Goal: Task Accomplishment & Management: Manage account settings

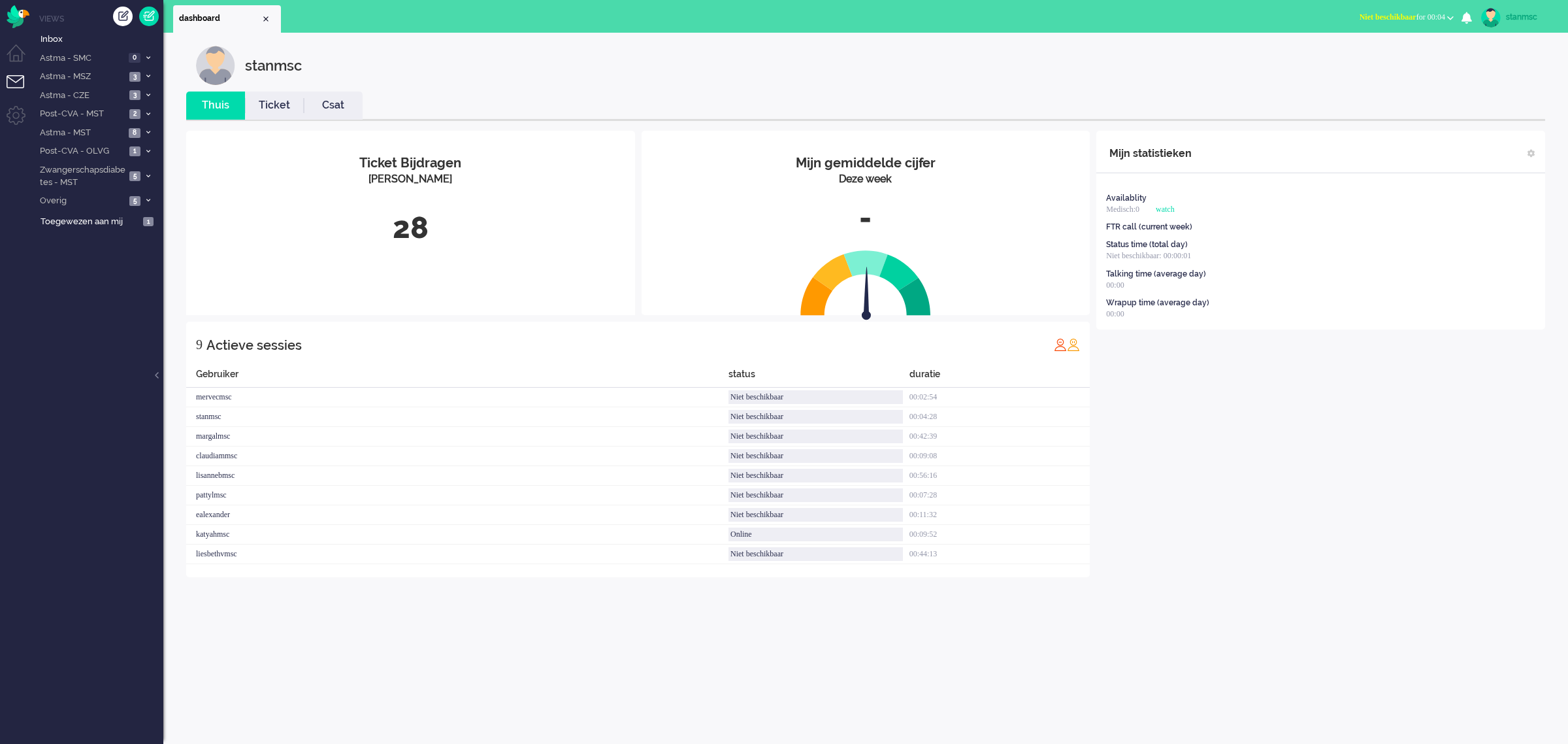
click at [262, 105] on link "Ticket" at bounding box center [274, 106] width 59 height 15
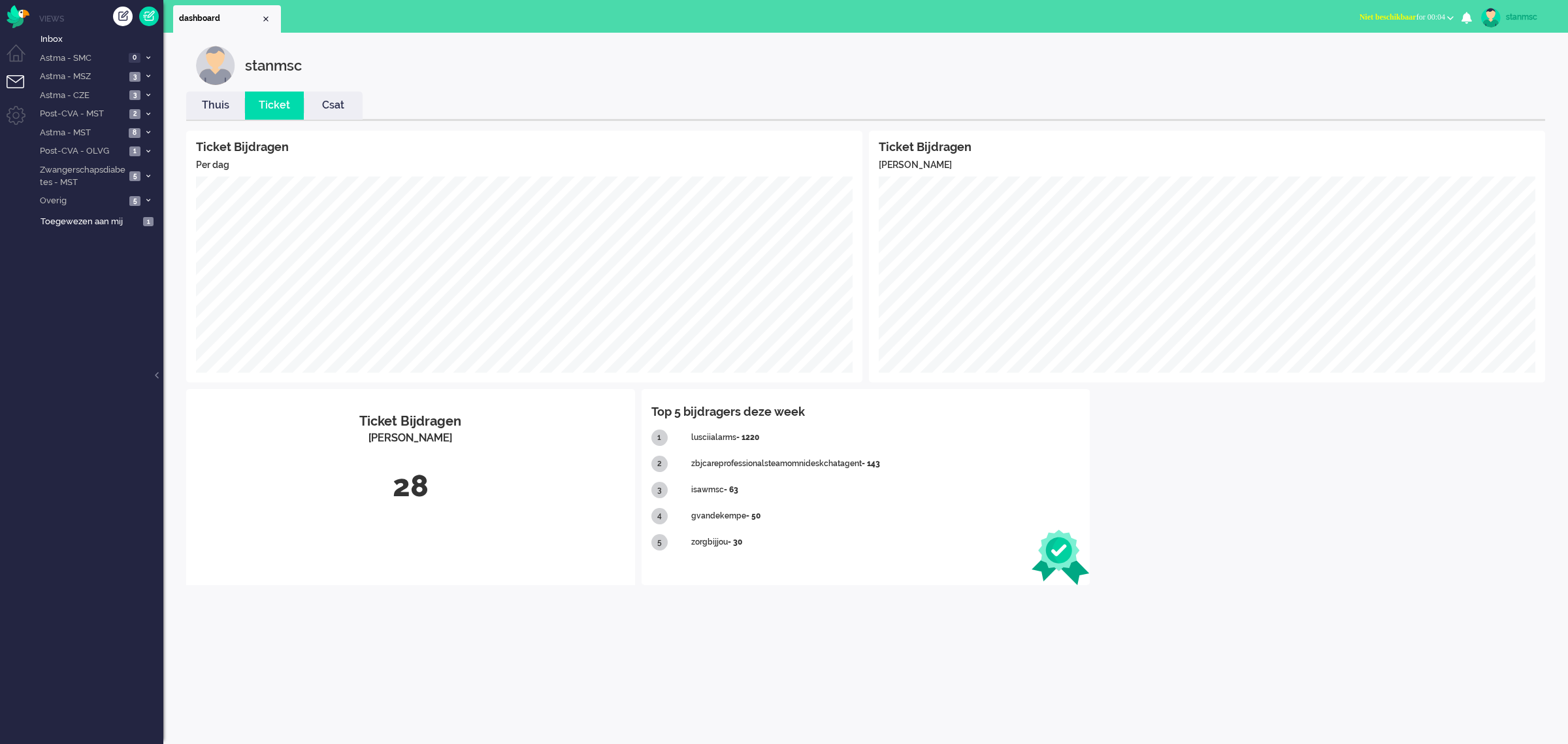
click at [214, 109] on link "Thuis" at bounding box center [215, 106] width 59 height 15
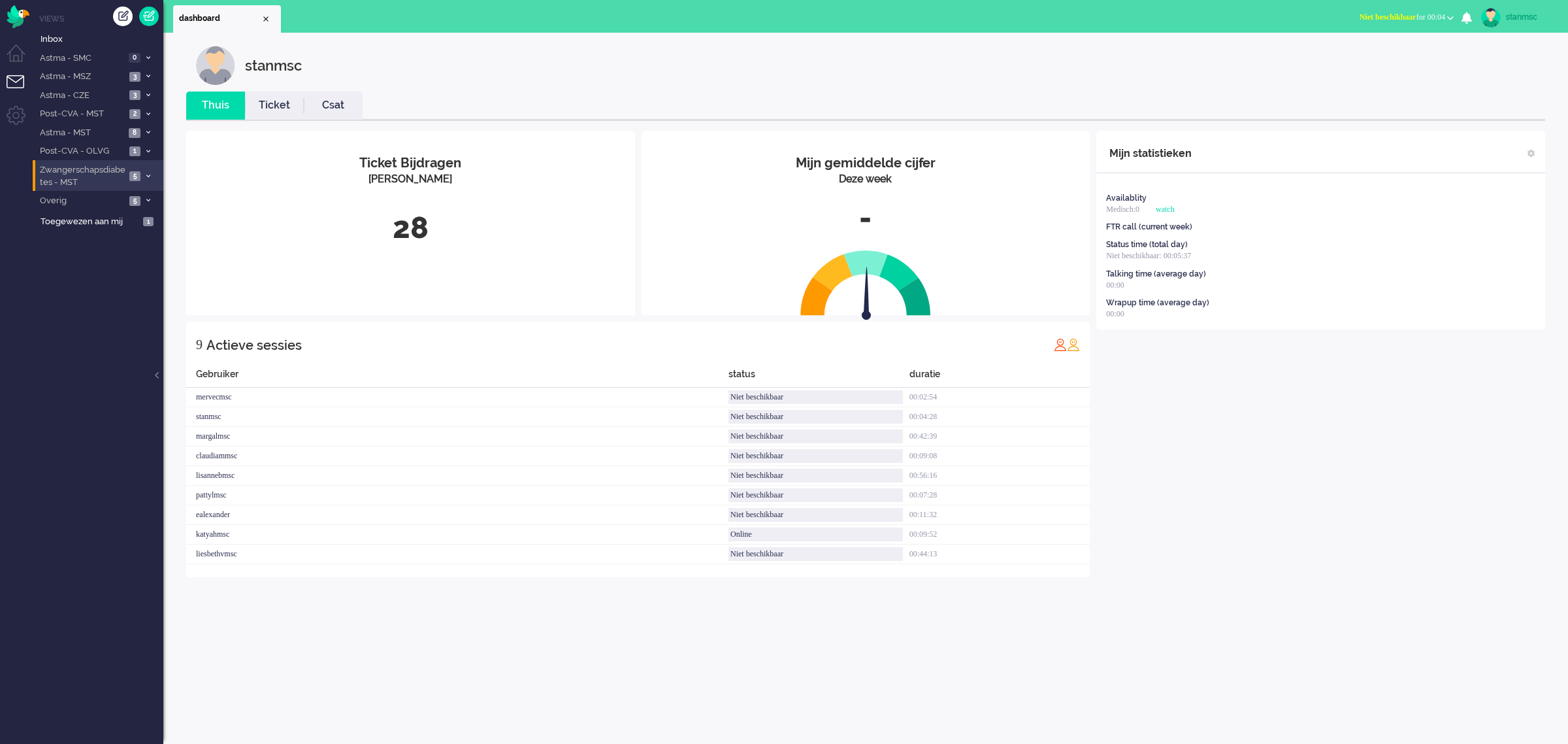
click at [93, 177] on span "Zwangerschapsdiabetes - MST" at bounding box center [82, 176] width 88 height 24
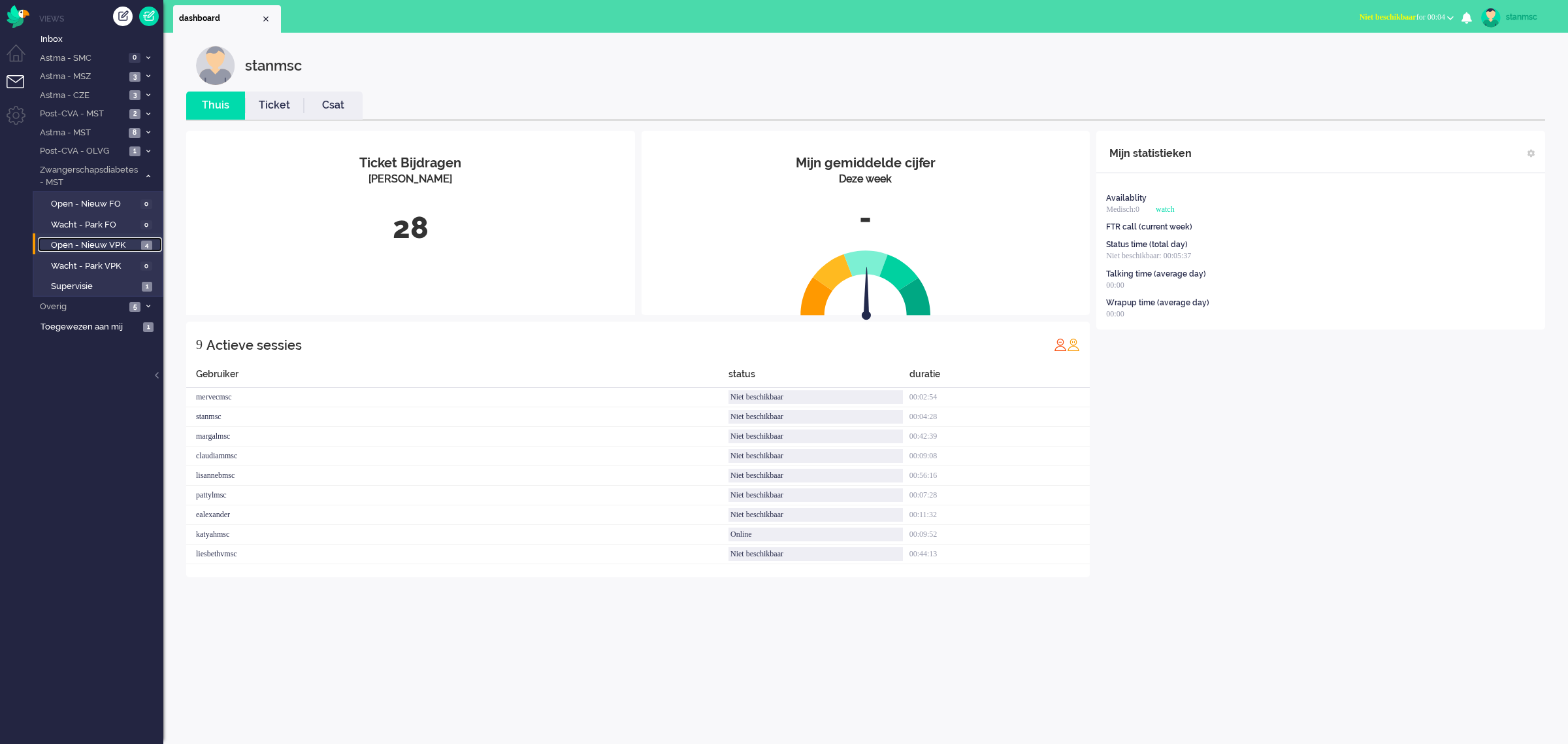
click at [99, 237] on link "Open - Nieuw VPK 4" at bounding box center [100, 244] width 124 height 14
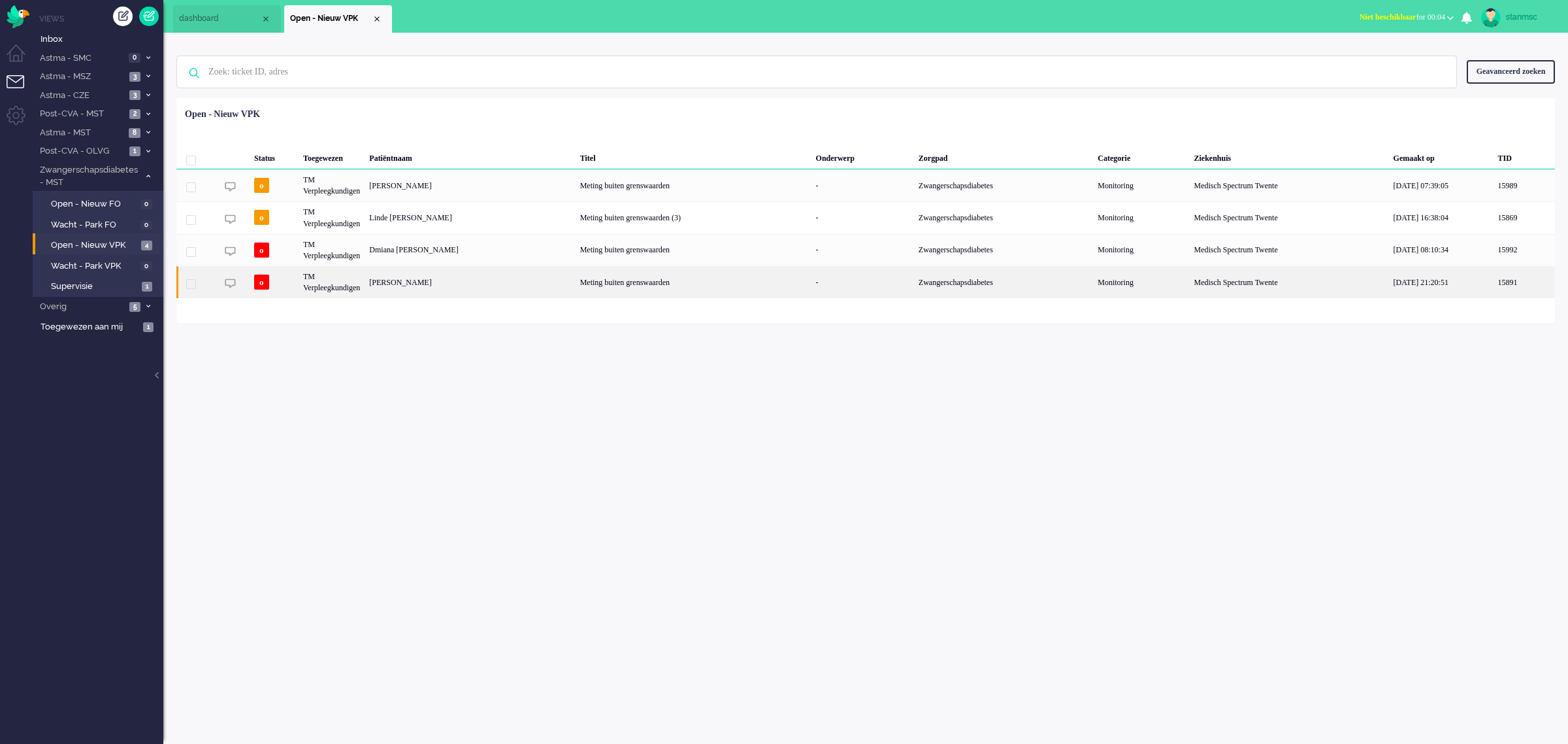
click at [406, 281] on div "[PERSON_NAME]" at bounding box center [469, 282] width 210 height 32
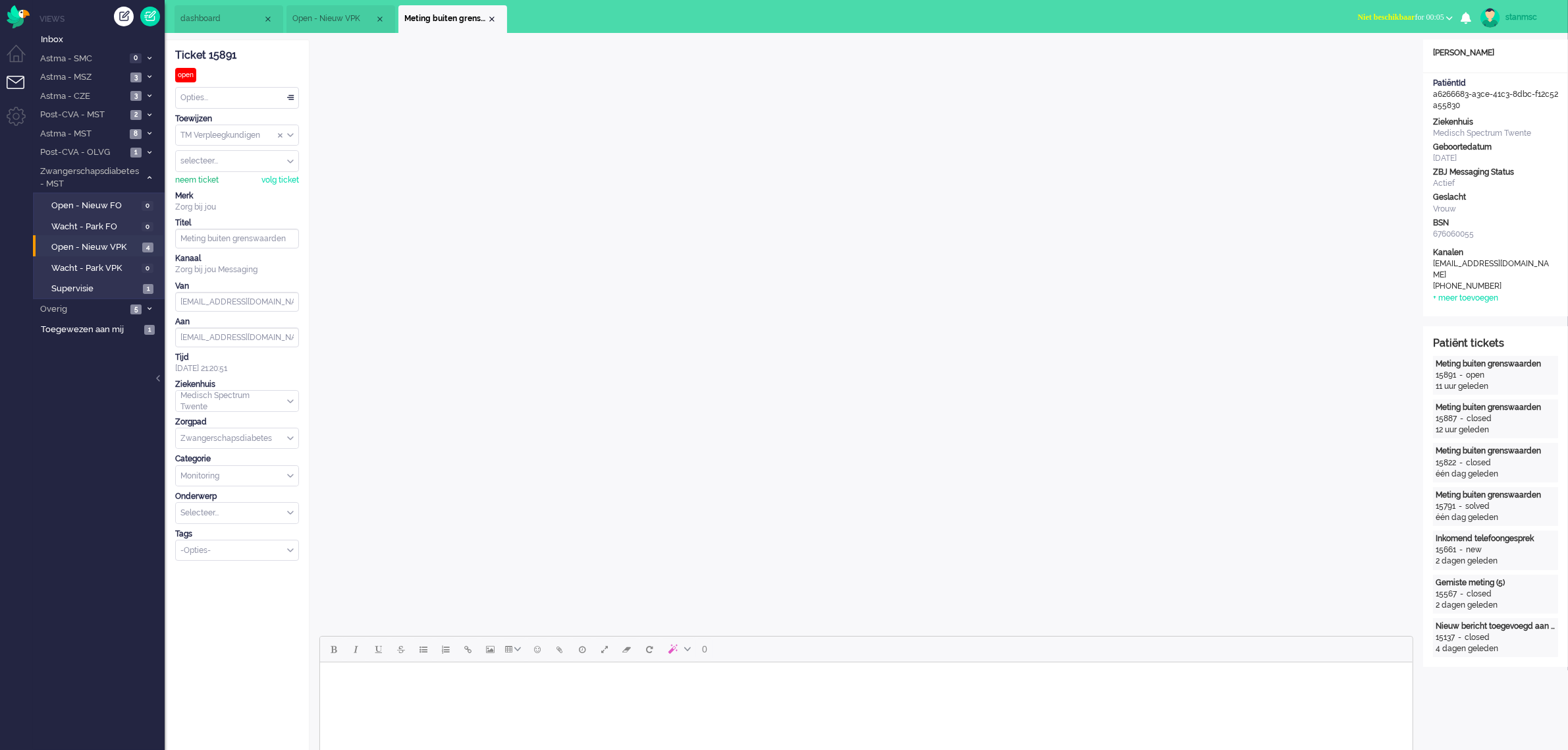
click at [205, 182] on div "neem ticket" at bounding box center [197, 180] width 43 height 11
click at [198, 94] on div "Opties..." at bounding box center [237, 98] width 122 height 21
click at [206, 191] on span "Opgelost" at bounding box center [198, 191] width 33 height 11
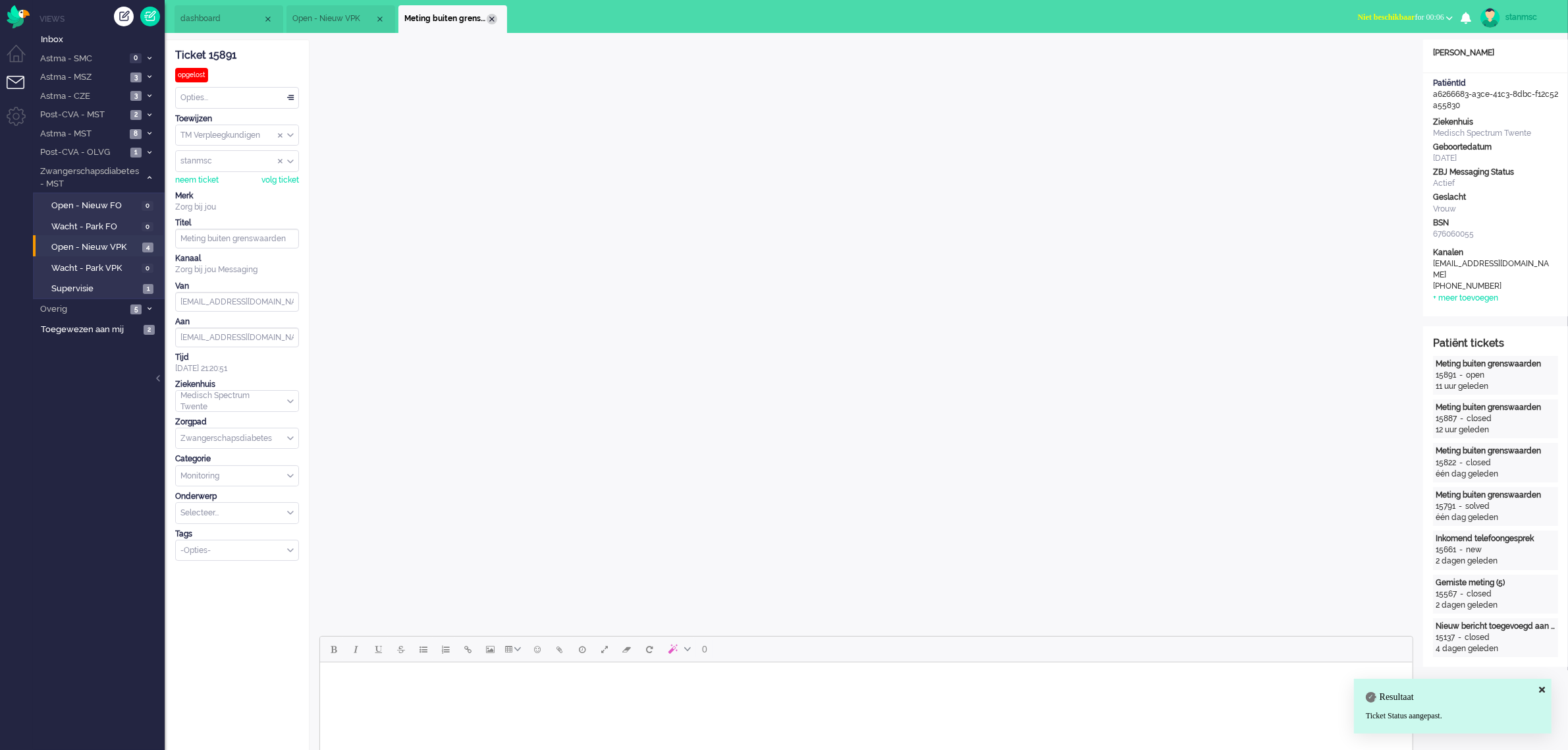
click at [492, 22] on div "Close tab" at bounding box center [492, 19] width 10 height 10
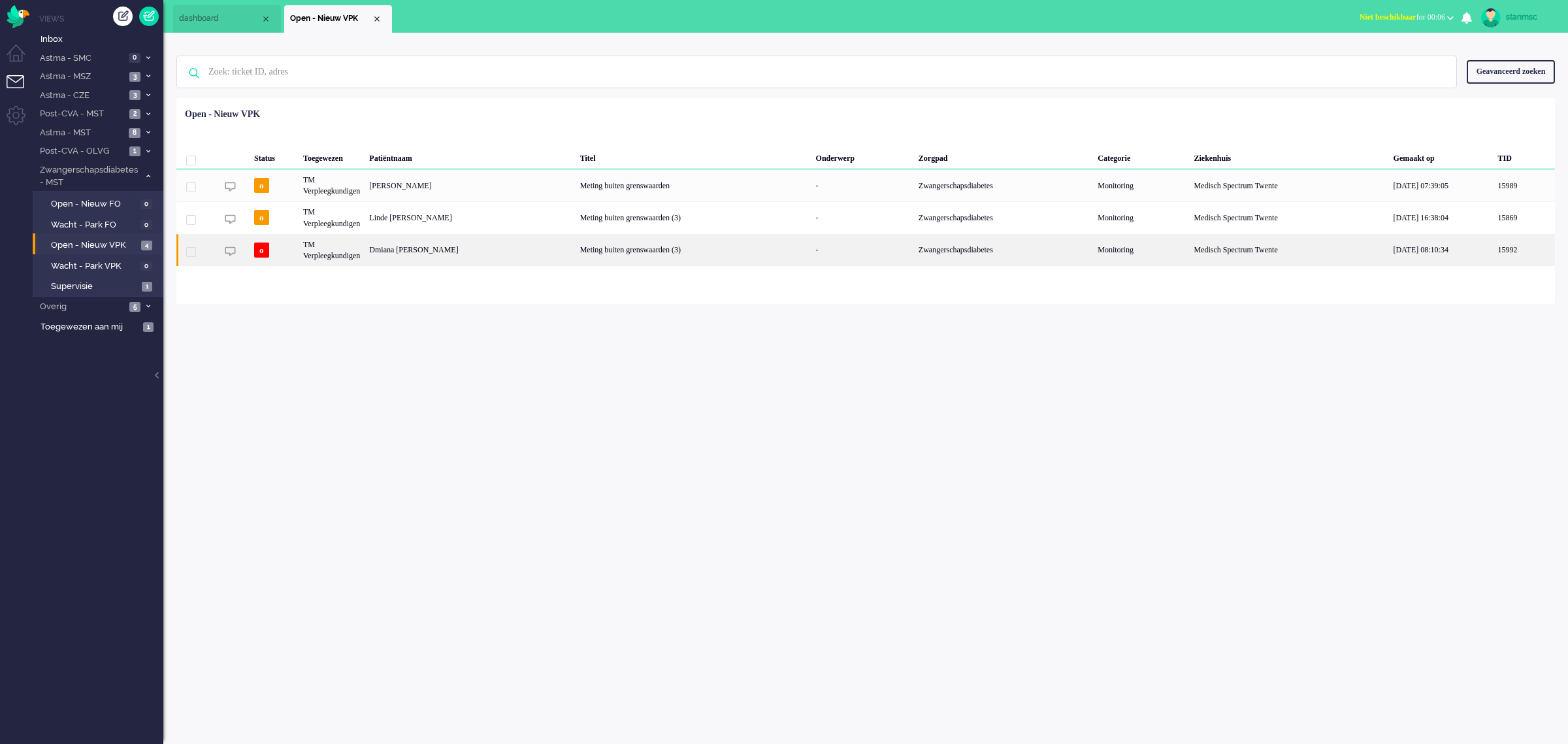
click at [347, 249] on div "TM Verpleegkundigen" at bounding box center [332, 250] width 66 height 32
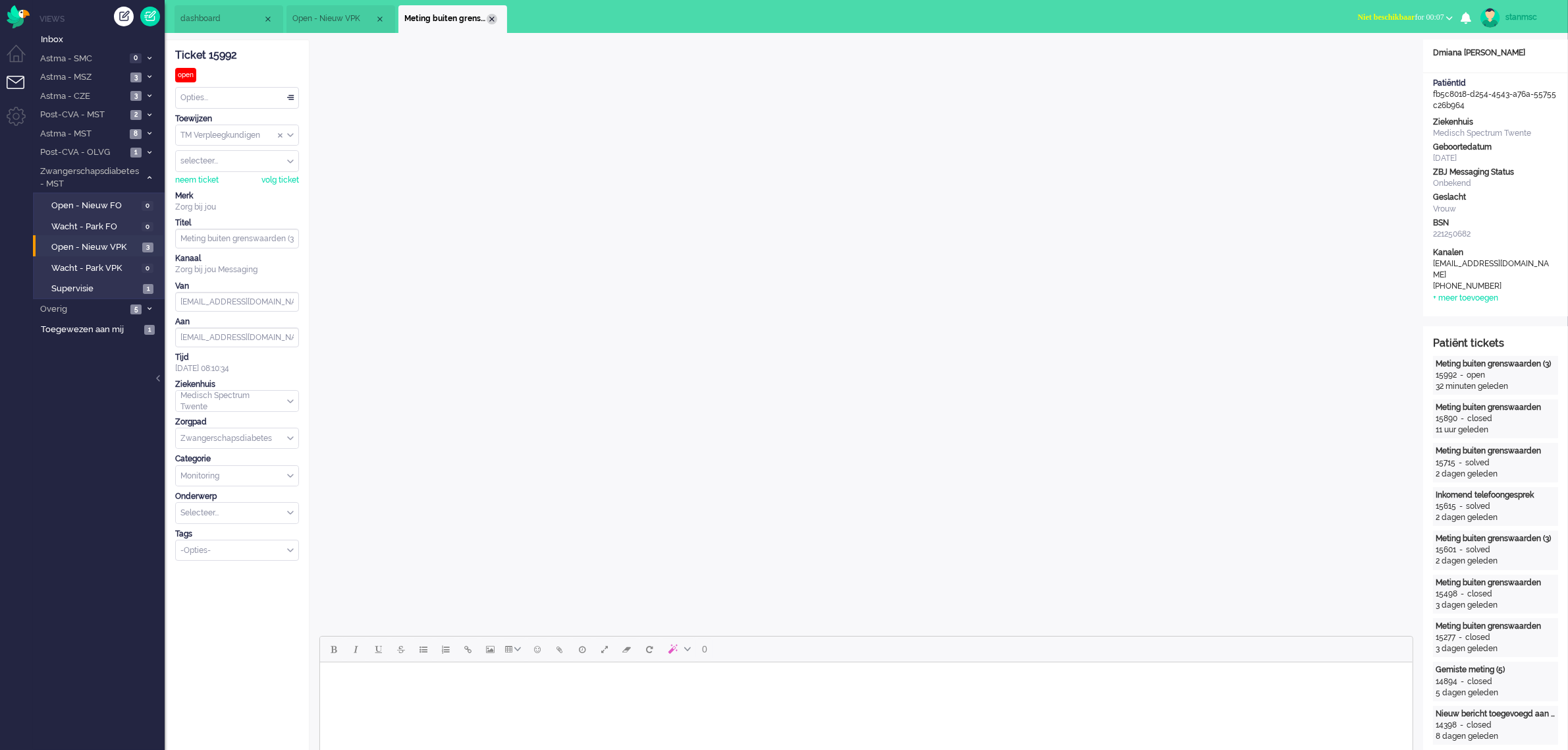
click at [491, 15] on div "Close tab" at bounding box center [492, 19] width 10 height 10
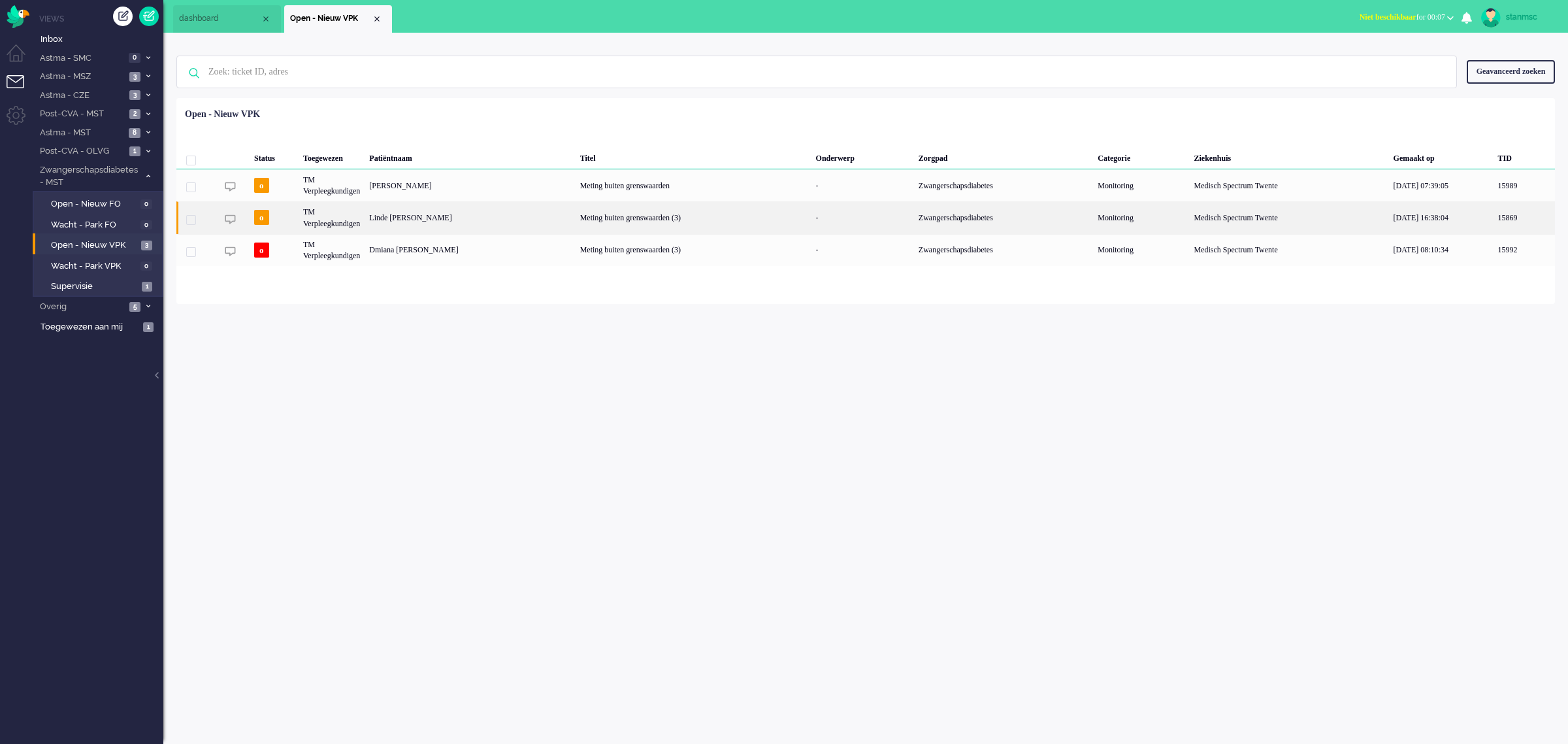
click at [317, 220] on div "TM Verpleegkundigen" at bounding box center [332, 217] width 66 height 32
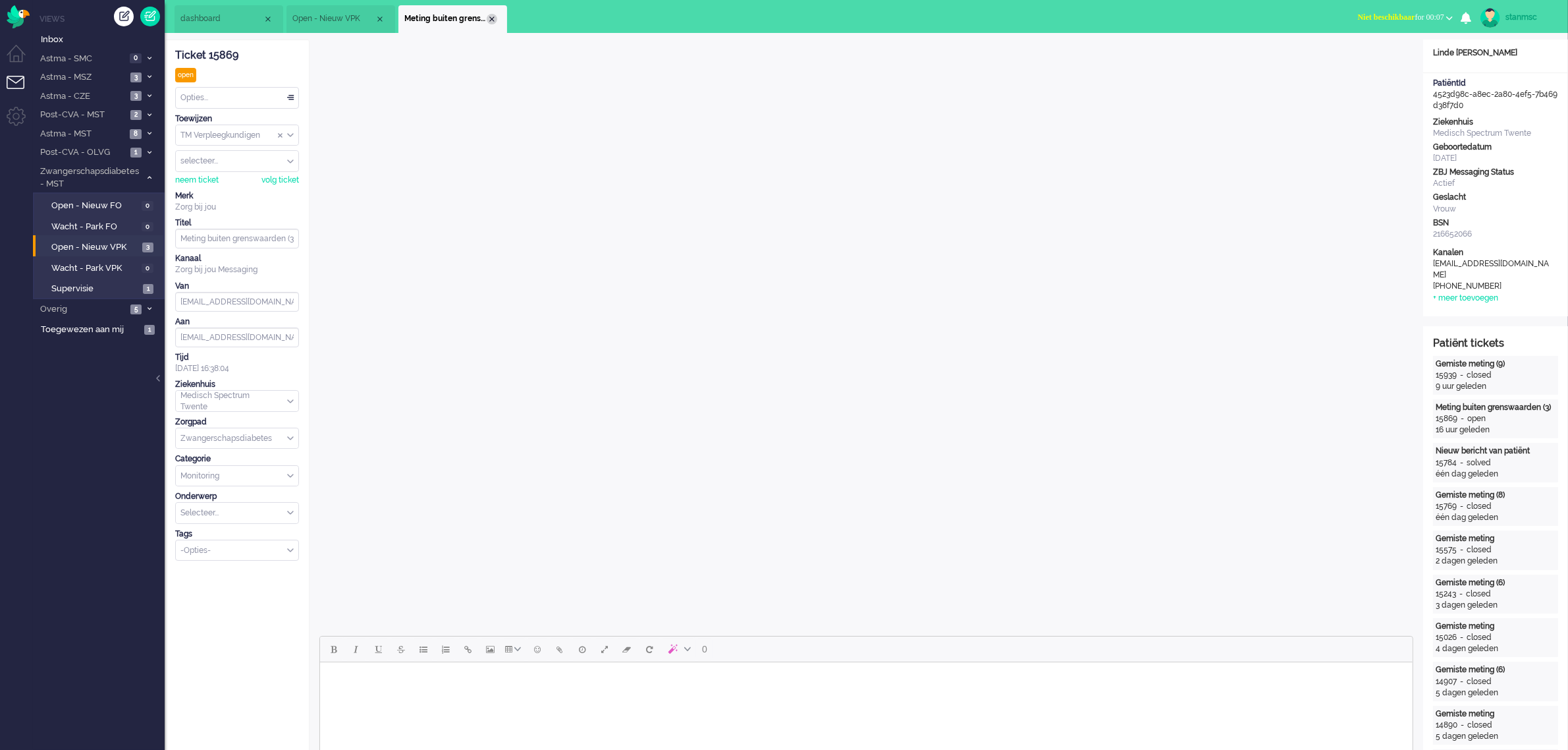
click at [493, 20] on div "Close tab" at bounding box center [492, 19] width 10 height 10
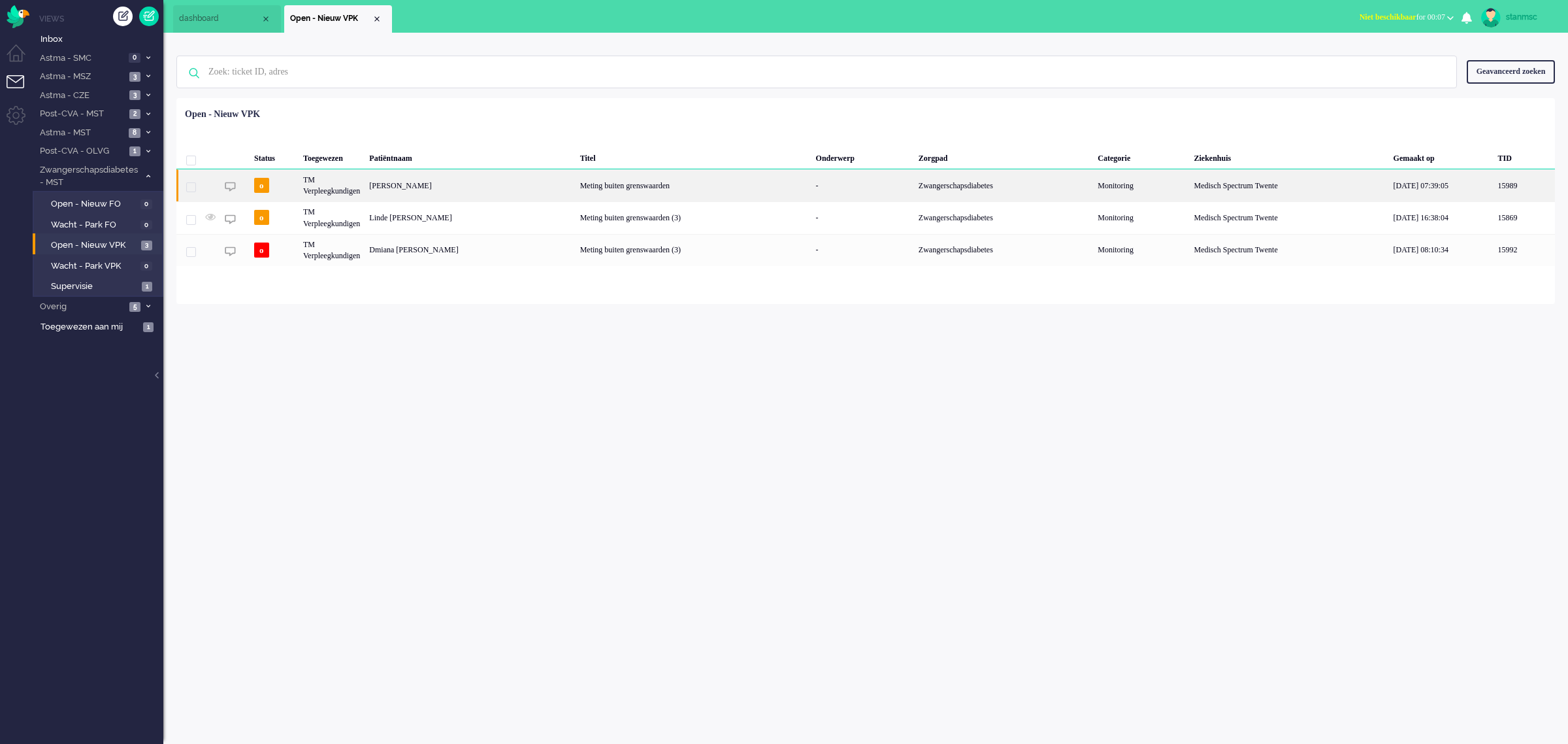
click at [347, 188] on div "TM Verpleegkundigen" at bounding box center [332, 185] width 66 height 32
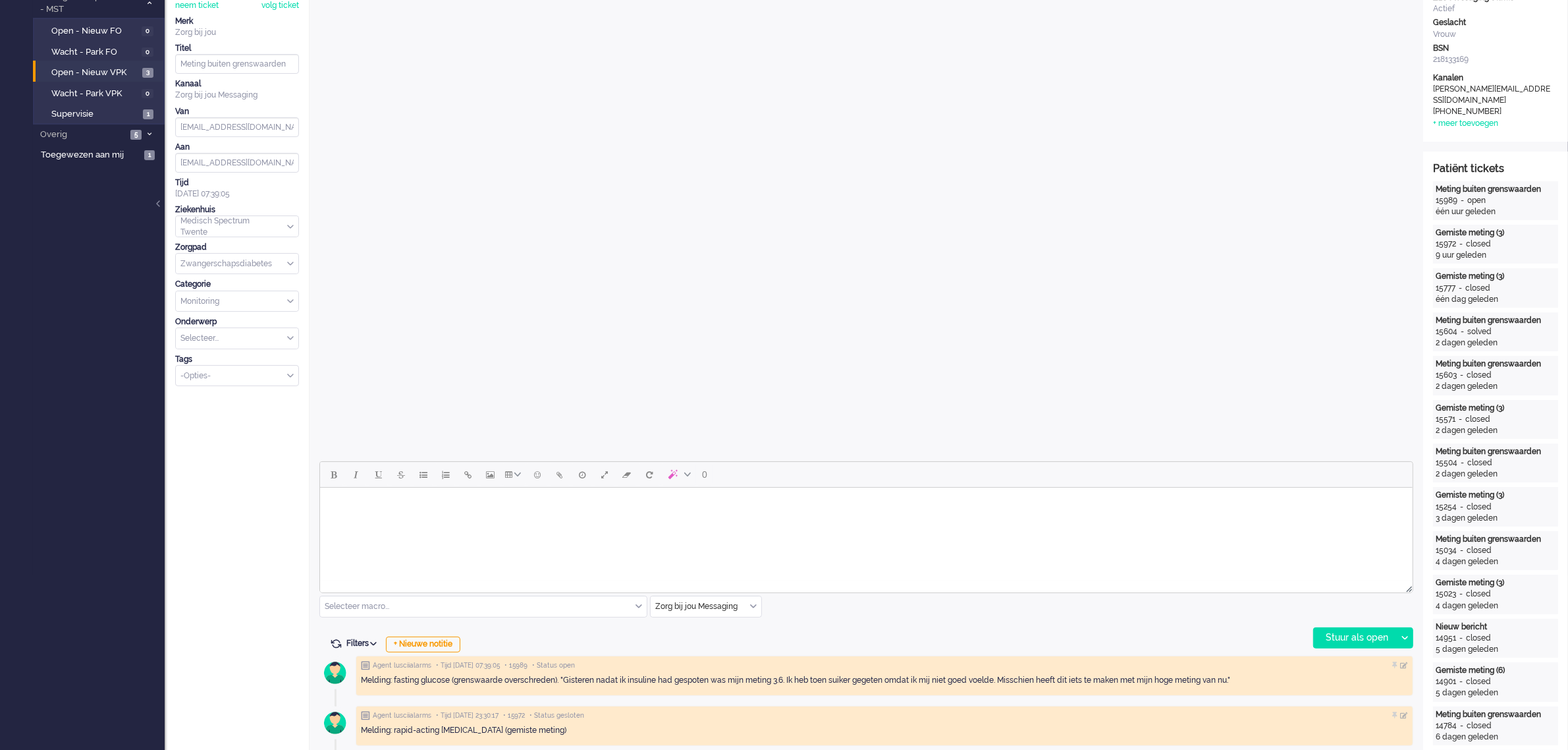
scroll to position [247, 0]
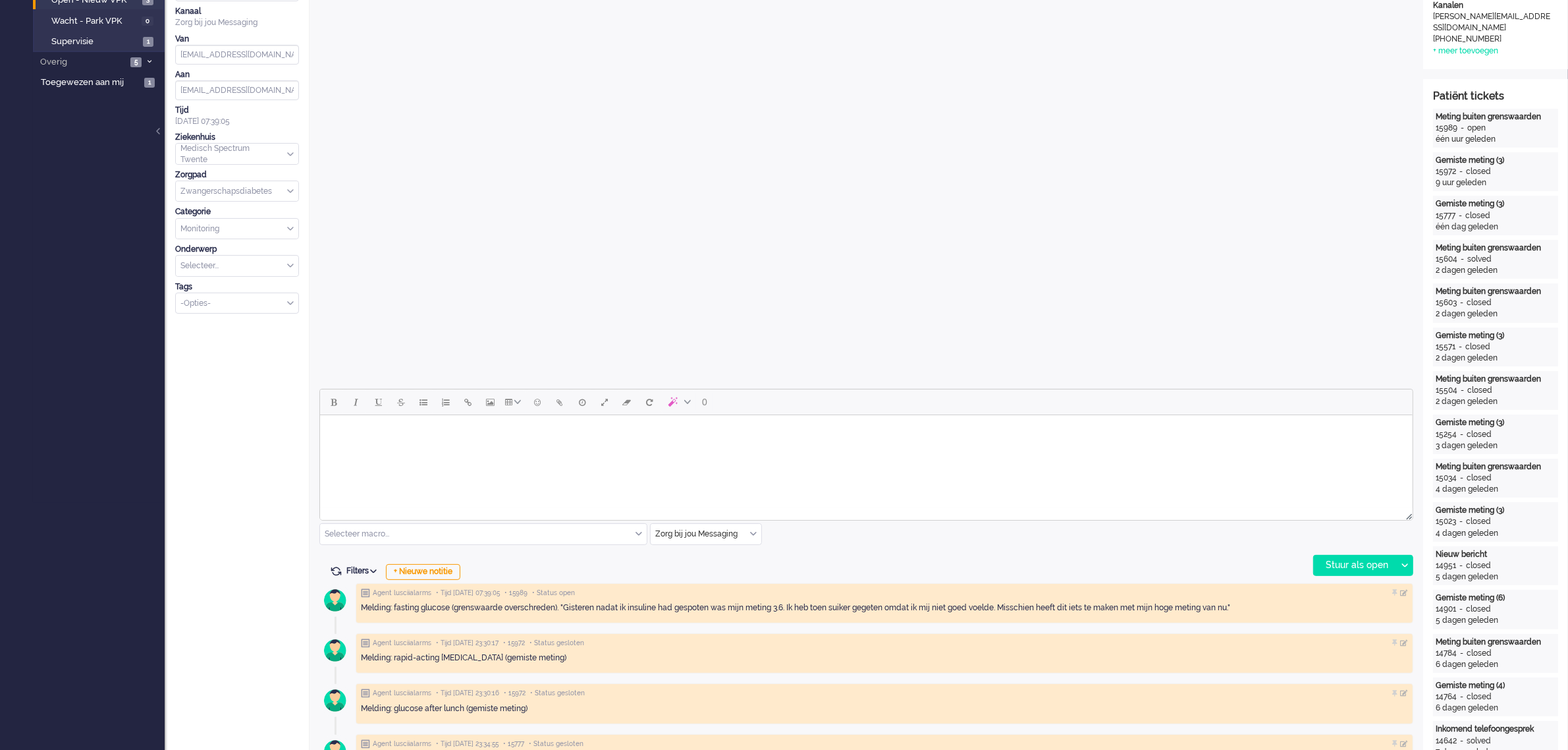
click at [390, 448] on html at bounding box center [865, 432] width 1092 height 34
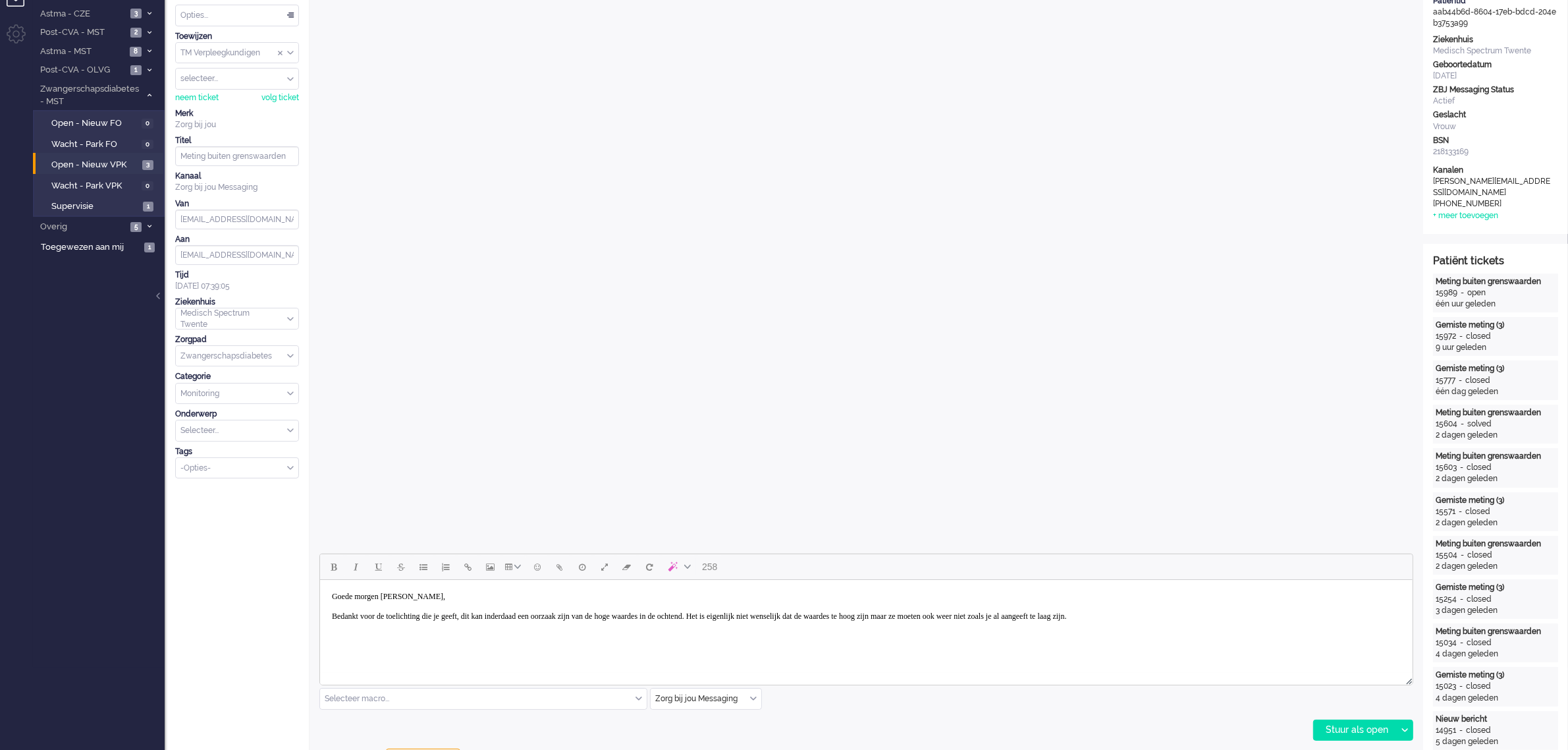
scroll to position [0, 0]
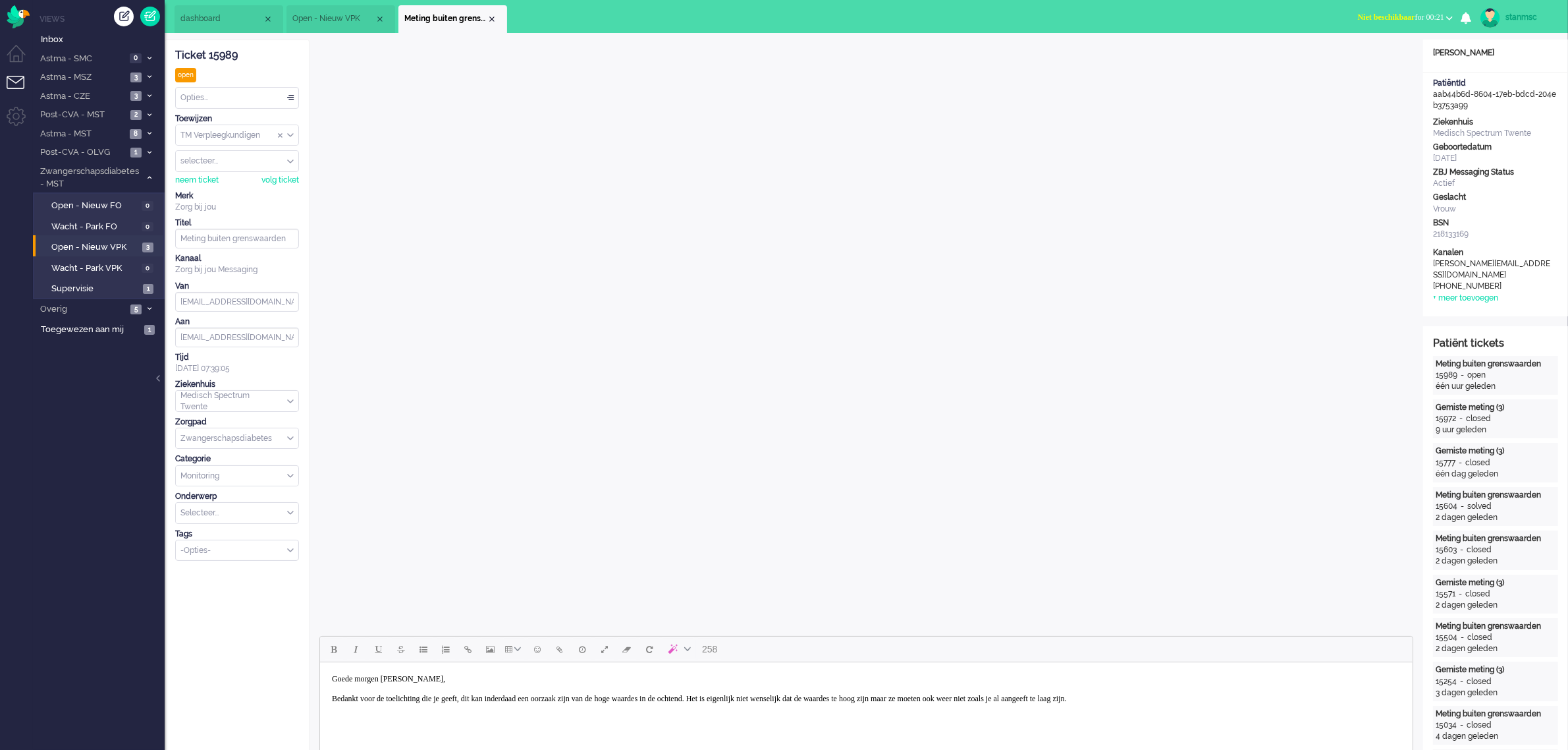
drag, startPoint x: 1264, startPoint y: 700, endPoint x: 1271, endPoint y: 700, distance: 7.0
click at [1264, 700] on body "Goede morgen [PERSON_NAME], Bedankt voor de toelichting die je geeft, dit kan i…" at bounding box center [865, 688] width 1082 height 42
click at [1268, 697] on body "Goede morgen [PERSON_NAME], Bedankt voor de toelichting die je geeft, dit kan i…" at bounding box center [865, 688] width 1082 height 42
click at [533, 705] on body "Goede morgen [PERSON_NAME], Bedankt voor de toelichting die je geeft, dit kan i…" at bounding box center [865, 703] width 1082 height 73
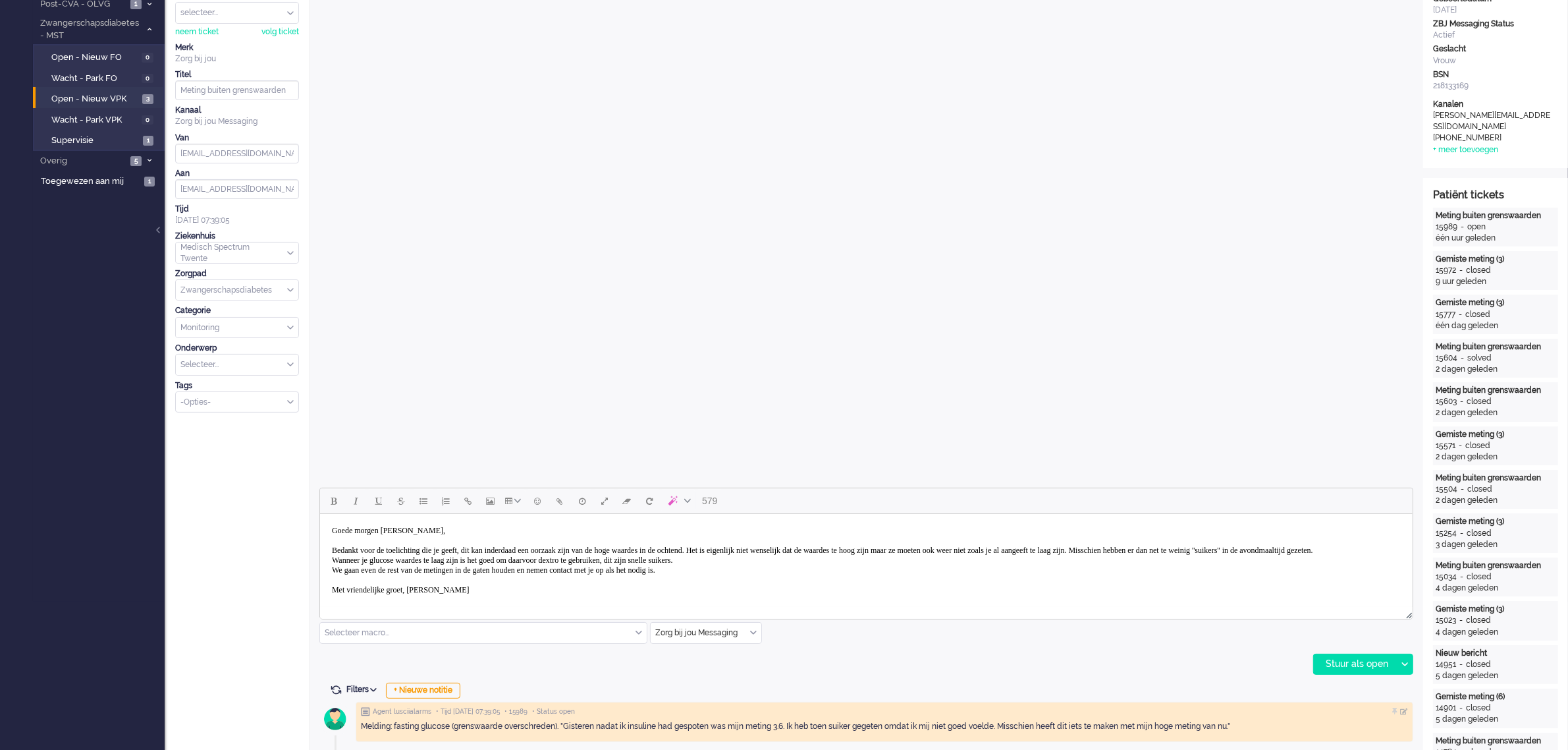
scroll to position [165, 0]
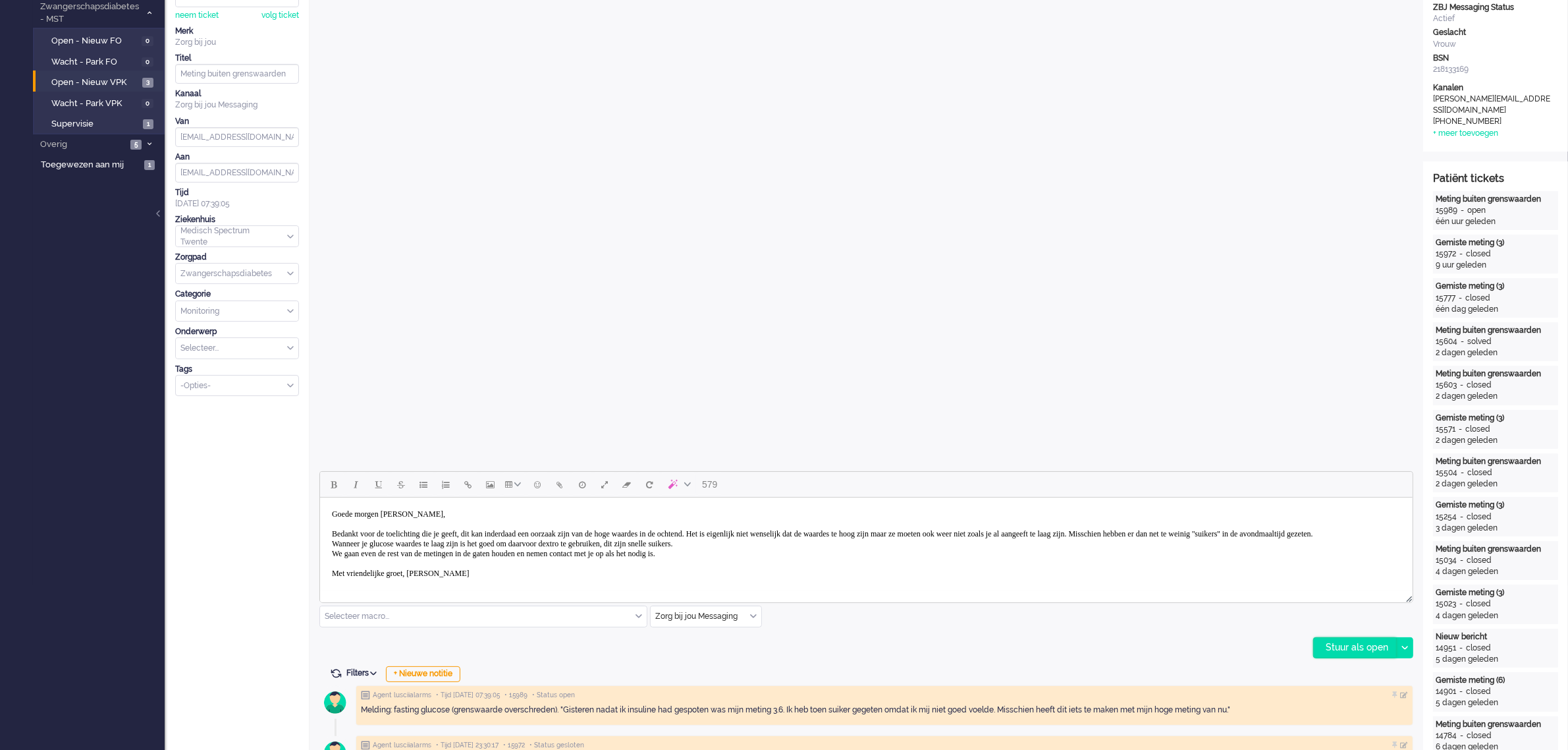
click at [1341, 646] on div "Stuur als open" at bounding box center [1354, 647] width 82 height 20
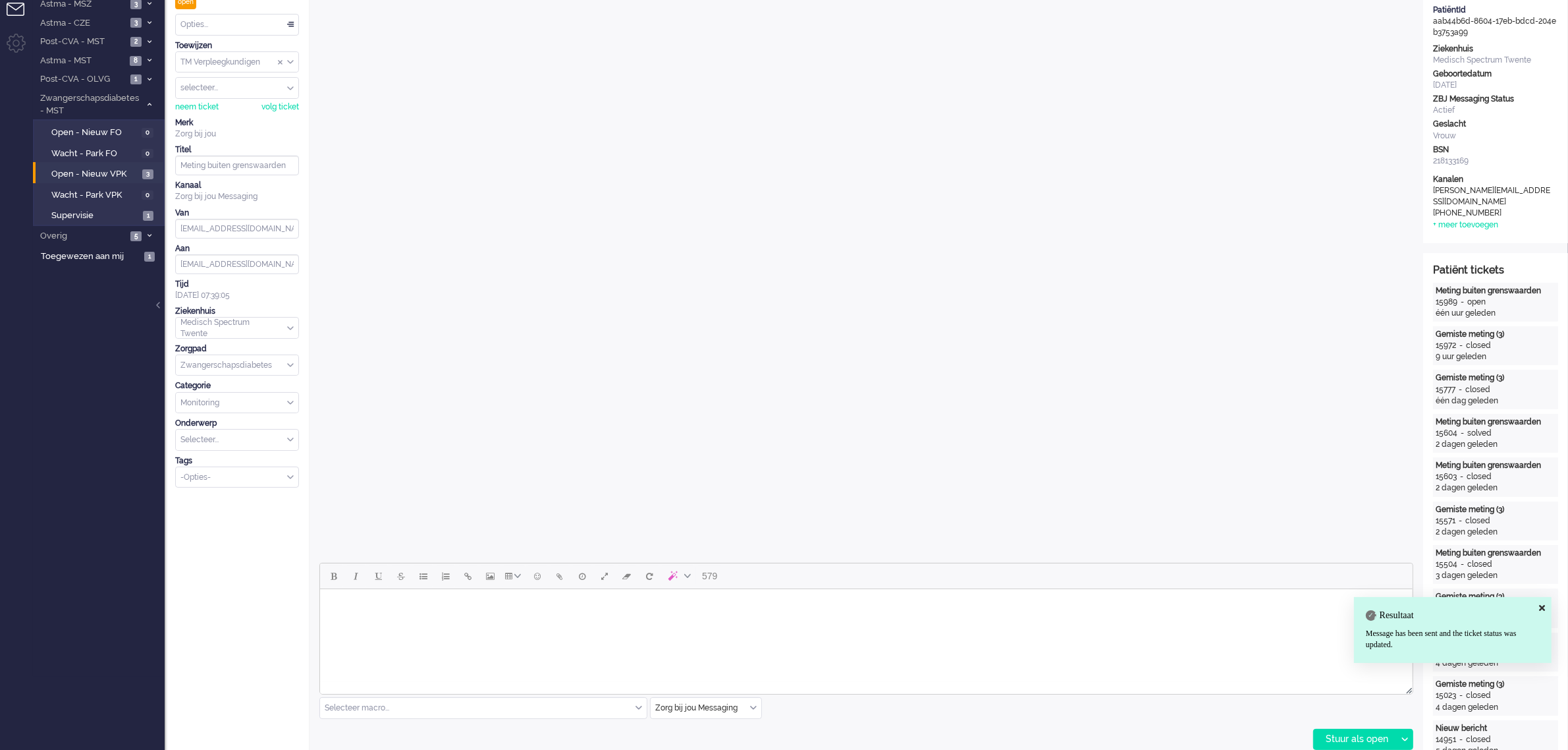
scroll to position [0, 0]
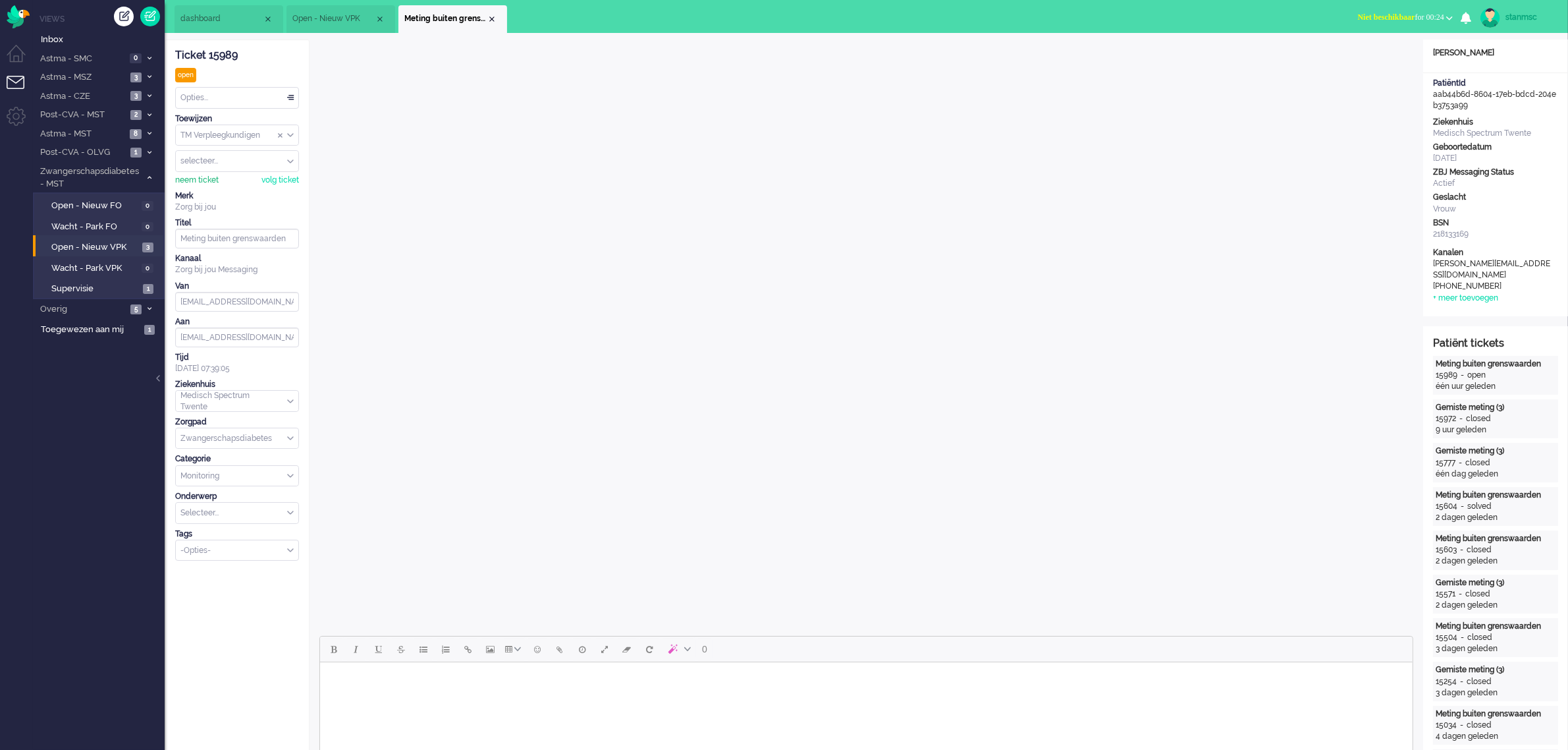
click at [202, 183] on div "neem ticket" at bounding box center [197, 180] width 43 height 11
click at [222, 102] on div "Opties..." at bounding box center [237, 98] width 122 height 21
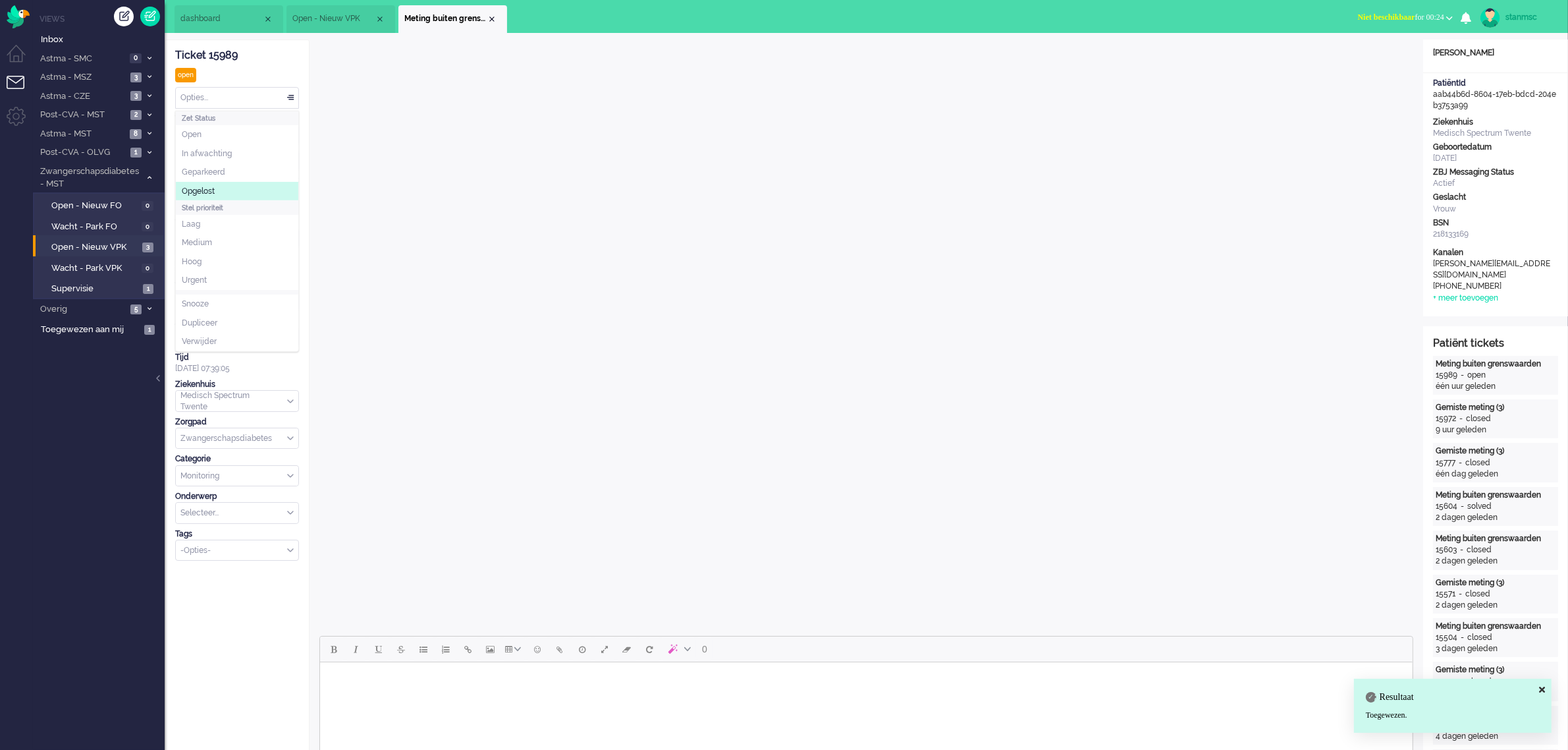
click at [213, 188] on span "Opgelost" at bounding box center [198, 191] width 33 height 11
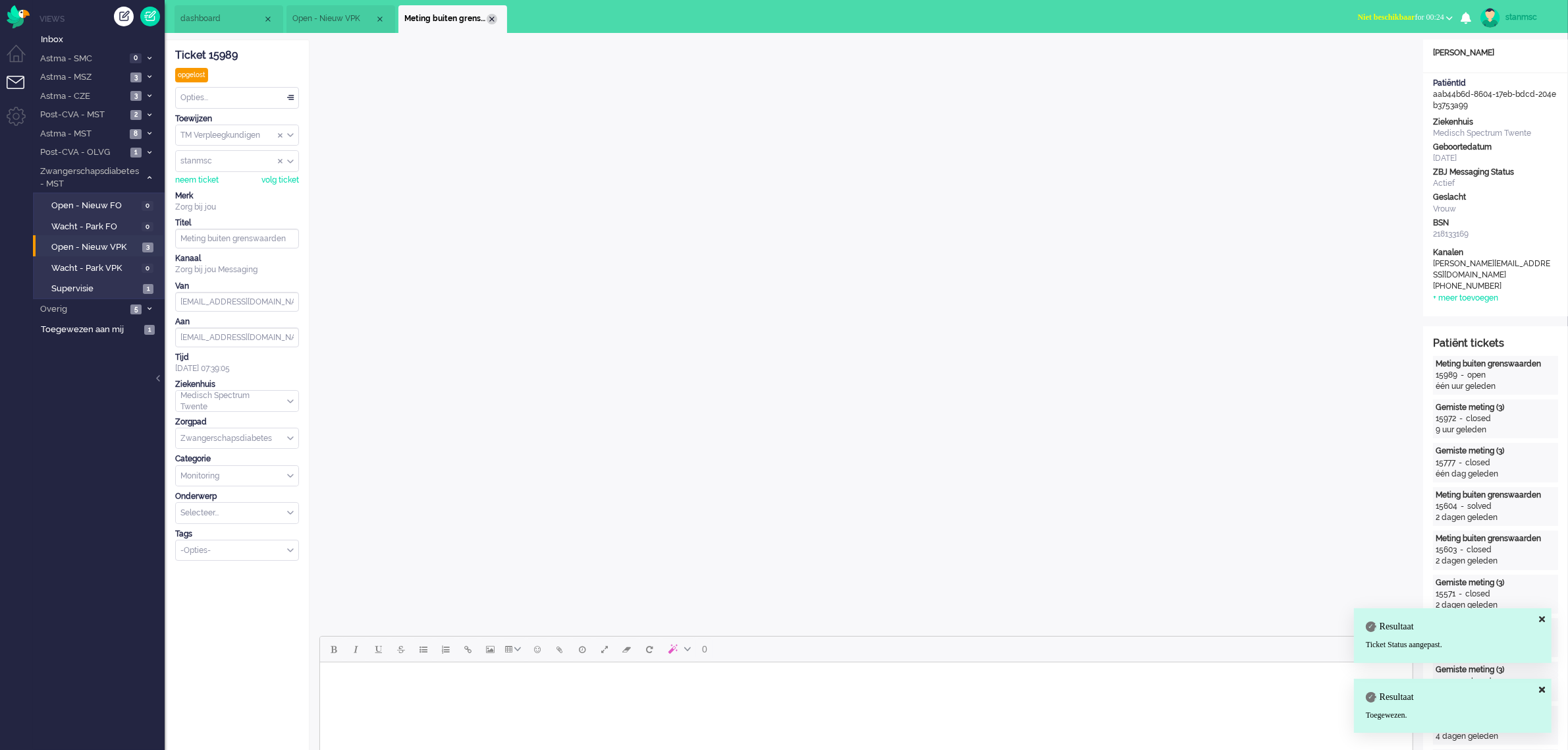
click at [490, 18] on div "Close tab" at bounding box center [492, 19] width 10 height 10
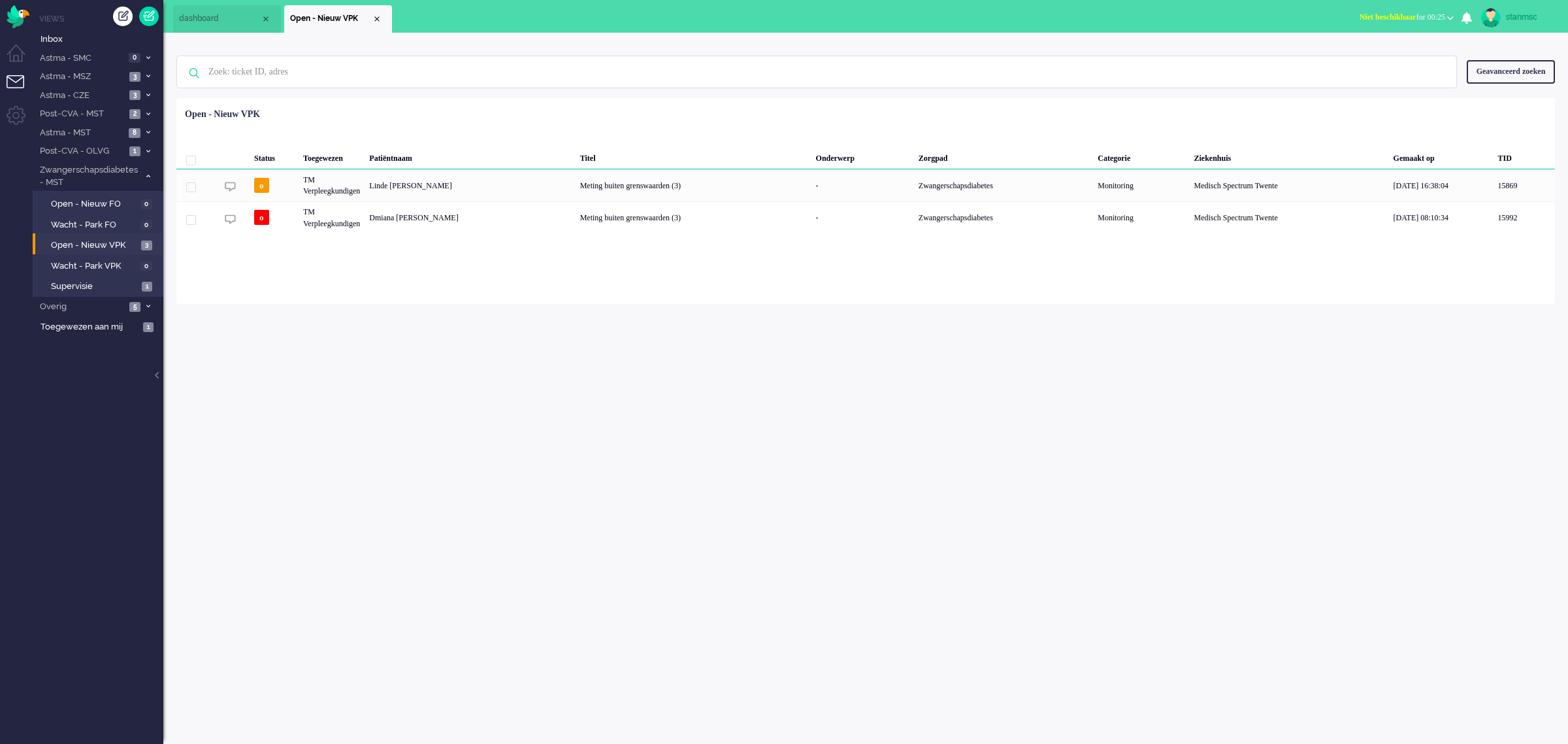
click at [205, 14] on span "dashboard" at bounding box center [220, 19] width 81 height 11
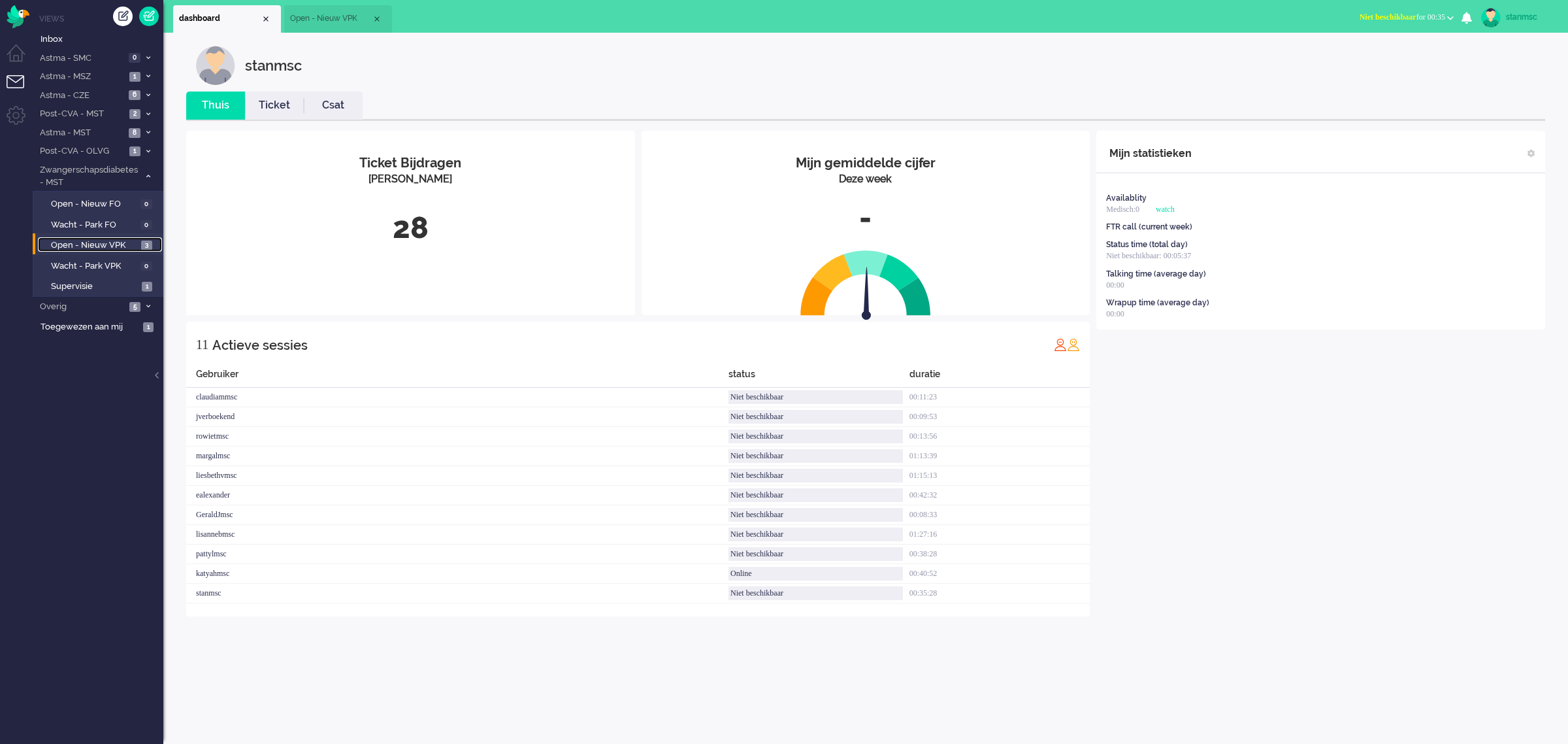
click at [99, 245] on span "Open - Nieuw VPK" at bounding box center [94, 245] width 87 height 12
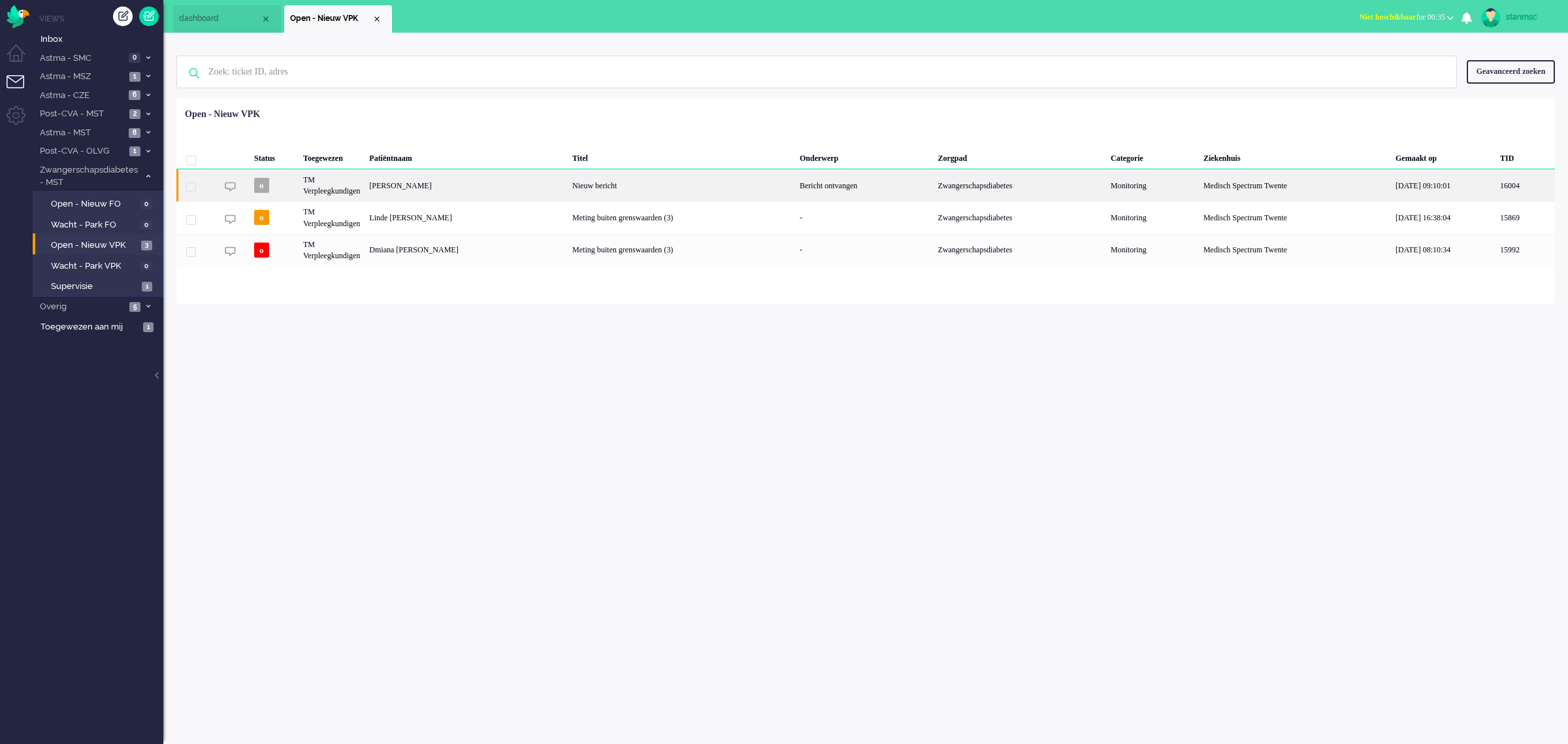
click at [353, 184] on div "TM Verpleegkundigen" at bounding box center [332, 185] width 66 height 32
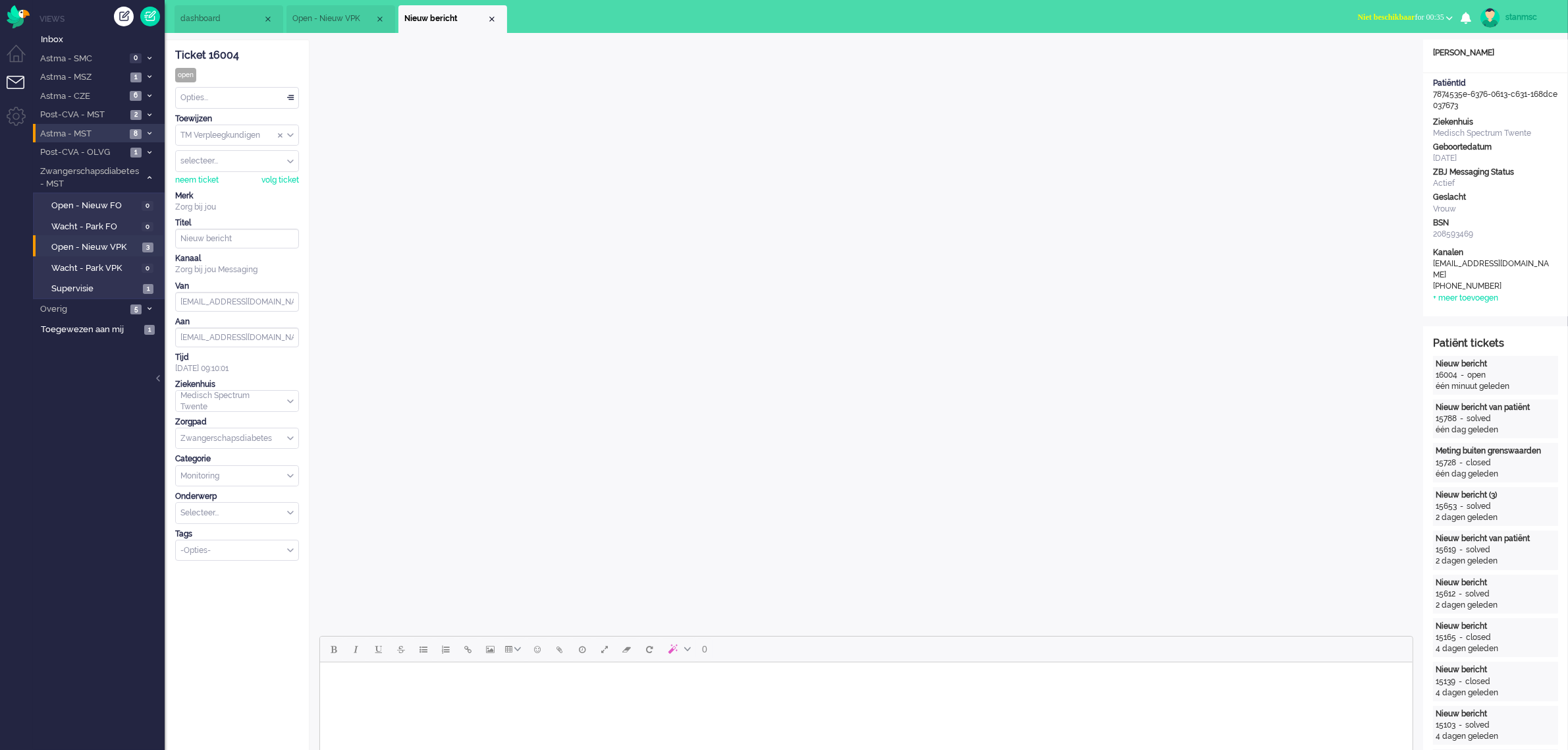
click at [89, 137] on span "Astma - MST" at bounding box center [82, 134] width 88 height 12
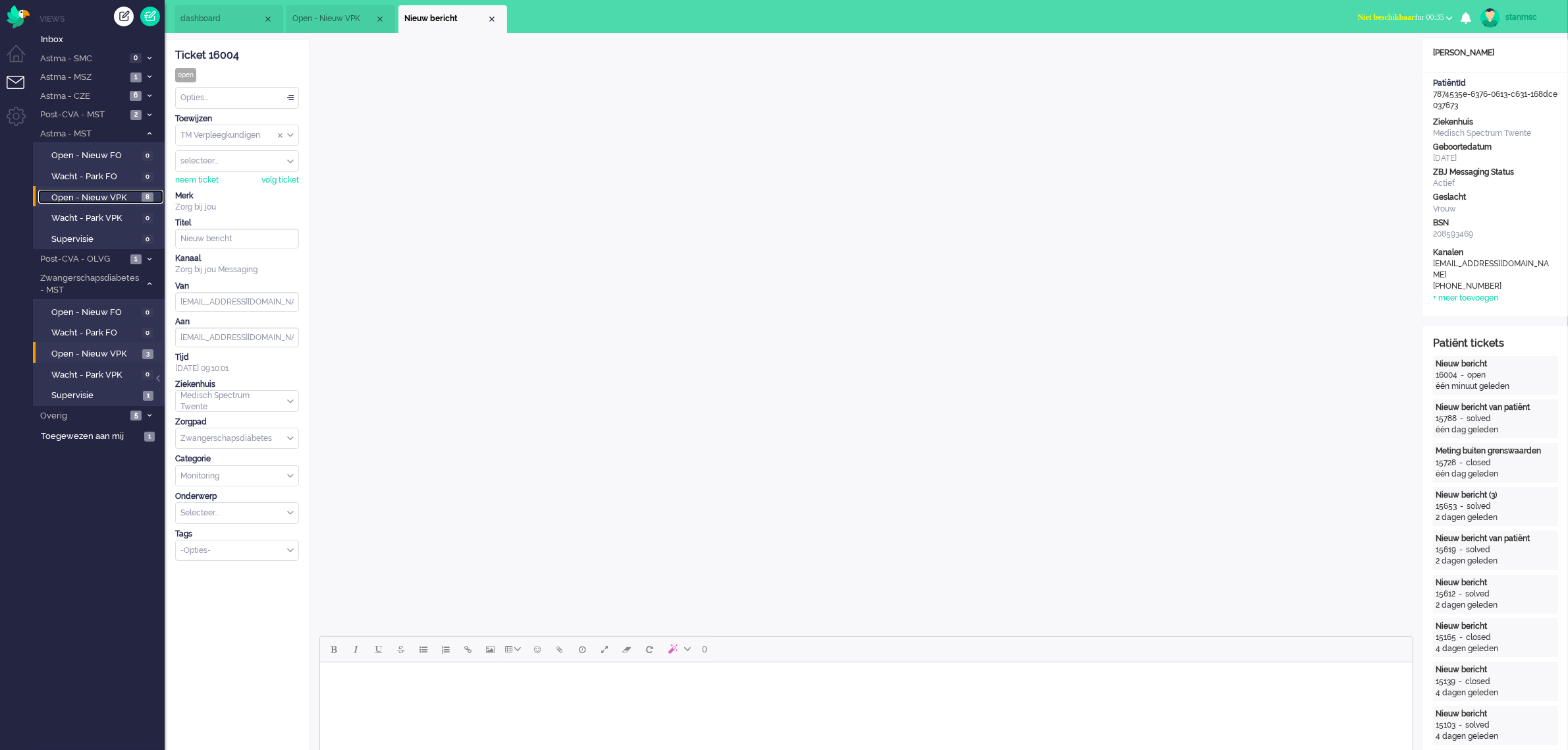
click at [81, 199] on span "Open - Nieuw VPK" at bounding box center [95, 197] width 87 height 12
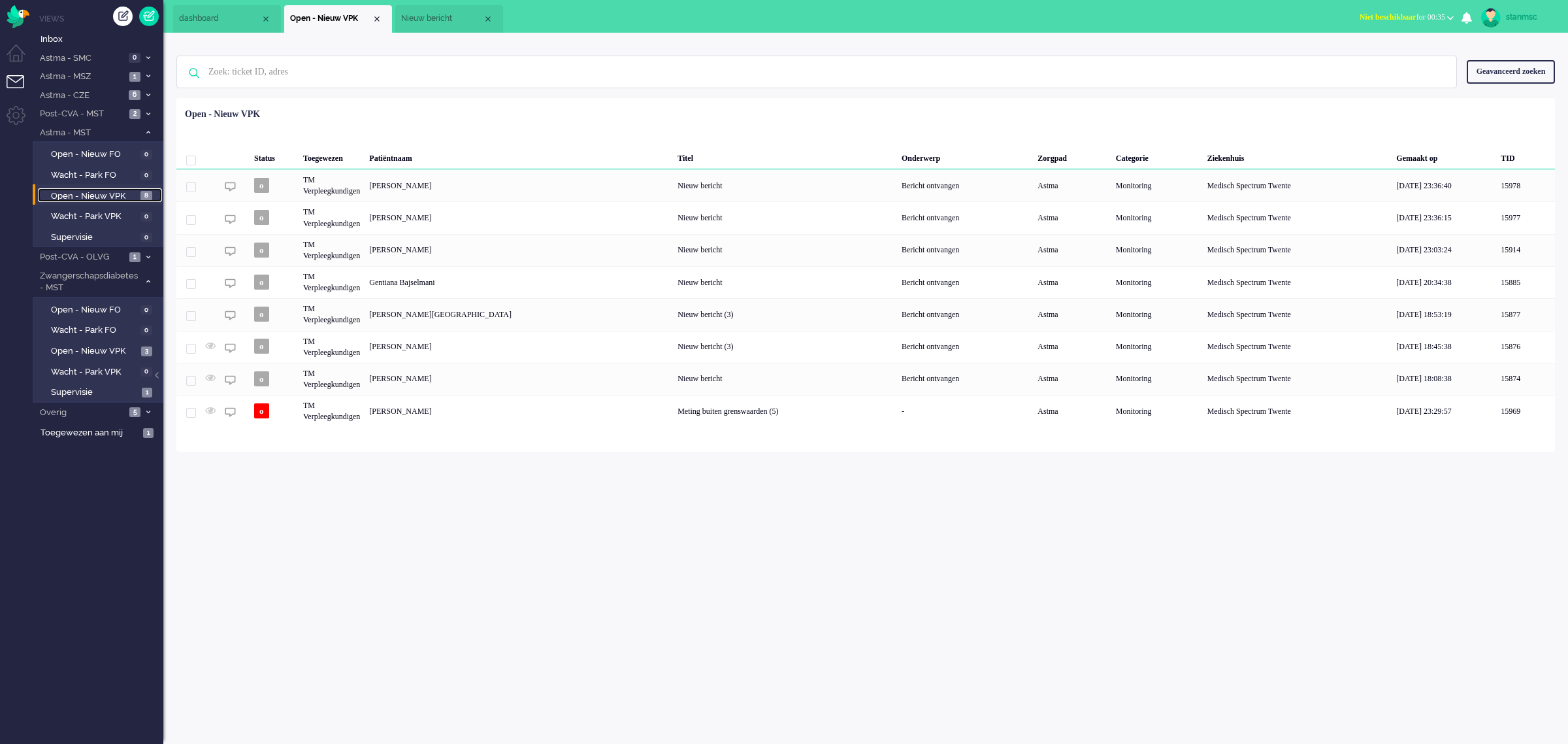
click at [434, 16] on span "Nieuw bericht" at bounding box center [441, 19] width 81 height 11
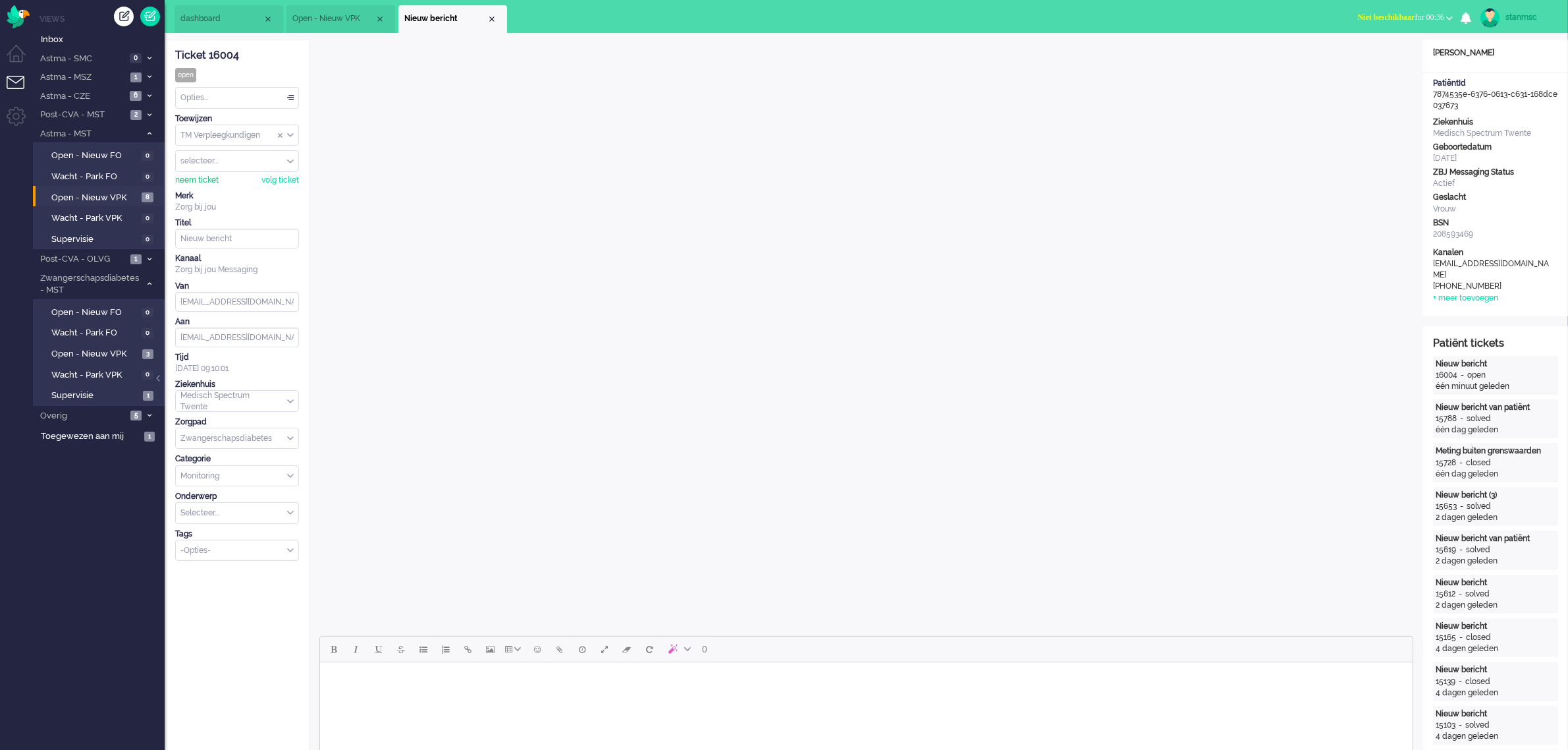
click at [207, 183] on div "neem ticket" at bounding box center [197, 180] width 43 height 11
click at [366, 667] on body "Rich Text Area. Press ALT-0 for help." at bounding box center [865, 678] width 1082 height 23
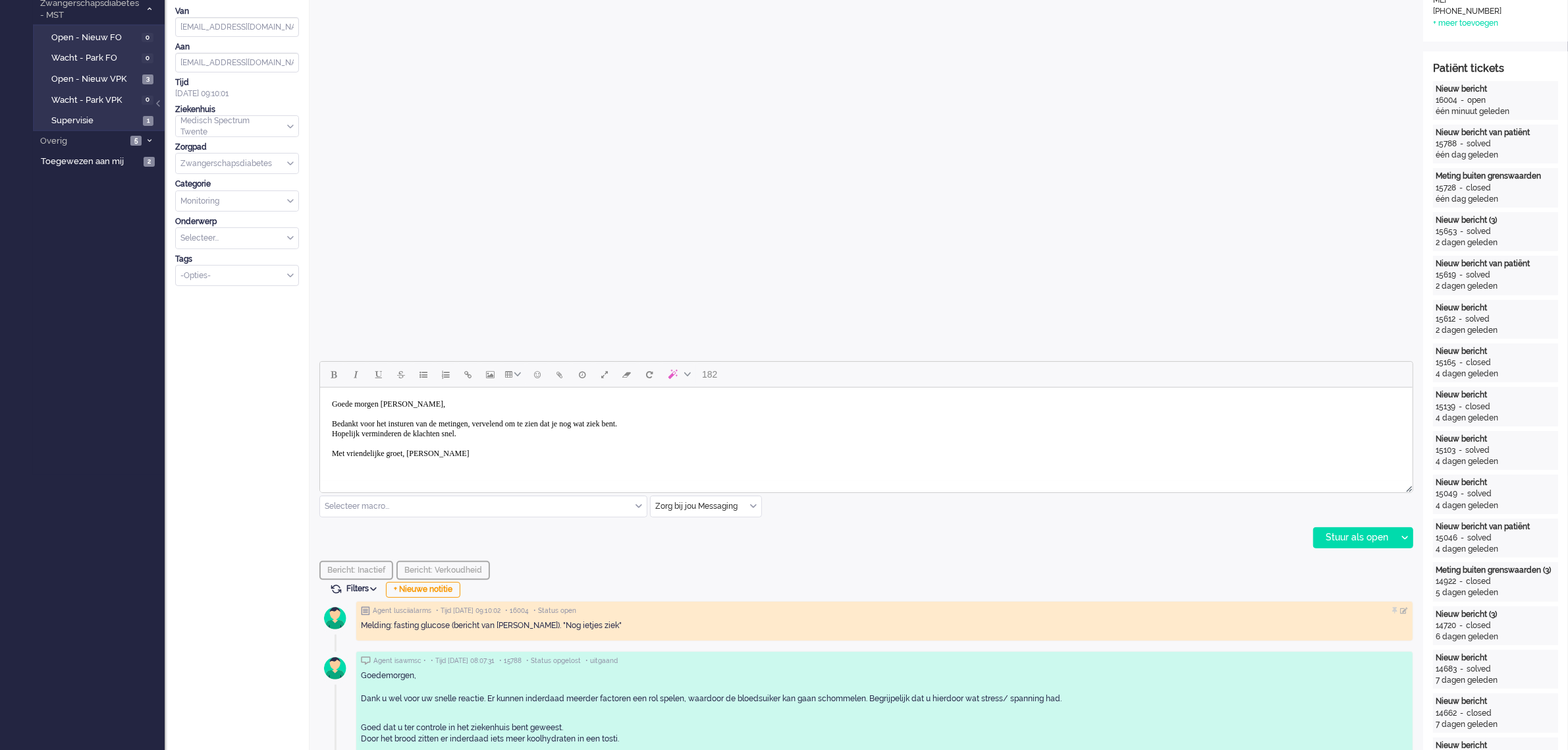
scroll to position [330, 0]
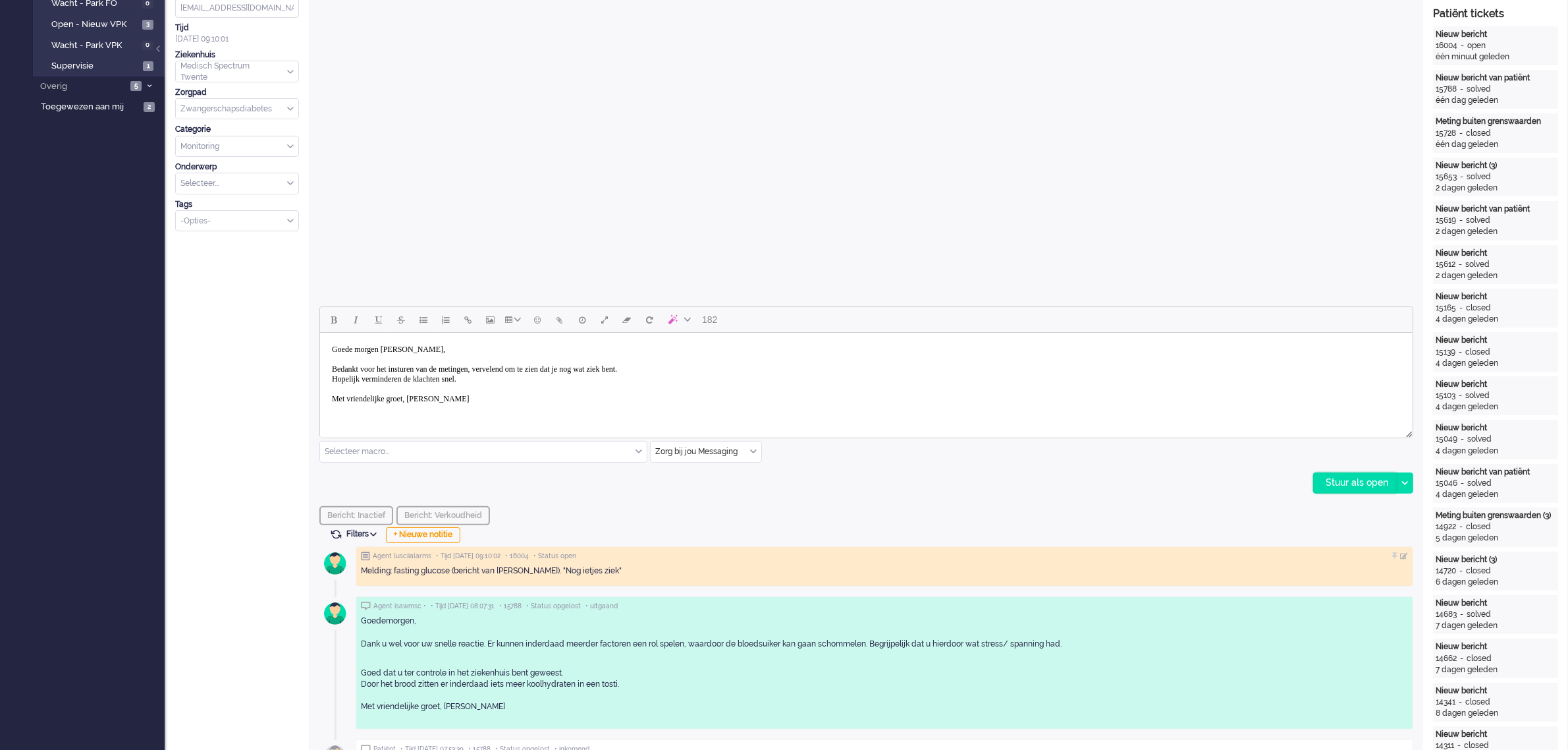
click at [1342, 479] on div "Stuur als open" at bounding box center [1354, 482] width 82 height 20
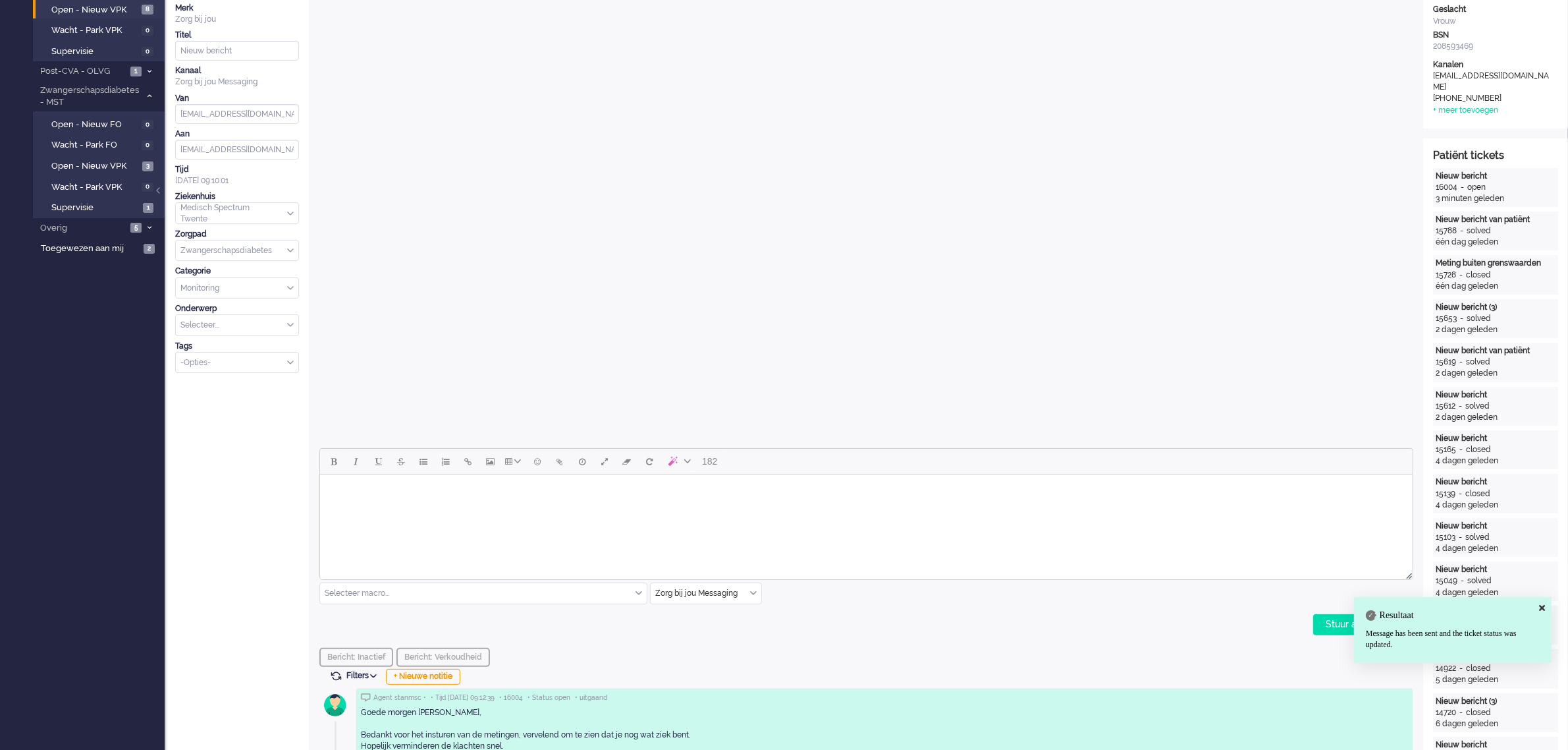
scroll to position [0, 0]
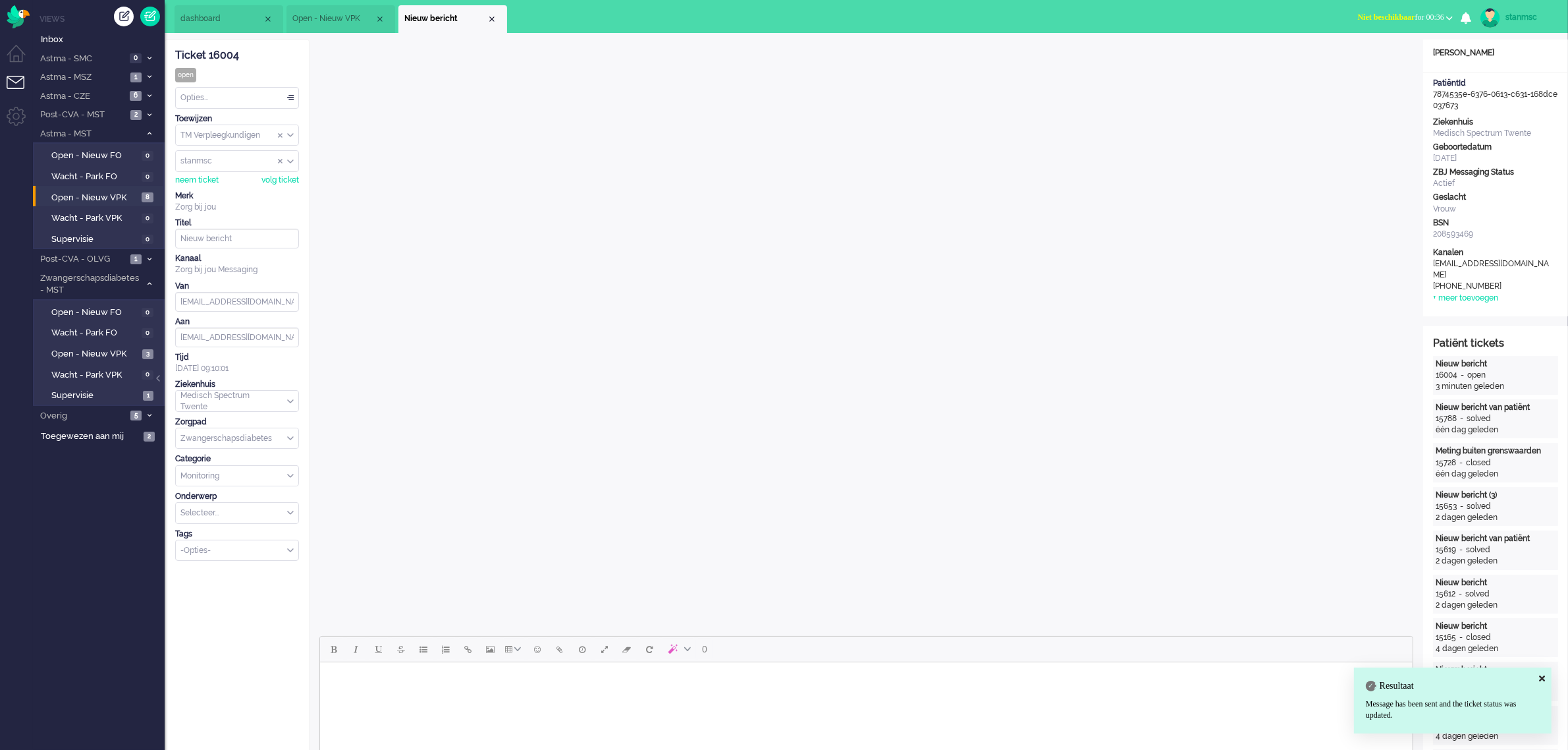
click at [1398, 8] on button "Niet beschikbaar for 00:36" at bounding box center [1404, 17] width 110 height 19
click at [1376, 55] on label "Online" at bounding box center [1398, 59] width 104 height 11
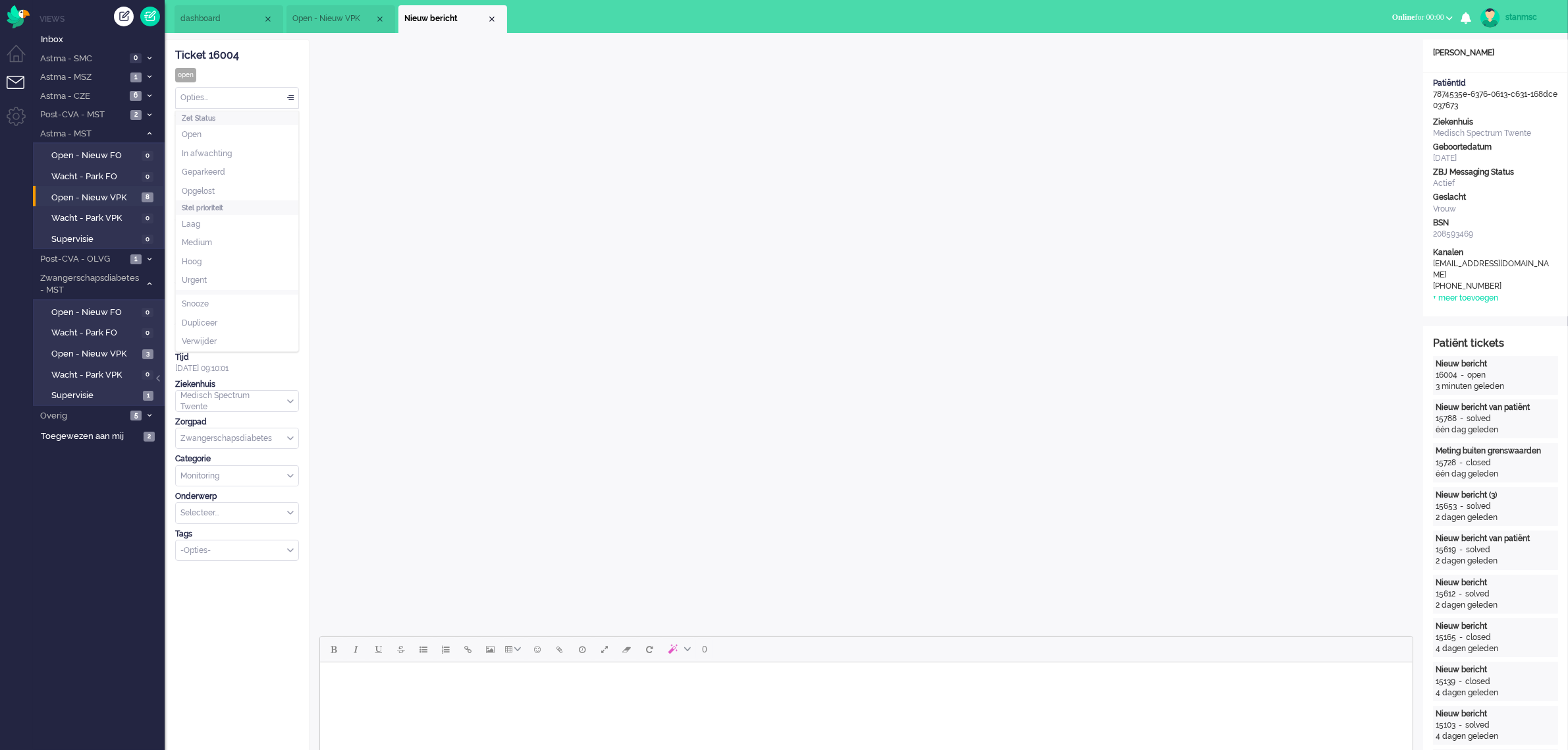
click at [242, 97] on div "Opties..." at bounding box center [237, 98] width 122 height 21
click at [218, 192] on li "Opgelost" at bounding box center [237, 191] width 122 height 19
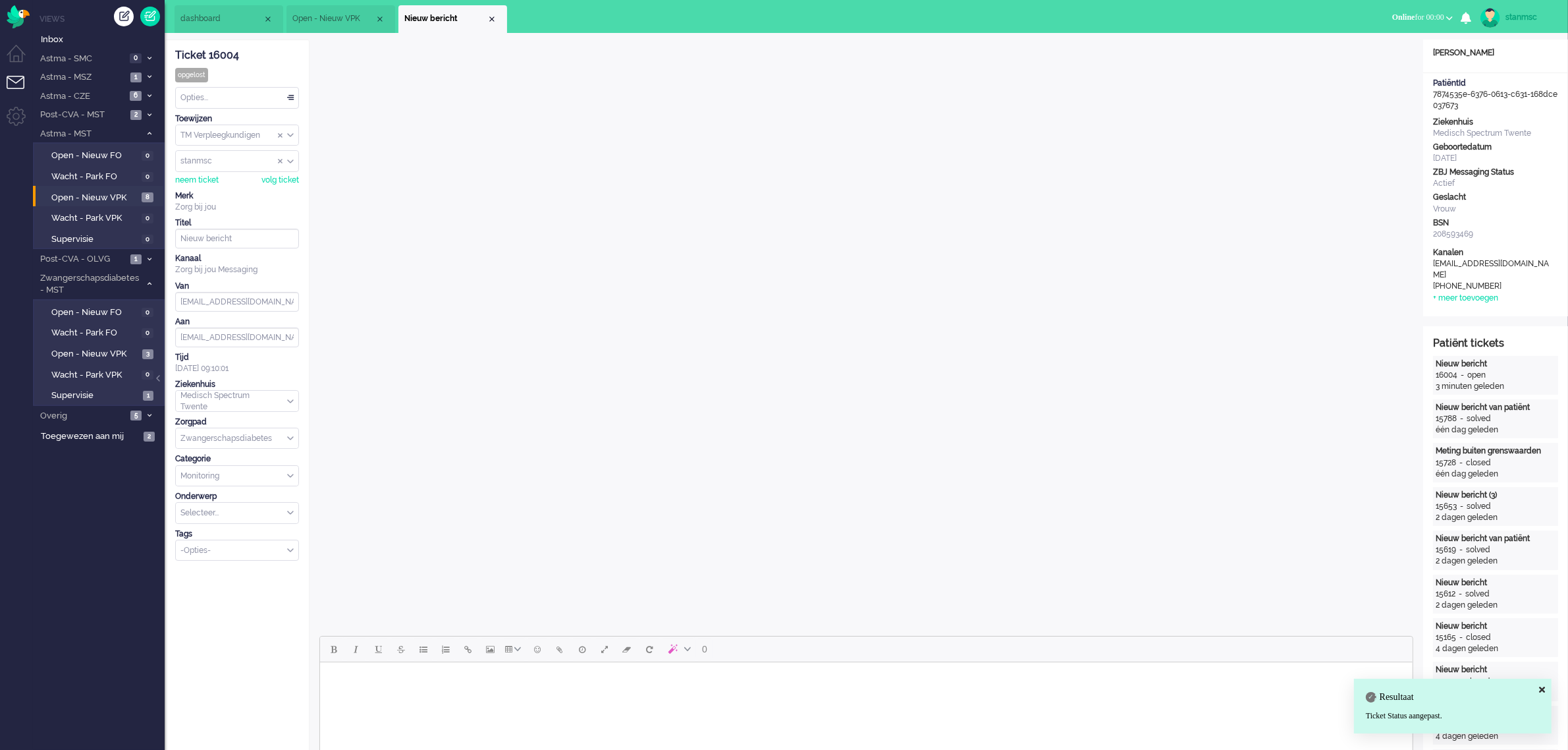
click at [488, 15] on div "Close tab" at bounding box center [492, 19] width 10 height 10
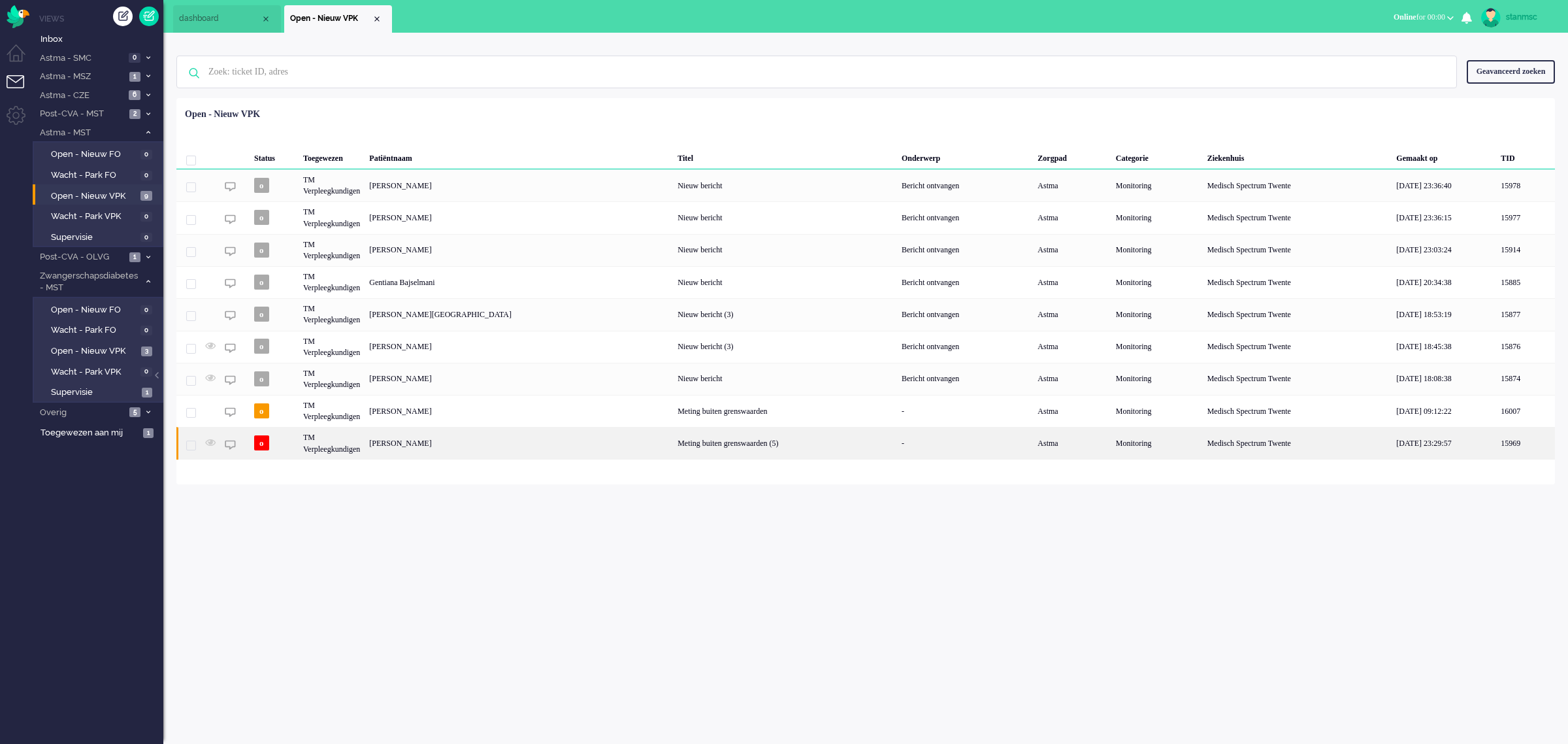
click at [407, 442] on div "[PERSON_NAME]" at bounding box center [519, 443] width 308 height 32
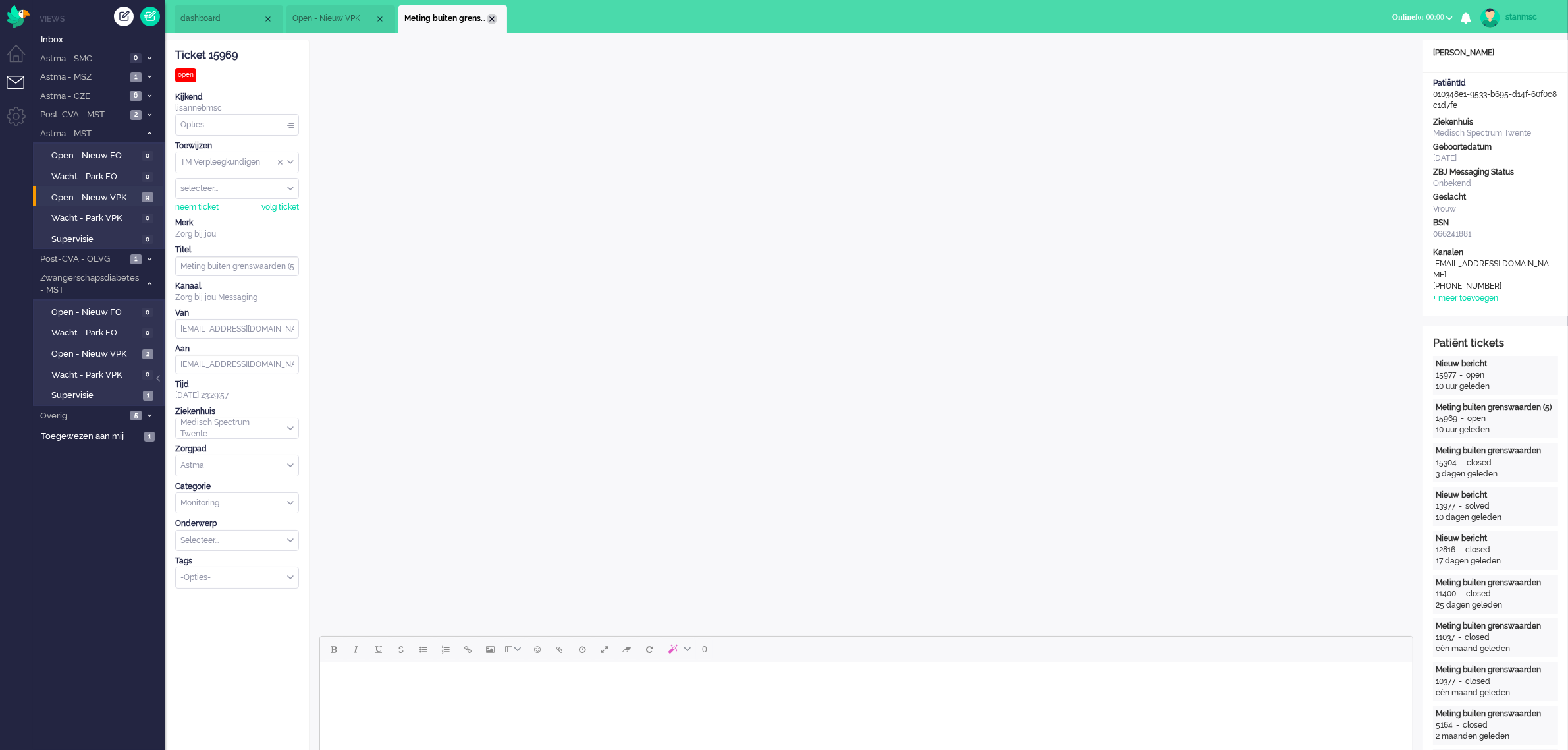
click at [488, 18] on div "Close tab" at bounding box center [492, 19] width 10 height 10
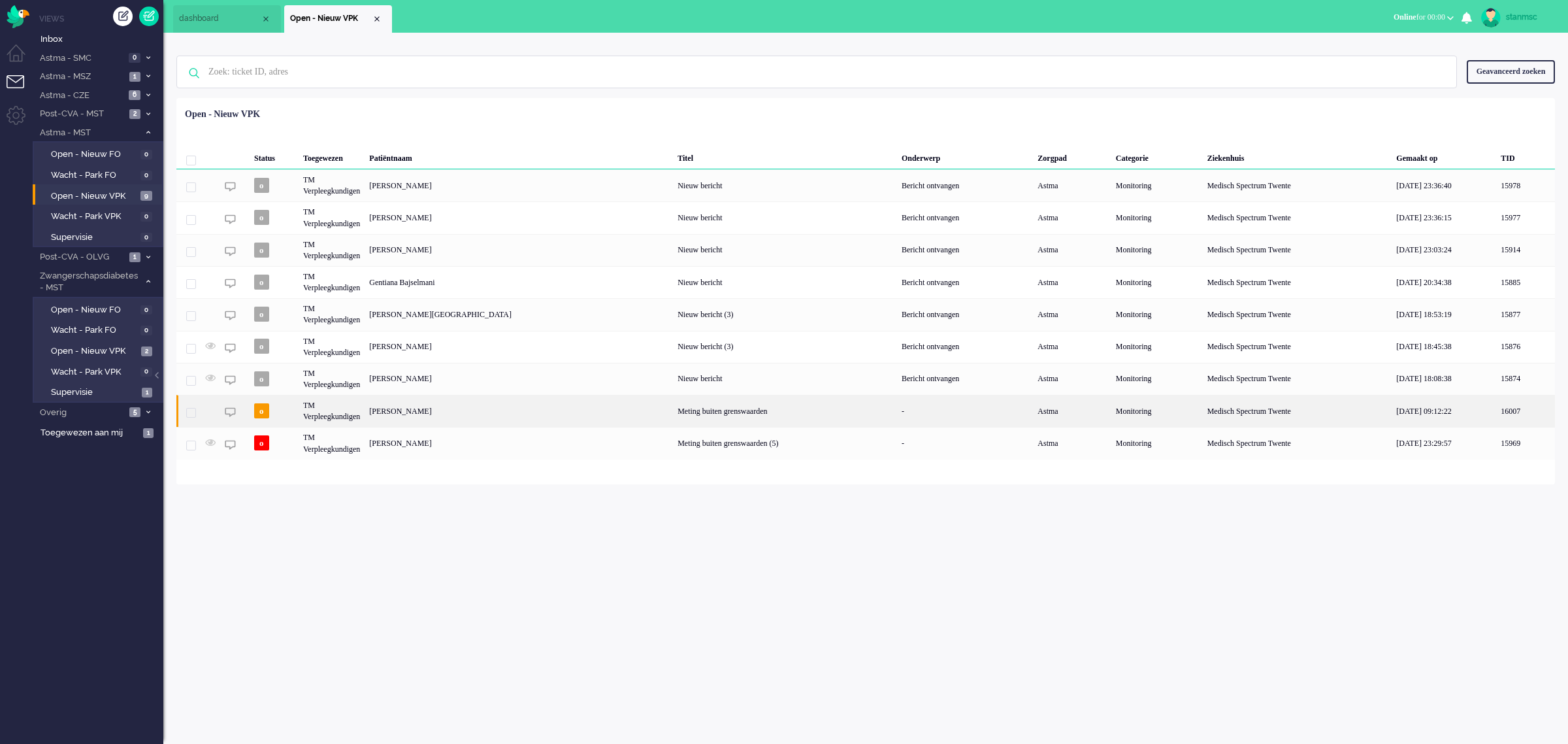
click at [438, 410] on div "[PERSON_NAME]" at bounding box center [519, 410] width 308 height 32
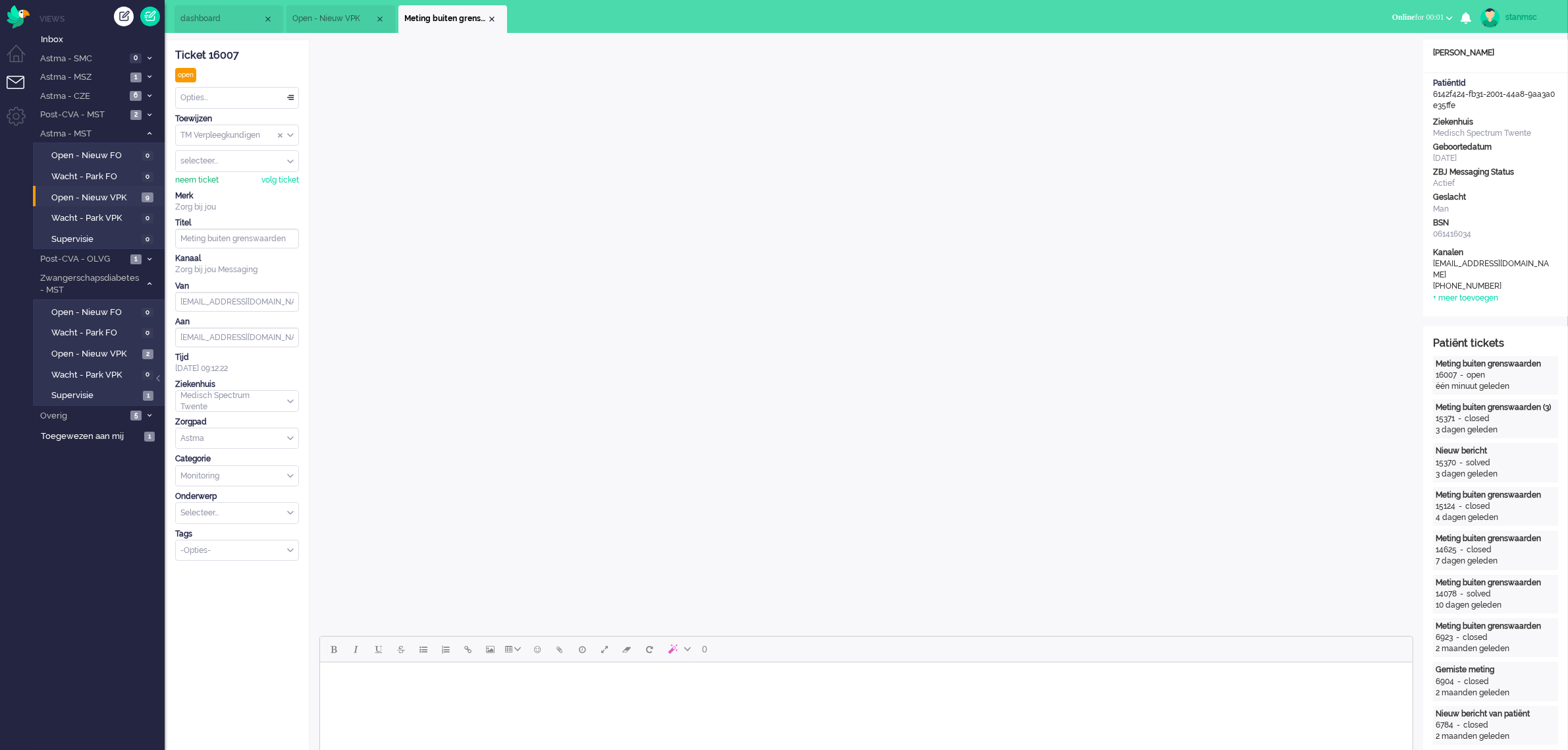
click at [201, 181] on div "neem ticket" at bounding box center [197, 180] width 43 height 11
click at [240, 96] on div "Opties..." at bounding box center [237, 98] width 122 height 21
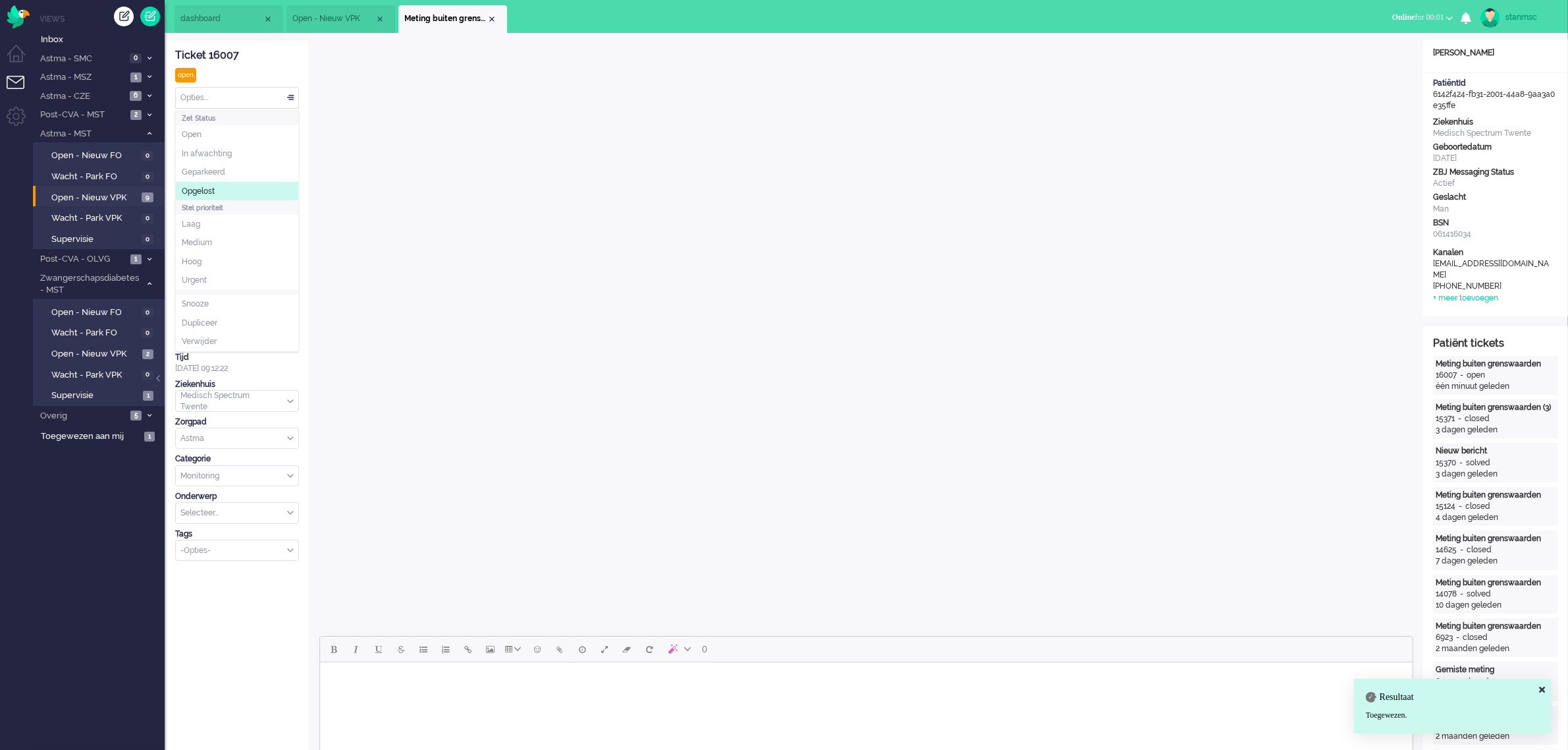
click at [218, 188] on li "Opgelost" at bounding box center [237, 191] width 122 height 19
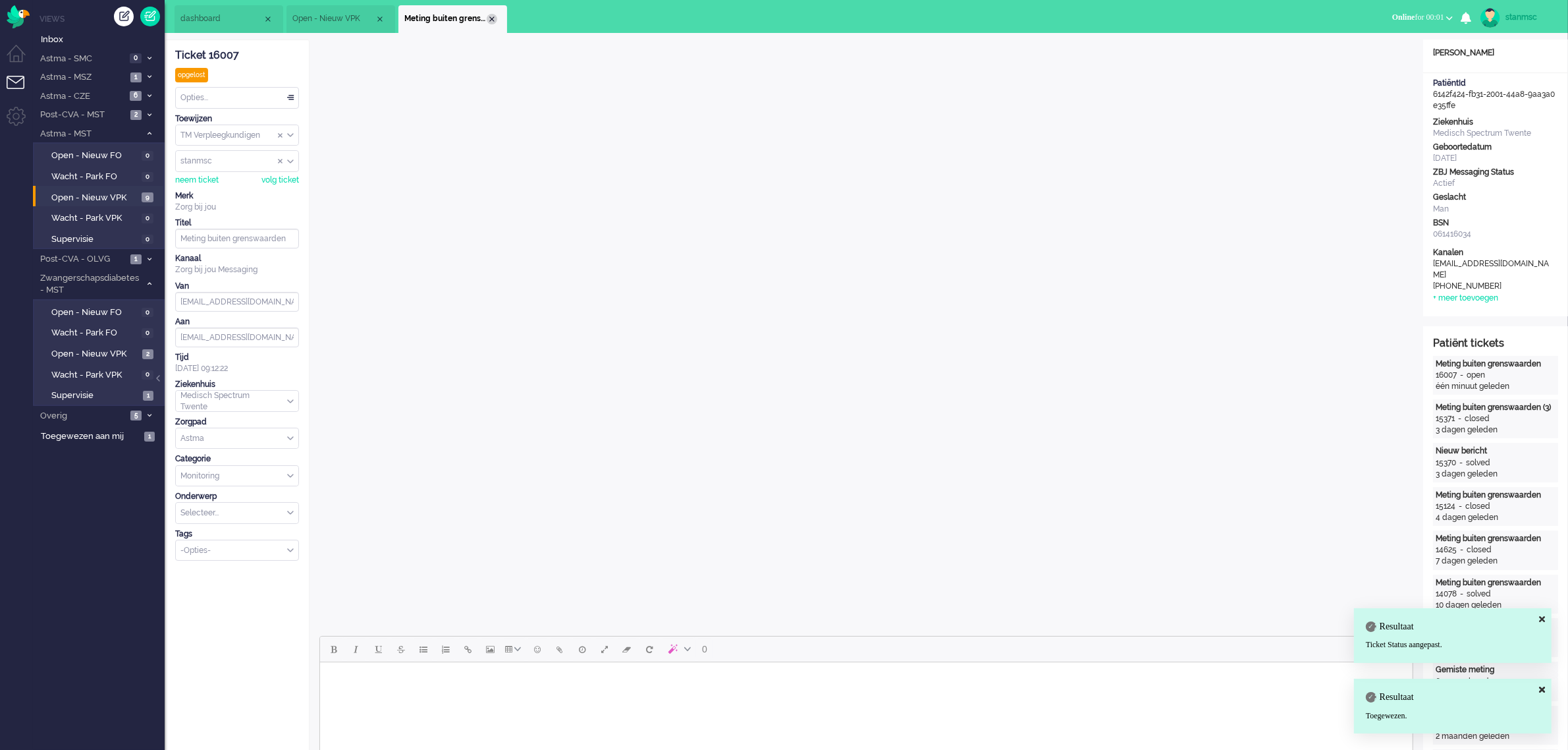
click at [492, 17] on div "Close tab" at bounding box center [492, 19] width 10 height 10
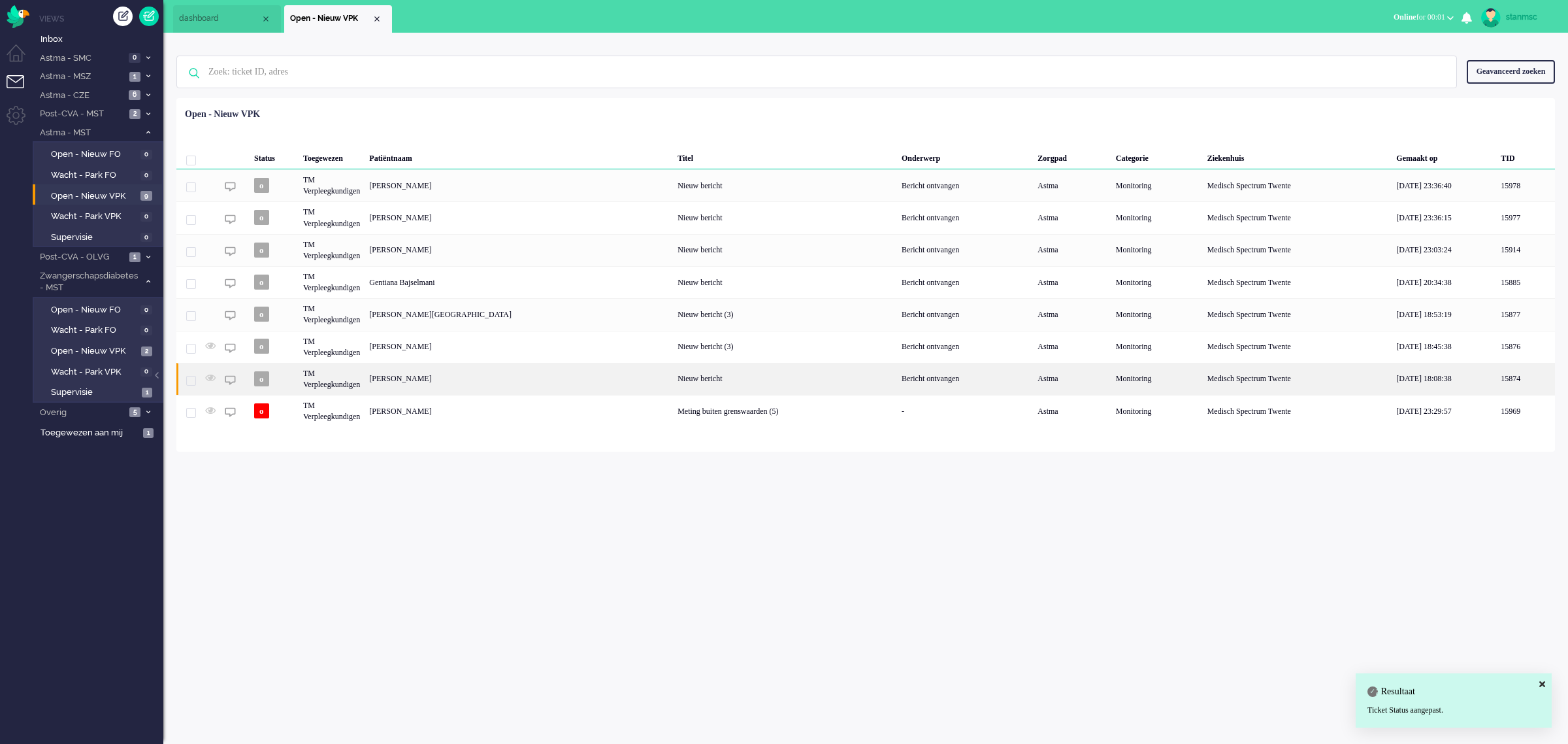
click at [344, 379] on div "TM Verpleegkundigen" at bounding box center [332, 379] width 66 height 32
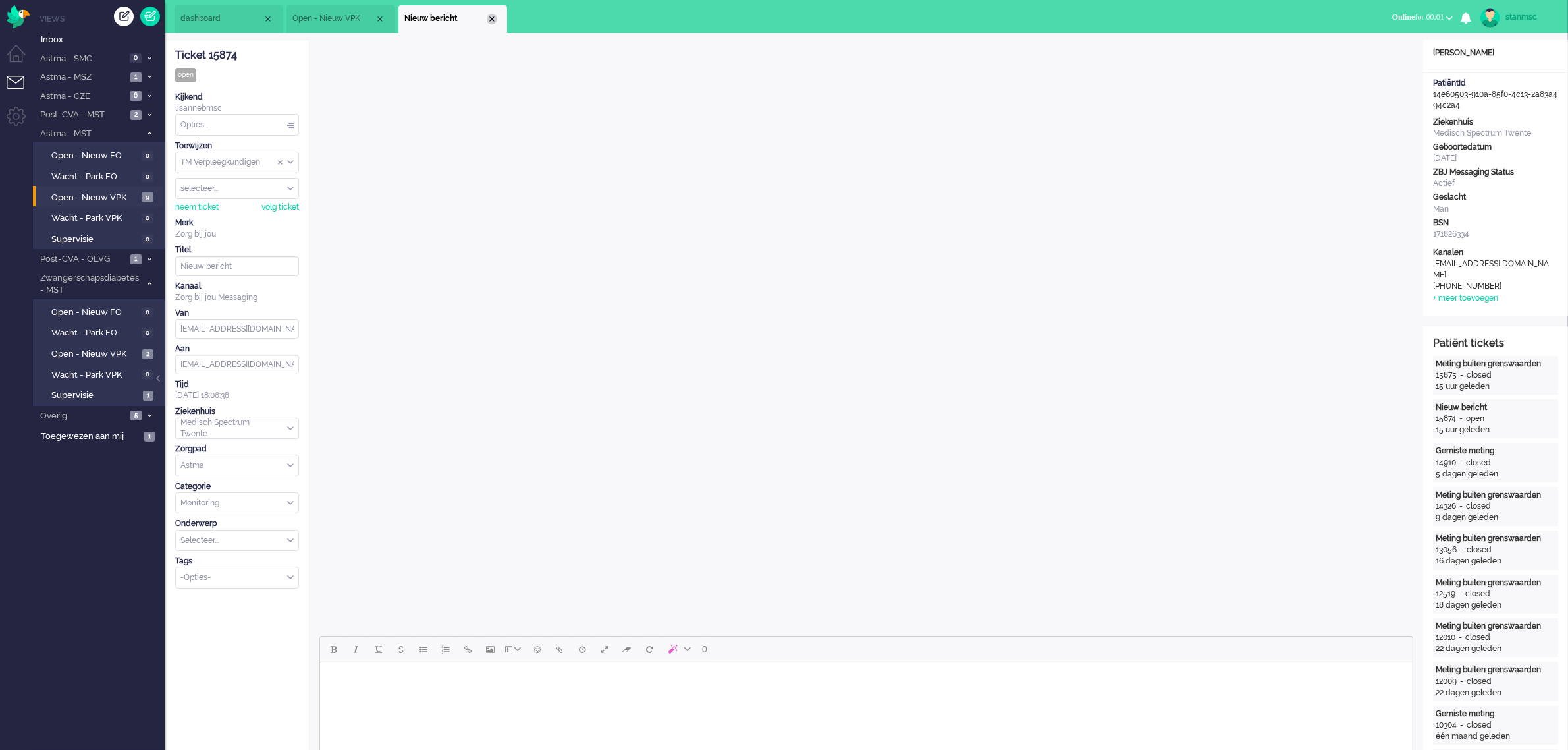
click at [491, 14] on div "Close tab" at bounding box center [492, 19] width 10 height 10
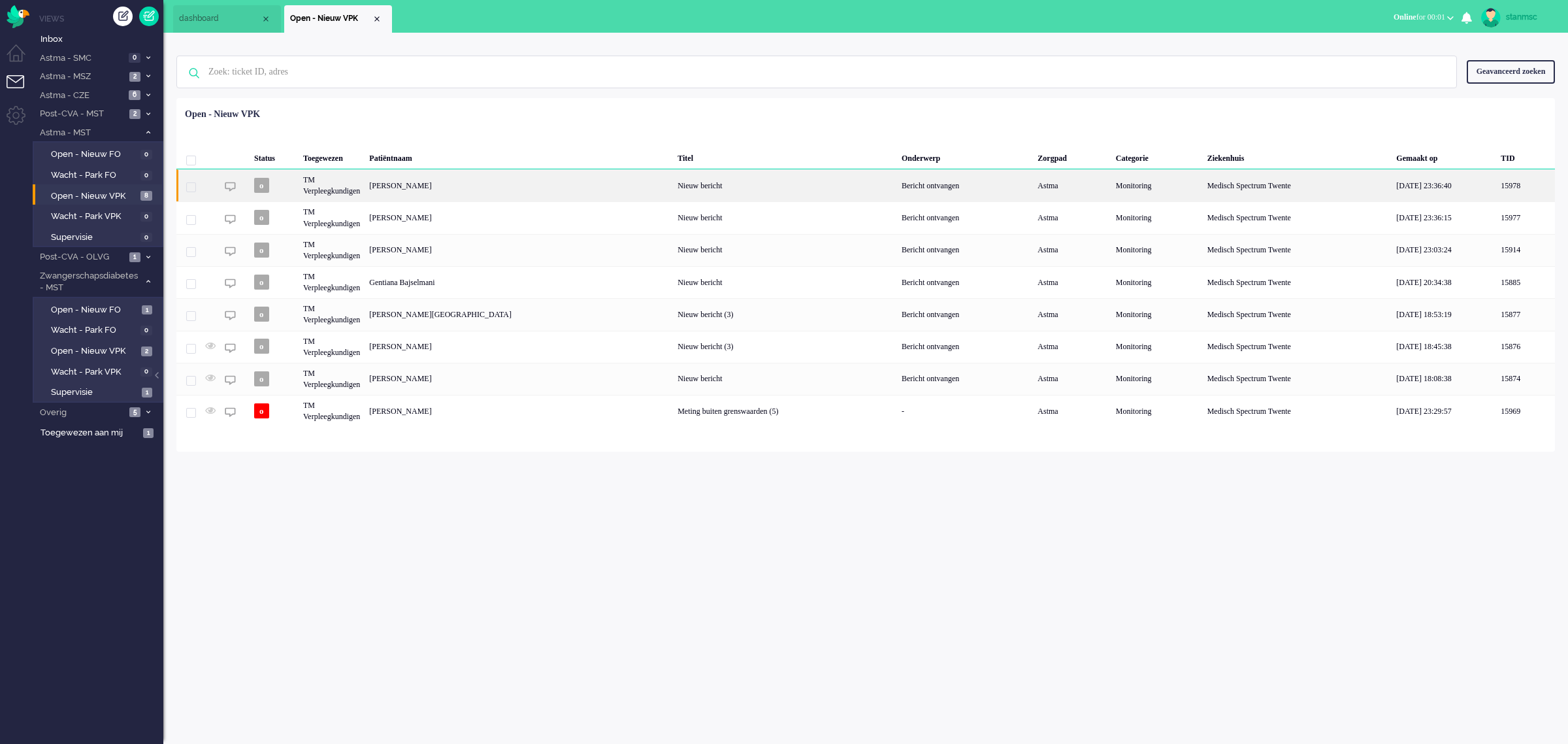
click at [438, 187] on div "[PERSON_NAME]" at bounding box center [519, 185] width 308 height 32
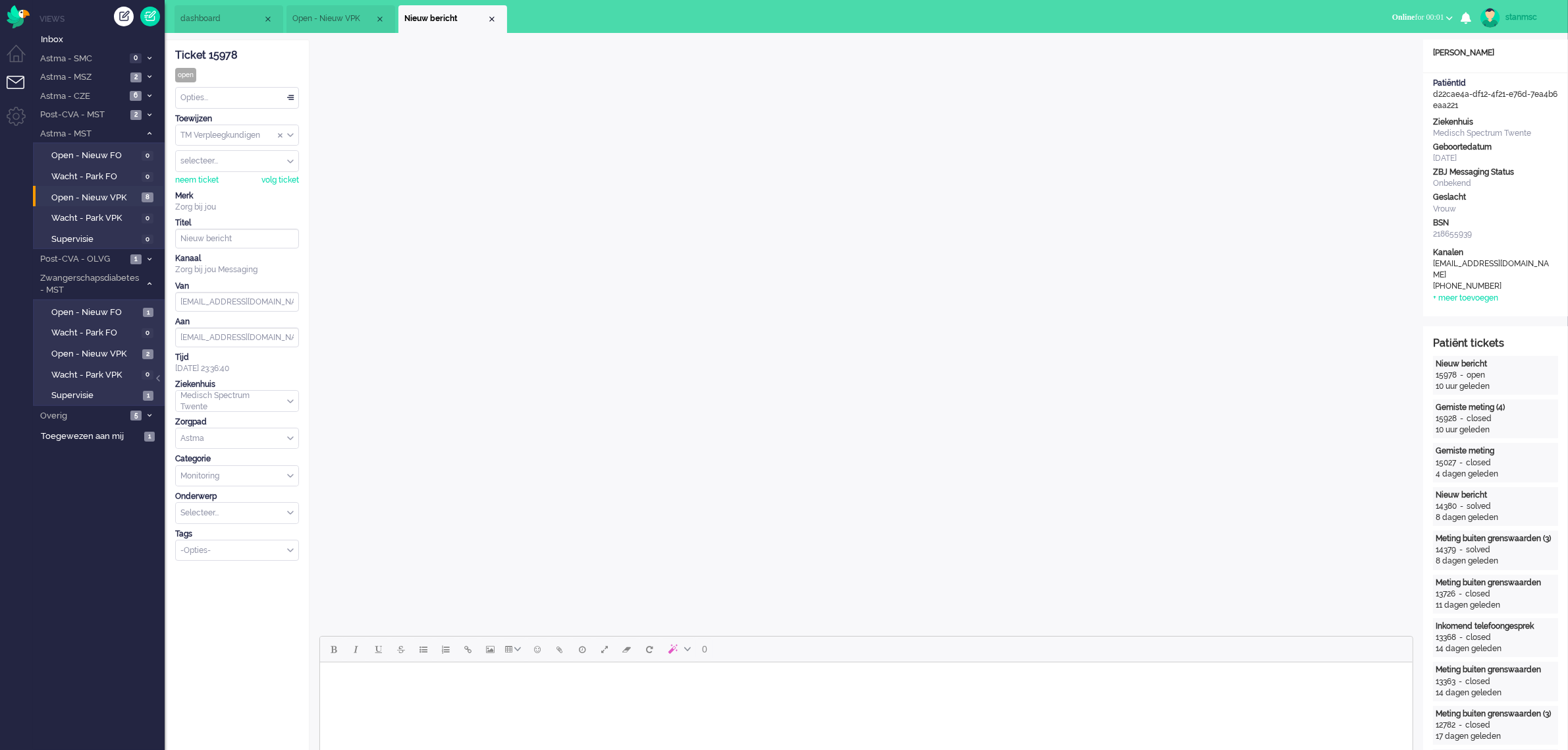
click at [1406, 695] on html at bounding box center [865, 679] width 1092 height 34
click at [492, 21] on div "Close tab" at bounding box center [492, 19] width 10 height 10
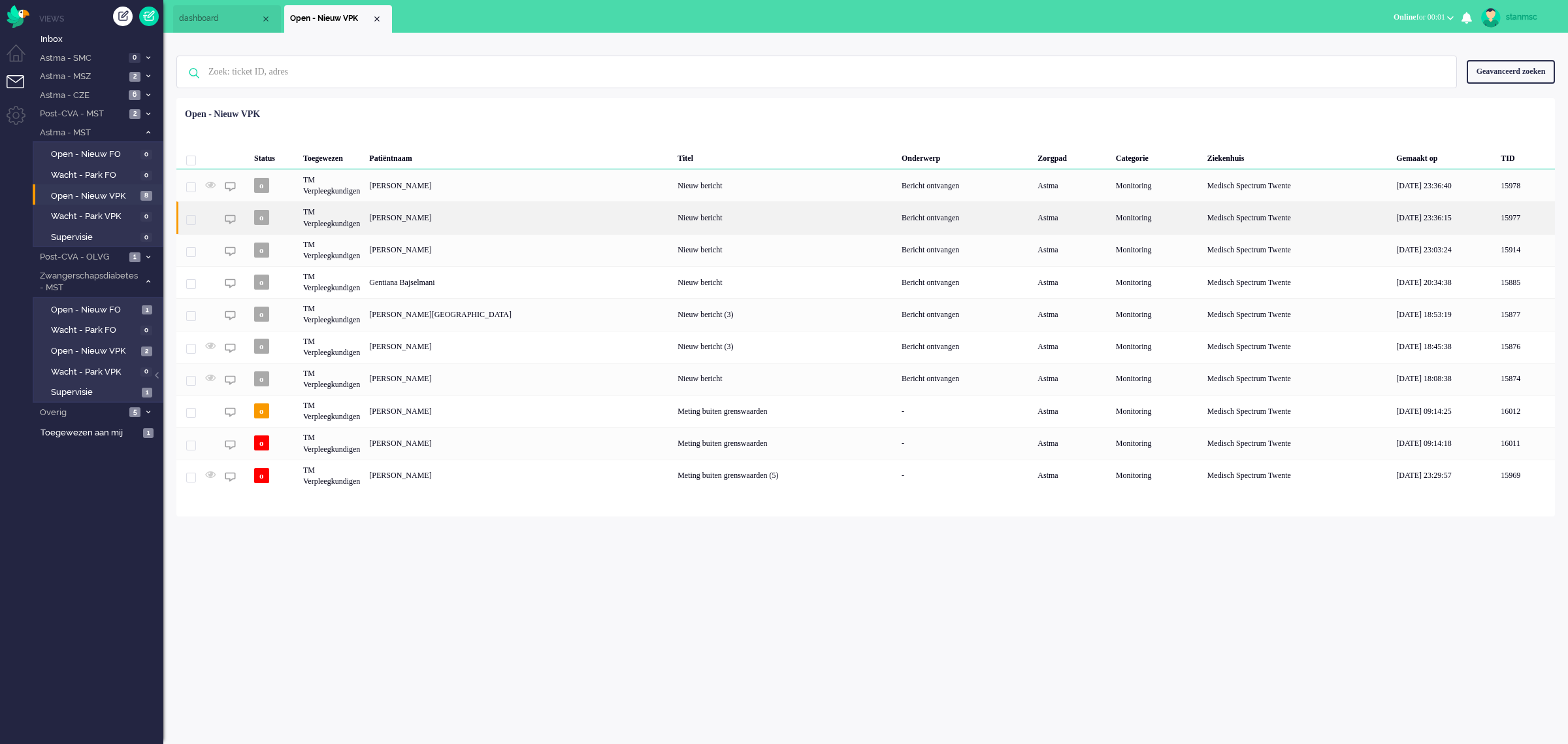
click at [426, 212] on div "[PERSON_NAME]" at bounding box center [519, 217] width 308 height 32
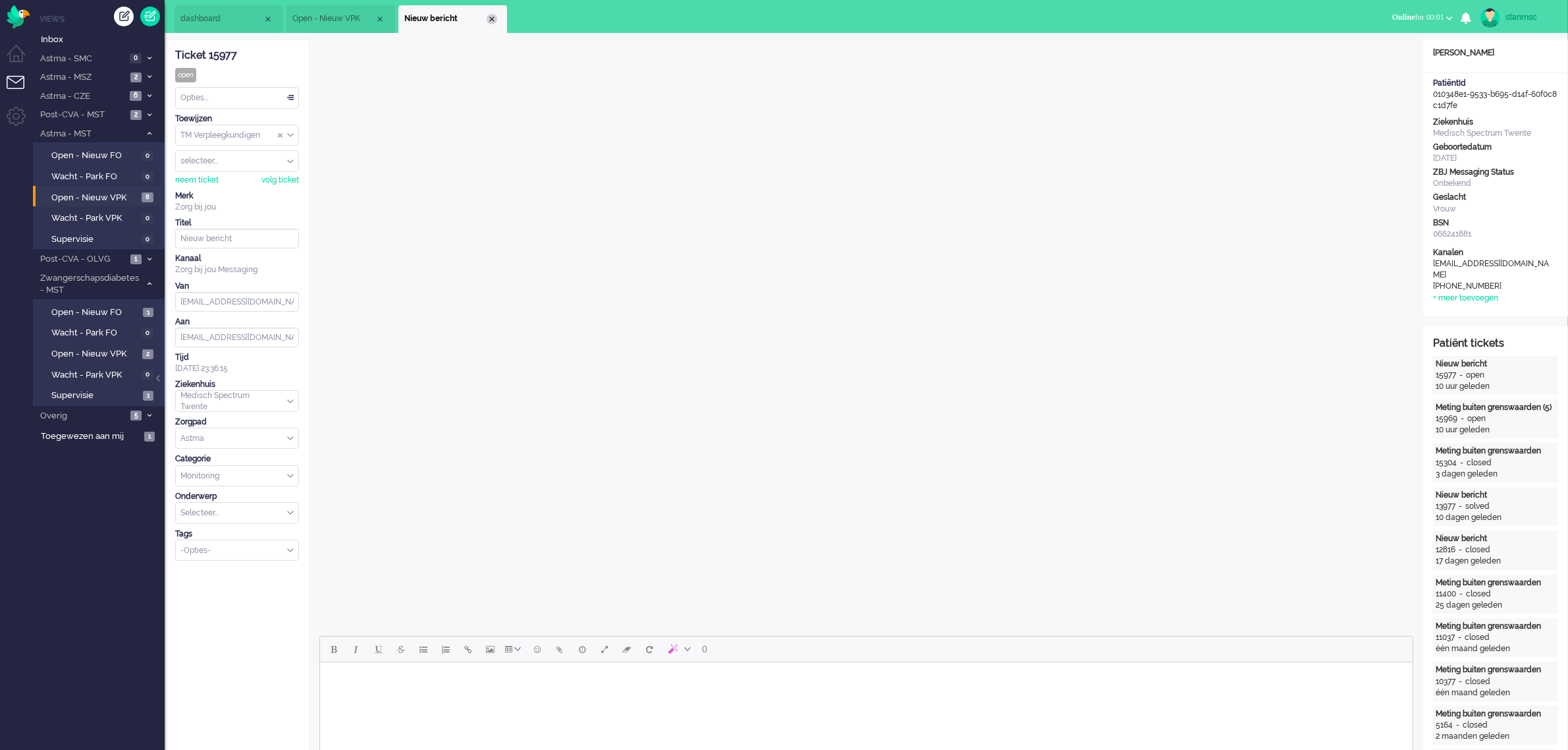
click at [492, 15] on div "Close tab" at bounding box center [492, 19] width 10 height 10
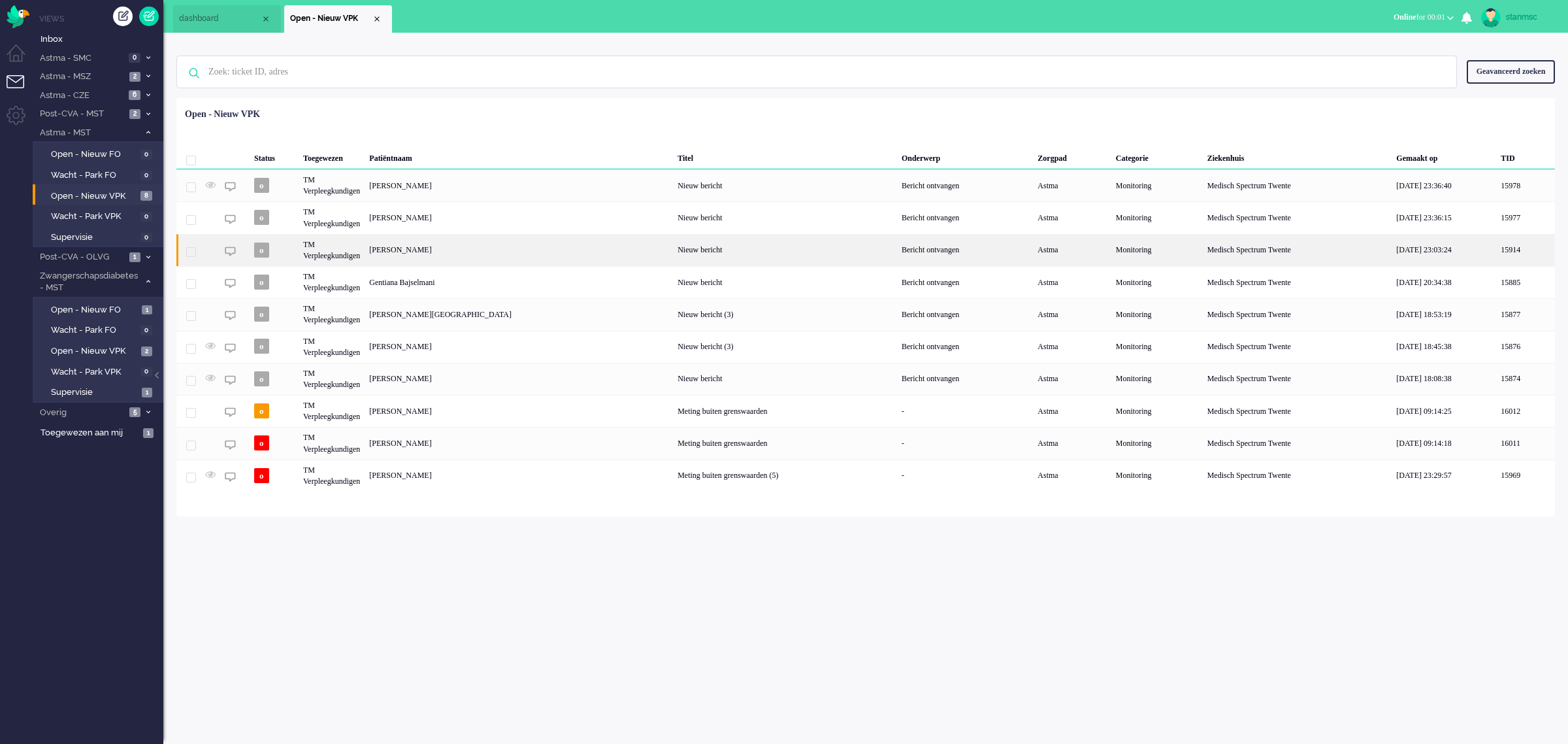
click at [443, 246] on div "[PERSON_NAME]" at bounding box center [519, 250] width 308 height 32
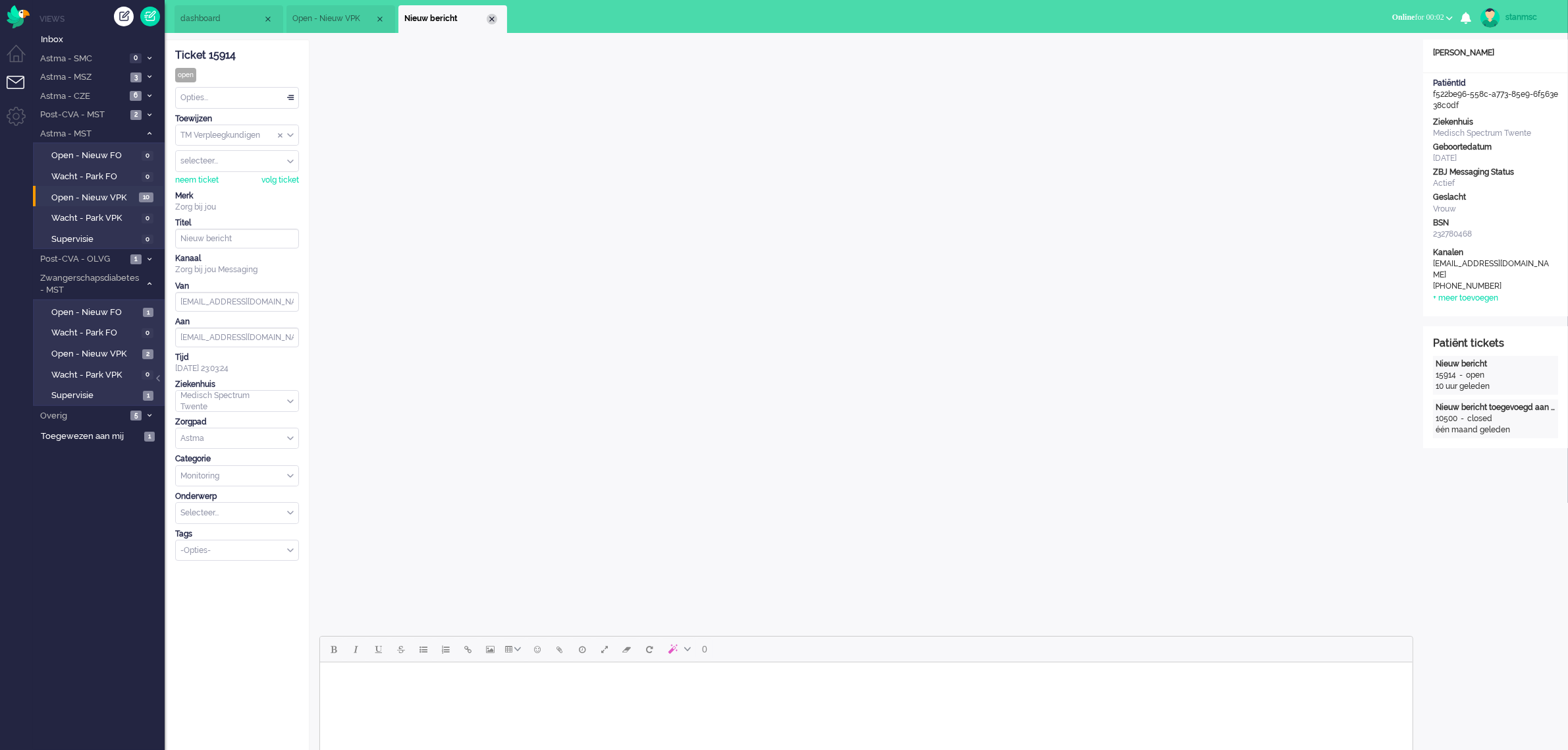
click at [492, 17] on div "Close tab" at bounding box center [492, 19] width 10 height 10
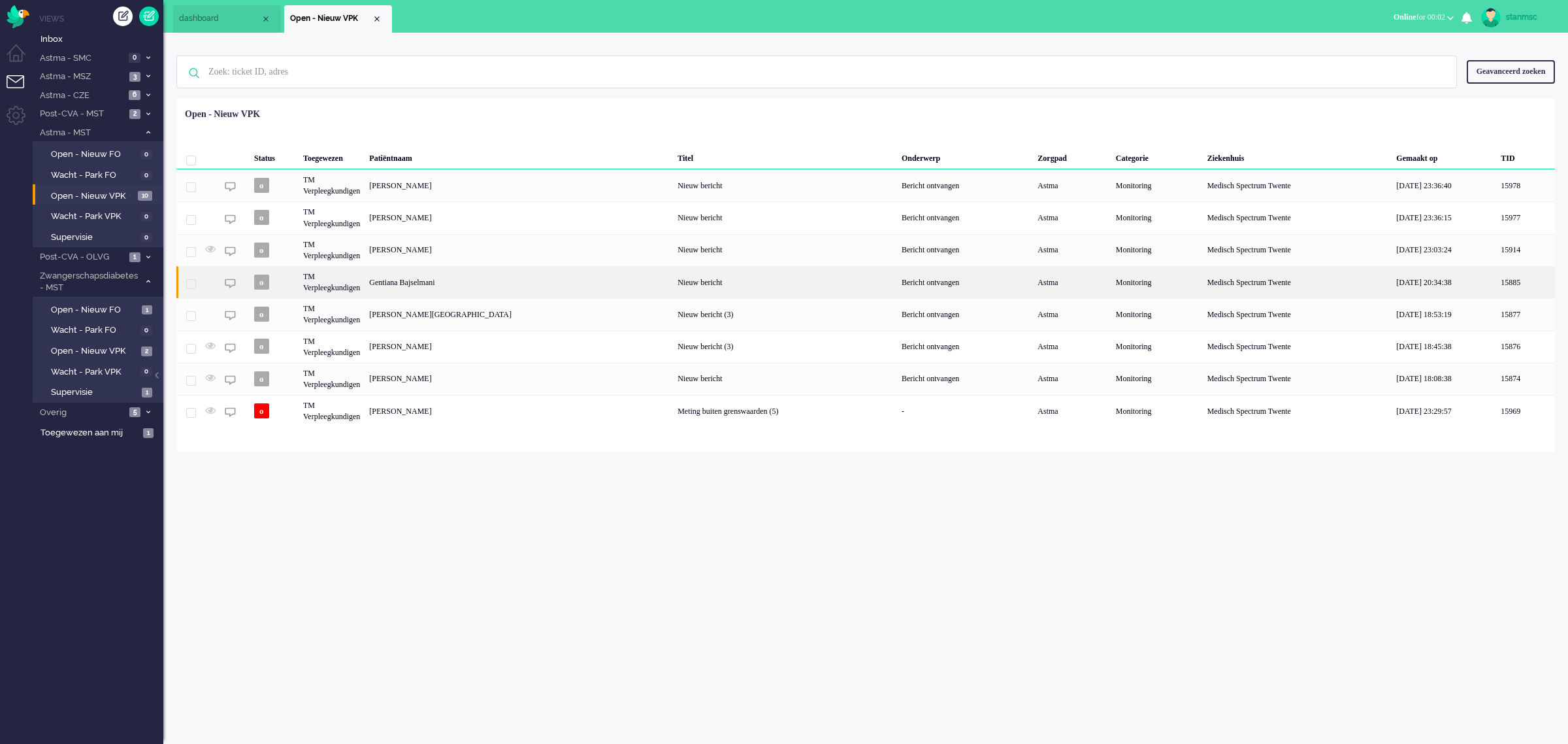
click at [435, 282] on div "Gentiana Bajselmani" at bounding box center [519, 282] width 308 height 32
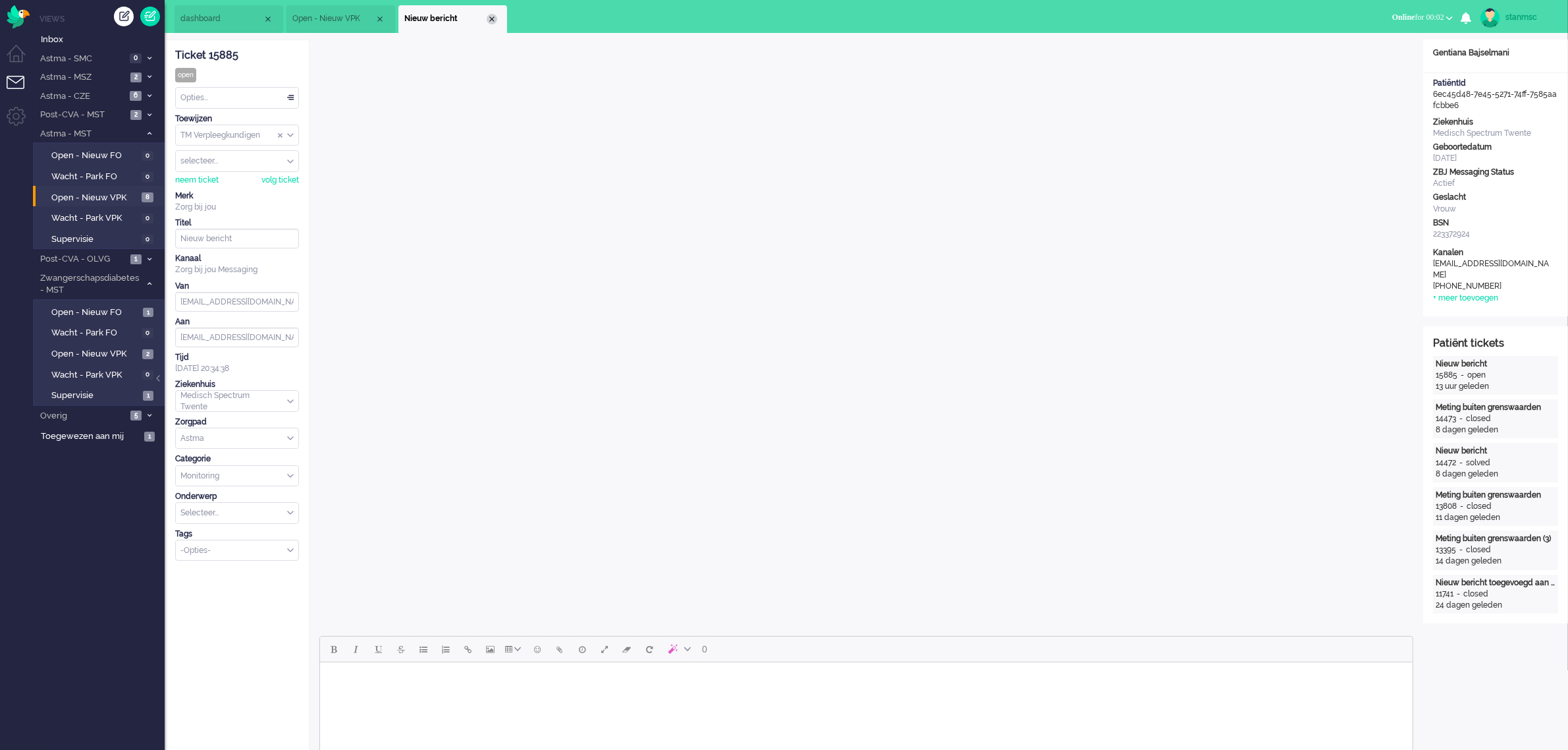
click at [492, 18] on div "Close tab" at bounding box center [492, 19] width 10 height 10
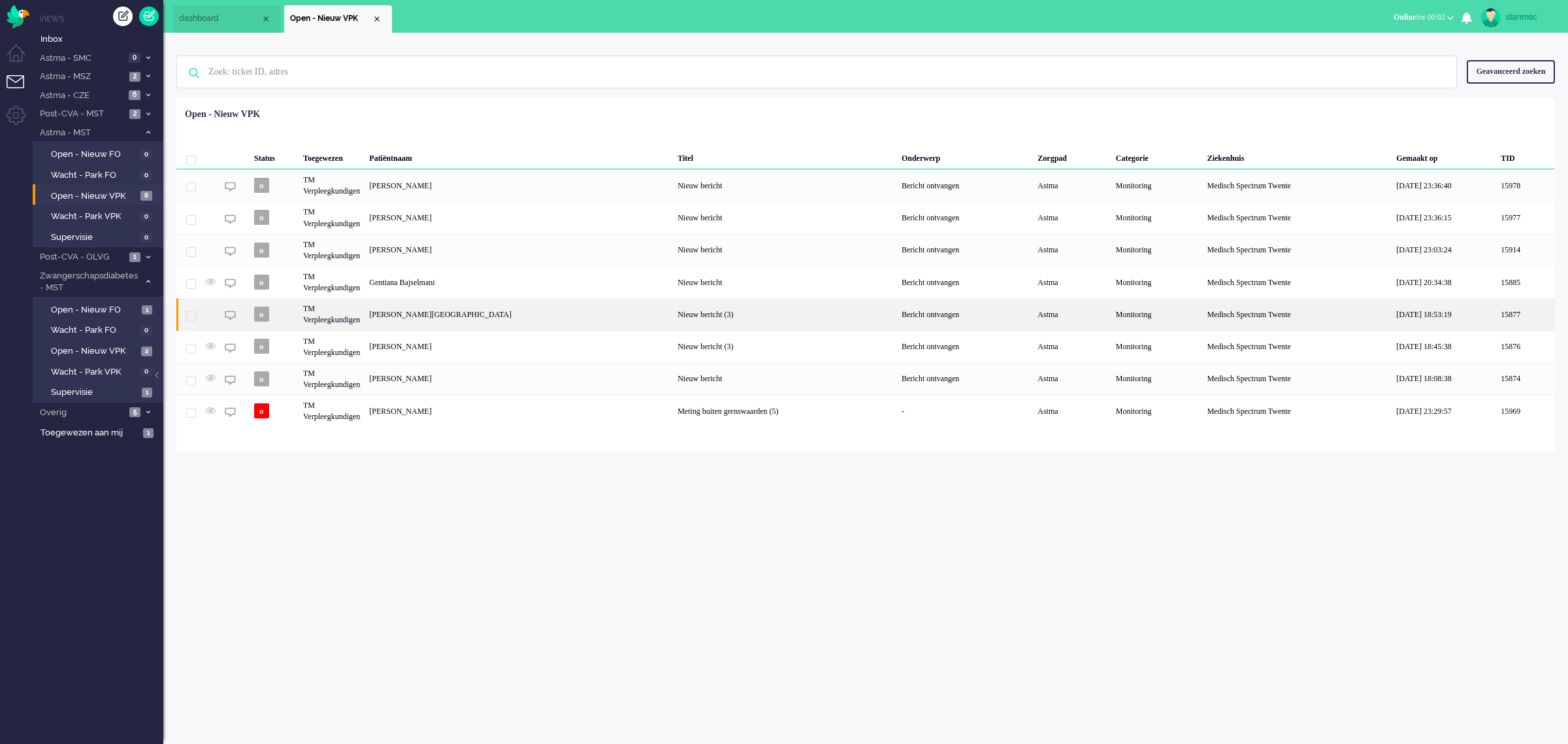
click at [416, 315] on div "[PERSON_NAME][GEOGRAPHIC_DATA]" at bounding box center [519, 314] width 308 height 32
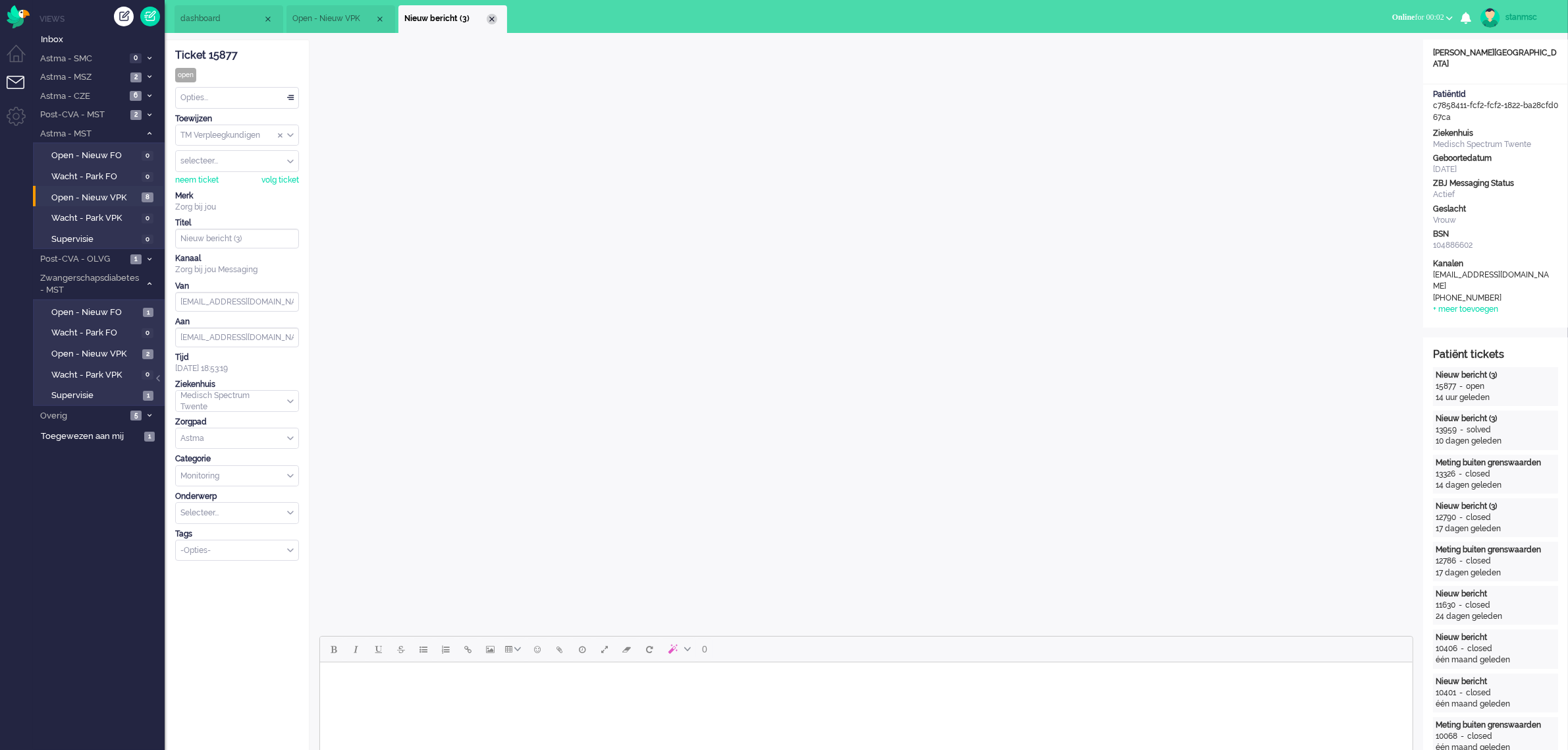
click at [491, 16] on div "Close tab" at bounding box center [492, 19] width 10 height 10
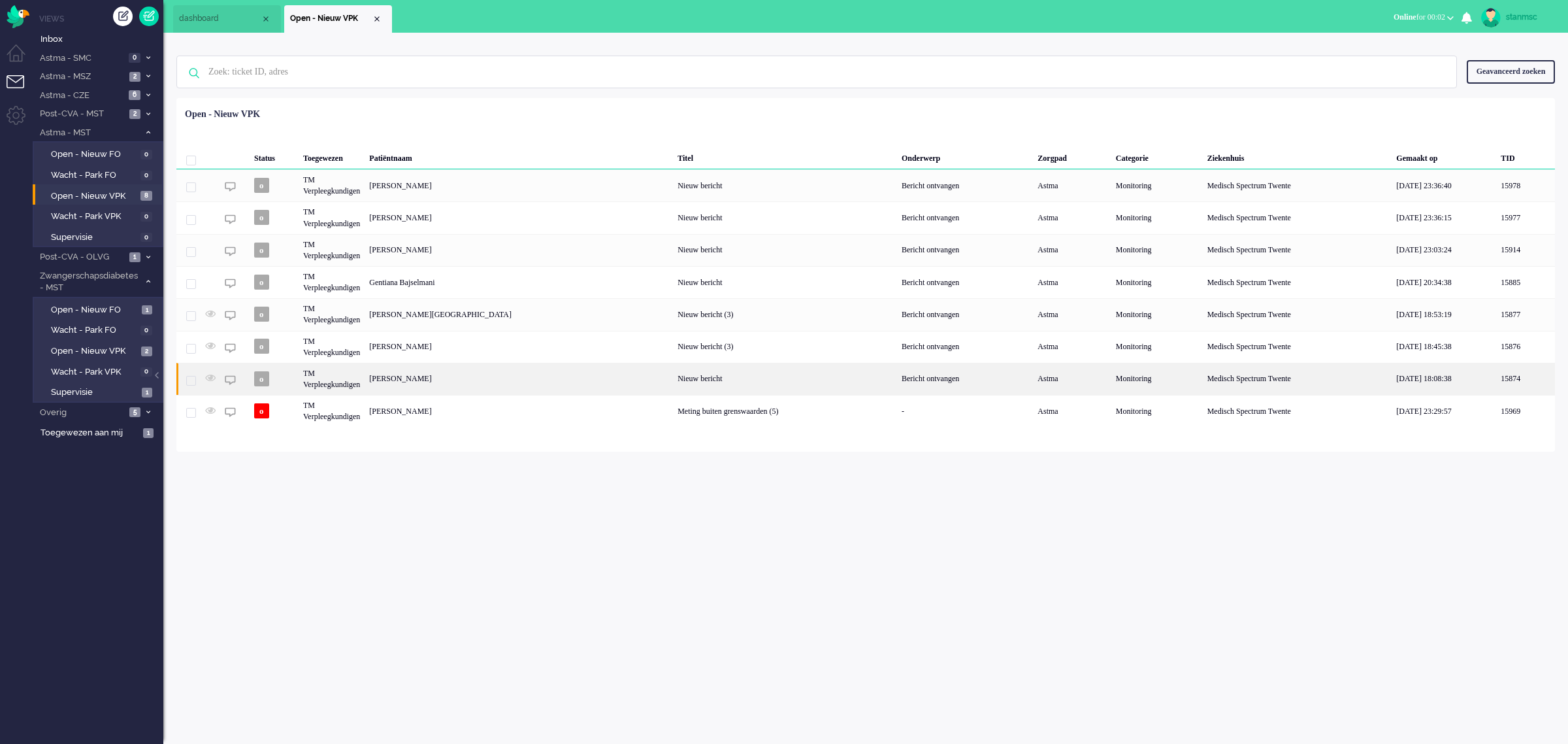
click at [423, 378] on div "[PERSON_NAME]" at bounding box center [519, 379] width 308 height 32
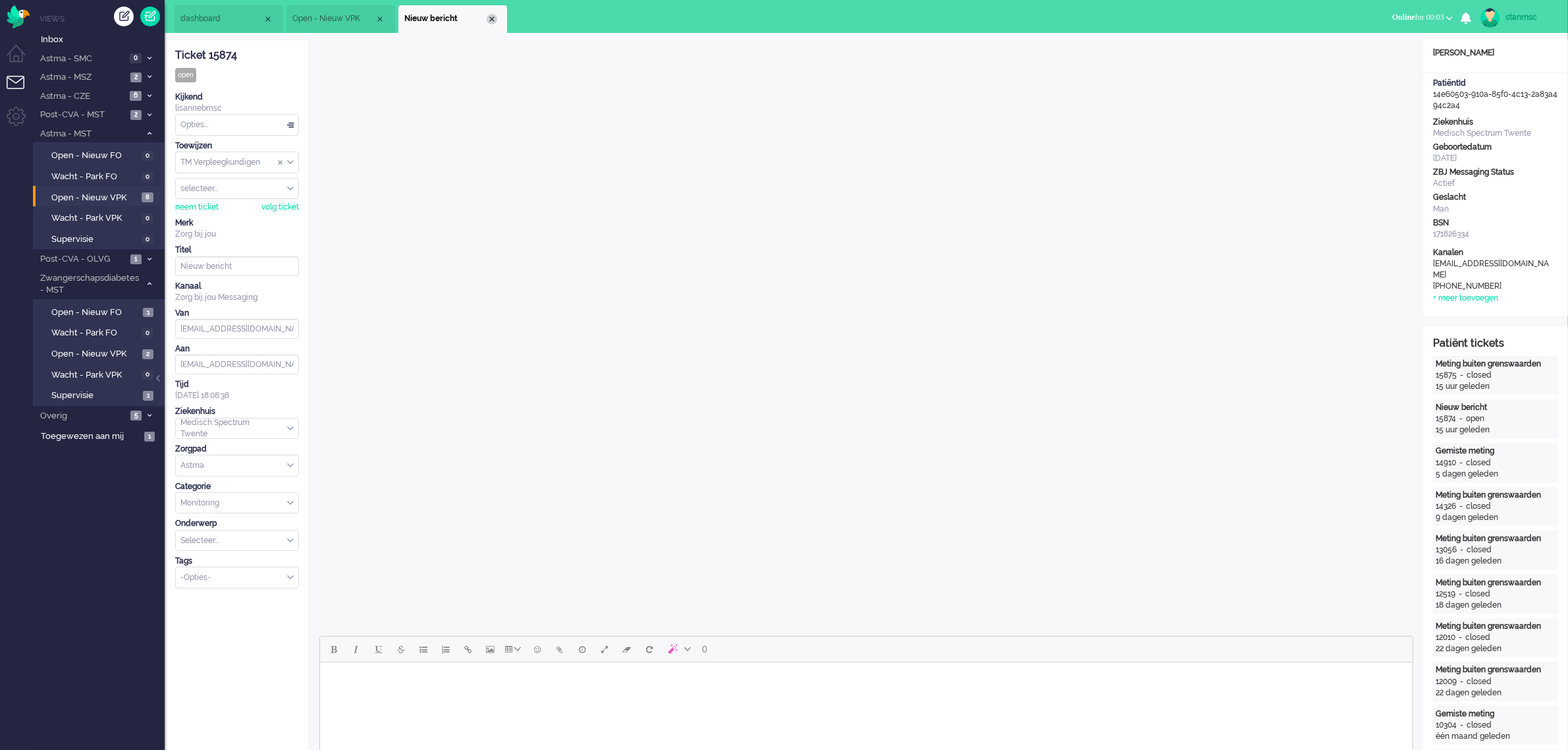
click at [492, 21] on div "Close tab" at bounding box center [492, 19] width 10 height 10
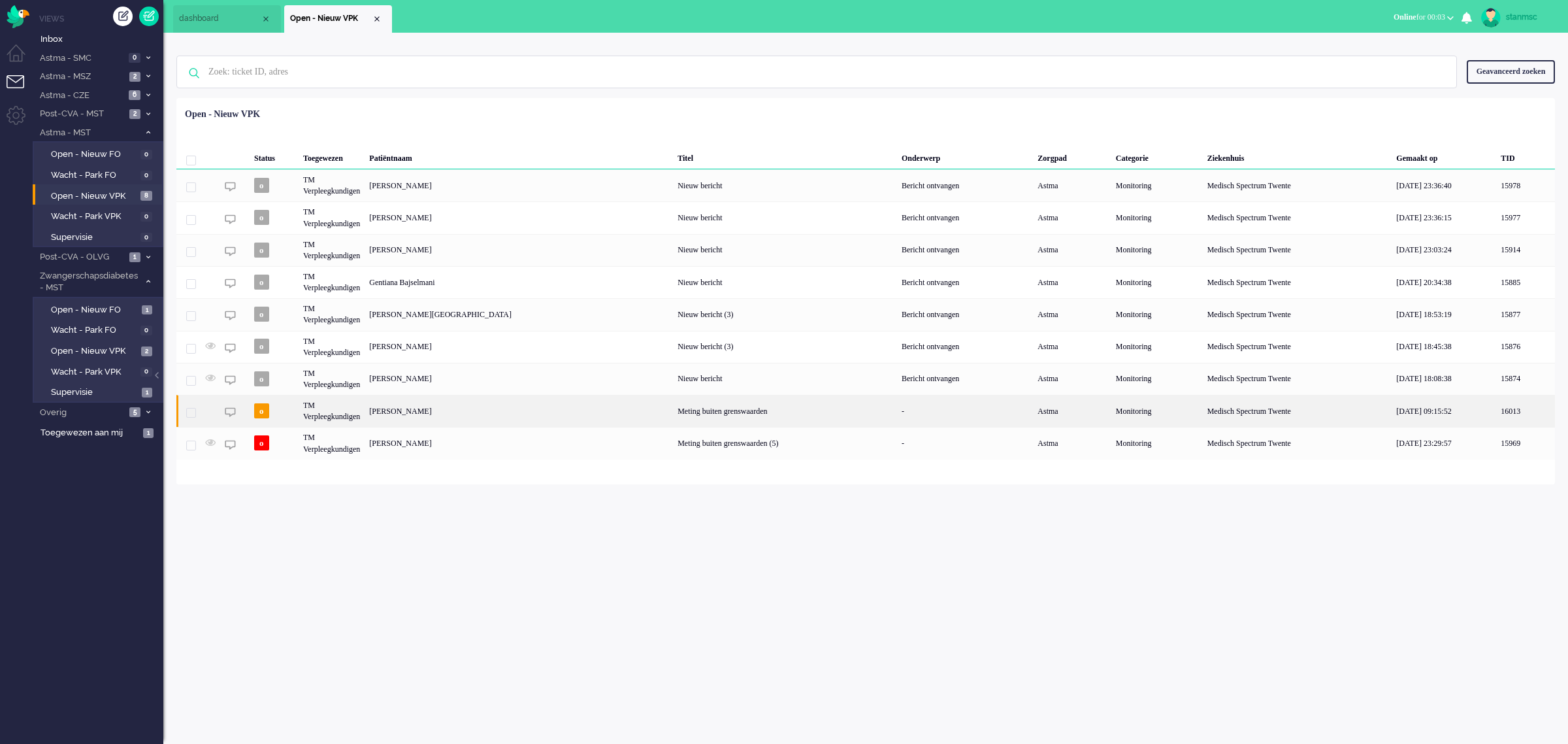
click at [421, 418] on div "[PERSON_NAME]" at bounding box center [519, 410] width 308 height 32
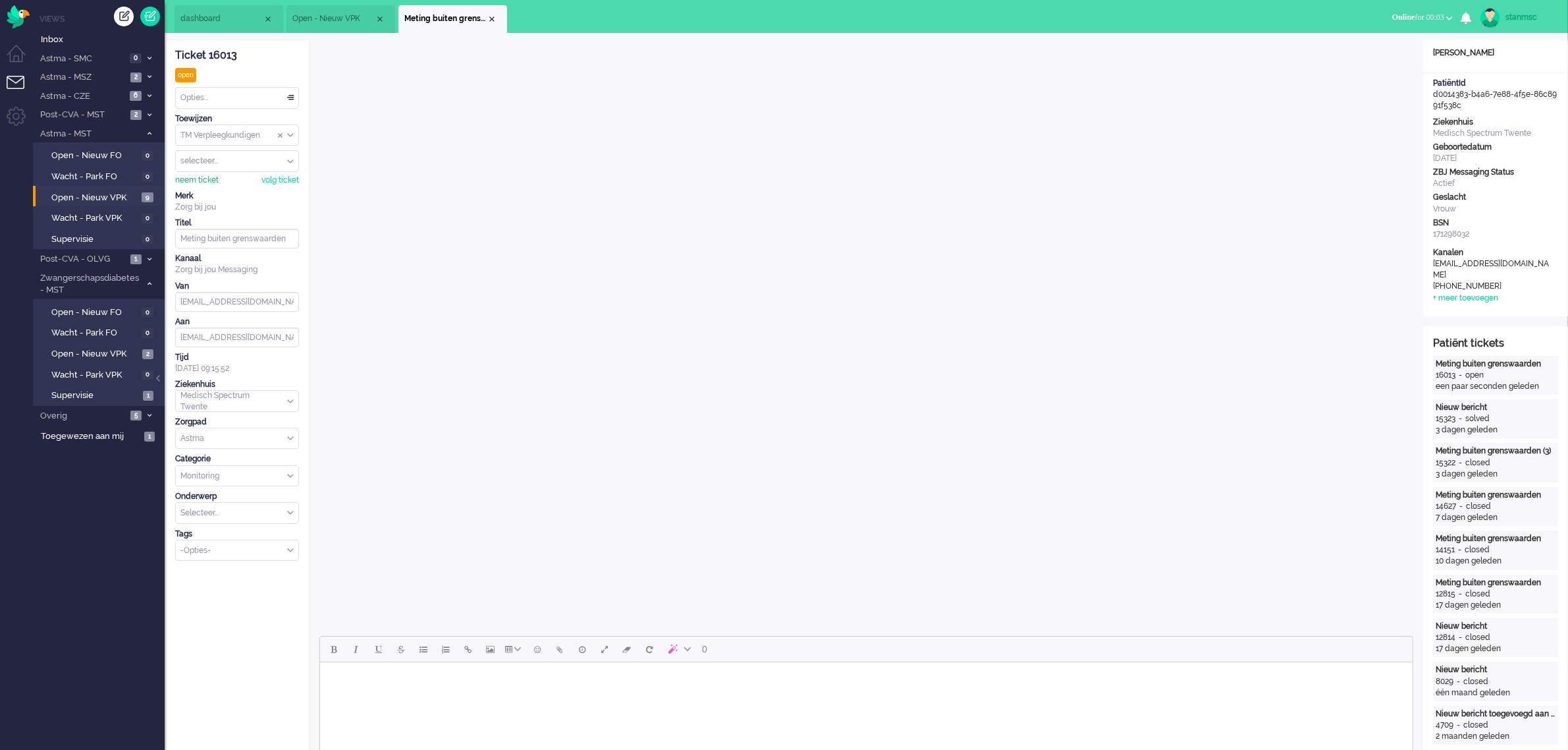
click at [195, 176] on div "neem ticket" at bounding box center [197, 180] width 43 height 11
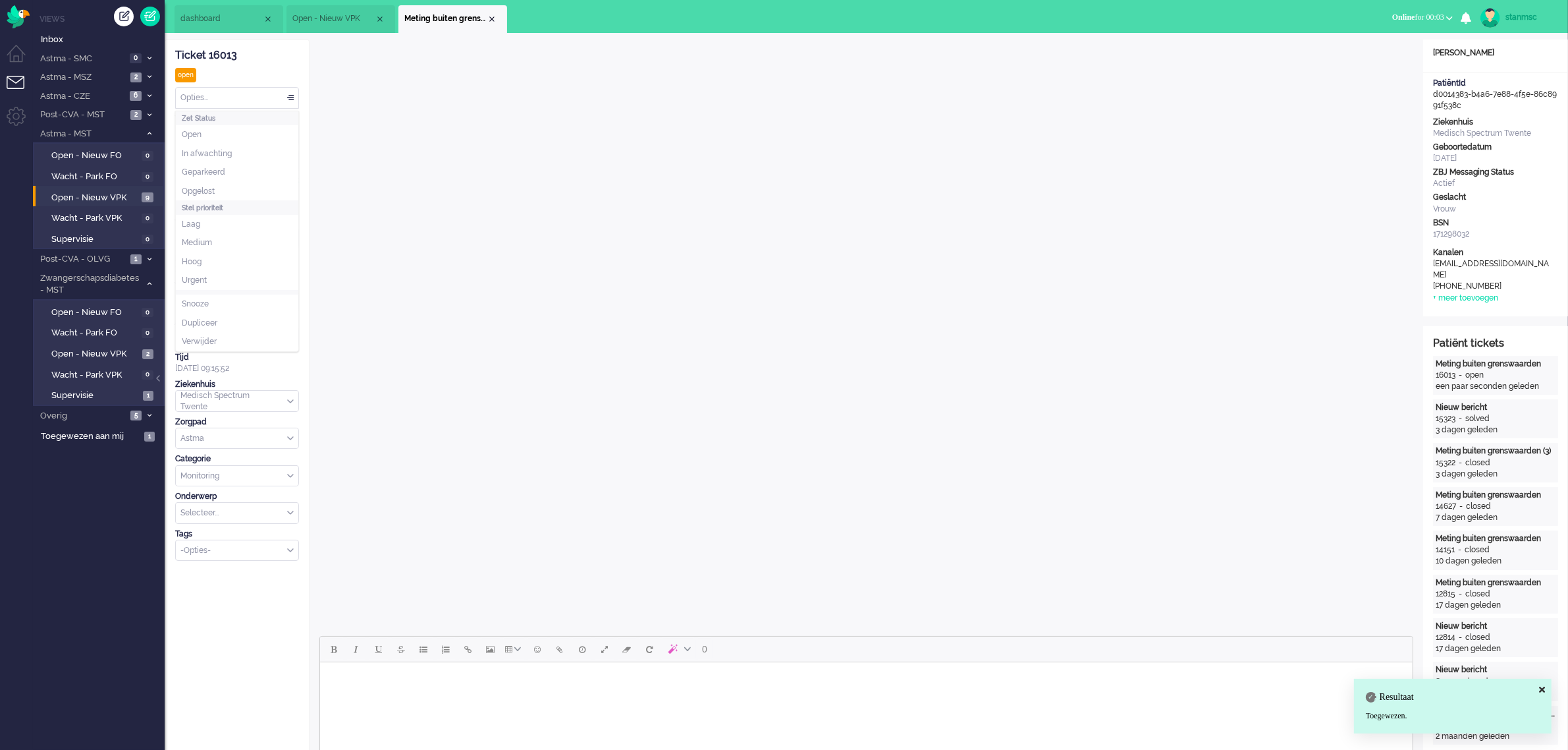
click at [235, 94] on div "Opties..." at bounding box center [237, 98] width 122 height 21
click at [226, 195] on li "Opgelost" at bounding box center [237, 191] width 122 height 19
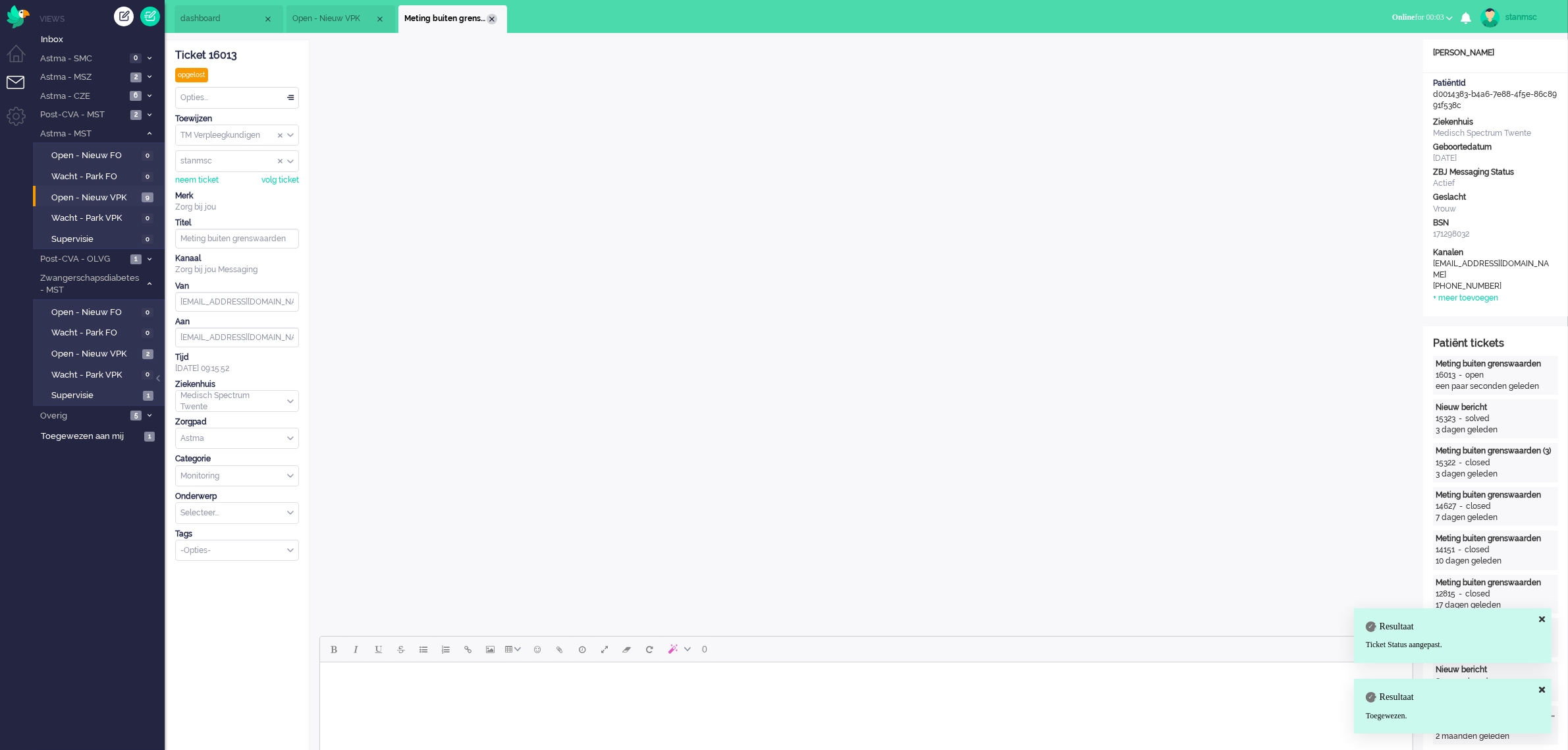
click at [492, 21] on div "Close tab" at bounding box center [492, 19] width 10 height 10
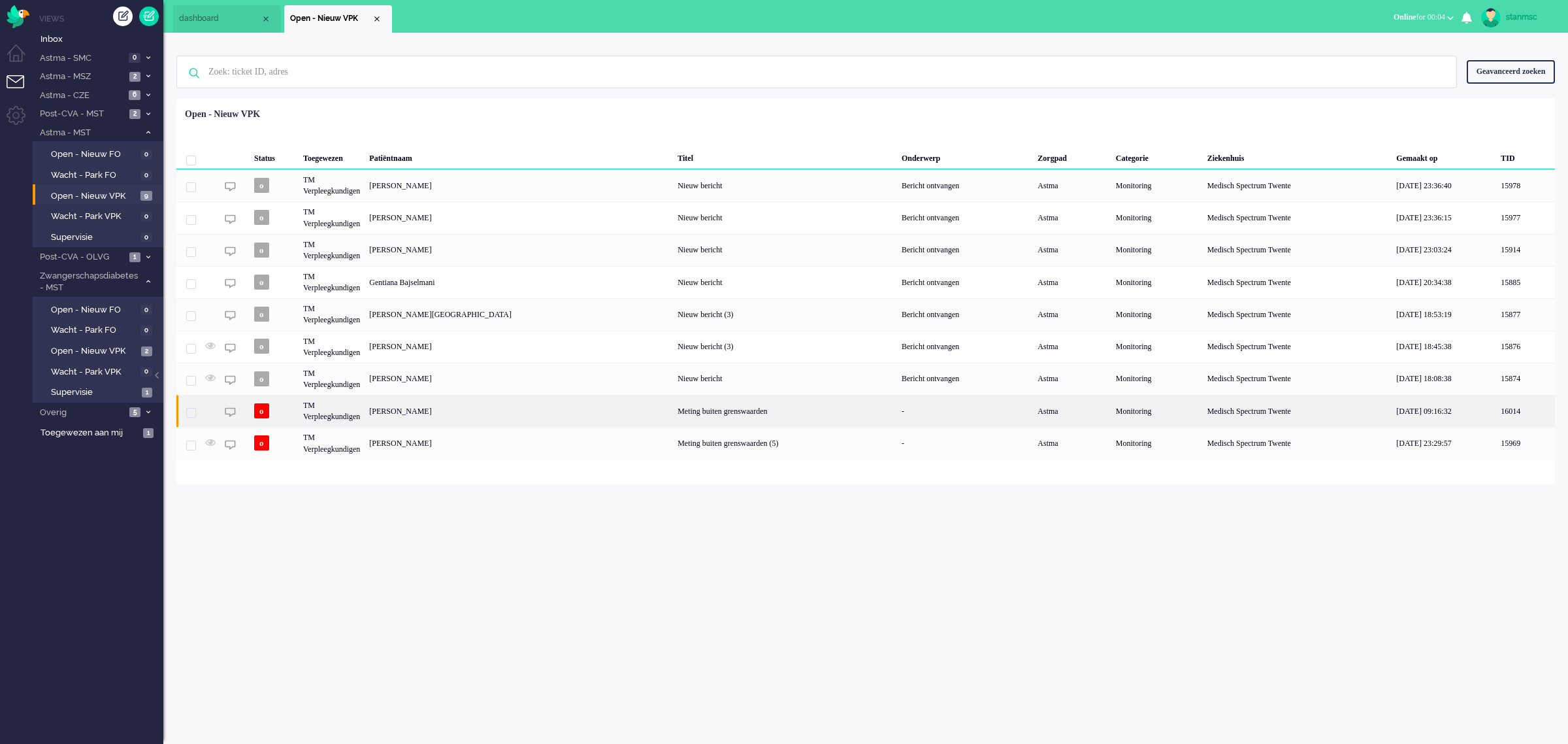
click at [468, 413] on div "[PERSON_NAME]" at bounding box center [519, 410] width 308 height 32
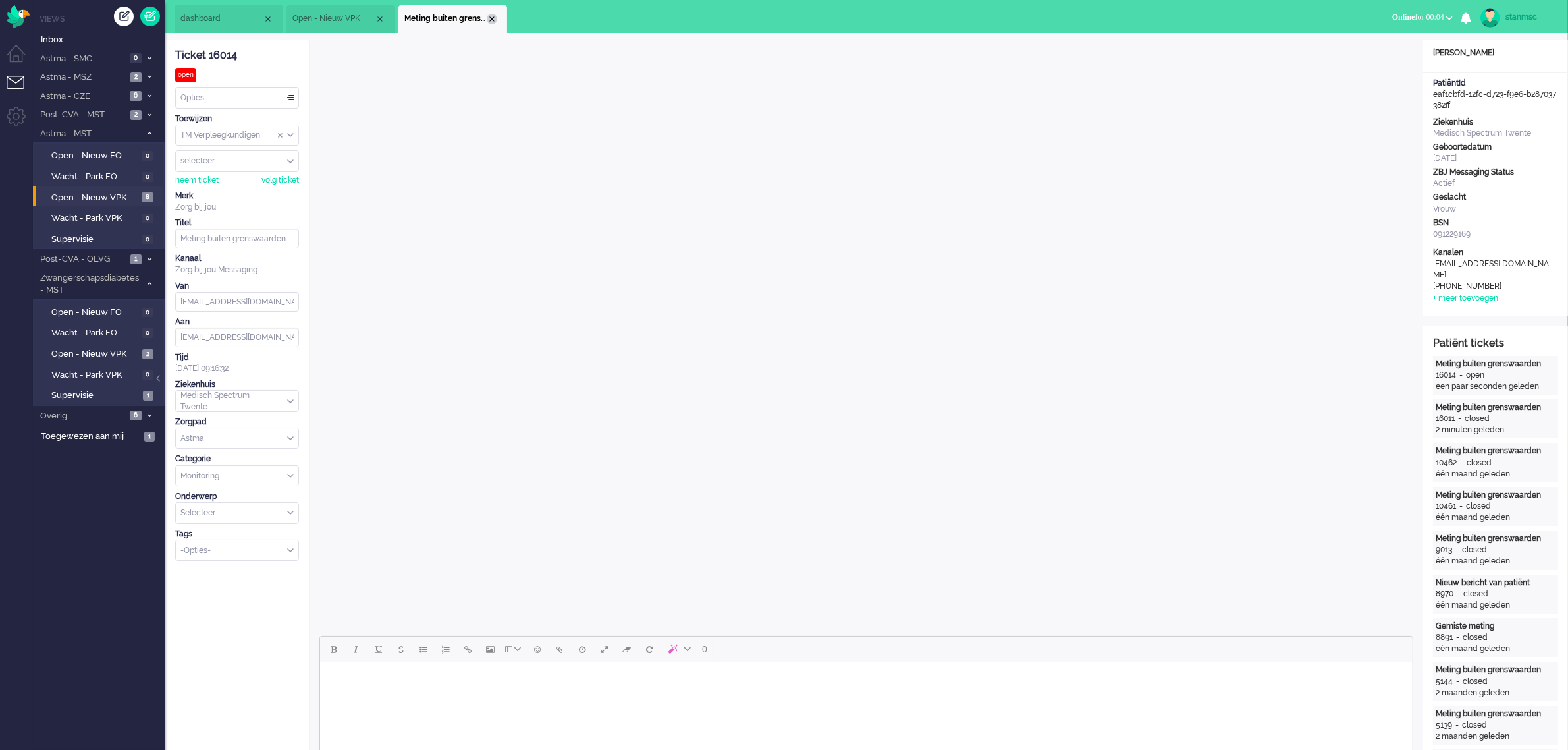
click at [493, 20] on div "Close tab" at bounding box center [492, 19] width 10 height 10
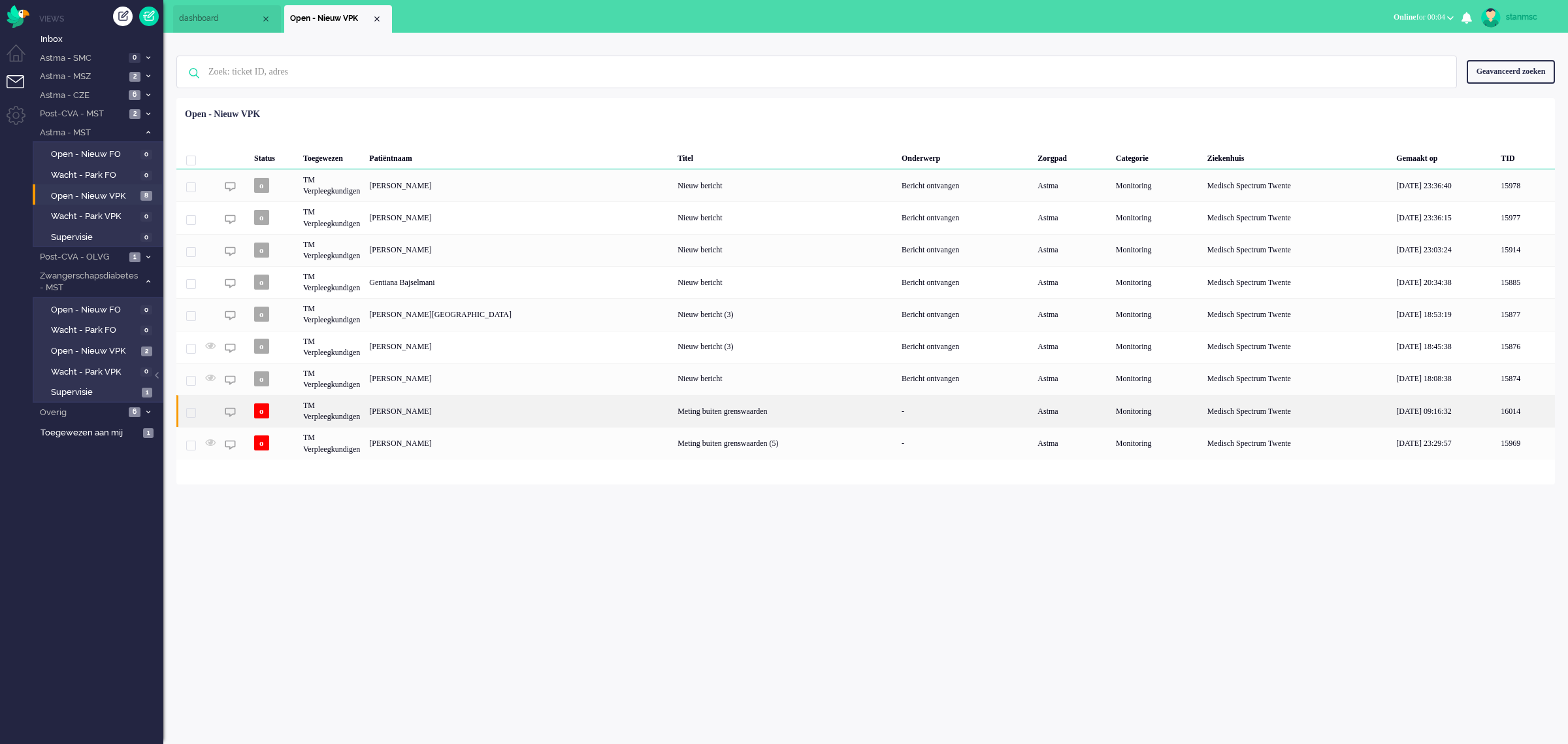
click at [422, 409] on div "[PERSON_NAME]" at bounding box center [519, 410] width 308 height 32
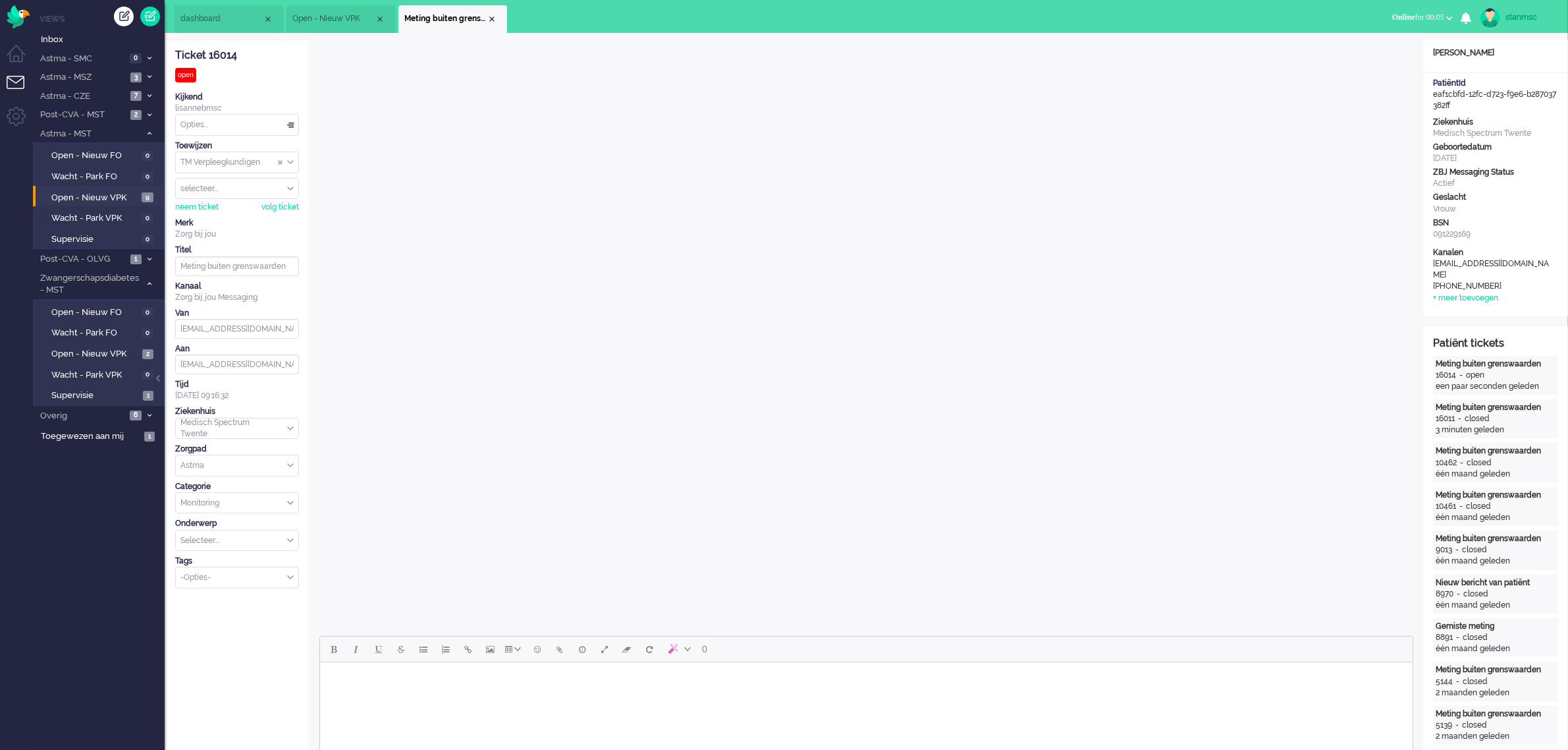
click at [338, 19] on span "Open - Nieuw VPK" at bounding box center [332, 19] width 82 height 11
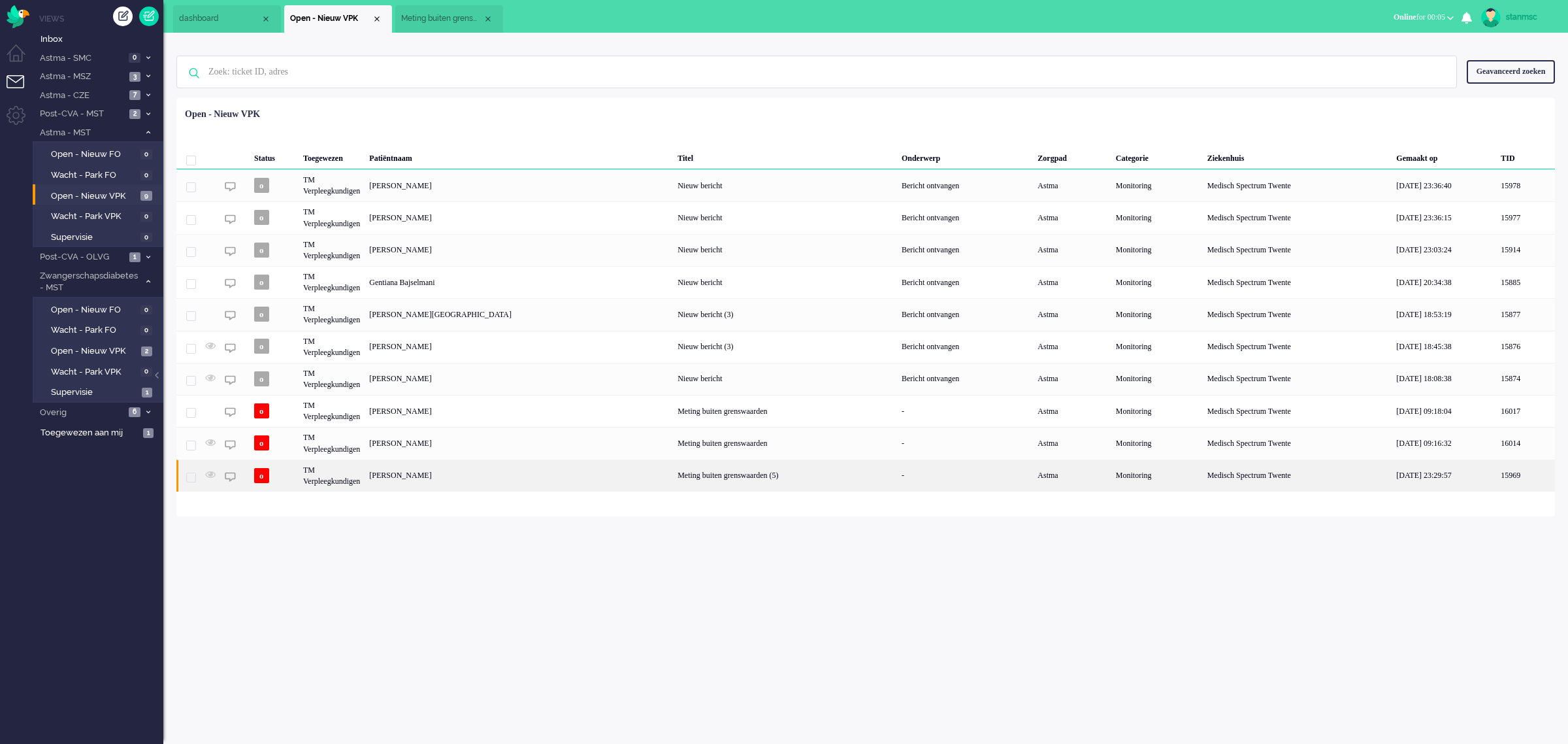
click at [453, 476] on div "[PERSON_NAME]" at bounding box center [519, 476] width 308 height 32
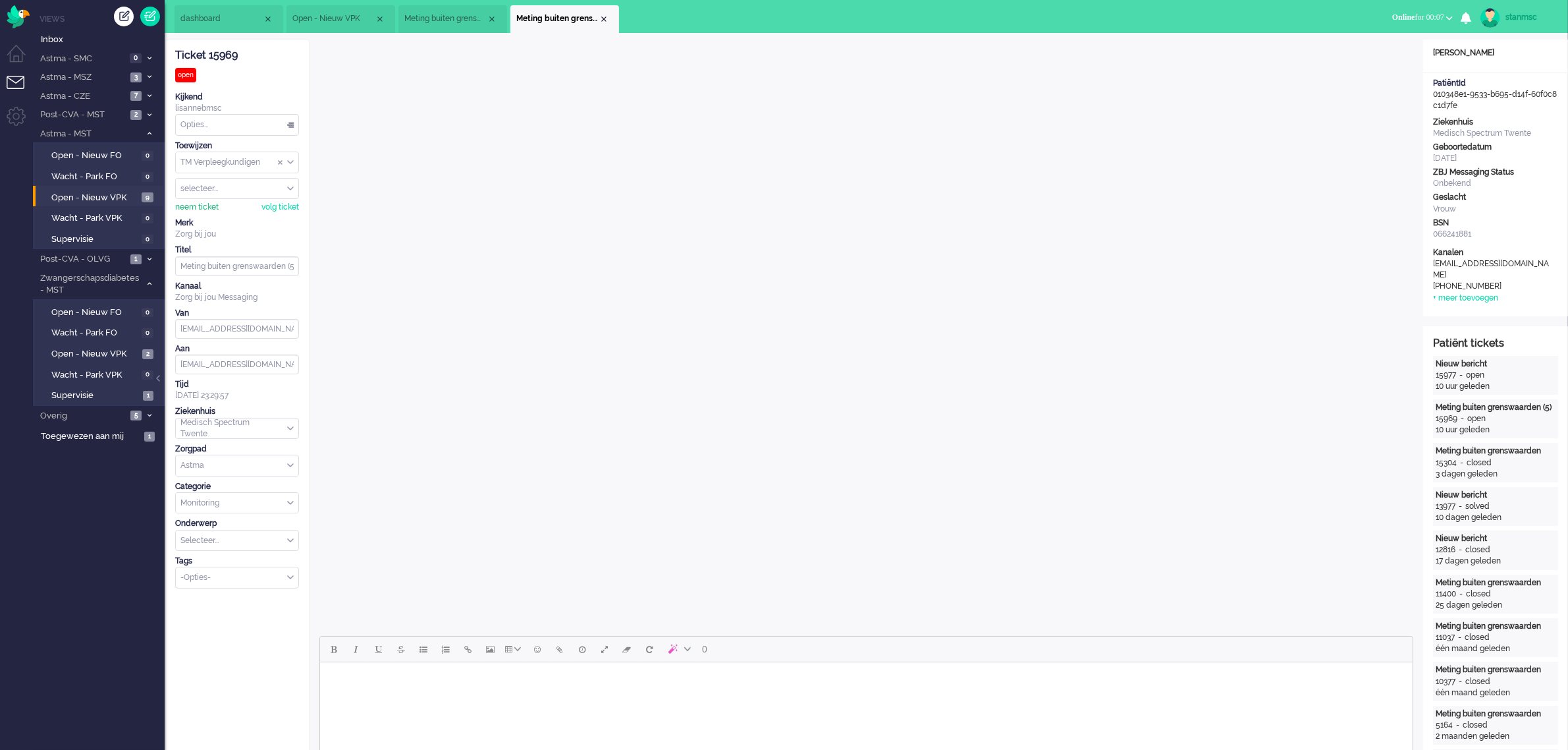
click at [209, 208] on div "neem ticket" at bounding box center [197, 207] width 43 height 11
click at [606, 18] on div "Close tab" at bounding box center [604, 19] width 10 height 10
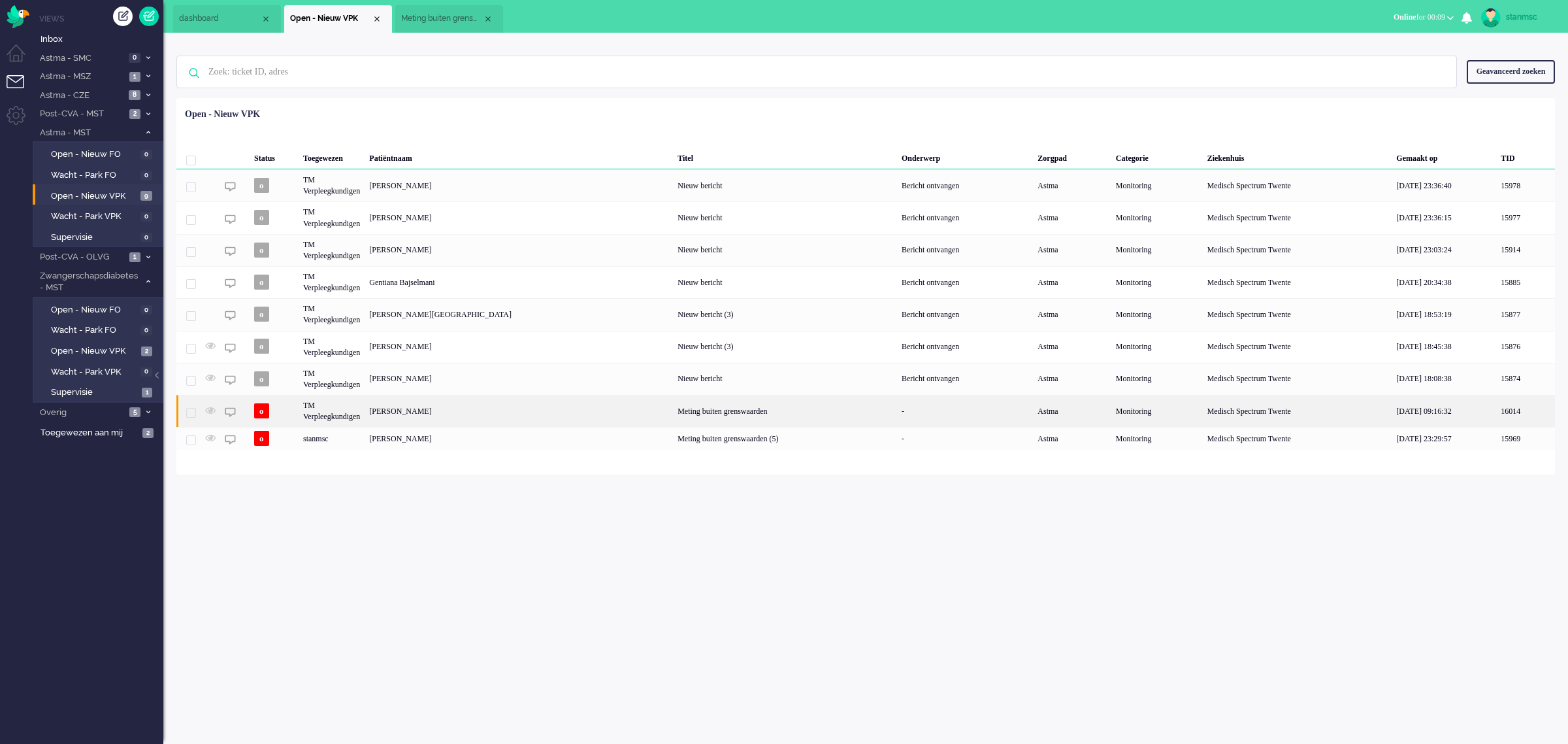
click at [347, 413] on div "TM Verpleegkundigen" at bounding box center [332, 410] width 66 height 32
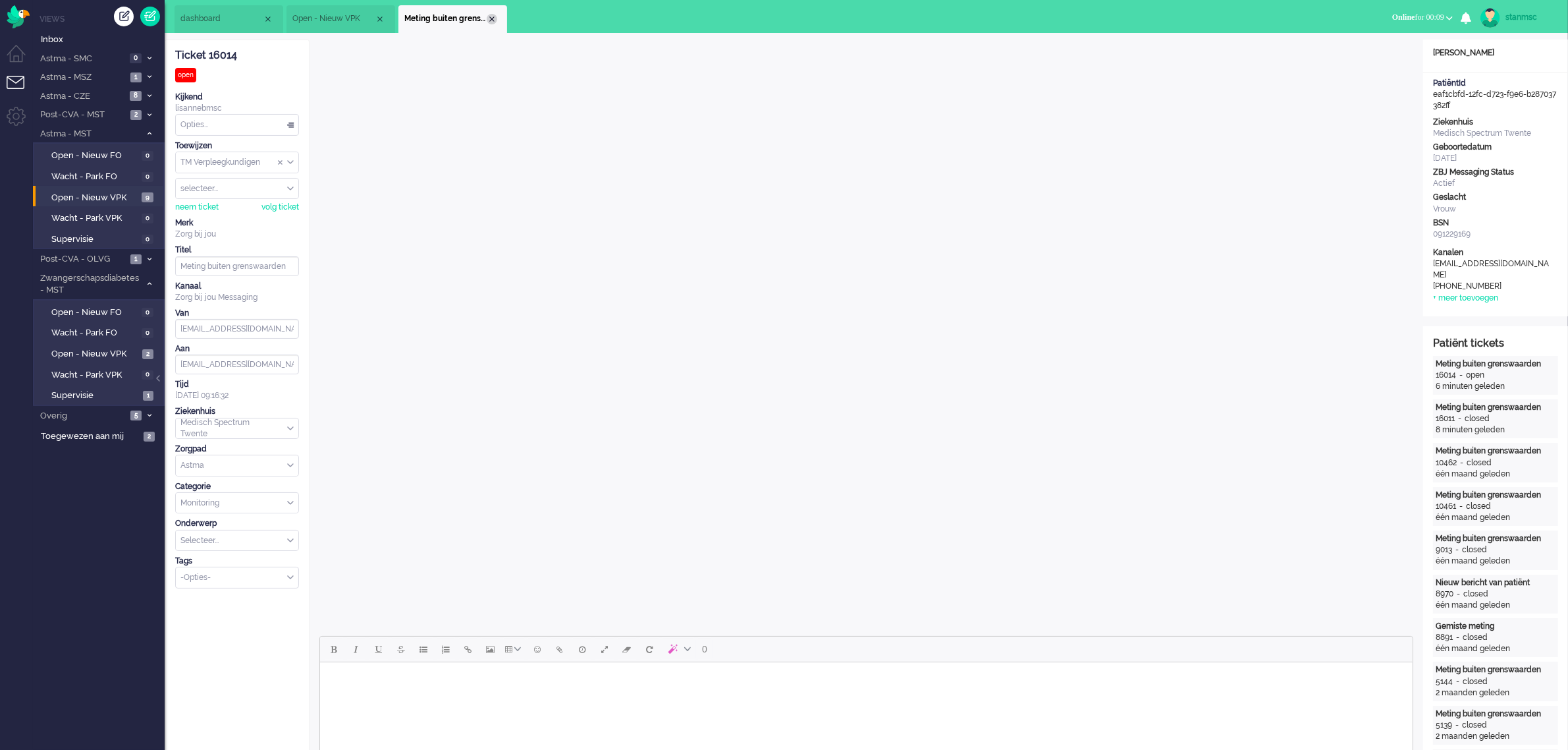
click at [492, 19] on div "Close tab" at bounding box center [492, 19] width 10 height 10
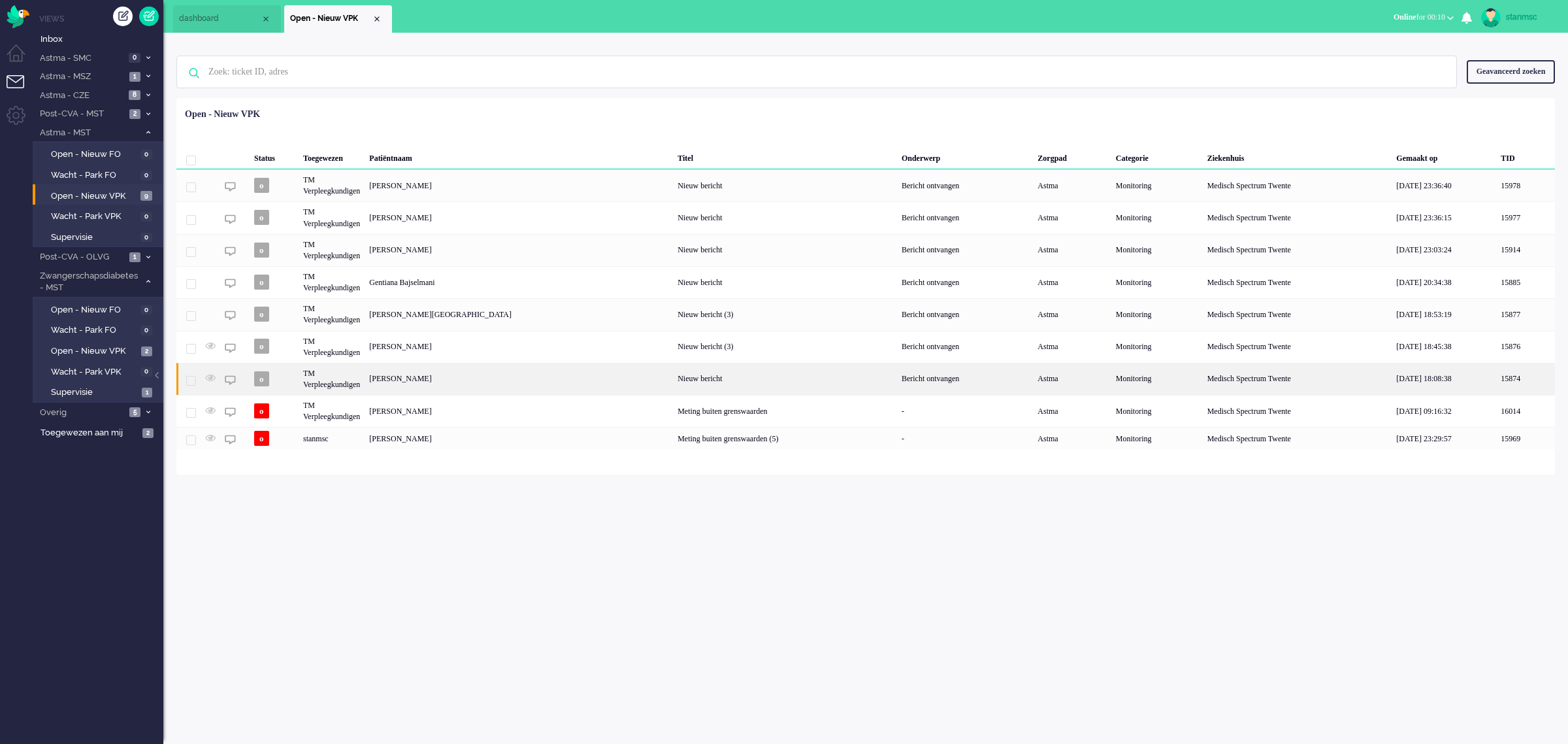
click at [340, 381] on div "TM Verpleegkundigen" at bounding box center [332, 379] width 66 height 32
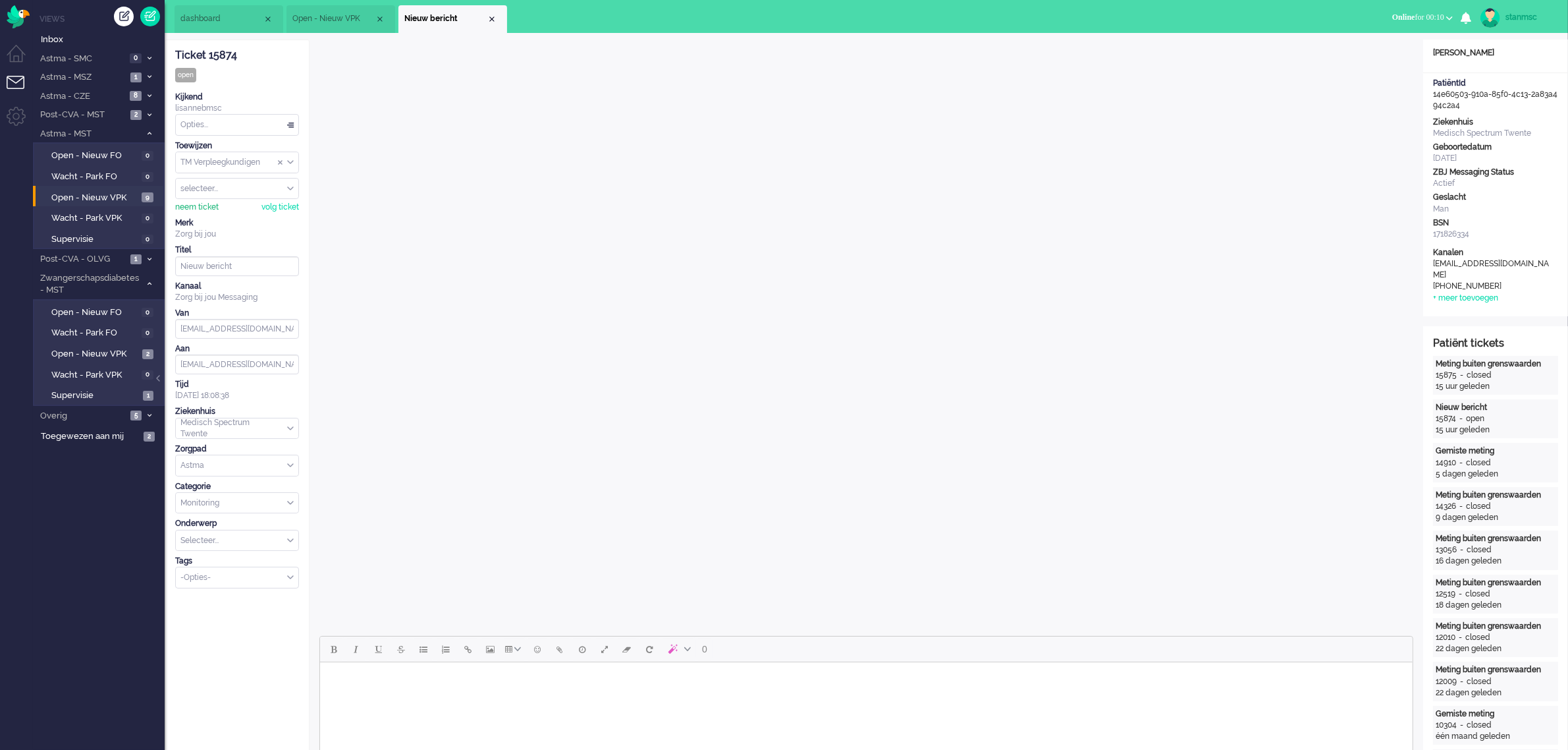
click at [204, 206] on div "neem ticket" at bounding box center [197, 207] width 43 height 11
click at [220, 134] on div "Opties..." at bounding box center [237, 125] width 122 height 21
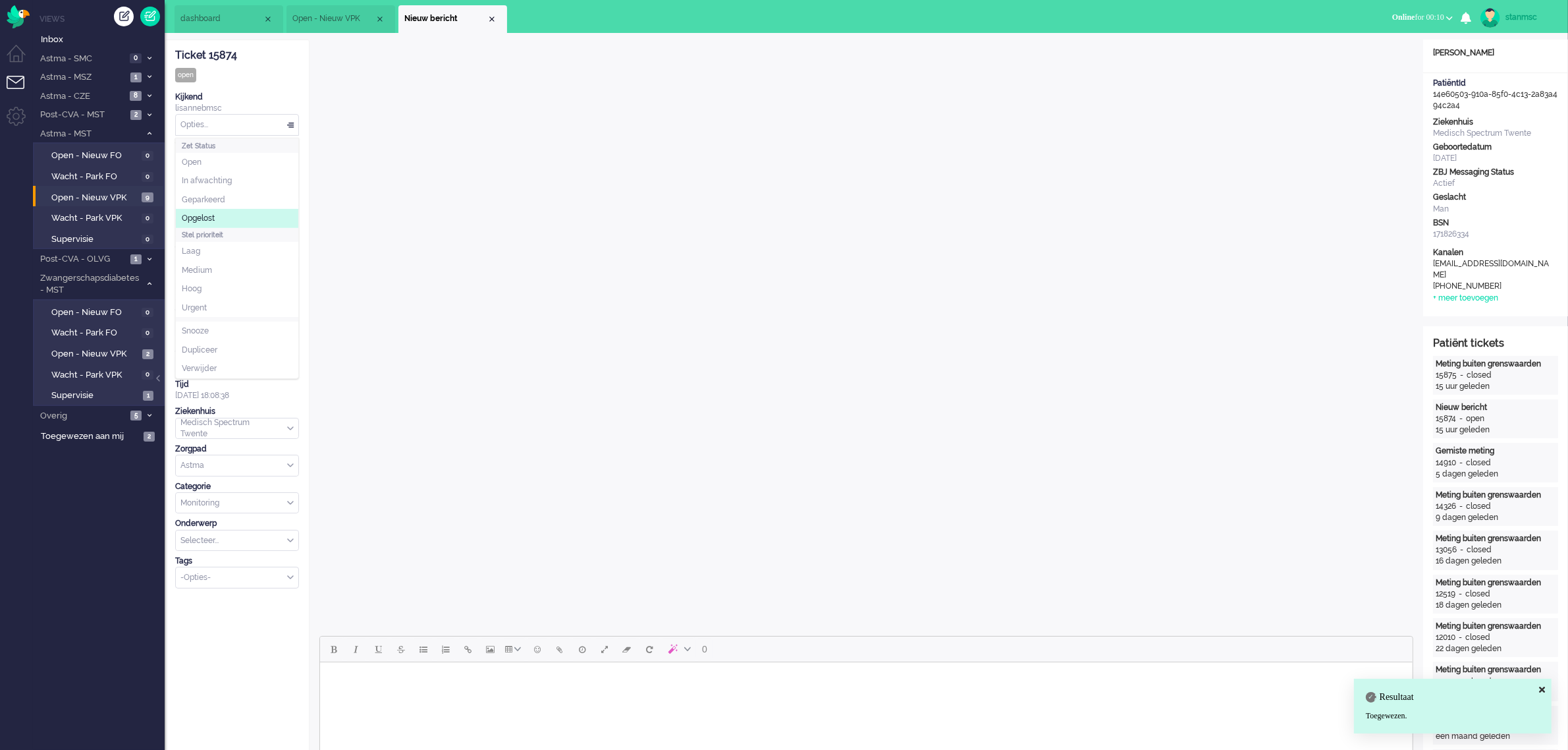
click at [215, 216] on span "Opgelost" at bounding box center [198, 219] width 33 height 11
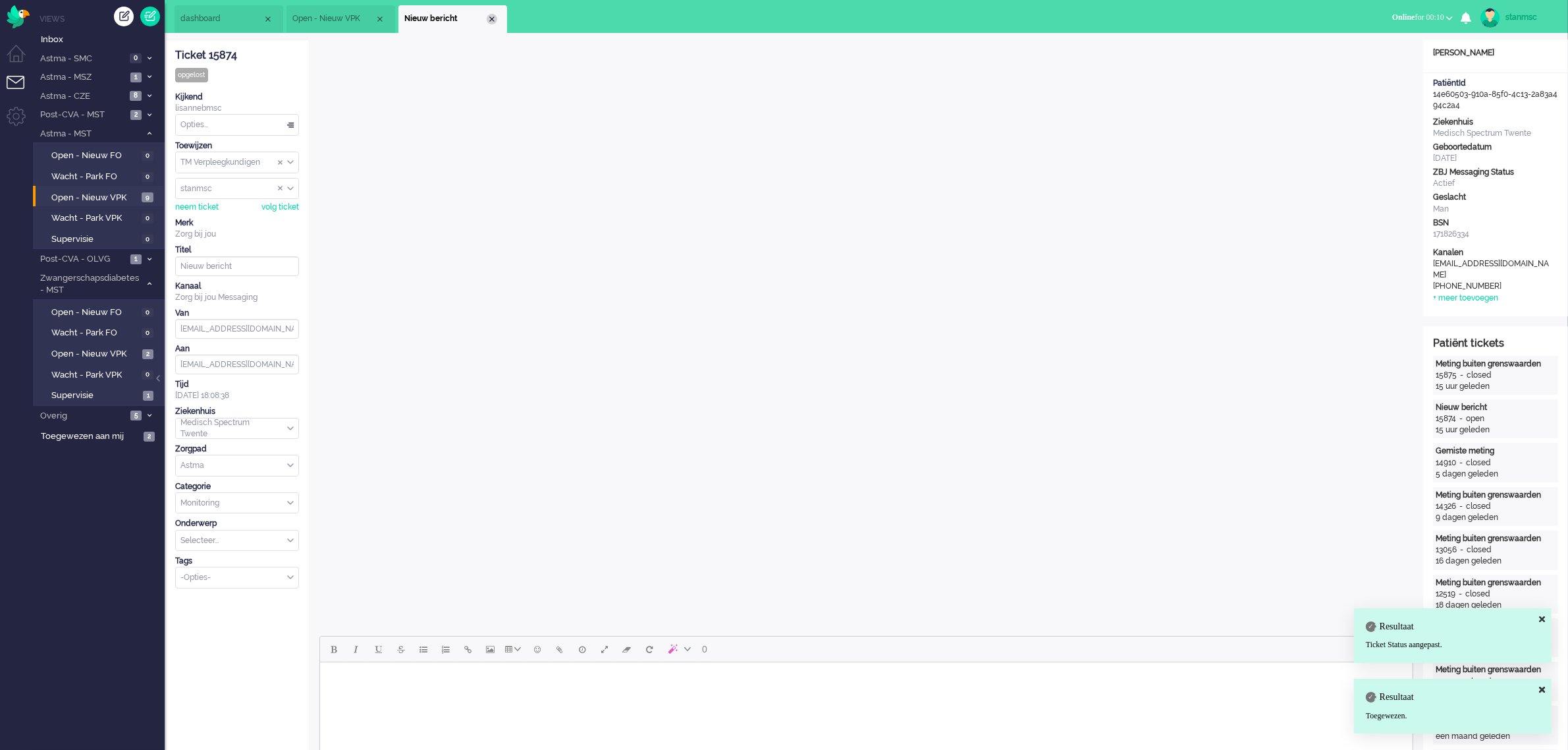
click at [493, 21] on div "Close tab" at bounding box center [492, 19] width 10 height 10
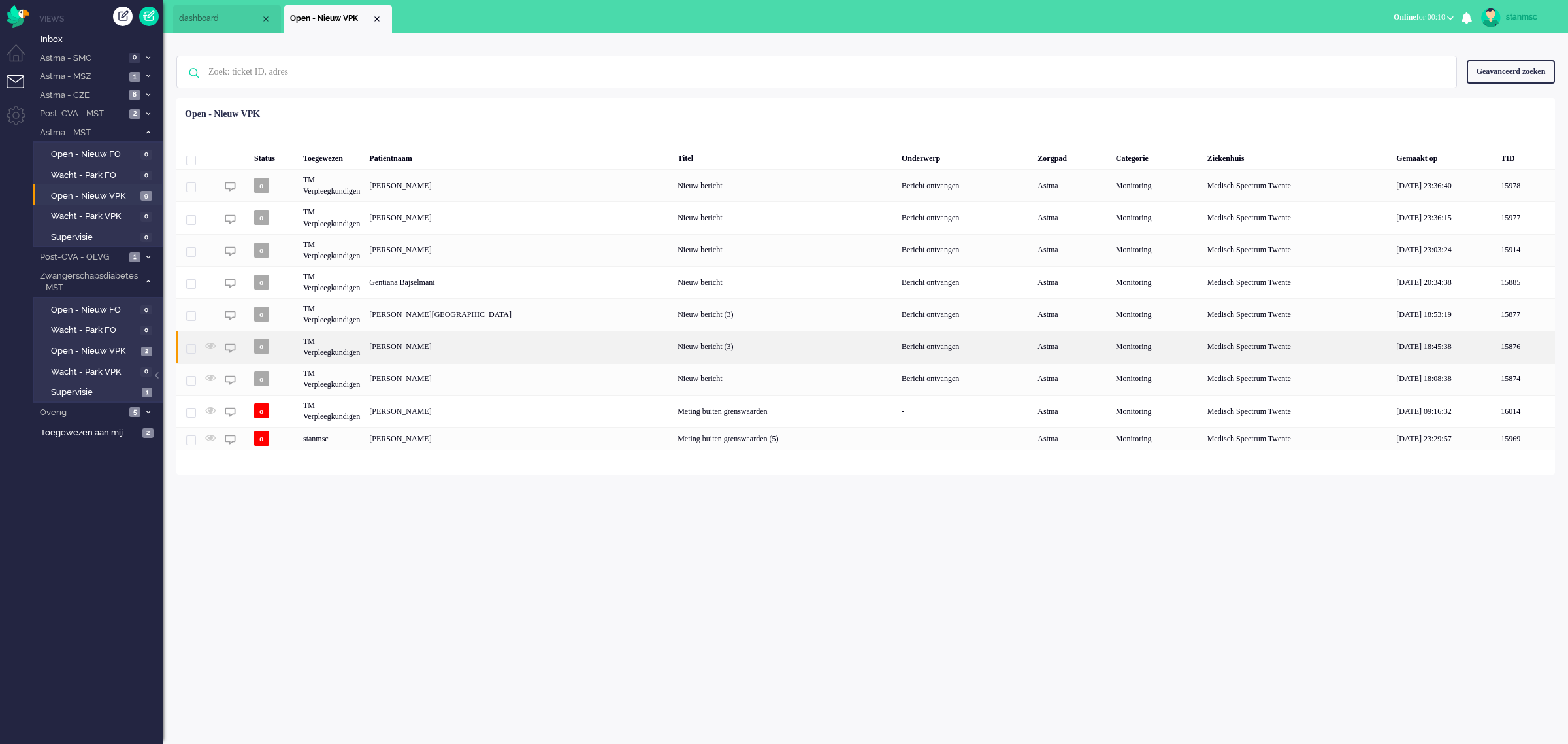
click at [419, 348] on div "[PERSON_NAME]" at bounding box center [519, 347] width 308 height 32
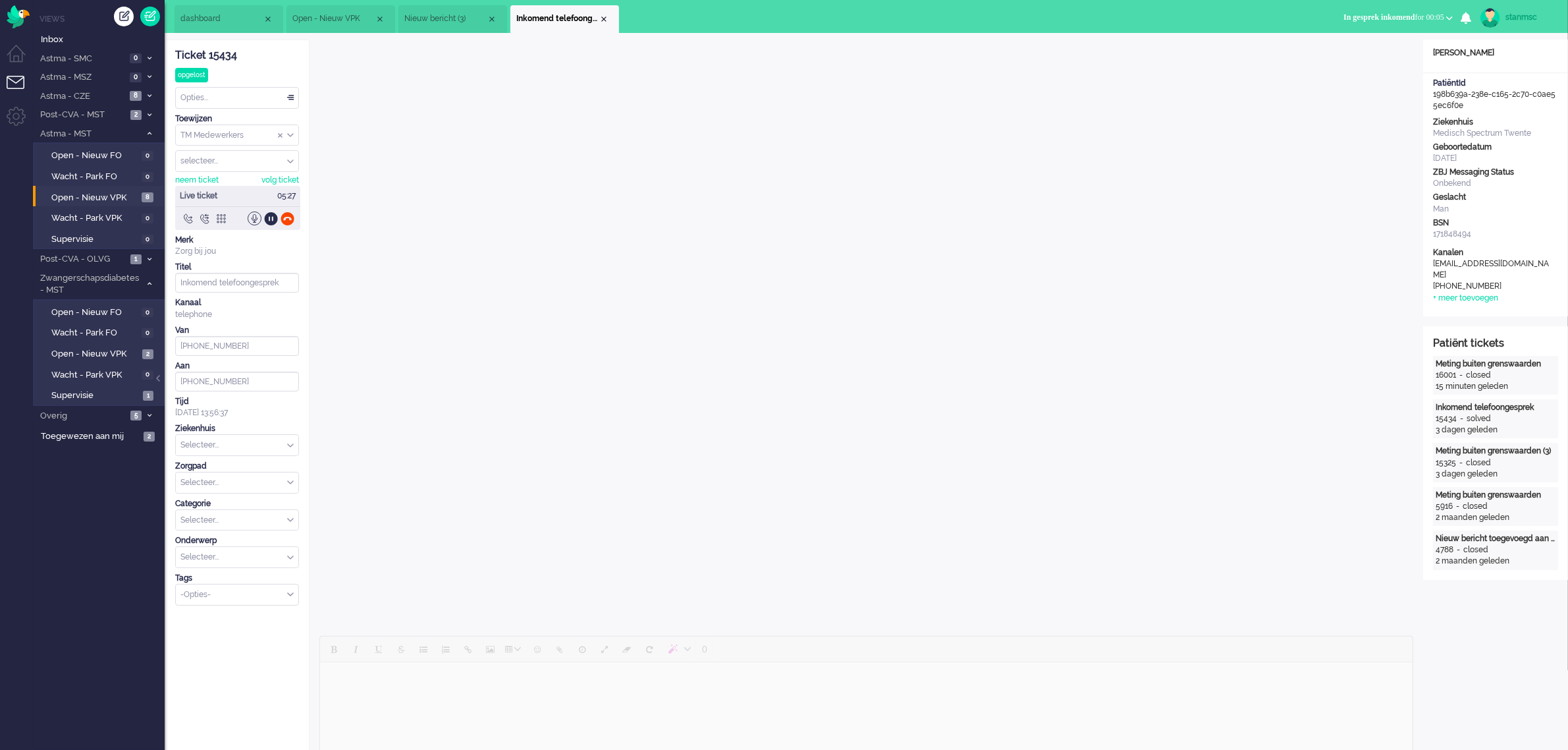
click at [290, 446] on div "Selecteer..." at bounding box center [237, 445] width 122 height 21
click at [248, 467] on span "Medisch Spectrum Twente" at bounding box center [231, 473] width 98 height 11
type input "[PHONE_NUMBER]"
click at [290, 437] on div "Selecteer..." at bounding box center [237, 438] width 122 height 21
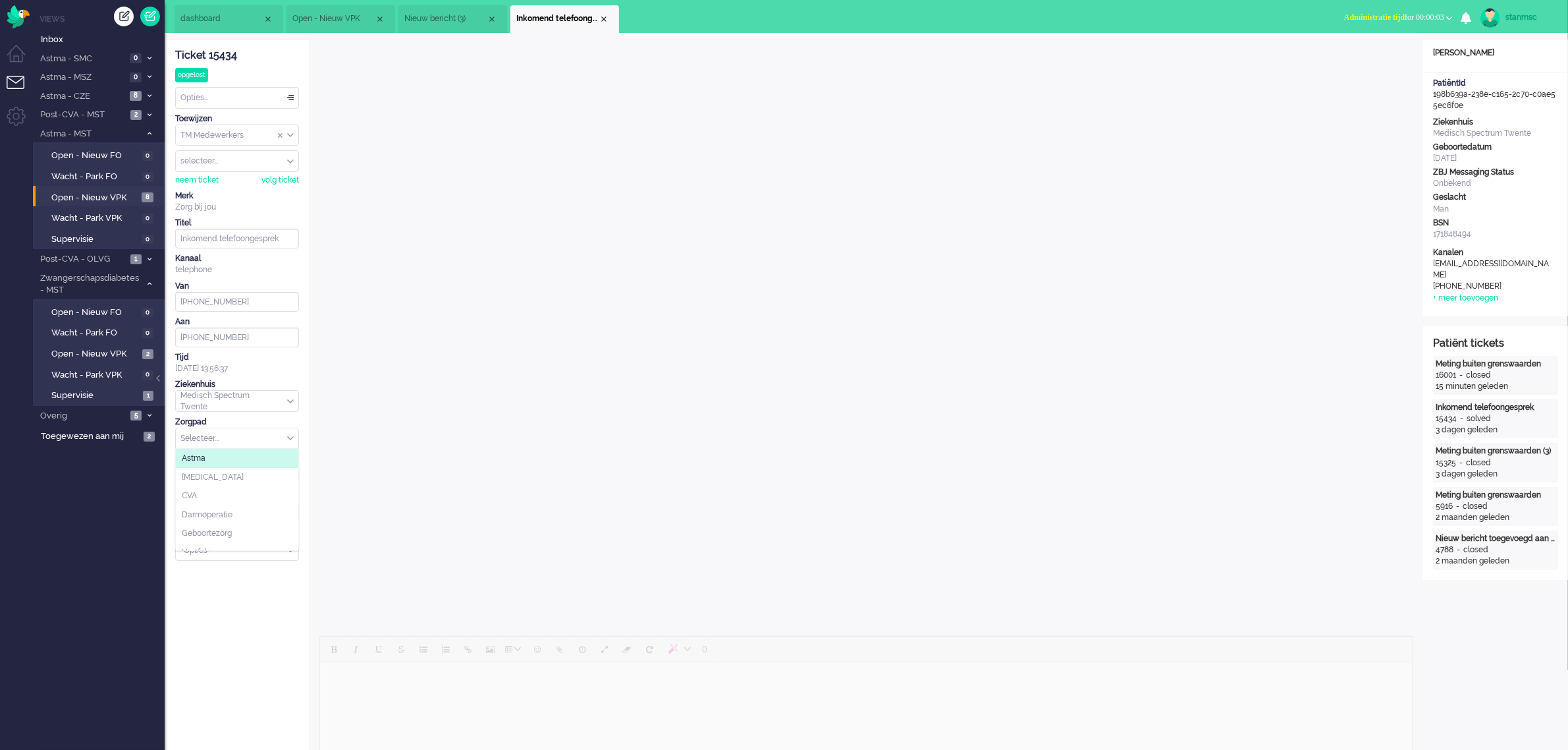
click at [218, 463] on li "Astma" at bounding box center [237, 458] width 122 height 19
click at [288, 476] on div "Selecteer..." at bounding box center [237, 476] width 122 height 21
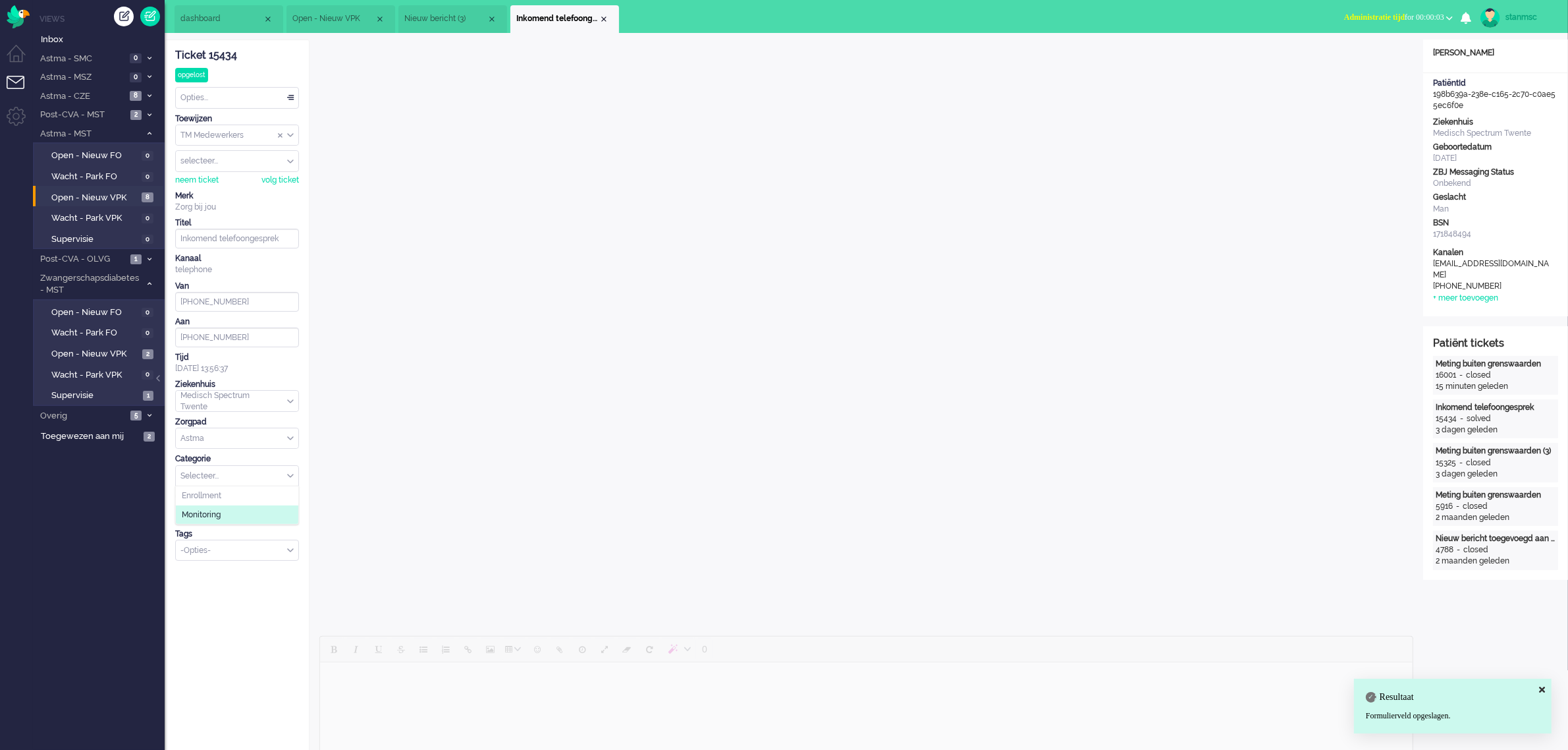
click at [224, 514] on li "Monitoring" at bounding box center [237, 514] width 122 height 19
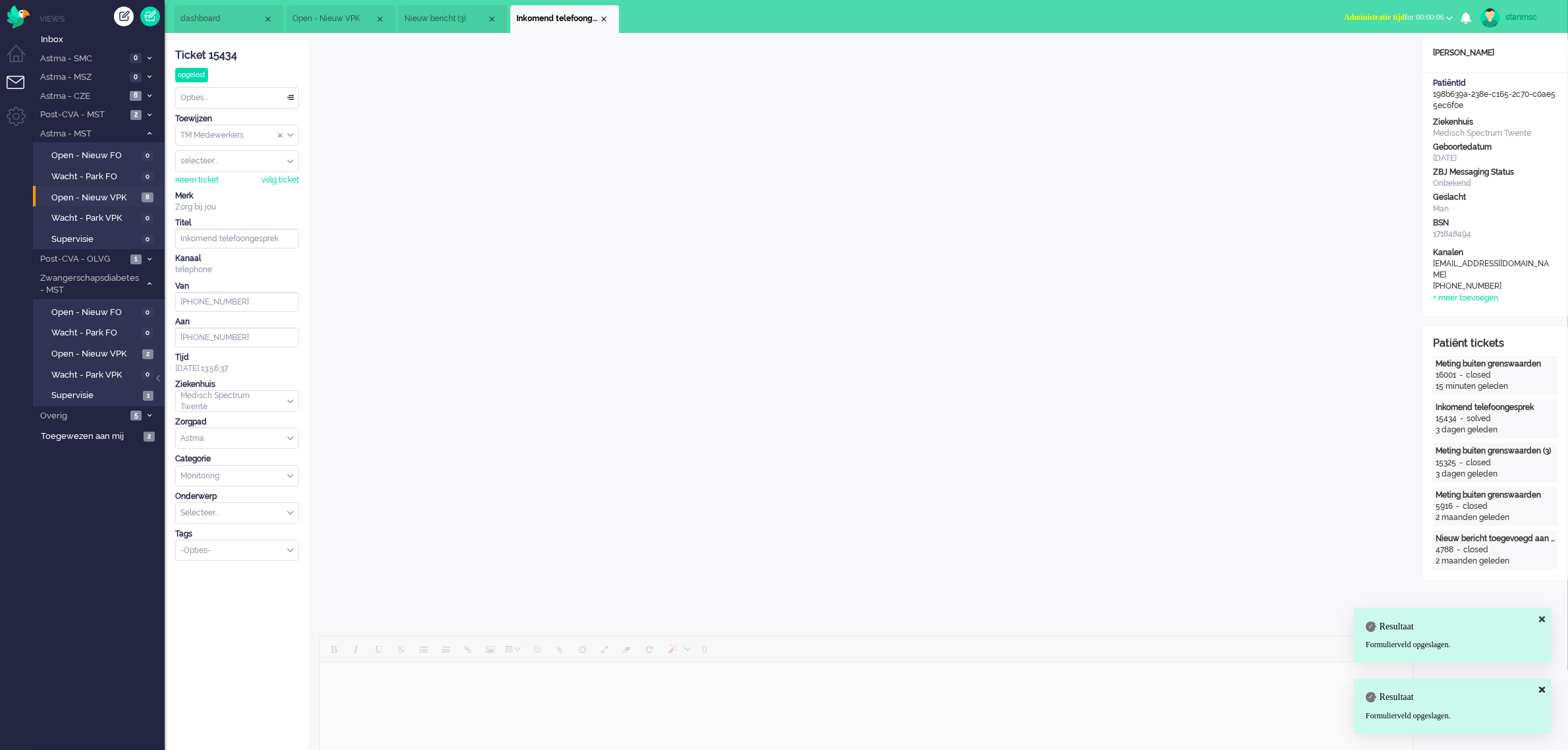
click at [287, 551] on div "-Opties-" at bounding box center [237, 550] width 122 height 21
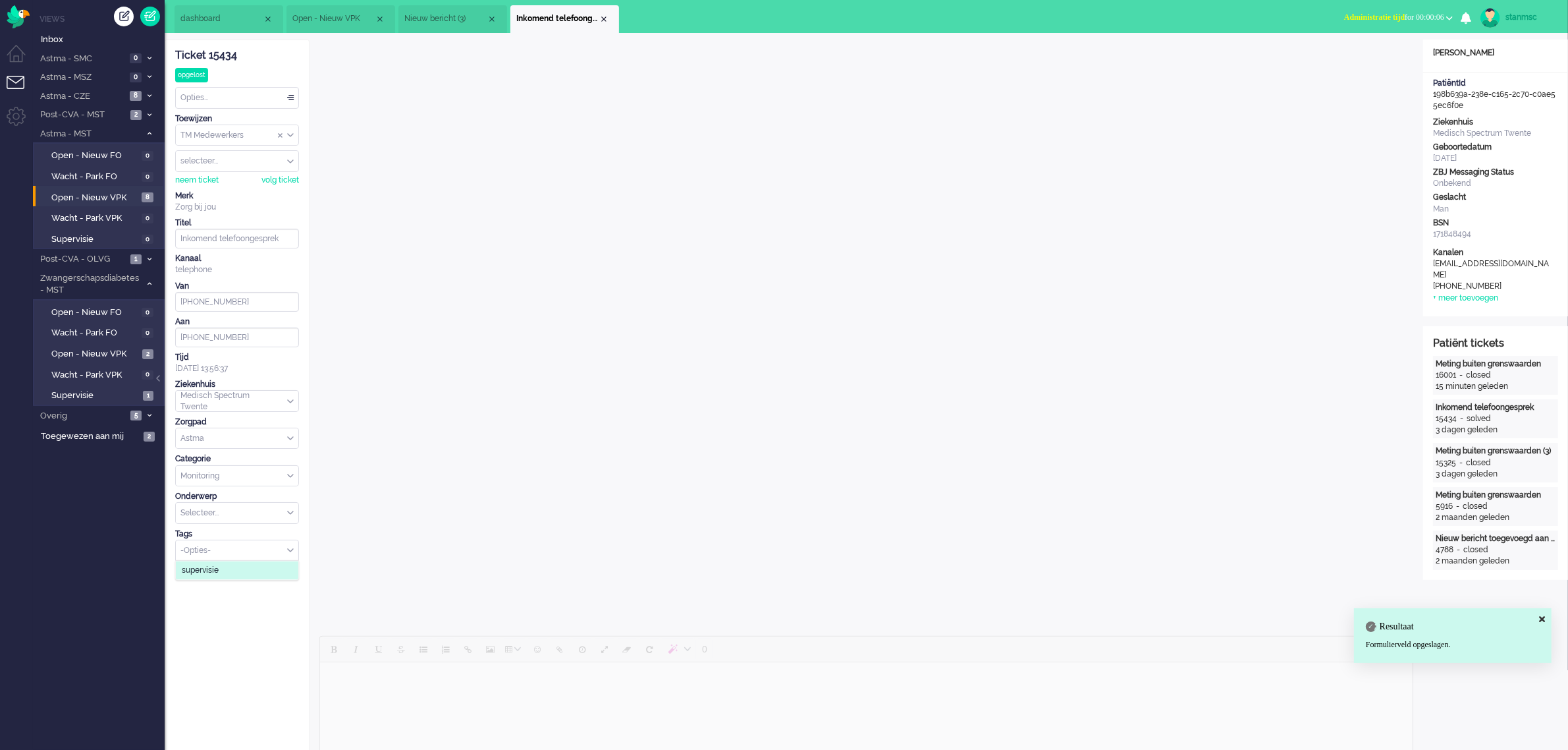
click at [229, 575] on li "supervisie" at bounding box center [237, 570] width 122 height 19
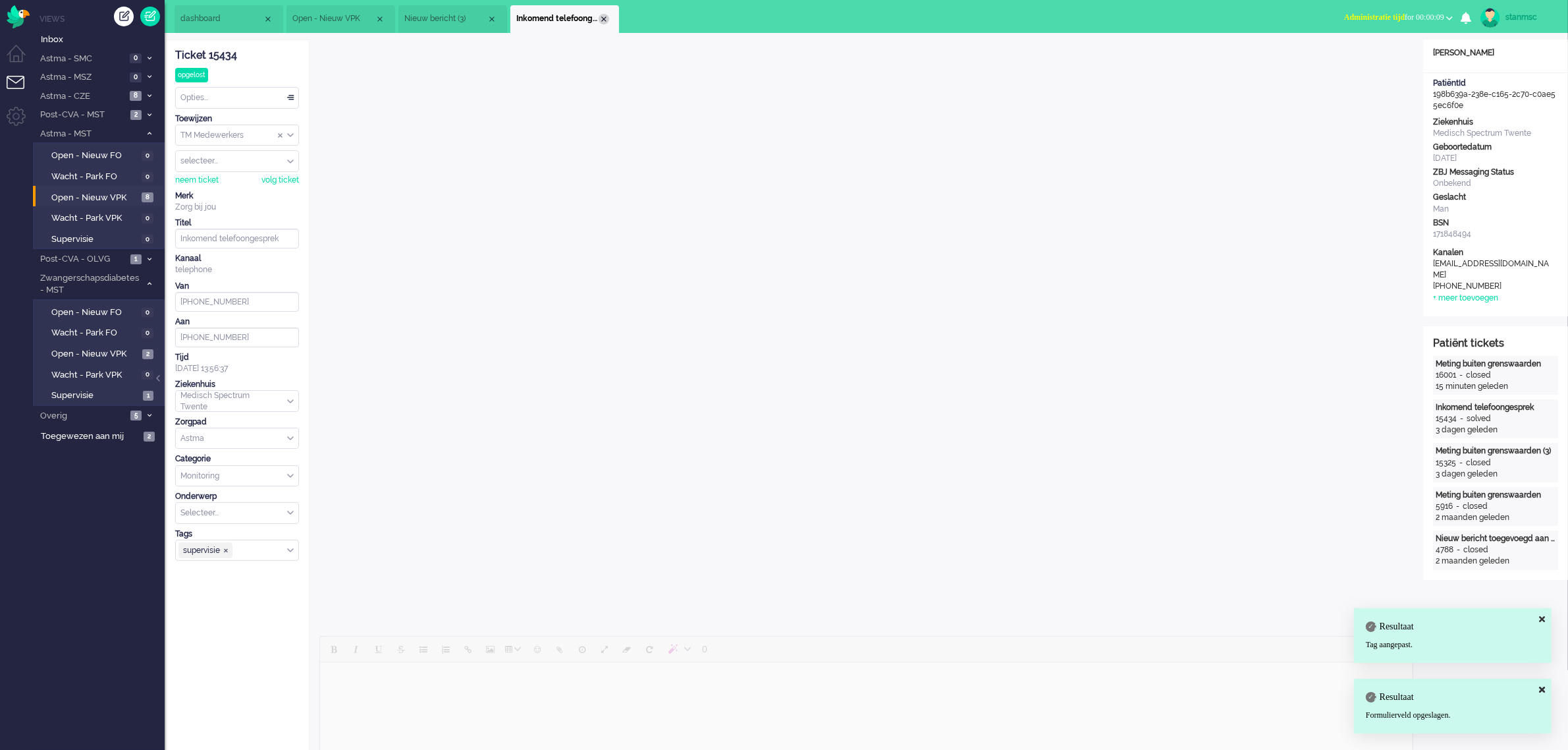
click at [604, 15] on div "Close tab" at bounding box center [604, 19] width 10 height 10
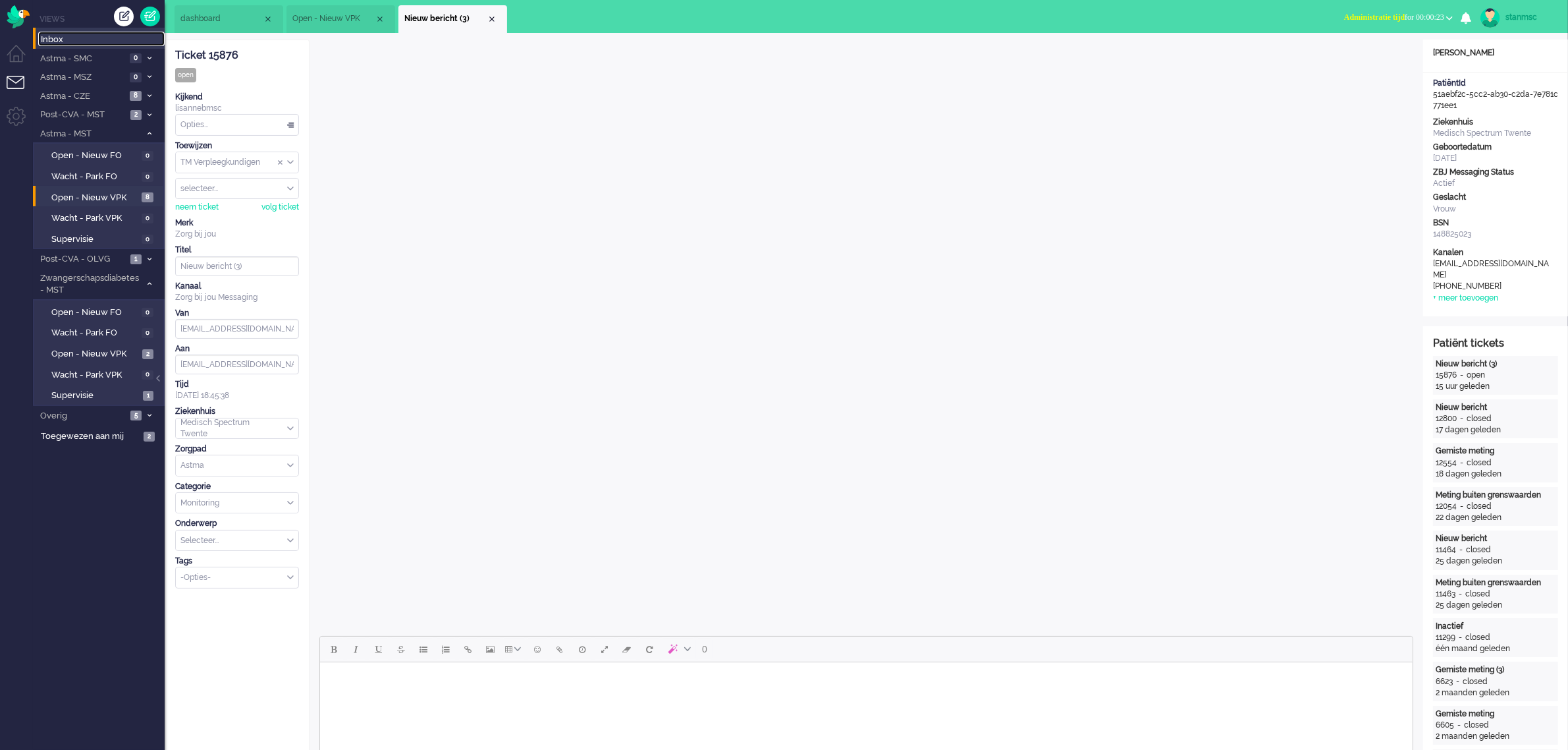
click at [84, 42] on span "Inbox" at bounding box center [102, 40] width 123 height 12
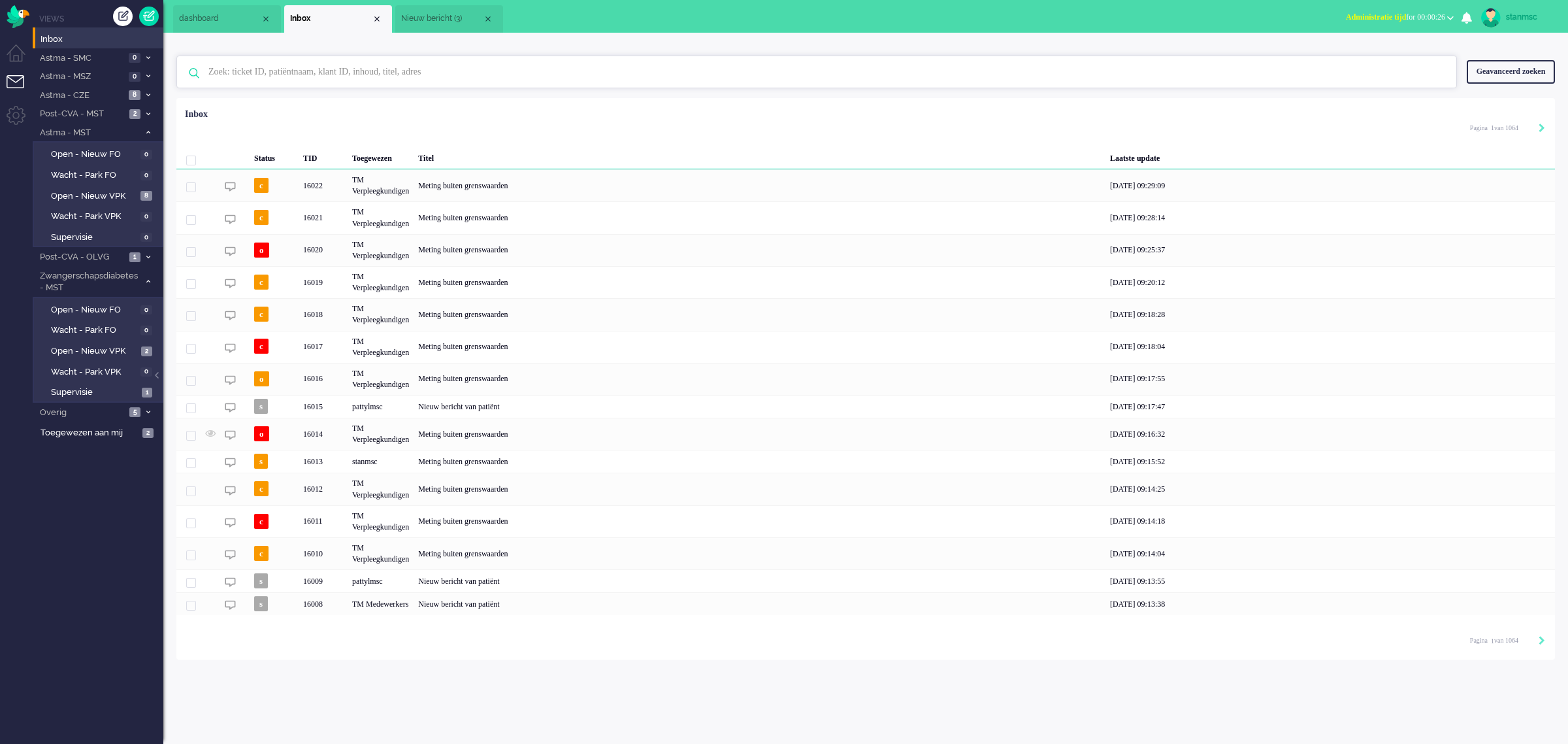
click at [260, 66] on input "text" at bounding box center [819, 72] width 1240 height 32
paste input "15661"
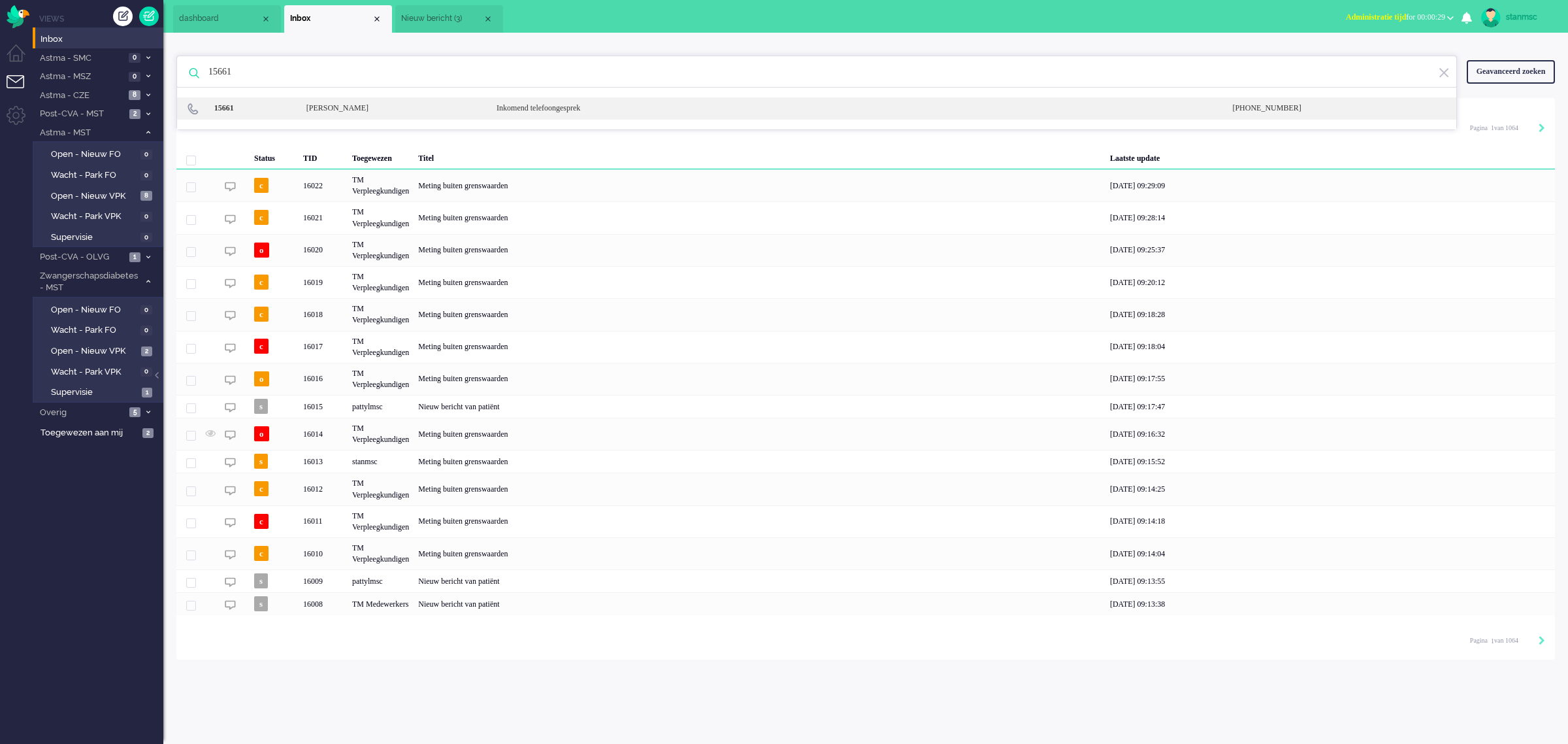
type input "15661"
click at [358, 112] on div "[PERSON_NAME]" at bounding box center [391, 108] width 190 height 11
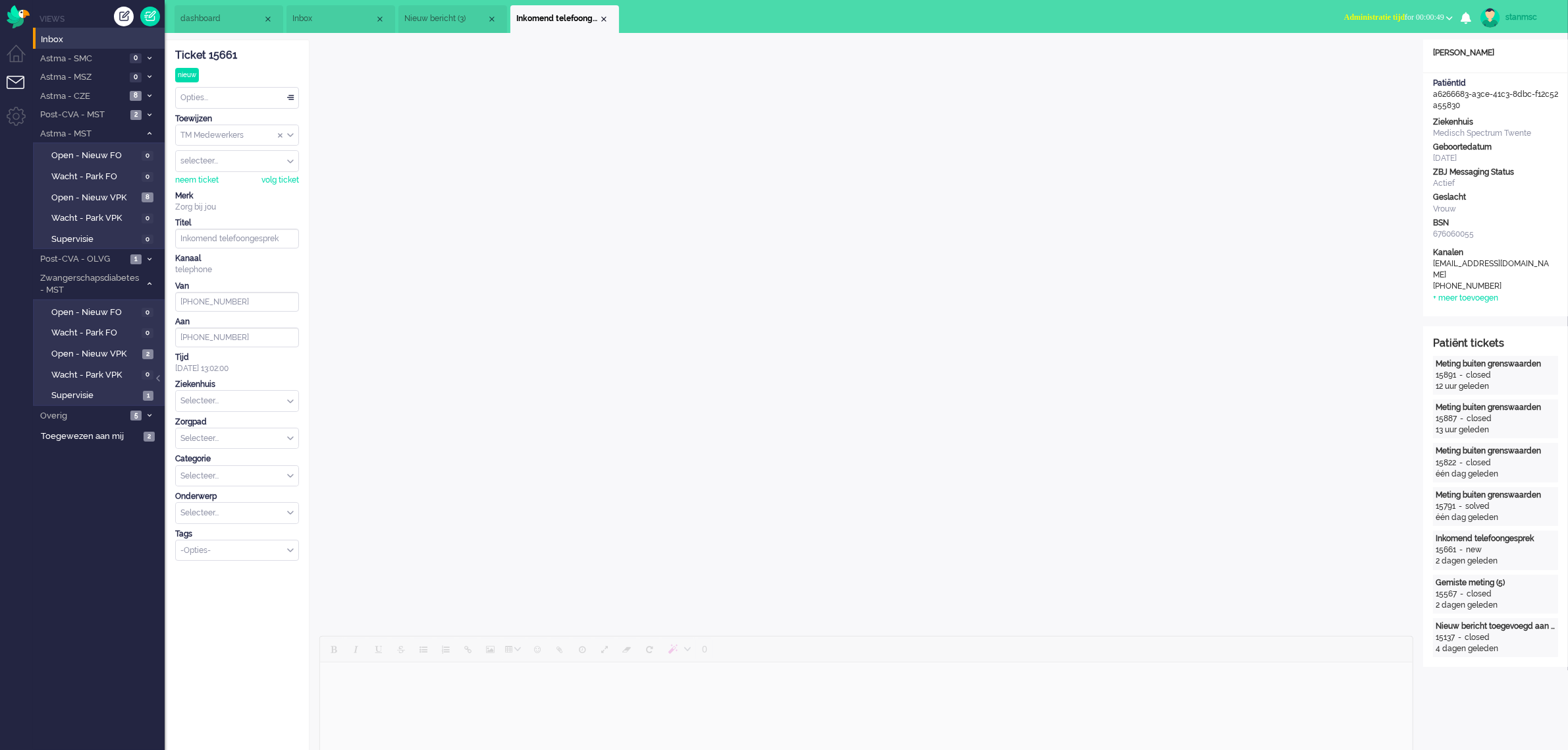
click at [290, 399] on div "Selecteer..." at bounding box center [237, 401] width 122 height 21
click at [293, 399] on input "text" at bounding box center [237, 401] width 122 height 21
click at [288, 399] on input "text" at bounding box center [237, 401] width 122 height 21
click at [222, 399] on input "text" at bounding box center [237, 401] width 122 height 21
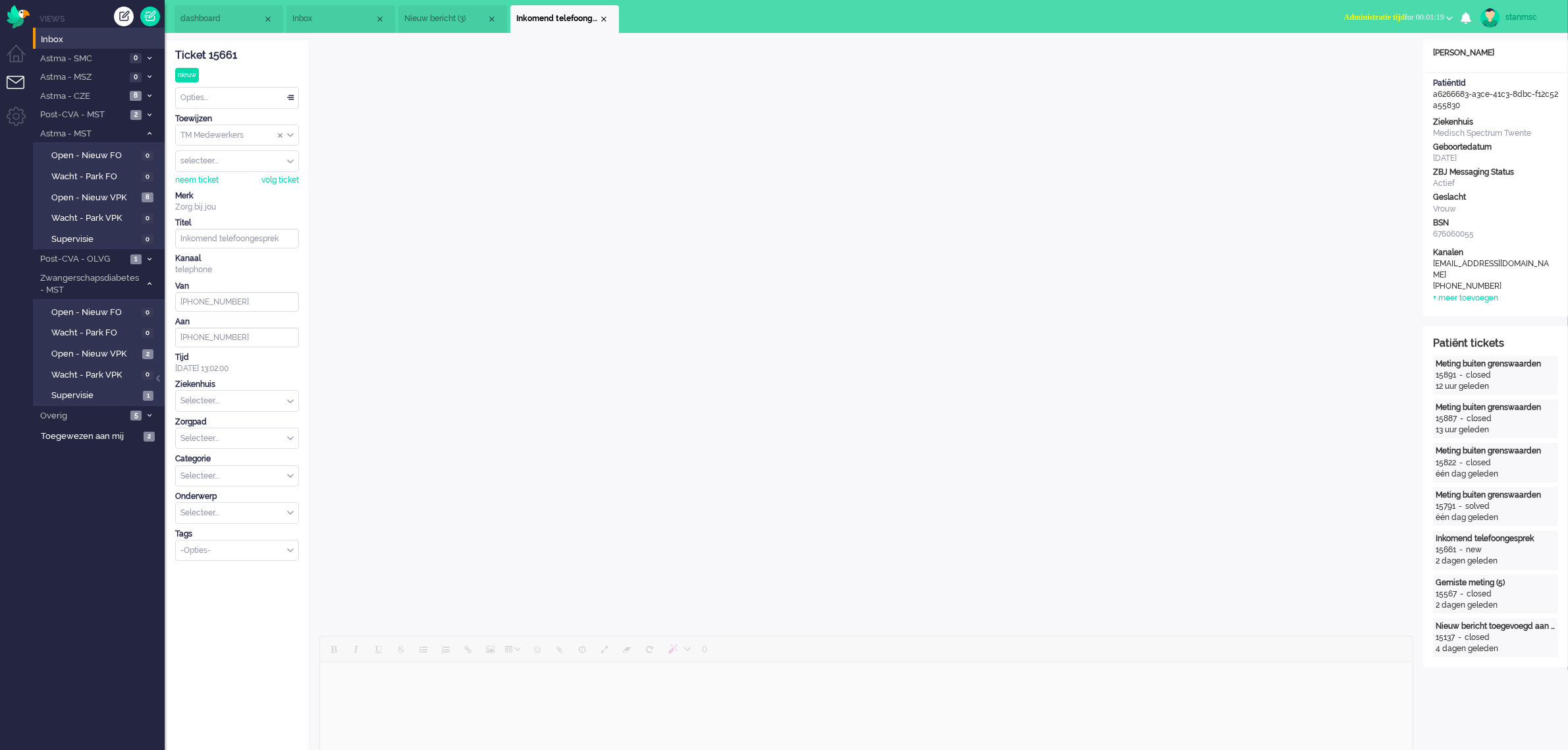
click at [287, 400] on input "text" at bounding box center [237, 401] width 122 height 21
click at [215, 400] on input "text" at bounding box center [237, 401] width 122 height 21
click at [227, 423] on span "Medisch Spectrum Twente" at bounding box center [231, 429] width 98 height 11
type input "[PHONE_NUMBER]"
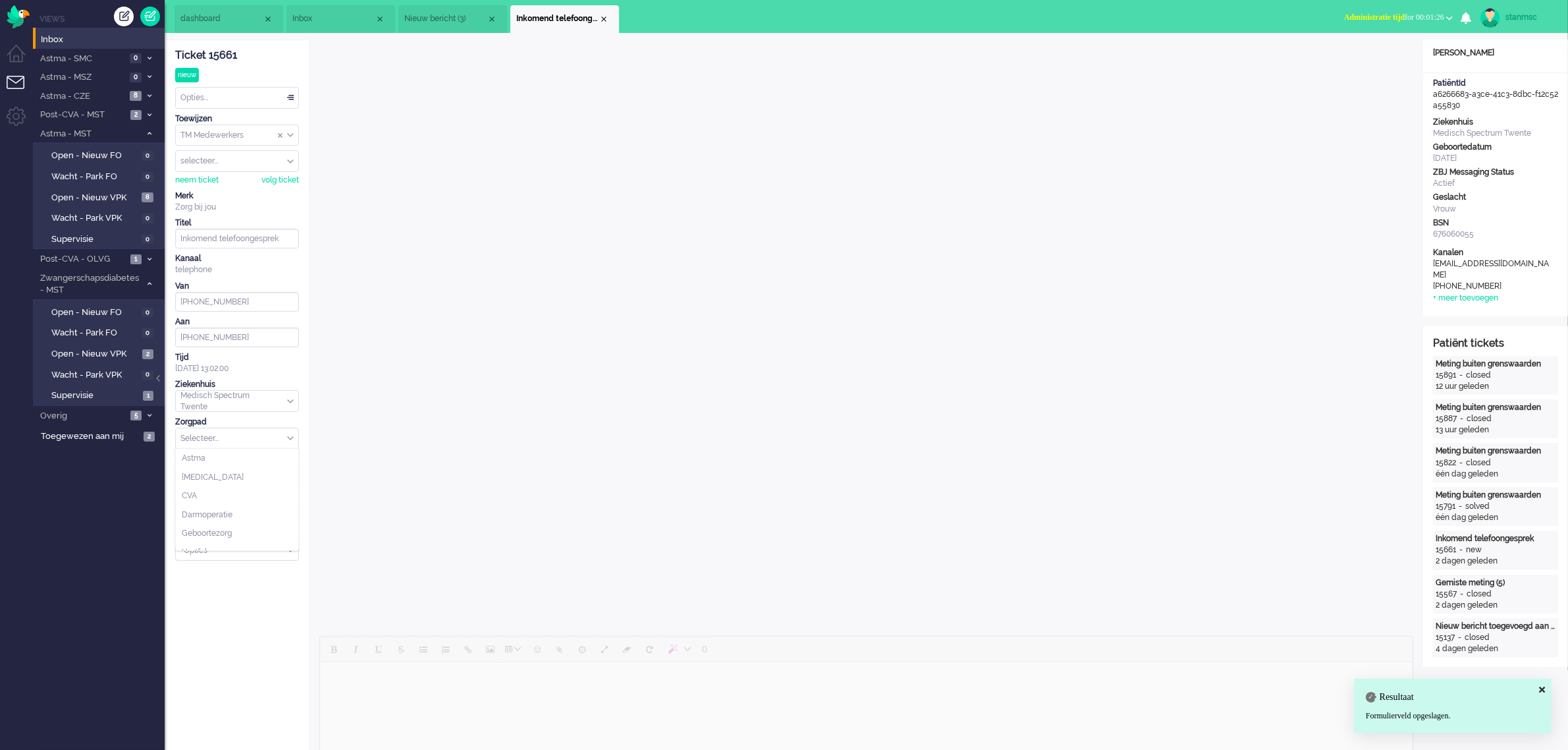
click at [288, 439] on div "Selecteer..." at bounding box center [237, 438] width 122 height 21
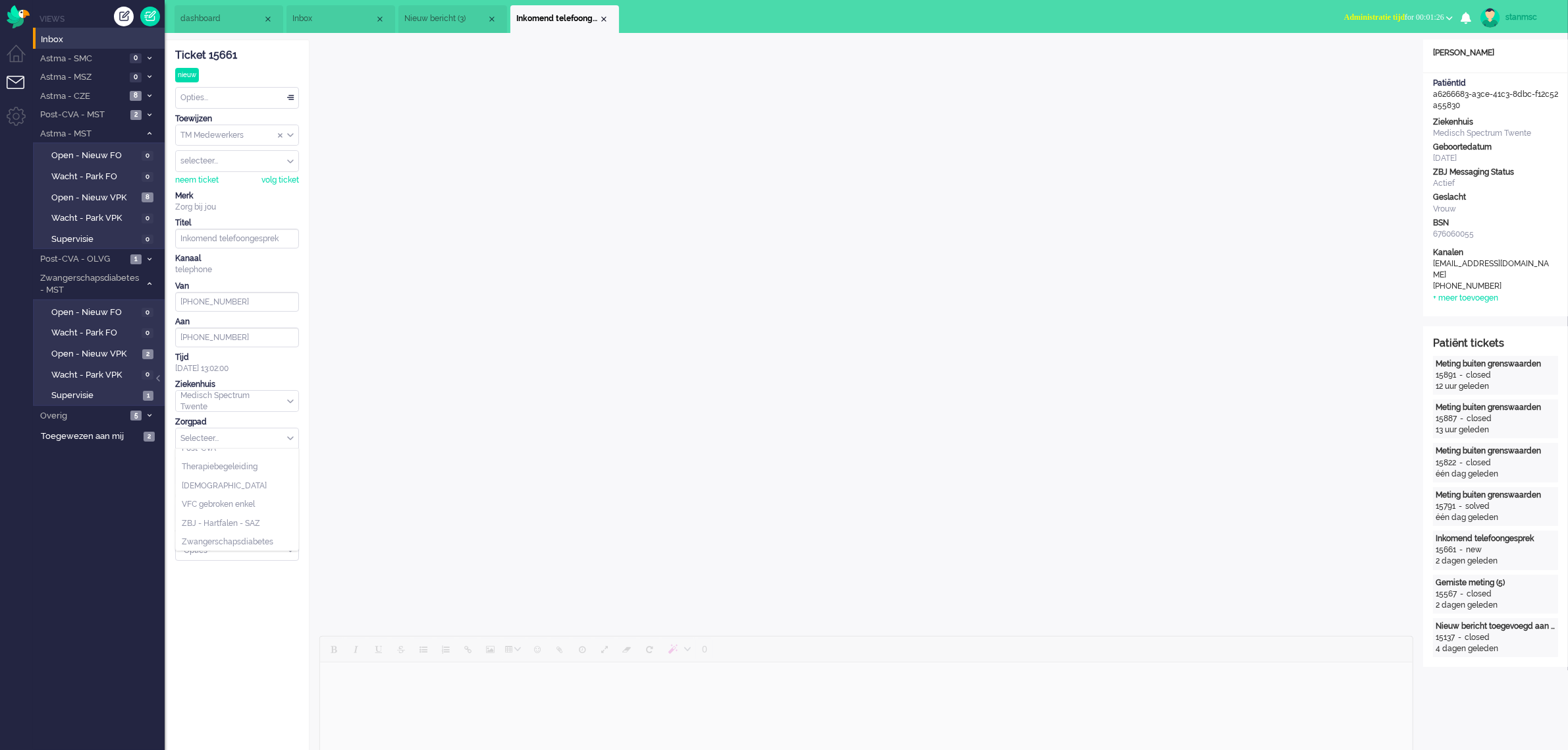
scroll to position [142, 0]
click at [218, 535] on li "Zwangerschapsdiabetes" at bounding box center [237, 541] width 122 height 19
click at [288, 476] on div "Selecteer..." at bounding box center [237, 476] width 122 height 21
click at [229, 512] on li "Monitoring" at bounding box center [237, 514] width 122 height 19
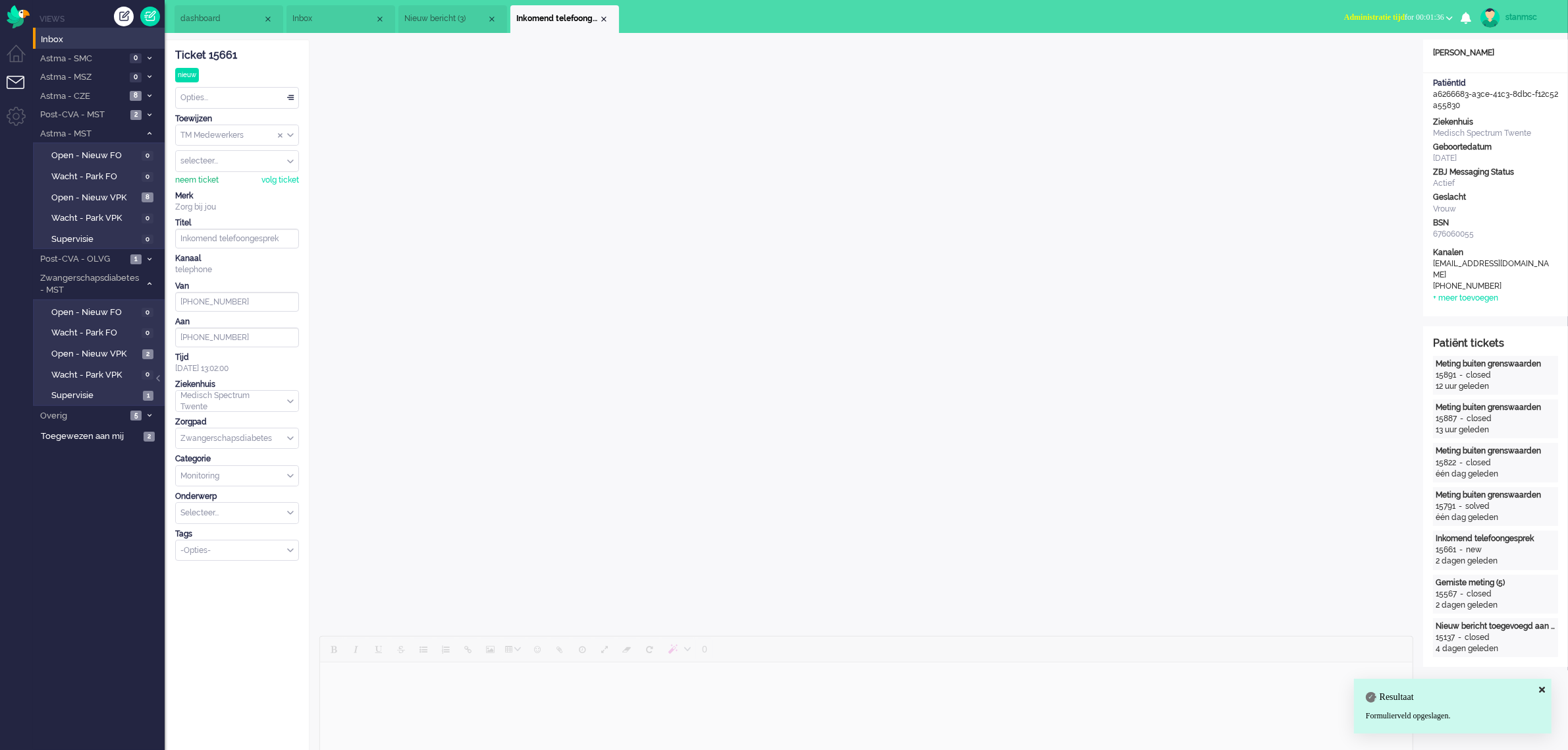
click at [200, 179] on div "neem ticket" at bounding box center [197, 180] width 43 height 11
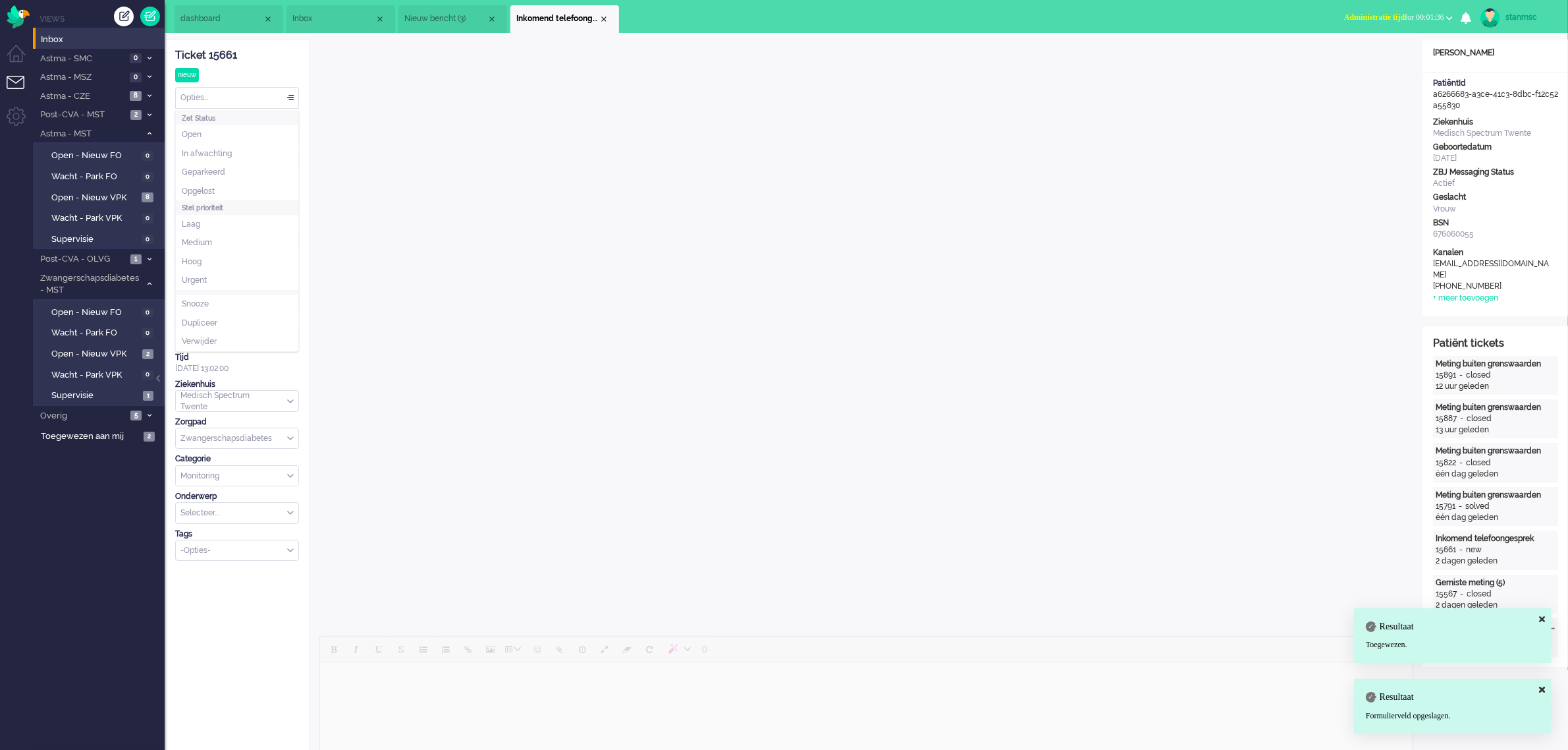
click at [231, 100] on div "Opties..." at bounding box center [237, 98] width 122 height 21
click at [219, 185] on li "Opgelost" at bounding box center [237, 191] width 122 height 19
click at [603, 18] on div "Close tab" at bounding box center [604, 19] width 10 height 10
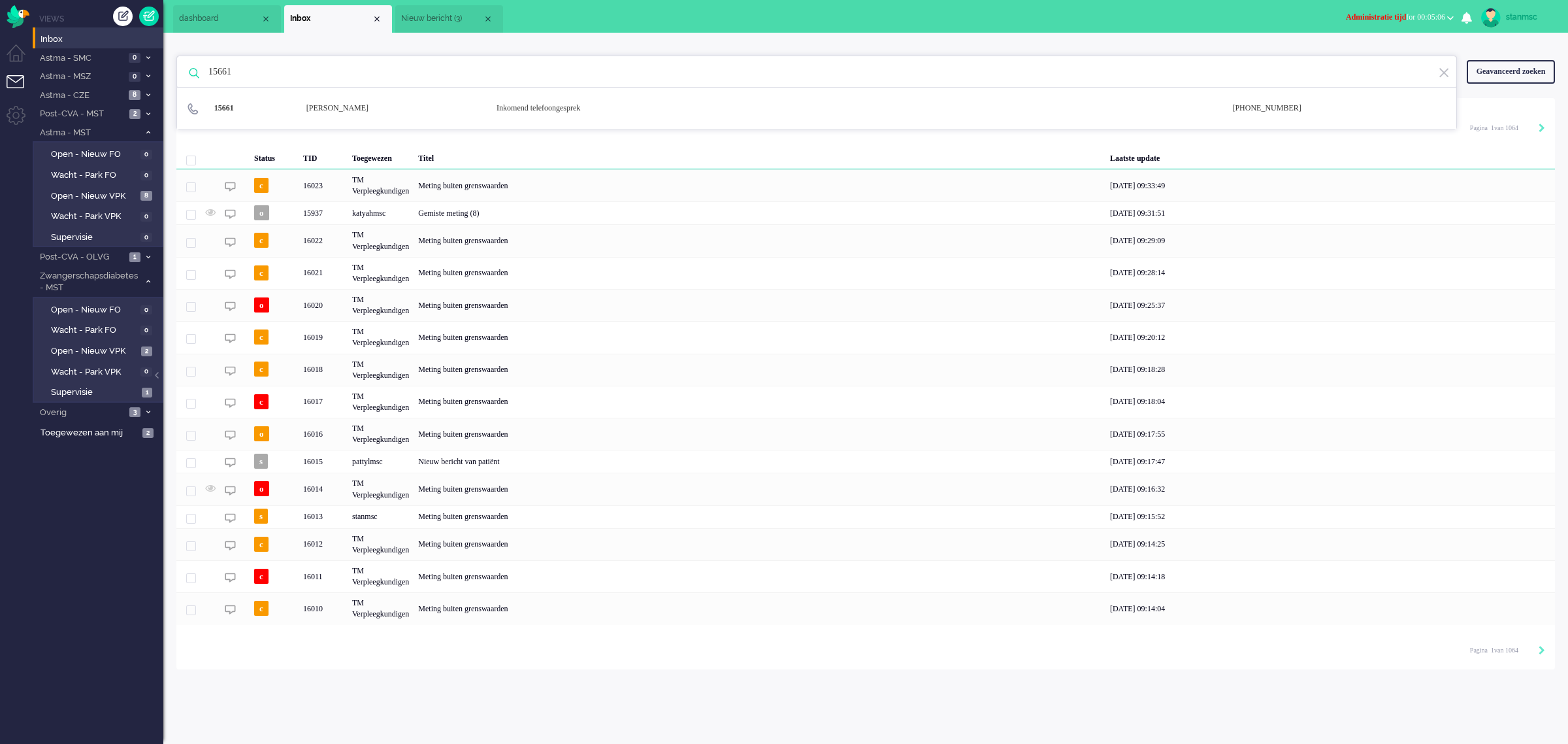
click at [1434, 12] on span "Administratie tijd for 00:05:06" at bounding box center [1395, 17] width 99 height 9
click at [1378, 56] on label "Online" at bounding box center [1399, 59] width 103 height 11
click at [95, 191] on span "Open - Nieuw VPK" at bounding box center [94, 195] width 86 height 12
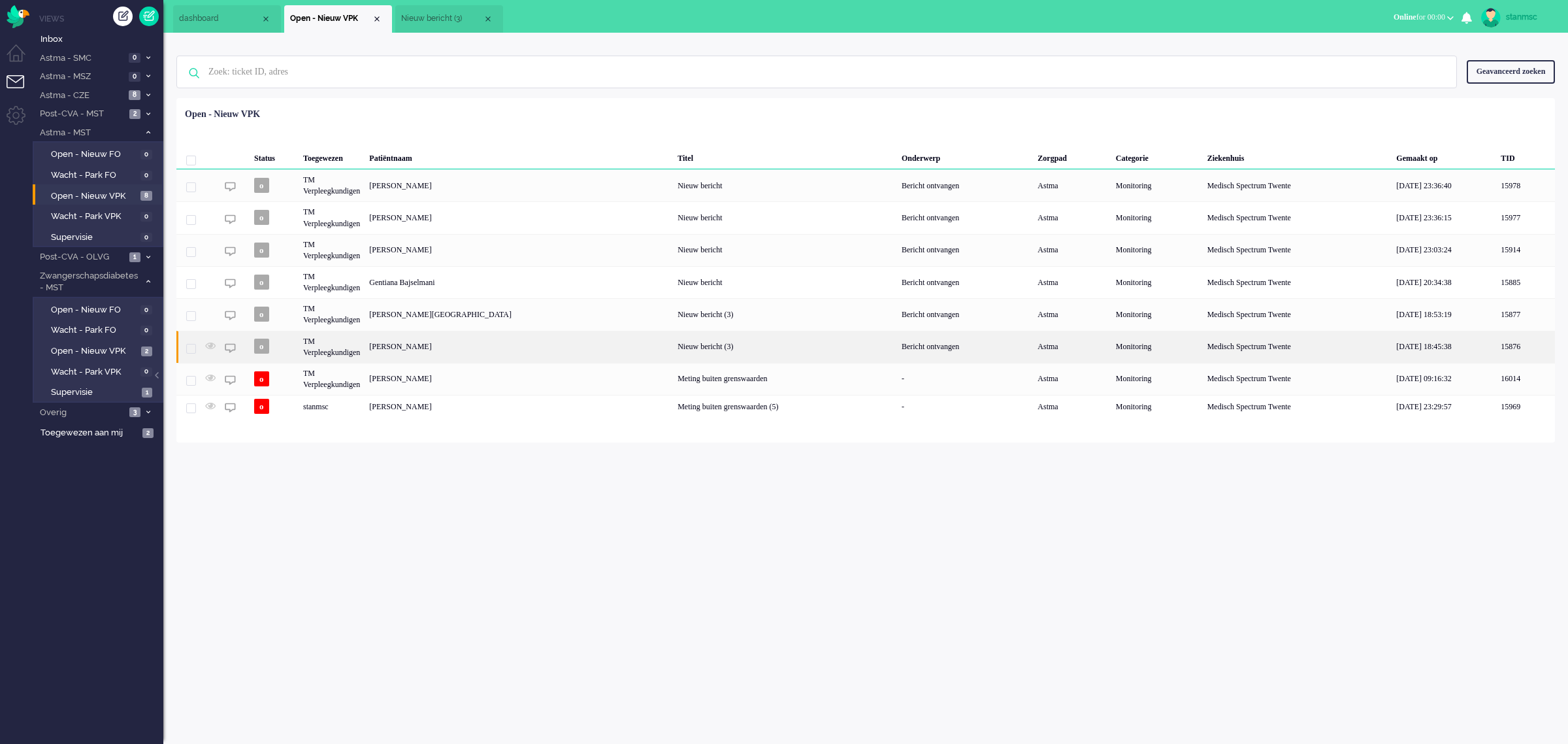
click at [432, 344] on div "[PERSON_NAME]" at bounding box center [519, 347] width 308 height 32
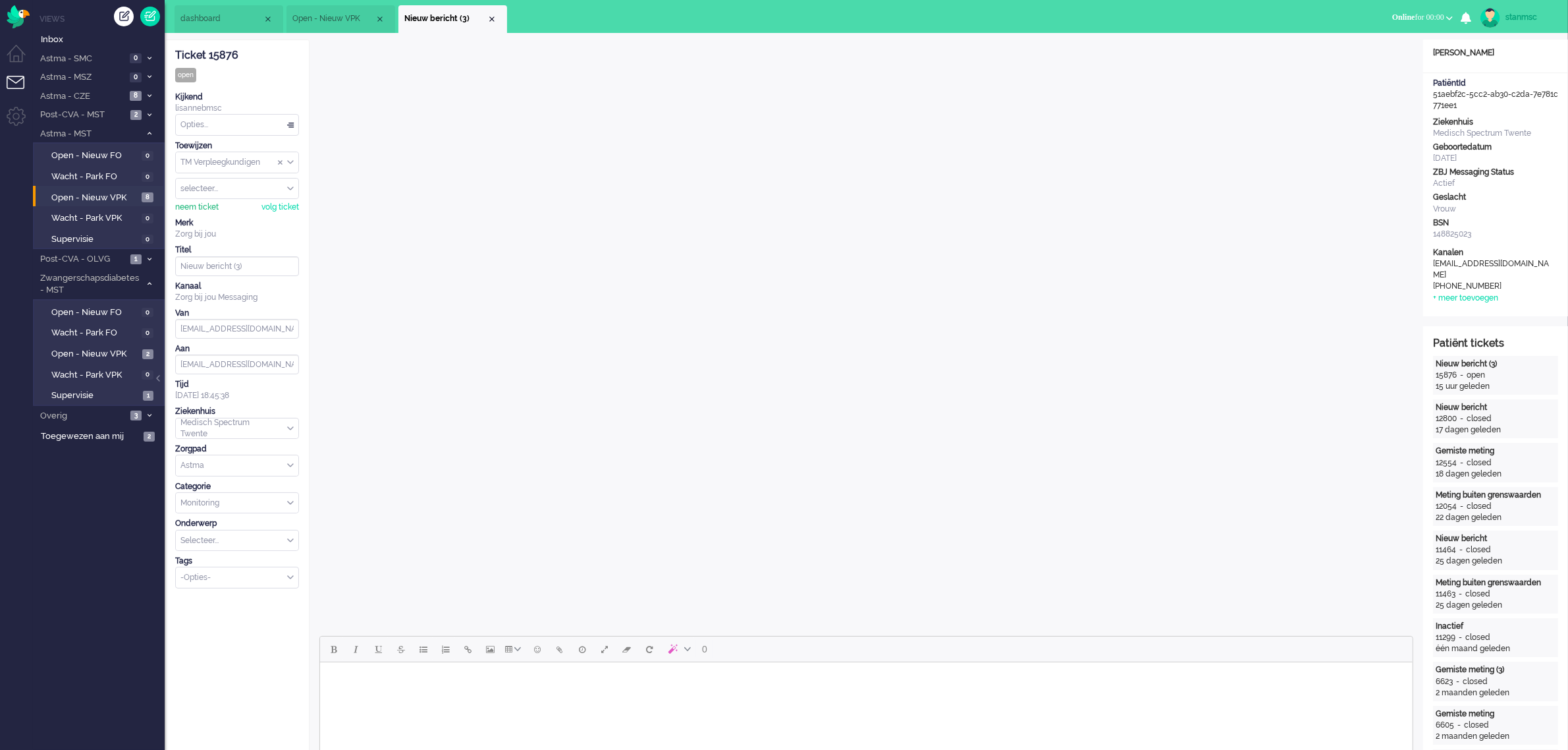
click at [198, 203] on div "neem ticket" at bounding box center [197, 207] width 43 height 11
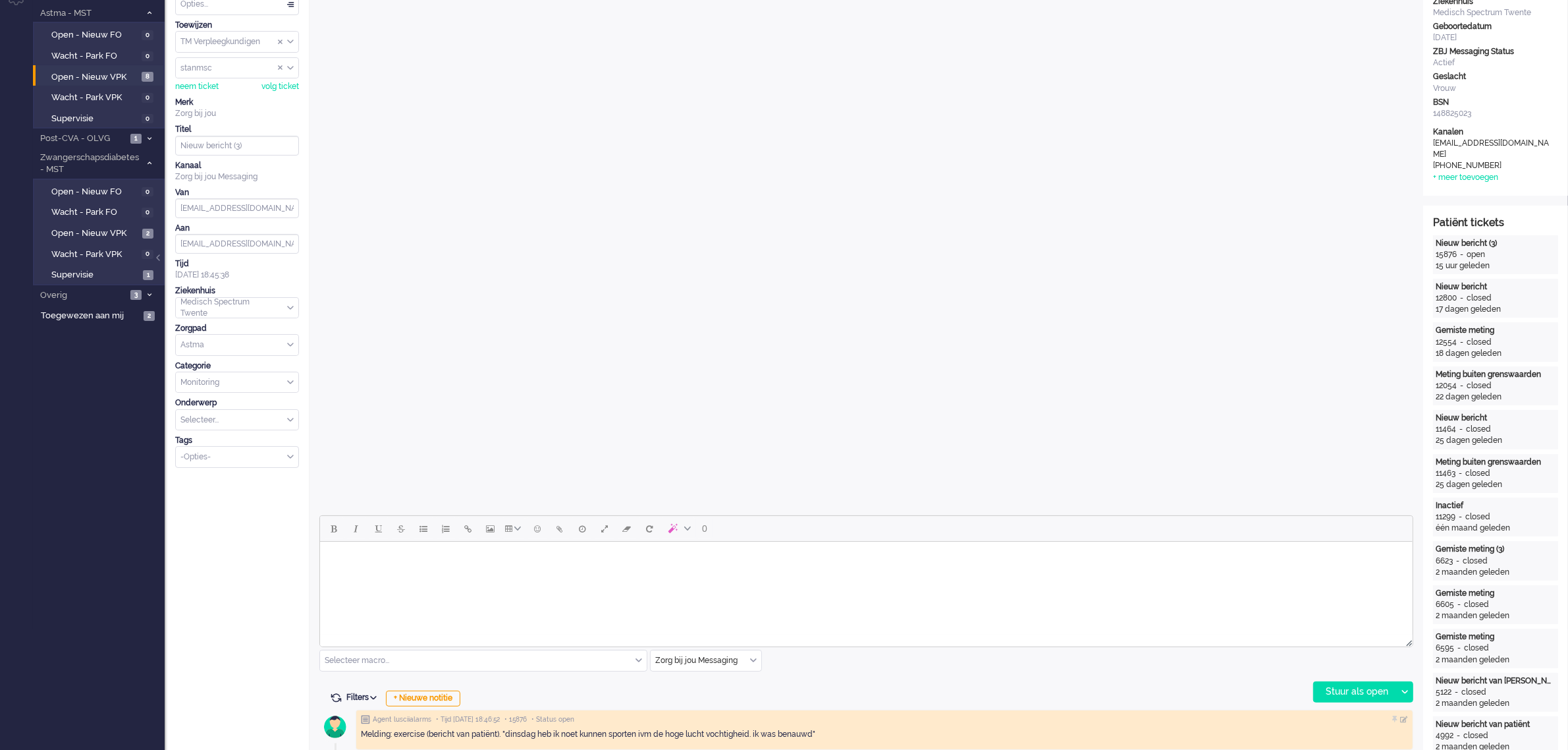
scroll to position [165, 0]
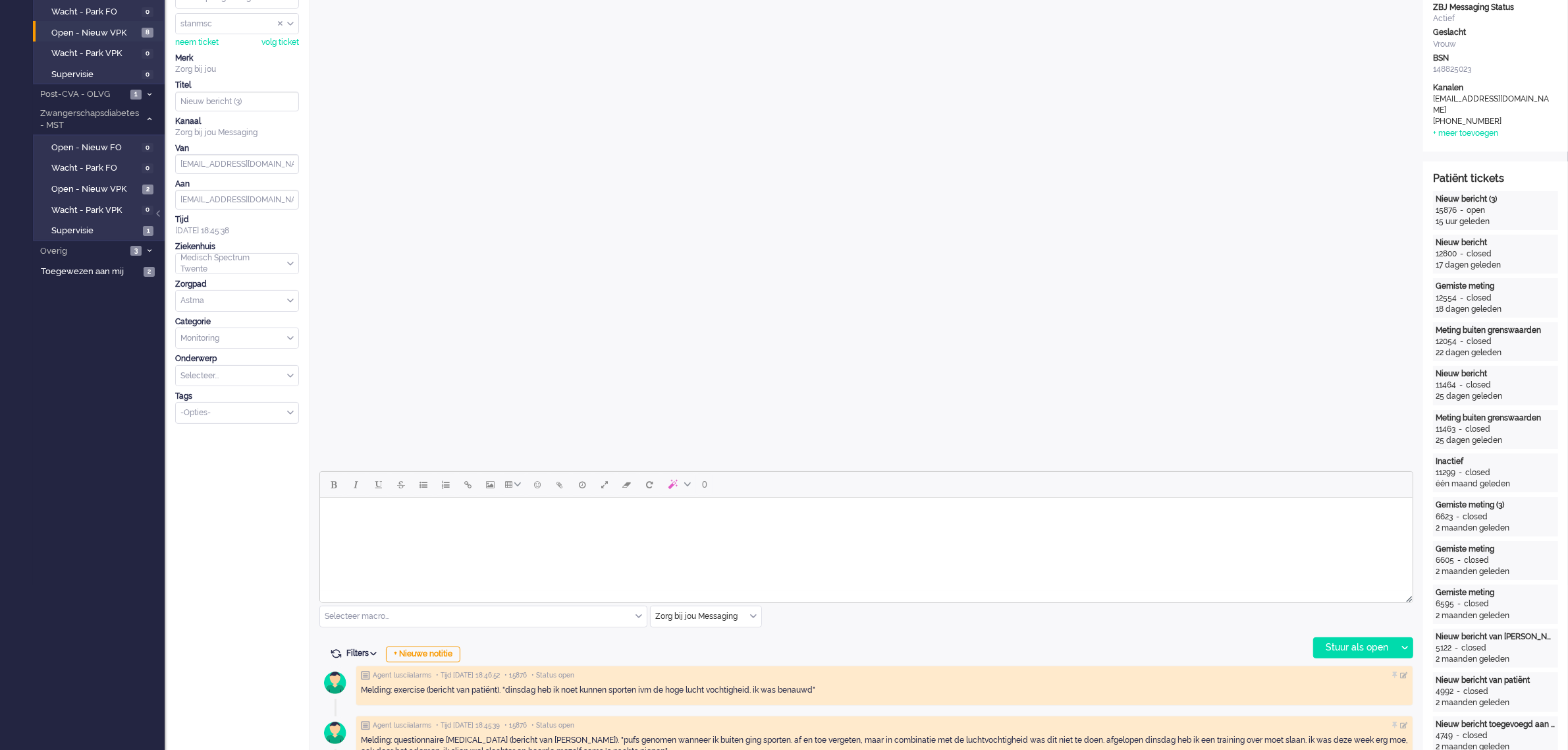
click at [353, 524] on body "Rich Text Area. Press ALT-0 for help." at bounding box center [865, 514] width 1082 height 23
click at [413, 518] on body "Goede morgen" at bounding box center [865, 514] width 1082 height 23
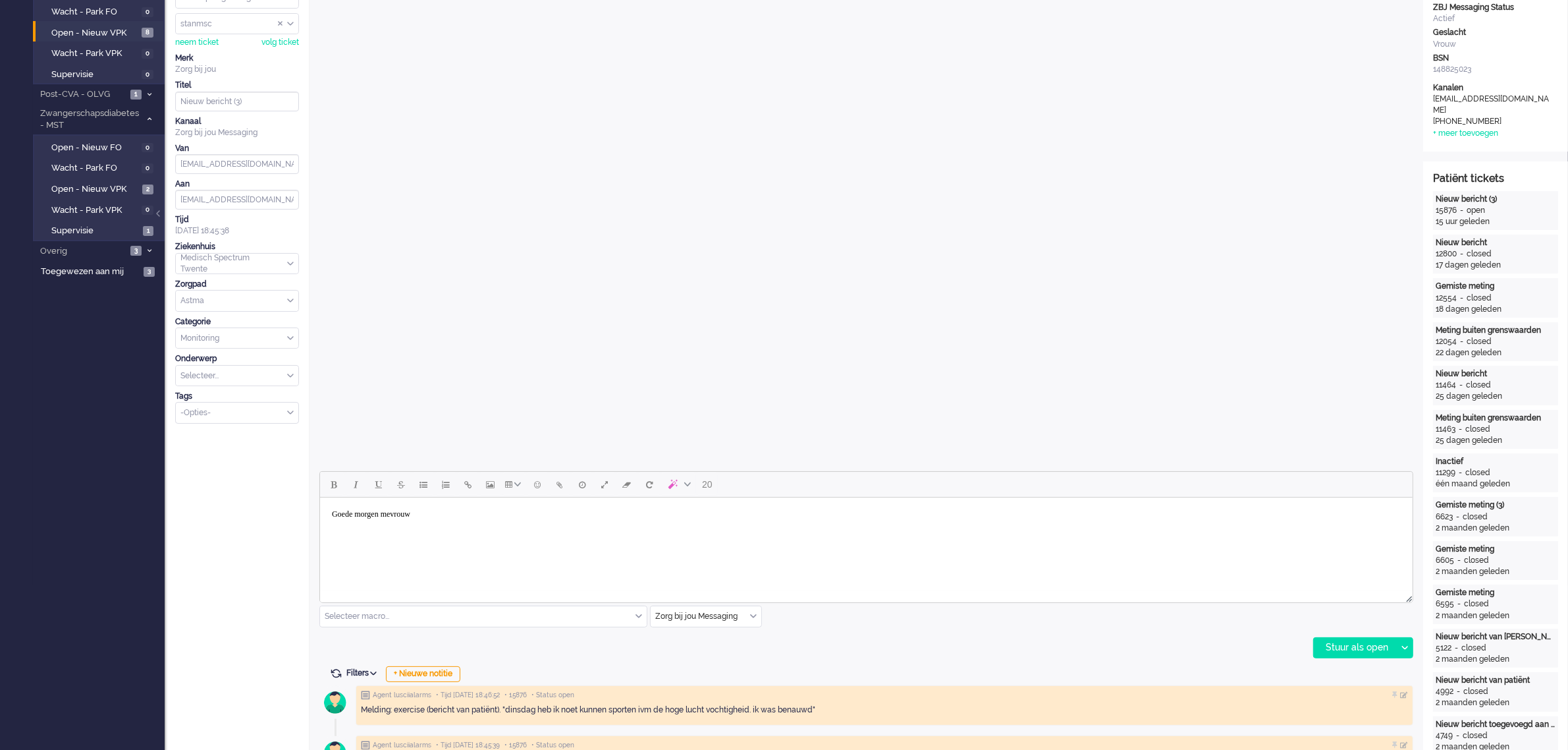
scroll to position [0, 0]
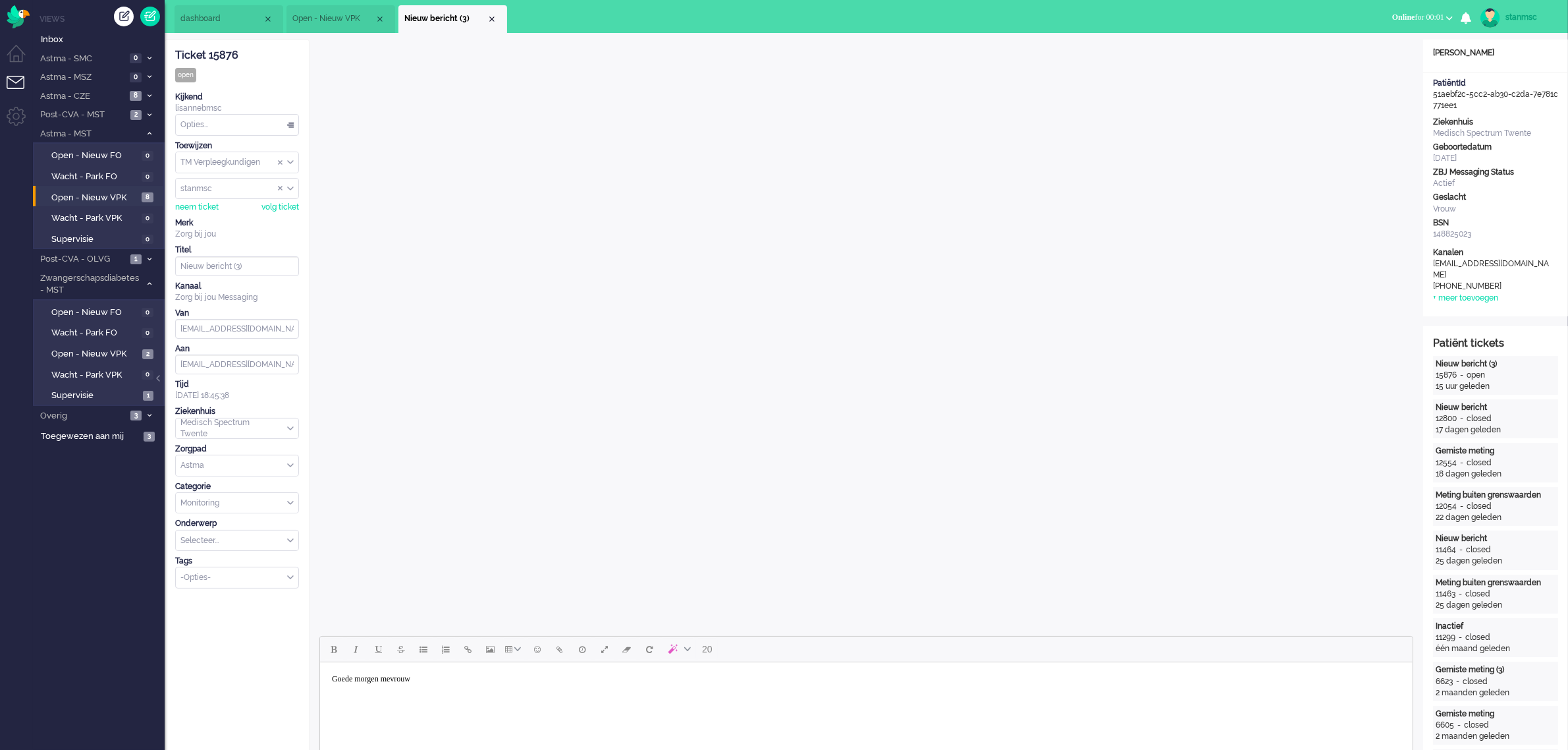
click at [439, 676] on body "Goede morgen mevrouw" at bounding box center [865, 678] width 1082 height 23
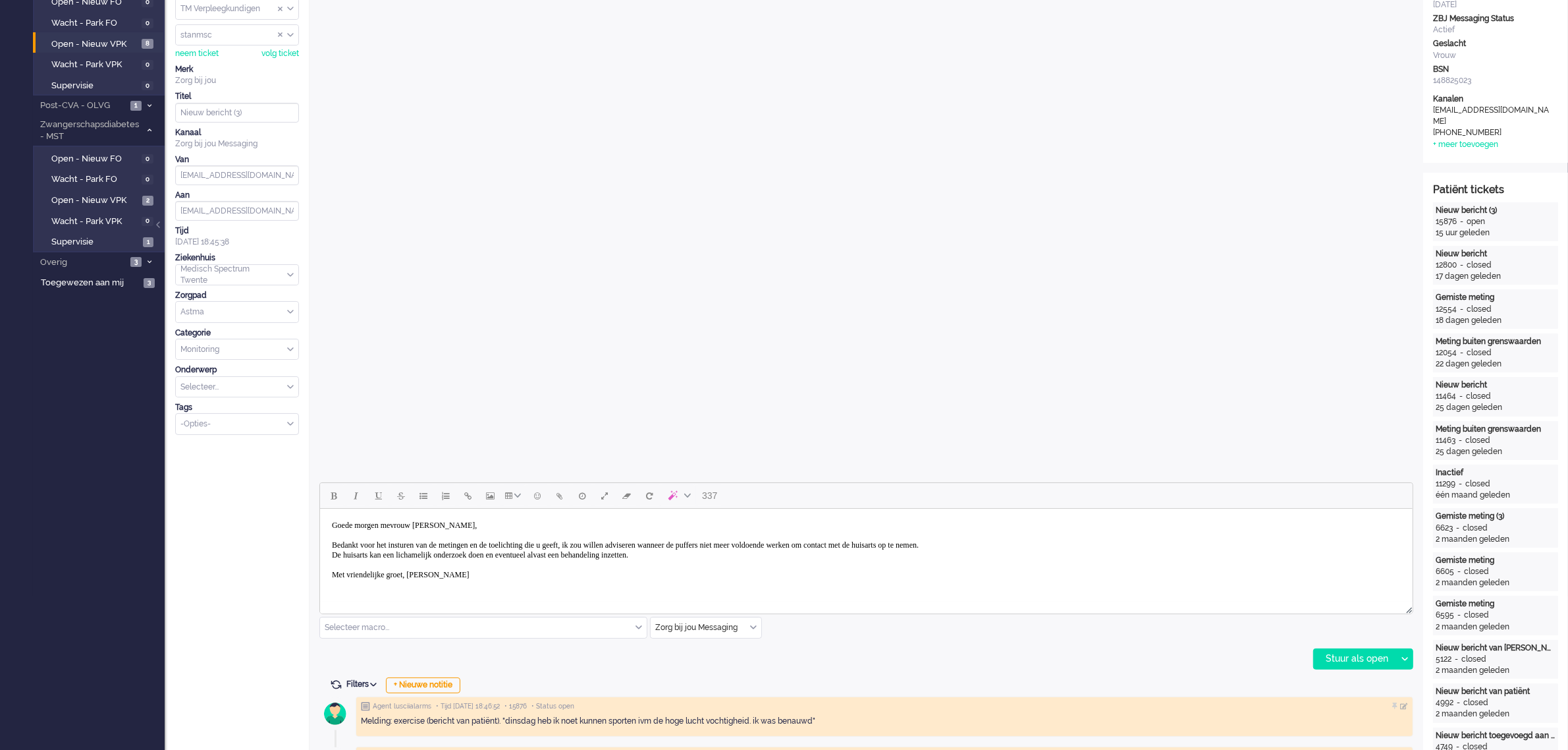
scroll to position [165, 0]
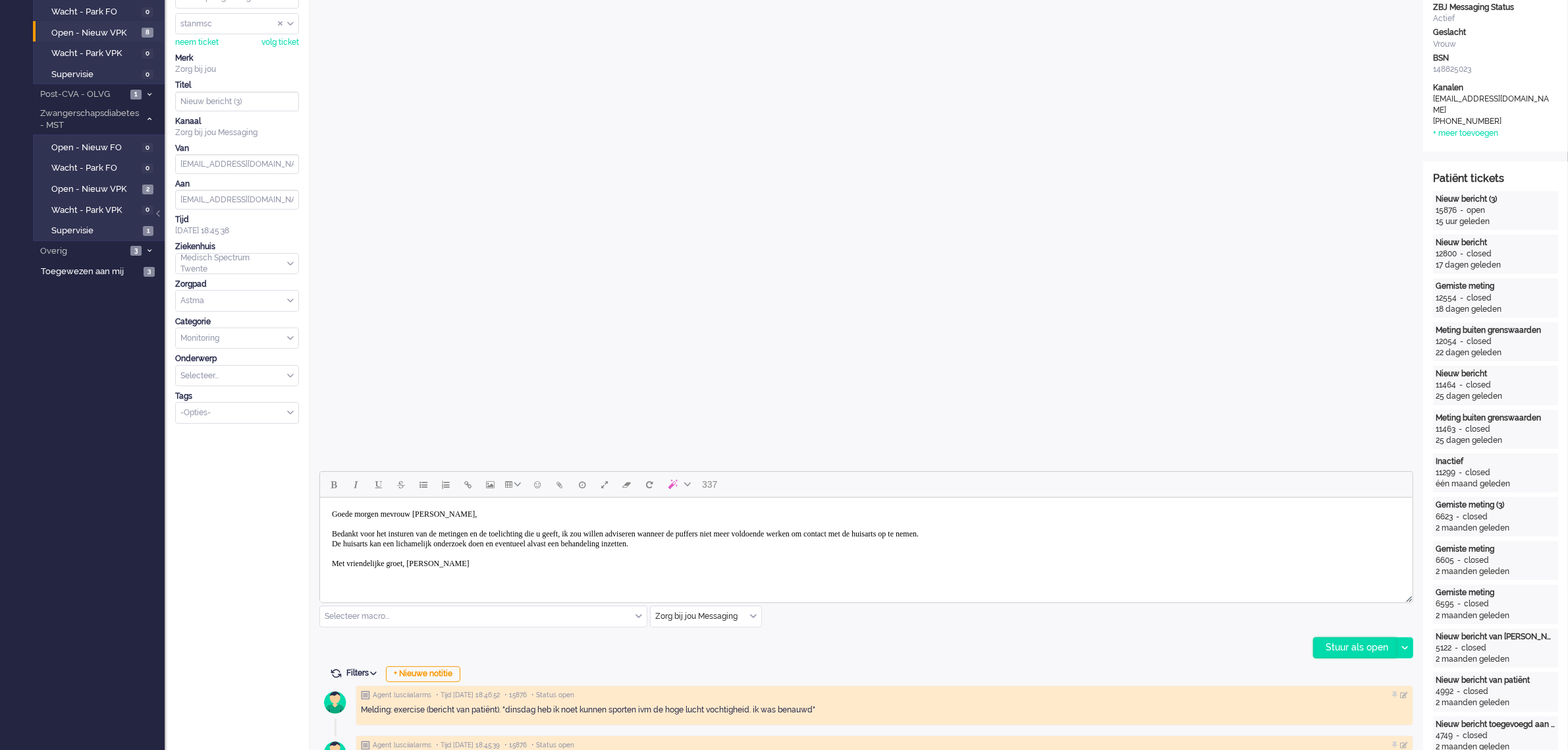
click at [1348, 646] on div "Stuur als open" at bounding box center [1354, 647] width 82 height 20
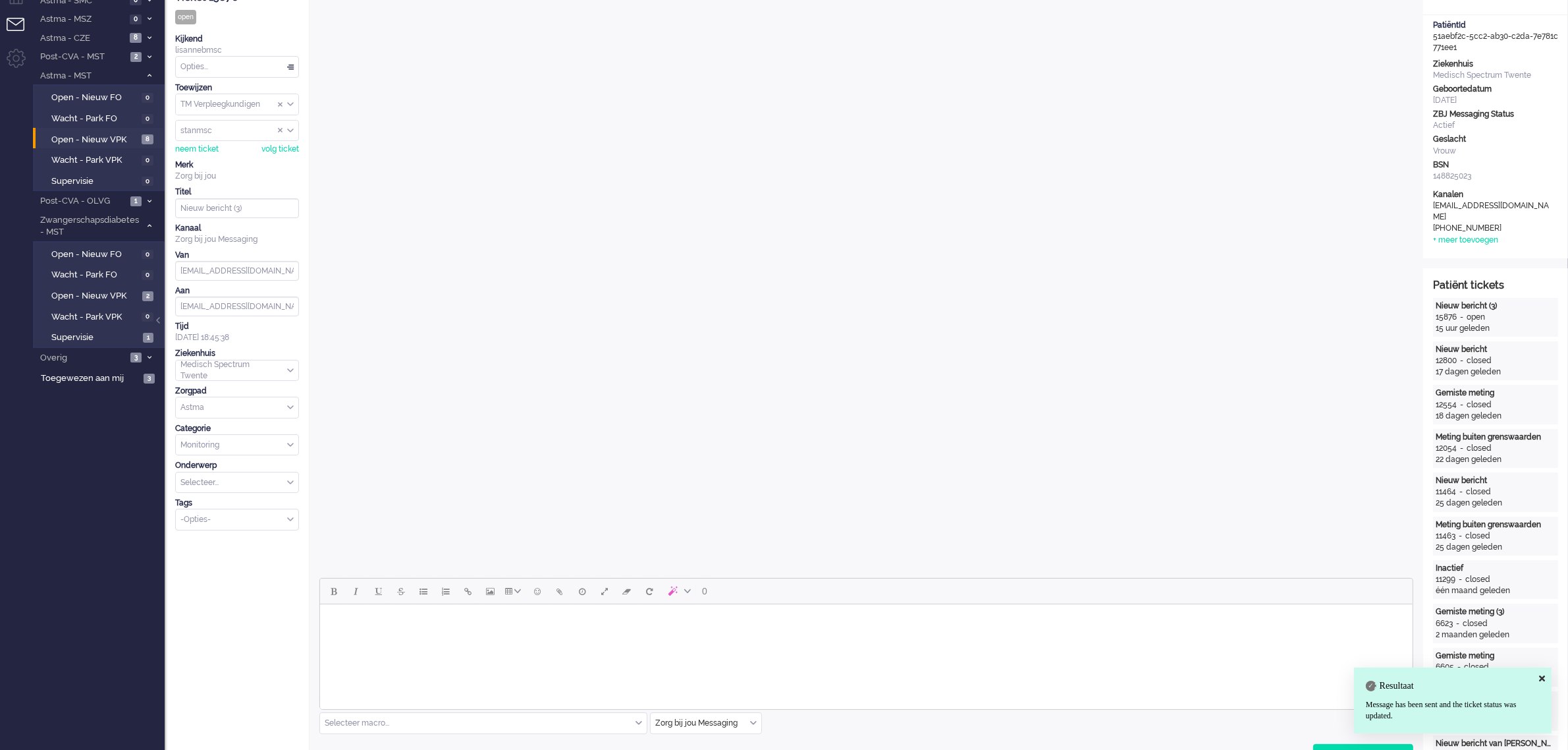
scroll to position [0, 0]
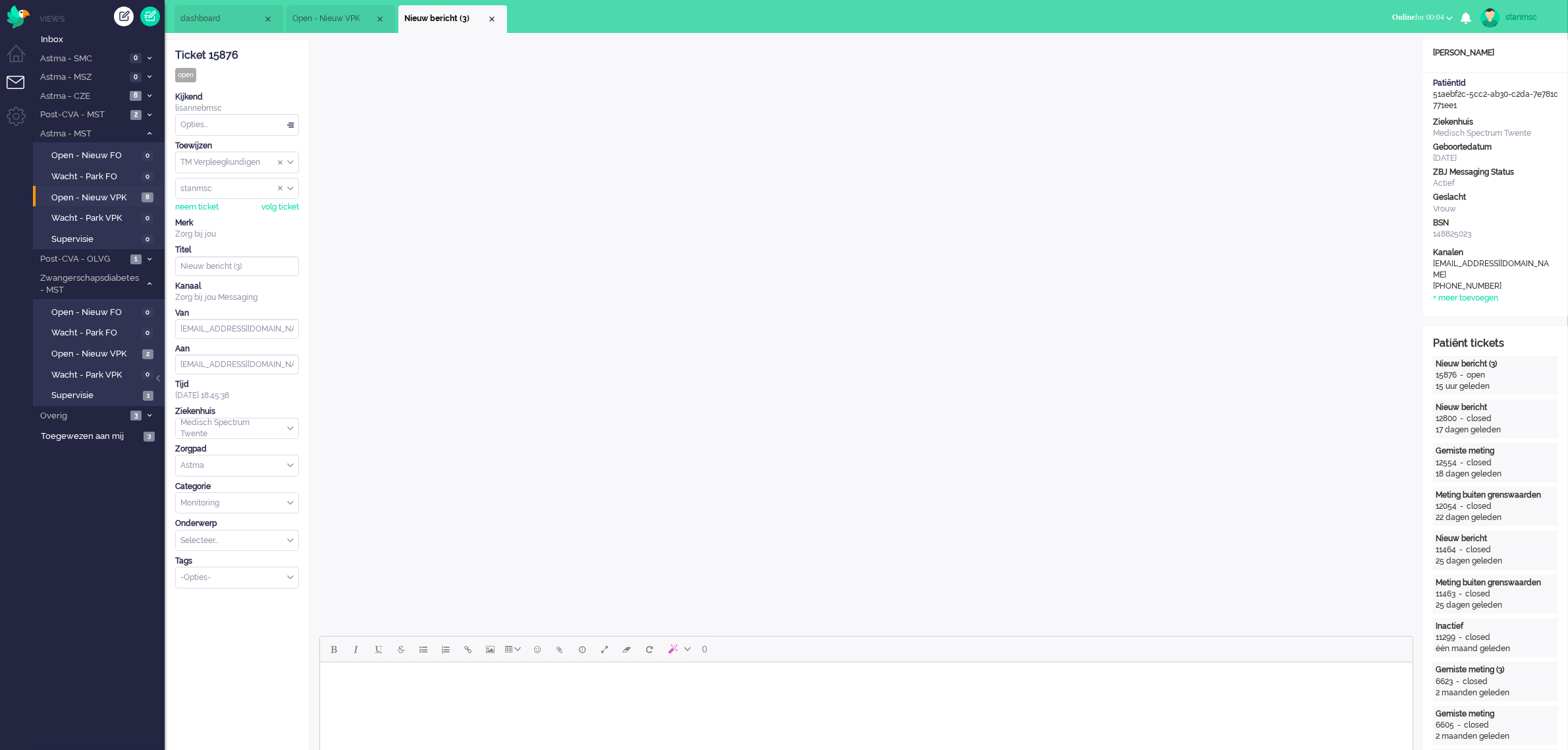
click at [216, 122] on div "Opties..." at bounding box center [237, 125] width 122 height 21
click at [211, 215] on span "Opgelost" at bounding box center [198, 219] width 33 height 11
click at [493, 18] on div "Close tab" at bounding box center [492, 19] width 10 height 10
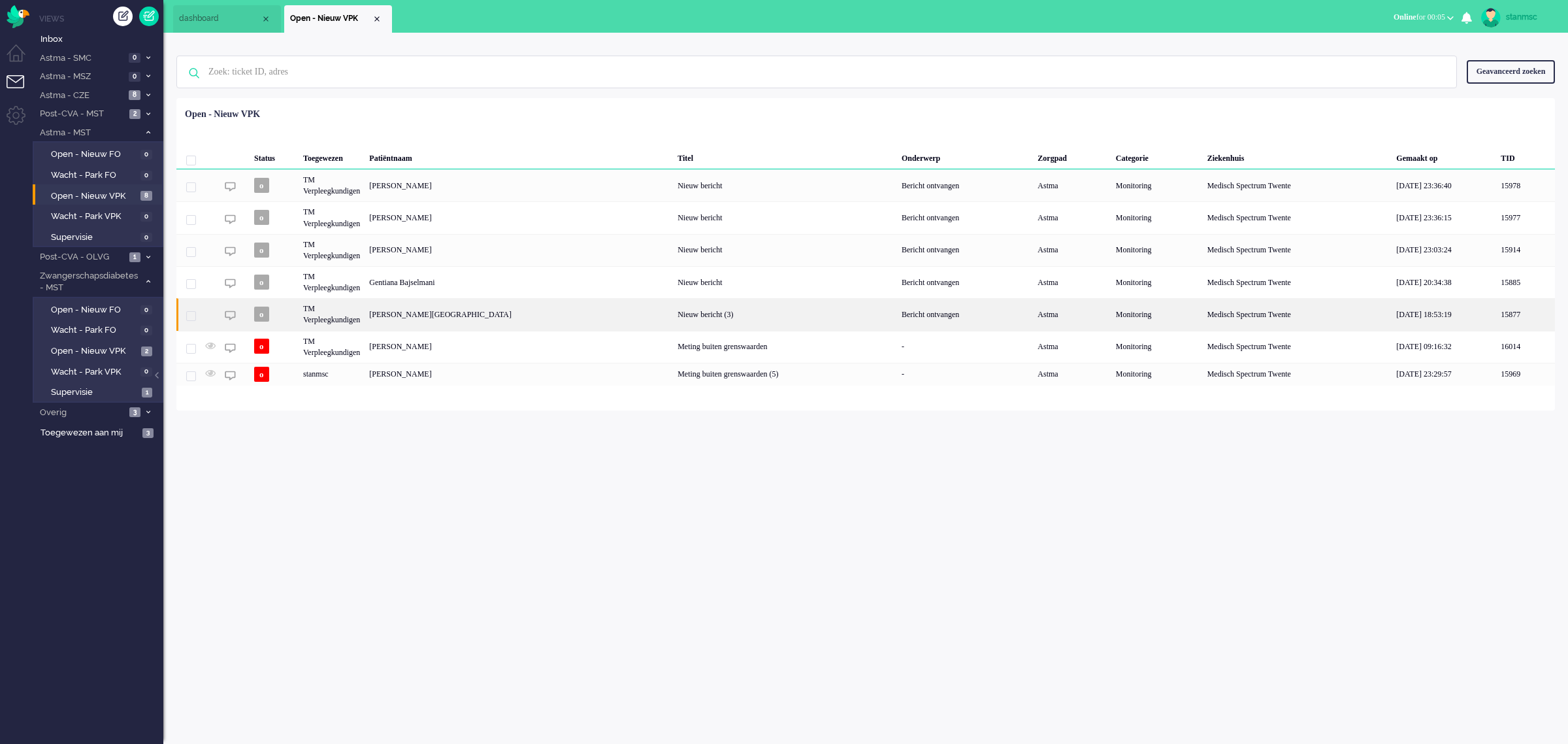
click at [419, 311] on div "[PERSON_NAME][GEOGRAPHIC_DATA]" at bounding box center [519, 314] width 308 height 32
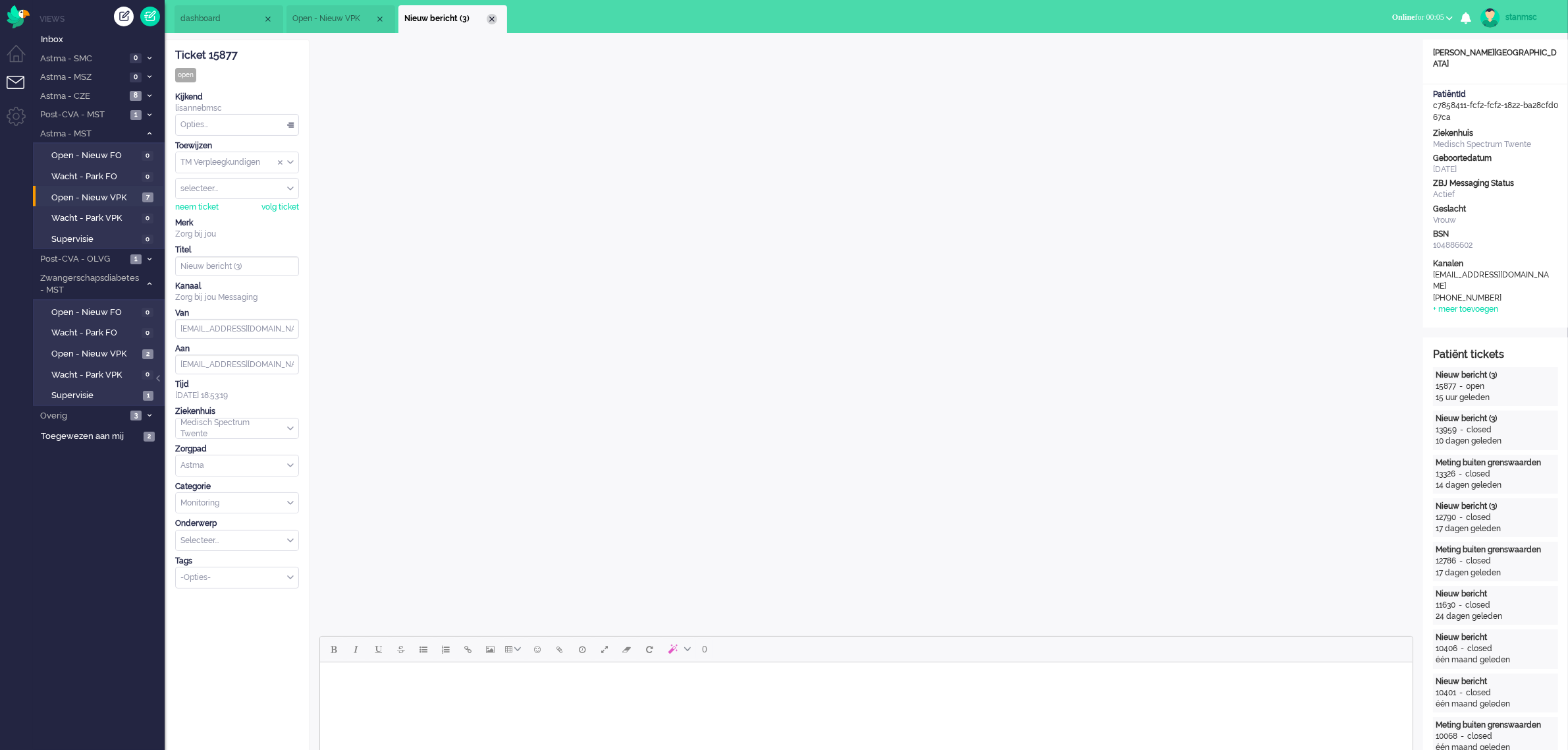
click at [492, 15] on div "Close tab" at bounding box center [492, 19] width 10 height 10
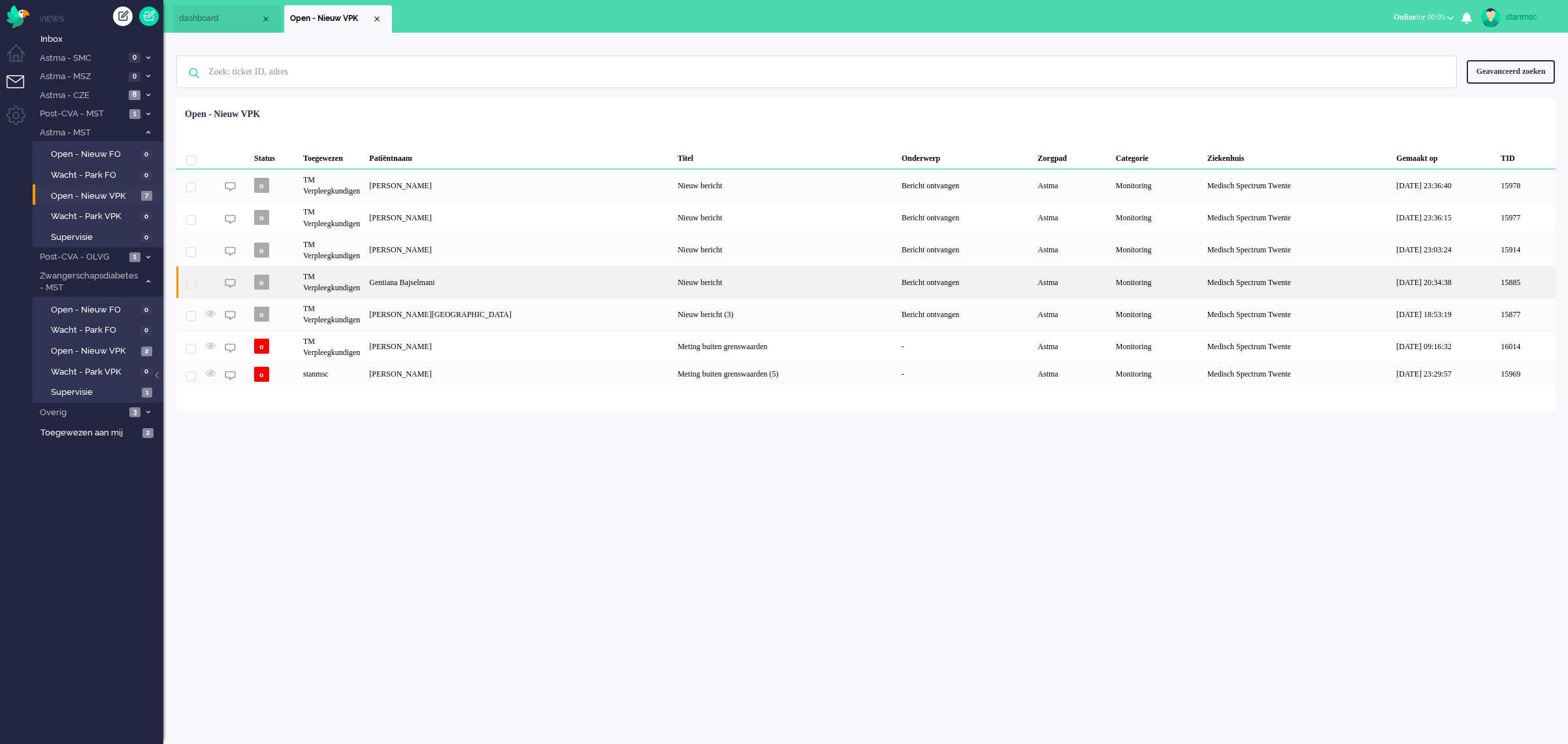
click at [449, 279] on div "Gentiana Bajselmani" at bounding box center [519, 282] width 308 height 32
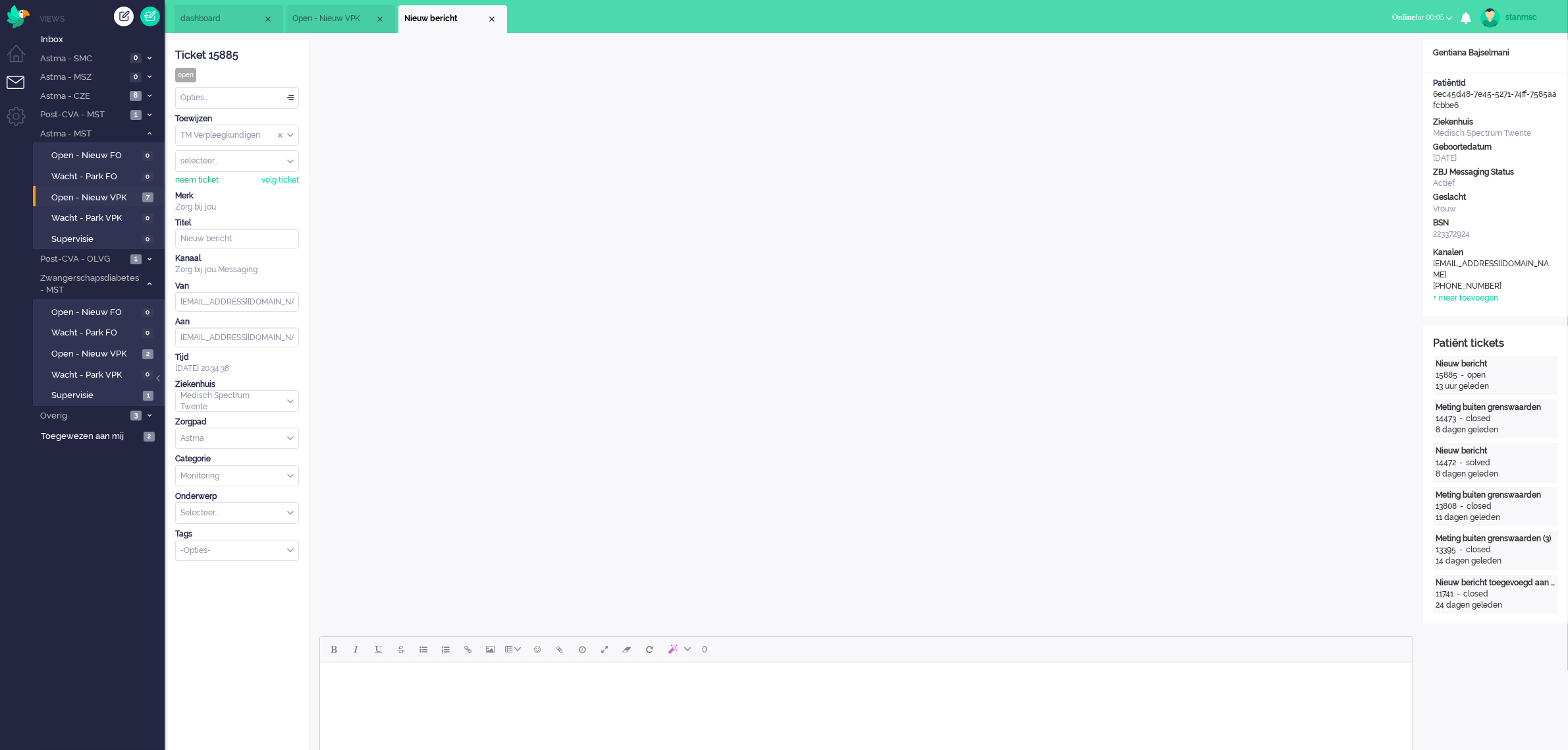
click at [202, 176] on div "neem ticket" at bounding box center [197, 180] width 43 height 11
click at [225, 97] on div "Opties..." at bounding box center [237, 98] width 122 height 21
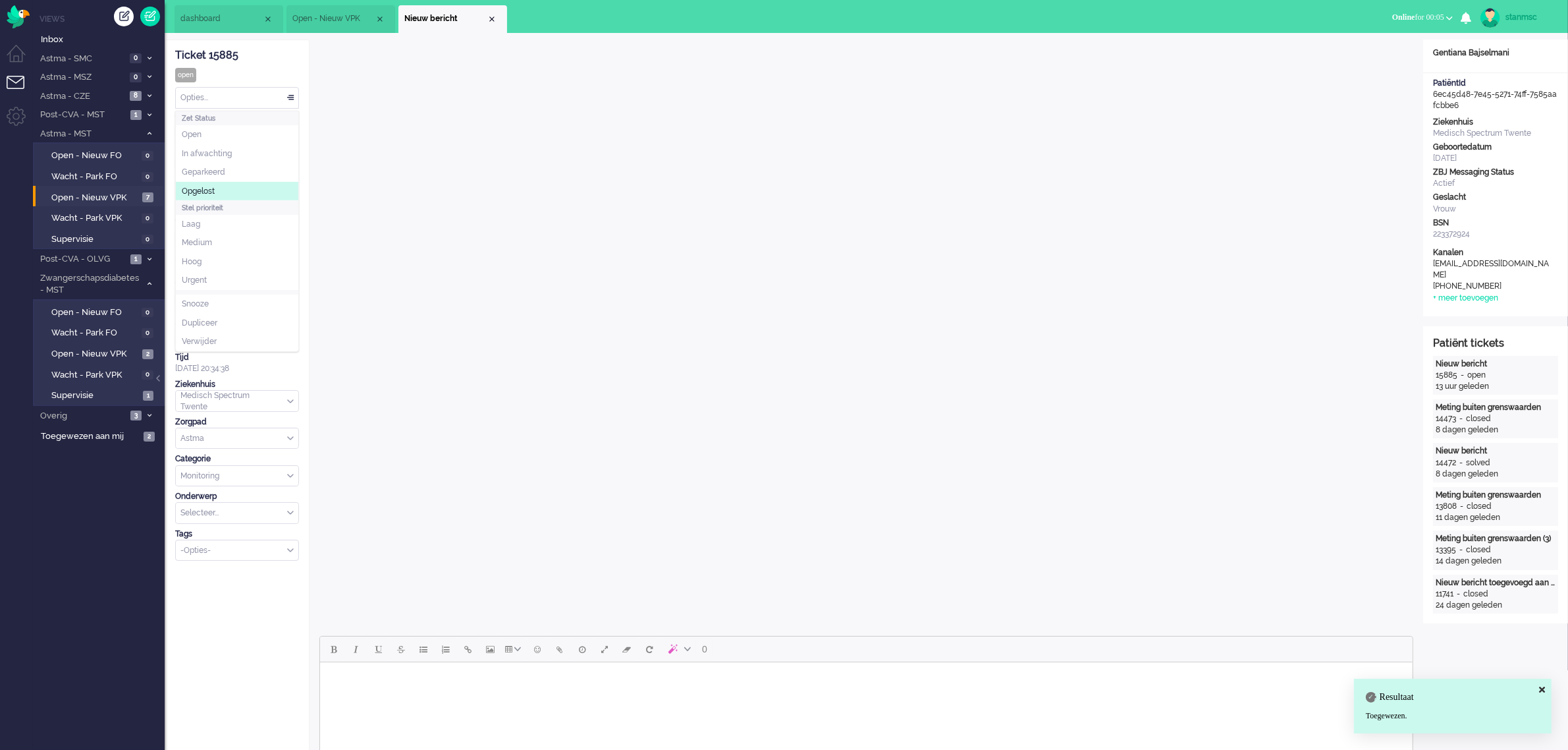
click at [218, 188] on li "Opgelost" at bounding box center [237, 191] width 122 height 19
click at [494, 19] on div "Close tab" at bounding box center [492, 19] width 10 height 10
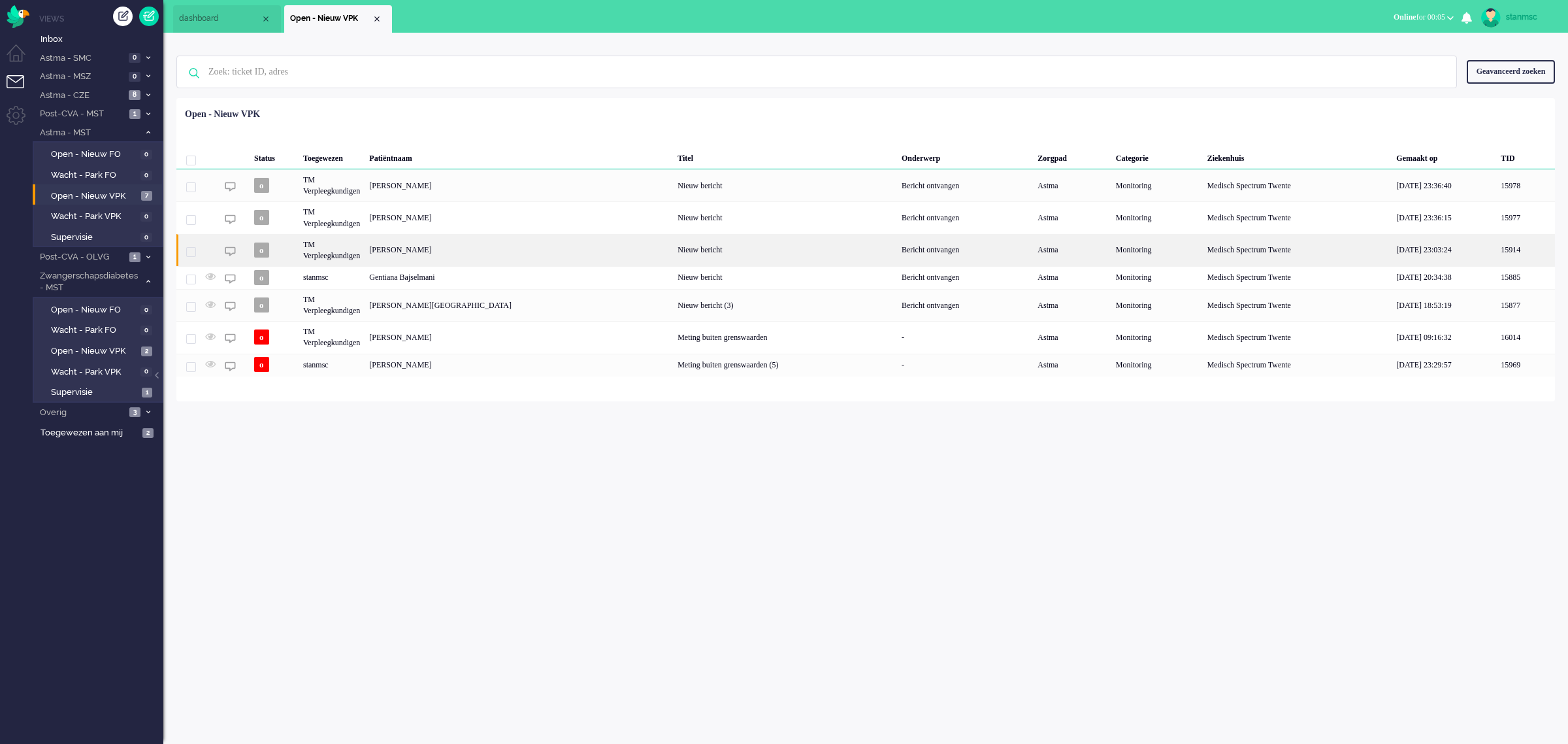
click at [362, 250] on div "TM Verpleegkundigen" at bounding box center [332, 250] width 66 height 32
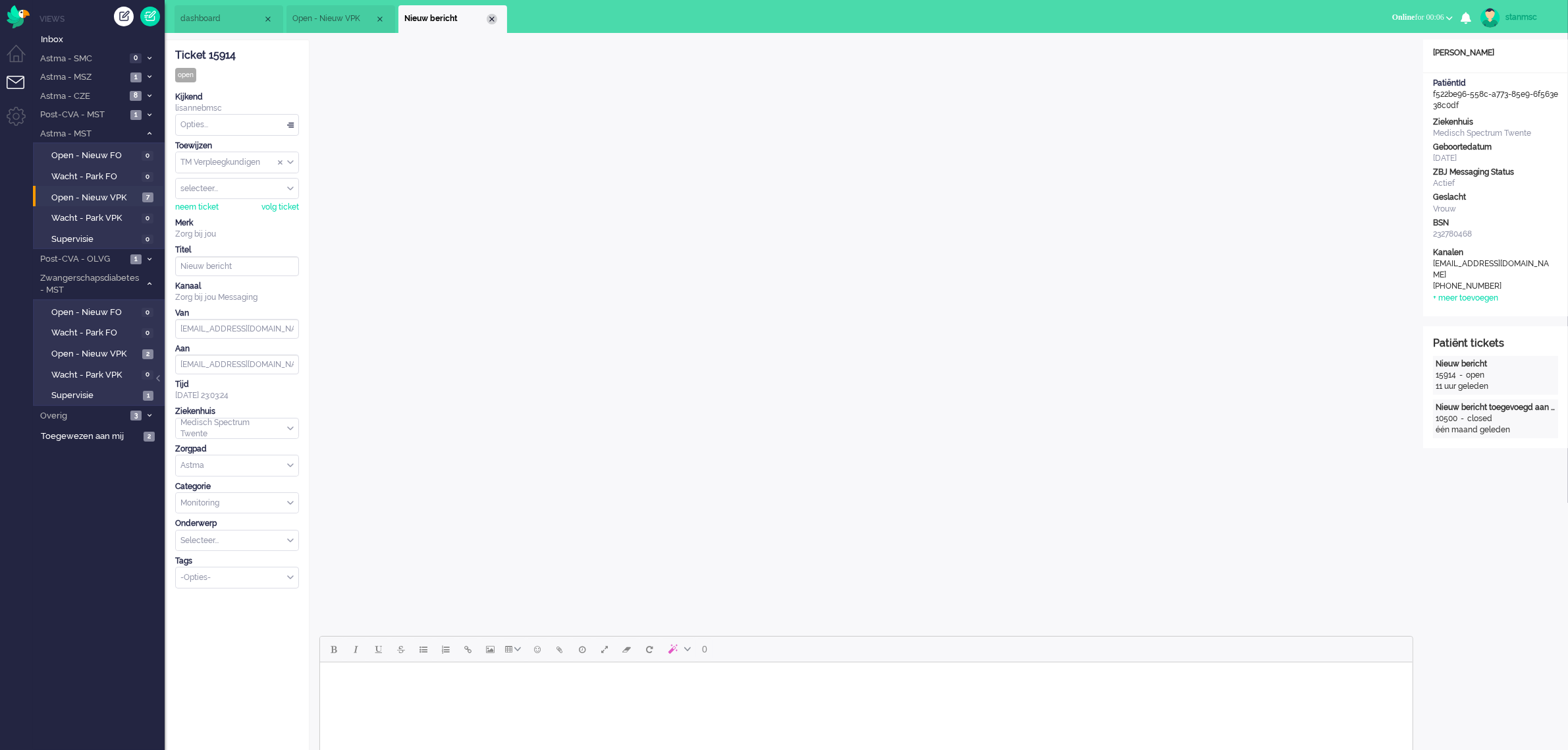
click at [494, 21] on div "Close tab" at bounding box center [492, 19] width 10 height 10
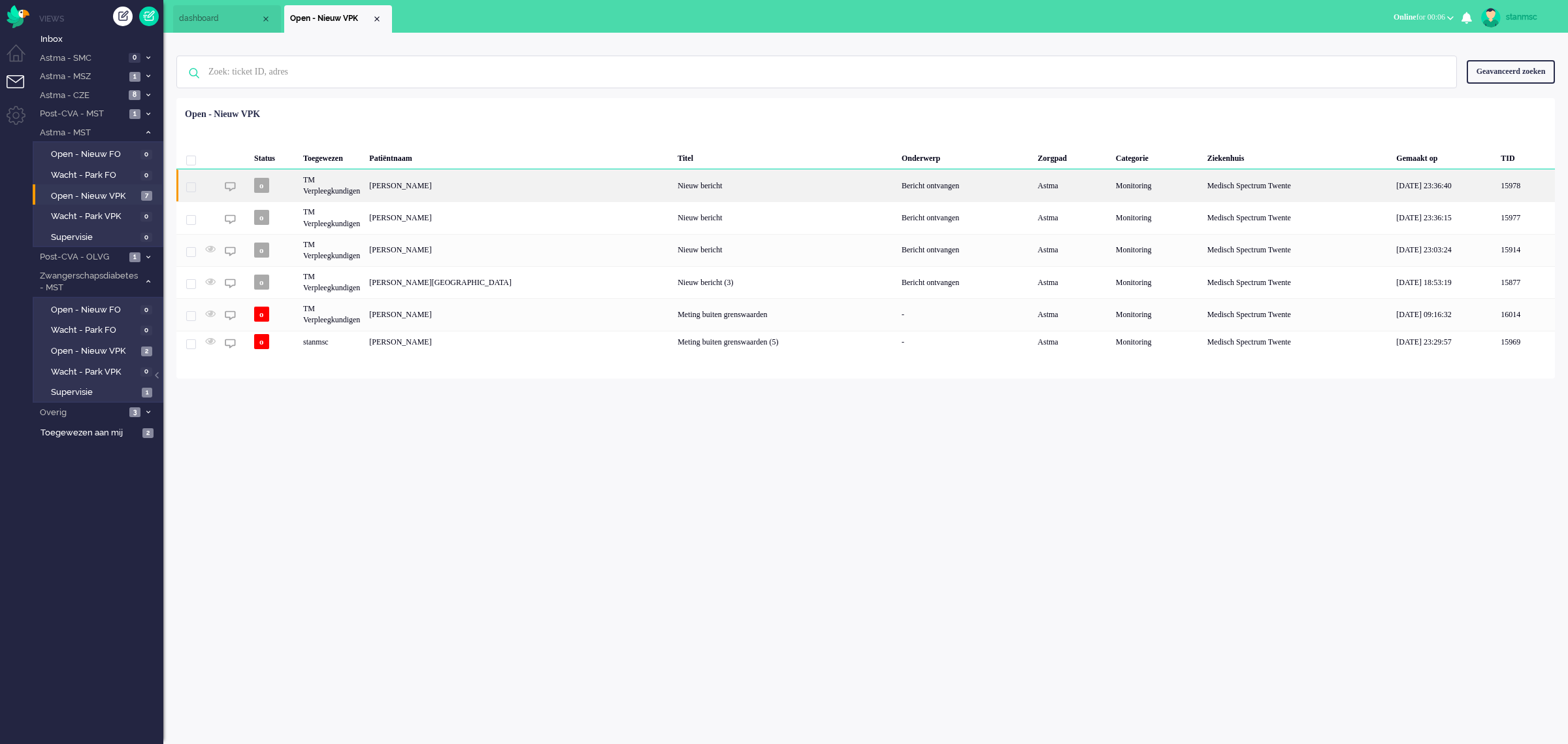
click at [354, 186] on div "TM Verpleegkundigen" at bounding box center [332, 185] width 66 height 32
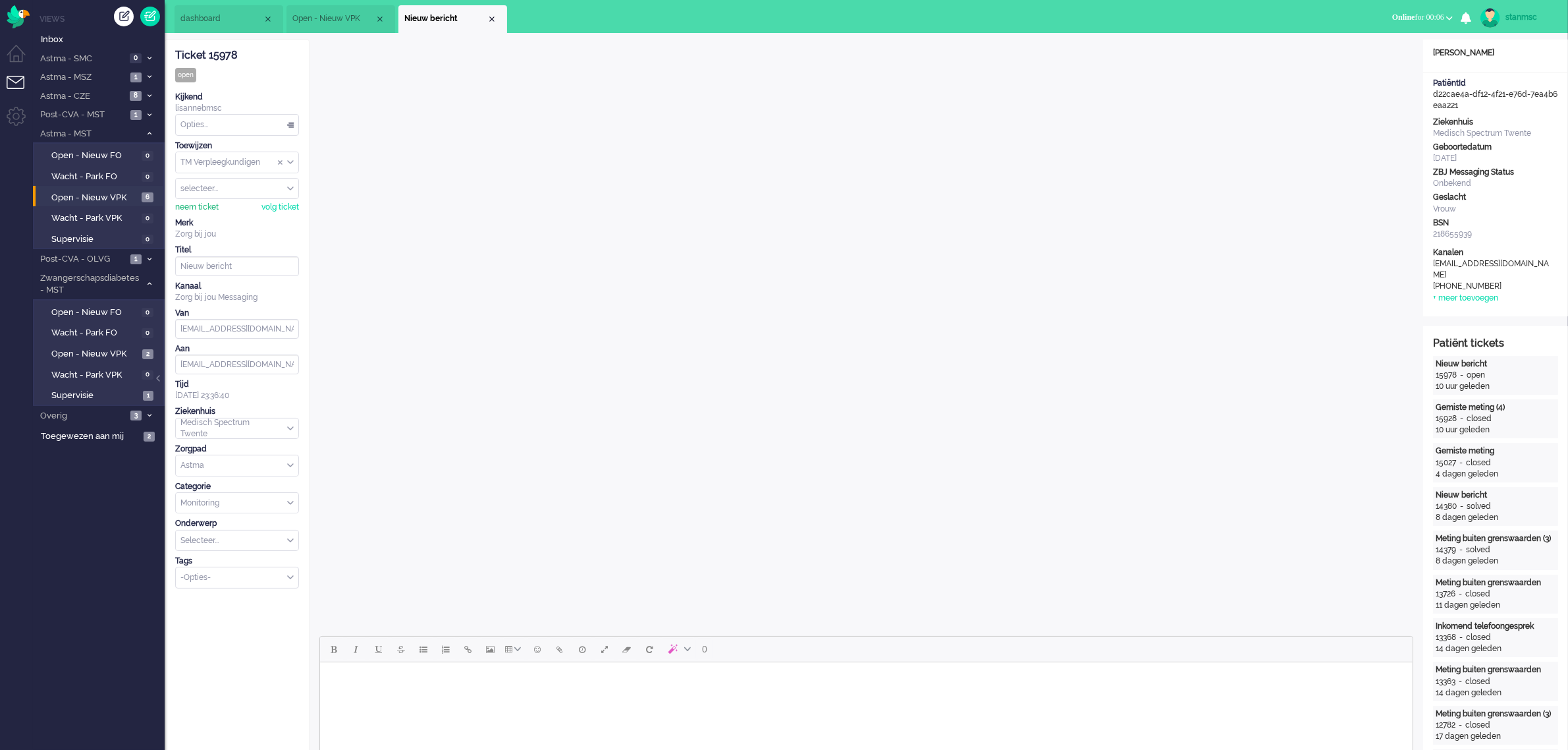
click at [200, 204] on div "neem ticket" at bounding box center [197, 207] width 43 height 11
click at [218, 120] on div "Opties..." at bounding box center [237, 125] width 122 height 21
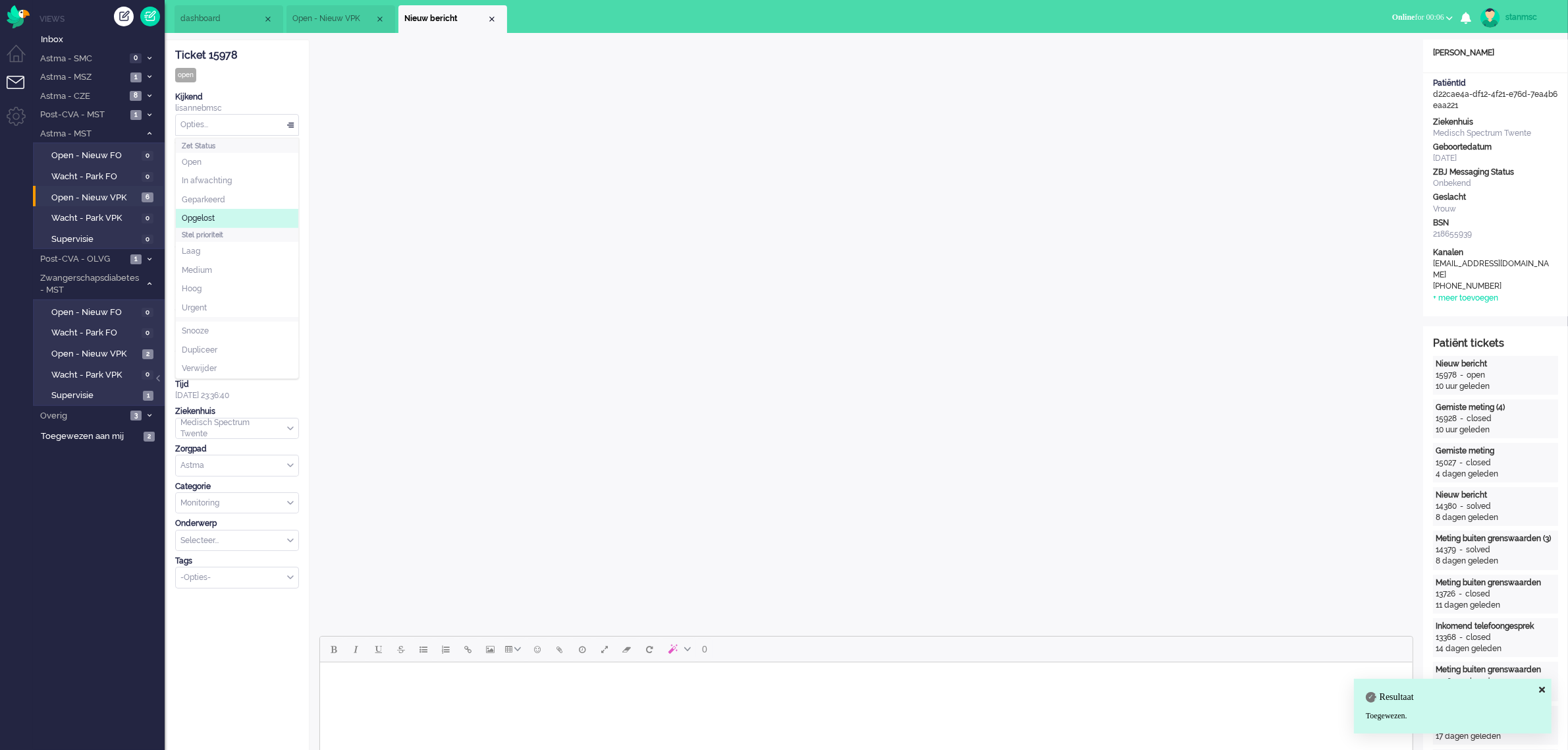
click at [209, 214] on span "Opgelost" at bounding box center [198, 219] width 33 height 11
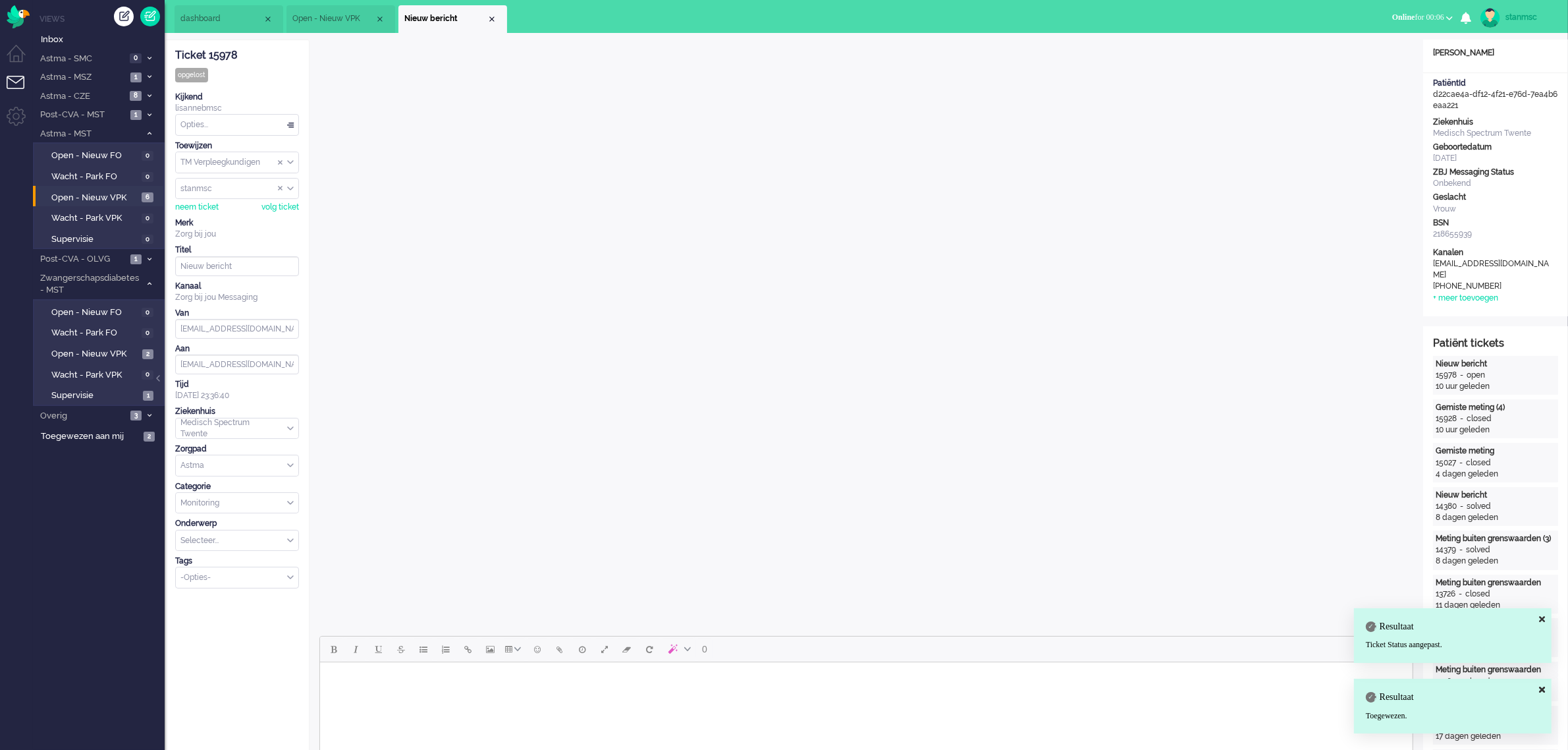
click at [492, 14] on div "Close tab" at bounding box center [492, 19] width 10 height 10
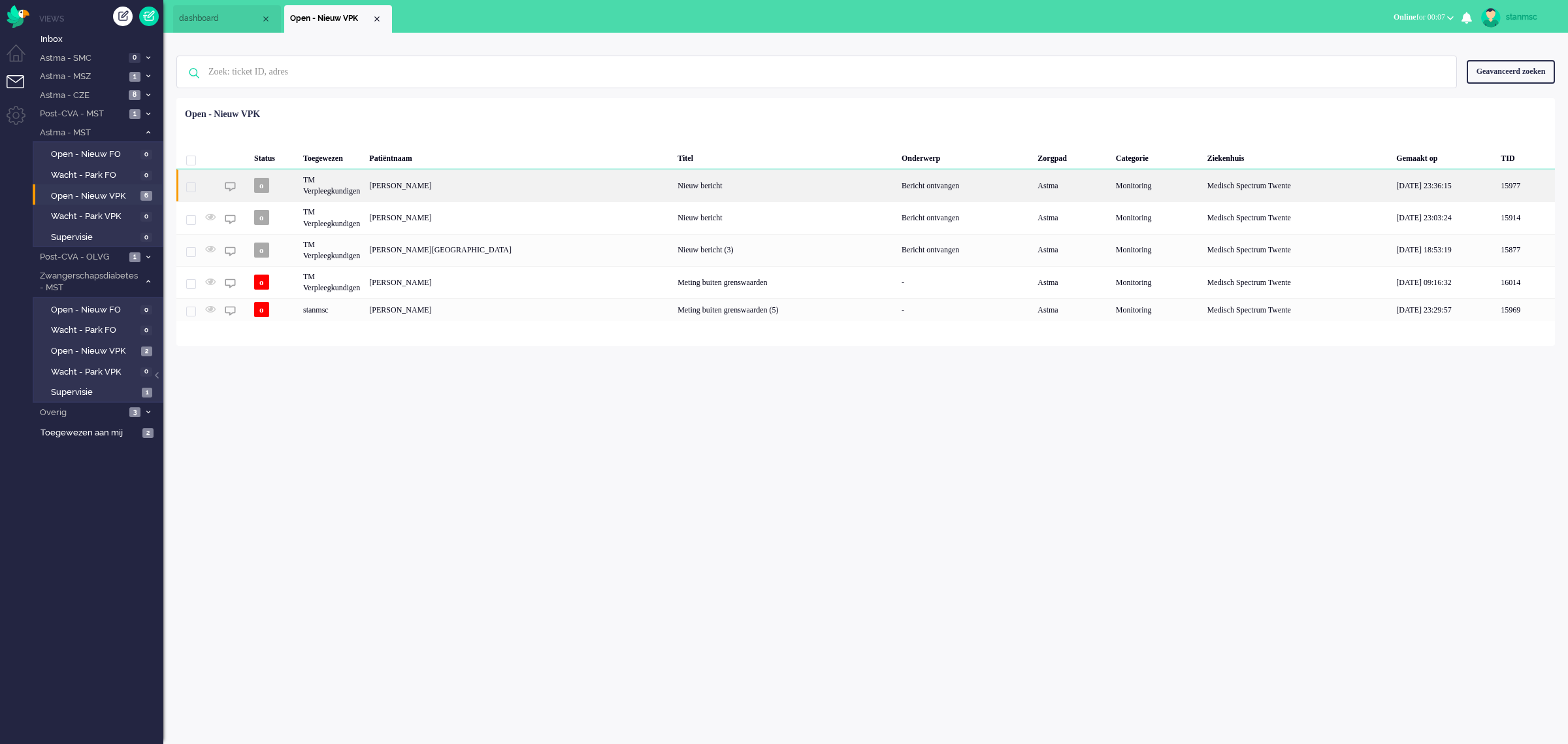
click at [430, 188] on div "[PERSON_NAME]" at bounding box center [519, 185] width 308 height 32
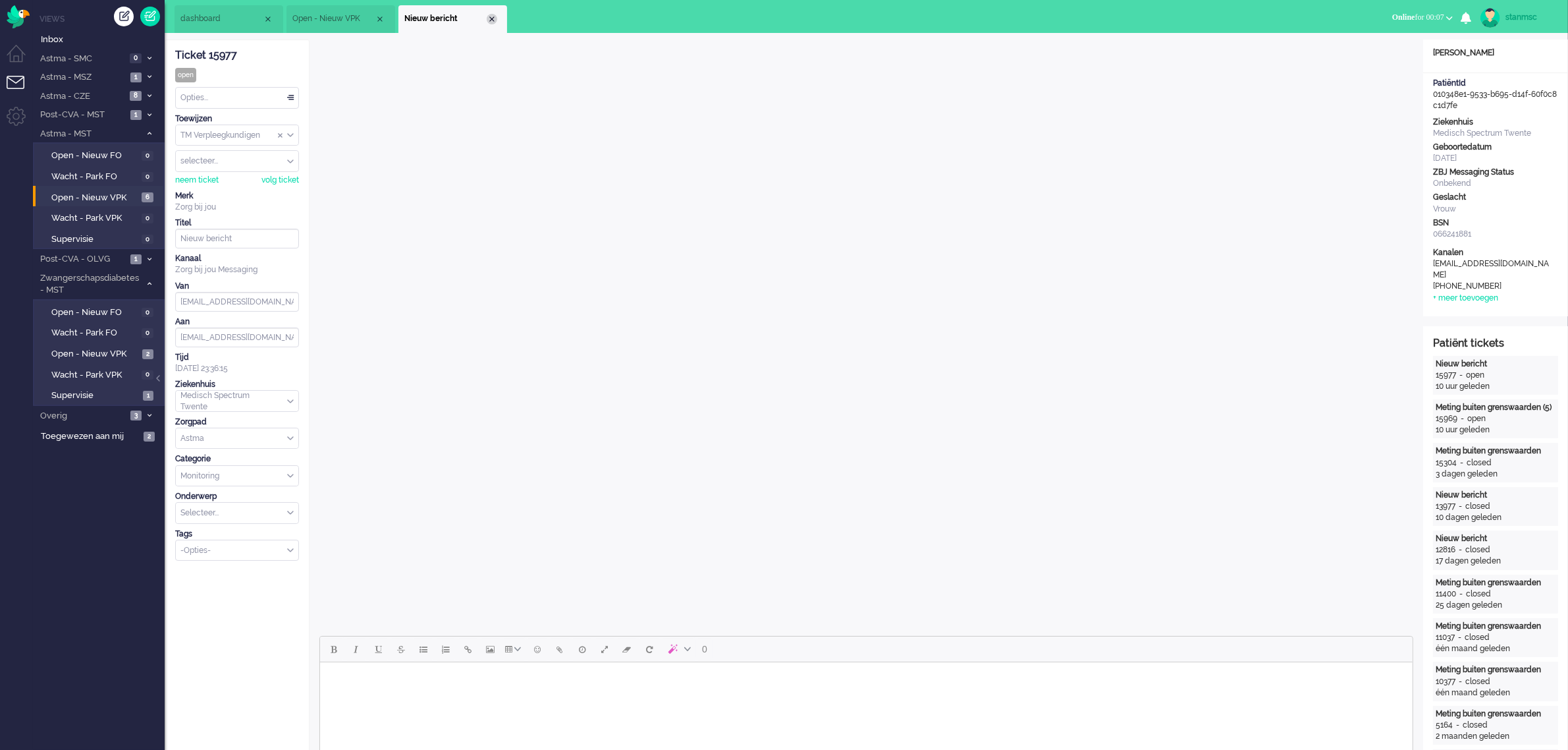
click at [492, 16] on div "Close tab" at bounding box center [492, 19] width 10 height 10
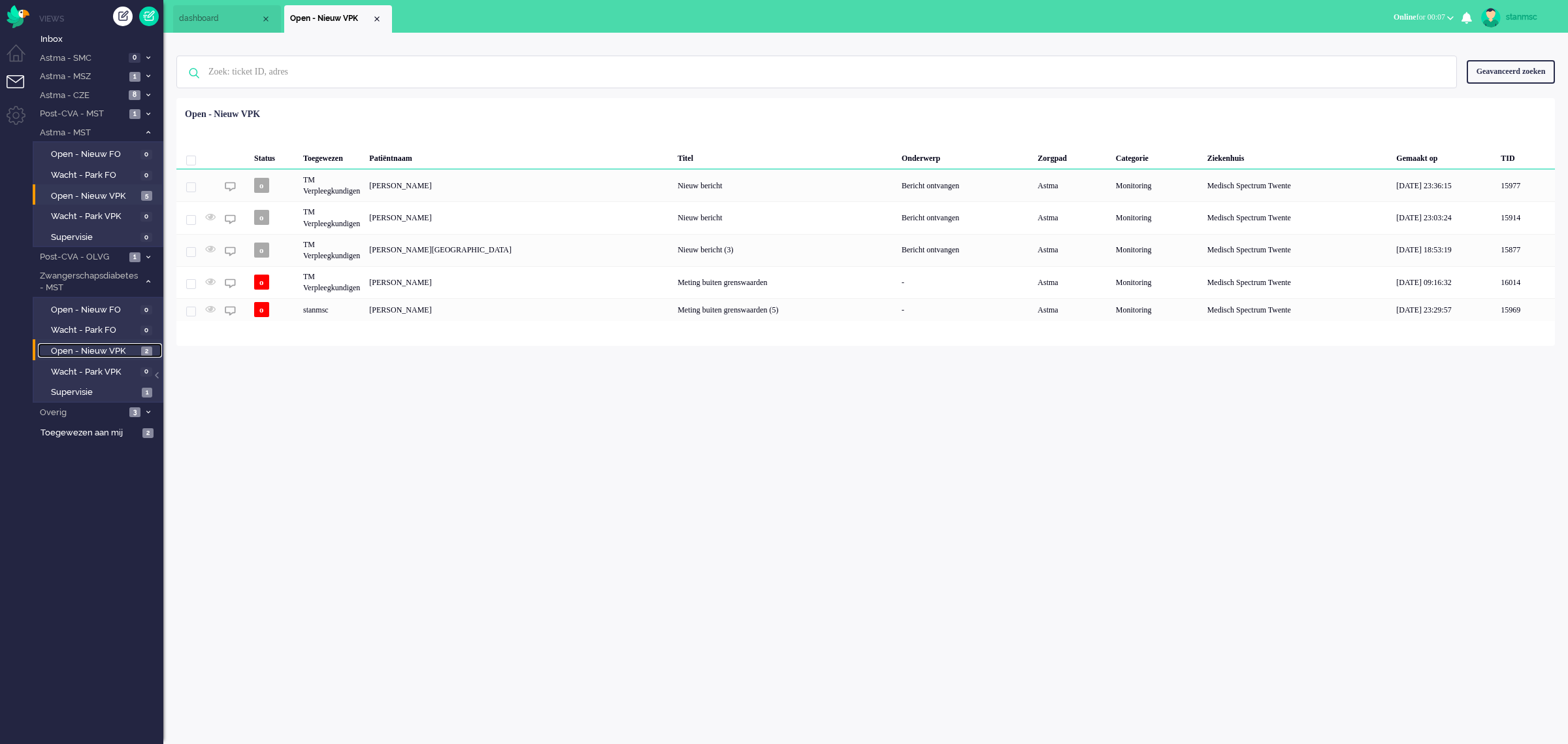
click at [93, 345] on span "Open - Nieuw VPK" at bounding box center [94, 351] width 87 height 12
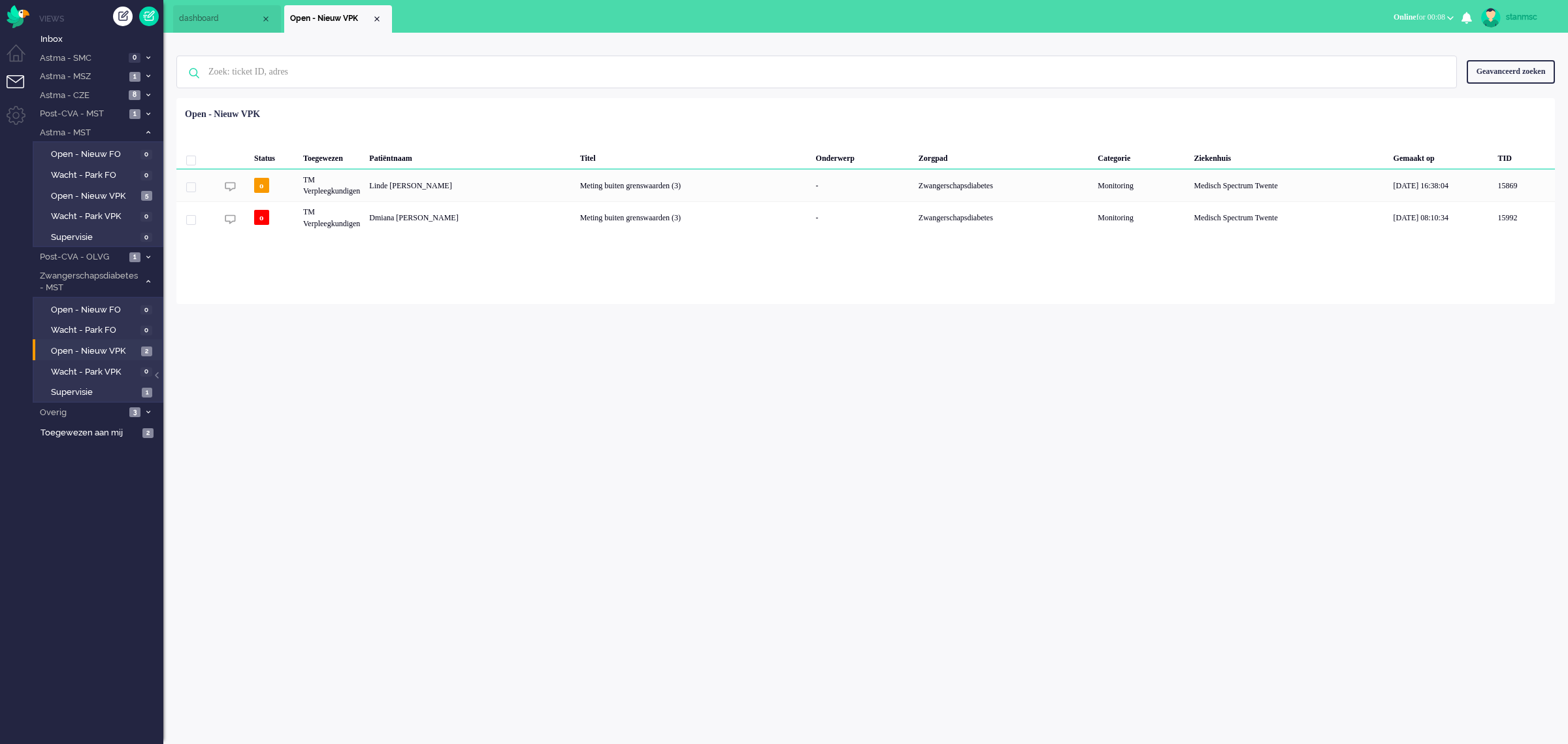
click at [1423, 14] on span "Online for 00:08" at bounding box center [1418, 17] width 51 height 9
click at [1384, 41] on label "Niet beschikbaar" at bounding box center [1399, 44] width 103 height 11
click at [96, 190] on span "Open - Nieuw VPK" at bounding box center [94, 195] width 87 height 12
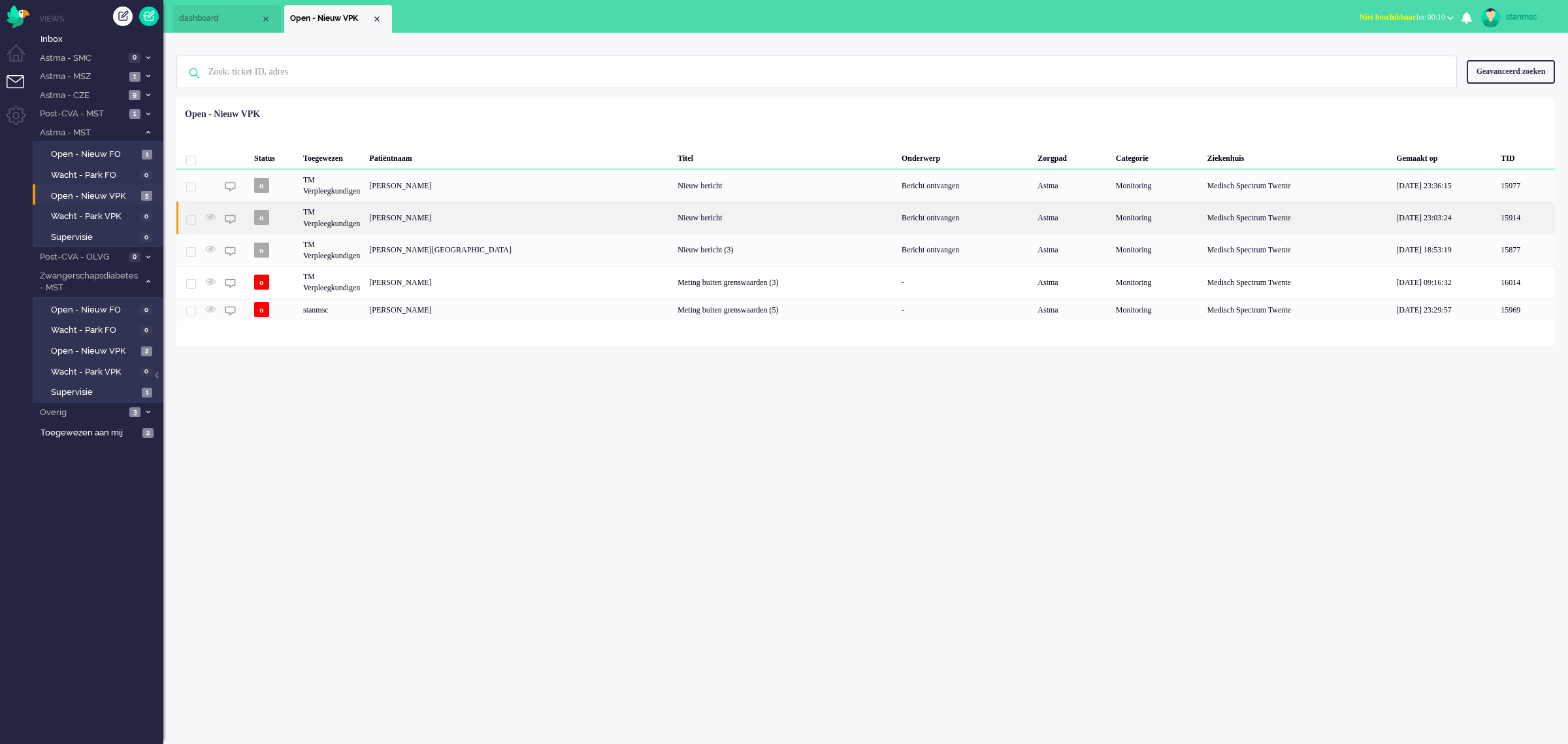
click at [462, 216] on div "[PERSON_NAME]" at bounding box center [519, 217] width 308 height 32
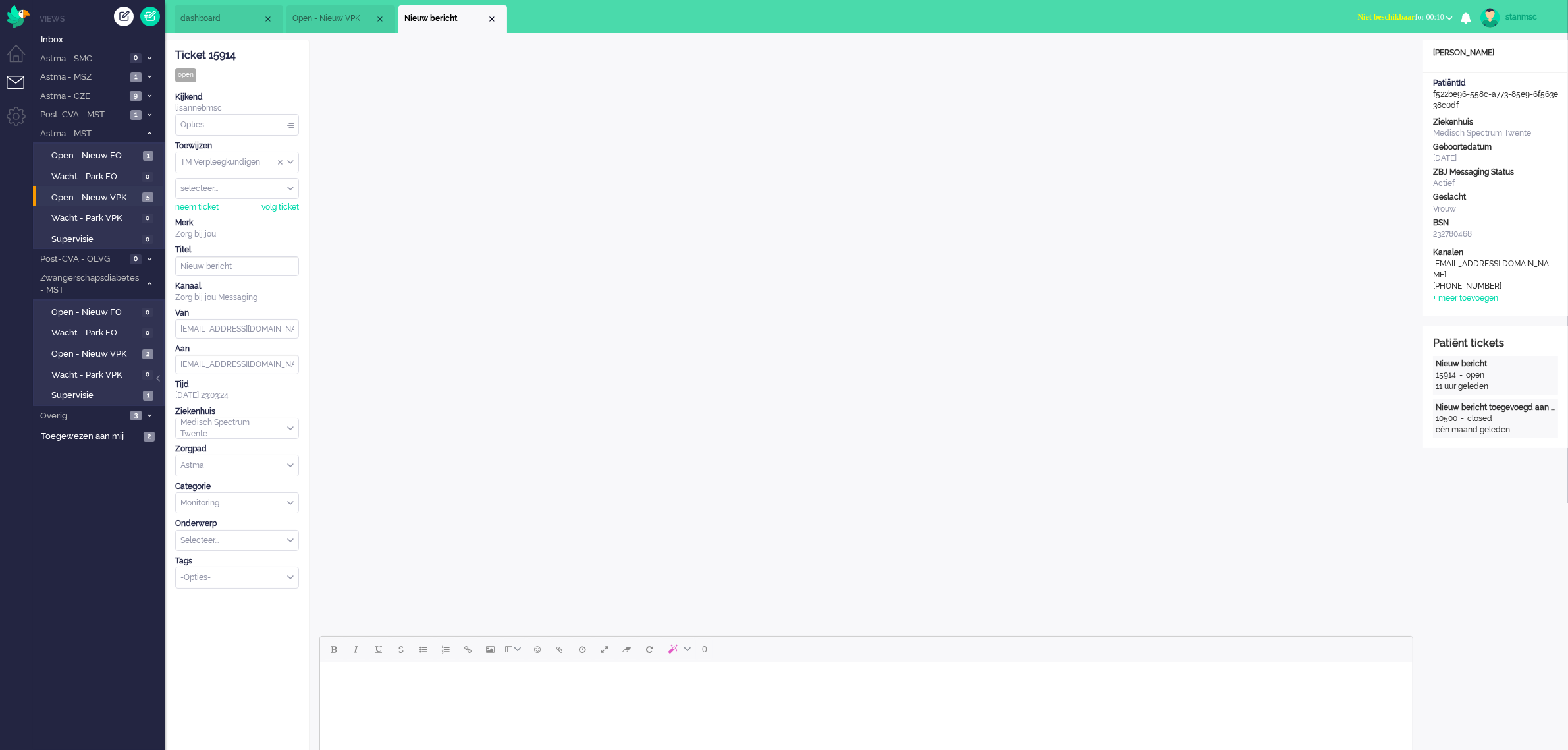
click at [1386, 19] on span "Niet beschikbaar" at bounding box center [1386, 17] width 57 height 9
click at [1368, 57] on label "Online" at bounding box center [1398, 59] width 104 height 11
click at [211, 204] on div "neem ticket" at bounding box center [197, 207] width 43 height 11
click at [492, 17] on div "Close tab" at bounding box center [492, 19] width 10 height 10
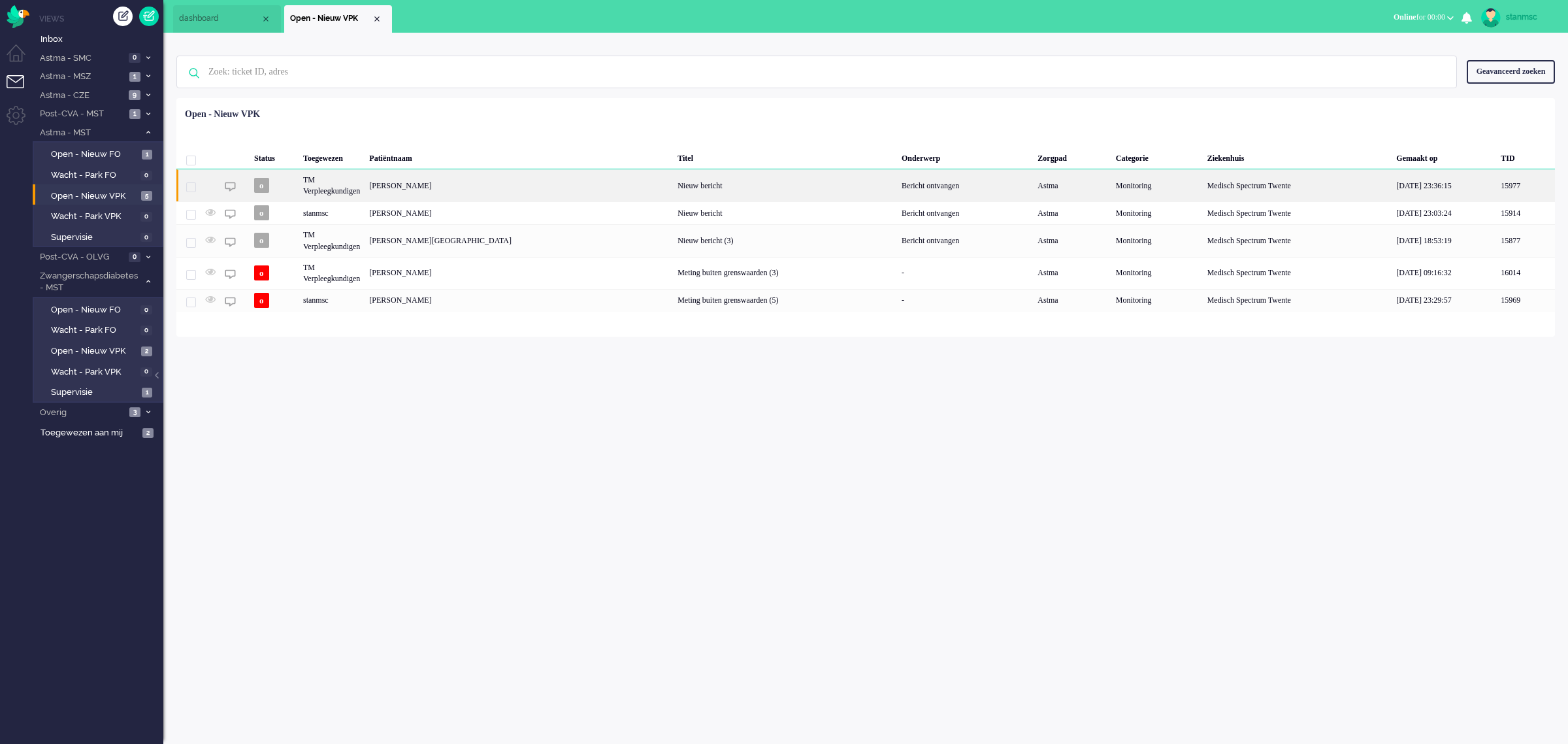
click at [435, 191] on div "[PERSON_NAME]" at bounding box center [519, 185] width 308 height 32
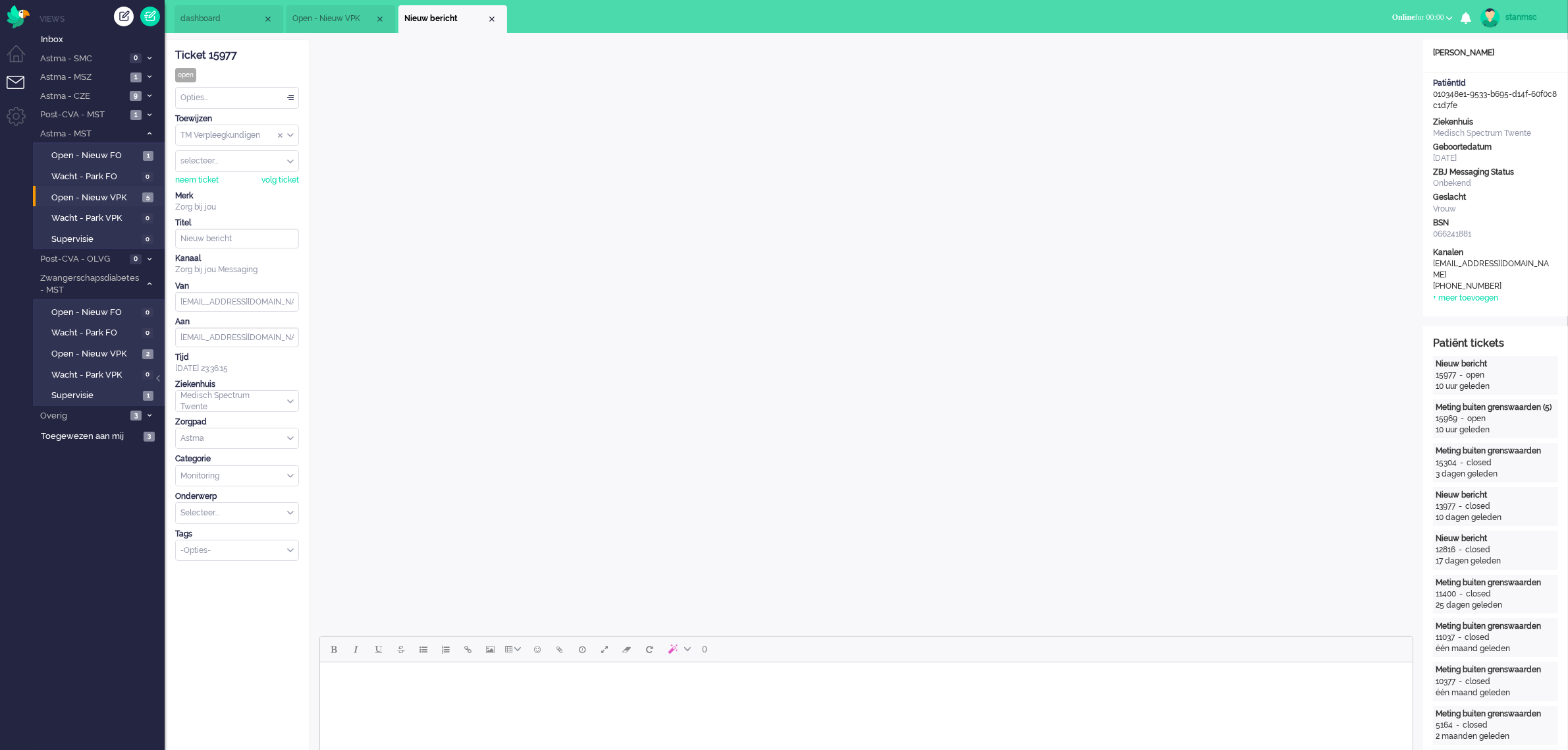
click at [195, 178] on div "neem ticket" at bounding box center [197, 180] width 43 height 11
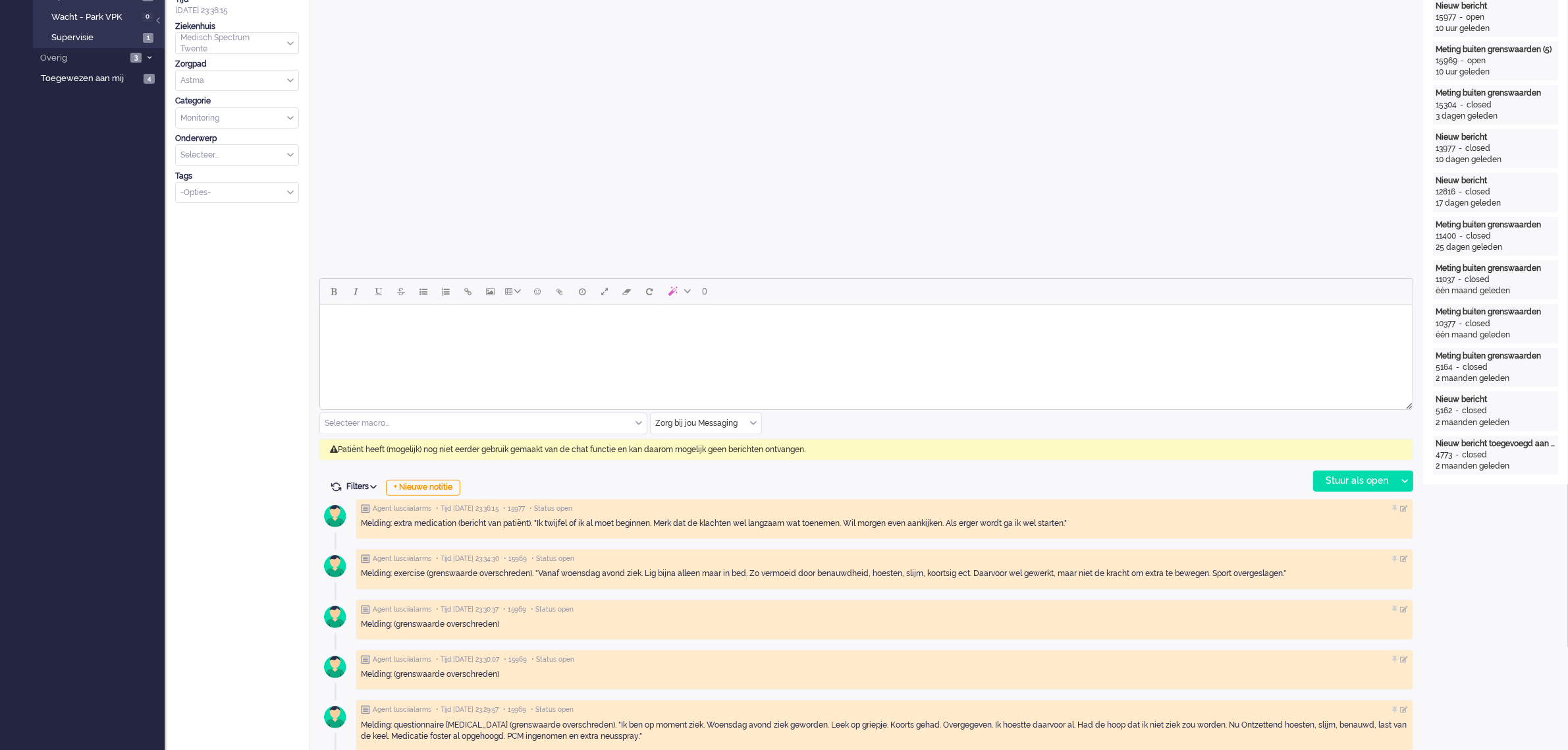
scroll to position [412, 0]
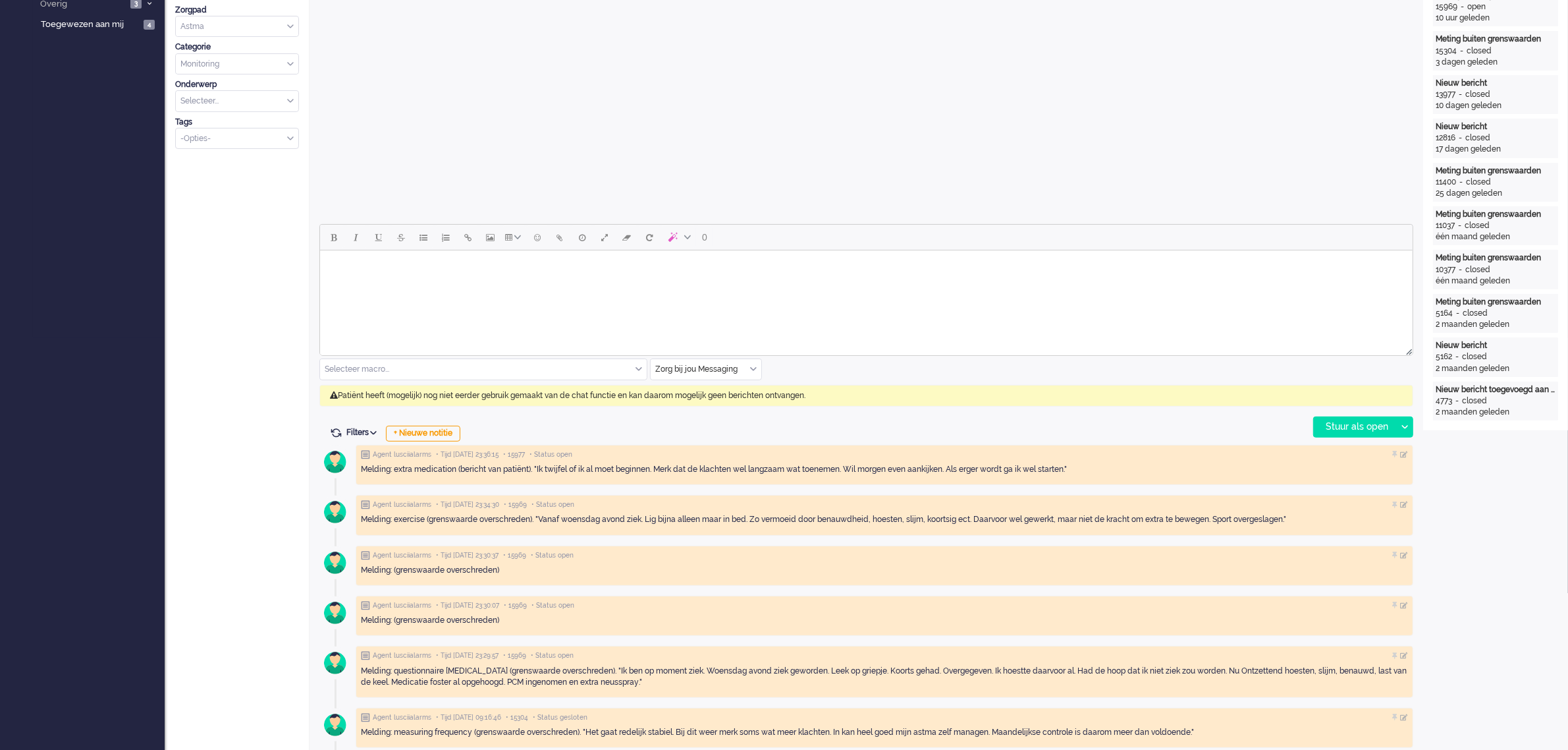
click at [752, 369] on div "Zorg bij jou Messaging" at bounding box center [705, 369] width 110 height 21
click at [706, 409] on span "uitgaand telefoon" at bounding box center [688, 408] width 65 height 11
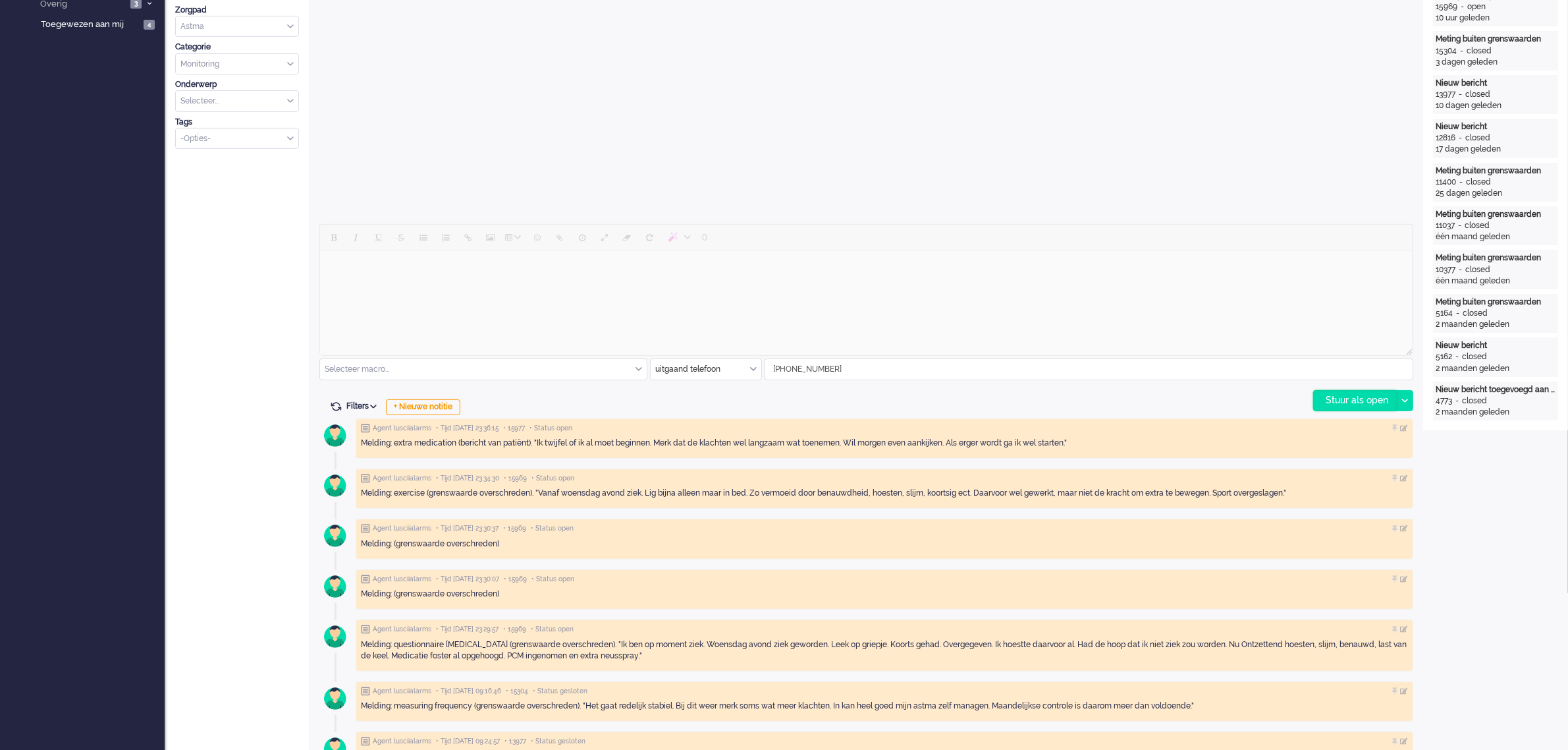
click at [1354, 400] on div "Stuur als open" at bounding box center [1354, 400] width 82 height 20
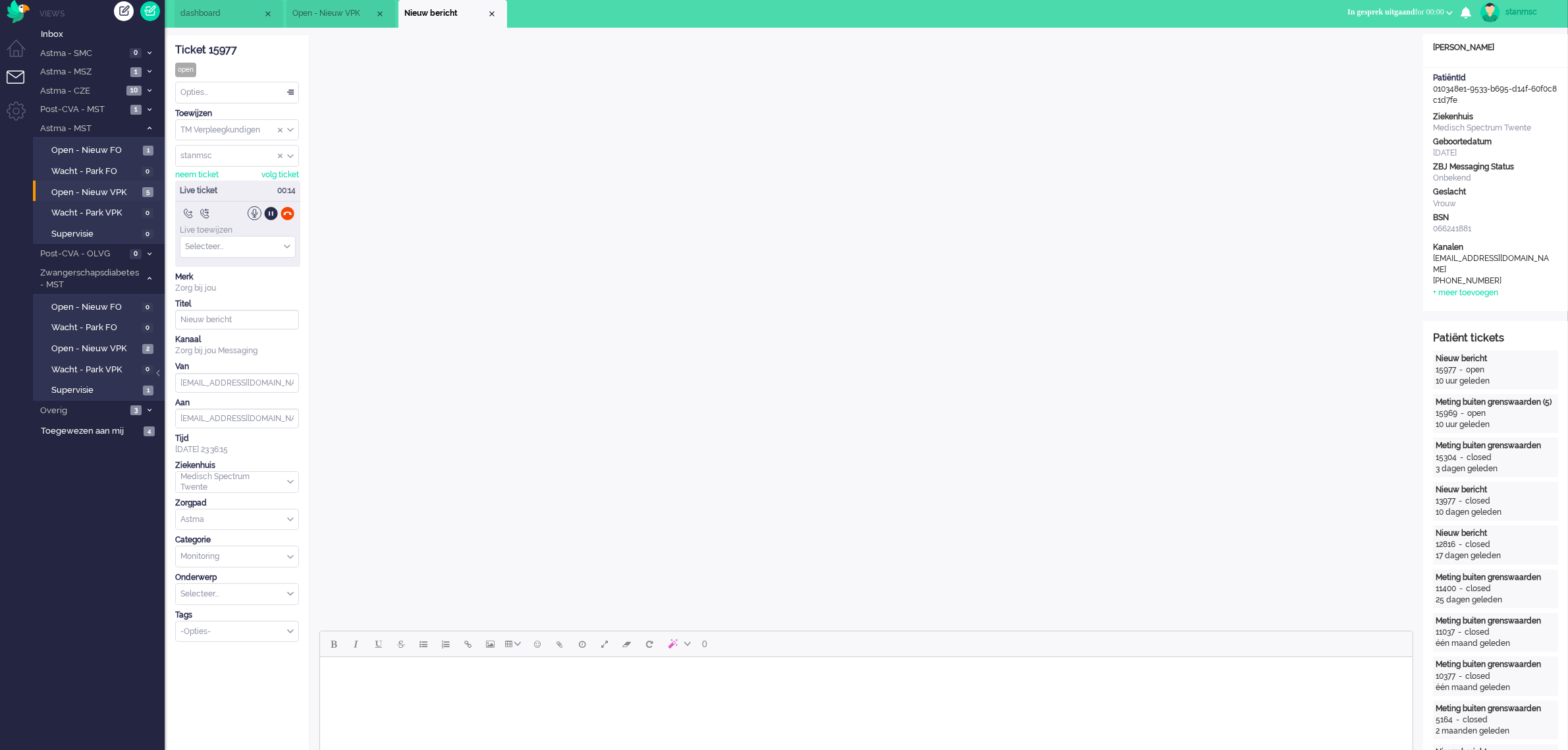
scroll to position [0, 0]
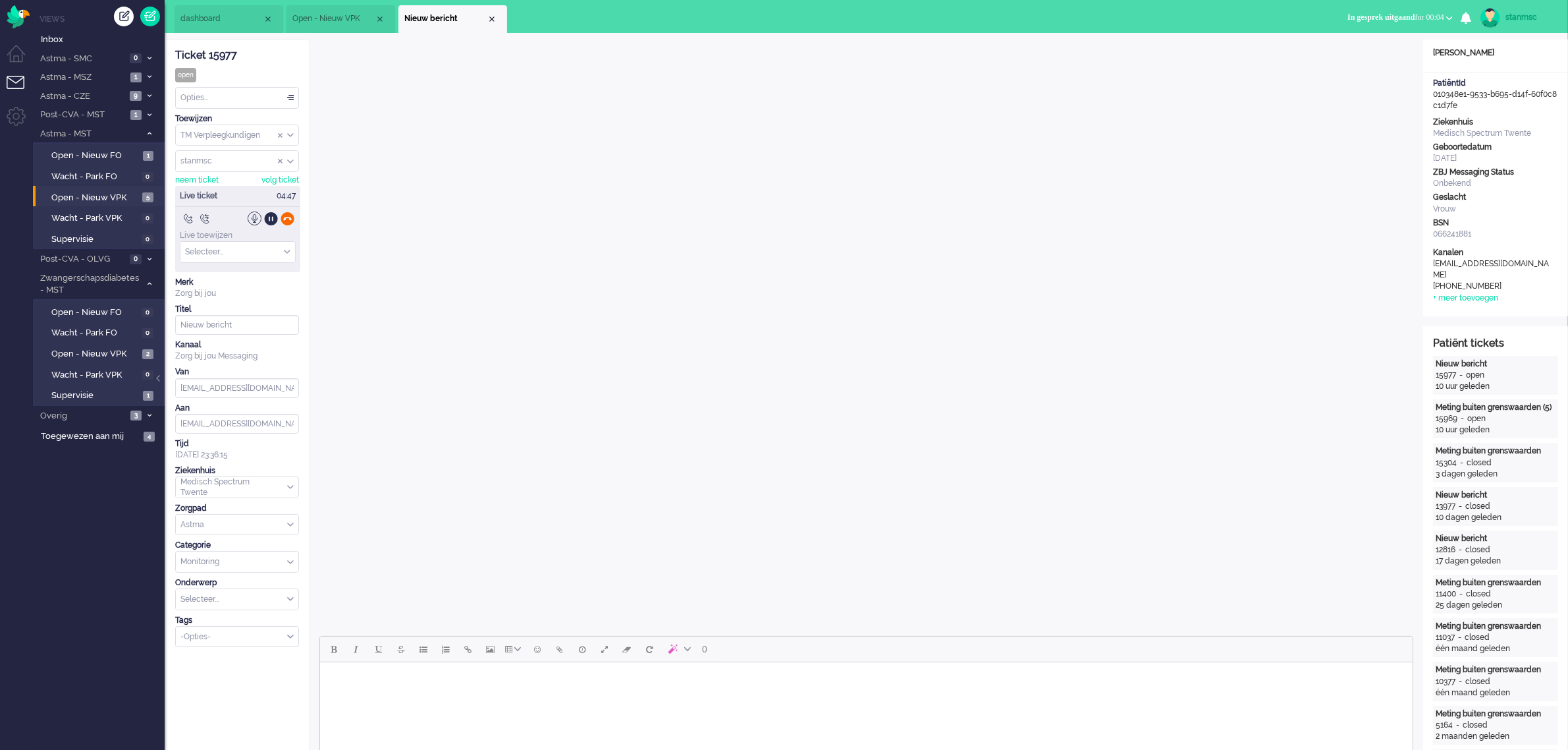
click at [288, 220] on div at bounding box center [287, 218] width 14 height 14
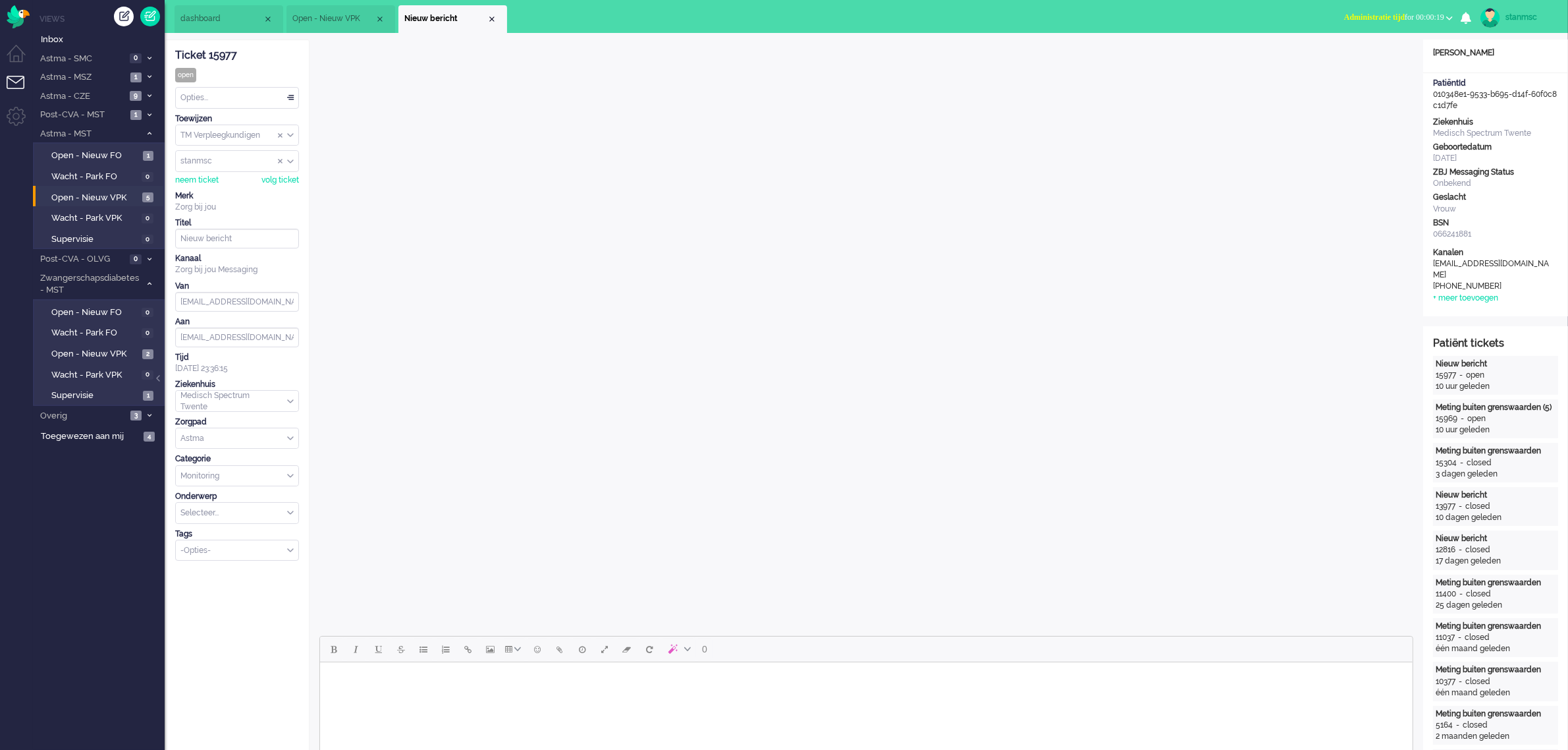
click at [249, 100] on div "Opties..." at bounding box center [237, 98] width 122 height 21
click at [220, 191] on li "Opgelost" at bounding box center [237, 191] width 122 height 19
click at [240, 97] on div "Opties..." at bounding box center [237, 98] width 122 height 21
click at [492, 16] on div "Close tab" at bounding box center [492, 19] width 10 height 10
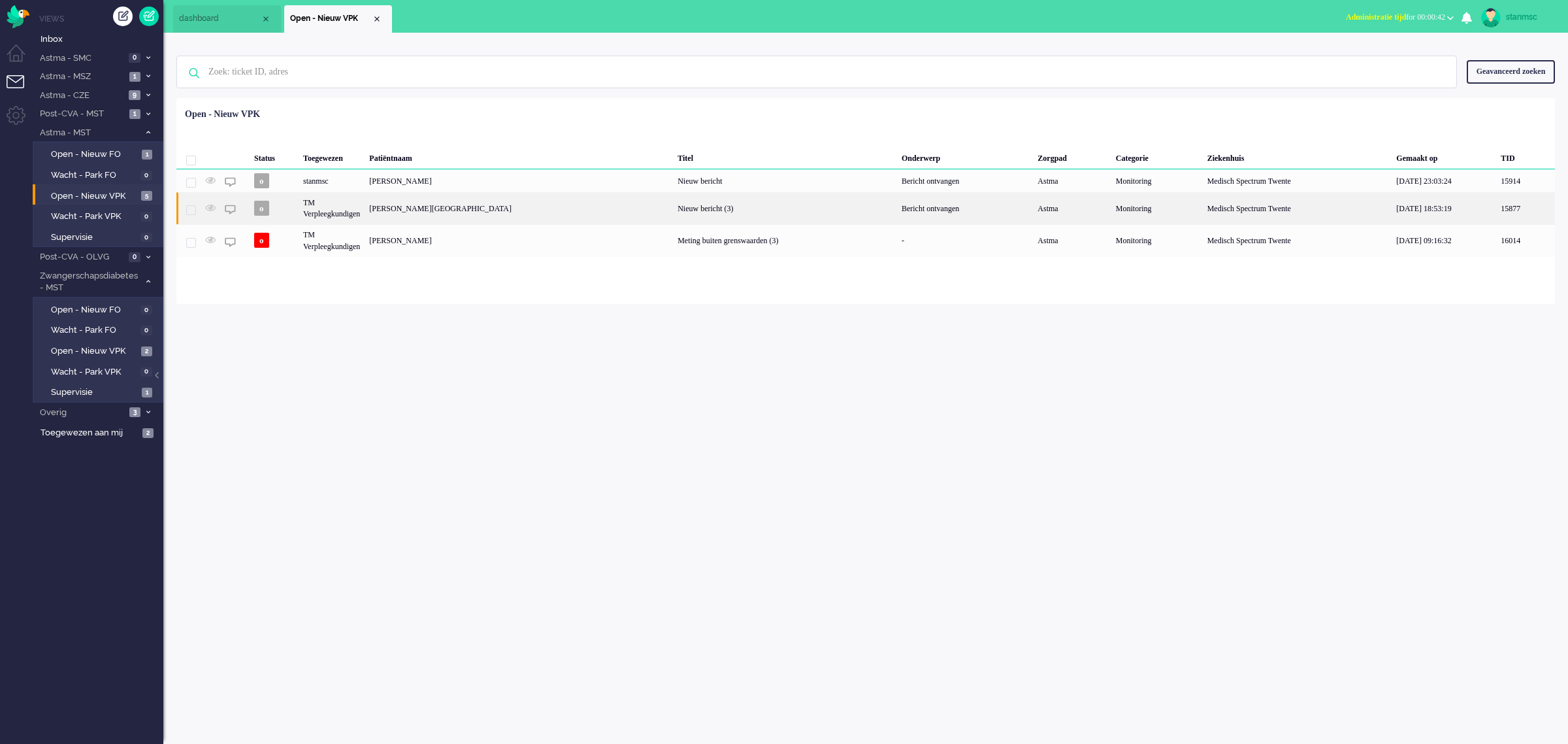
click at [416, 207] on div "[PERSON_NAME][GEOGRAPHIC_DATA]" at bounding box center [519, 208] width 308 height 32
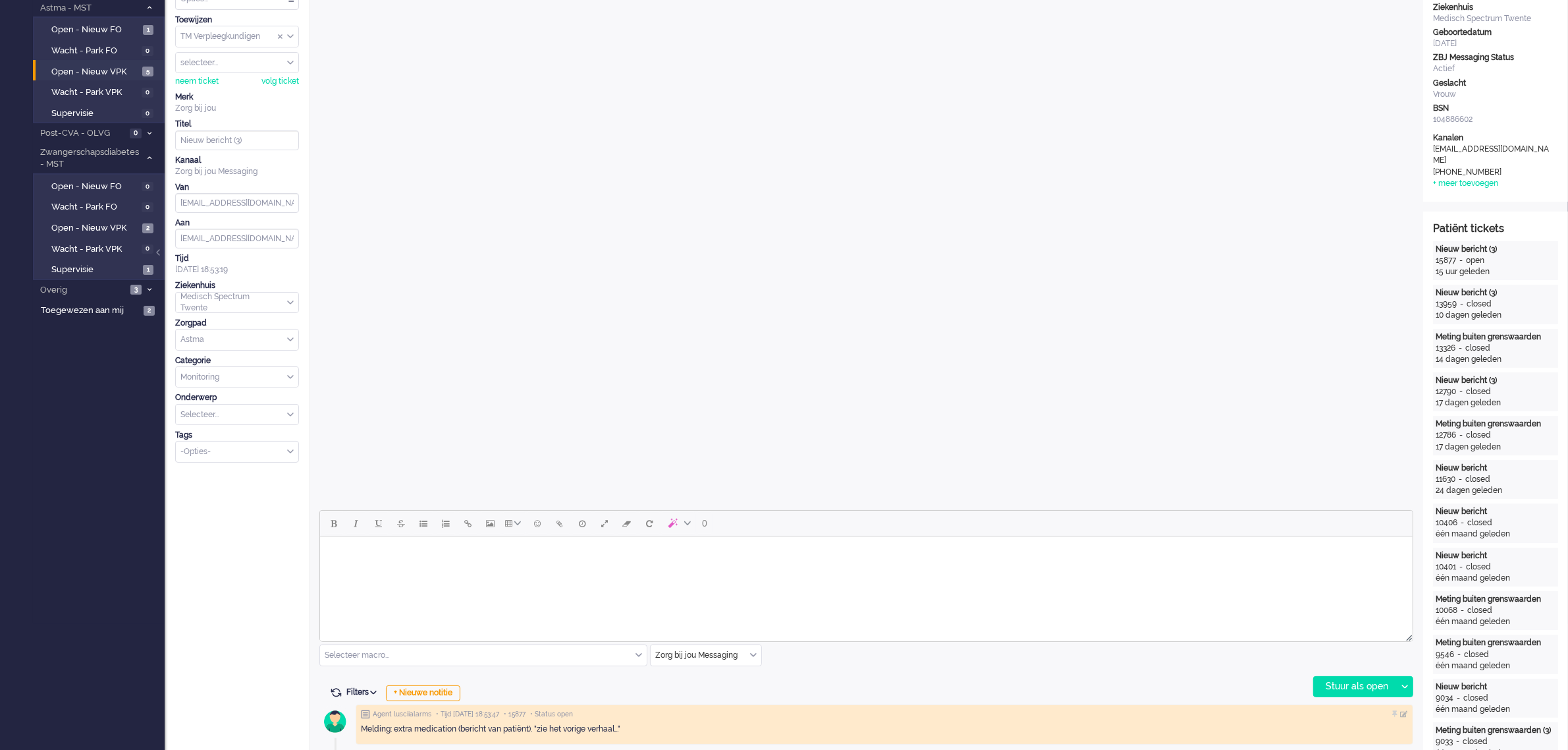
scroll to position [82, 0]
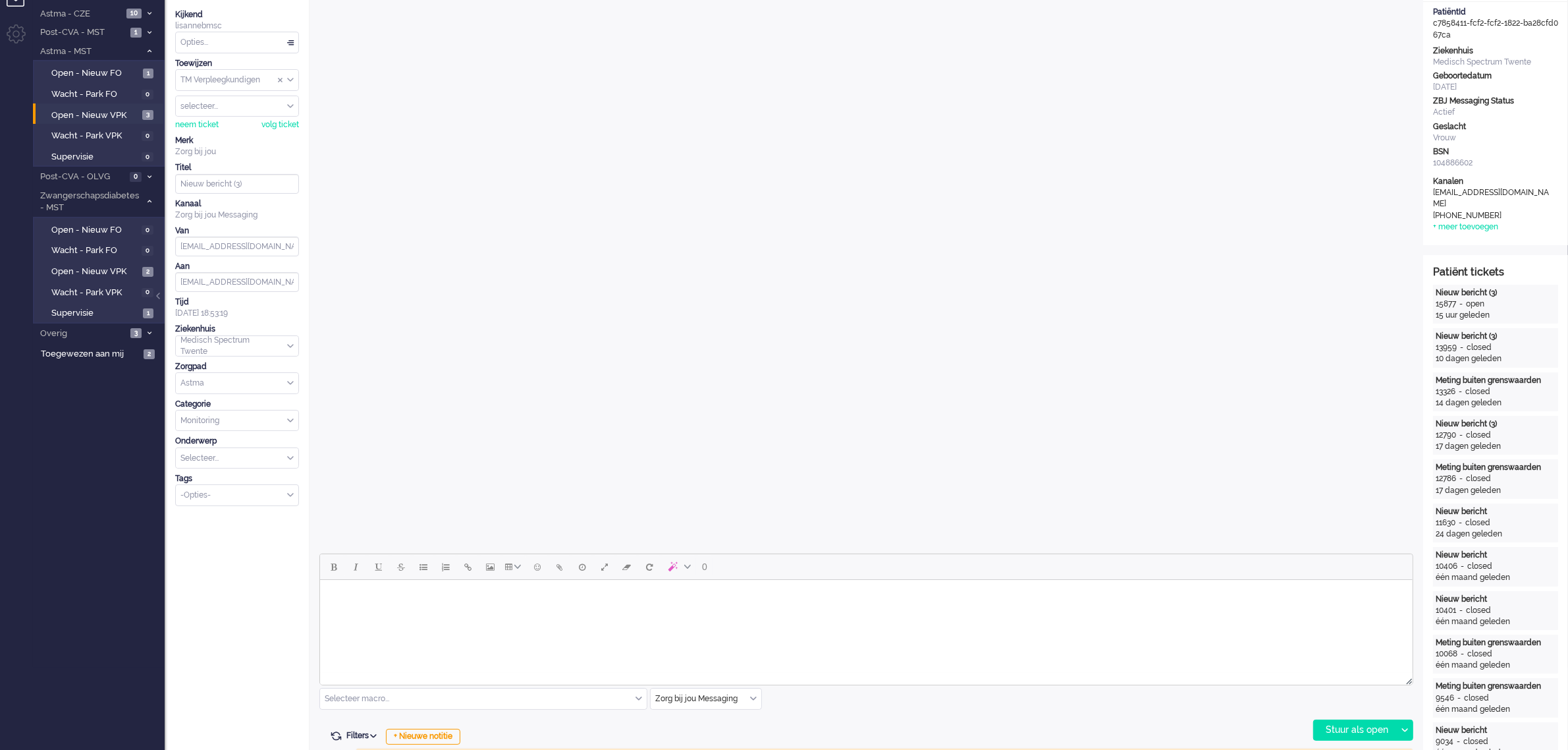
click at [402, 613] on html at bounding box center [865, 596] width 1092 height 34
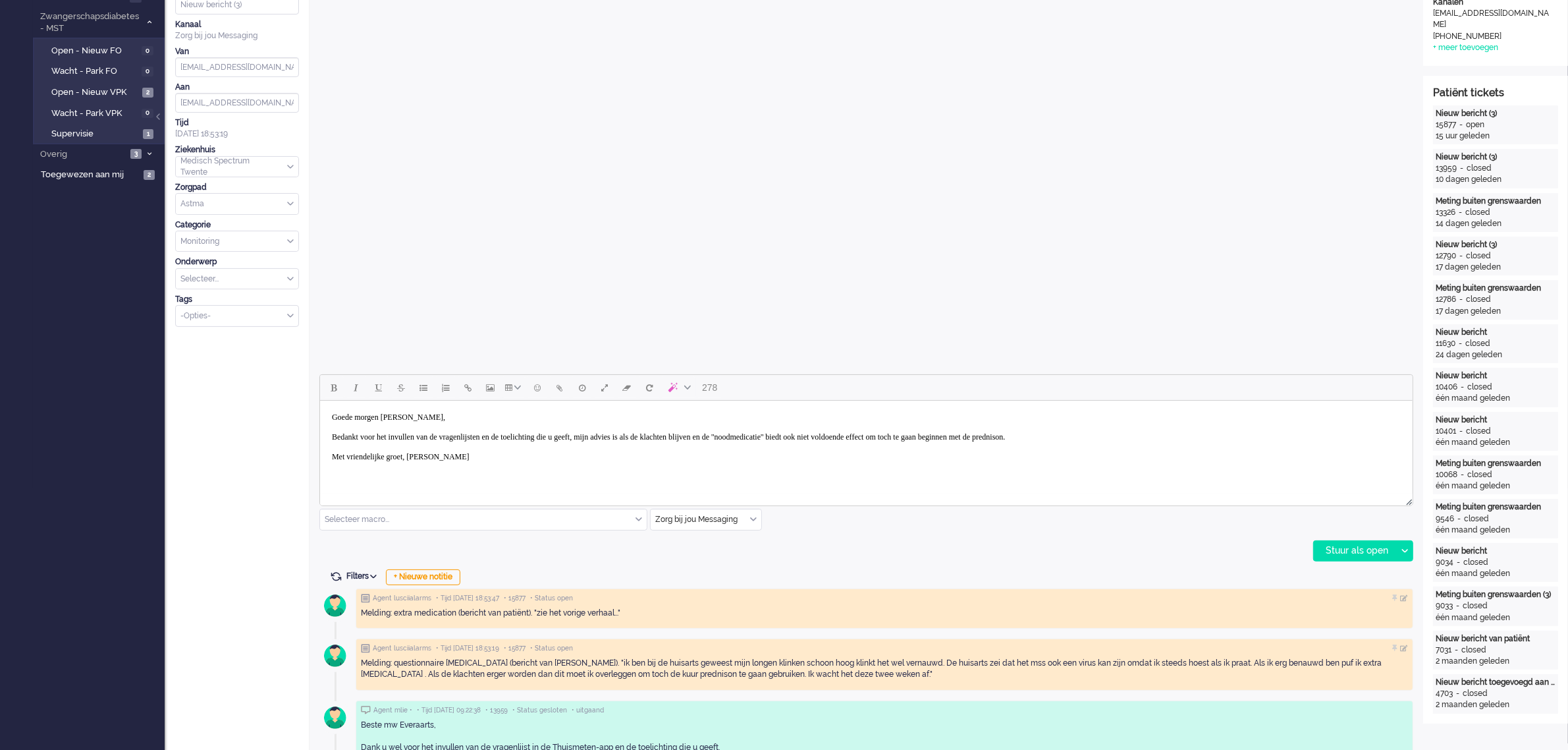
scroll to position [330, 0]
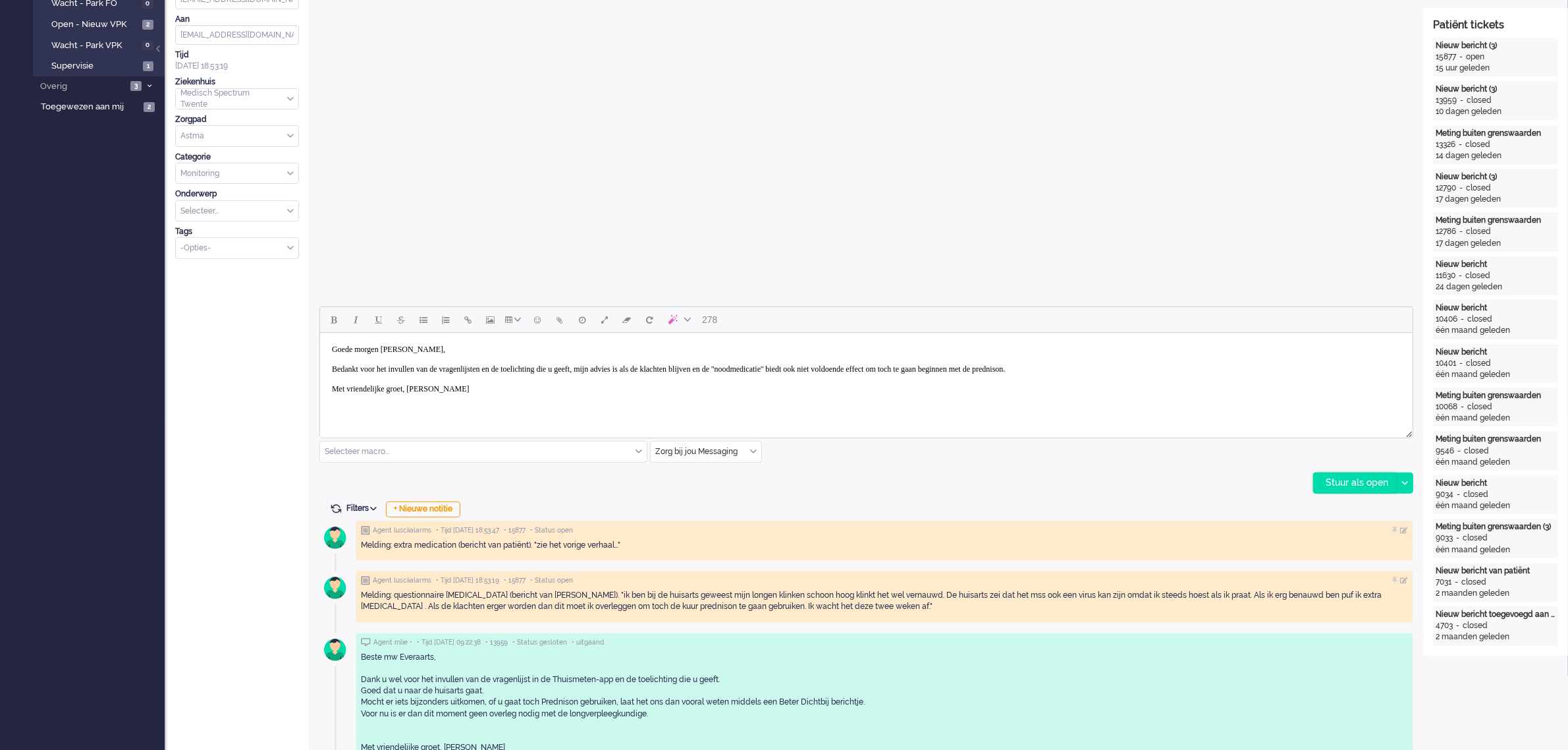
click at [1336, 481] on div "Stuur als open" at bounding box center [1354, 482] width 82 height 20
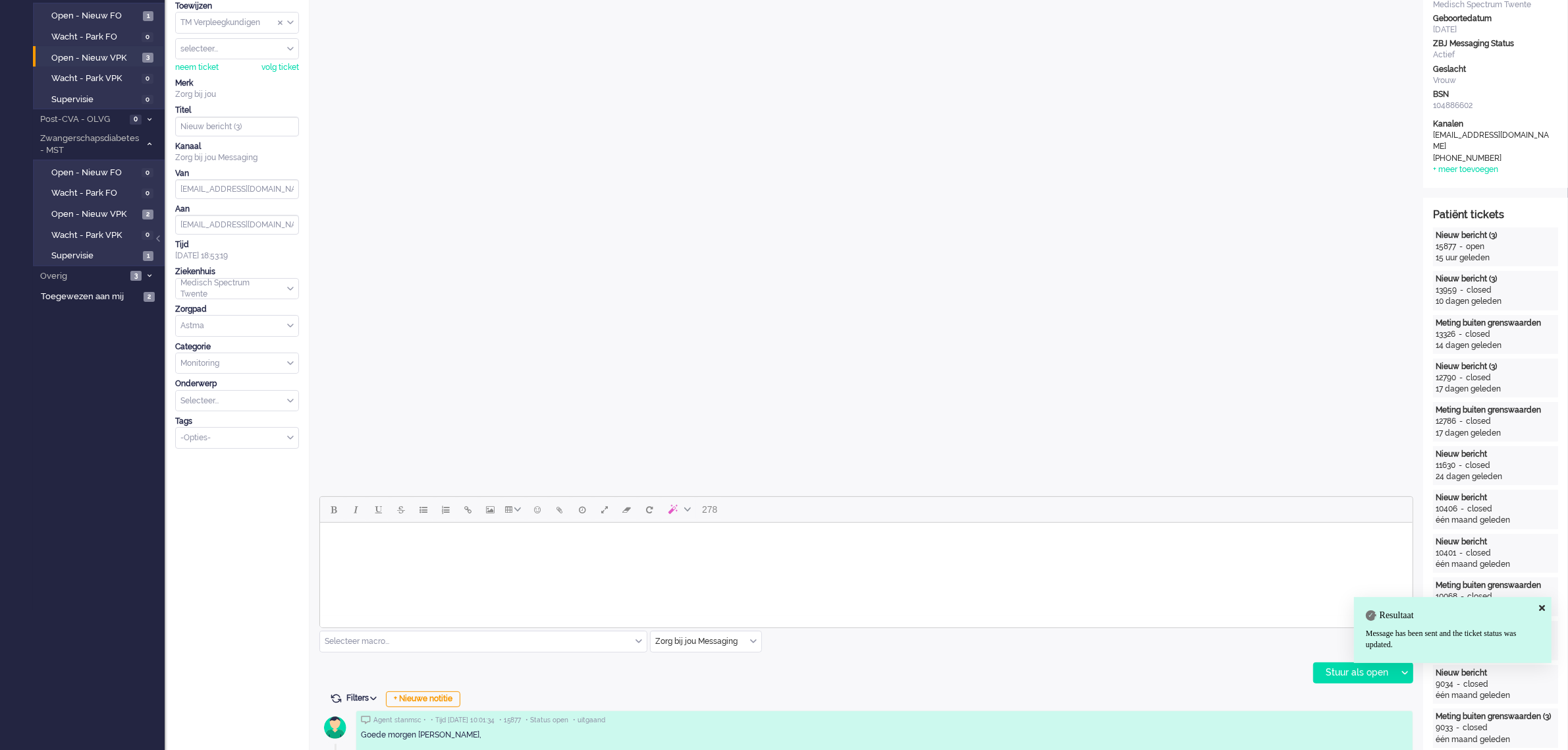
scroll to position [0, 0]
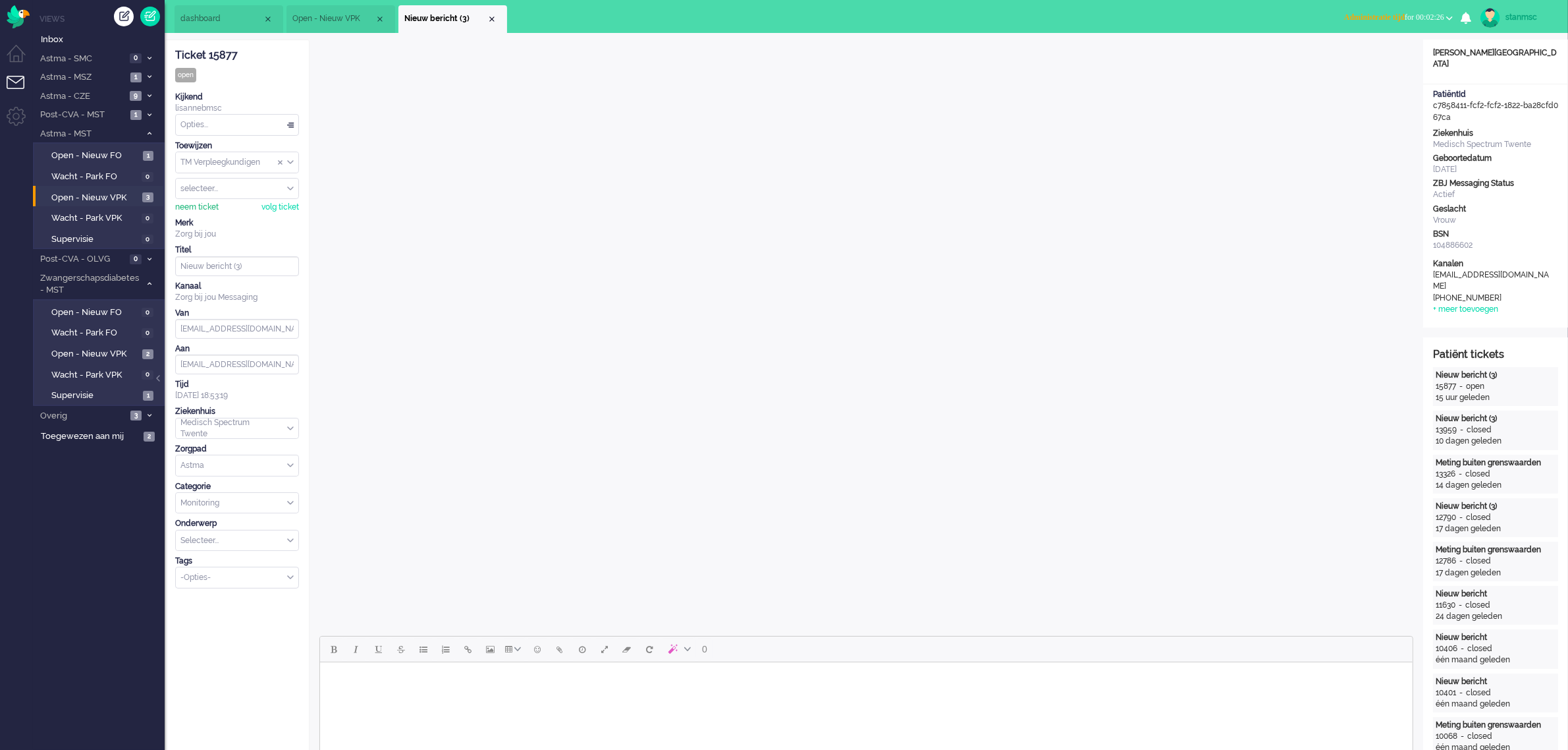
click at [195, 205] on div "neem ticket" at bounding box center [197, 207] width 43 height 11
click at [206, 123] on div "Opties..." at bounding box center [237, 125] width 122 height 21
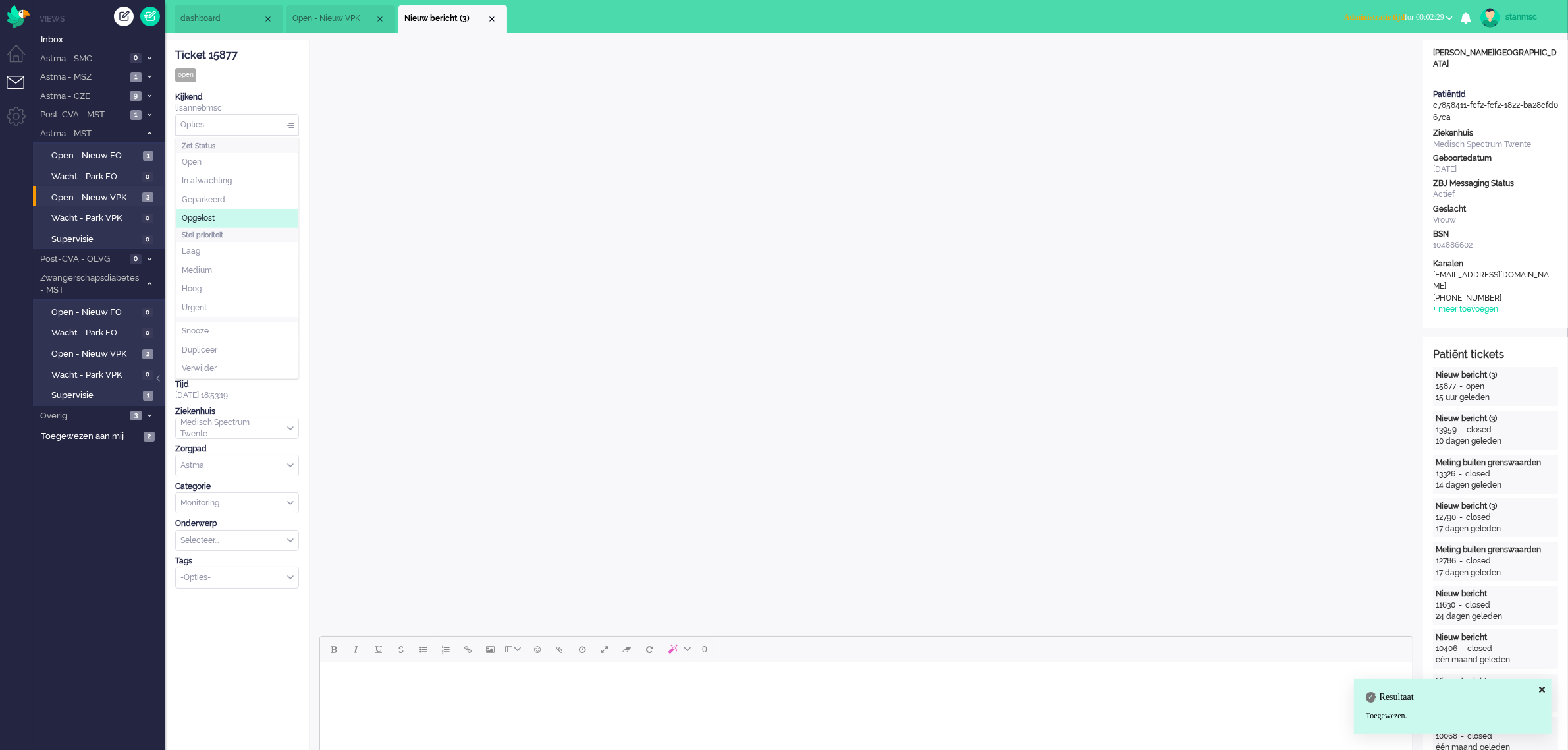
click at [226, 219] on li "Opgelost" at bounding box center [237, 219] width 122 height 19
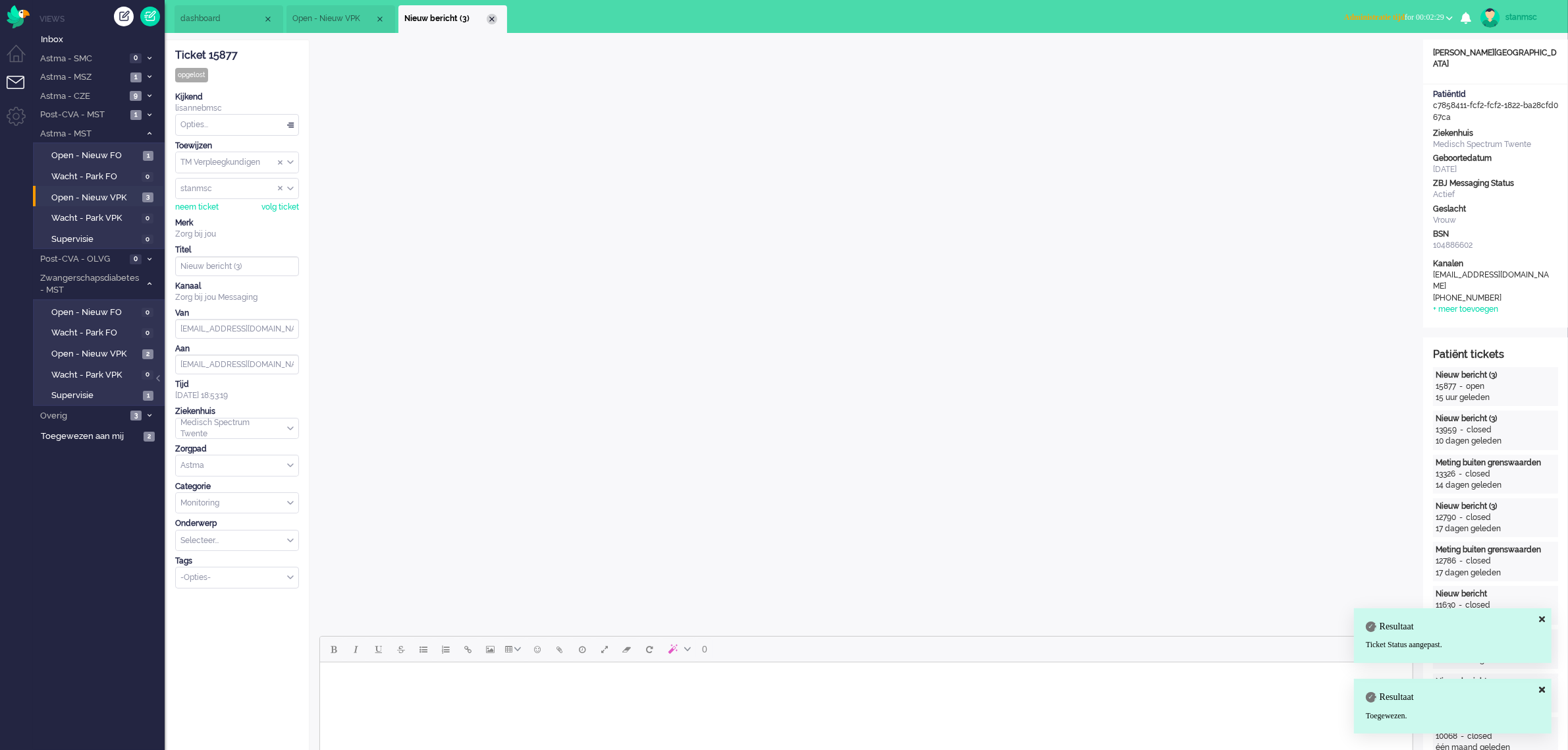
click at [493, 15] on div "Close tab" at bounding box center [492, 19] width 10 height 10
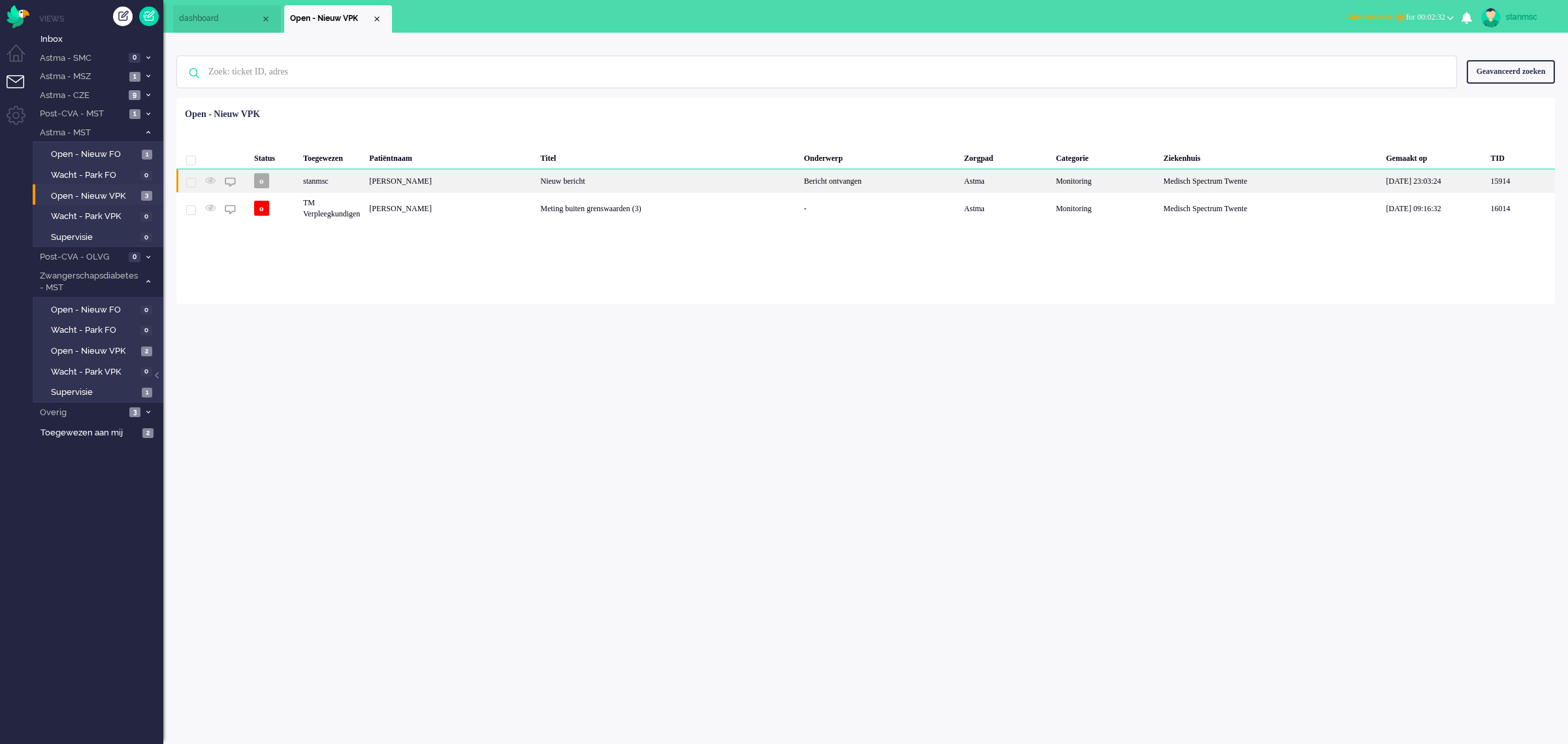
click at [460, 179] on div "[PERSON_NAME]" at bounding box center [449, 180] width 171 height 22
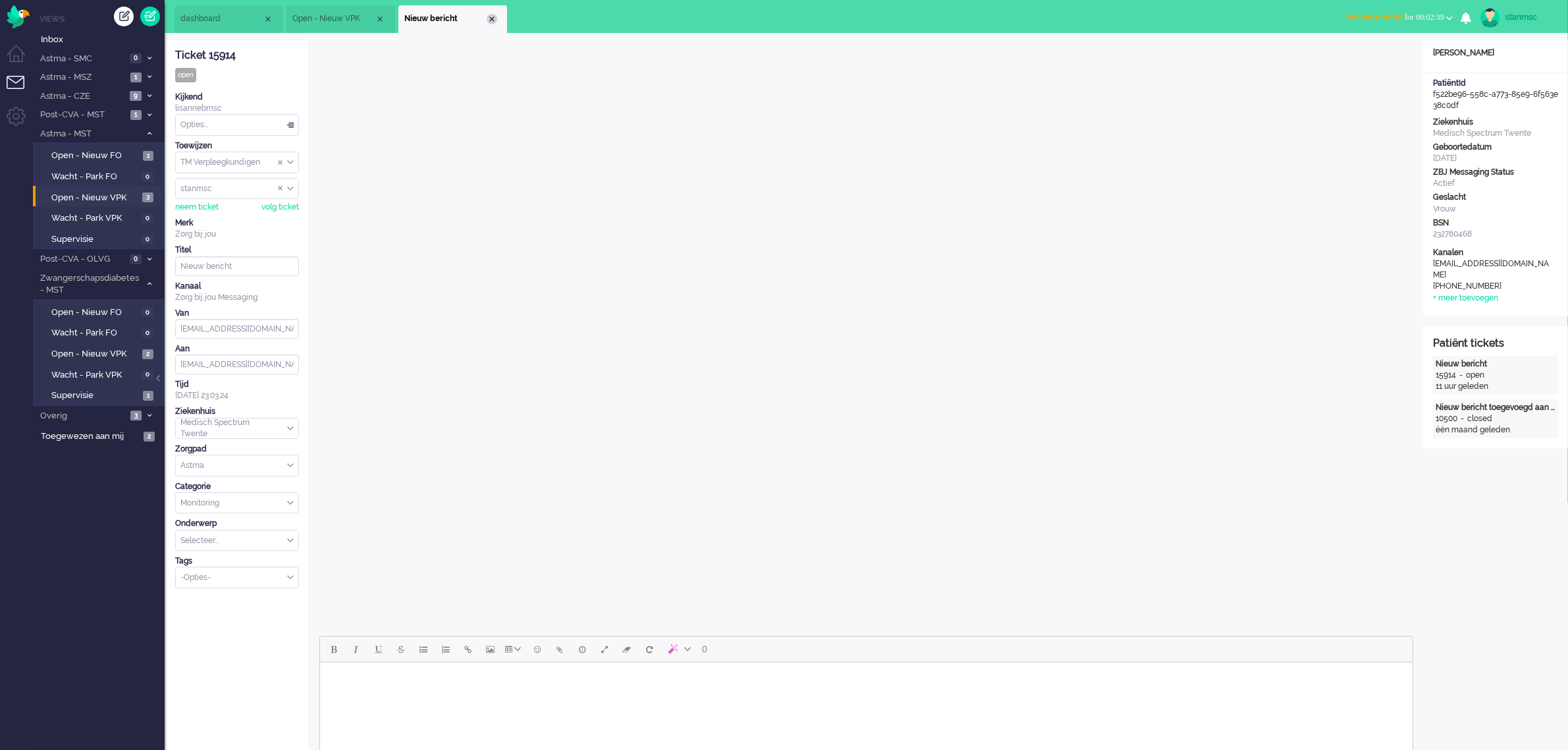
click at [491, 21] on div "Close tab" at bounding box center [492, 19] width 10 height 10
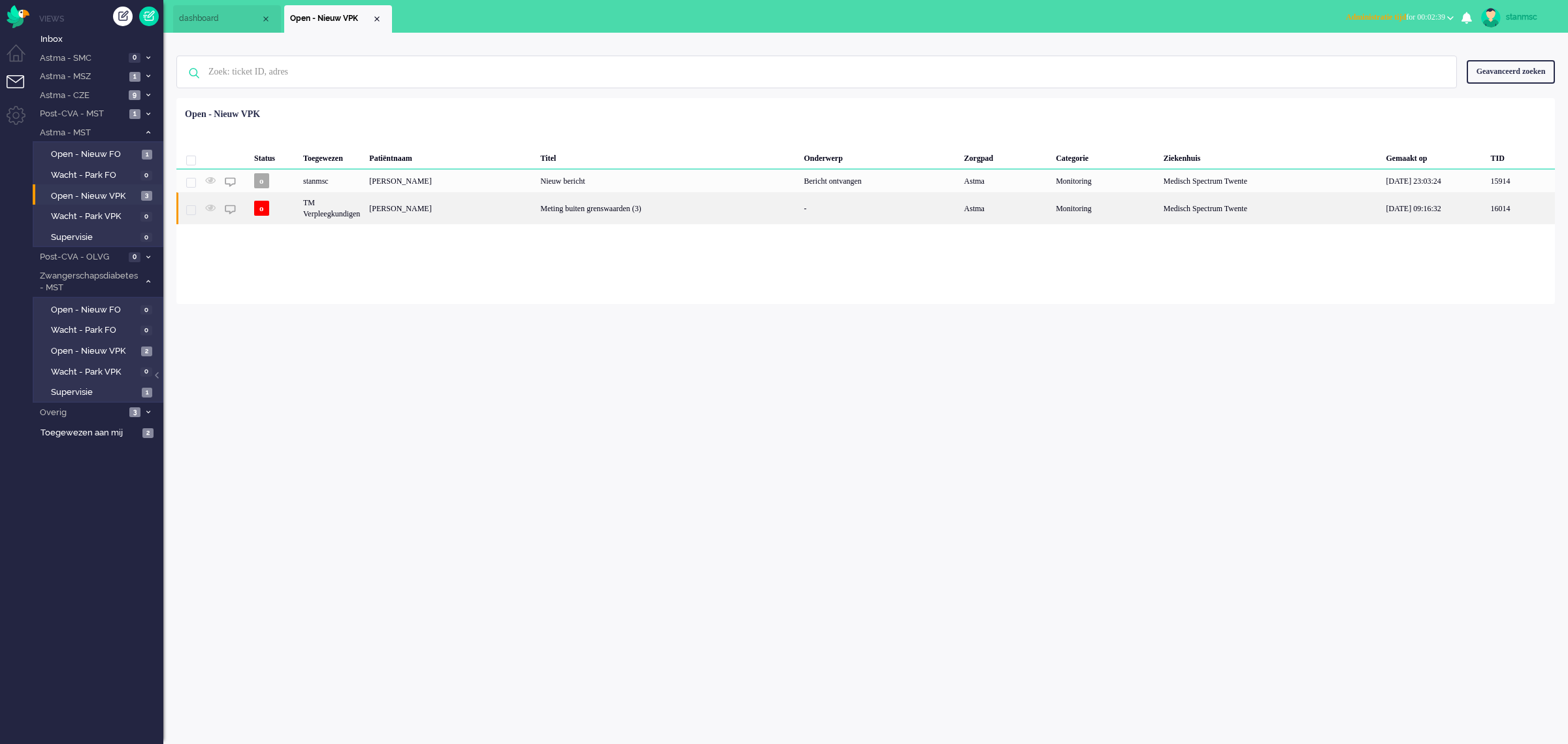
click at [353, 210] on div "TM Verpleegkundigen" at bounding box center [332, 208] width 66 height 32
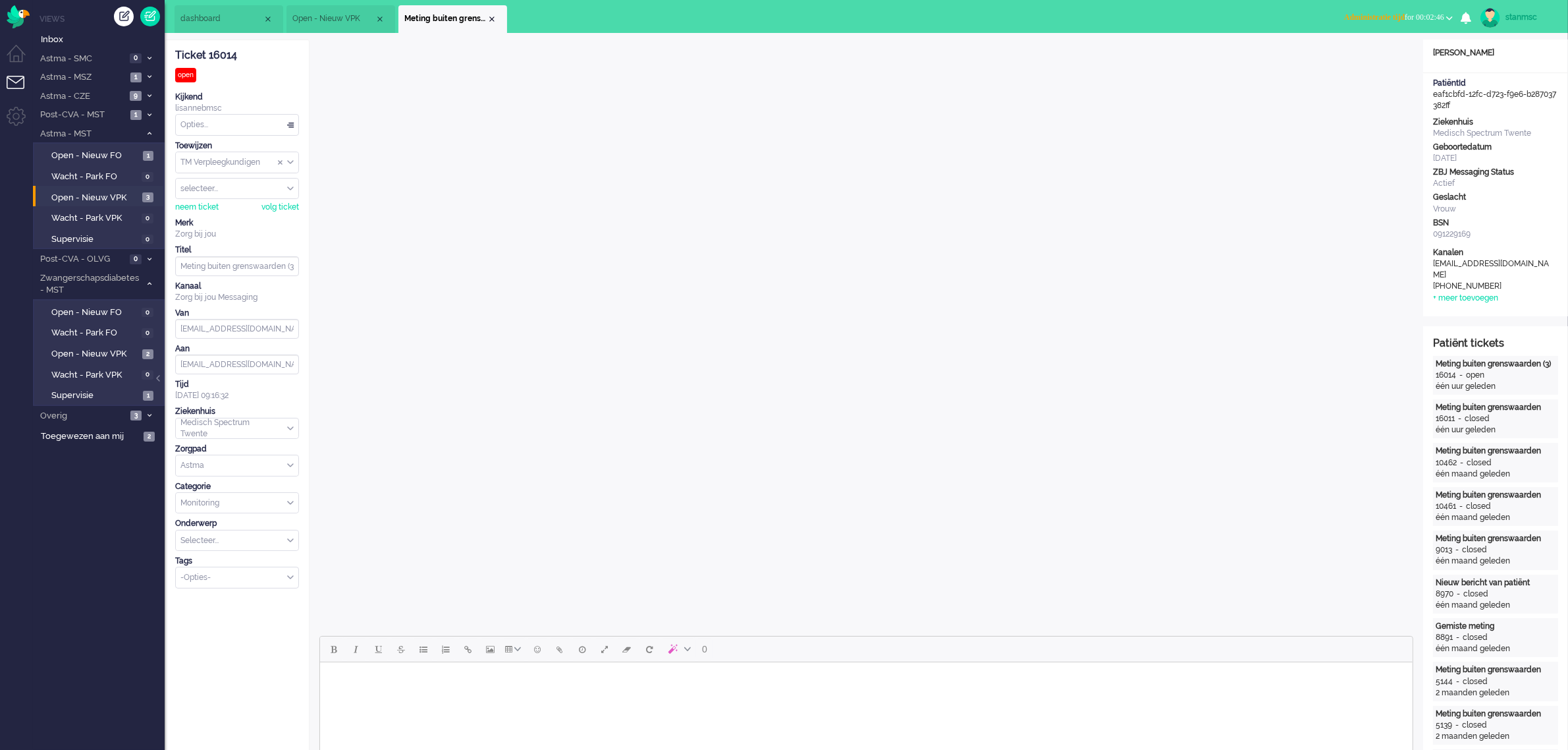
click at [1448, 16] on b "button" at bounding box center [1448, 18] width 7 height 5
click at [1365, 60] on label "Online" at bounding box center [1398, 59] width 104 height 11
click at [363, 674] on body "Rich Text Area. Press ALT-0 for help." at bounding box center [865, 678] width 1082 height 23
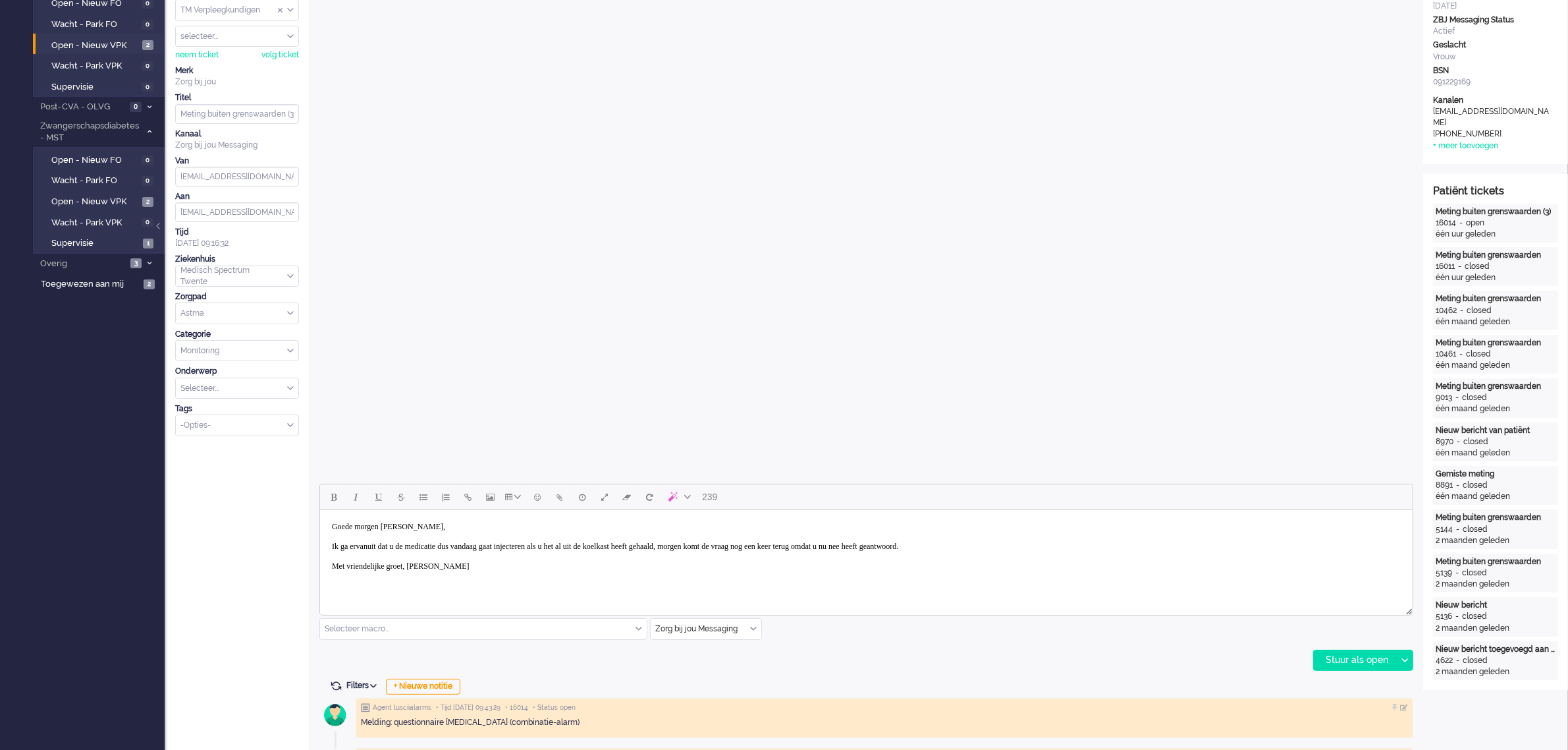
scroll to position [247, 0]
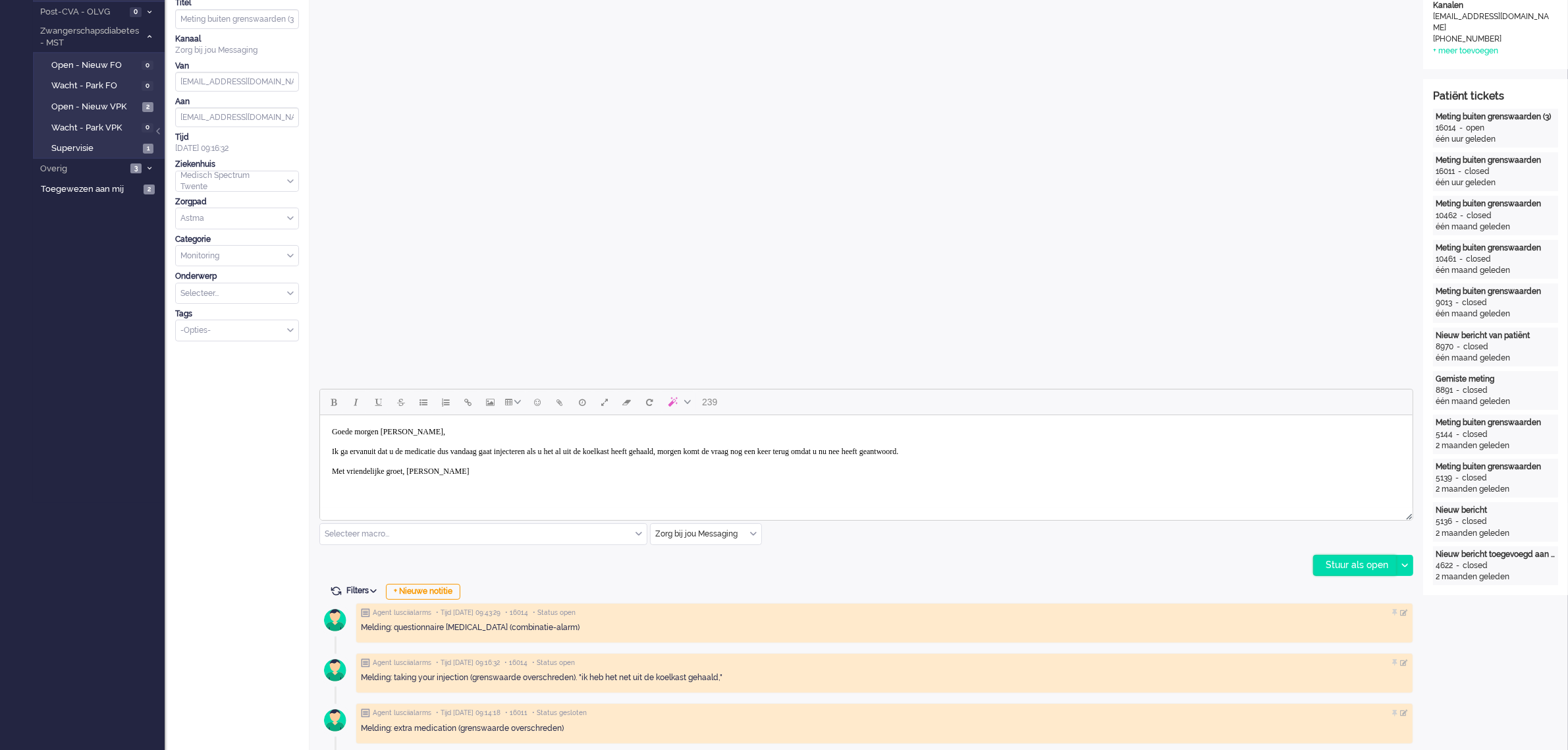
click at [1332, 566] on div "Stuur als open" at bounding box center [1354, 564] width 82 height 20
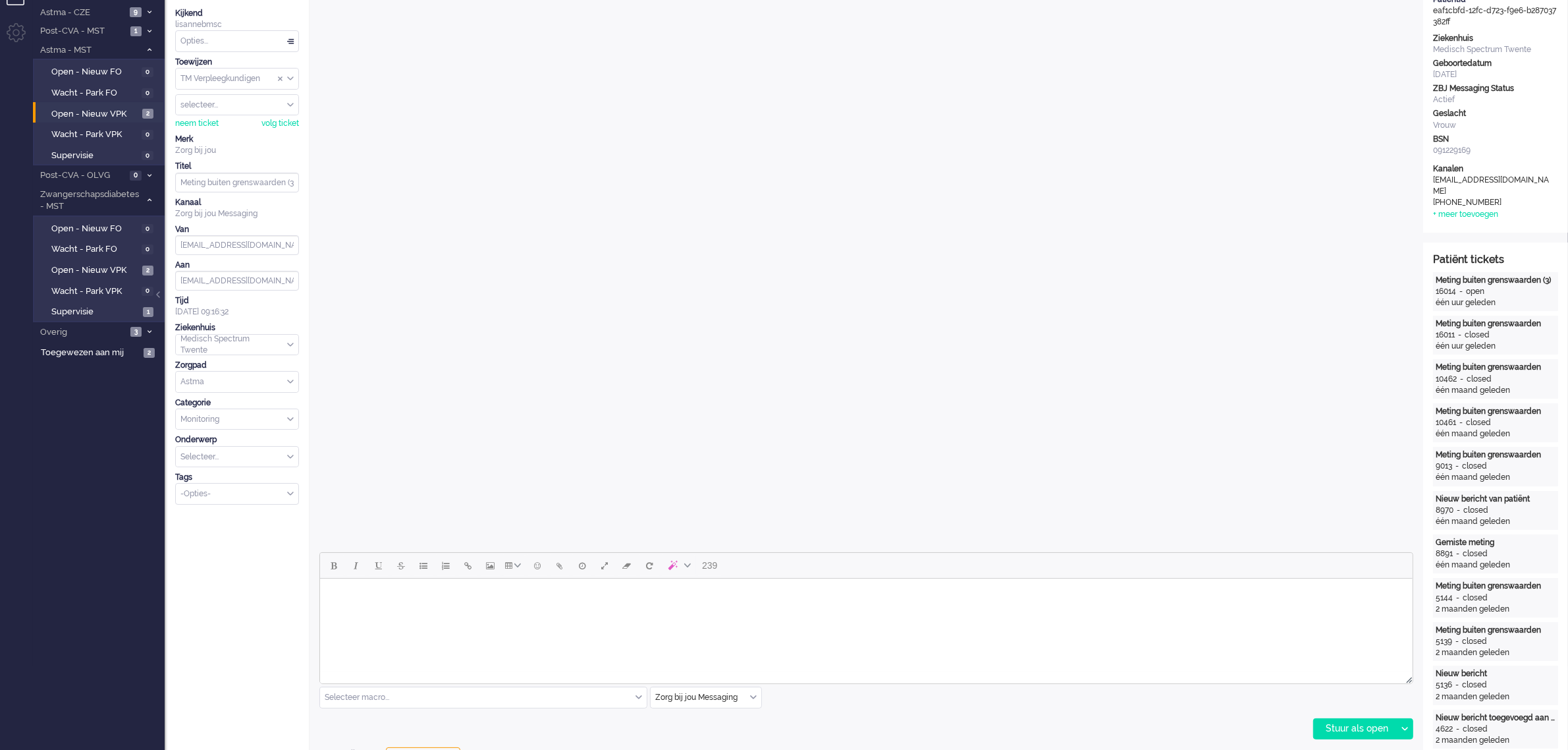
scroll to position [0, 0]
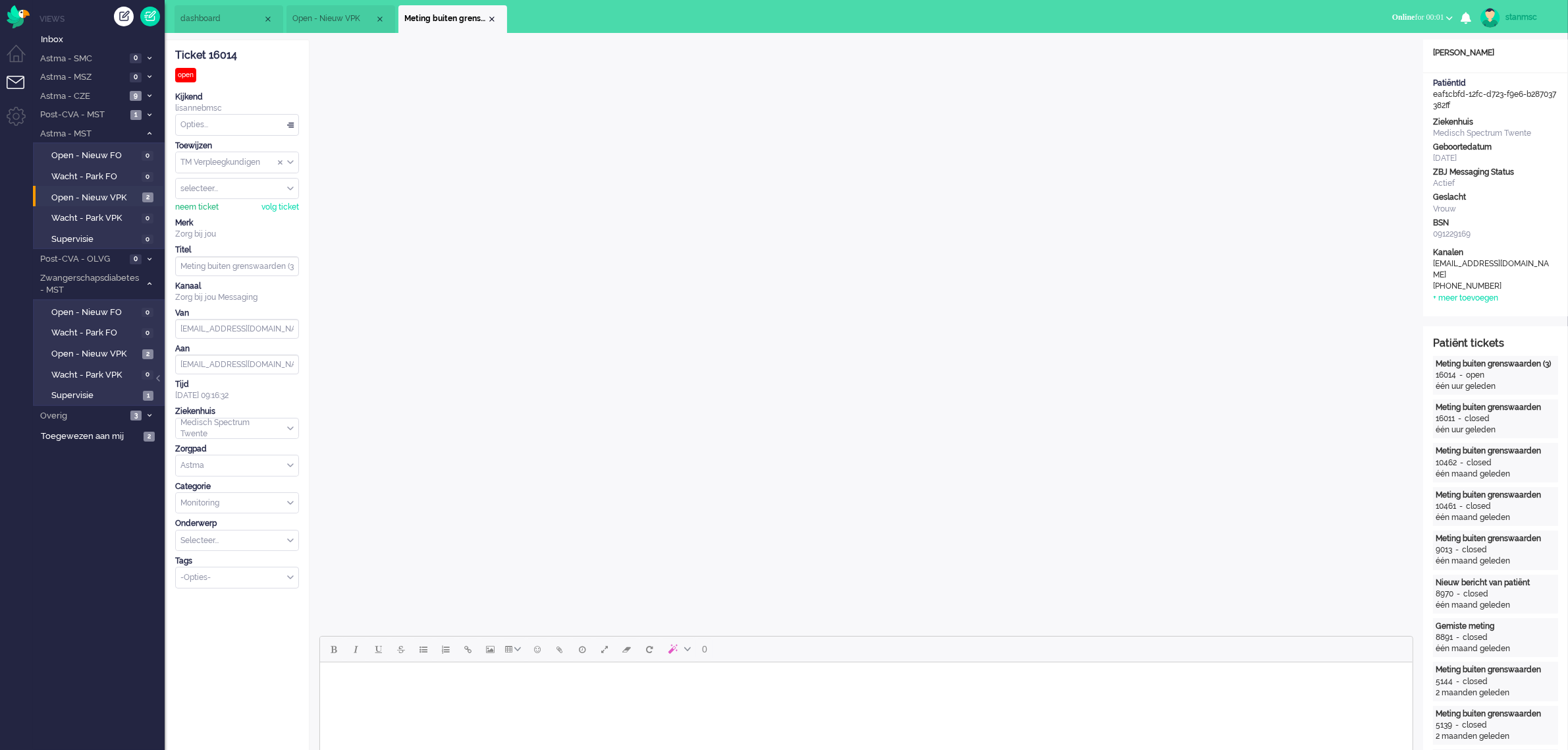
click at [194, 204] on div "neem ticket" at bounding box center [197, 207] width 43 height 11
click at [225, 123] on div "Opties..." at bounding box center [237, 125] width 122 height 21
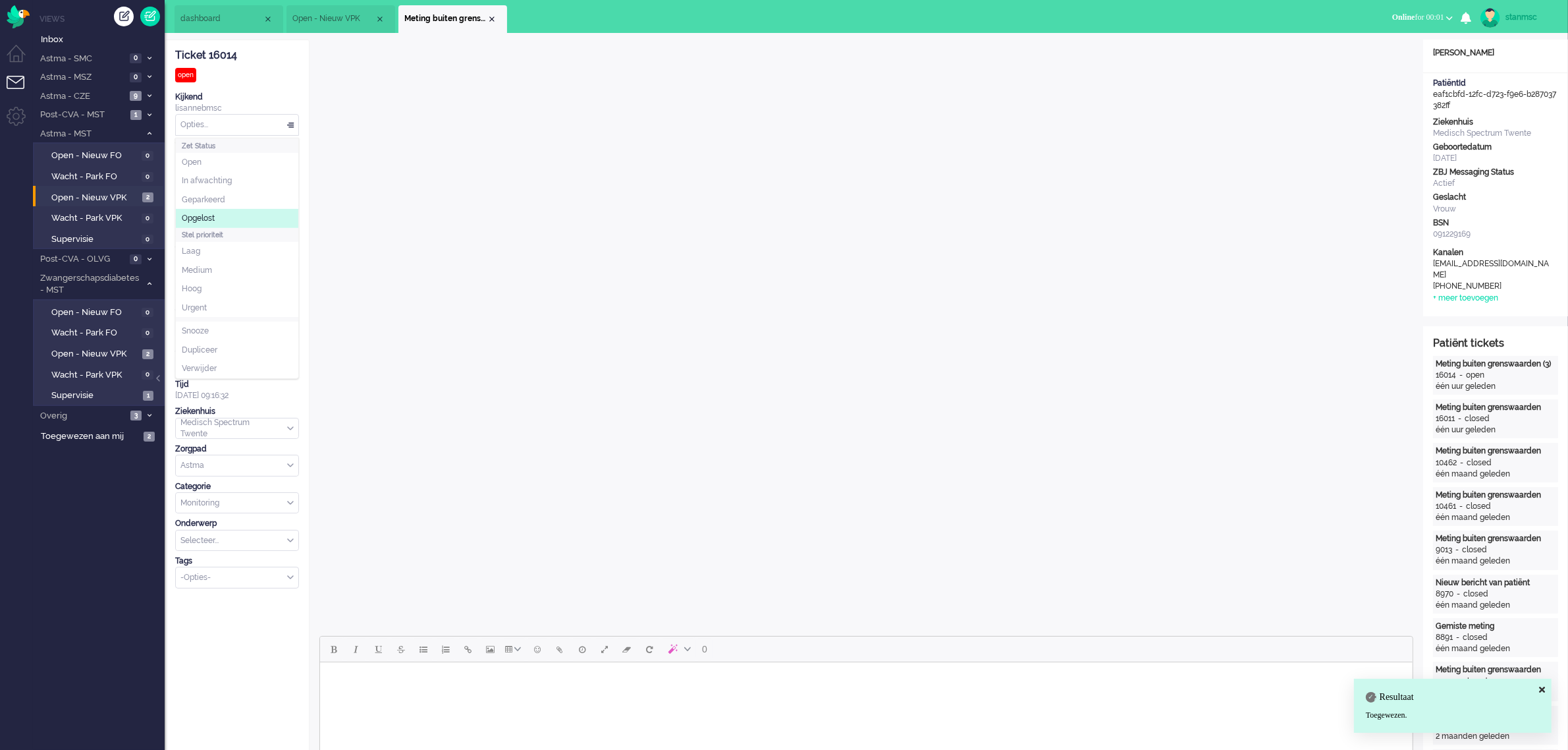
click at [215, 221] on span "Opgelost" at bounding box center [198, 219] width 33 height 11
click at [492, 18] on div "Close tab" at bounding box center [492, 19] width 10 height 10
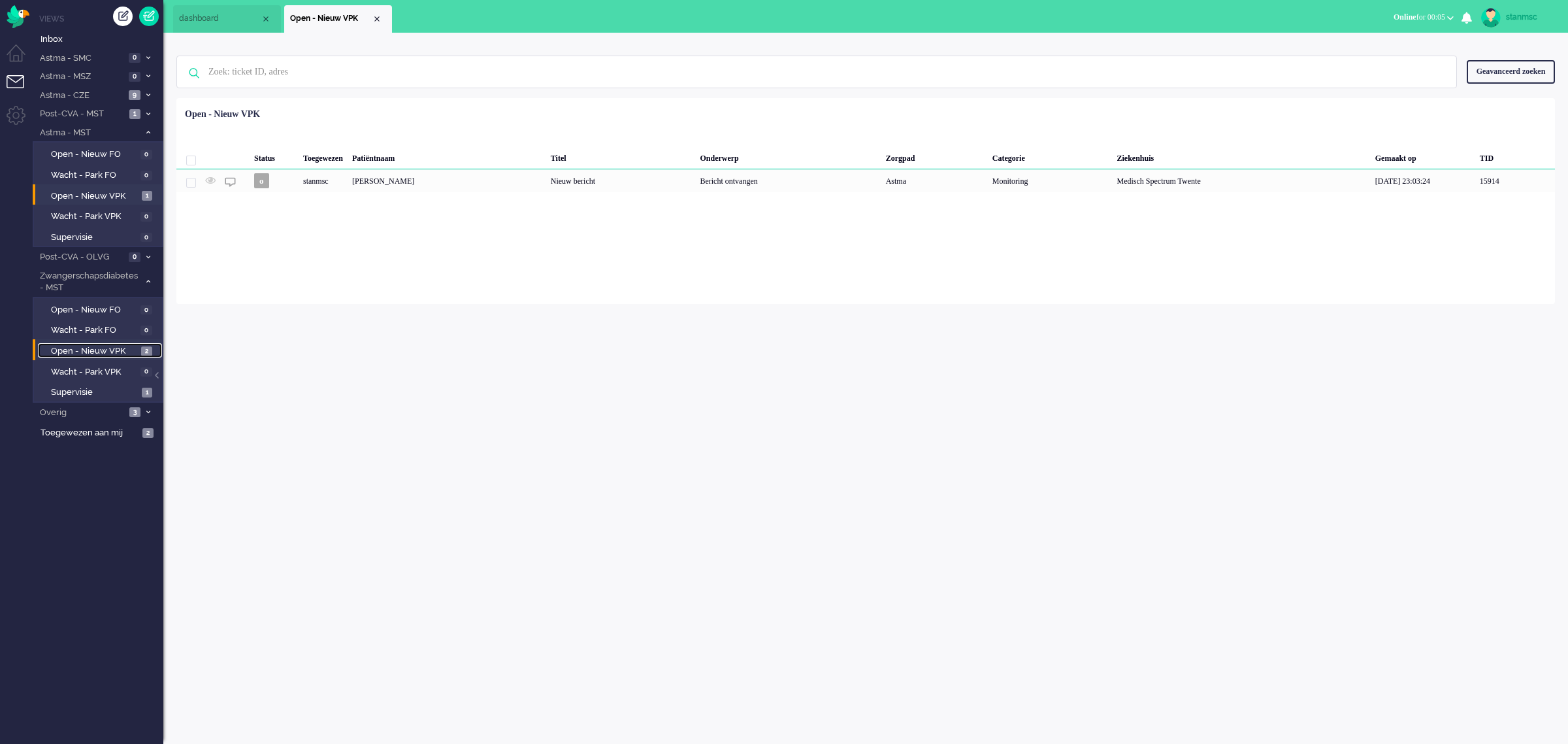
click at [108, 349] on span "Open - Nieuw VPK" at bounding box center [94, 351] width 87 height 12
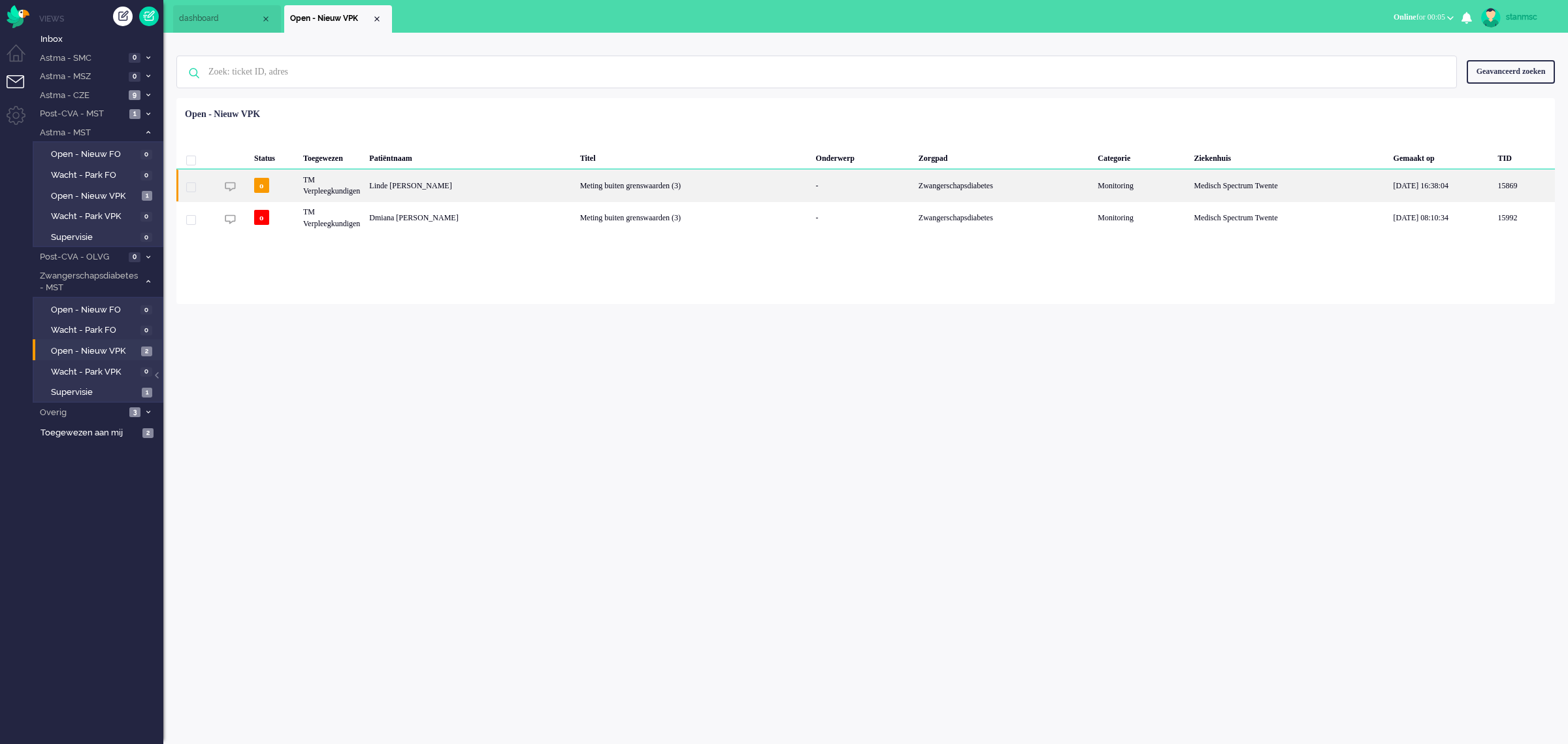
click at [364, 183] on div "TM Verpleegkundigen" at bounding box center [332, 185] width 66 height 32
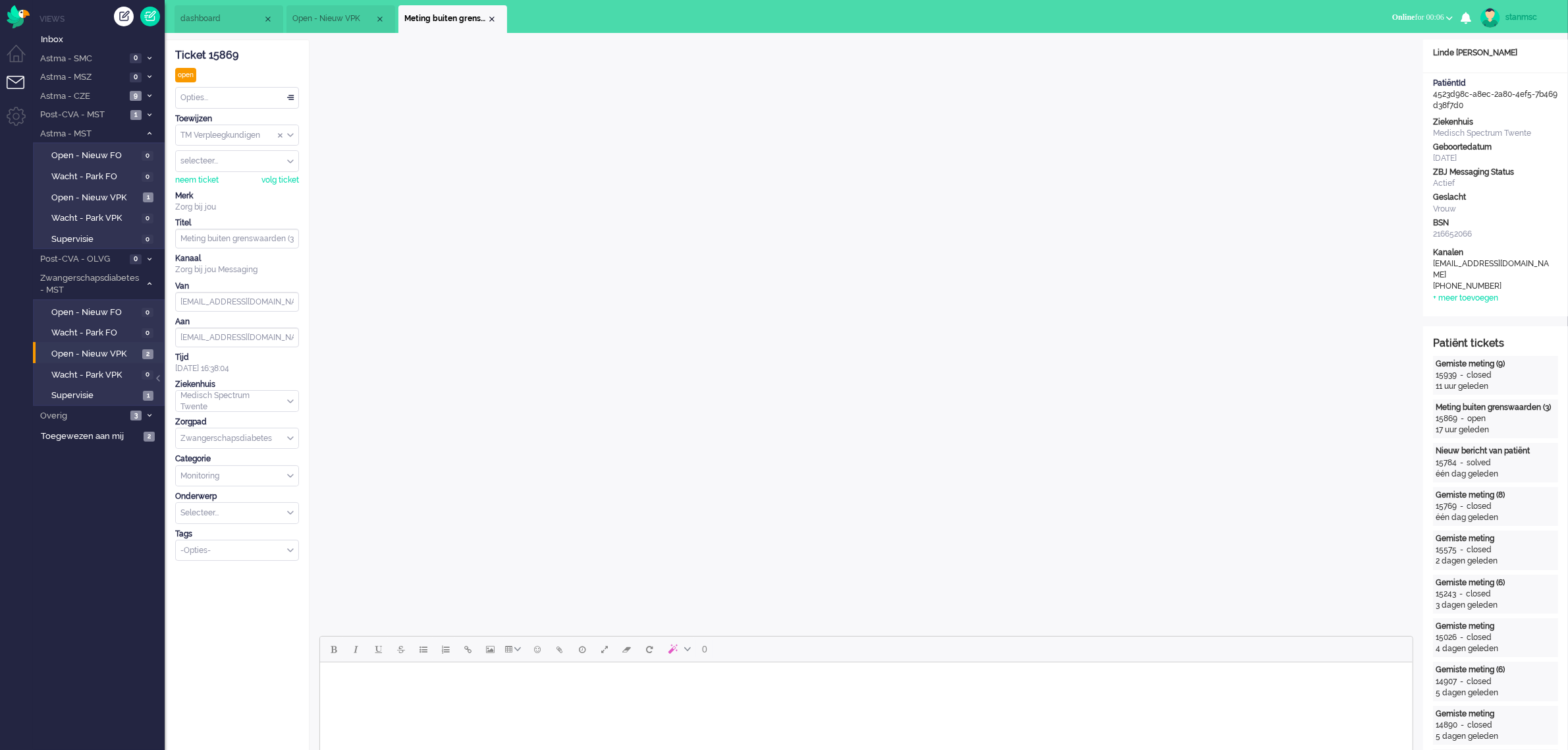
click at [377, 687] on body "Rich Text Area. Press ALT-0 for help." at bounding box center [865, 678] width 1082 height 23
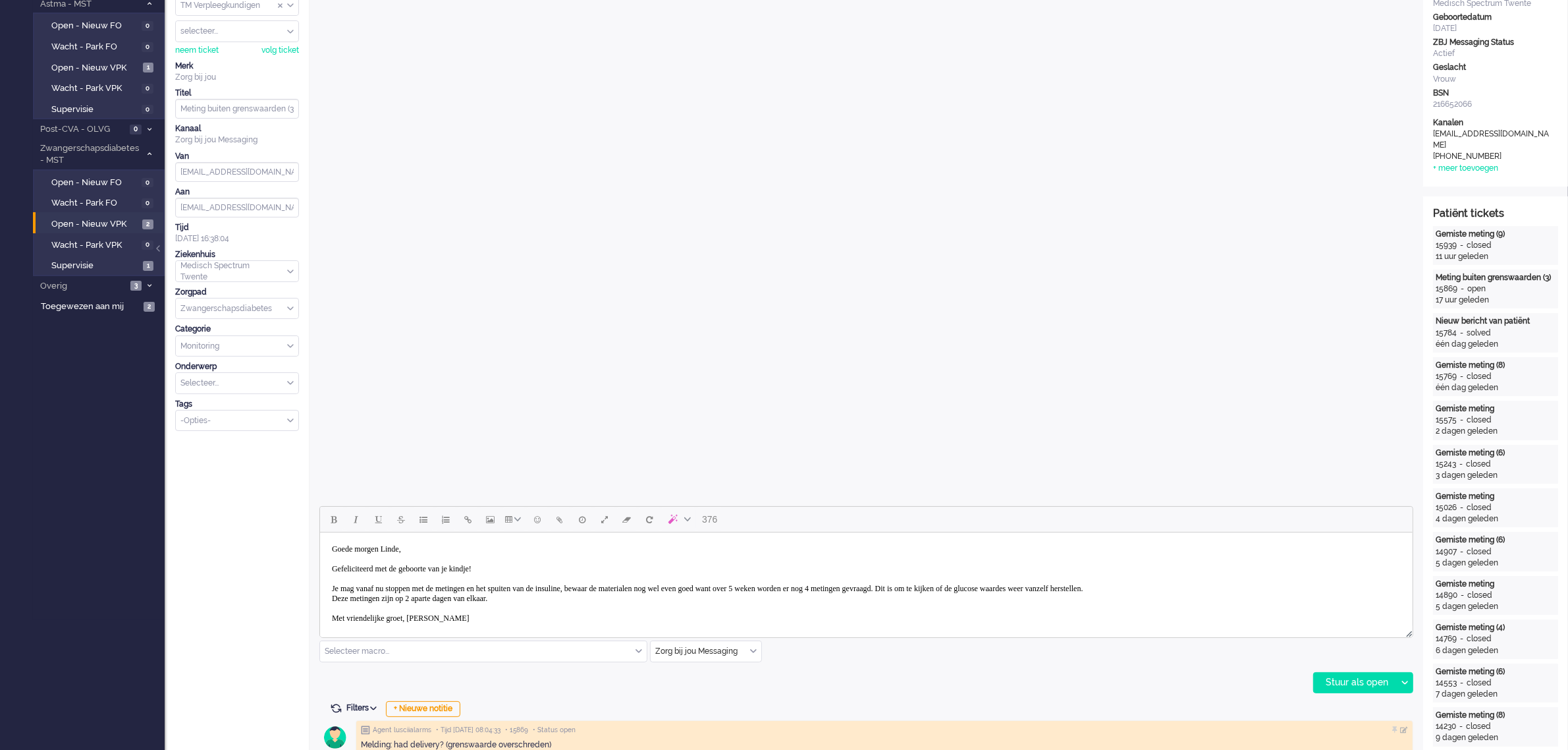
scroll to position [168, 0]
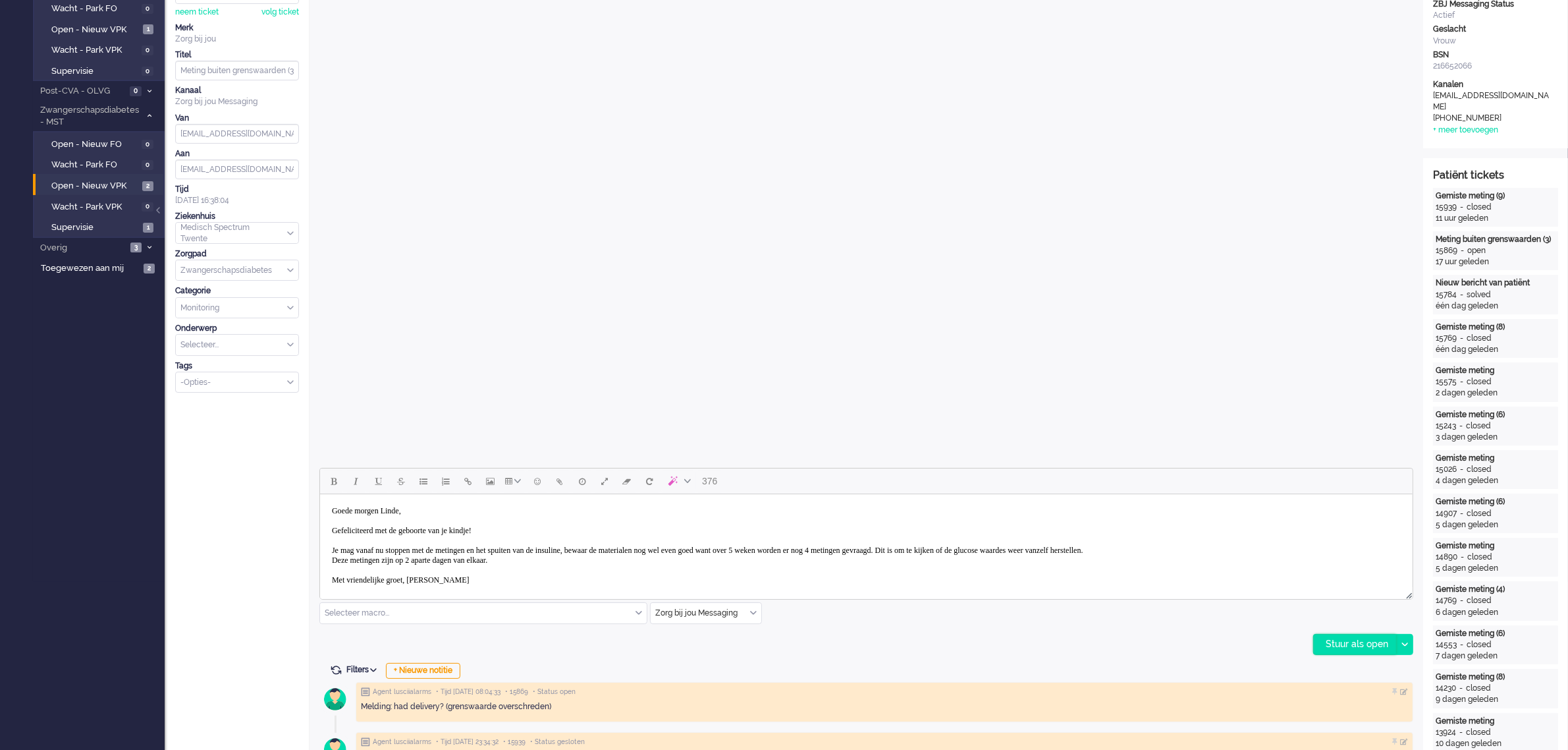
click at [1349, 640] on div "Stuur als open" at bounding box center [1354, 644] width 82 height 20
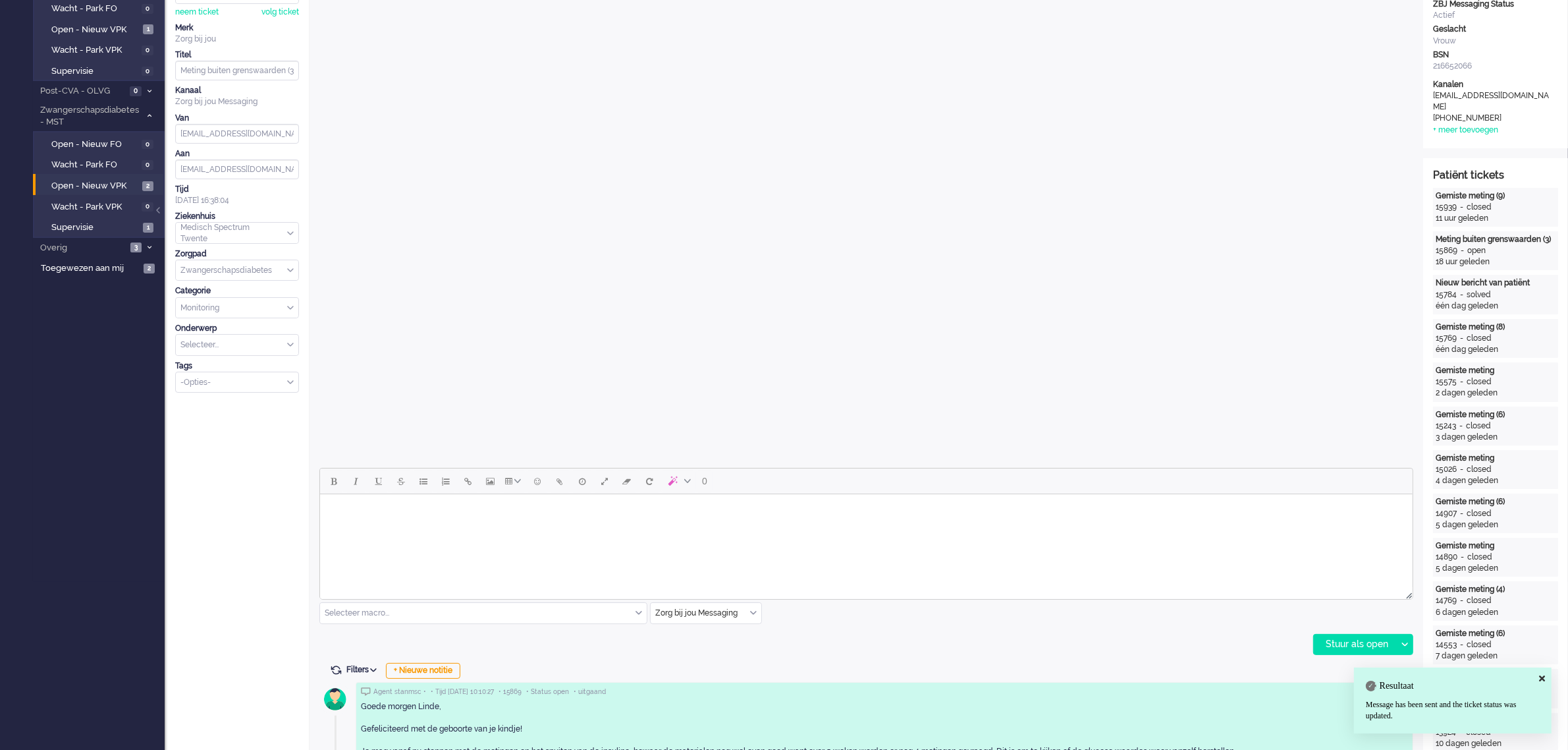
scroll to position [0, 0]
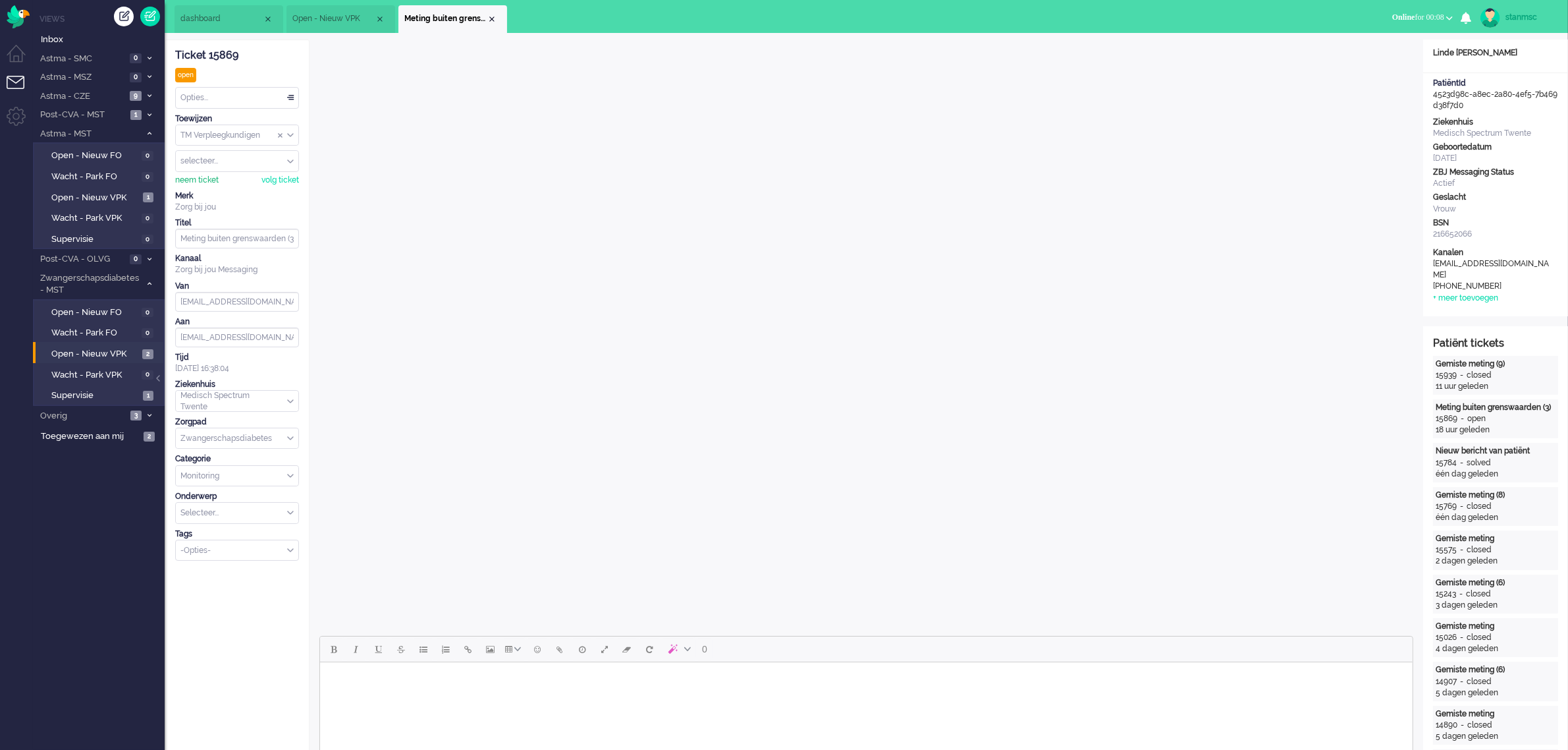
click at [198, 186] on div "neem ticket" at bounding box center [197, 180] width 43 height 11
click at [338, 14] on span "Open - Nieuw VPK" at bounding box center [332, 19] width 82 height 11
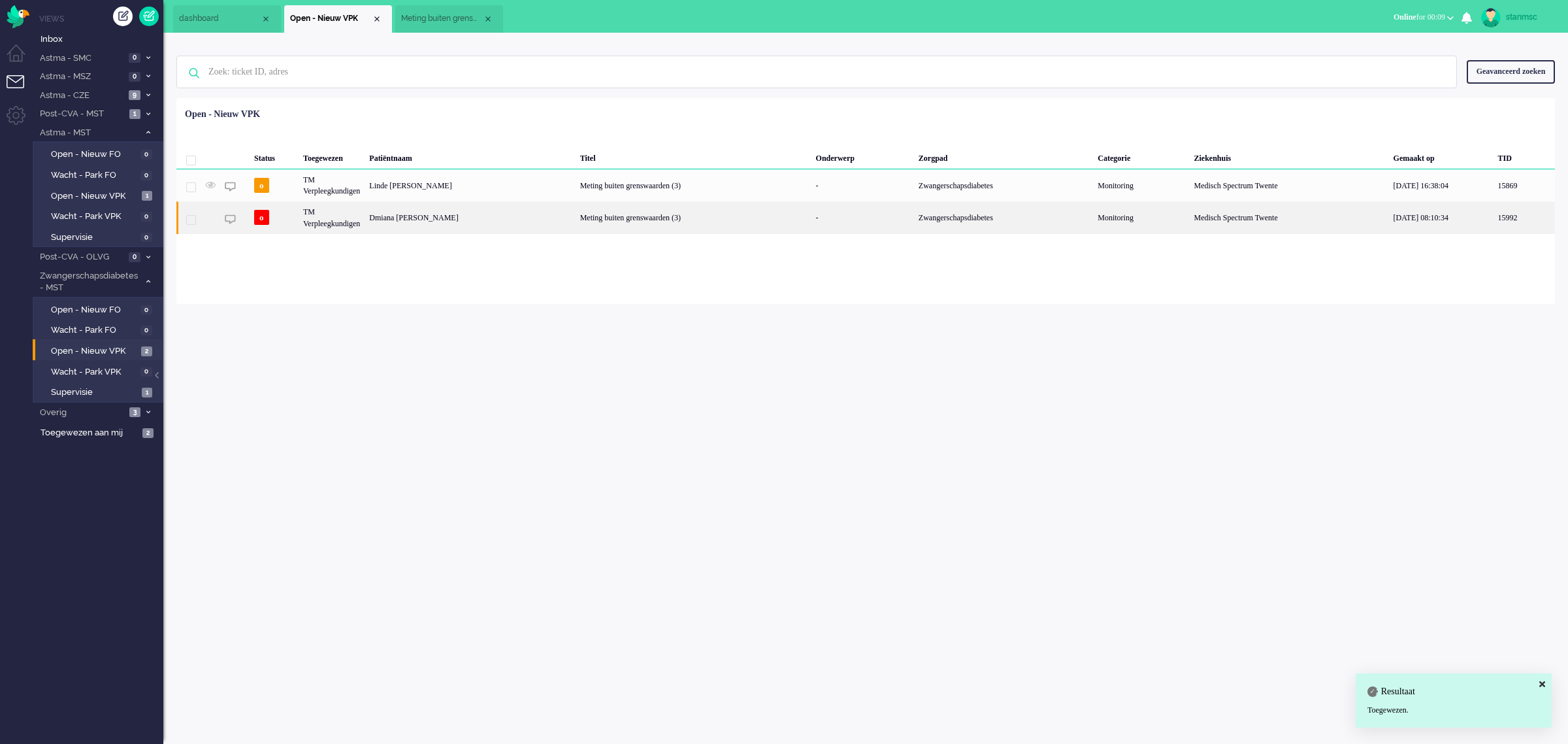
click at [358, 214] on div "TM Verpleegkundigen" at bounding box center [332, 217] width 66 height 32
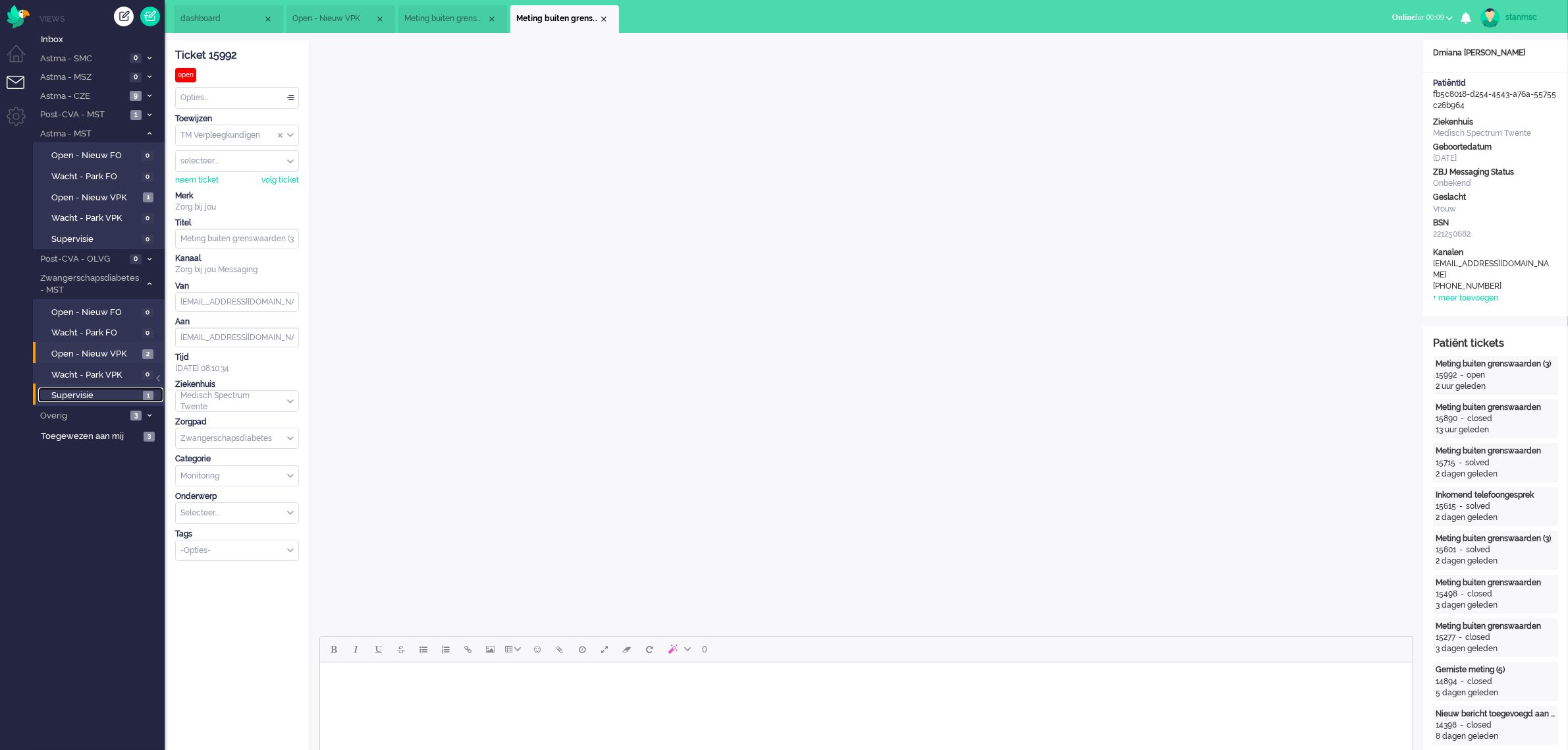
click at [75, 389] on span "Supervisie" at bounding box center [96, 395] width 89 height 12
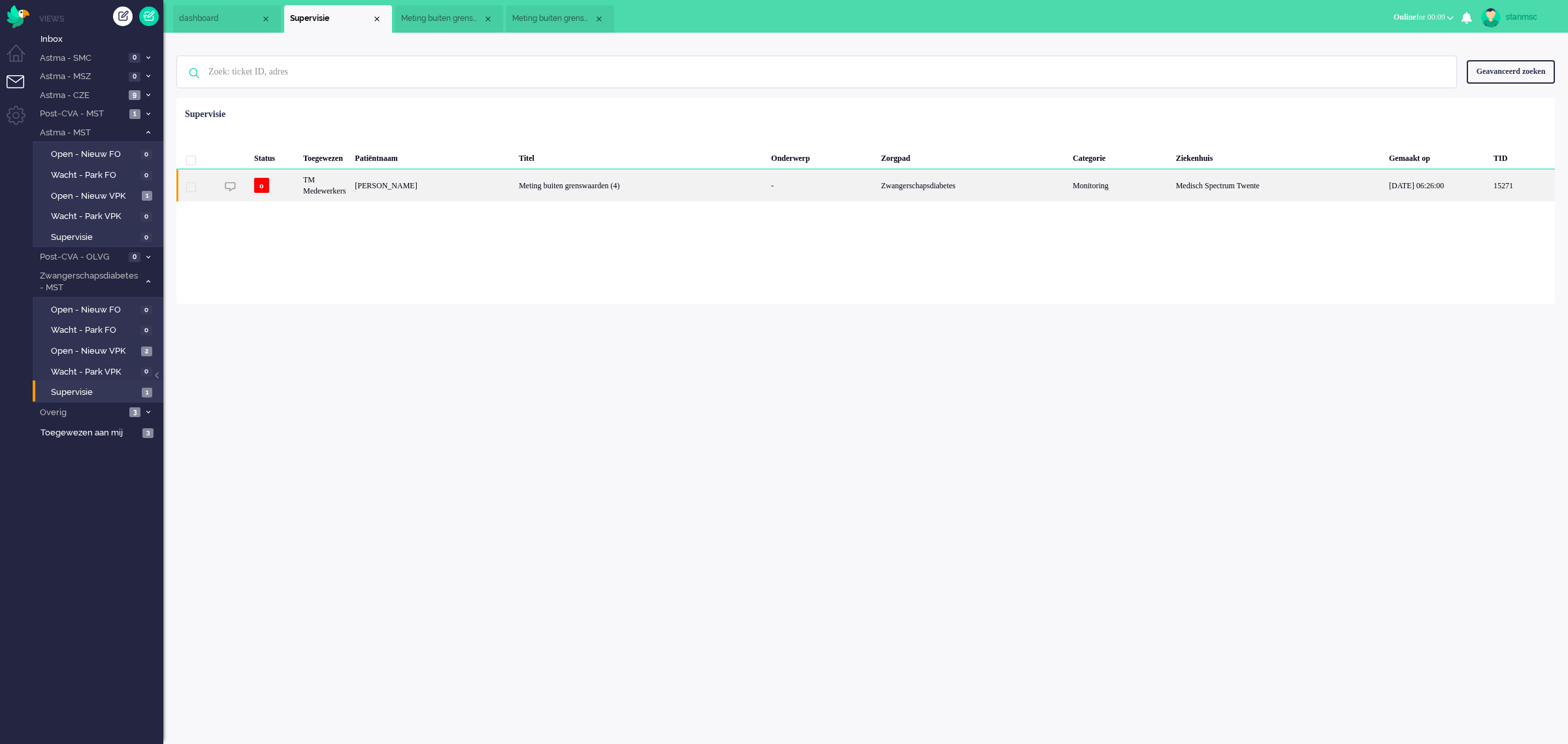
click at [350, 183] on div "TM Medewerkers" at bounding box center [324, 185] width 51 height 32
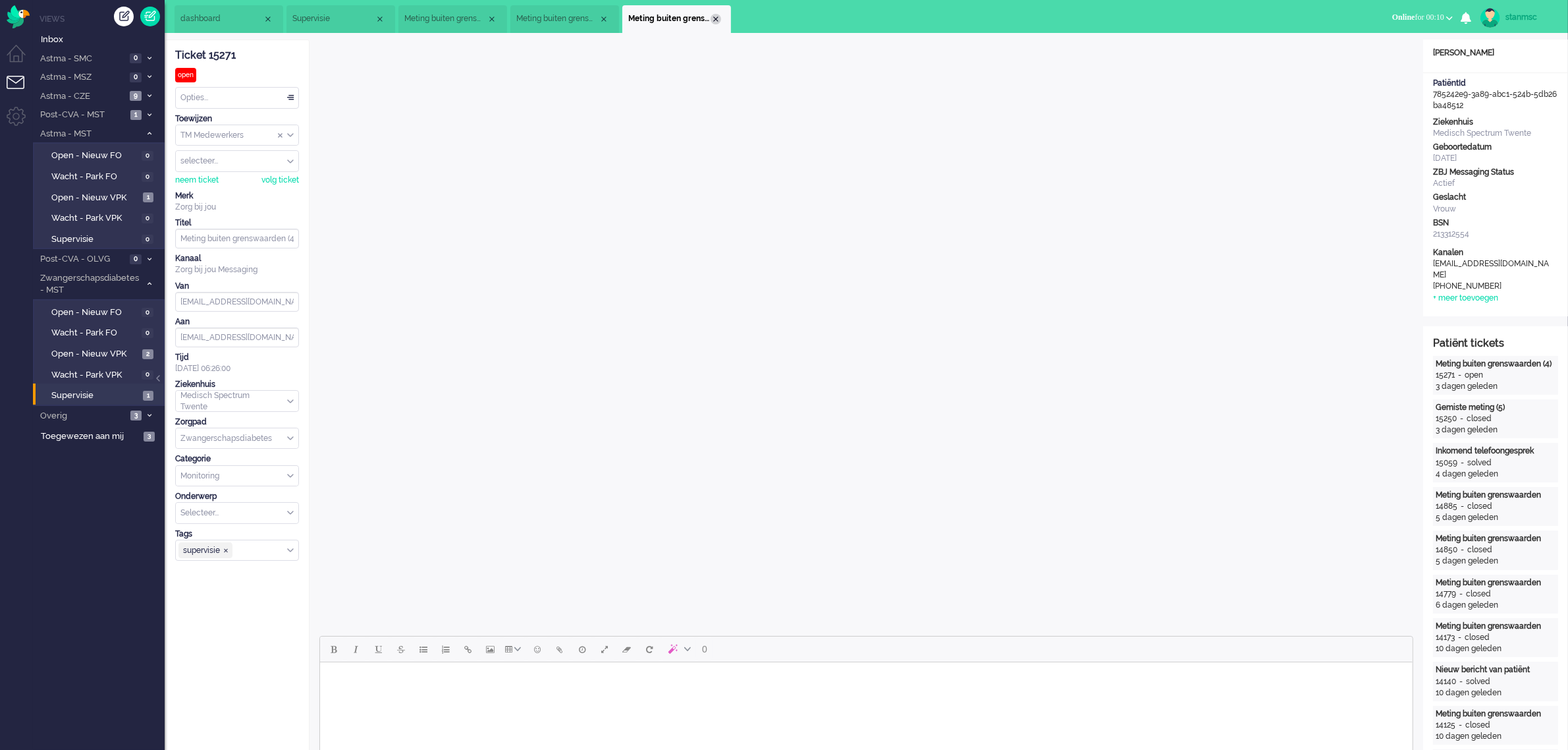
click at [711, 17] on div "Close tab" at bounding box center [715, 19] width 10 height 10
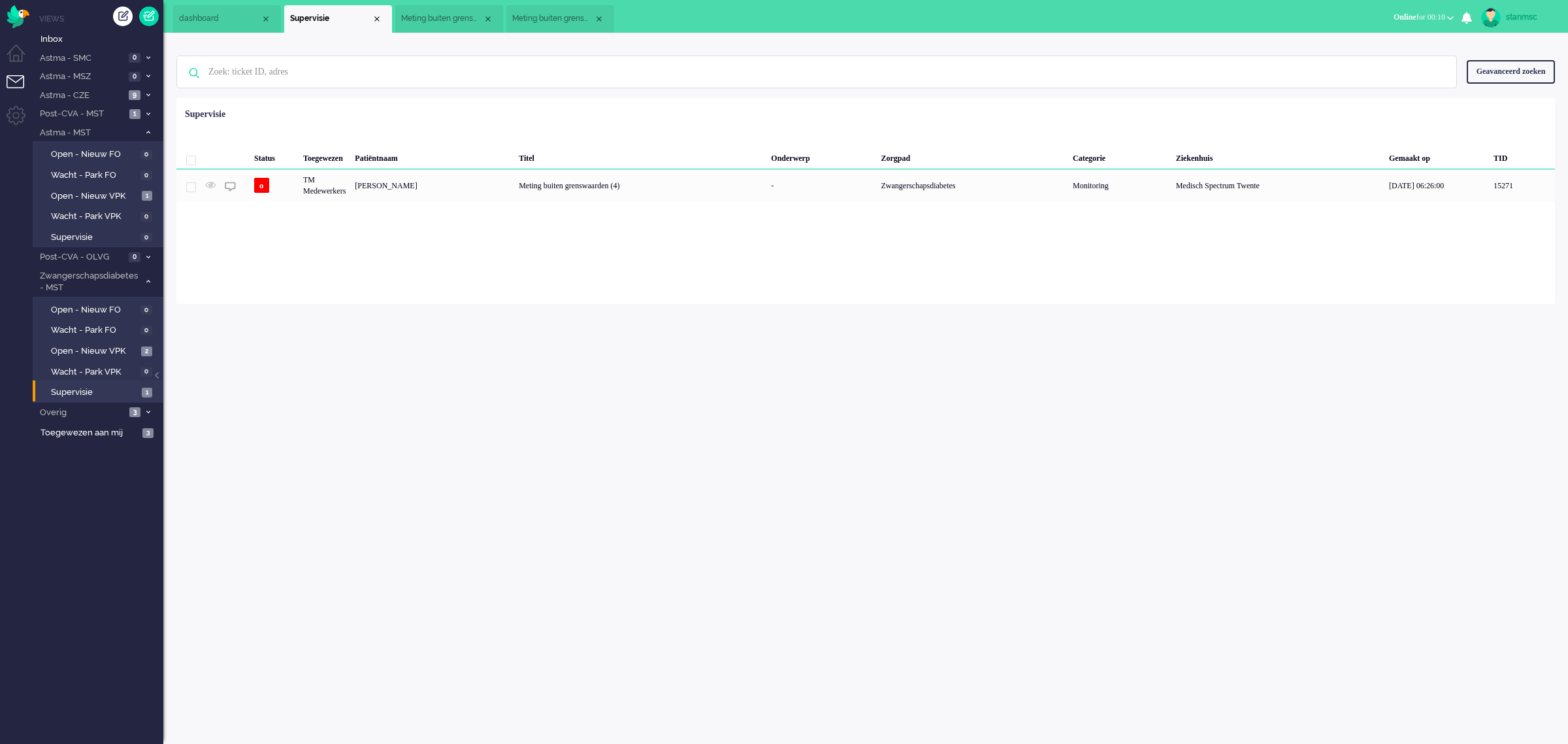
click at [439, 17] on span "Meting buiten grenswaarden (3)" at bounding box center [441, 19] width 81 height 11
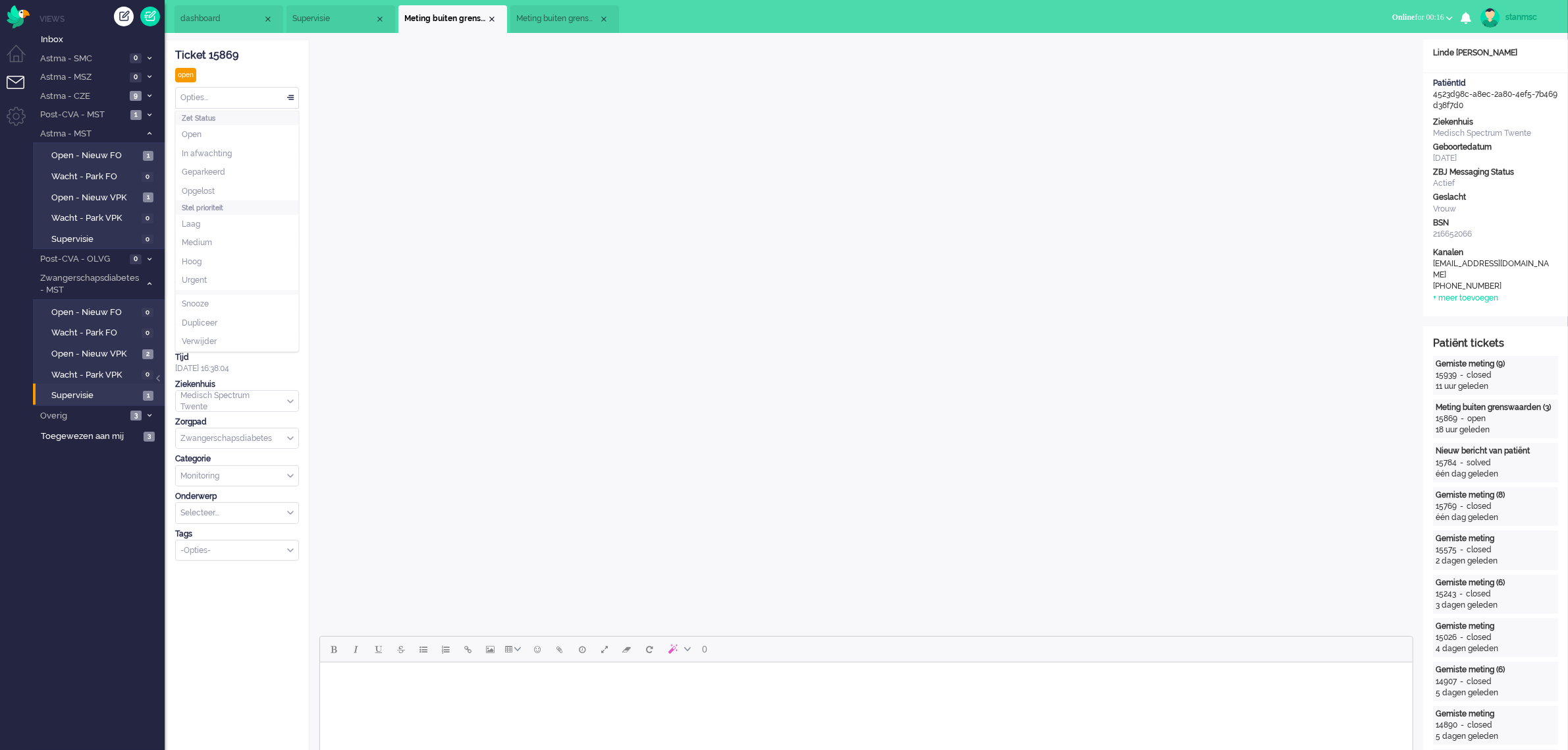
click at [209, 103] on div "Opties..." at bounding box center [237, 98] width 122 height 21
click at [216, 185] on li "Opgelost" at bounding box center [237, 191] width 122 height 19
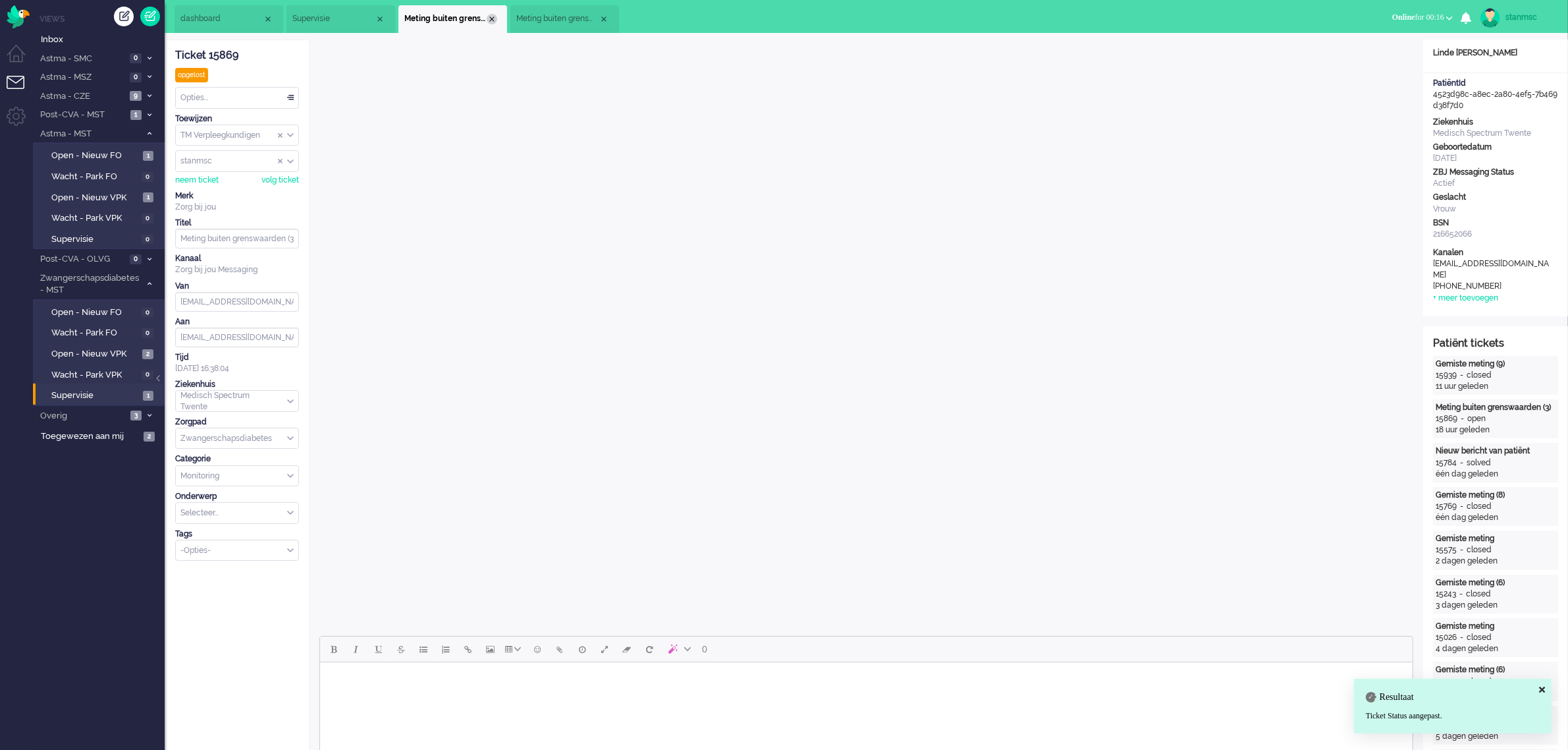
click at [491, 15] on div "Close tab" at bounding box center [492, 19] width 10 height 10
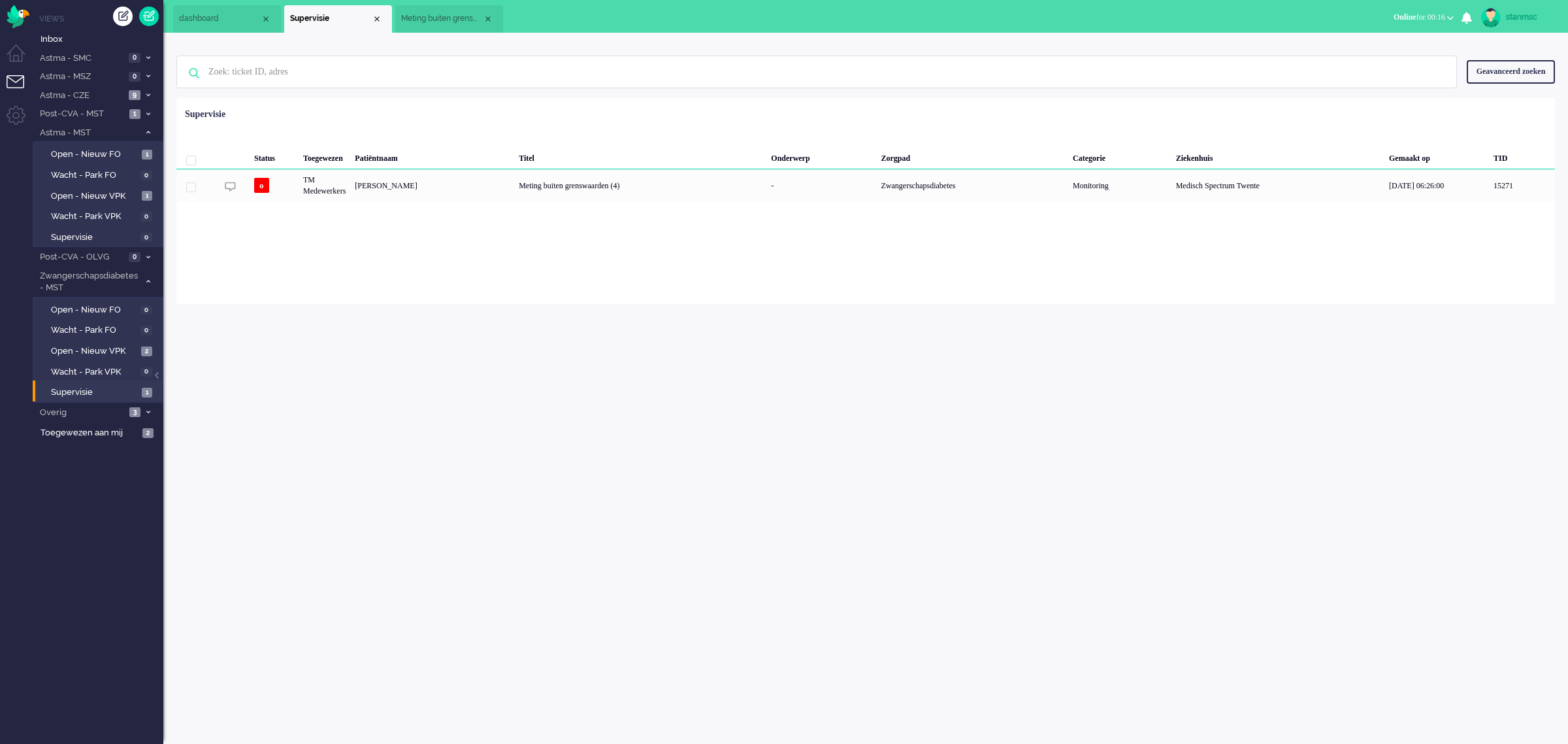
click at [448, 14] on span "Meting buiten grenswaarden (3)" at bounding box center [441, 19] width 81 height 11
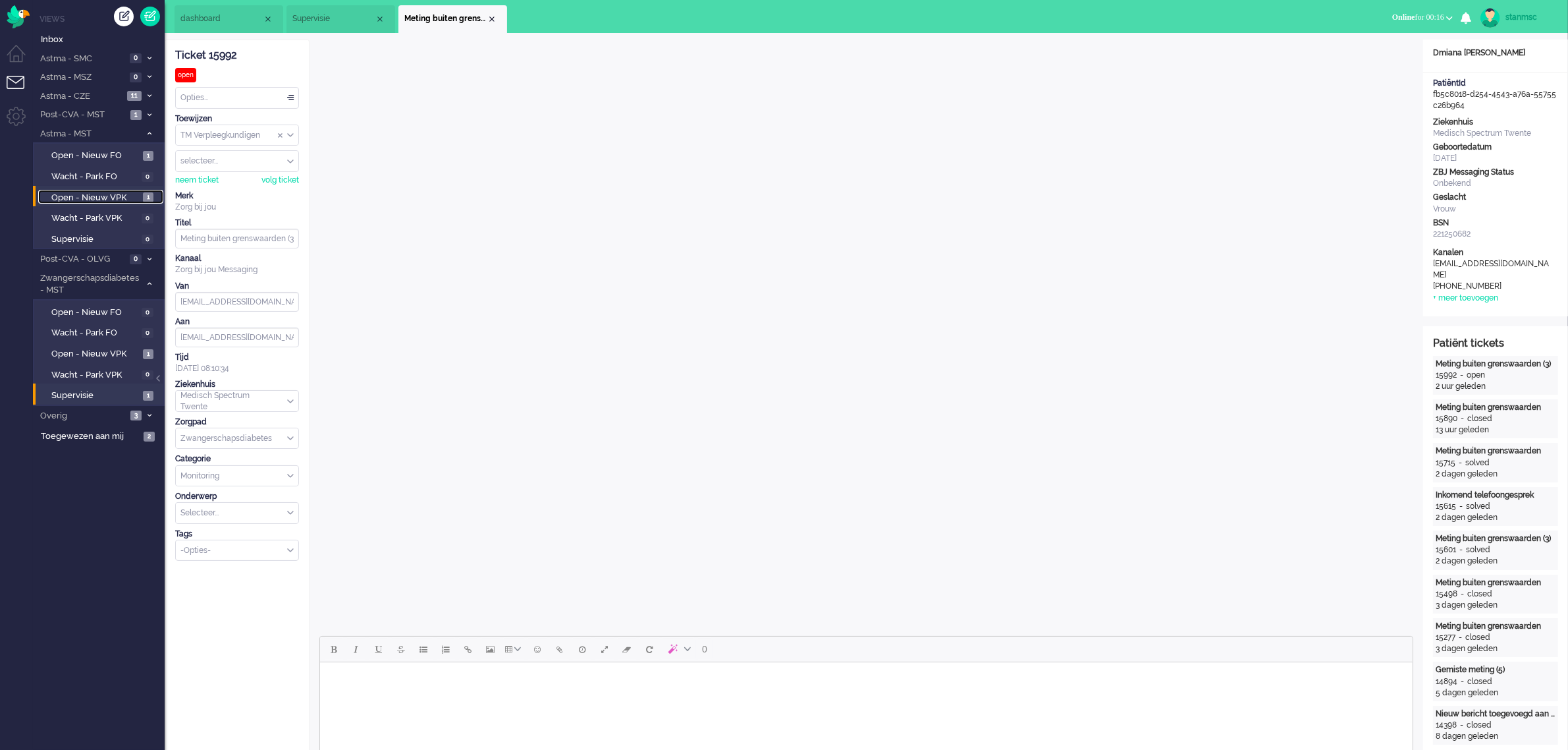
click at [116, 198] on span "Open - Nieuw VPK" at bounding box center [96, 197] width 89 height 12
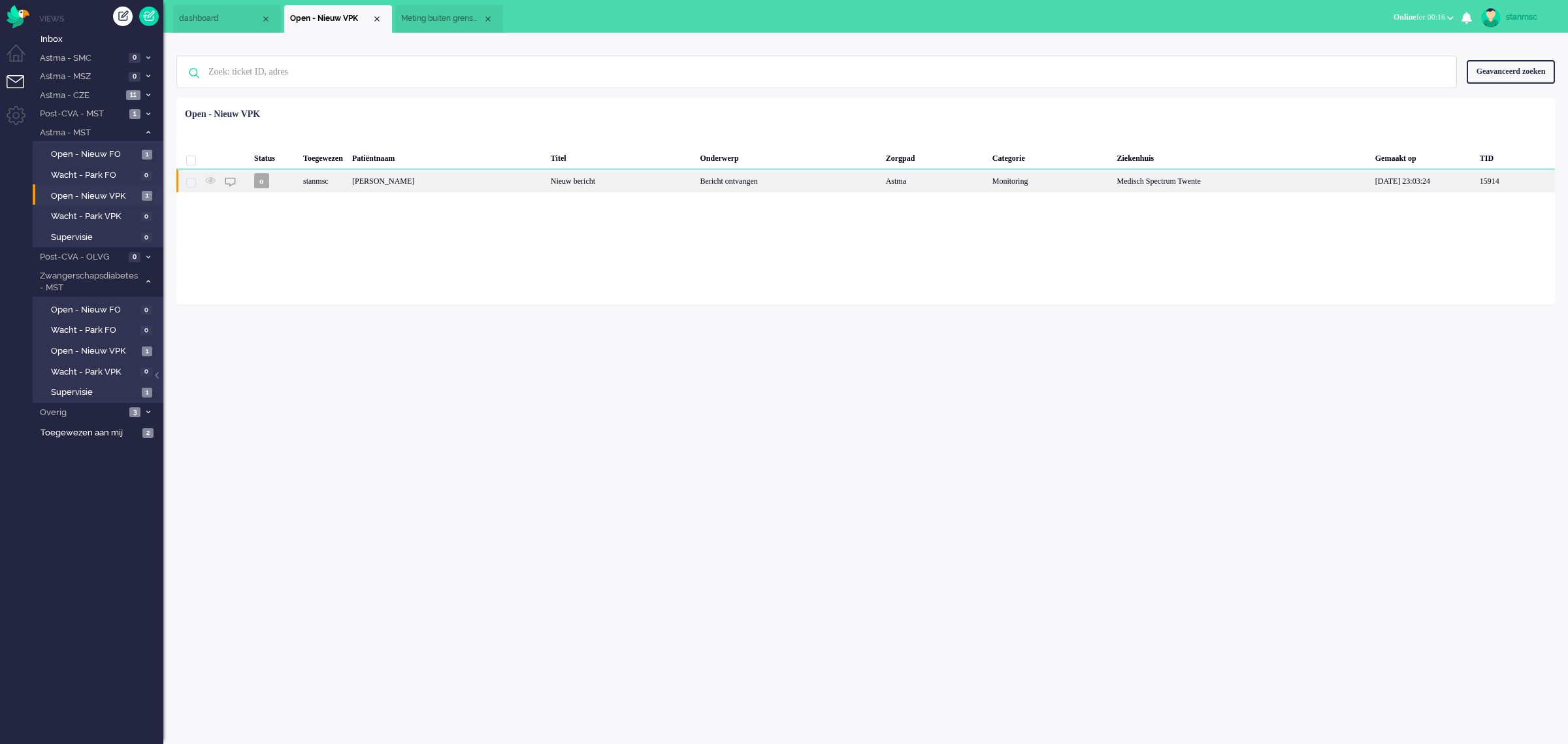
click at [445, 179] on div "[PERSON_NAME]" at bounding box center [447, 180] width 199 height 22
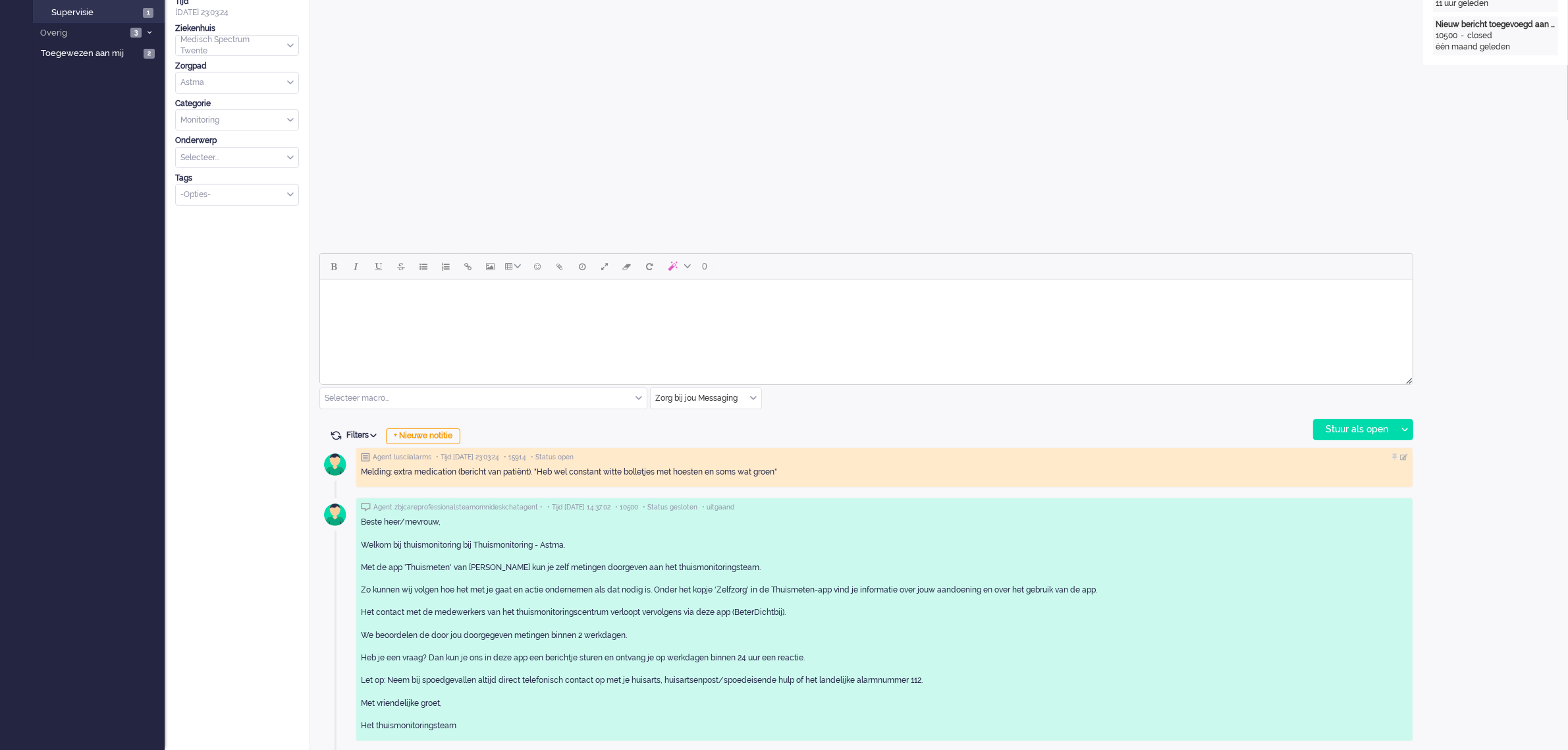
scroll to position [383, 0]
click at [754, 399] on div "Zorg bij jou Messaging" at bounding box center [705, 398] width 110 height 21
click at [713, 435] on span "uitgaand telefoon" at bounding box center [688, 436] width 65 height 11
click at [1350, 429] on div "Stuur als open" at bounding box center [1354, 429] width 82 height 20
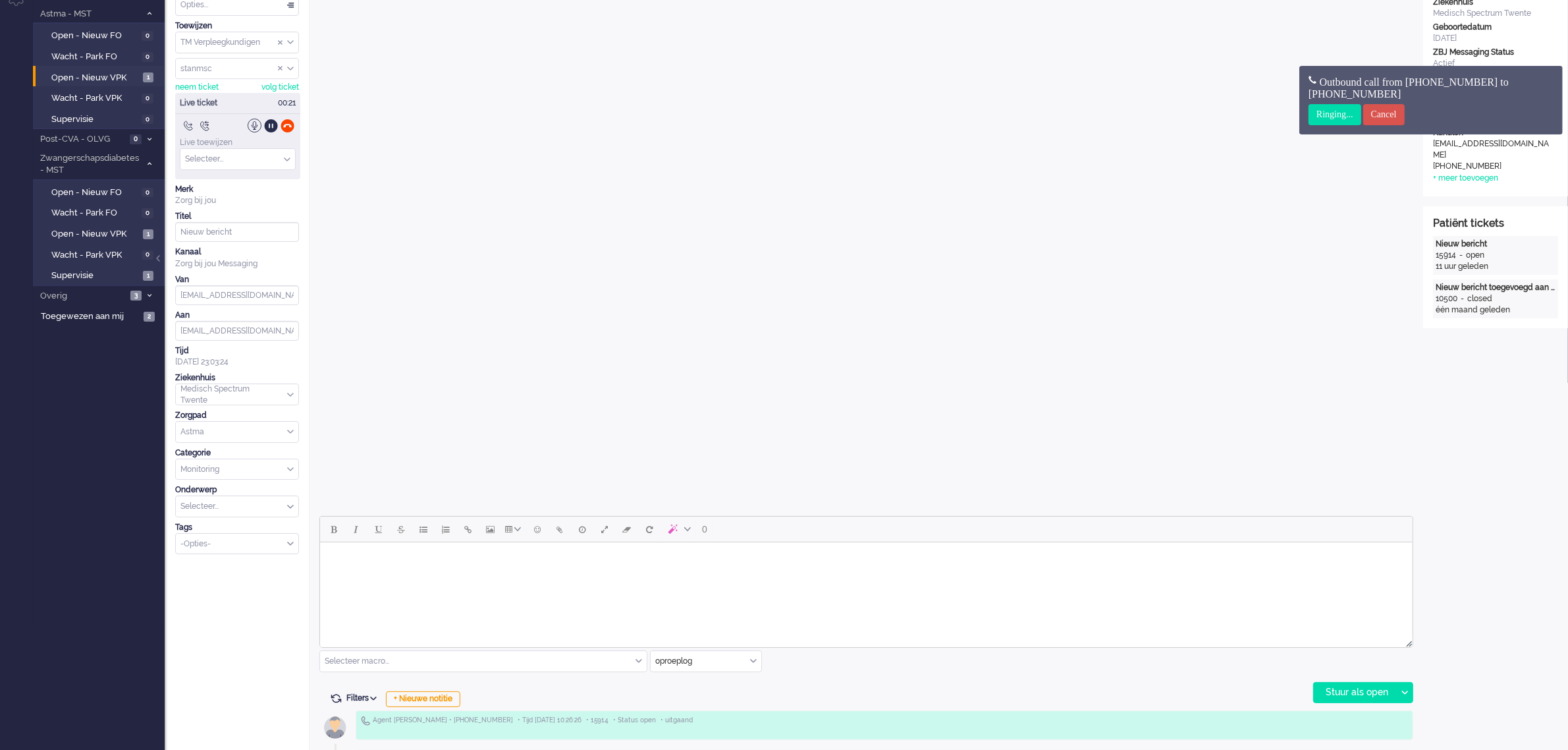
scroll to position [0, 0]
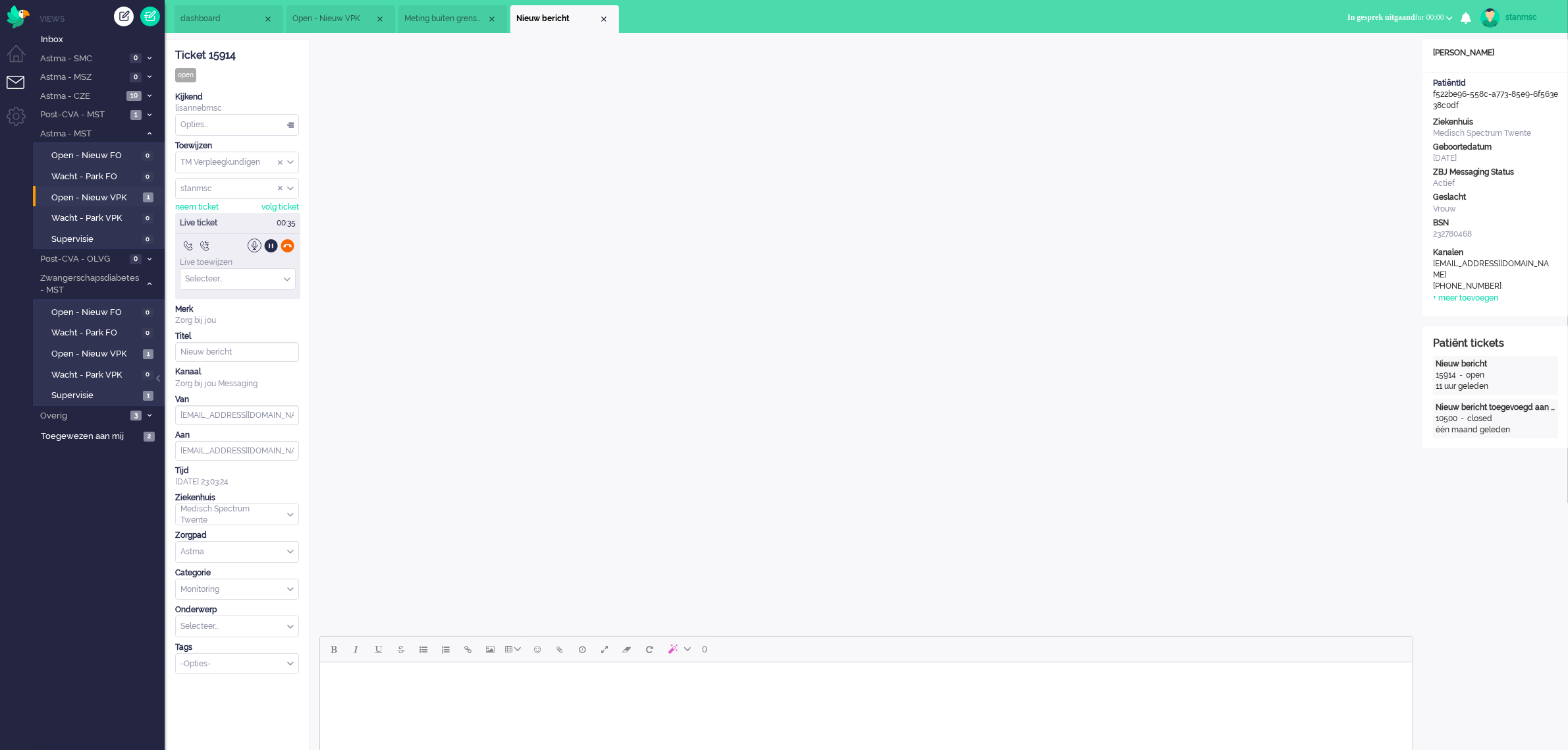
click at [287, 244] on div at bounding box center [287, 245] width 14 height 14
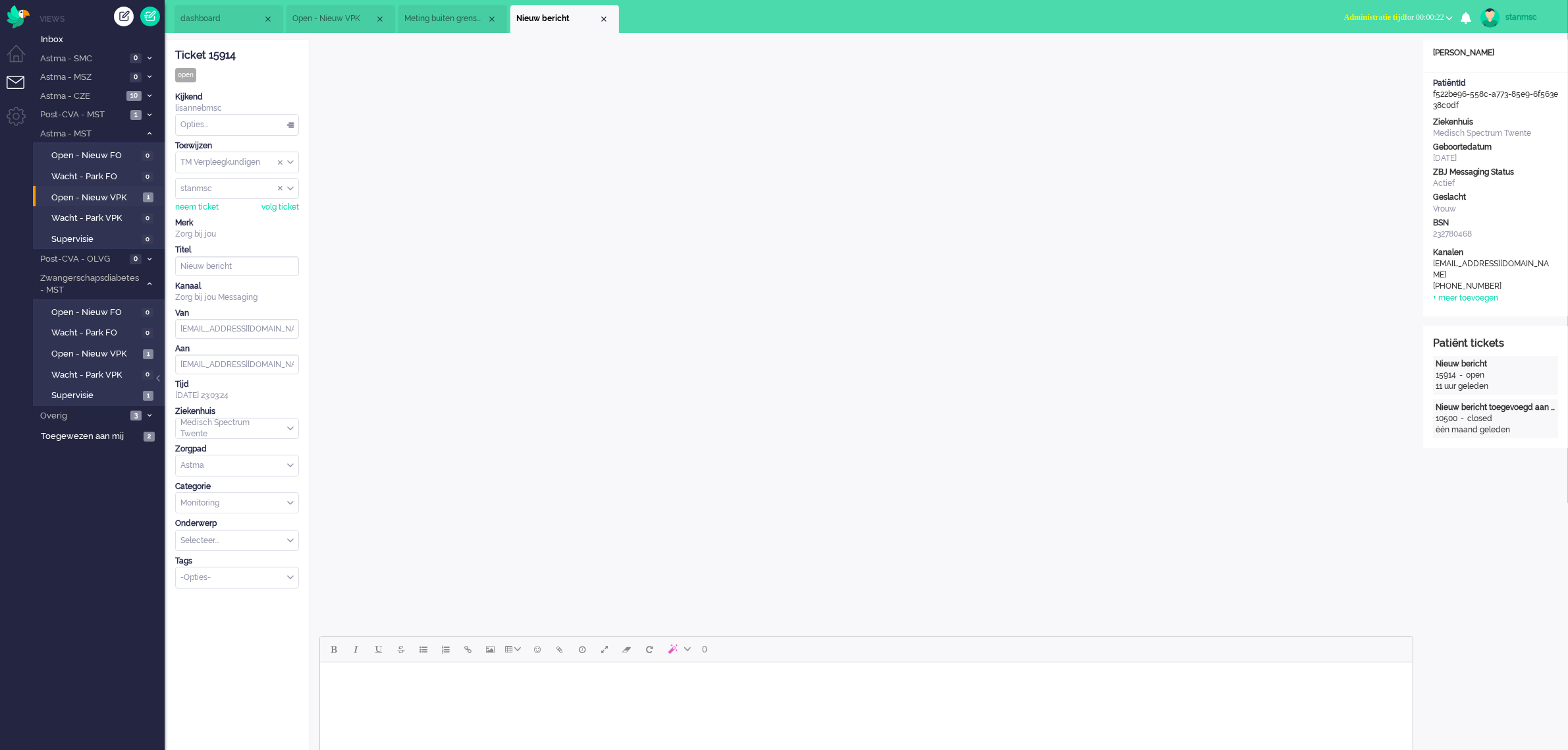
click at [1383, 9] on button "Administratie tijd for 00:00:22" at bounding box center [1398, 17] width 124 height 19
click at [1365, 57] on label "Online" at bounding box center [1398, 59] width 104 height 11
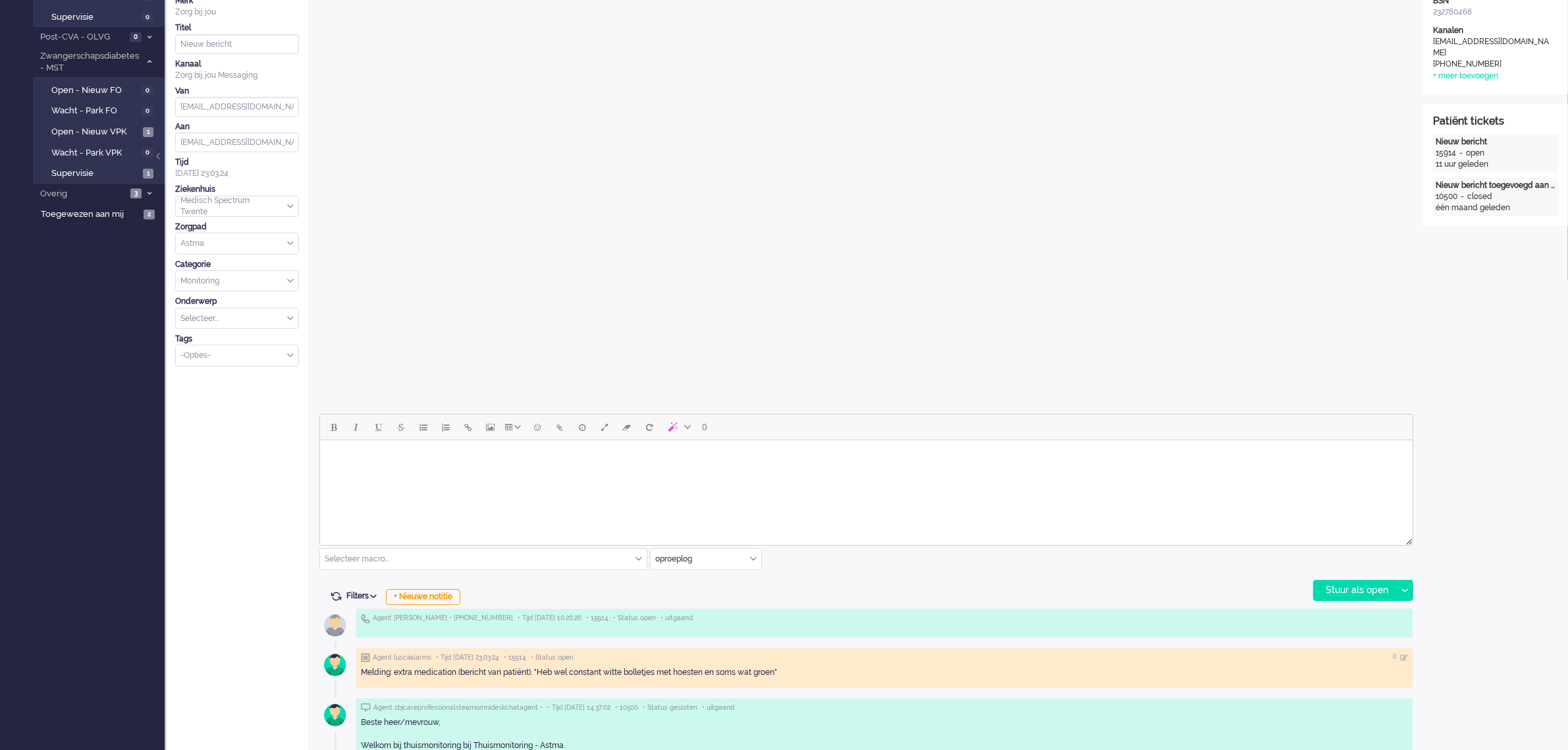
scroll to position [330, 0]
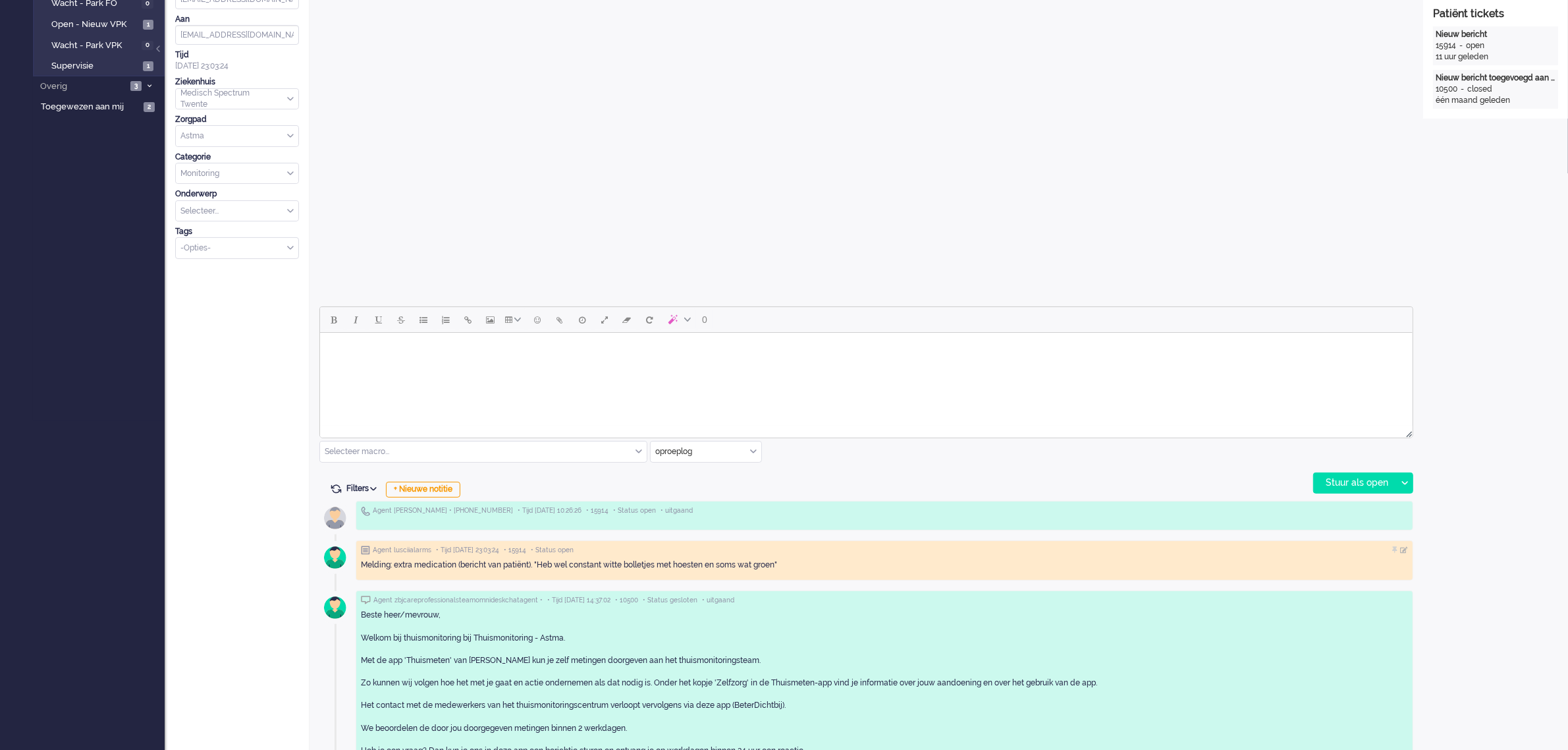
click at [751, 447] on div "oproeplog" at bounding box center [705, 451] width 110 height 21
click at [695, 527] on span "Zorg bij jou Messaging" at bounding box center [697, 528] width 82 height 11
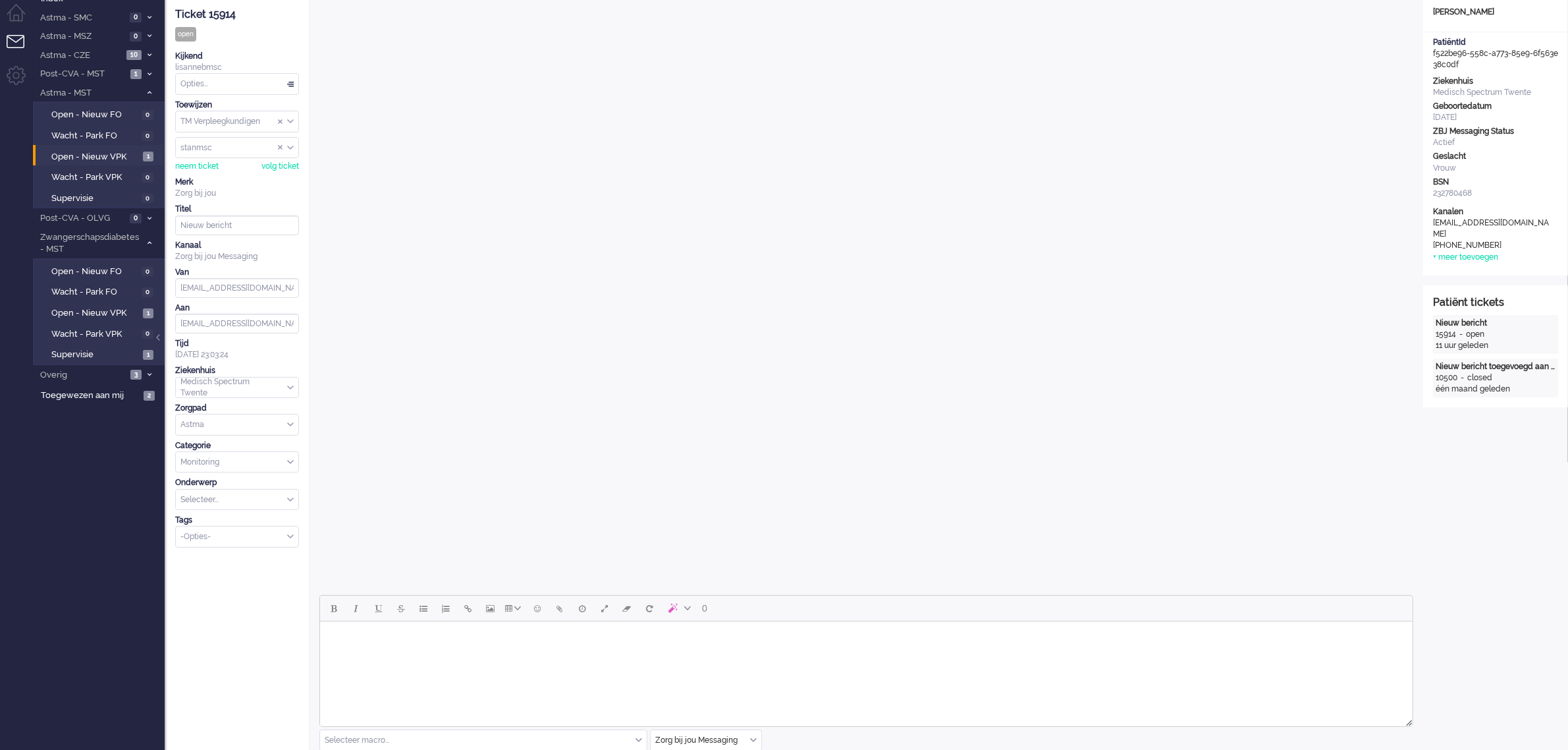
scroll to position [0, 0]
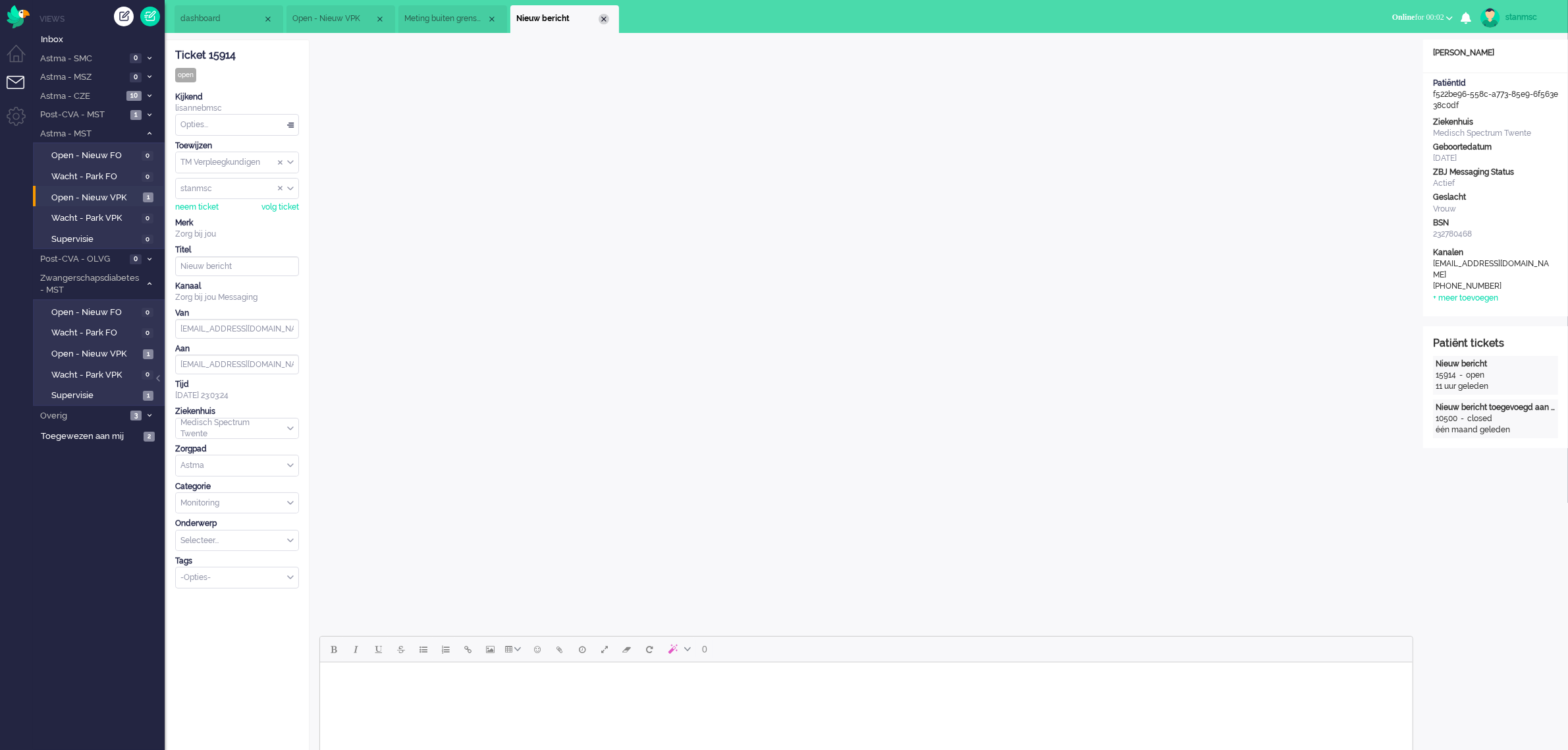
click at [605, 21] on div "Close tab" at bounding box center [604, 19] width 10 height 10
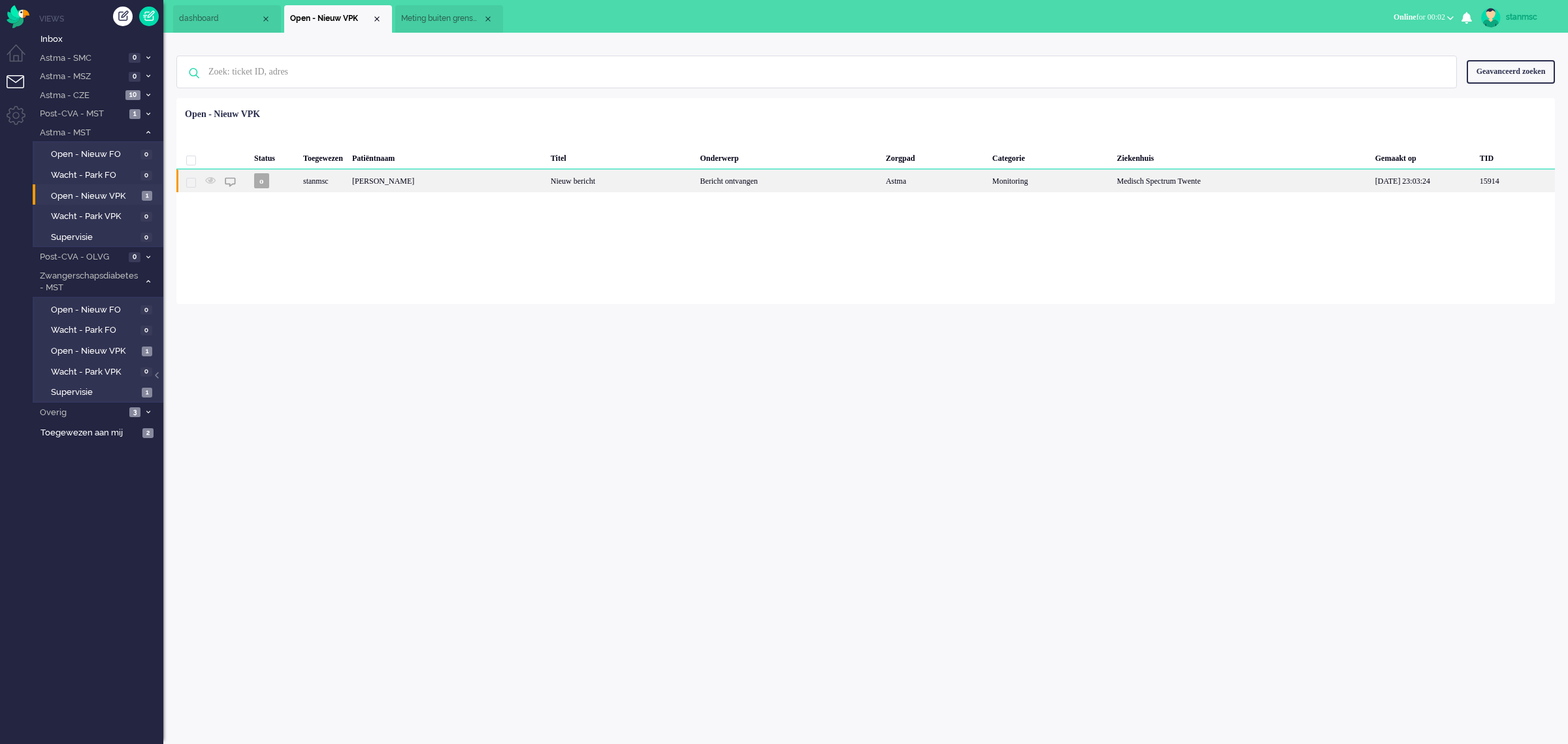
click at [435, 179] on div "[PERSON_NAME]" at bounding box center [447, 180] width 199 height 22
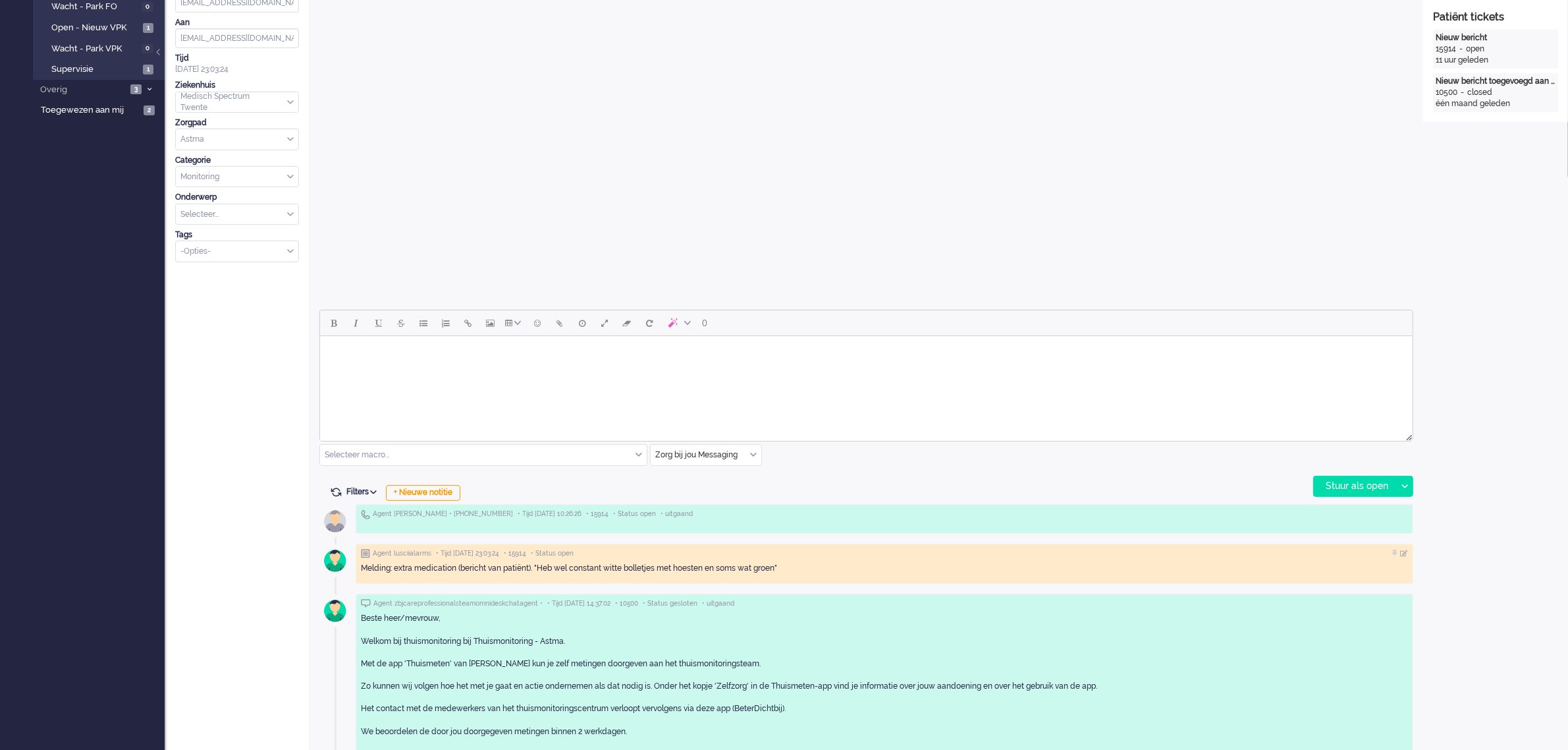
scroll to position [330, 0]
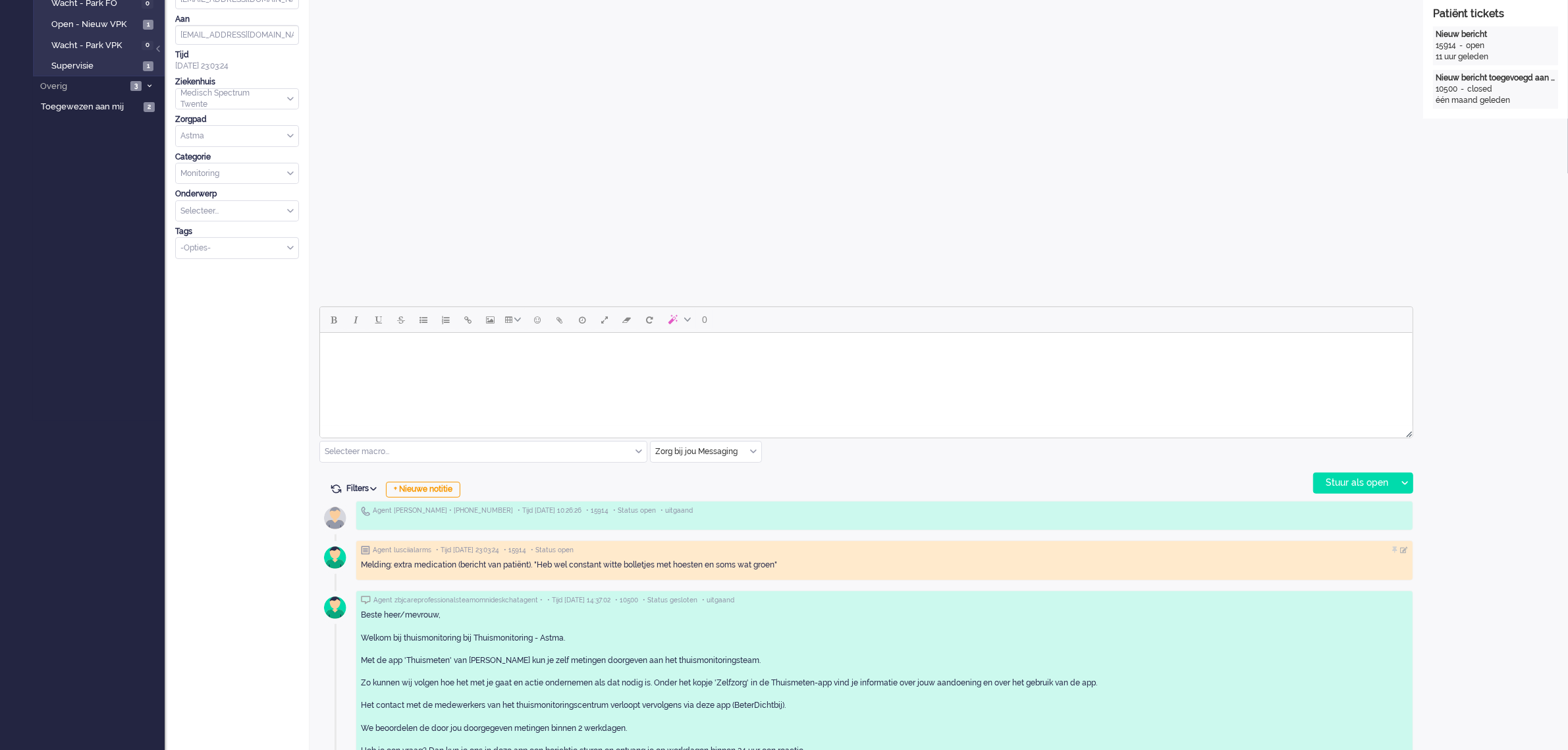
click at [382, 353] on body "Rich Text Area. Press ALT-0 for help." at bounding box center [865, 350] width 1082 height 23
click at [624, 365] on body "Goede morgen mevrouw [PERSON_NAME], We hebben geprobeerd om telefonisch met u i…" at bounding box center [865, 359] width 1082 height 42
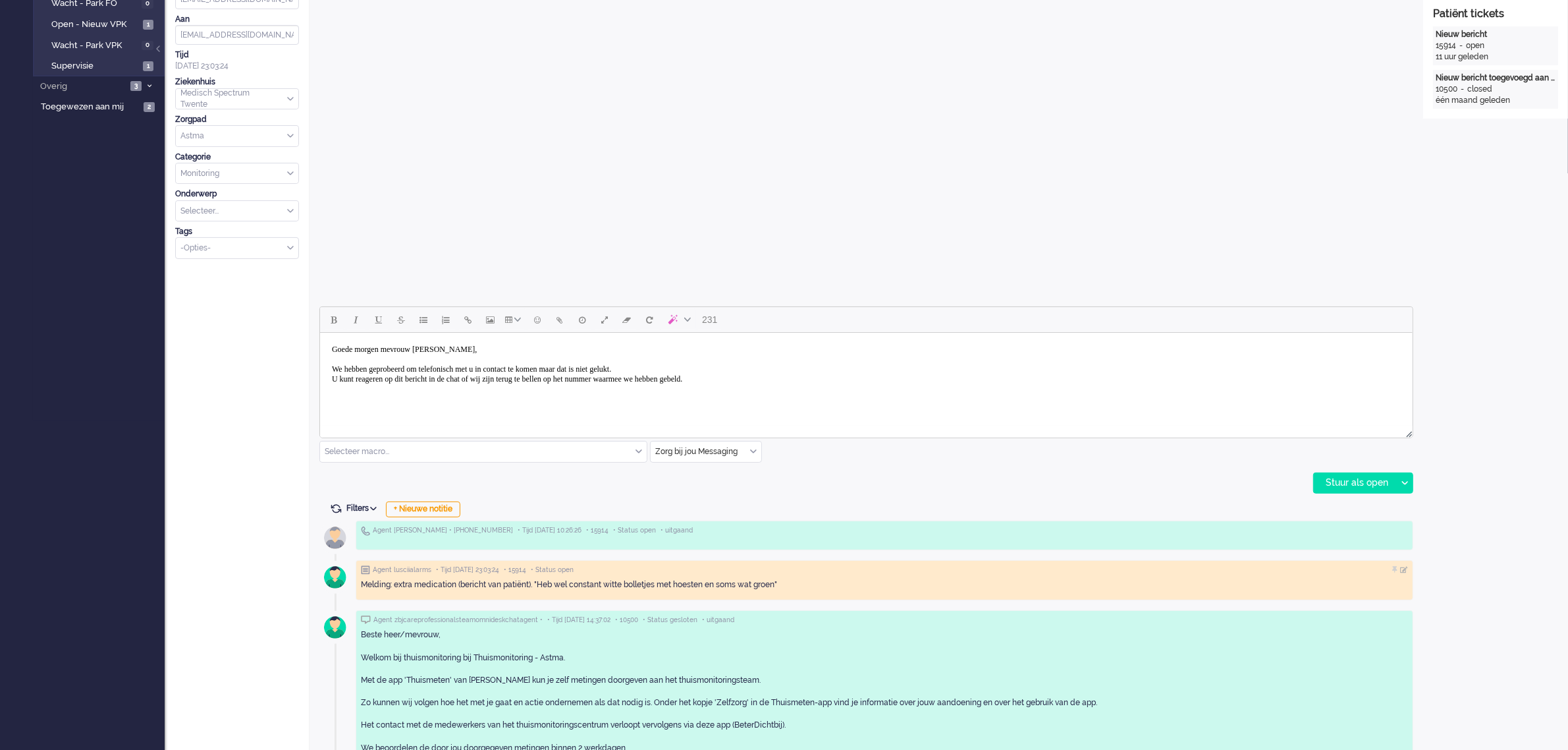
click at [784, 380] on body "Goede morgen mevrouw [PERSON_NAME], We hebben geprobeerd om telefonisch met u i…" at bounding box center [865, 369] width 1082 height 62
click at [435, 391] on body "Goede morgen mevrouw [PERSON_NAME], We hebben geprobeerd om telefonisch met u i…" at bounding box center [865, 379] width 1082 height 82
click at [1341, 479] on div "Stuur als open" at bounding box center [1354, 482] width 82 height 20
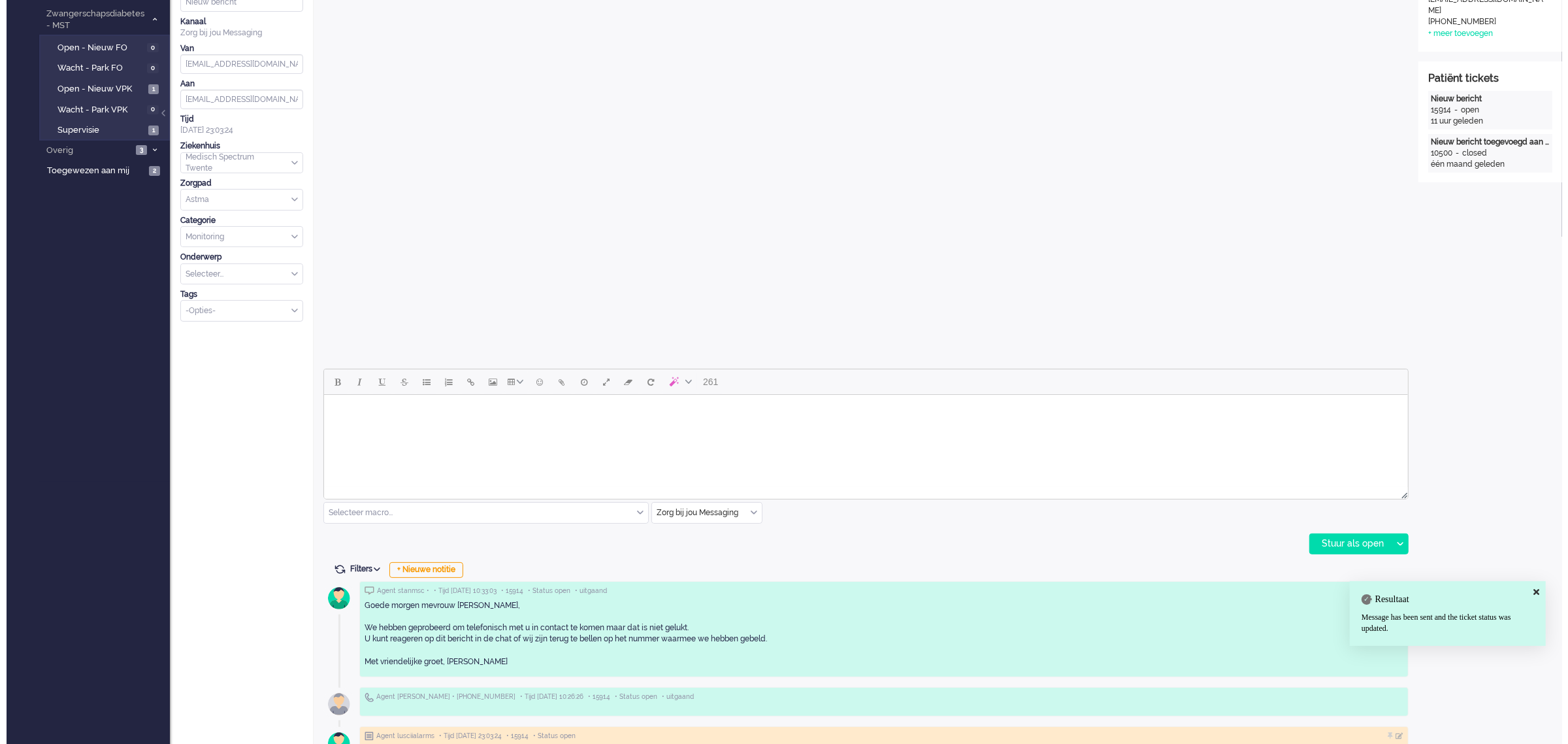
scroll to position [0, 0]
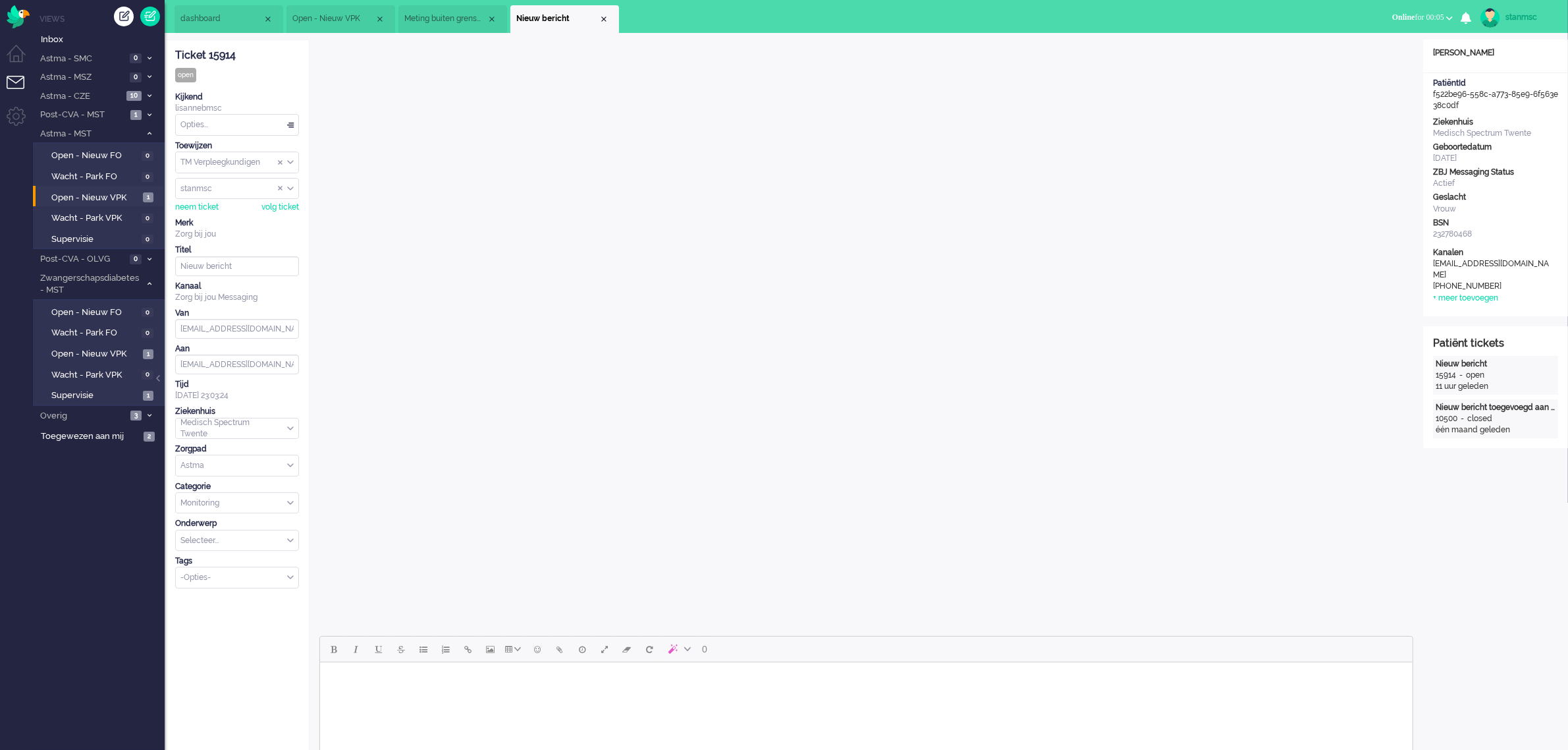
click at [252, 126] on div "Opties..." at bounding box center [237, 125] width 122 height 21
click at [218, 212] on li "Opgelost" at bounding box center [237, 219] width 122 height 19
click at [607, 20] on div "Close tab" at bounding box center [604, 19] width 10 height 10
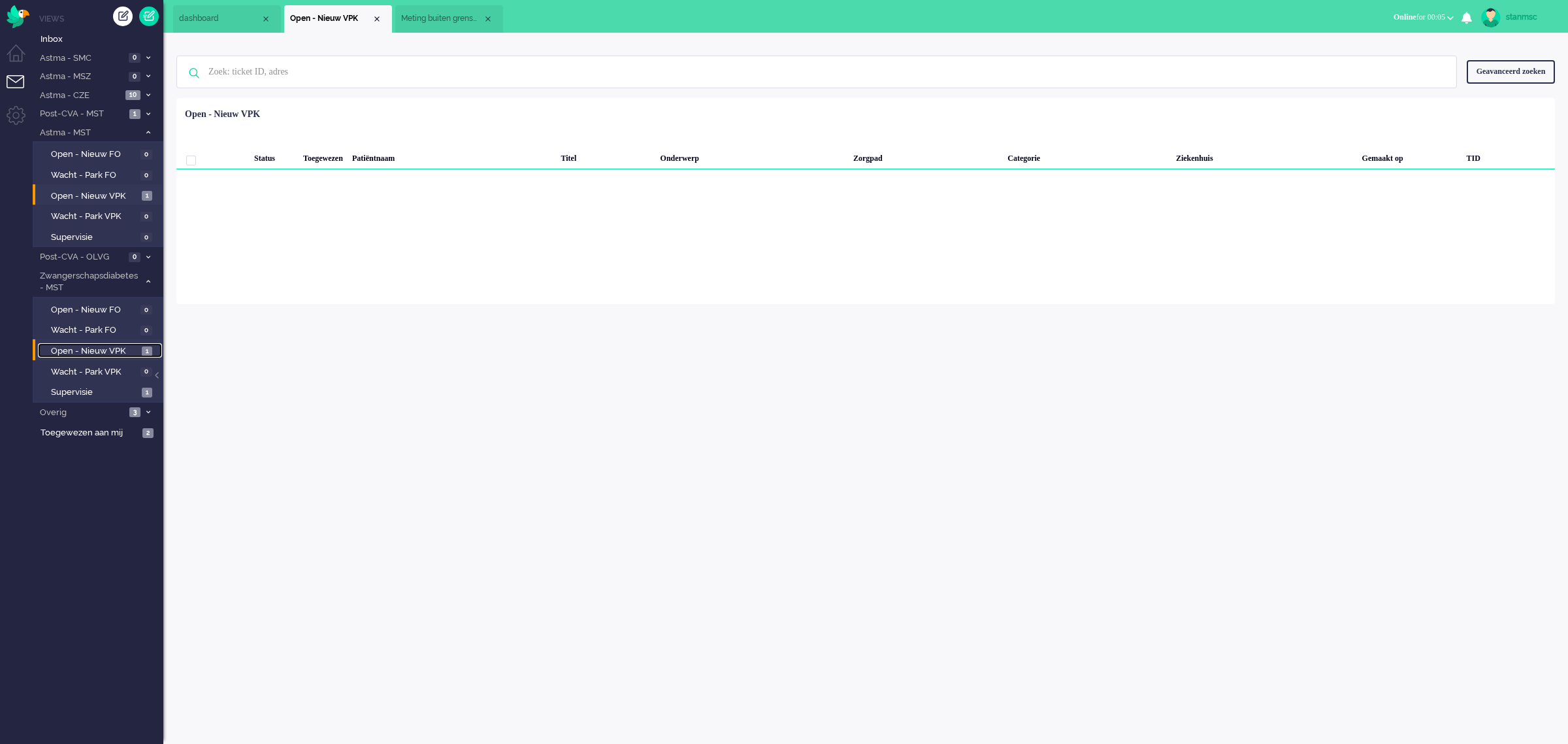
click at [103, 347] on span "Open - Nieuw VPK" at bounding box center [95, 351] width 88 height 12
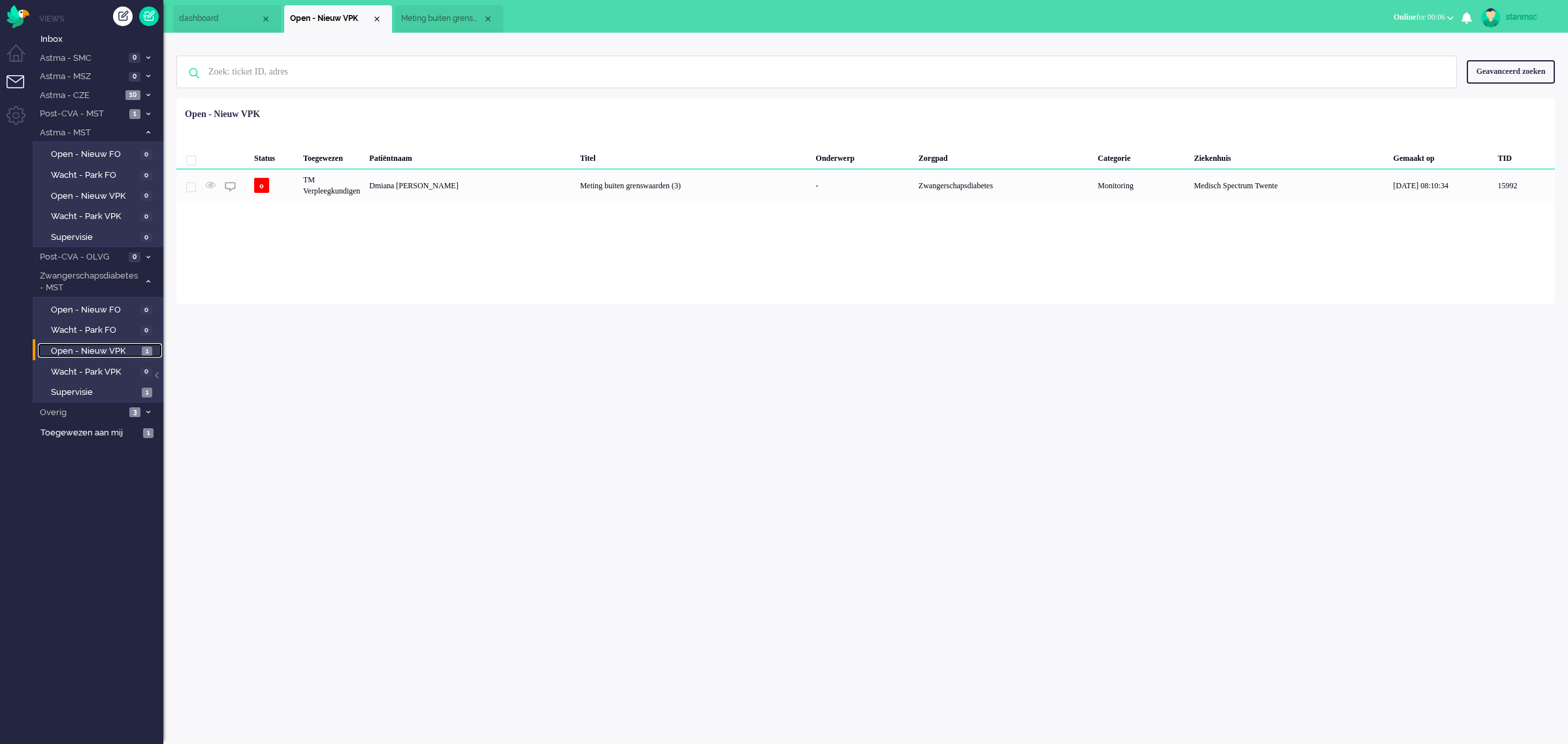
click at [447, 8] on li "Meting buiten grenswaarden (3)" at bounding box center [449, 19] width 107 height 27
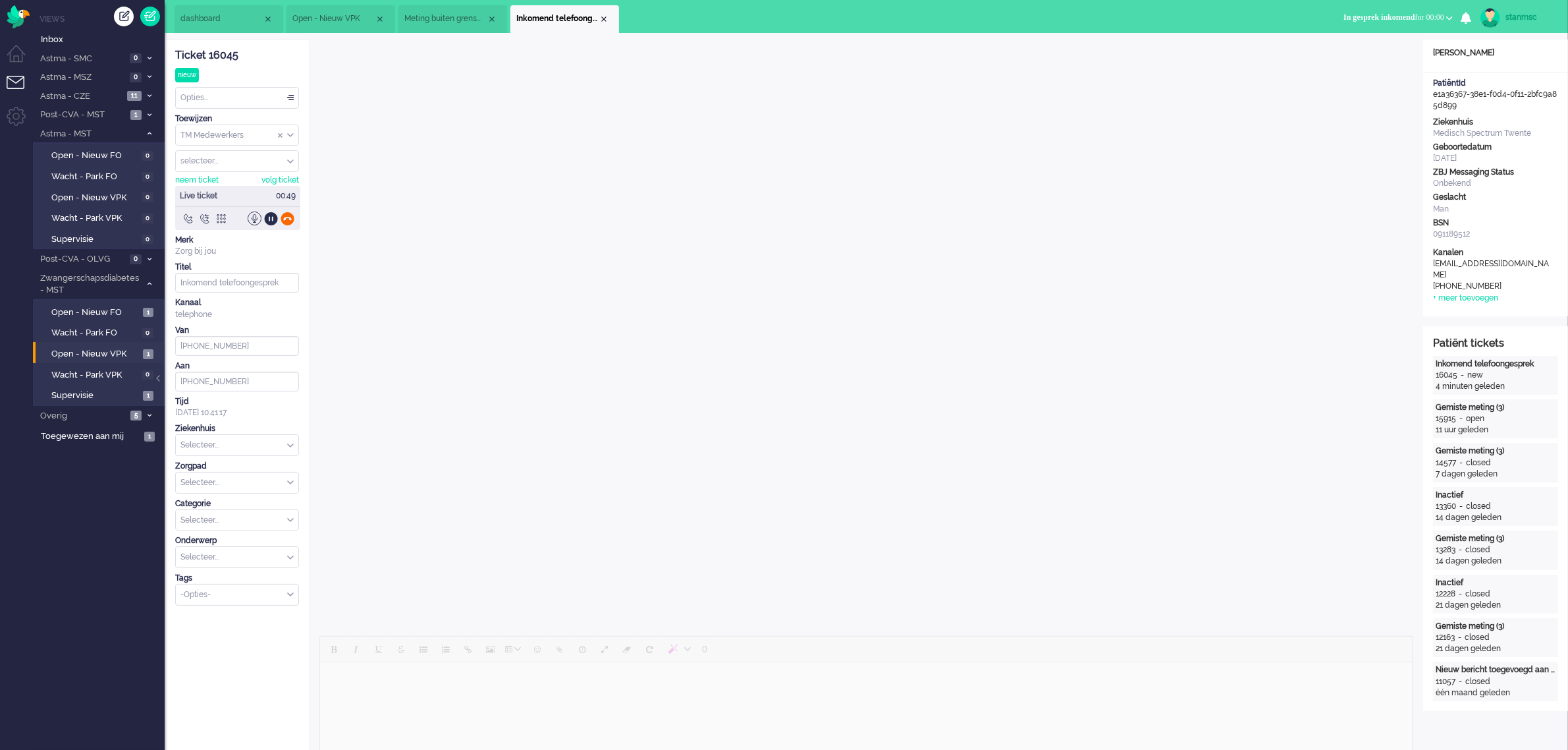
click at [286, 220] on div at bounding box center [287, 218] width 14 height 14
type input "+31648777087"
click at [288, 400] on div "Selecteer..." at bounding box center [237, 401] width 122 height 21
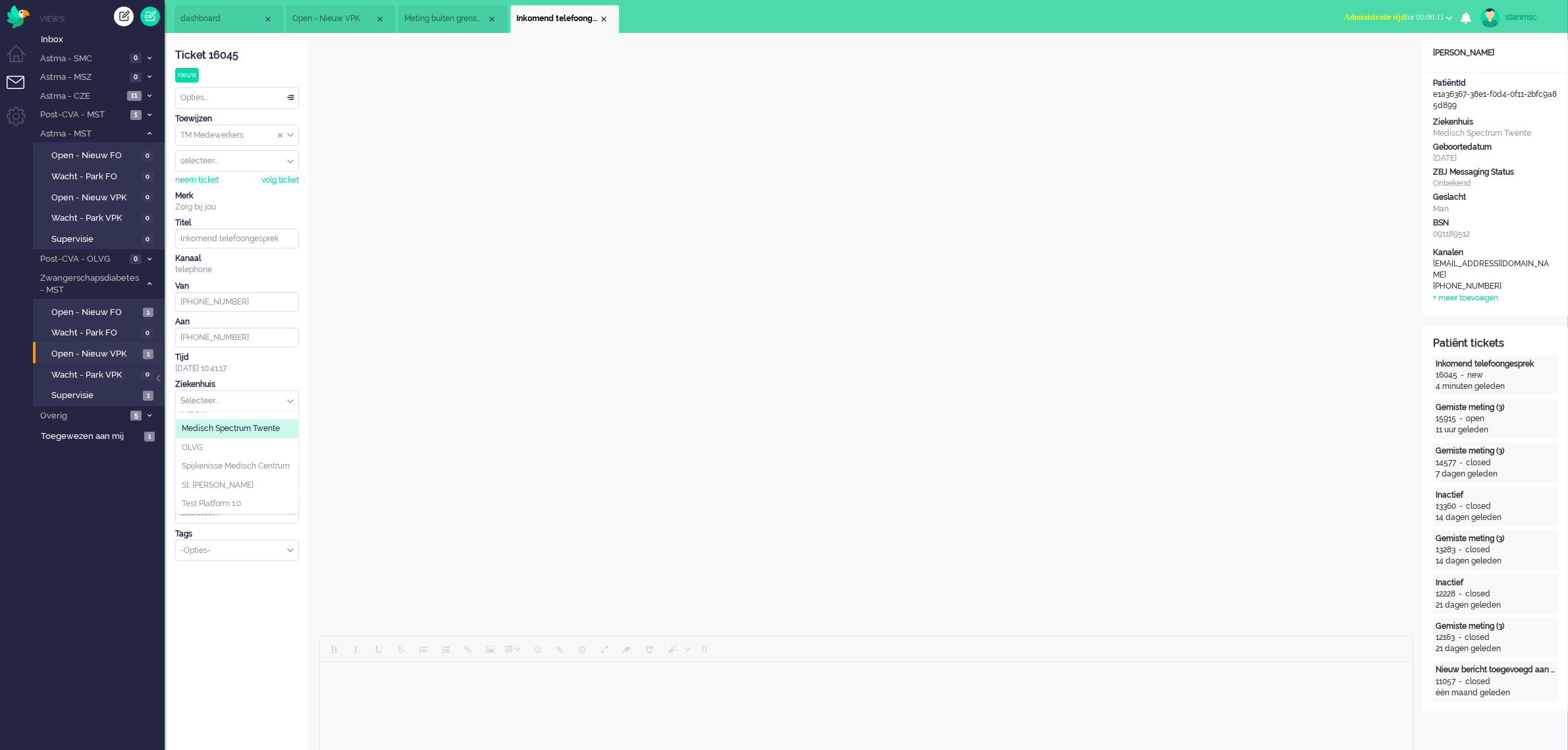
click at [238, 423] on span "Medisch Spectrum Twente" at bounding box center [231, 429] width 98 height 11
click at [288, 439] on div "Selecteer..." at bounding box center [237, 438] width 122 height 21
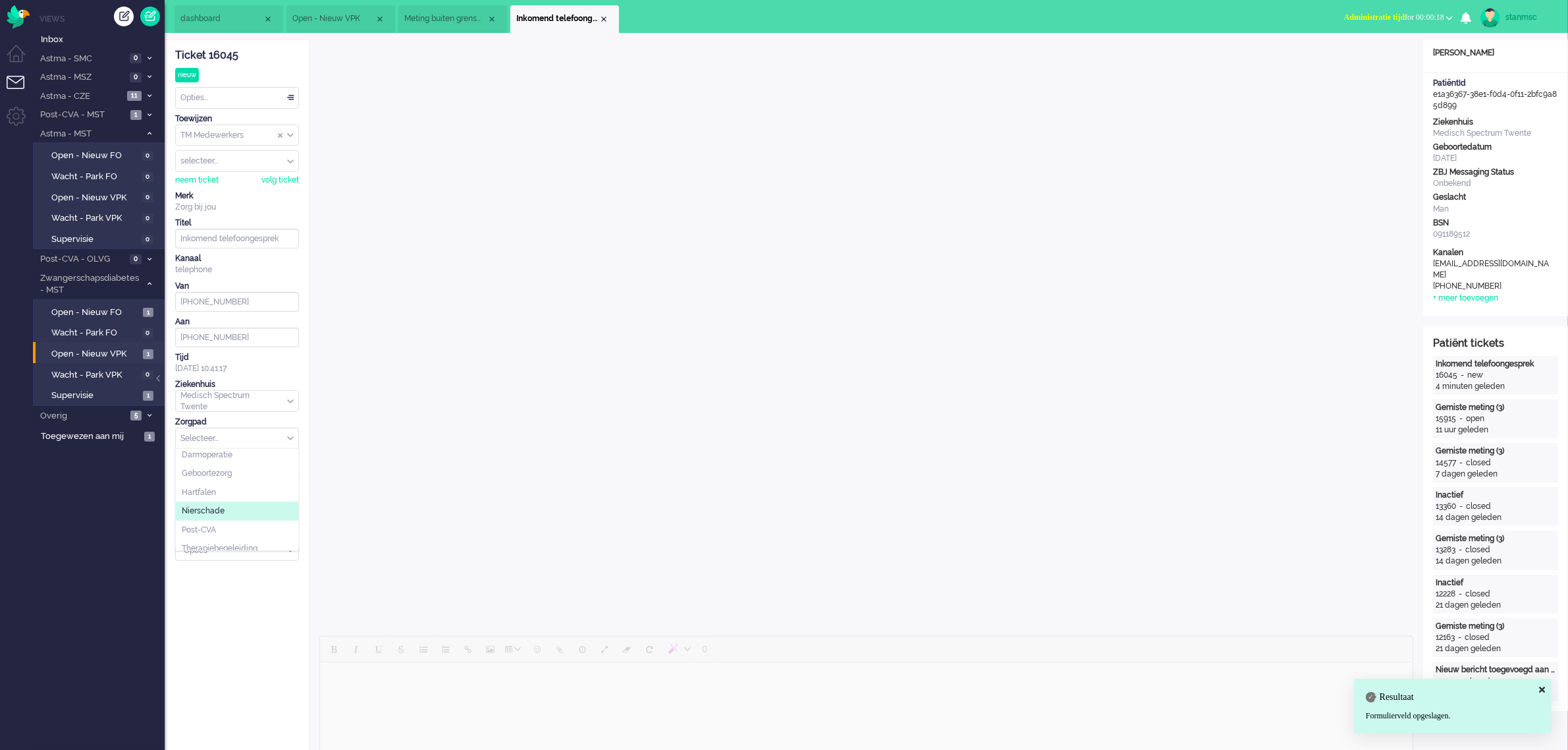
scroll to position [0, 0]
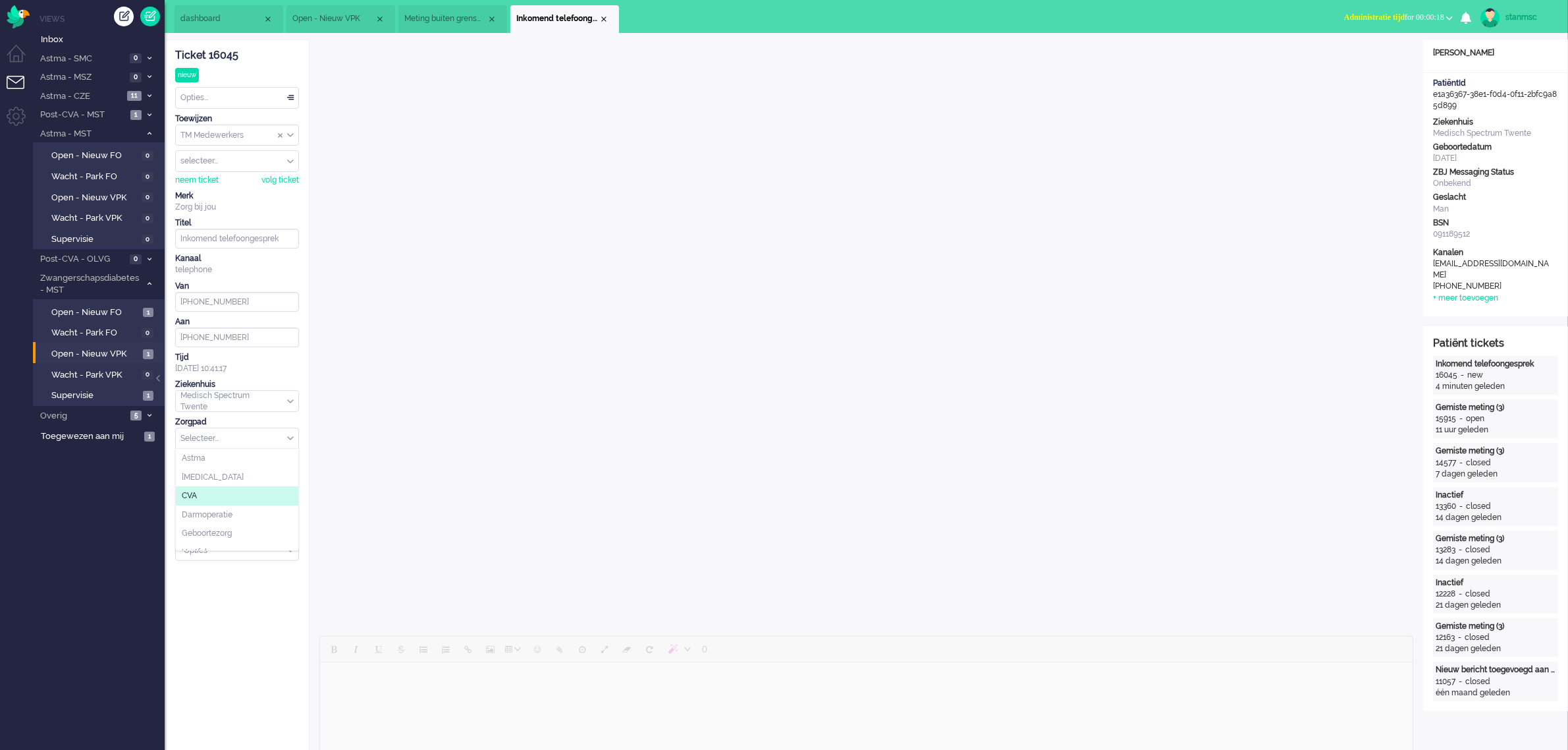
click at [218, 494] on li "CVA" at bounding box center [237, 496] width 122 height 19
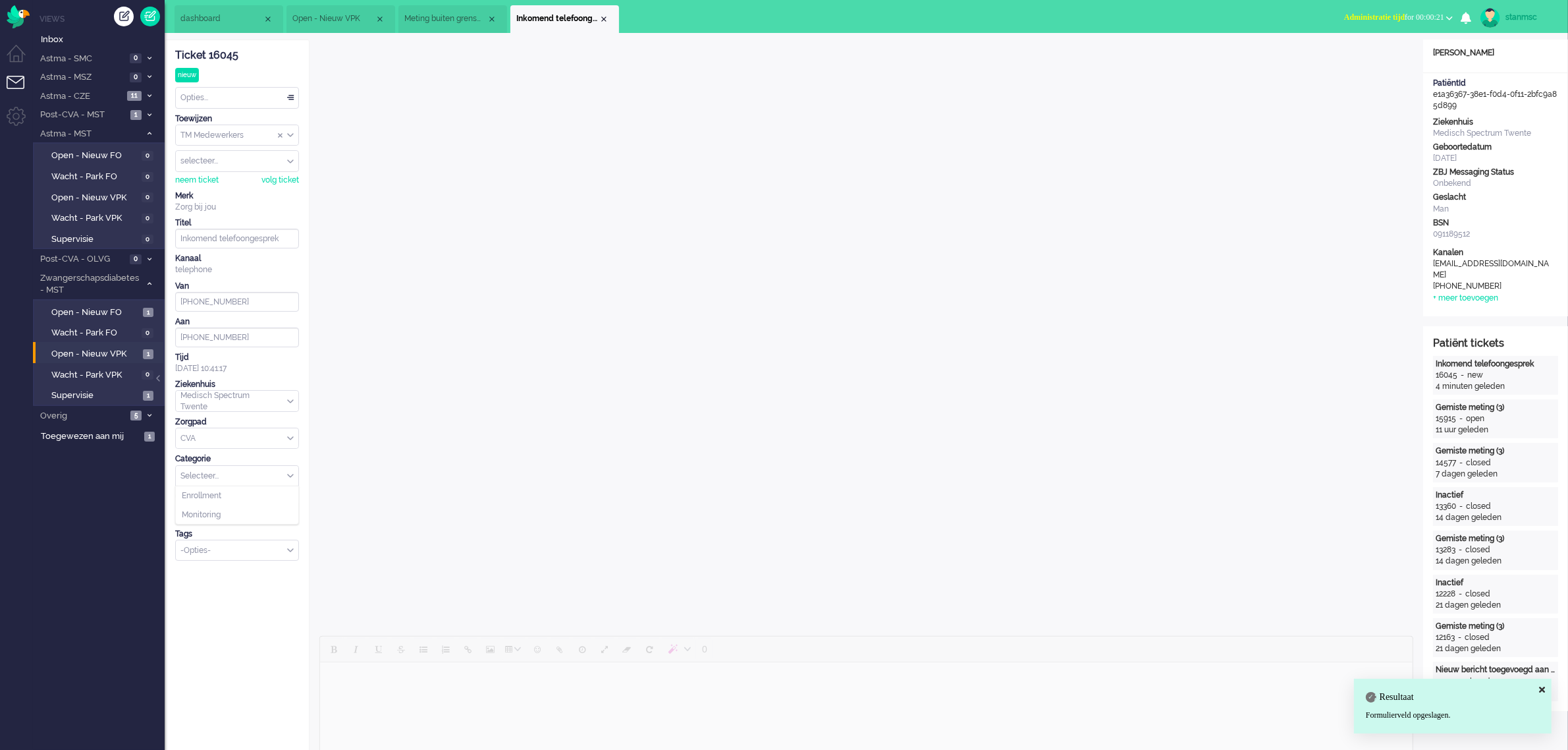
click at [287, 474] on div "Selecteer..." at bounding box center [237, 476] width 122 height 21
click at [231, 514] on li "Monitoring" at bounding box center [237, 514] width 122 height 19
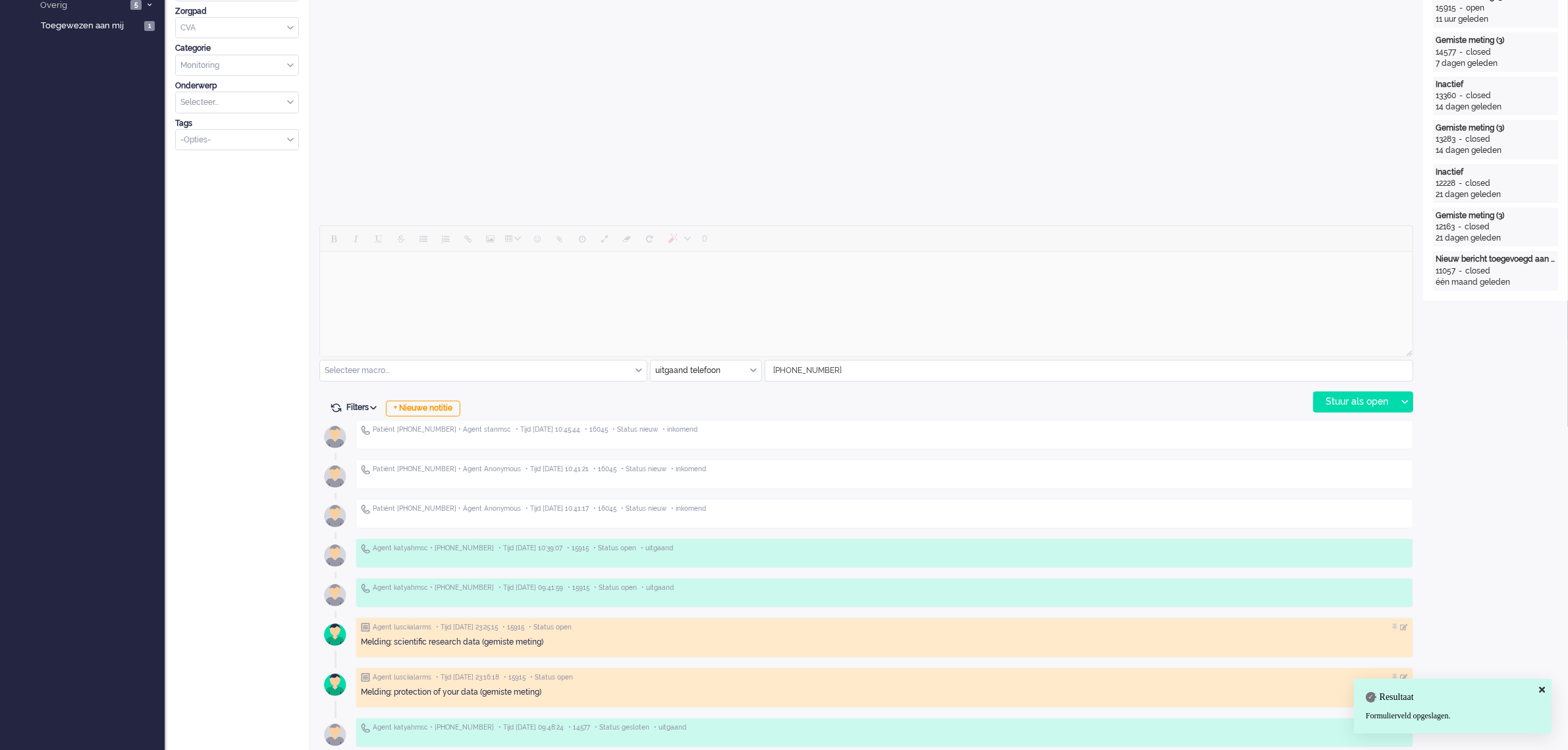
scroll to position [412, 0]
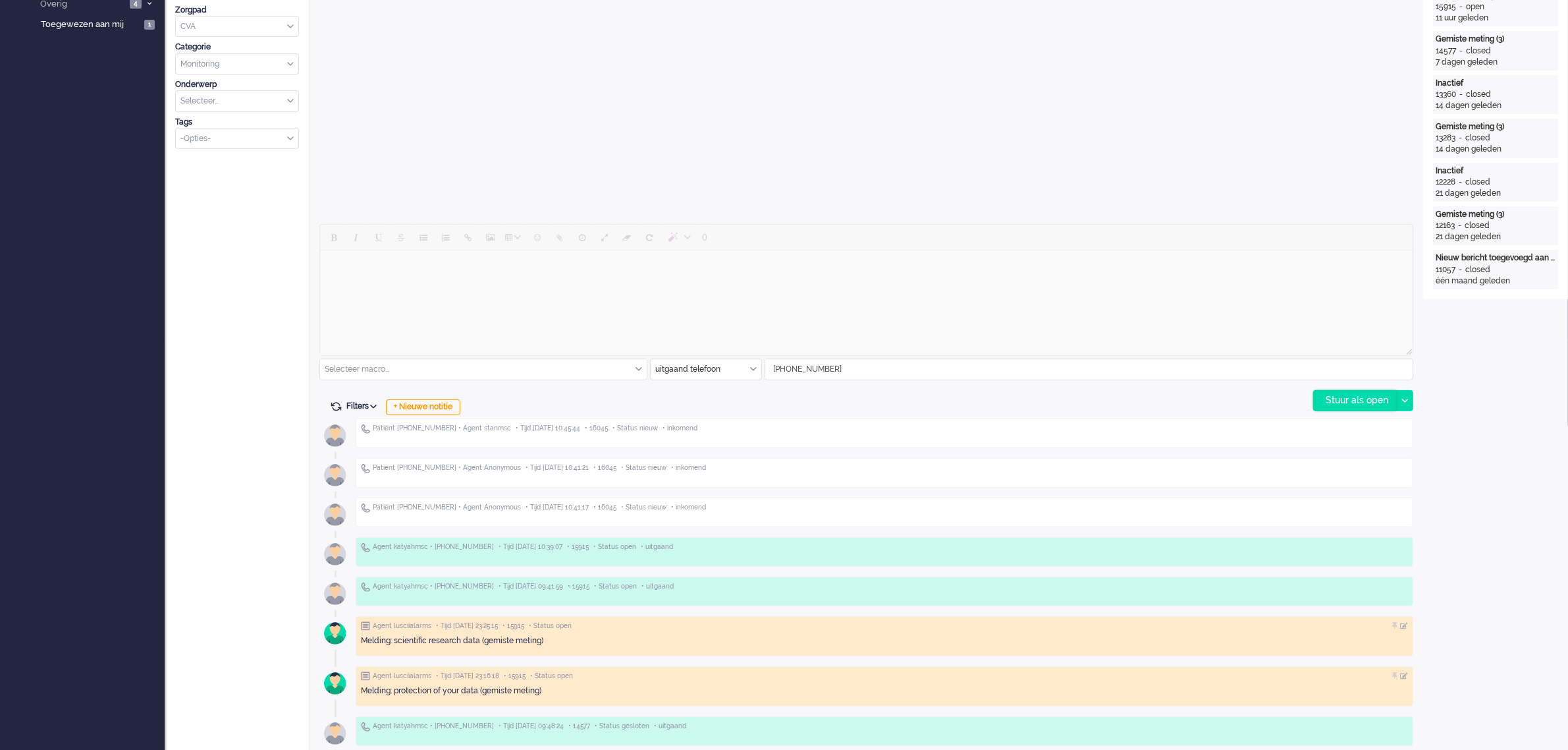
click at [1365, 399] on div "Stuur als open" at bounding box center [1354, 400] width 82 height 20
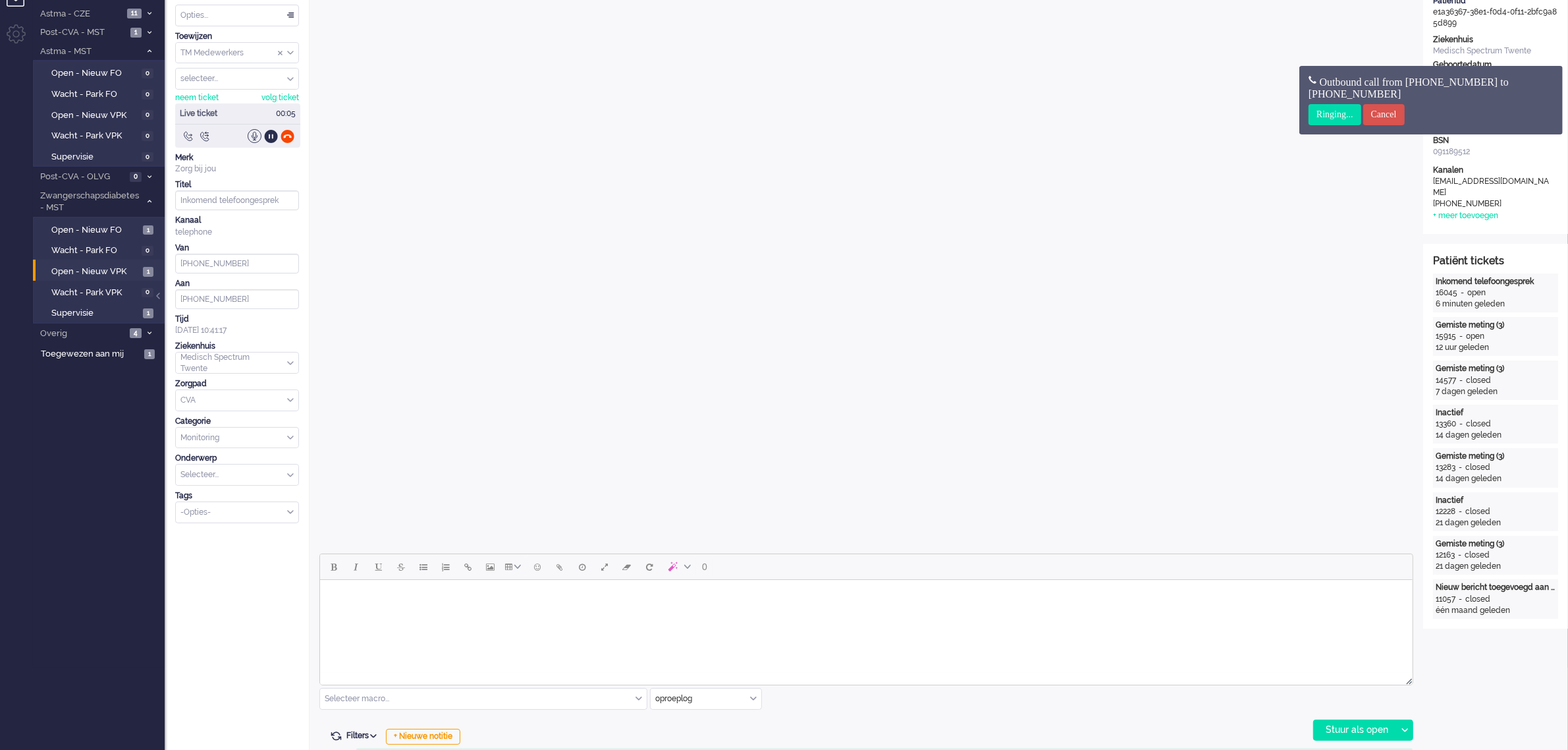
scroll to position [0, 0]
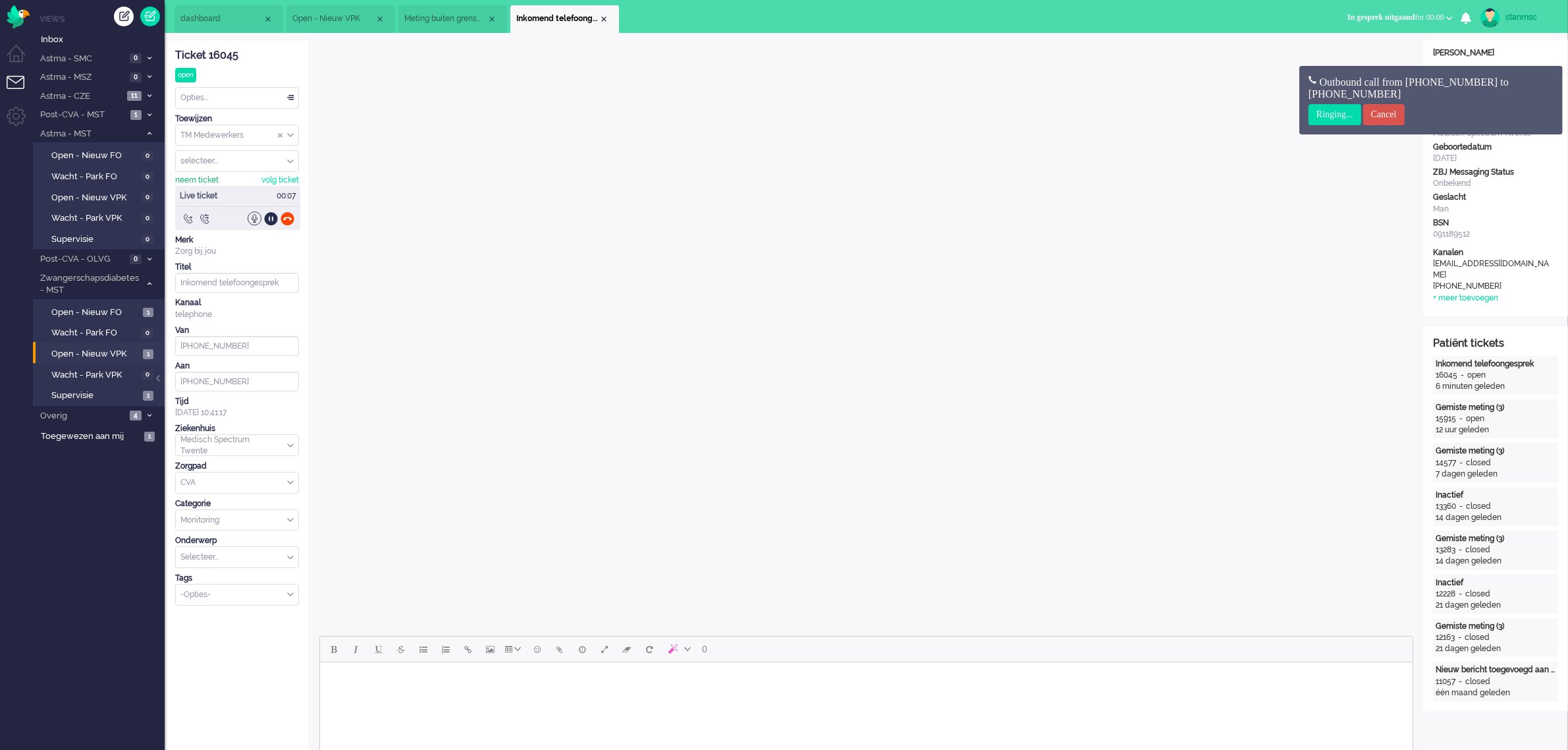
click at [208, 178] on div "neem ticket" at bounding box center [197, 180] width 43 height 11
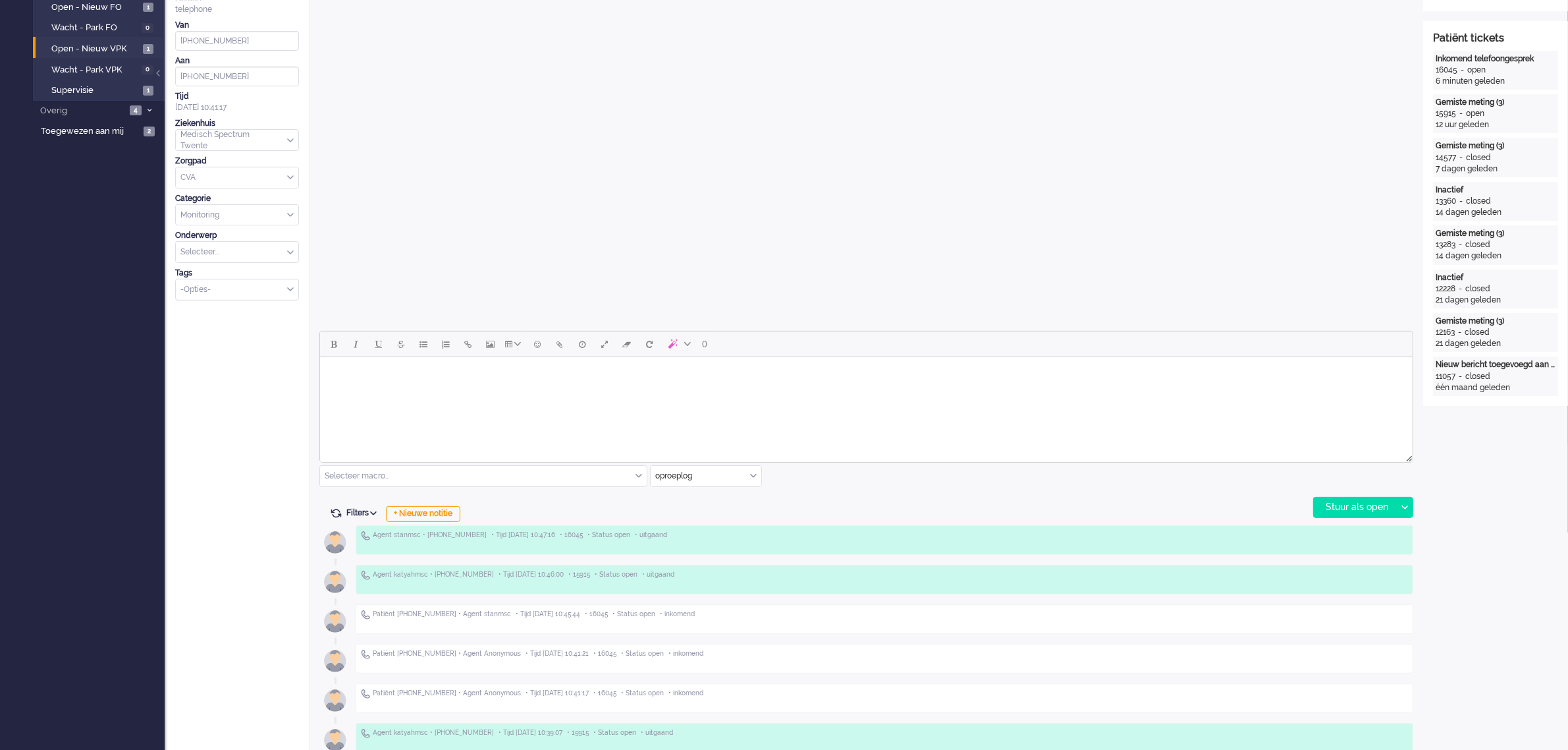
scroll to position [330, 0]
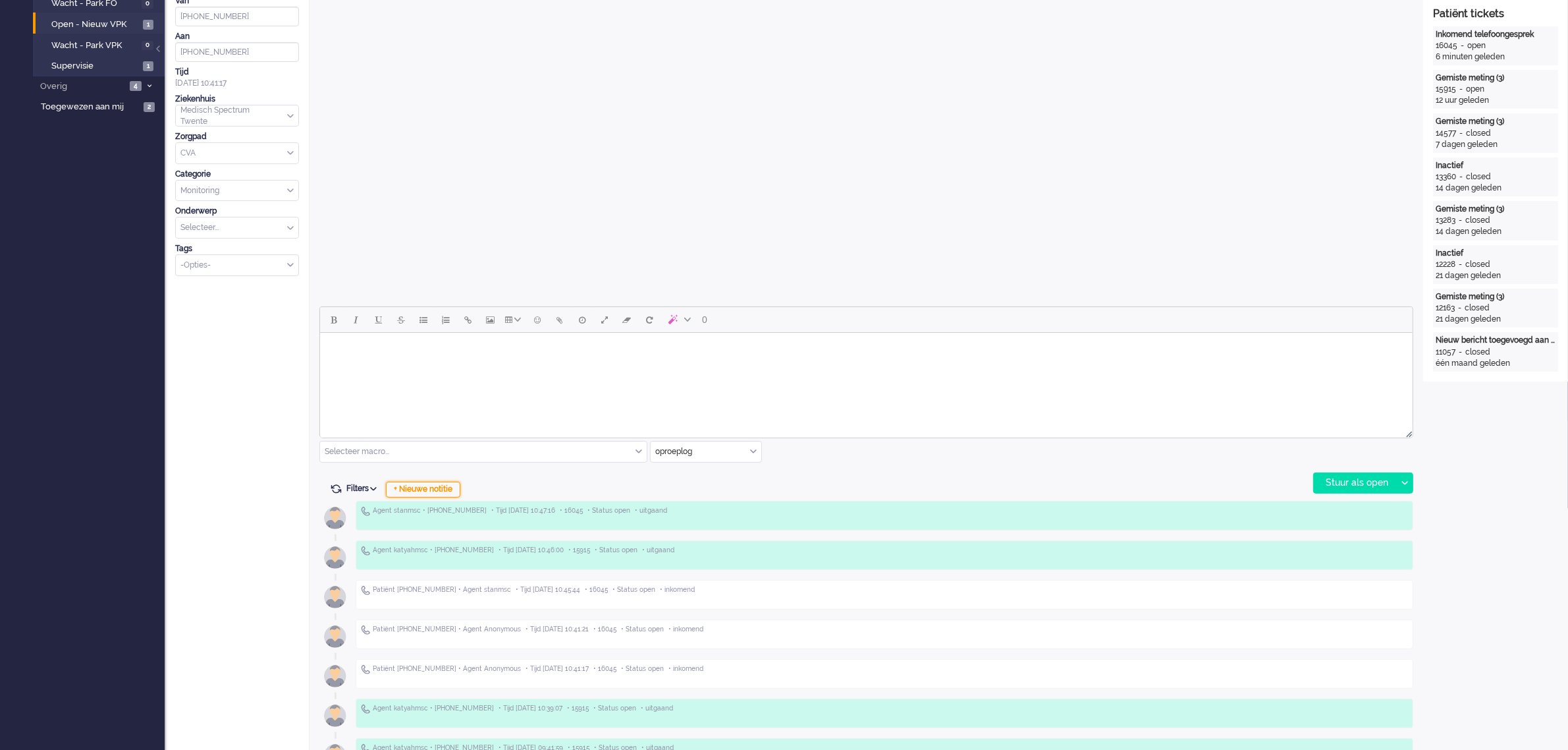
click at [423, 486] on div "+ Nieuwe notitie" at bounding box center [423, 489] width 74 height 16
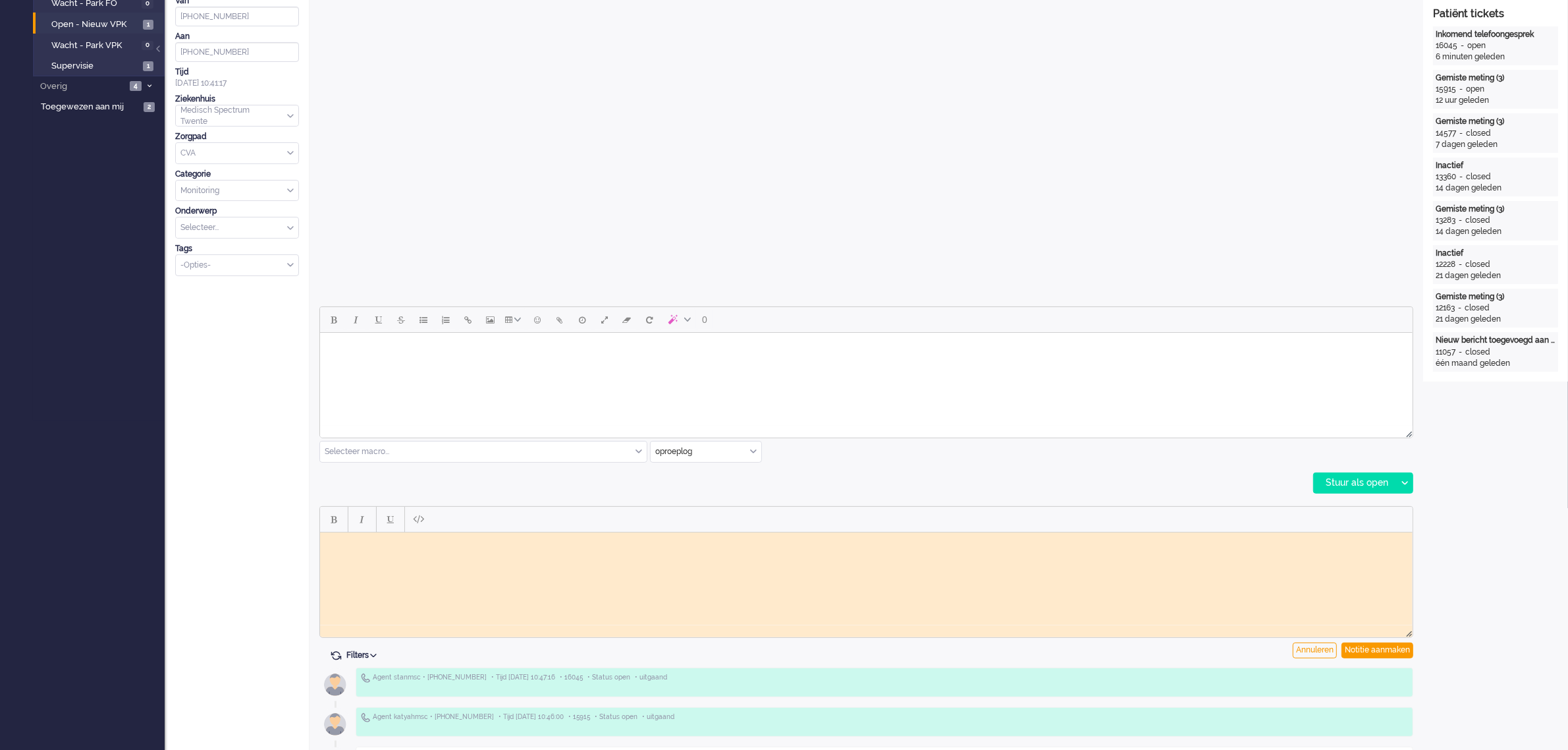
scroll to position [0, 0]
click at [354, 551] on html at bounding box center [865, 542] width 1092 height 21
click at [349, 545] on body "06" at bounding box center [865, 542] width 1082 height 9
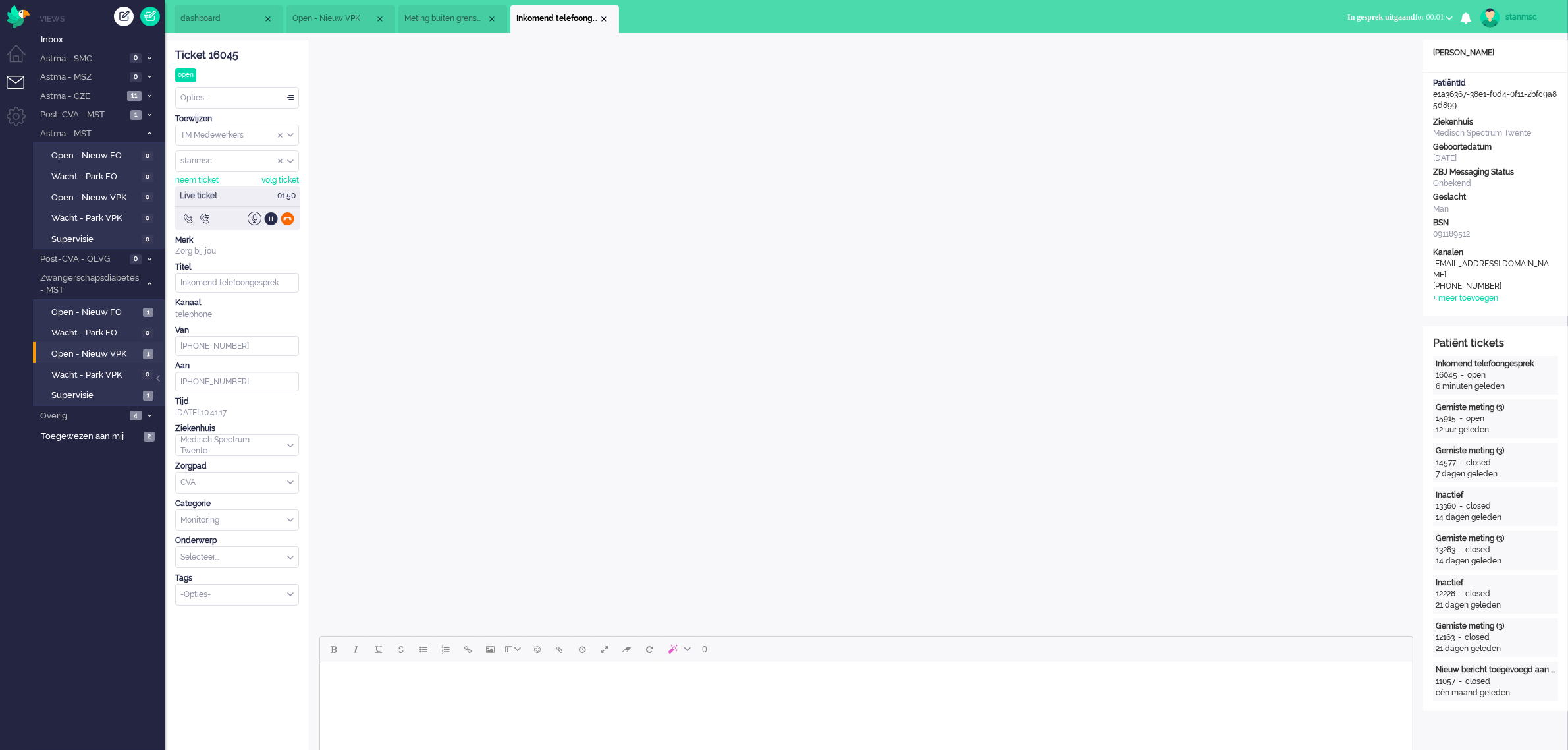
click at [288, 220] on div at bounding box center [287, 218] width 14 height 14
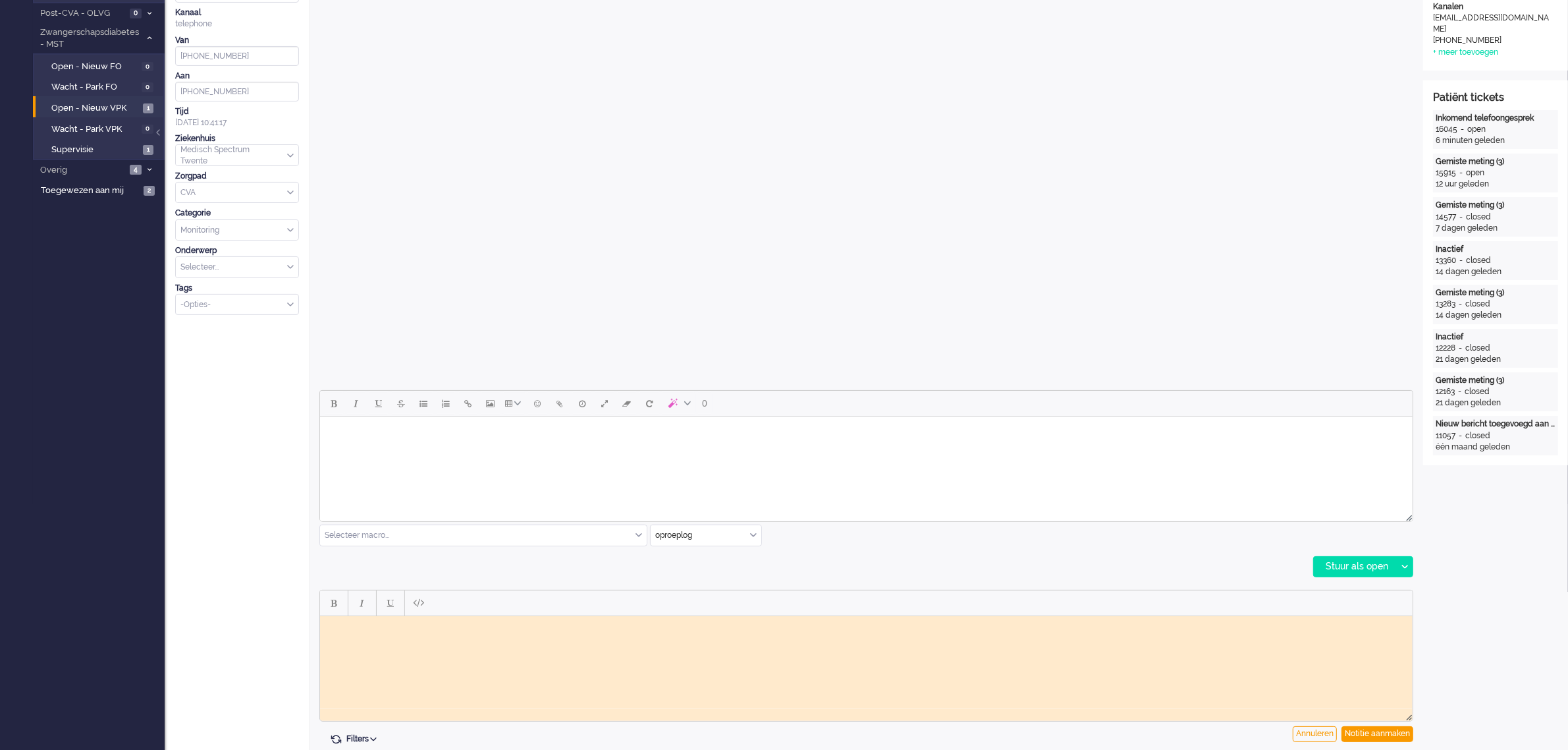
scroll to position [247, 0]
click at [1311, 735] on div "Annuleren" at bounding box center [1315, 732] width 44 height 16
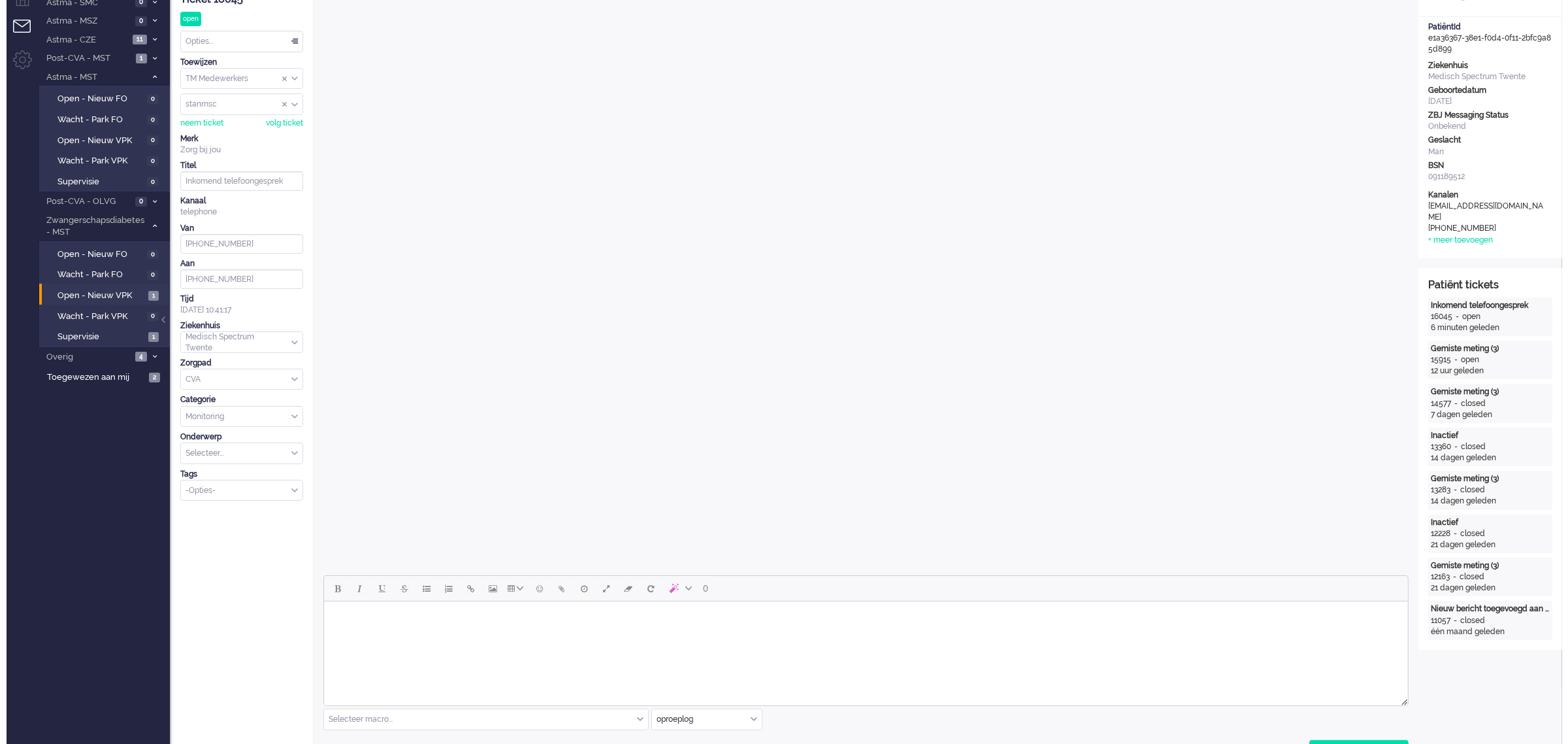
scroll to position [0, 0]
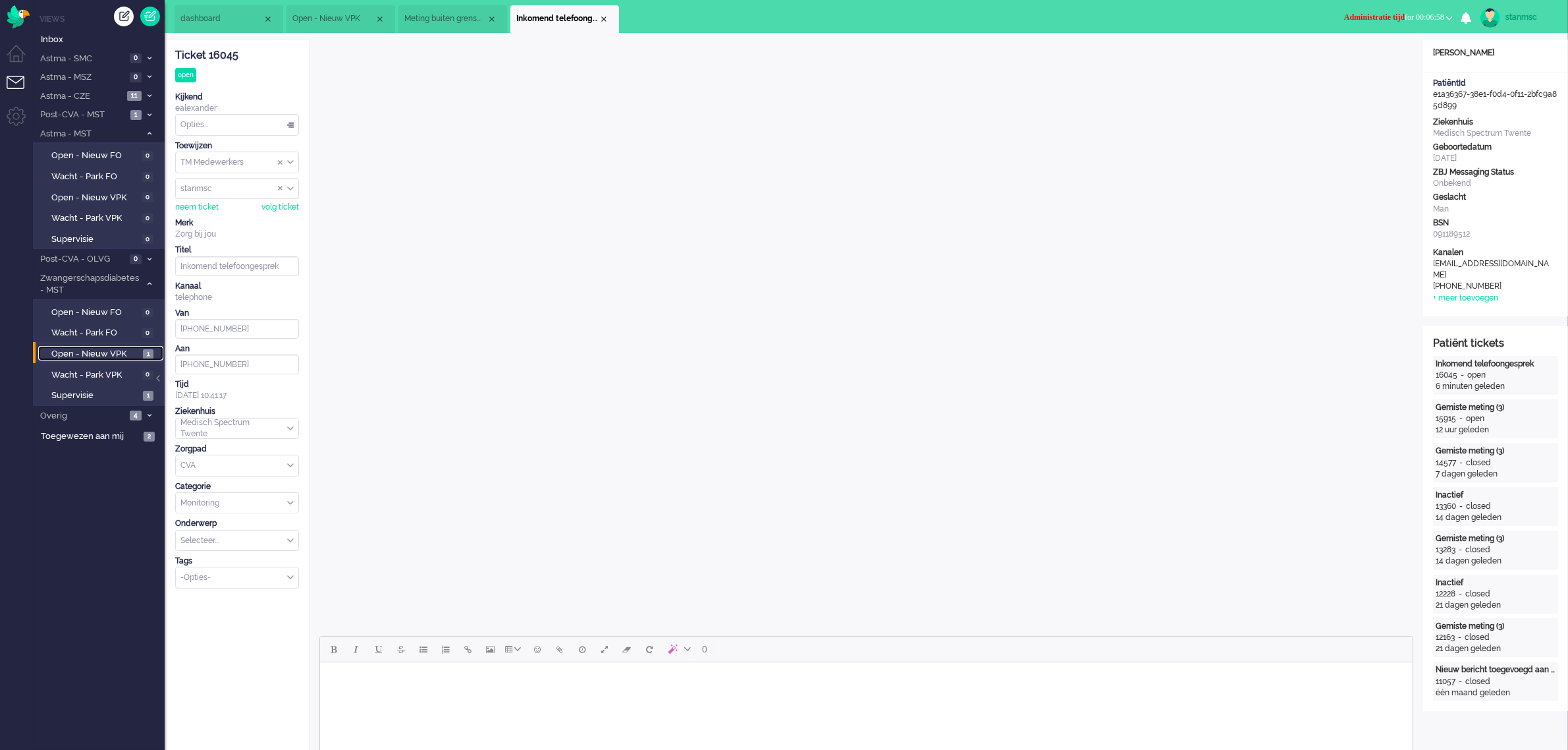
click at [92, 351] on span "Open - Nieuw VPK" at bounding box center [96, 353] width 89 height 12
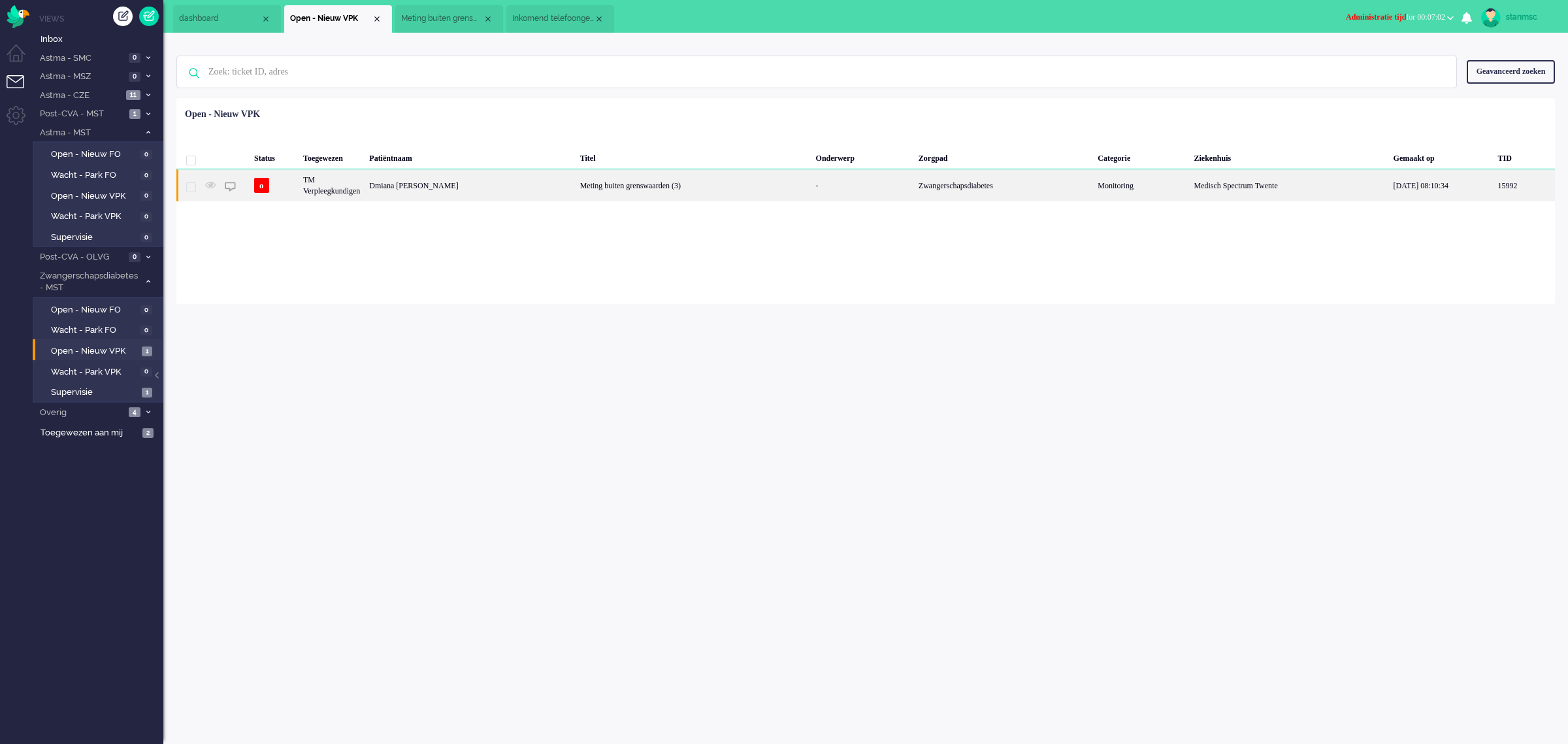
click at [434, 190] on div "Dmiana [PERSON_NAME]" at bounding box center [469, 185] width 210 height 32
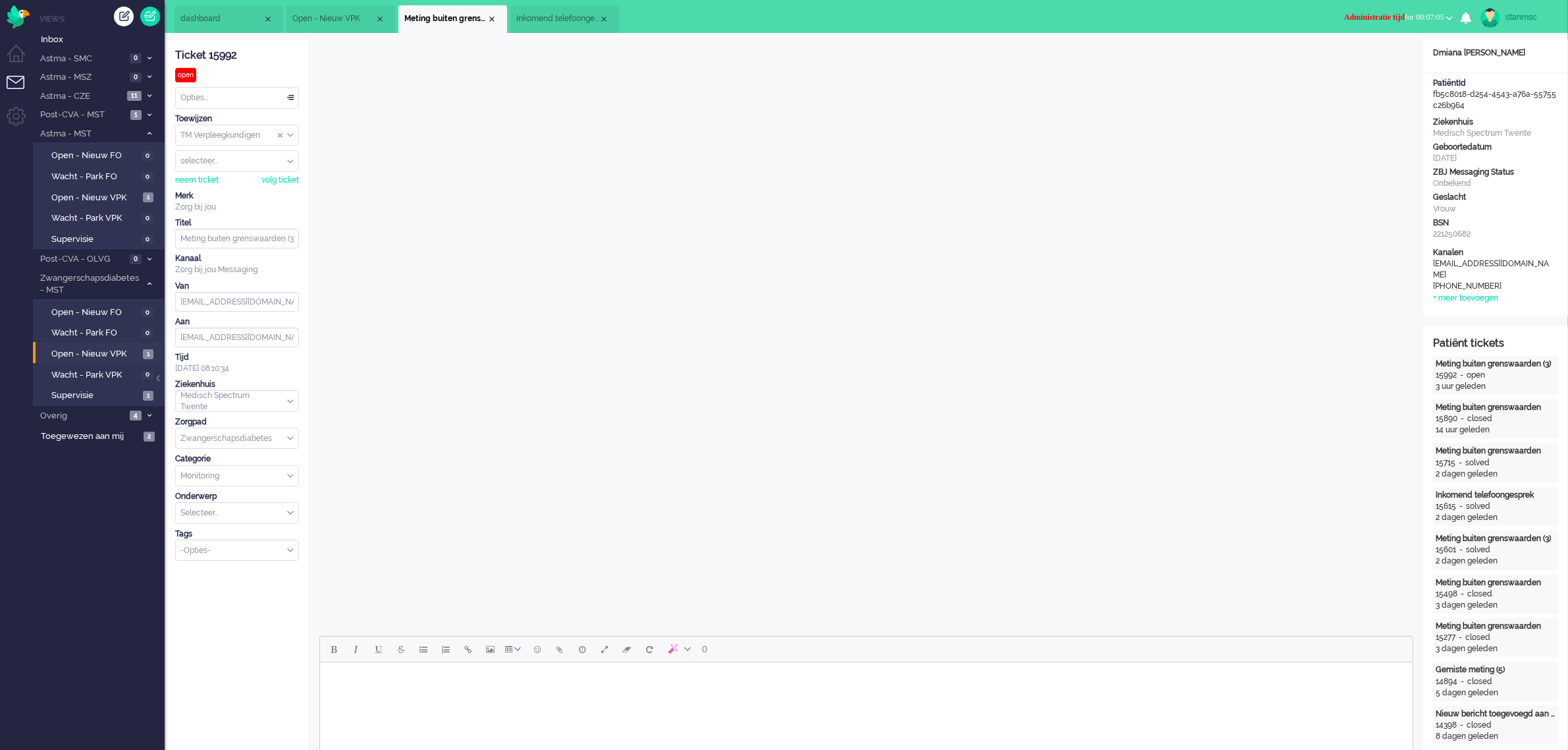
click at [1394, 9] on button "Administratie tijd for 00:07:05" at bounding box center [1398, 17] width 124 height 19
click at [1375, 57] on label "Online" at bounding box center [1398, 59] width 104 height 11
click at [77, 411] on span "Overig" at bounding box center [82, 416] width 88 height 12
click at [88, 479] on span "Telefonie" at bounding box center [95, 479] width 88 height 12
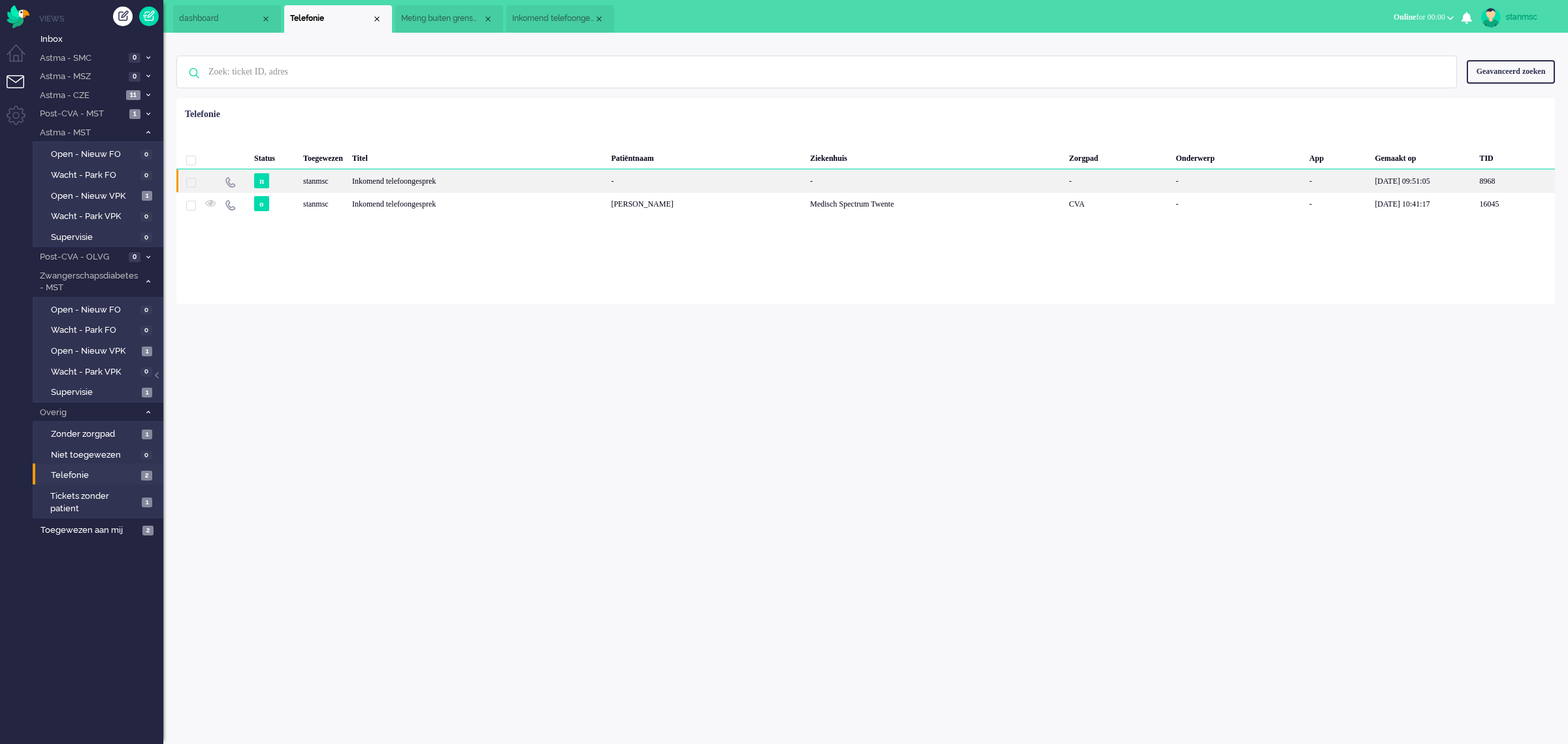
click at [348, 184] on div "stanmsc" at bounding box center [323, 180] width 49 height 22
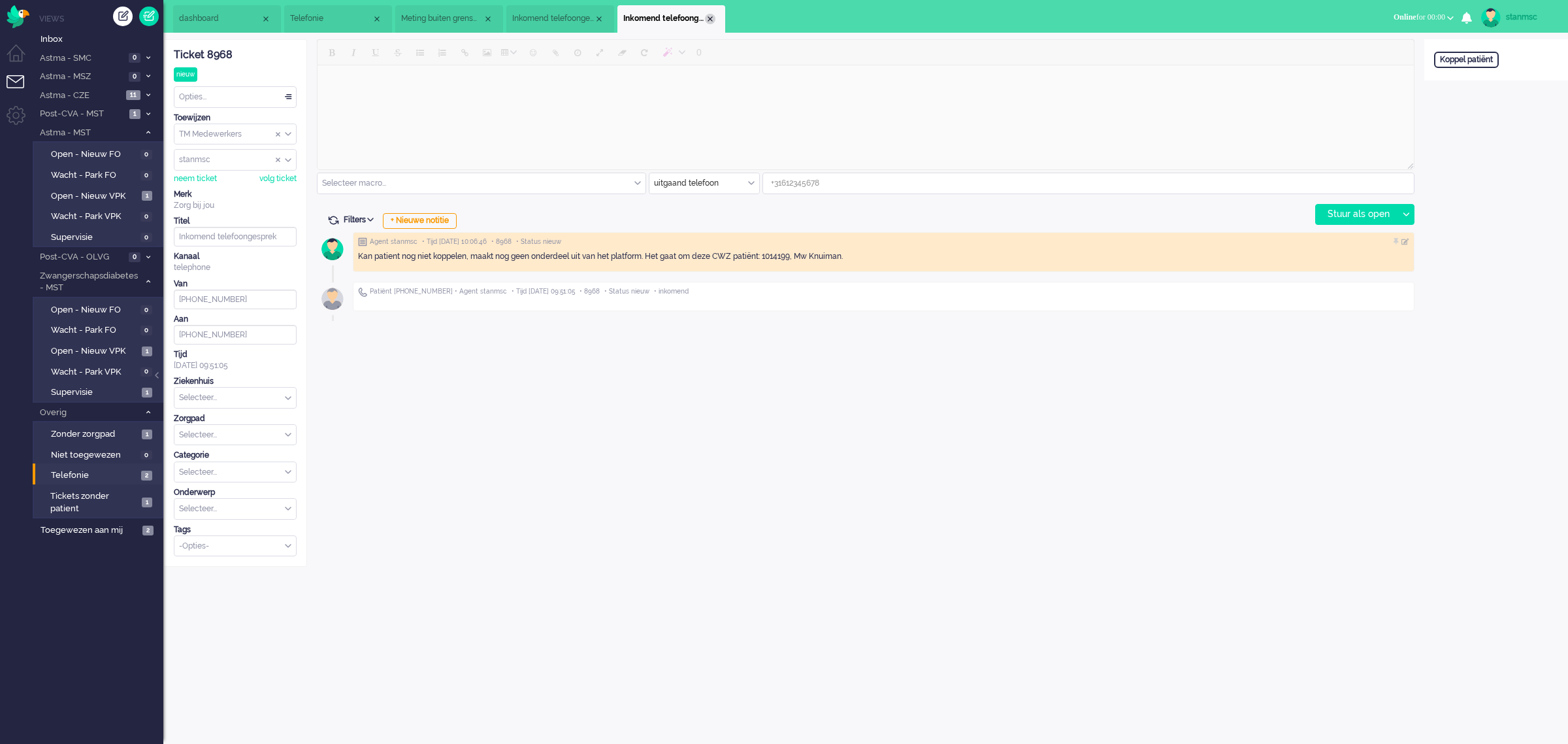
click at [713, 19] on div "Close tab" at bounding box center [709, 19] width 10 height 10
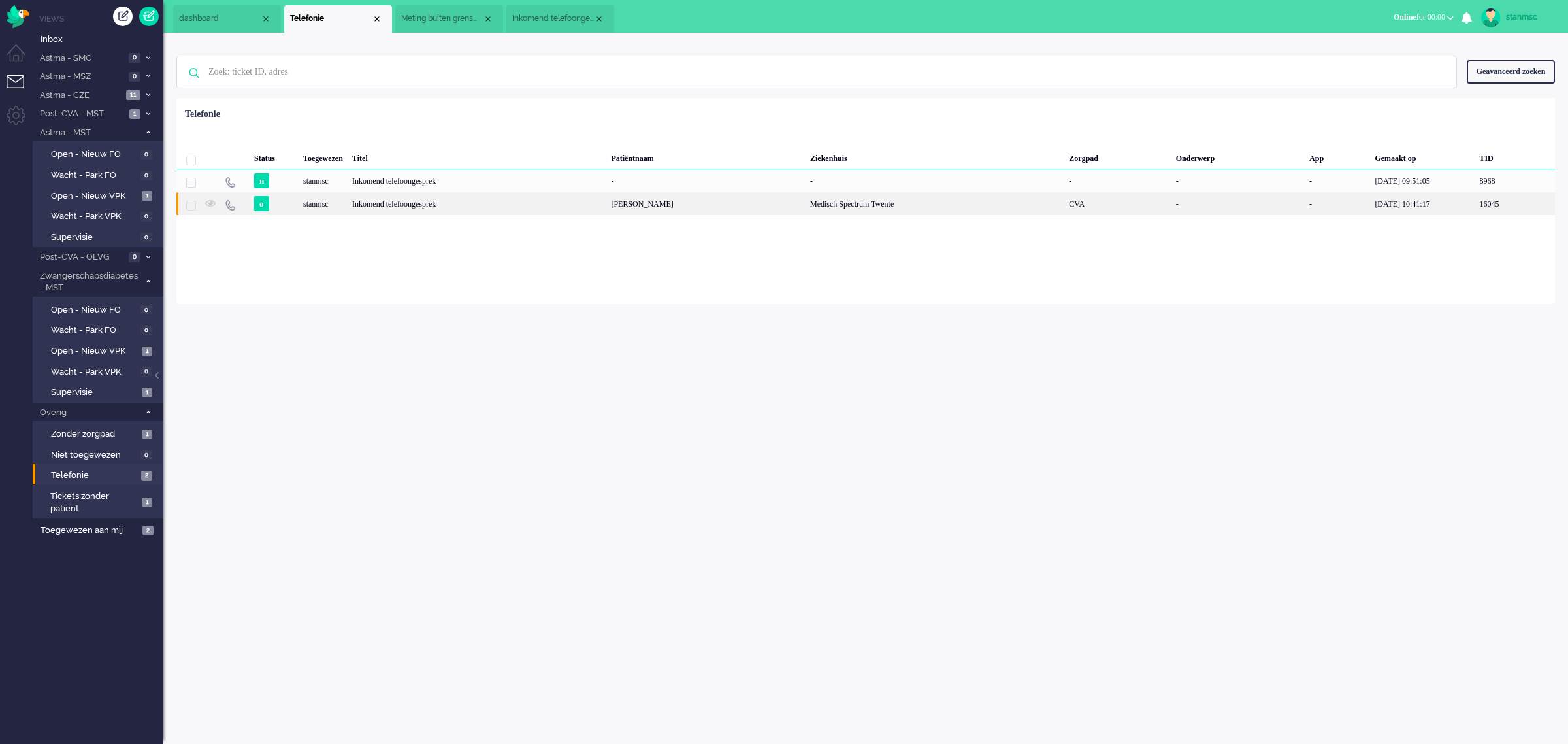
click at [340, 204] on div "stanmsc" at bounding box center [323, 204] width 49 height 22
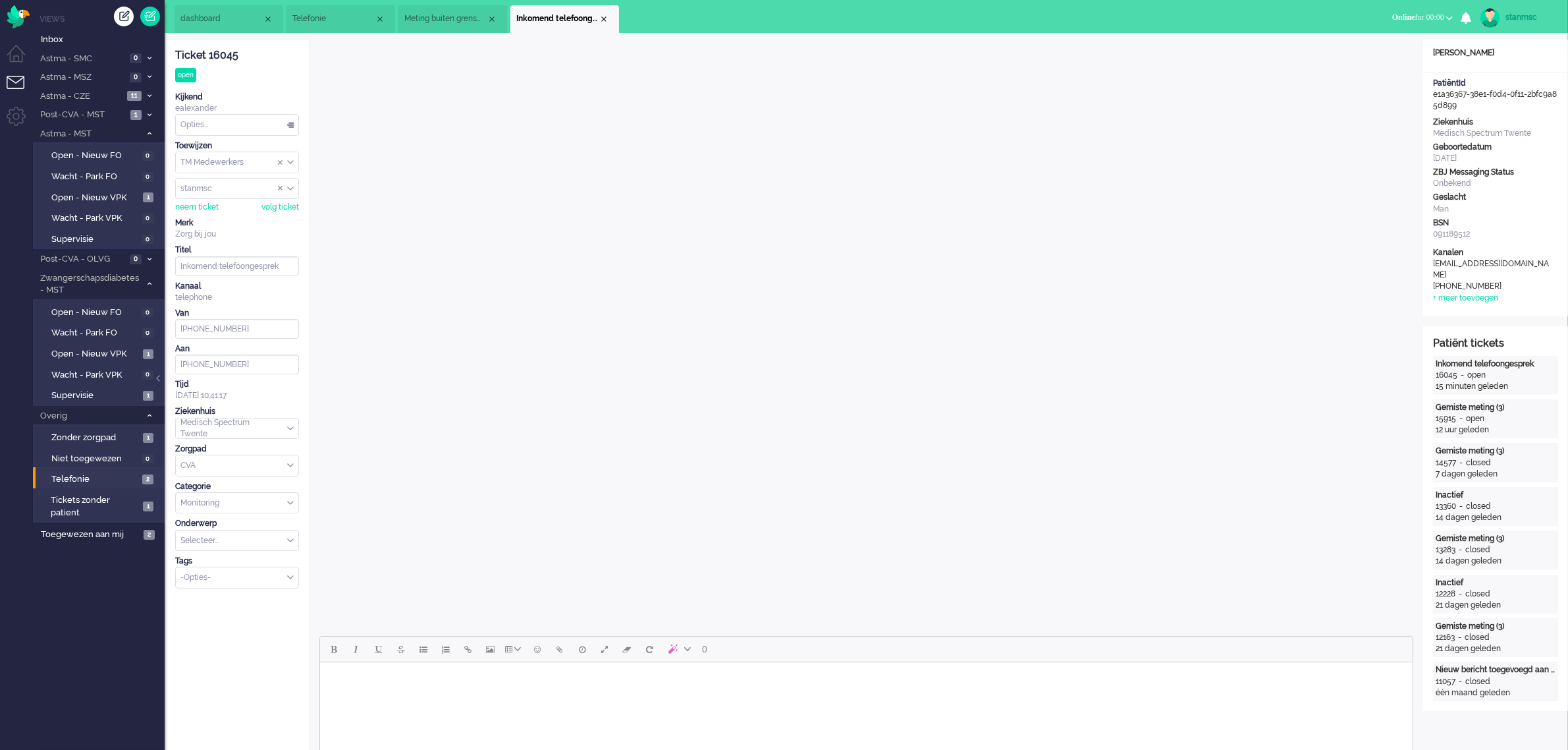
click at [216, 20] on span "dashboard" at bounding box center [221, 19] width 82 height 11
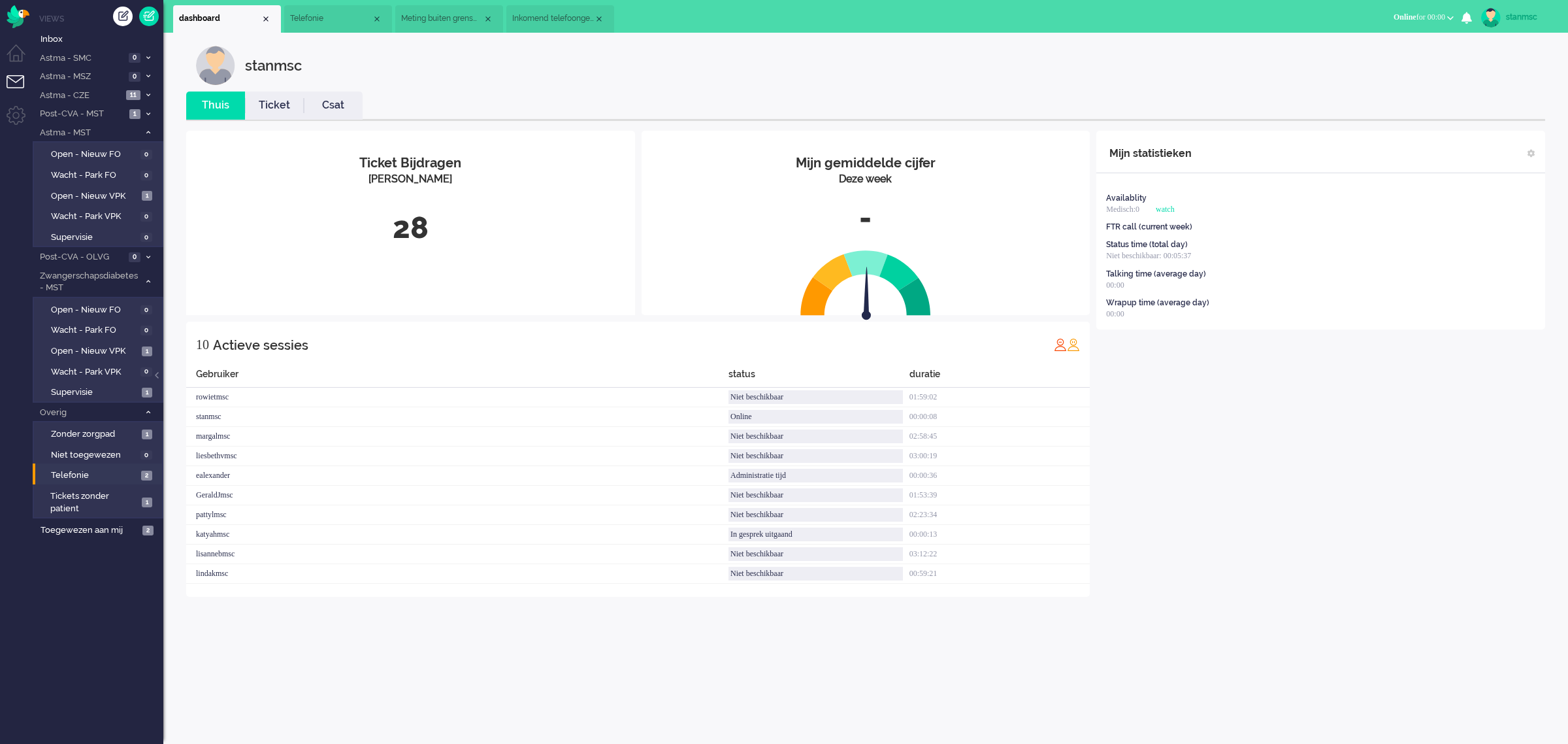
click at [544, 18] on span "Inkomend telefoongesprek" at bounding box center [552, 19] width 81 height 11
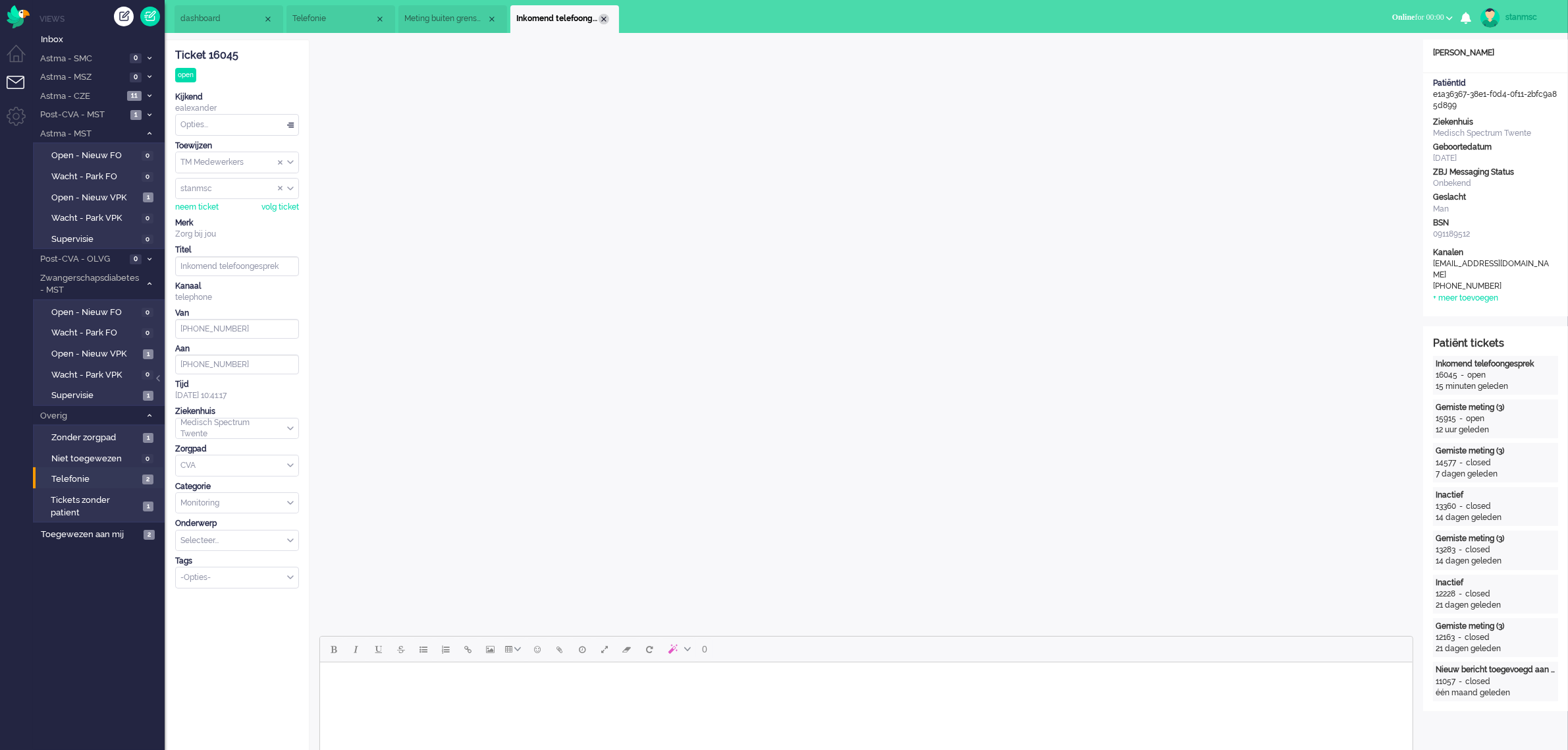
click at [606, 16] on div "Close tab" at bounding box center [604, 19] width 10 height 10
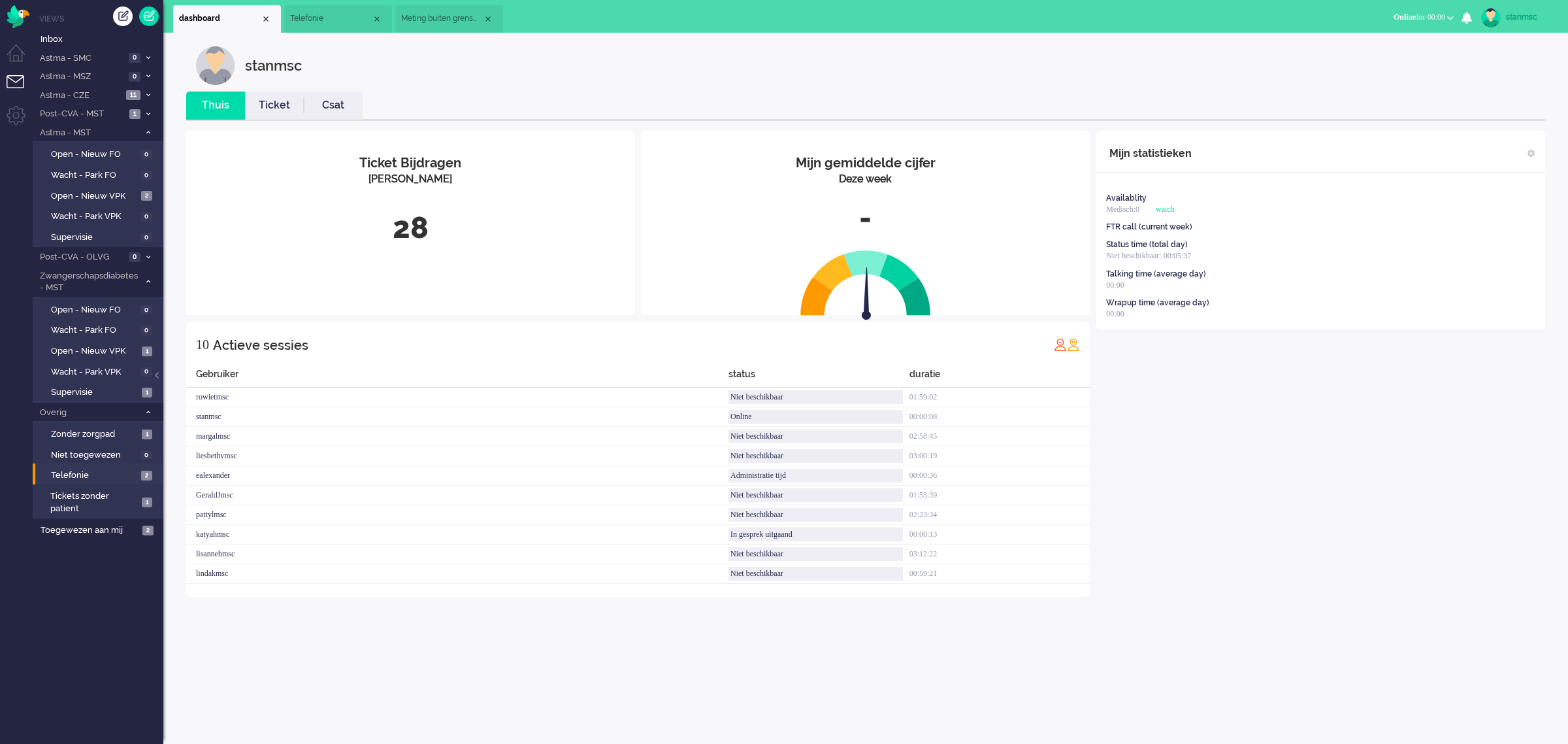
click at [432, 18] on span "Meting buiten grenswaarden (3)" at bounding box center [441, 19] width 81 height 11
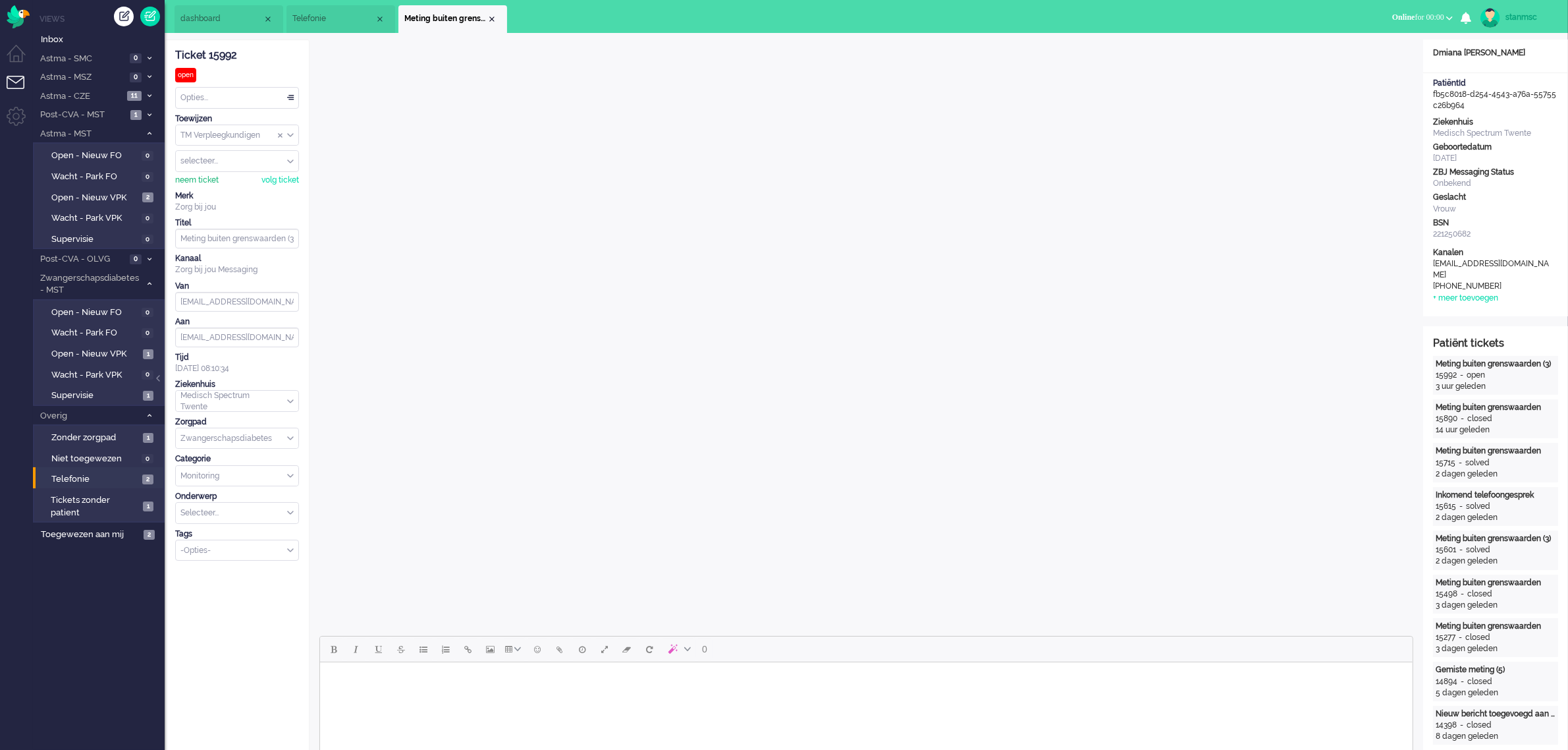
click at [187, 180] on div "neem ticket" at bounding box center [197, 180] width 43 height 11
click at [493, 18] on div "Close tab" at bounding box center [492, 19] width 10 height 10
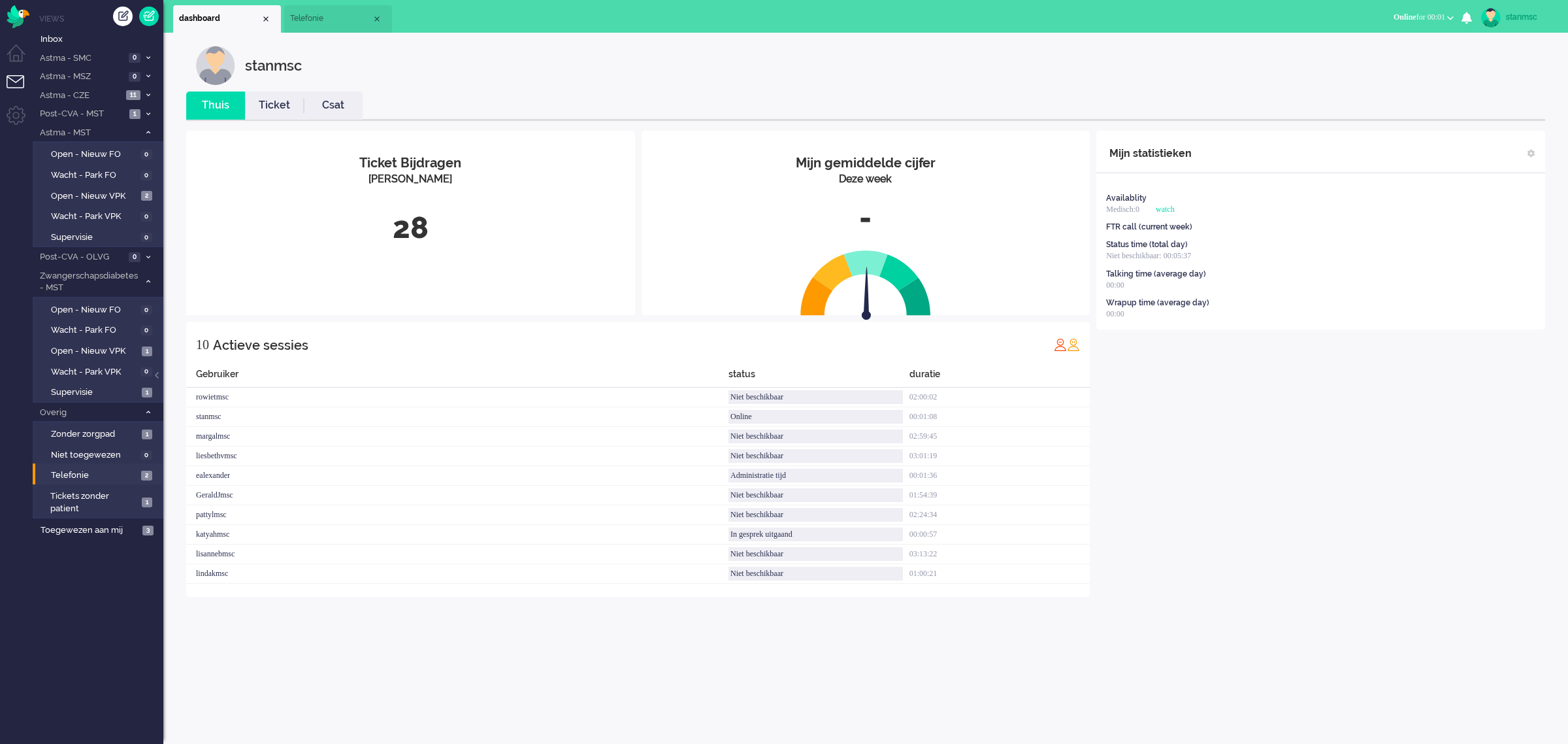
click at [328, 18] on span "Telefonie" at bounding box center [330, 19] width 81 height 11
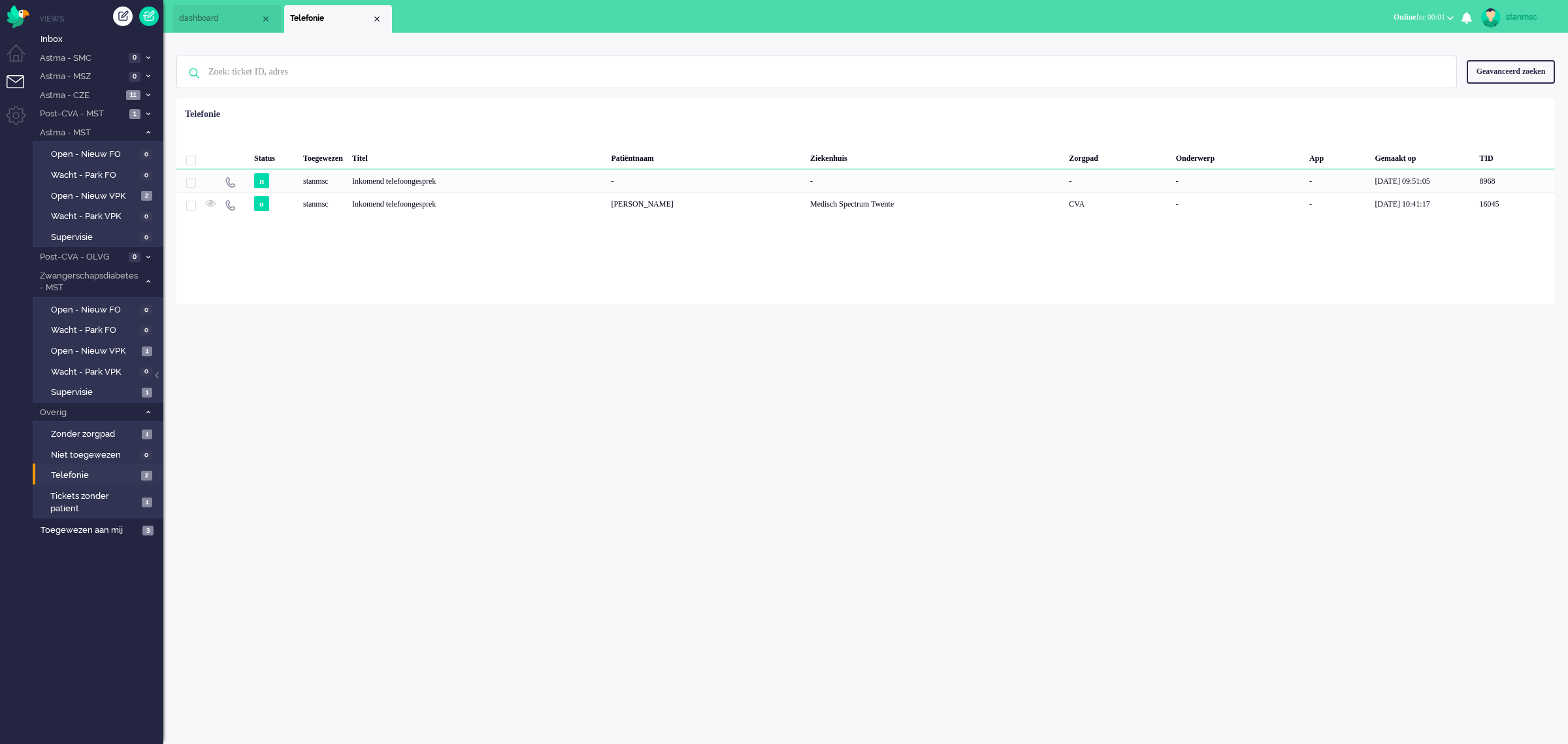
click at [375, 20] on div "Close tab" at bounding box center [377, 19] width 10 height 10
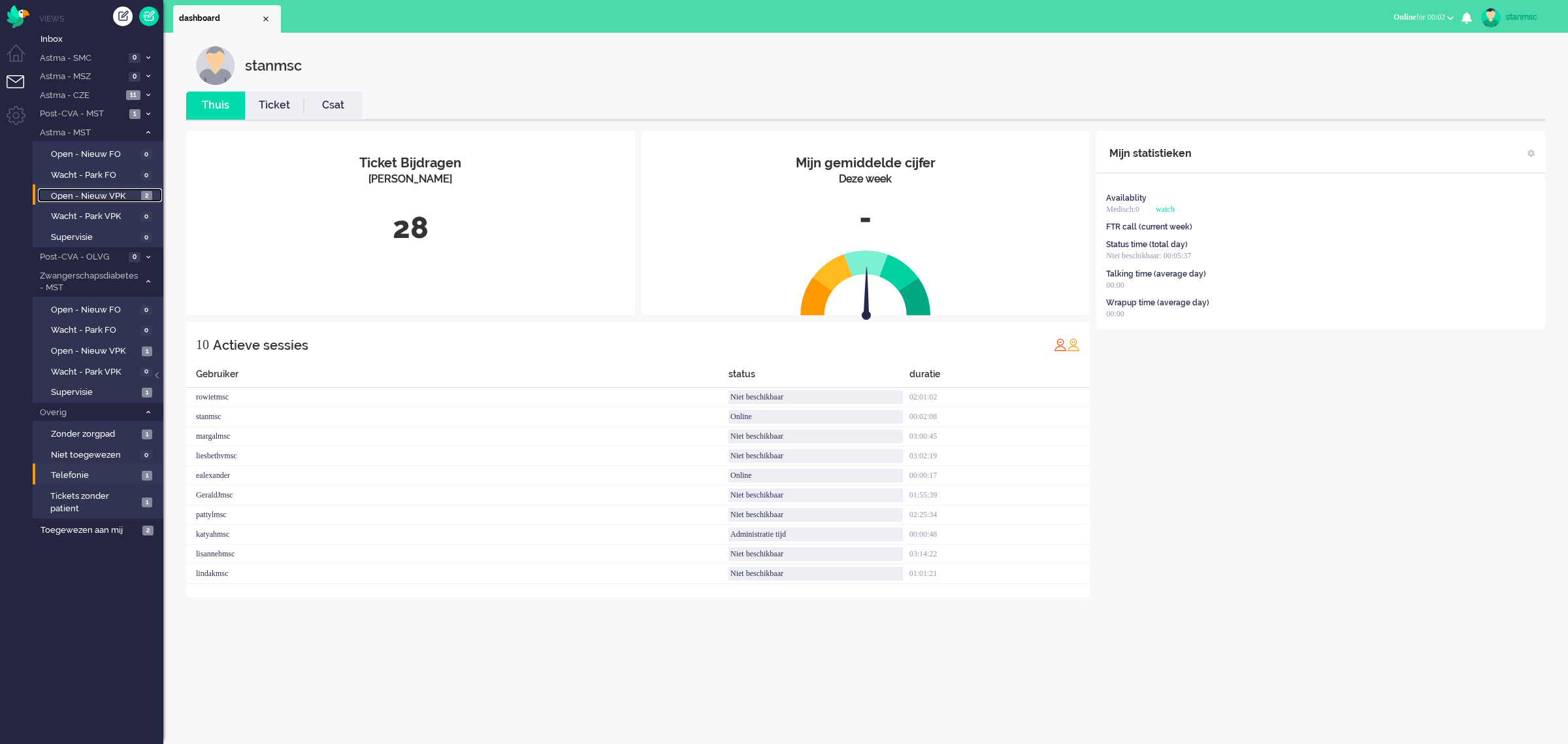
click at [103, 194] on span "Open - Nieuw VPK" at bounding box center [94, 195] width 87 height 12
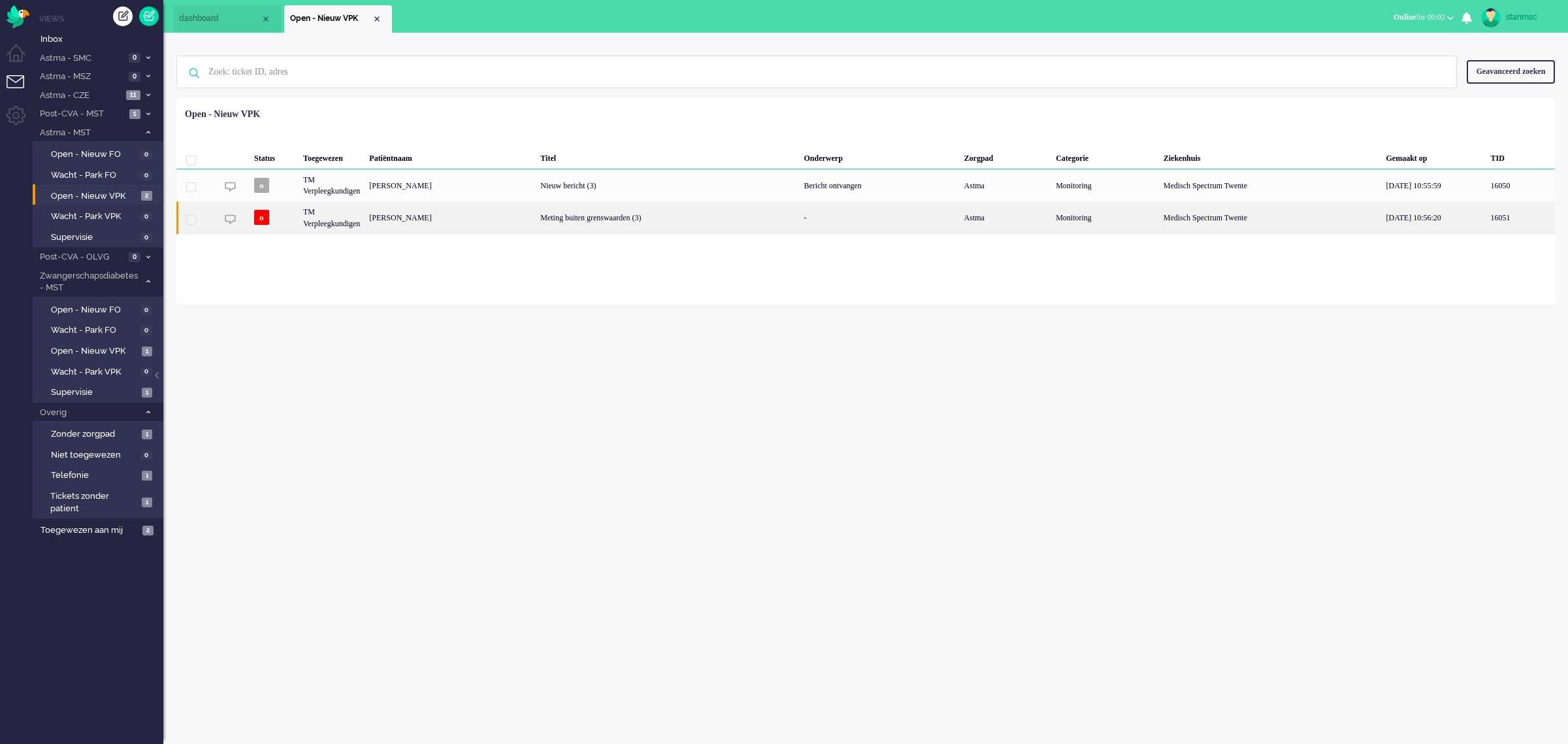
click at [364, 220] on div "TM Verpleegkundigen" at bounding box center [332, 217] width 66 height 32
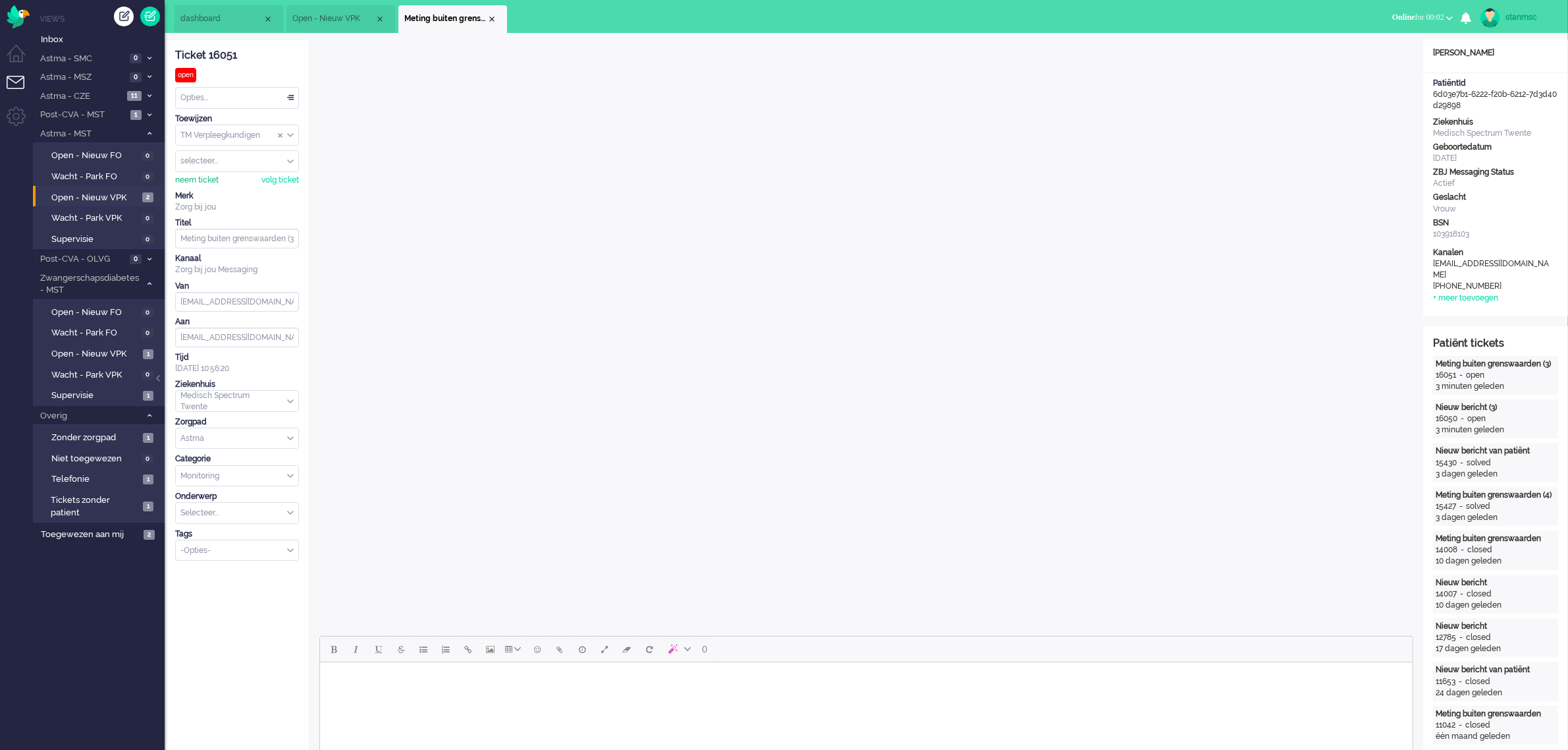
click at [204, 178] on div "neem ticket" at bounding box center [197, 180] width 43 height 11
click at [248, 99] on div "Opties..." at bounding box center [237, 98] width 122 height 21
click at [213, 186] on span "Opgelost" at bounding box center [198, 191] width 33 height 11
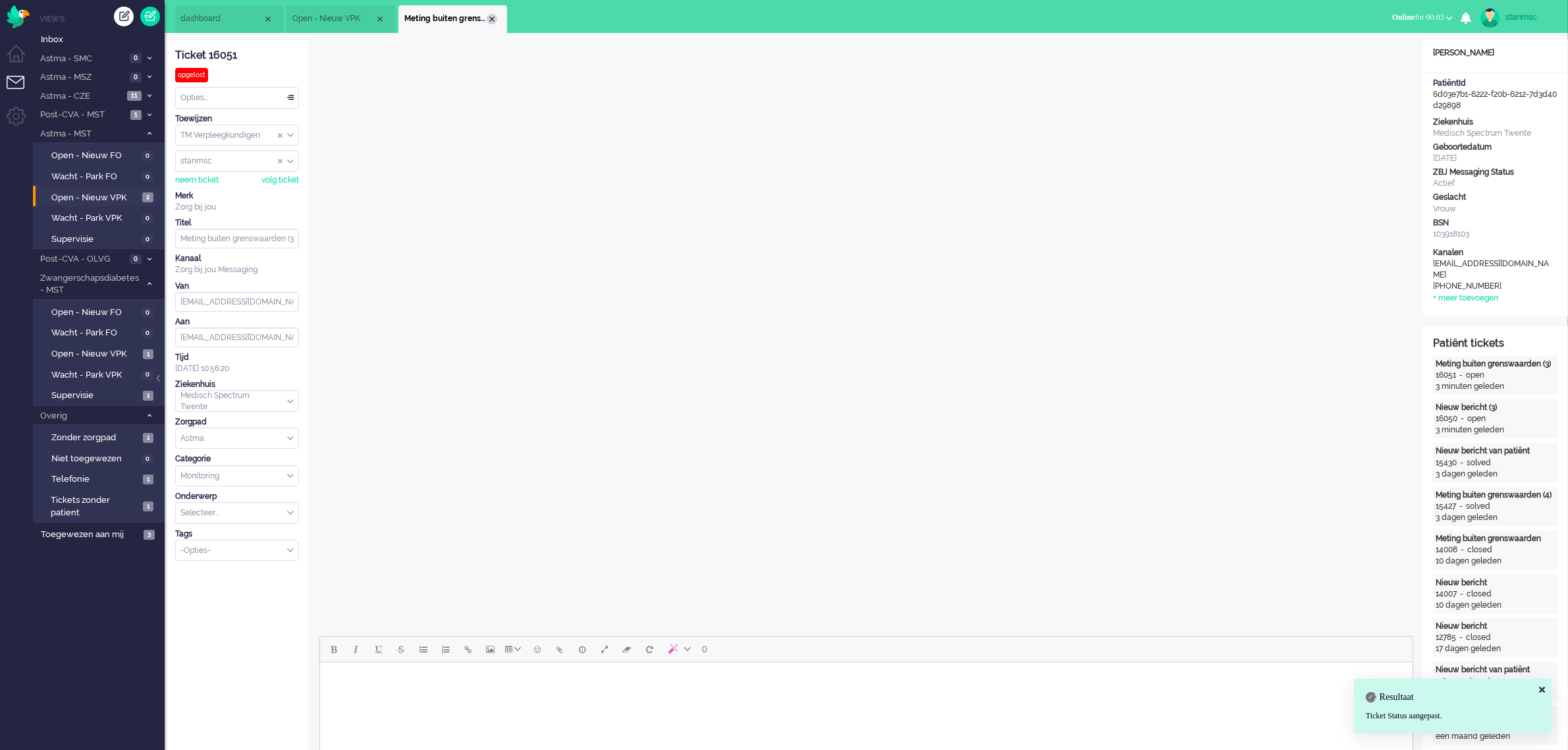
click at [493, 15] on div "Close tab" at bounding box center [492, 19] width 10 height 10
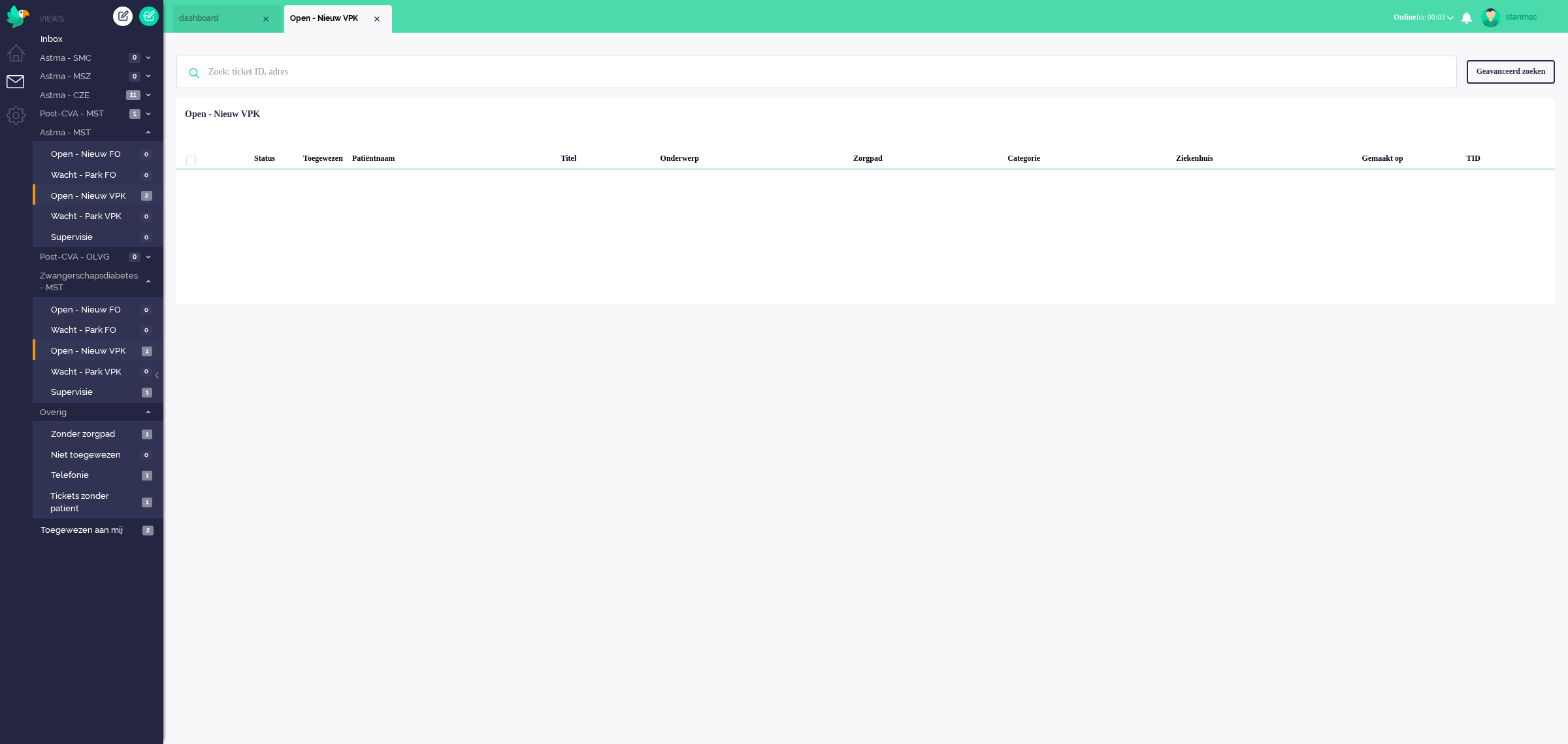
click at [90, 347] on span "Open - Nieuw VPK" at bounding box center [95, 351] width 88 height 12
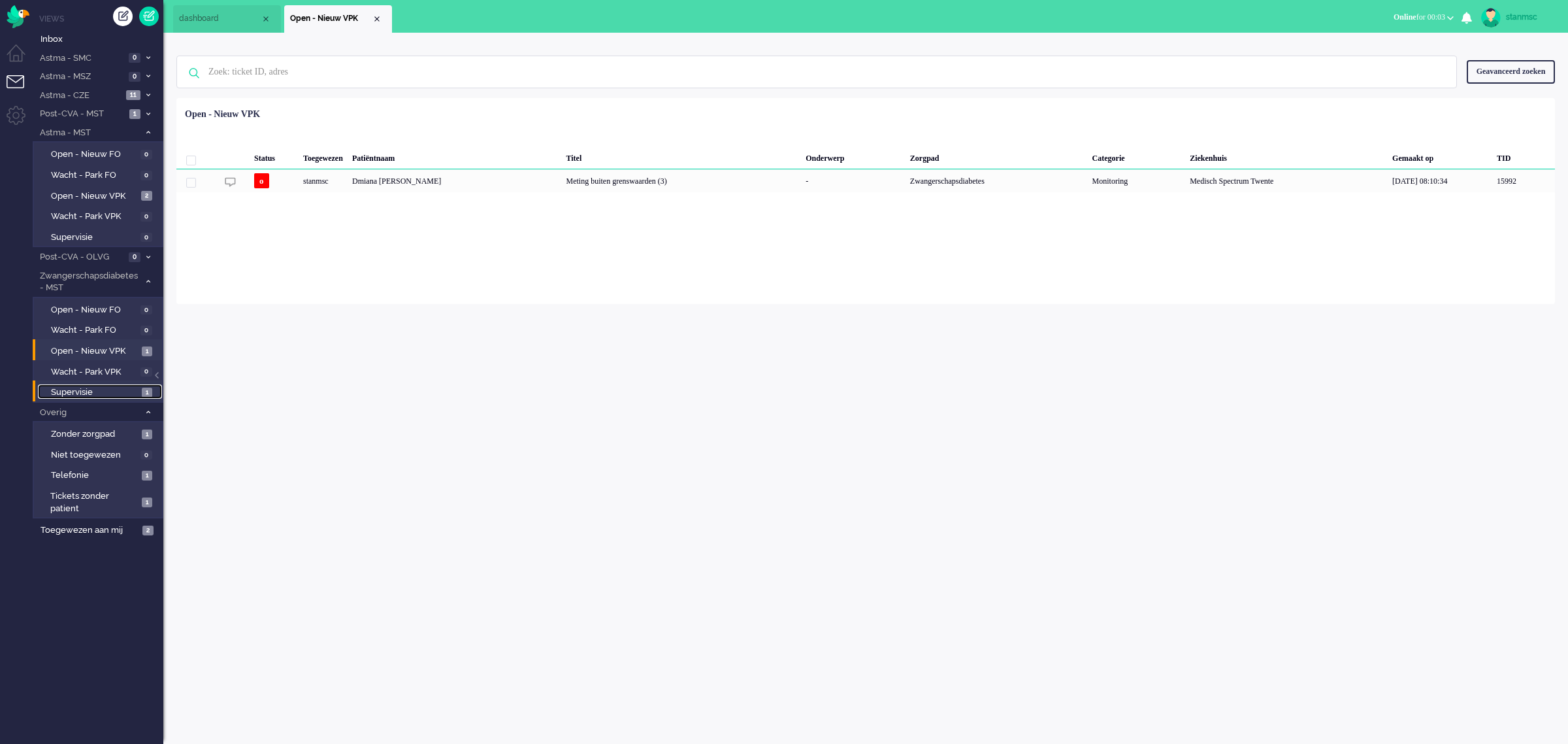
click at [93, 386] on span "Supervisie" at bounding box center [95, 392] width 88 height 12
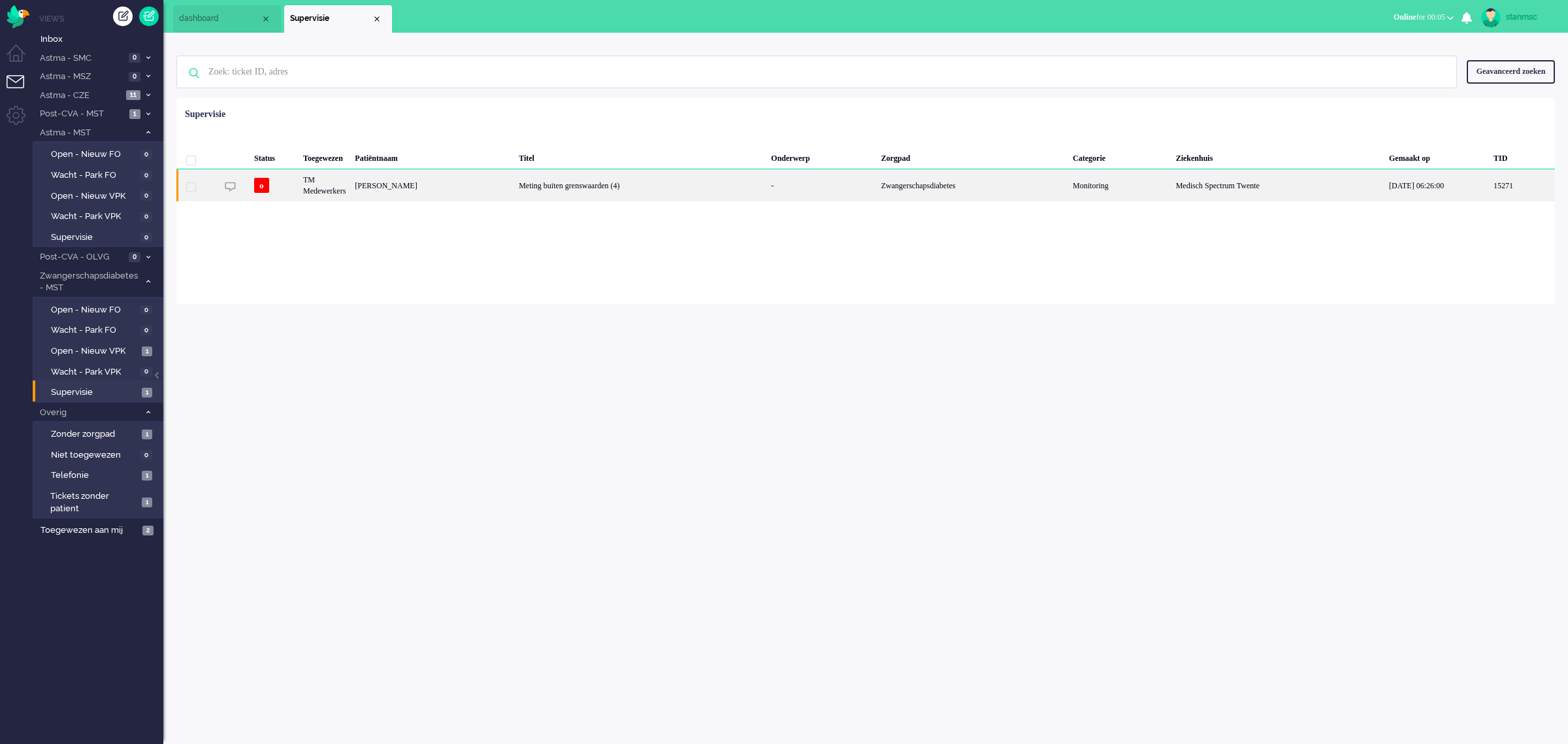
click at [344, 184] on div "TM Medewerkers" at bounding box center [324, 185] width 51 height 32
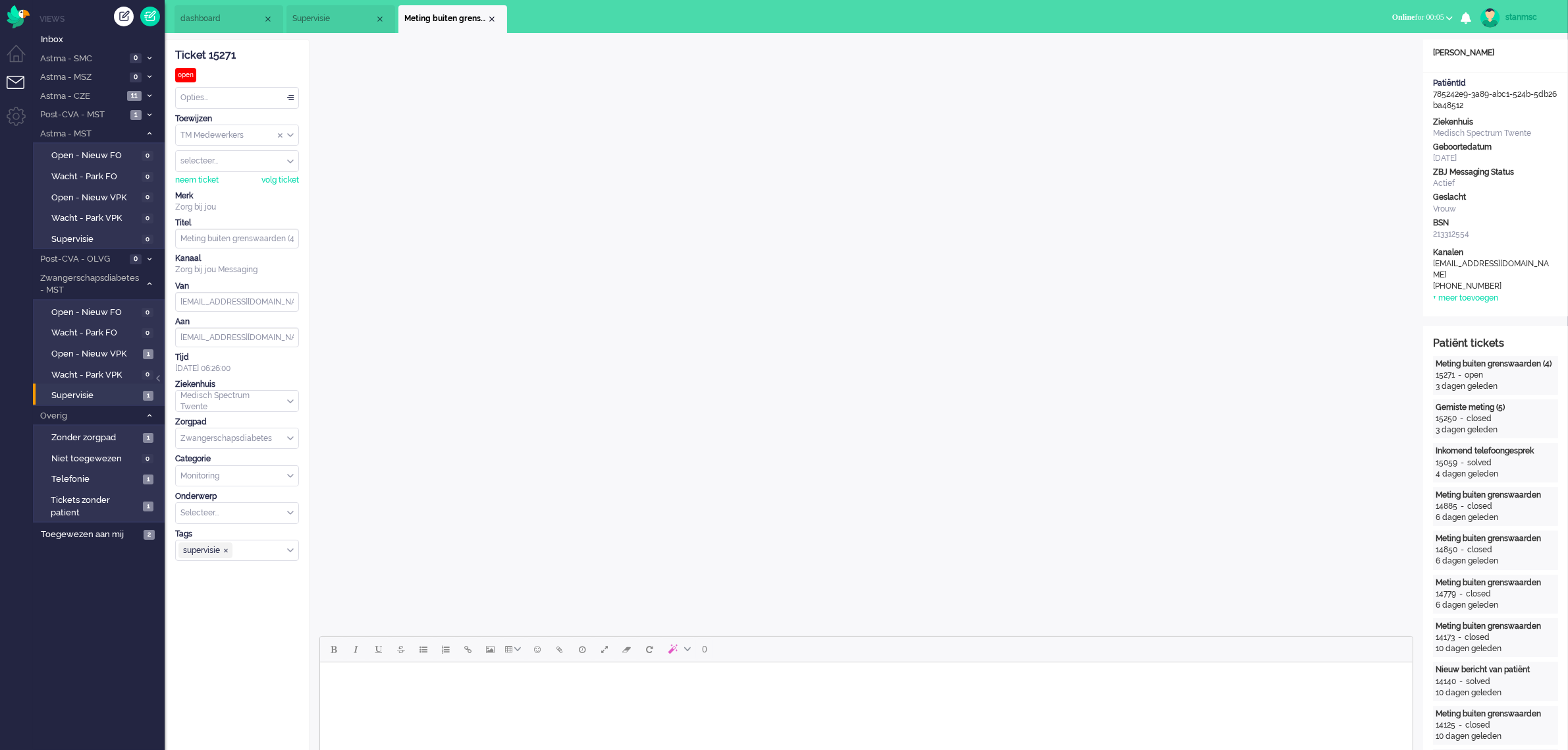
click at [326, 14] on span "Supervisie" at bounding box center [332, 19] width 82 height 11
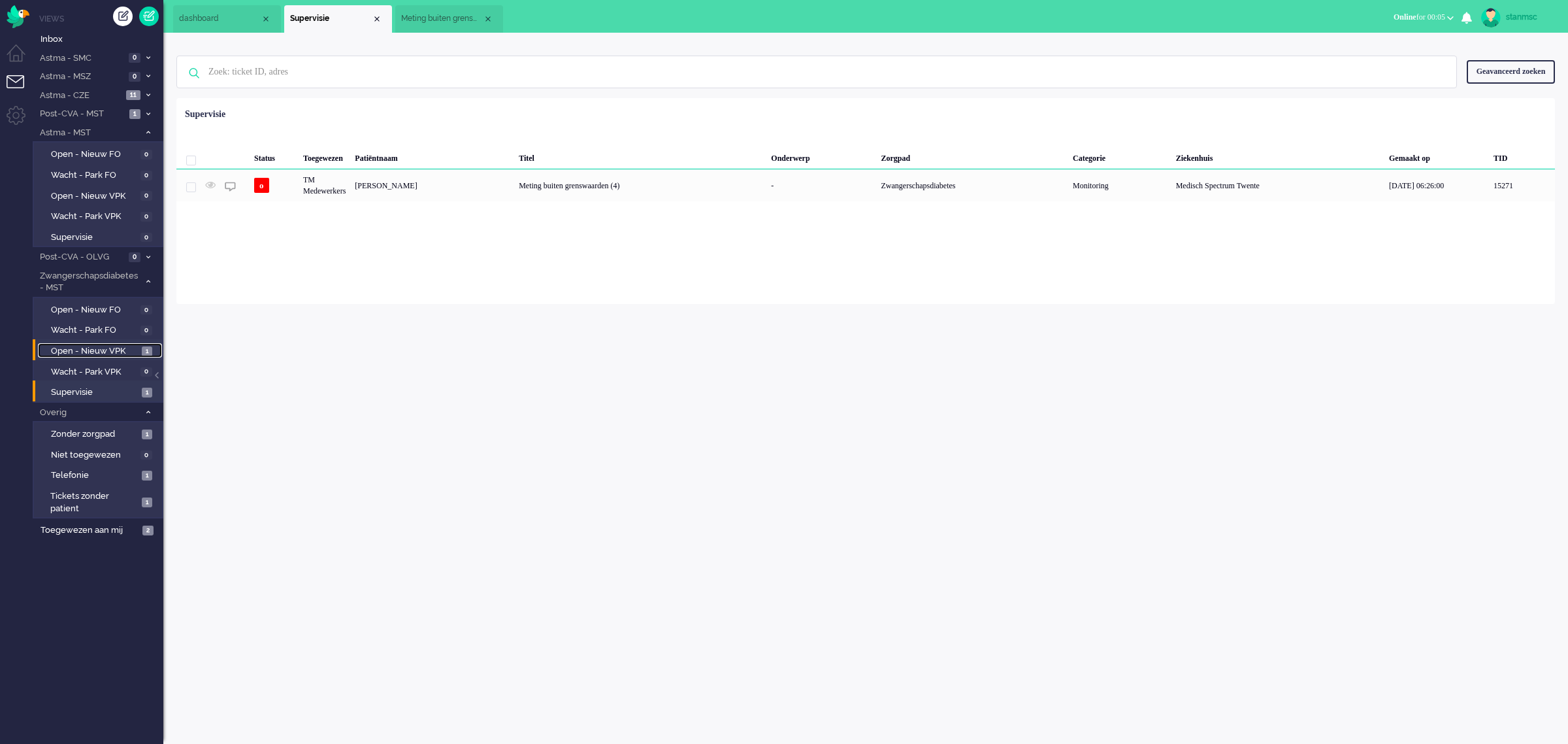
click at [96, 351] on span "Open - Nieuw VPK" at bounding box center [95, 351] width 88 height 12
click at [448, 15] on span "Meting buiten grenswaarden (4)" at bounding box center [441, 19] width 81 height 11
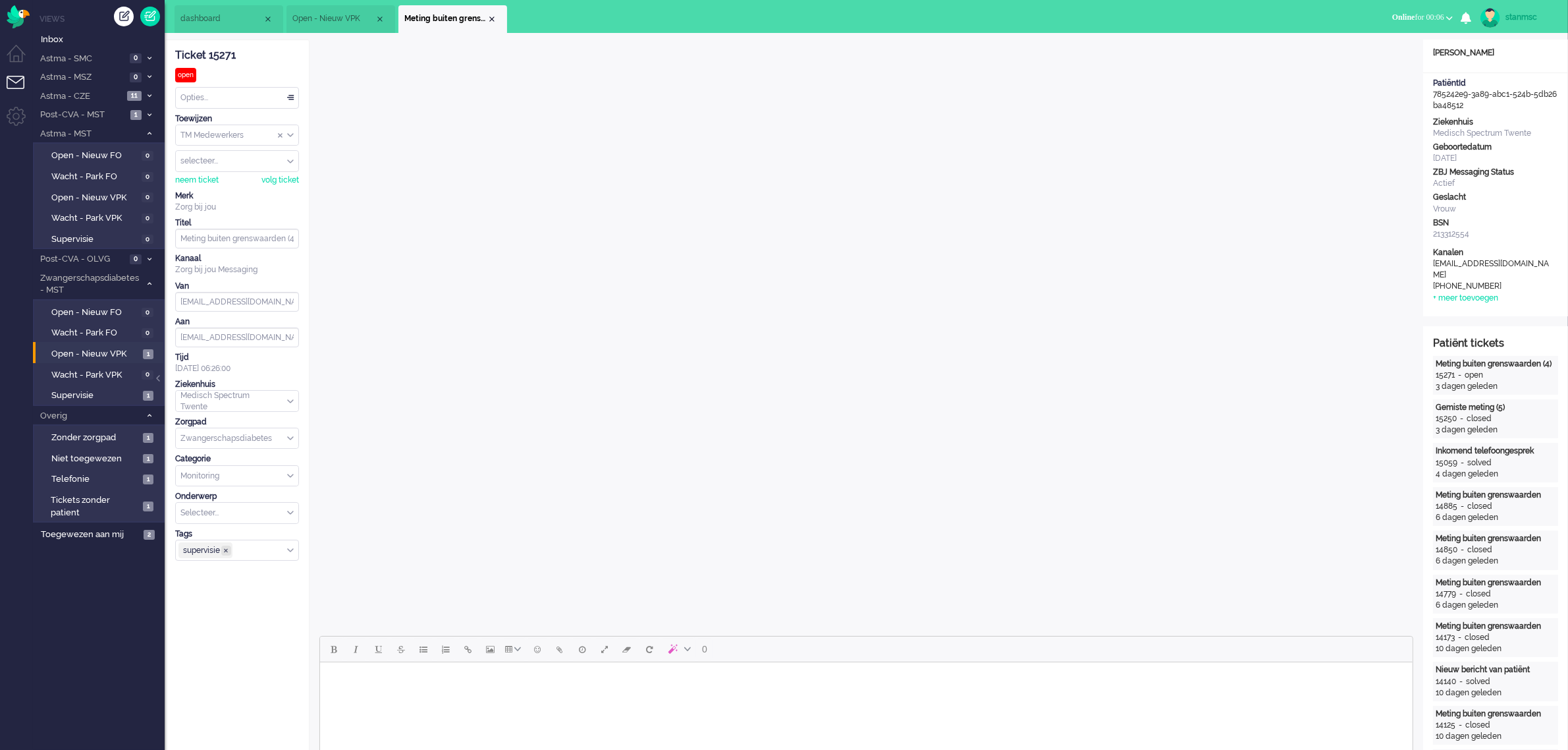
click at [226, 551] on span "supervisie ❎" at bounding box center [226, 550] width 6 height 6
click at [493, 17] on div "Close tab" at bounding box center [492, 19] width 10 height 10
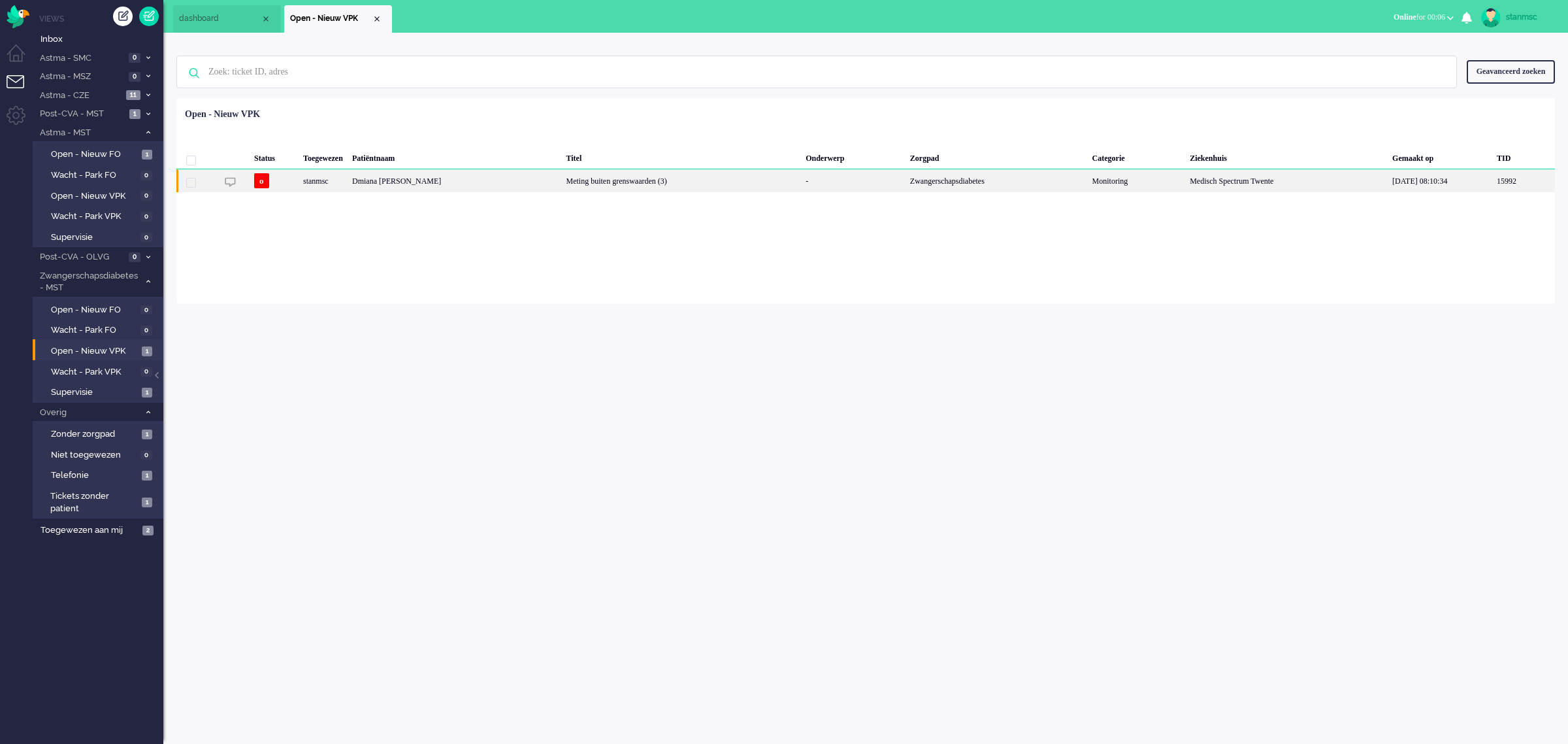
click at [410, 181] on div "Dmiana [PERSON_NAME]" at bounding box center [454, 180] width 214 height 22
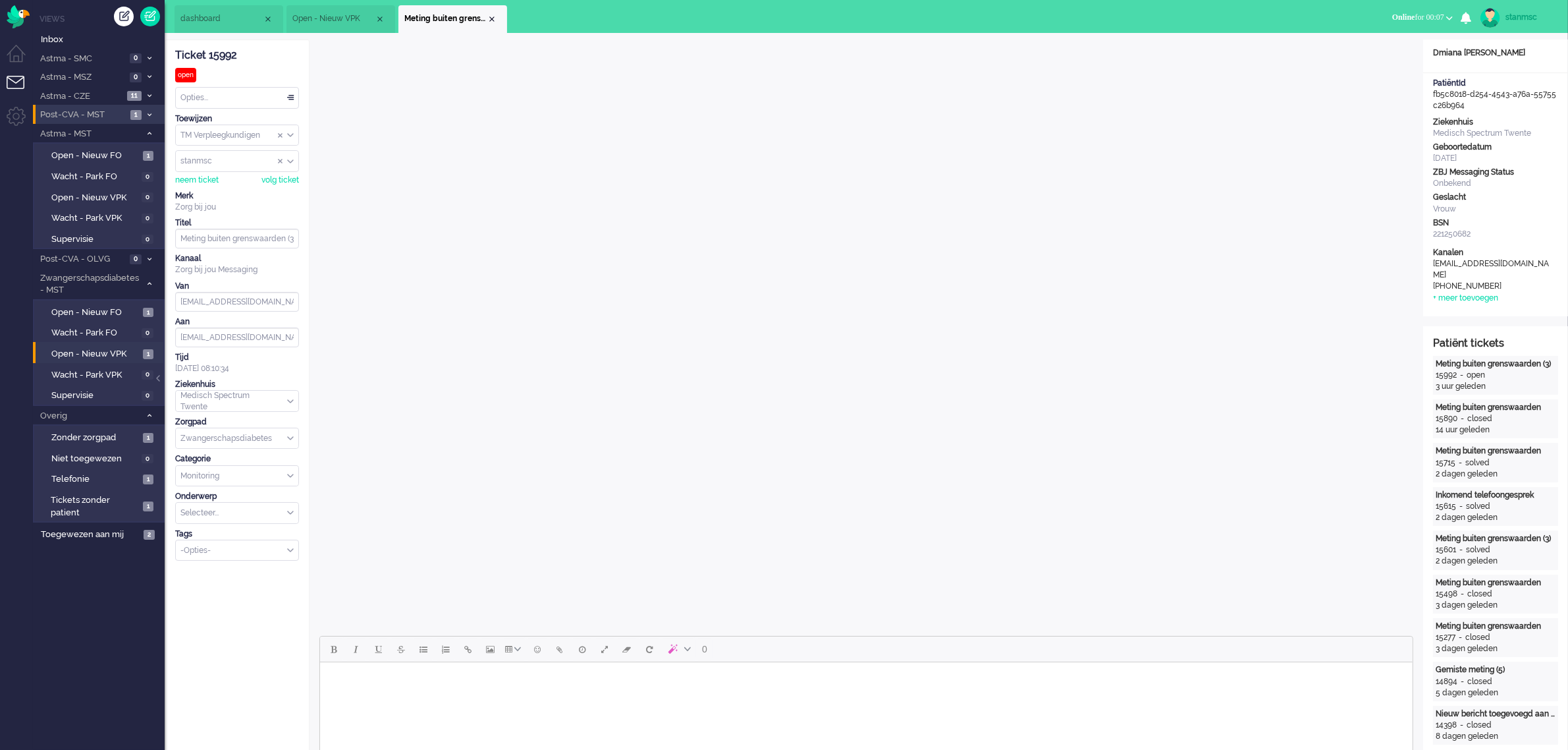
click at [89, 113] on span "Post-CVA - MST" at bounding box center [83, 114] width 89 height 12
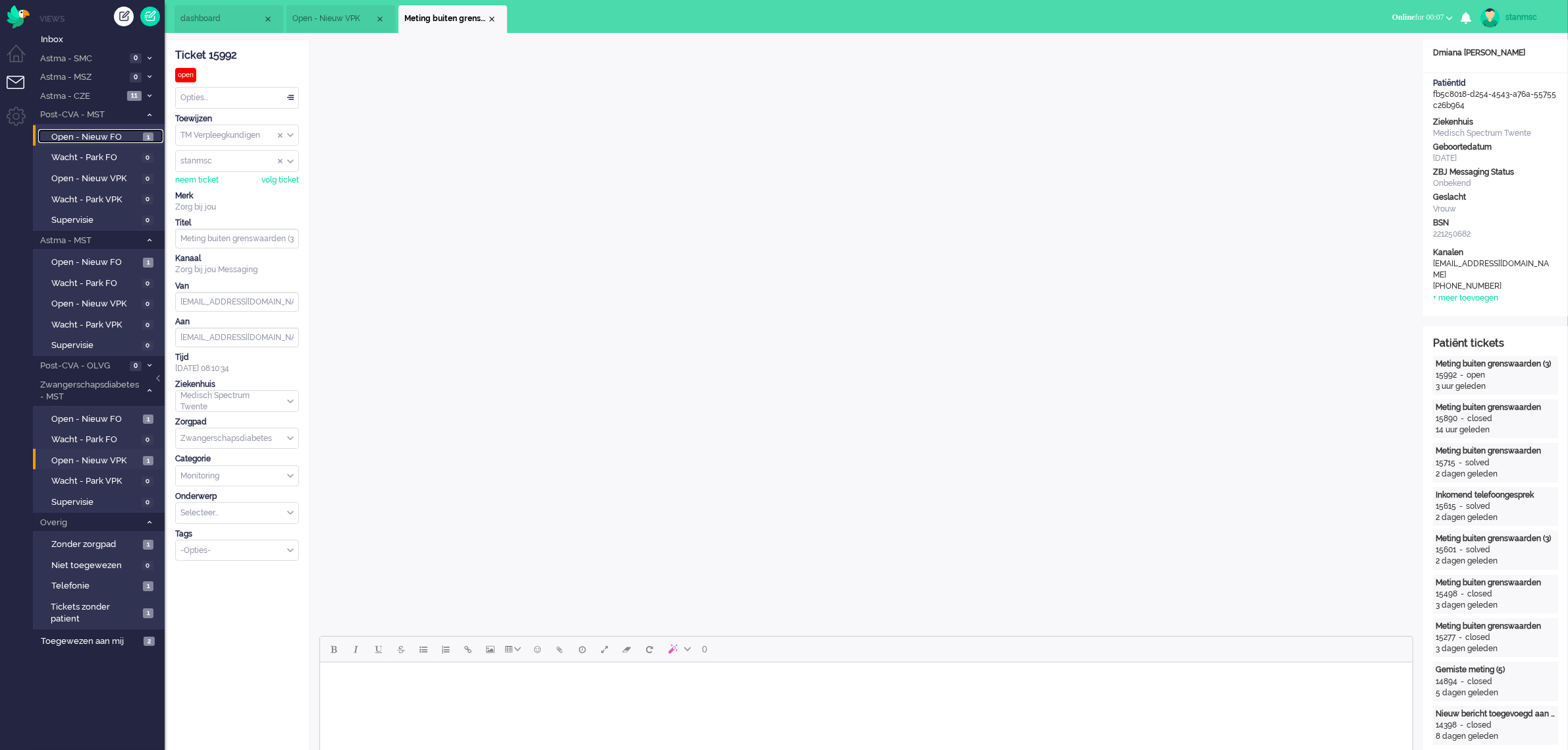
click at [84, 137] on span "Open - Nieuw FO" at bounding box center [96, 137] width 89 height 12
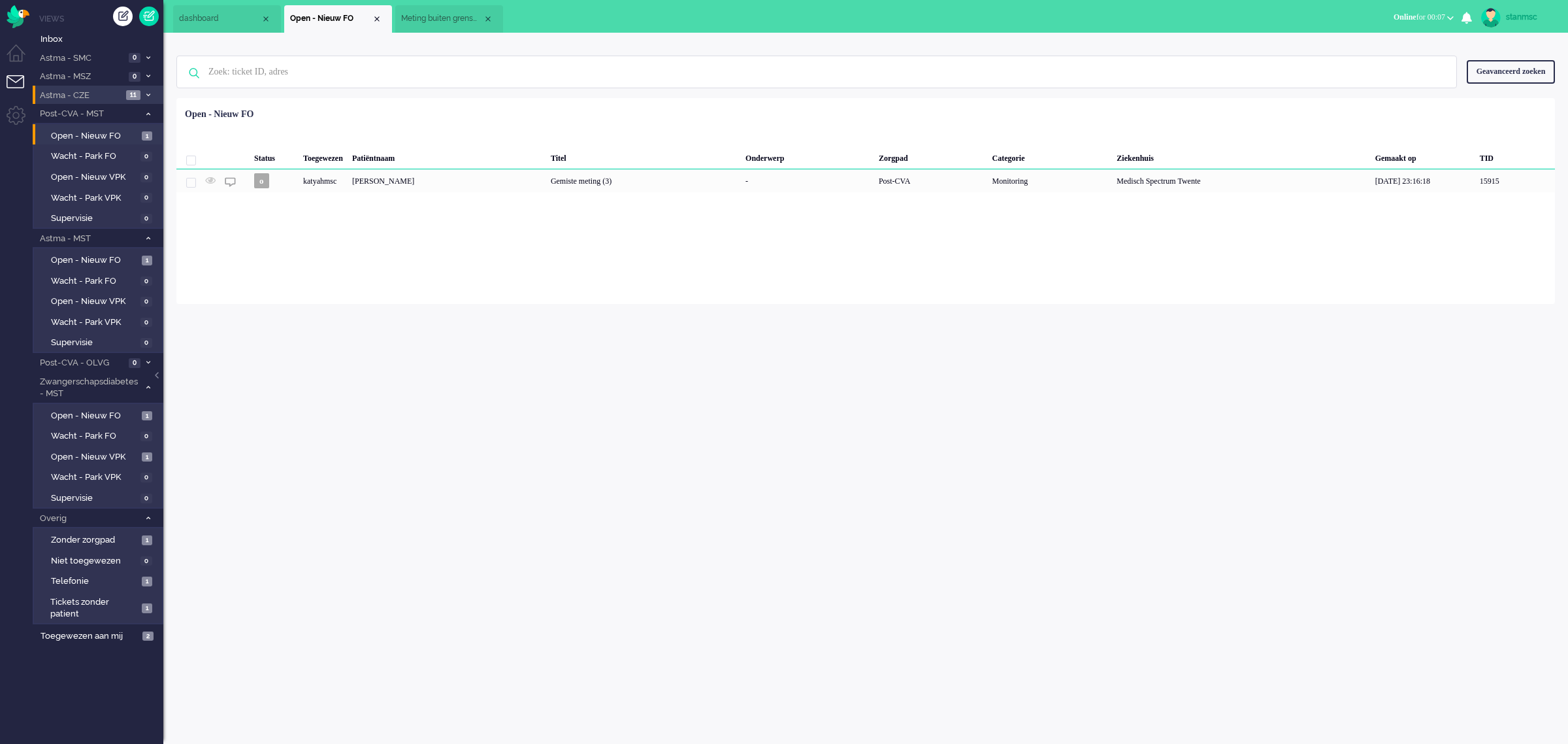
click at [76, 99] on span "Astma - CZE" at bounding box center [80, 95] width 84 height 12
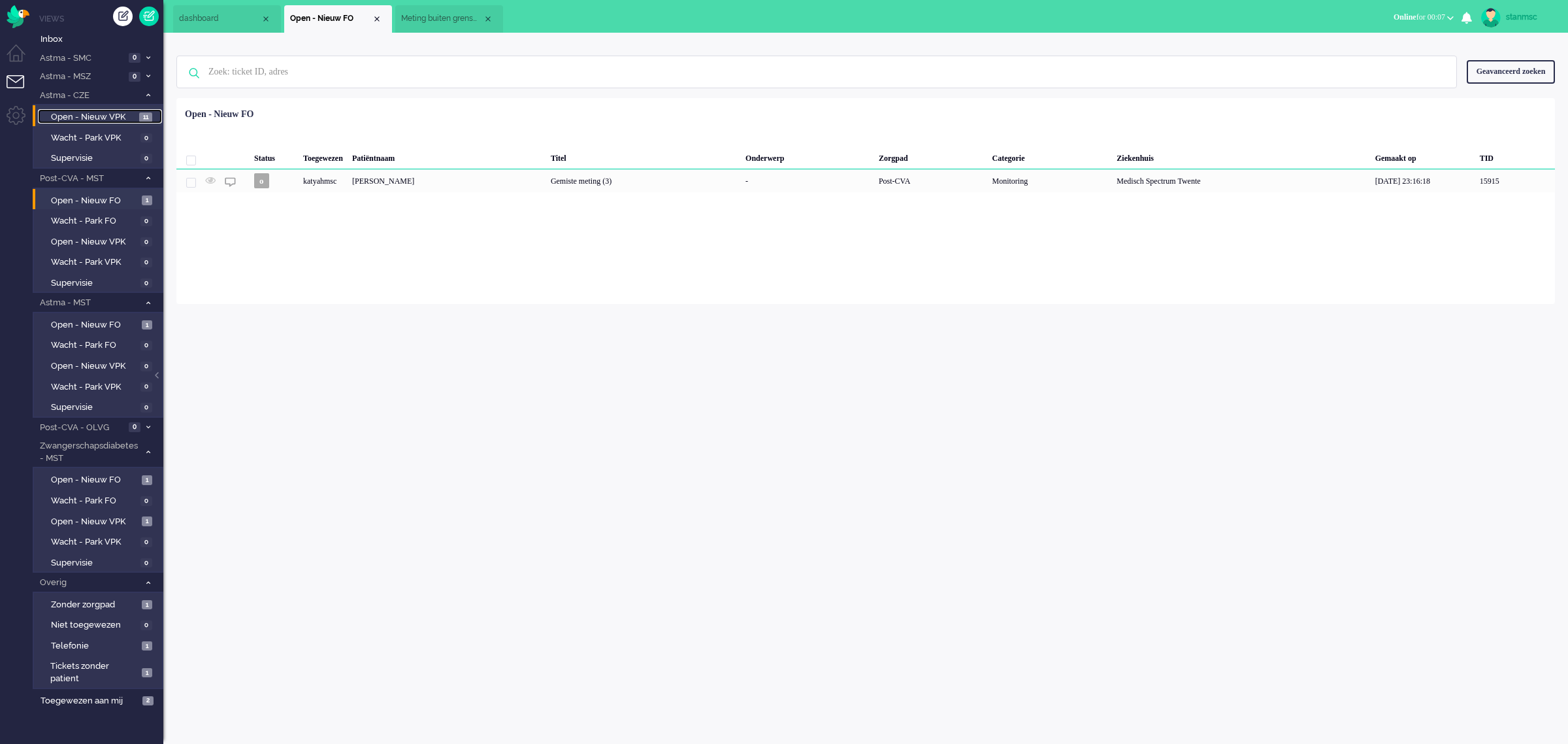
click at [82, 114] on span "Open - Nieuw VPK" at bounding box center [93, 117] width 85 height 12
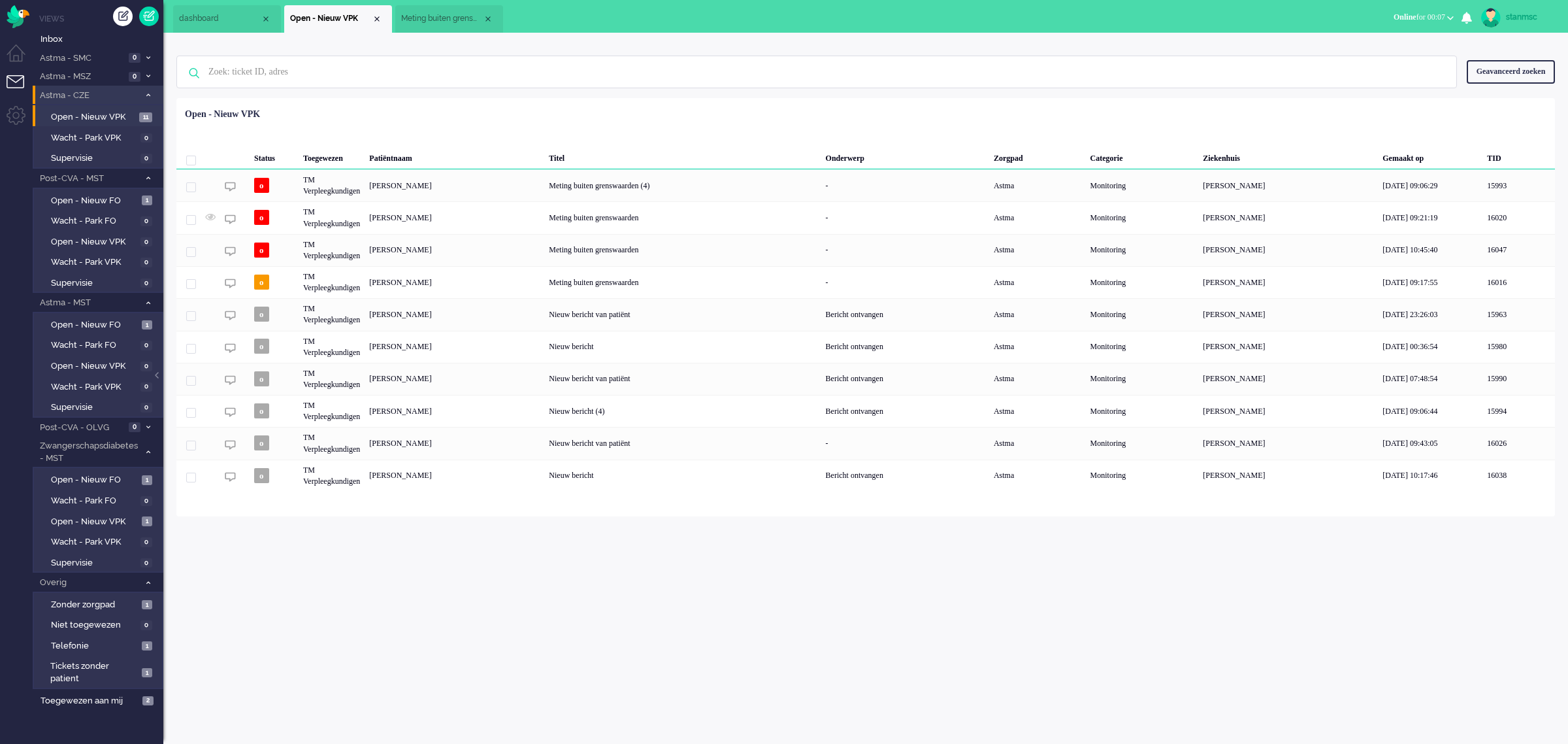
click at [88, 93] on span "Astma - CZE" at bounding box center [89, 95] width 101 height 12
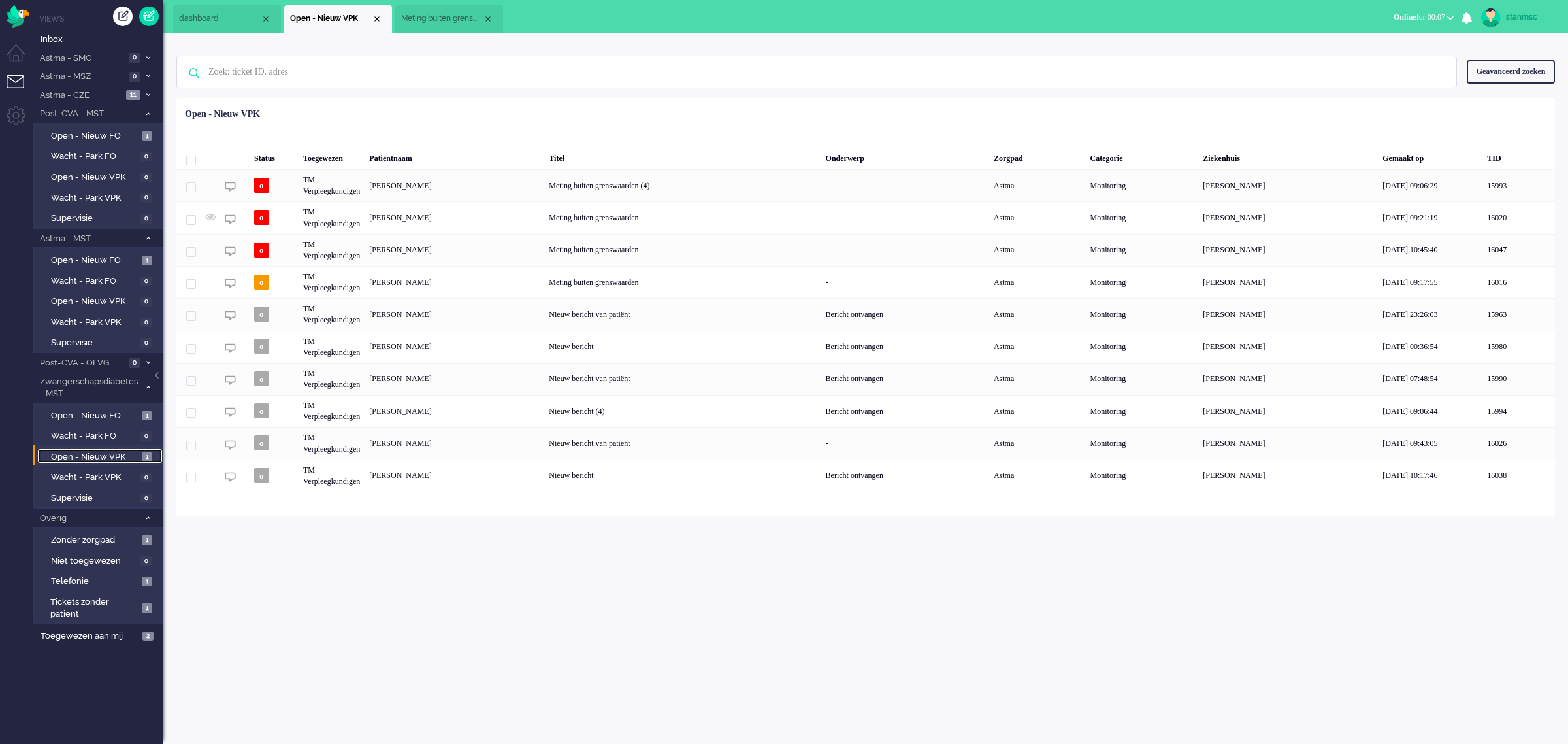
click at [83, 453] on span "Open - Nieuw VPK" at bounding box center [95, 456] width 88 height 12
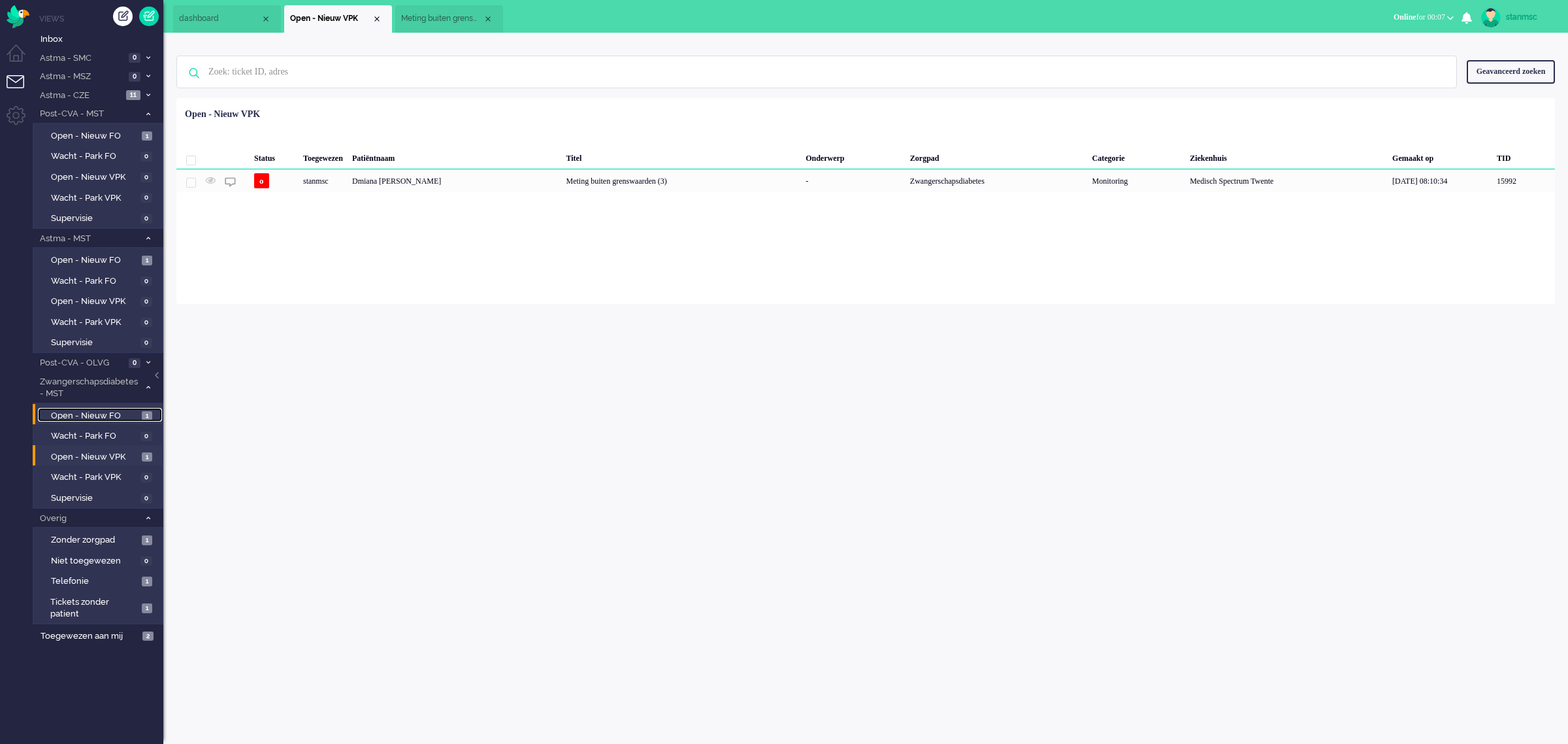
click at [100, 415] on span "Open - Nieuw FO" at bounding box center [95, 415] width 88 height 12
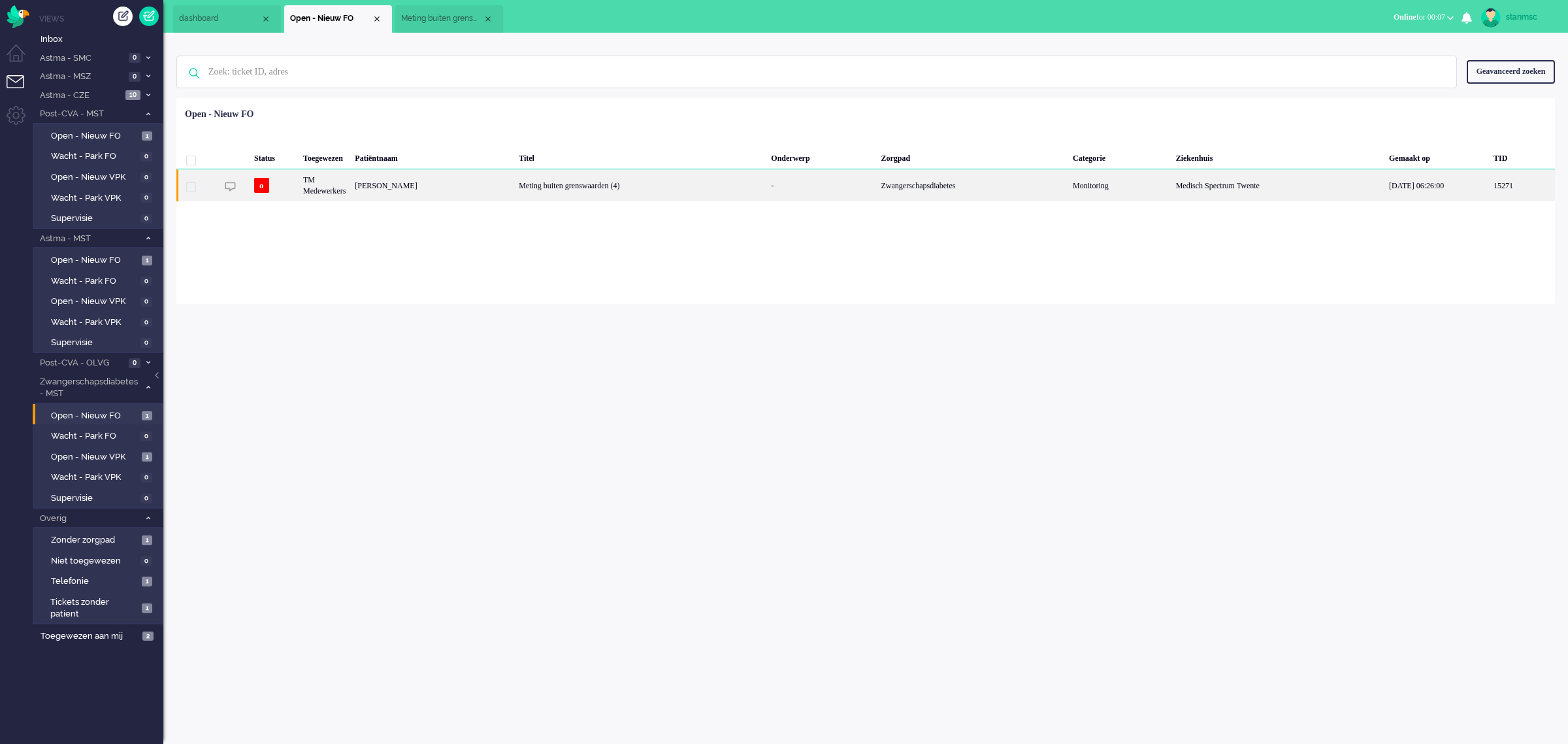
click at [379, 186] on div "[PERSON_NAME]" at bounding box center [432, 185] width 164 height 32
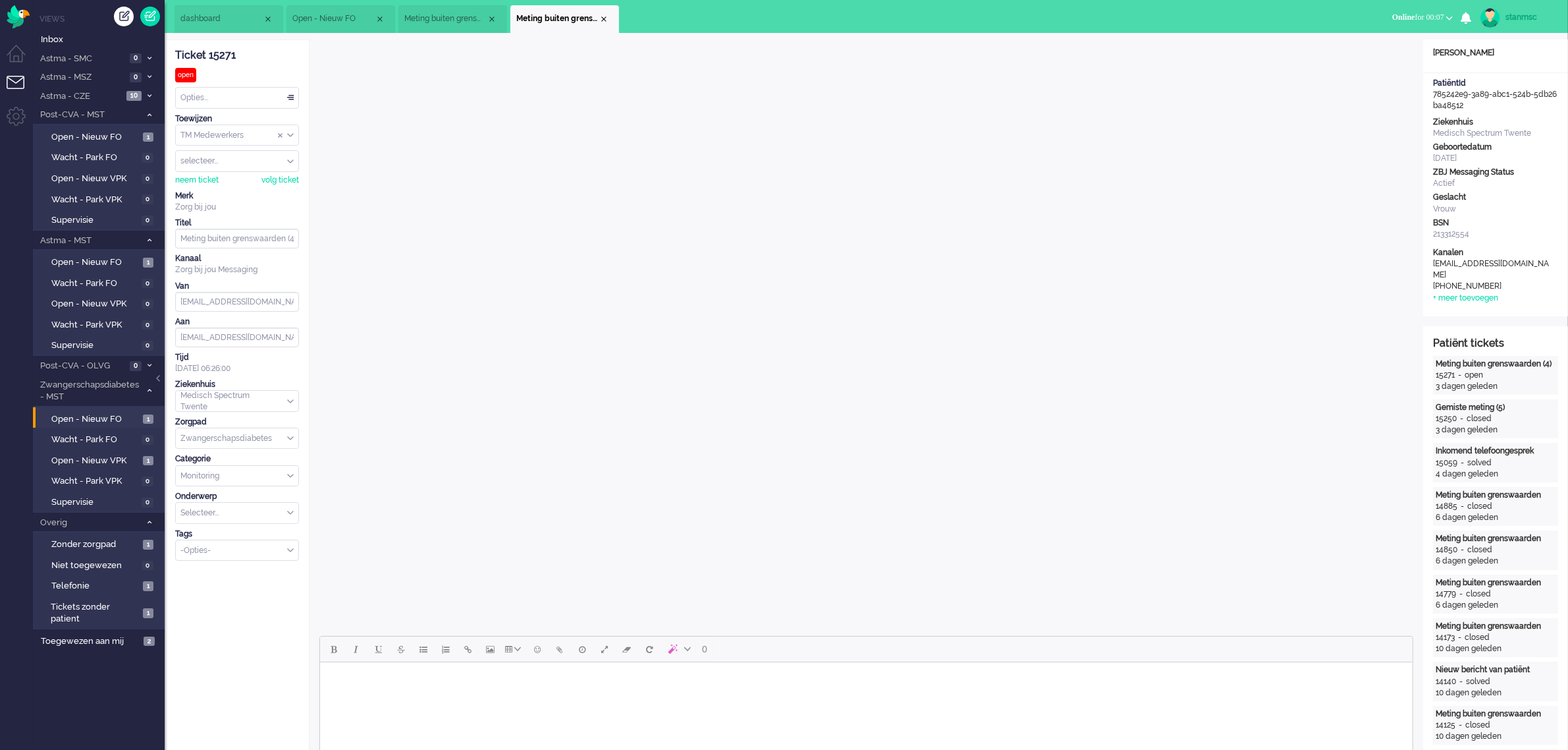
click at [290, 133] on div "TM Medewerkers" at bounding box center [237, 136] width 122 height 21
click at [226, 174] on span "TM Verpleegkundigen" at bounding box center [221, 174] width 80 height 11
click at [104, 456] on span "Open - Nieuw VPK" at bounding box center [96, 460] width 89 height 12
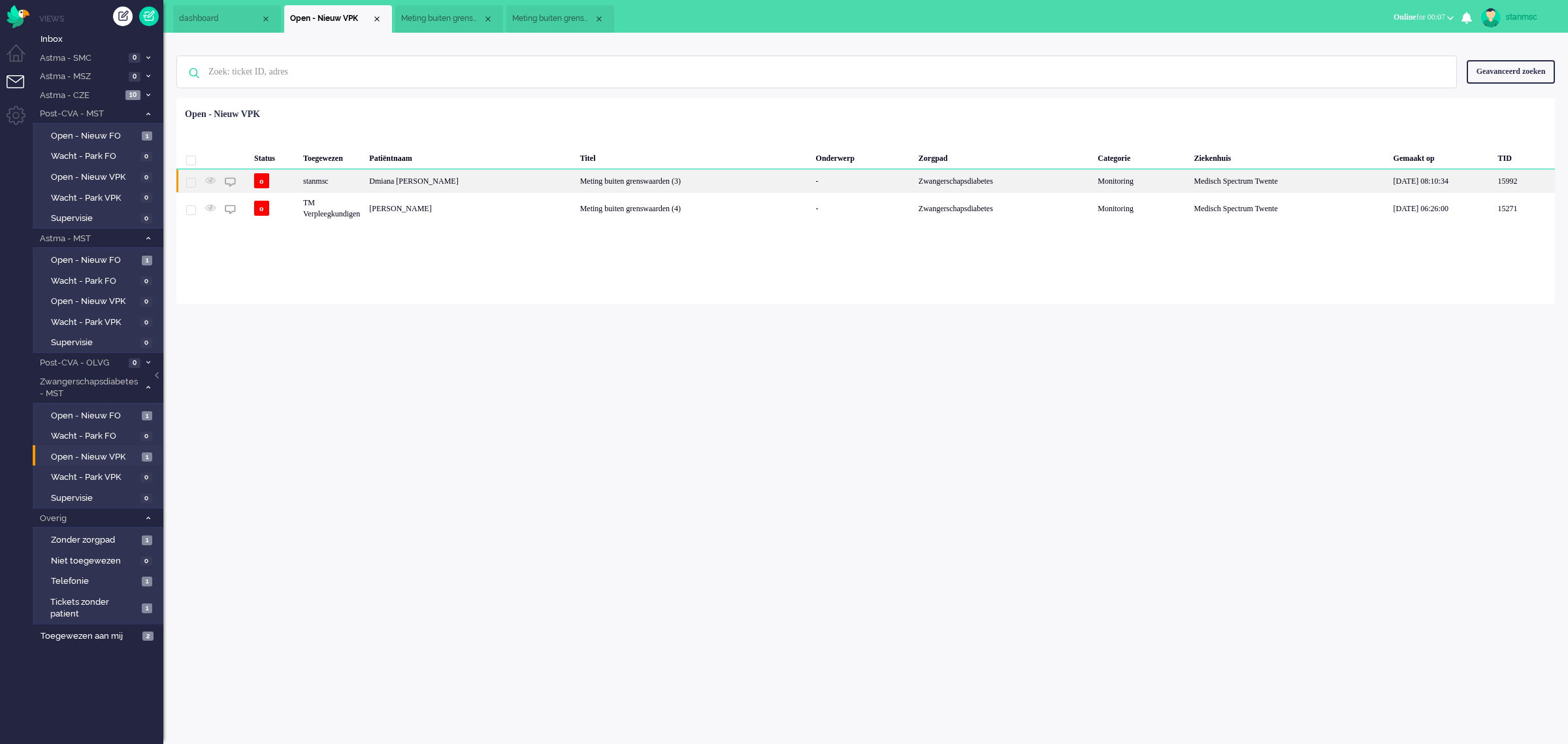
click at [438, 183] on div "Dmiana [PERSON_NAME]" at bounding box center [469, 180] width 210 height 22
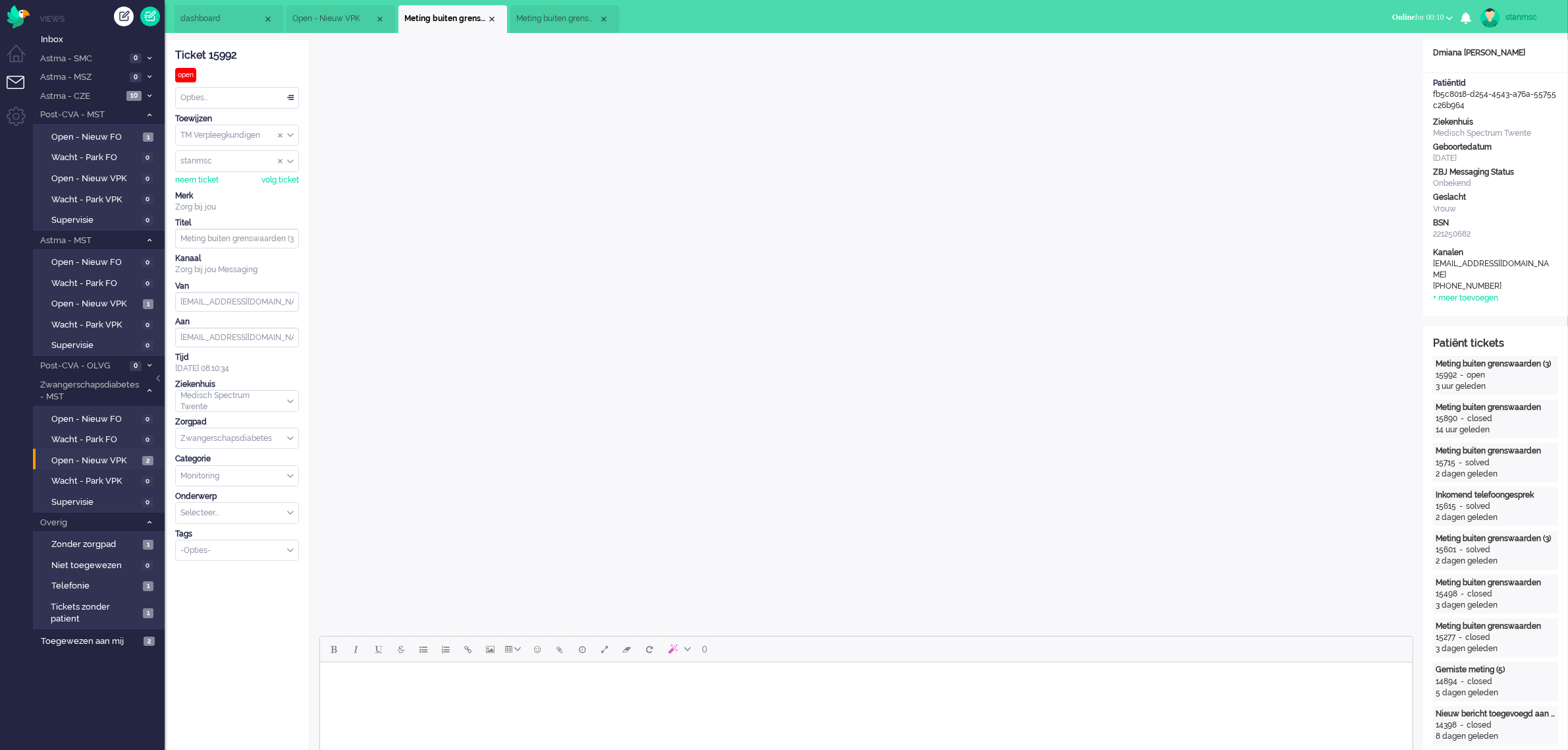
click at [543, 14] on span "Meting buiten grenswaarden (4)" at bounding box center [557, 19] width 82 height 11
click at [603, 15] on div "Close tab" at bounding box center [604, 19] width 10 height 10
click at [1437, 16] on span "Online for 00:11" at bounding box center [1417, 17] width 52 height 9
click at [1387, 44] on label "Niet beschikbaar" at bounding box center [1398, 44] width 104 height 11
click at [490, 16] on div "Close tab" at bounding box center [492, 19] width 10 height 10
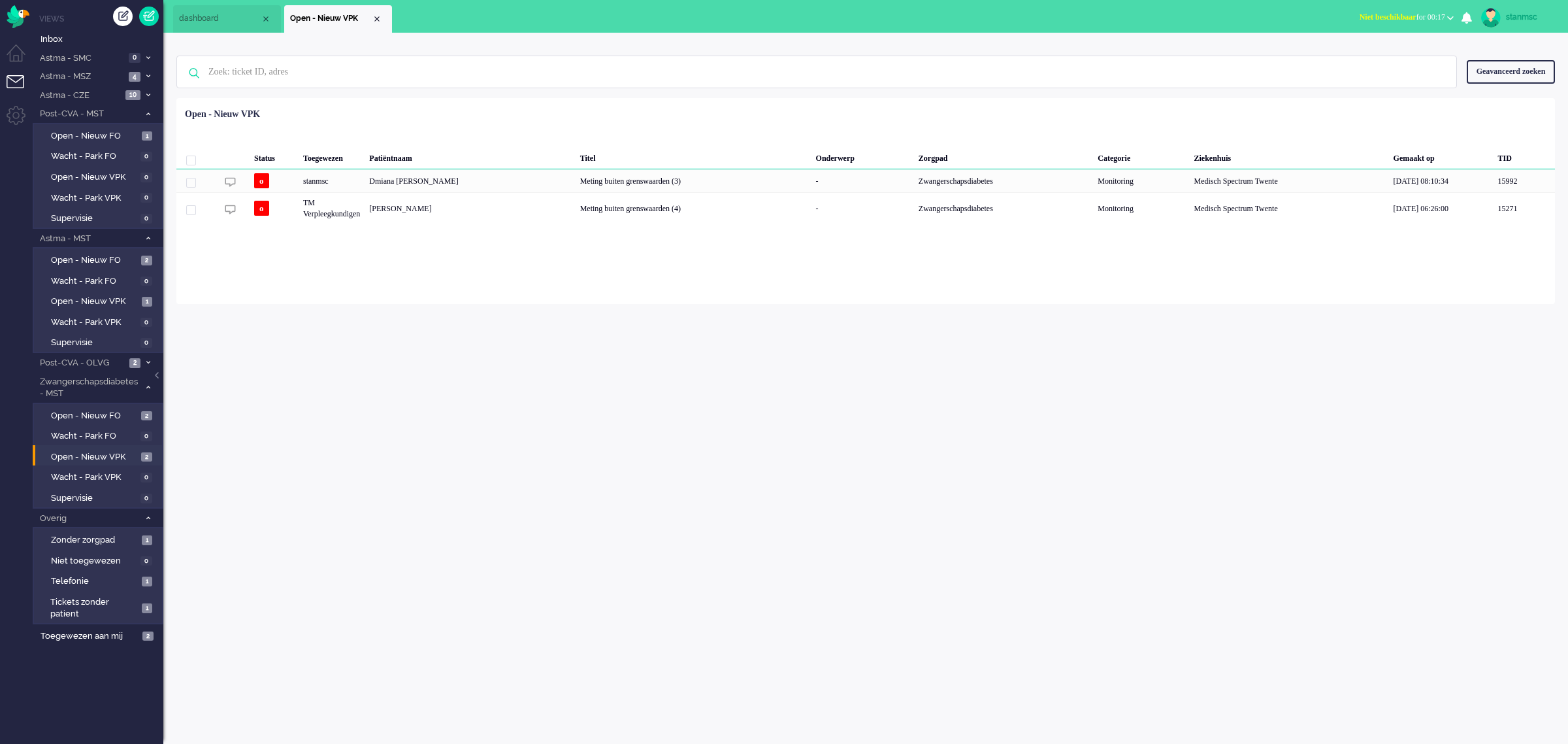
click at [216, 21] on span "dashboard" at bounding box center [220, 19] width 81 height 11
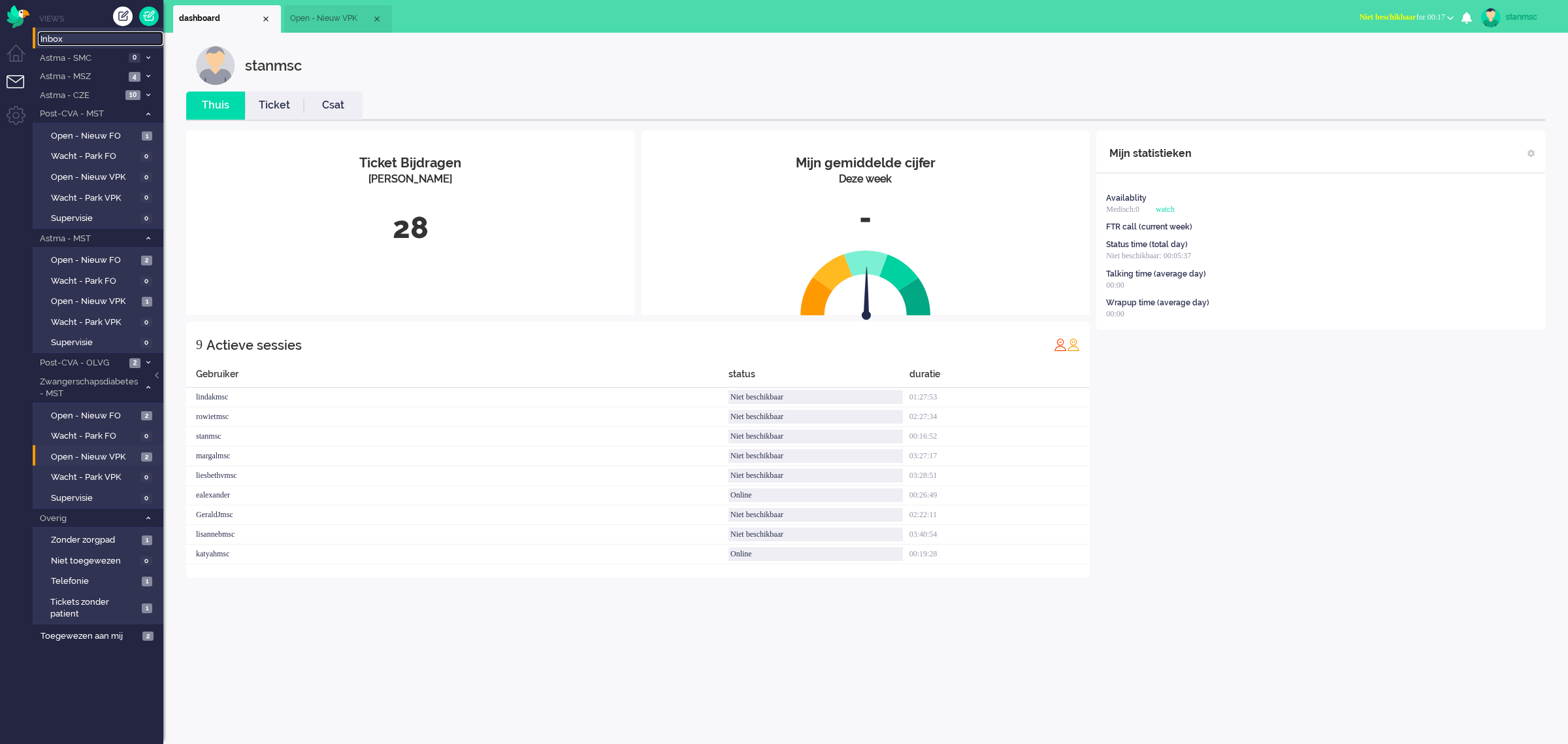
click at [63, 38] on span "Inbox" at bounding box center [101, 39] width 122 height 12
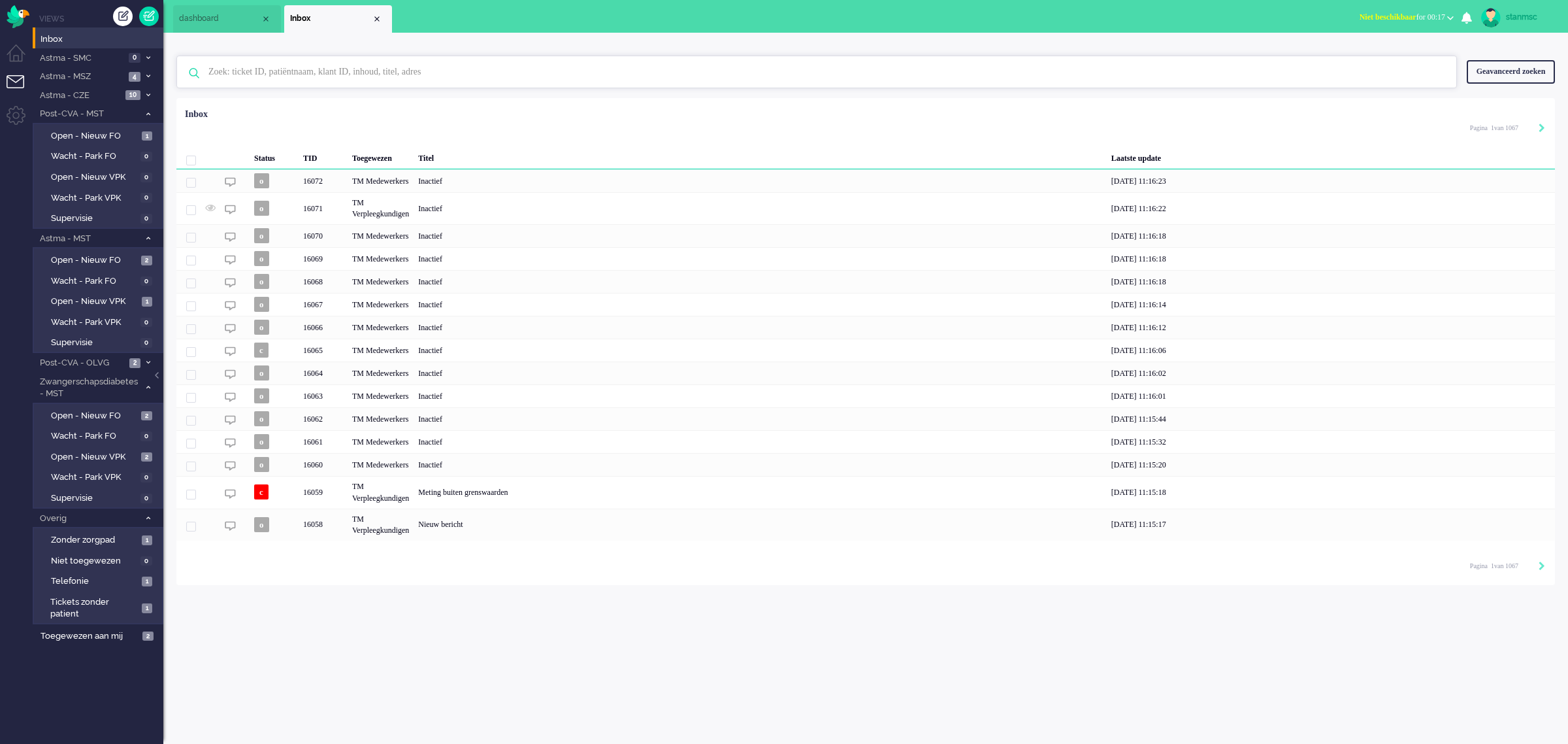
click at [266, 71] on input "text" at bounding box center [819, 72] width 1240 height 32
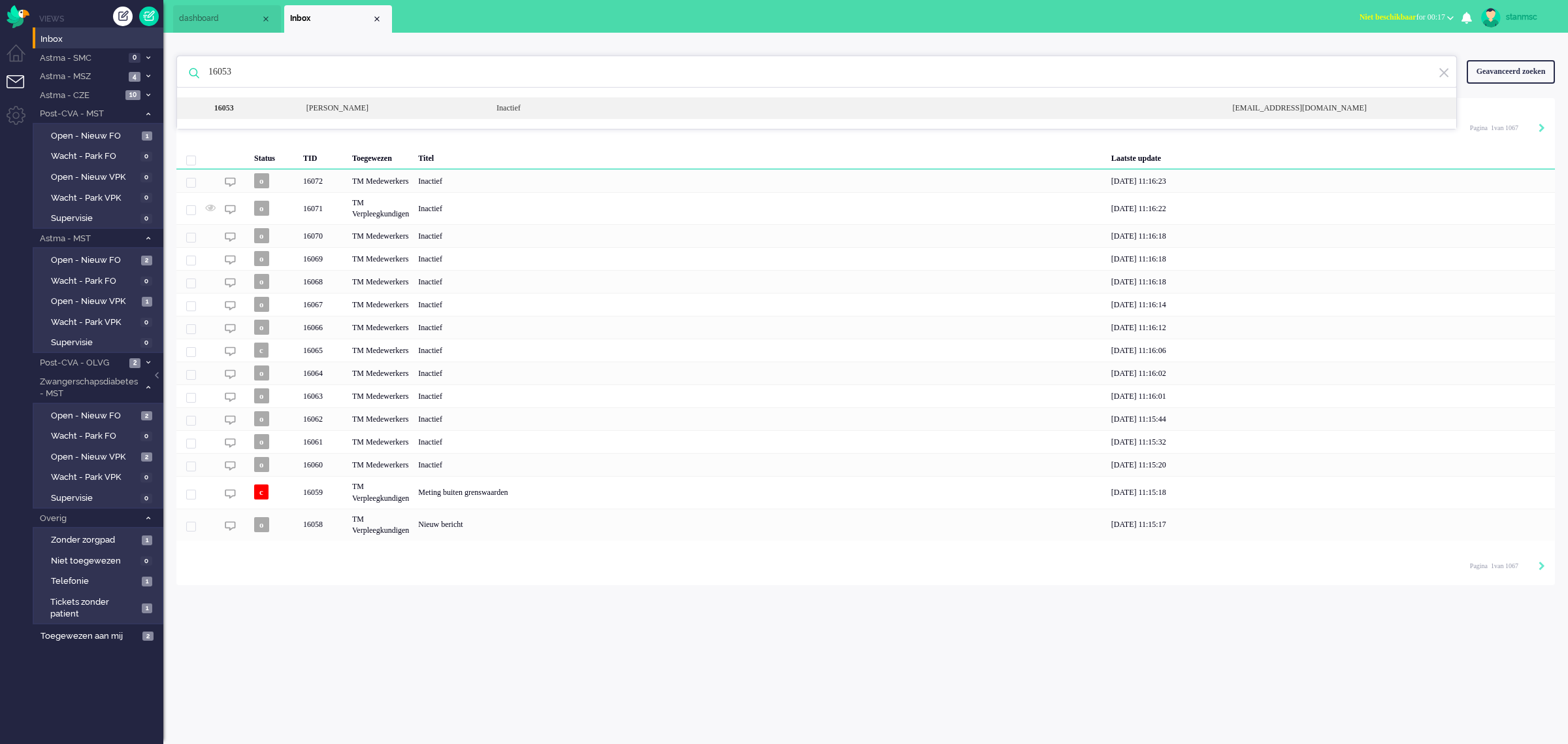
type input "16053"
click at [363, 106] on div "Ronald Willemstein" at bounding box center [391, 108] width 190 height 11
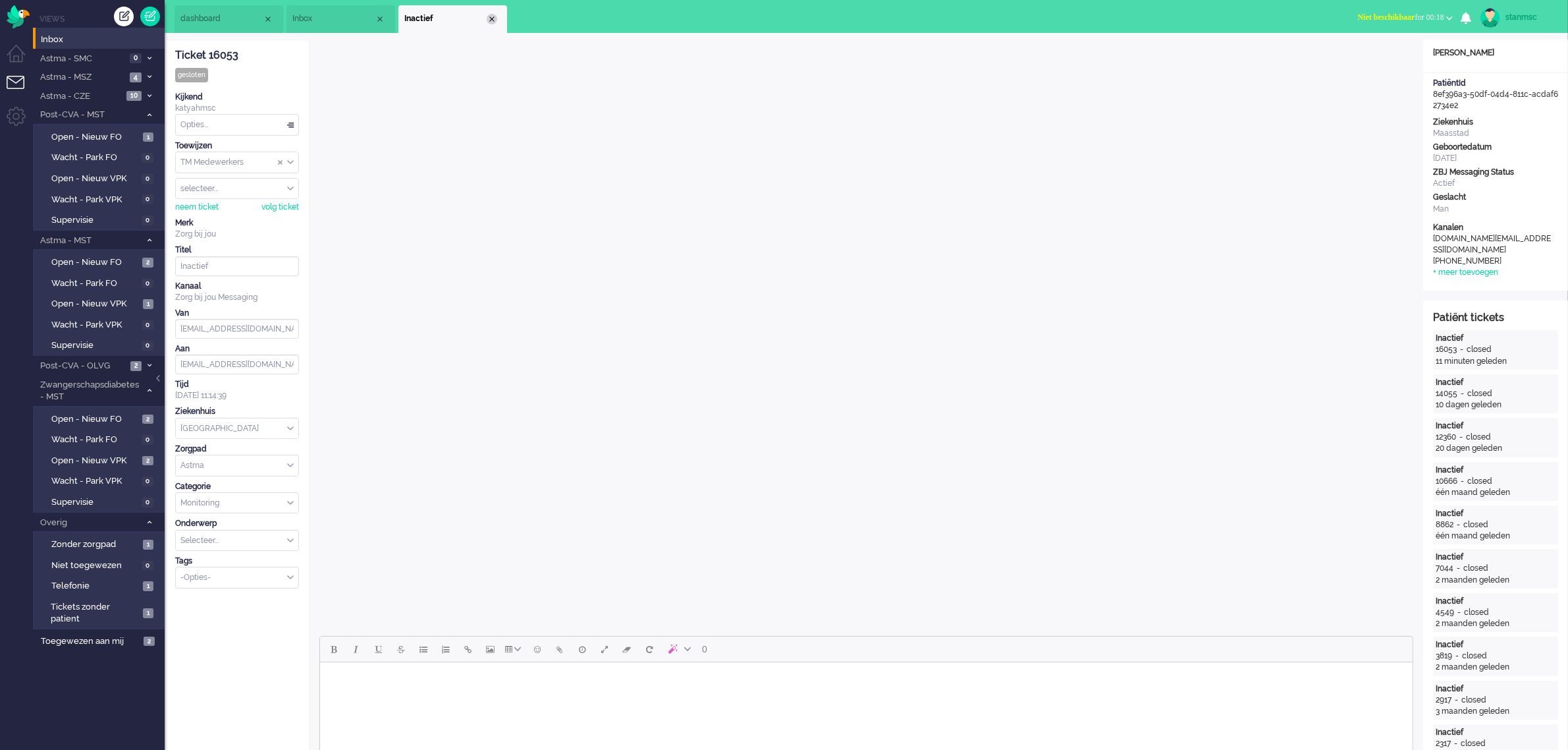
click at [490, 19] on div "Close tab" at bounding box center [492, 19] width 10 height 10
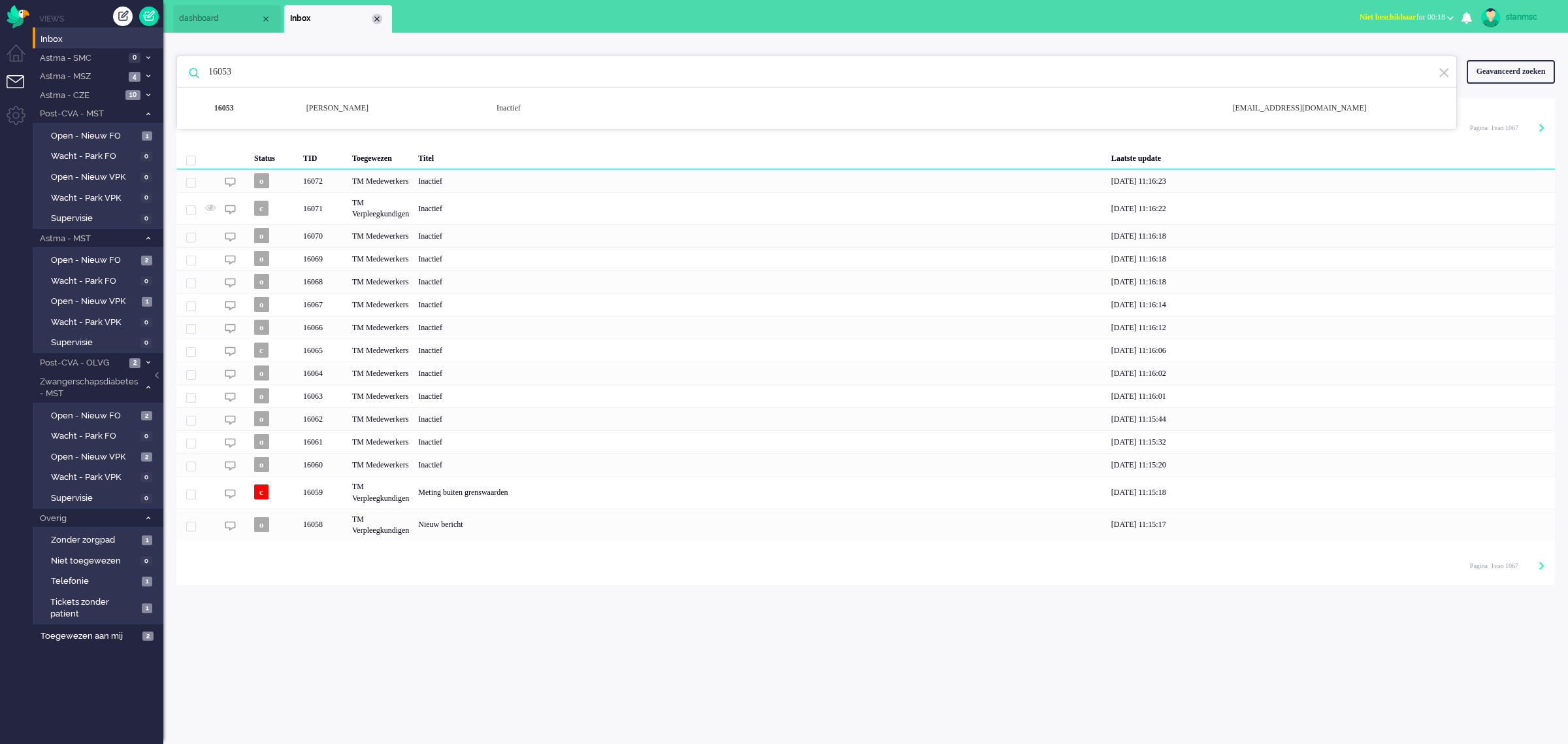
click at [379, 20] on div "Close tab" at bounding box center [377, 19] width 10 height 10
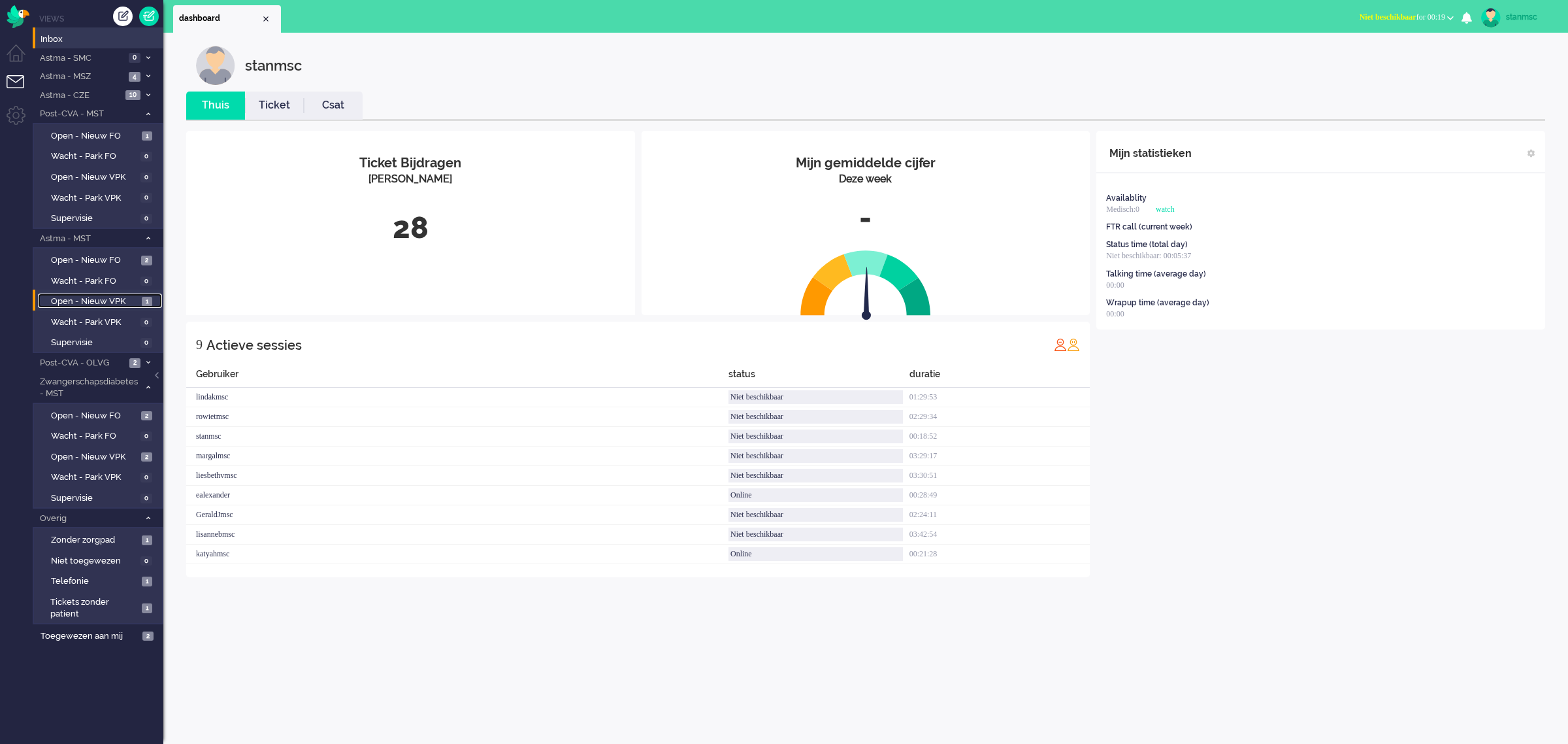
click at [95, 295] on span "Open - Nieuw VPK" at bounding box center [95, 301] width 88 height 12
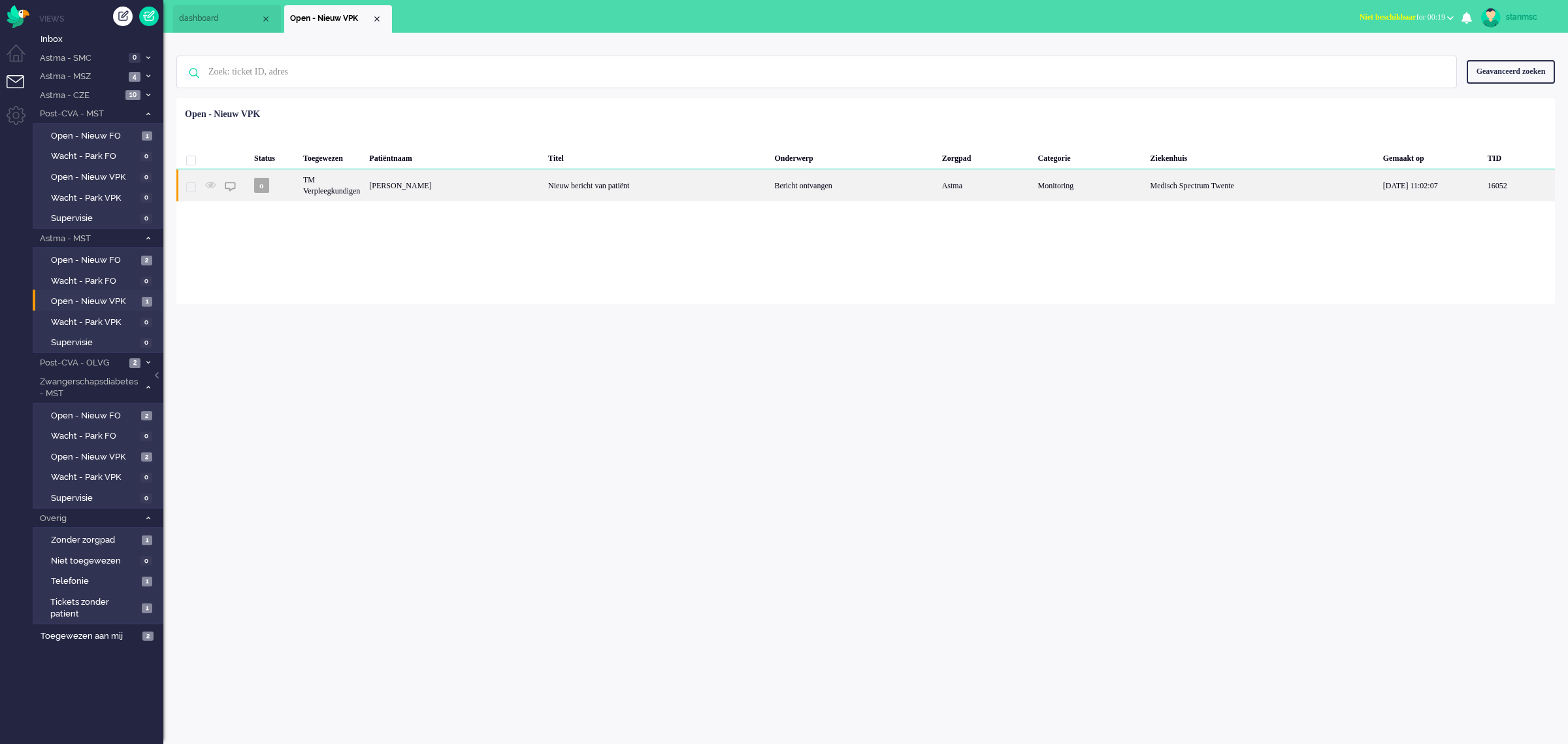
click at [353, 193] on div "TM Verpleegkundigen" at bounding box center [332, 185] width 66 height 32
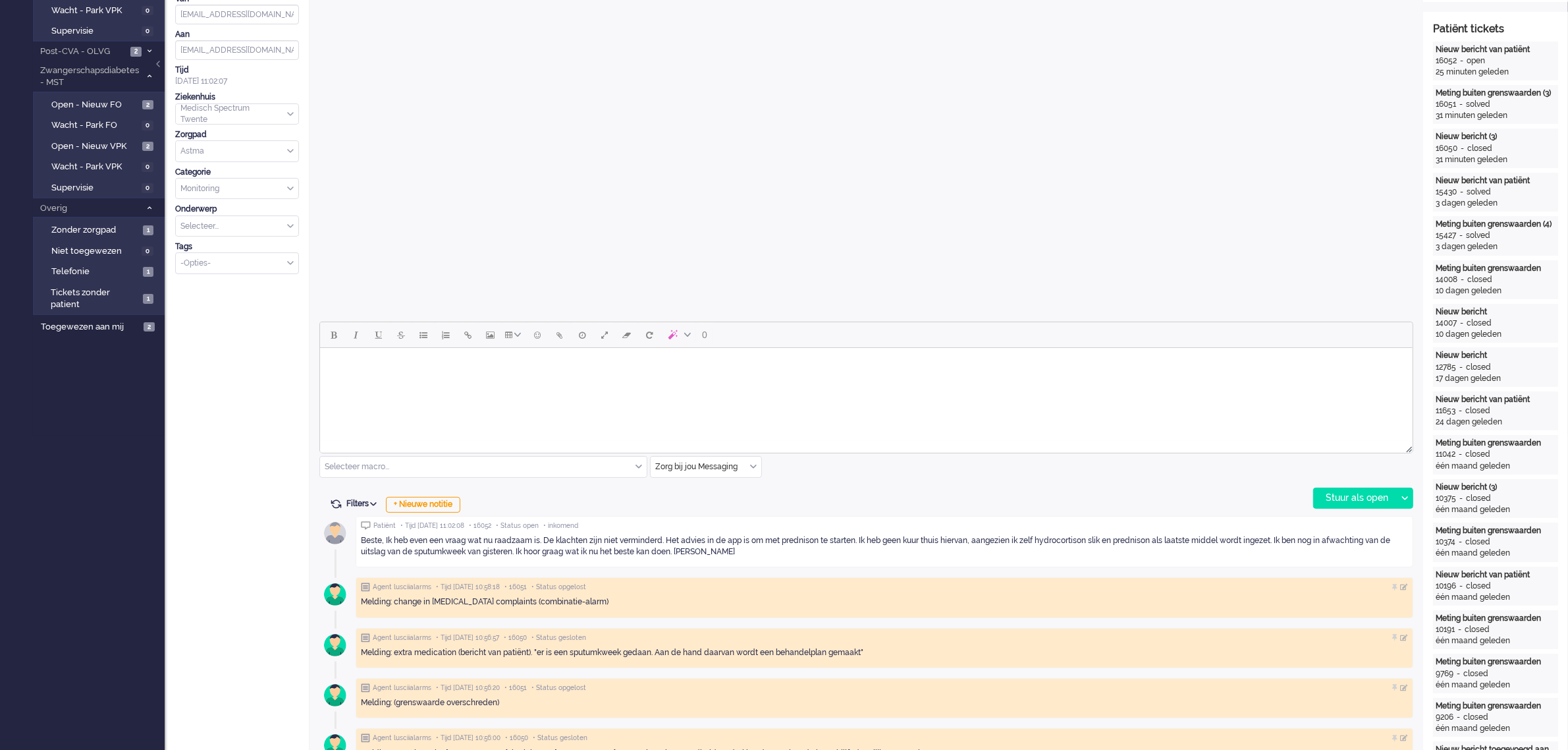
scroll to position [330, 0]
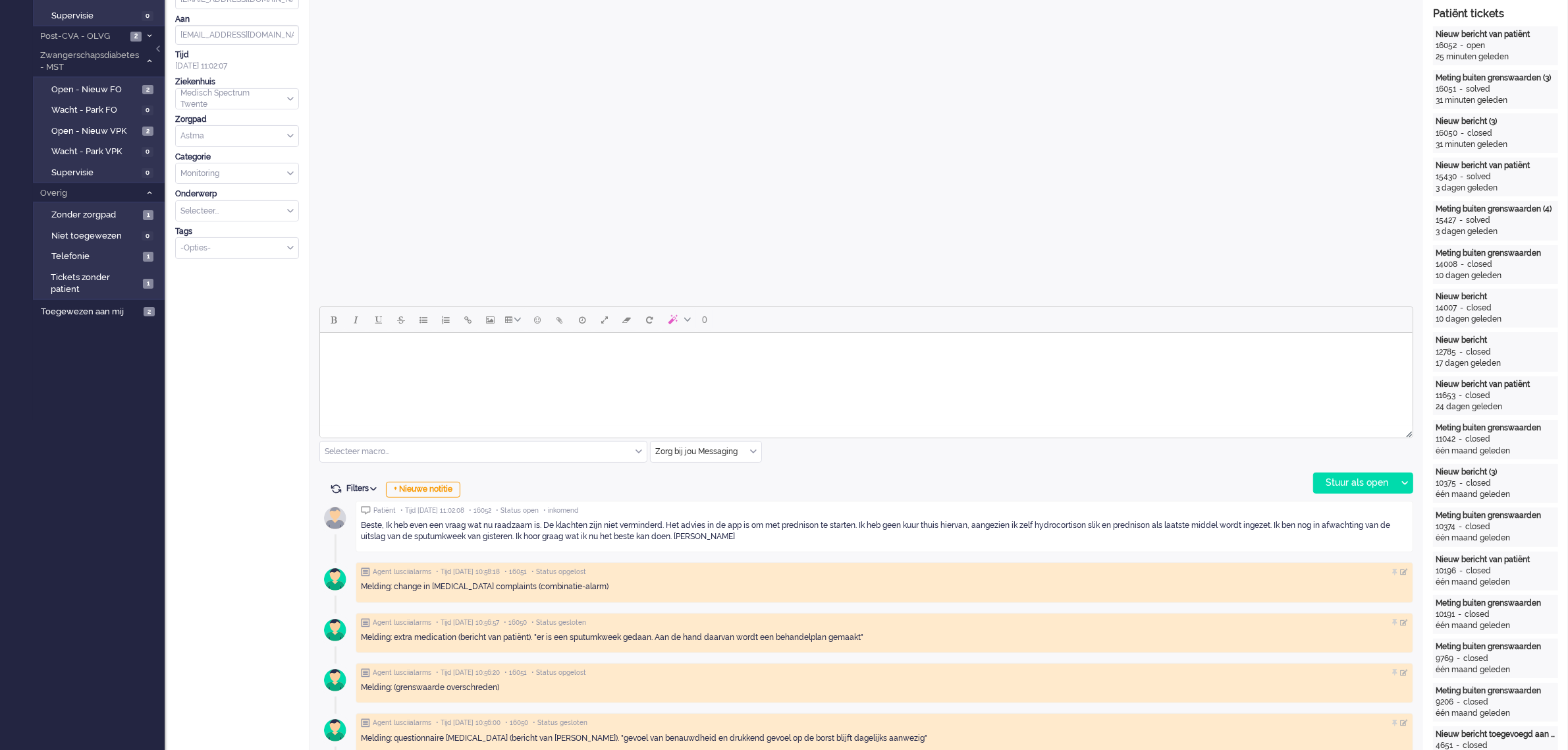
click at [353, 347] on body "Rich Text Area. Press ALT-0 for help." at bounding box center [865, 350] width 1082 height 23
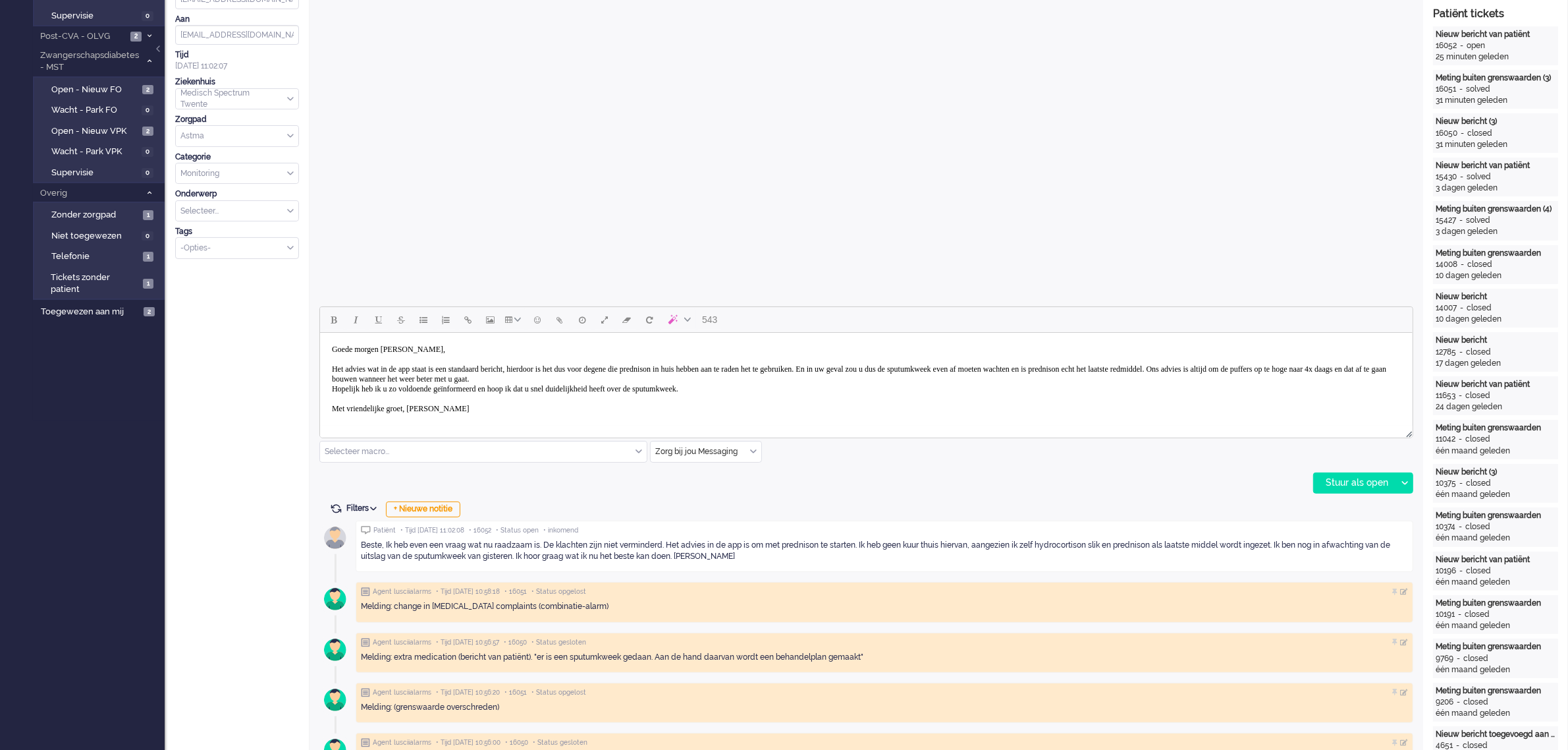
click at [568, 377] on body "Goede morgen mevrouw Jansink, Het advies wat in de app staat is een standaard b…" at bounding box center [865, 379] width 1082 height 82
click at [1338, 477] on div "Stuur als open" at bounding box center [1354, 482] width 82 height 20
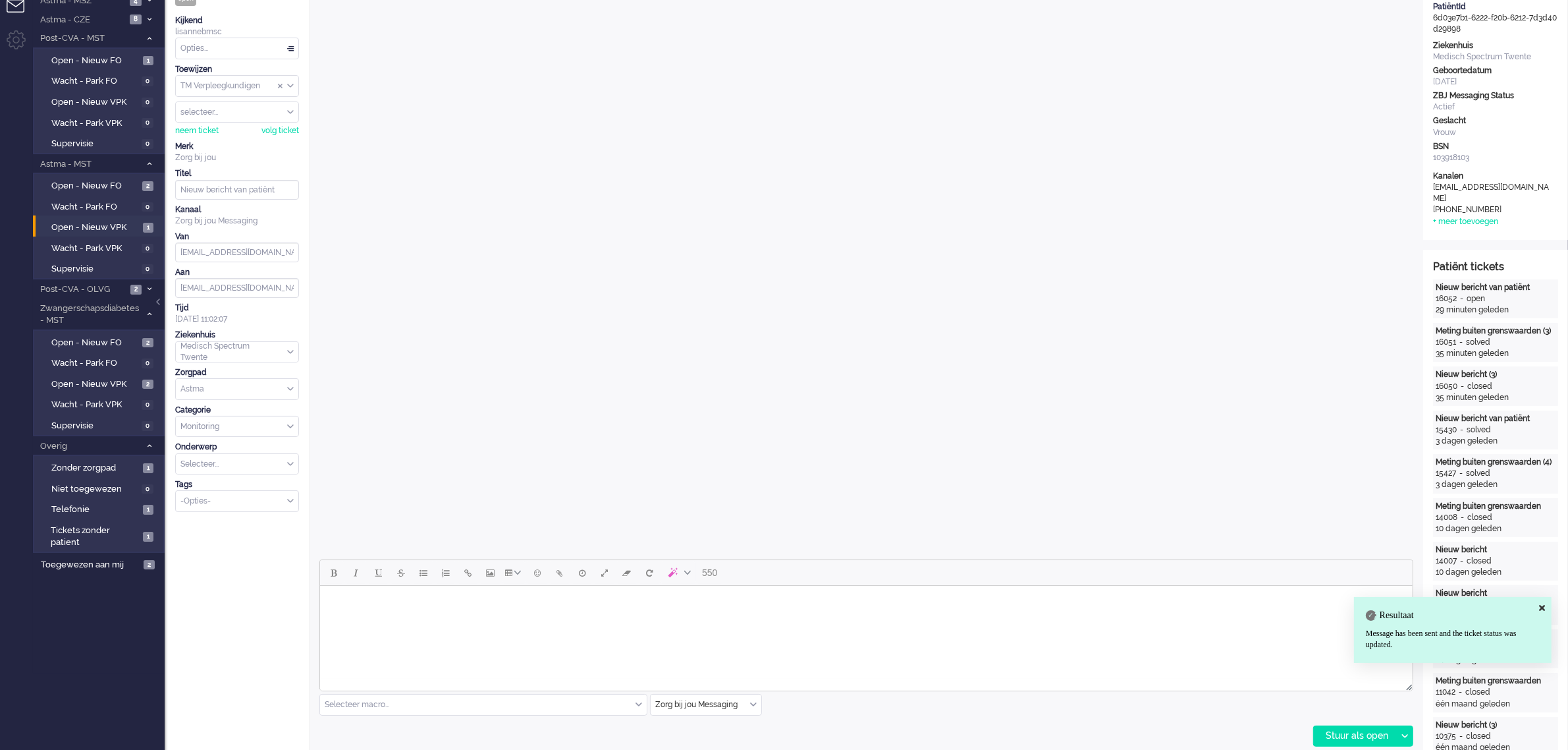
scroll to position [0, 0]
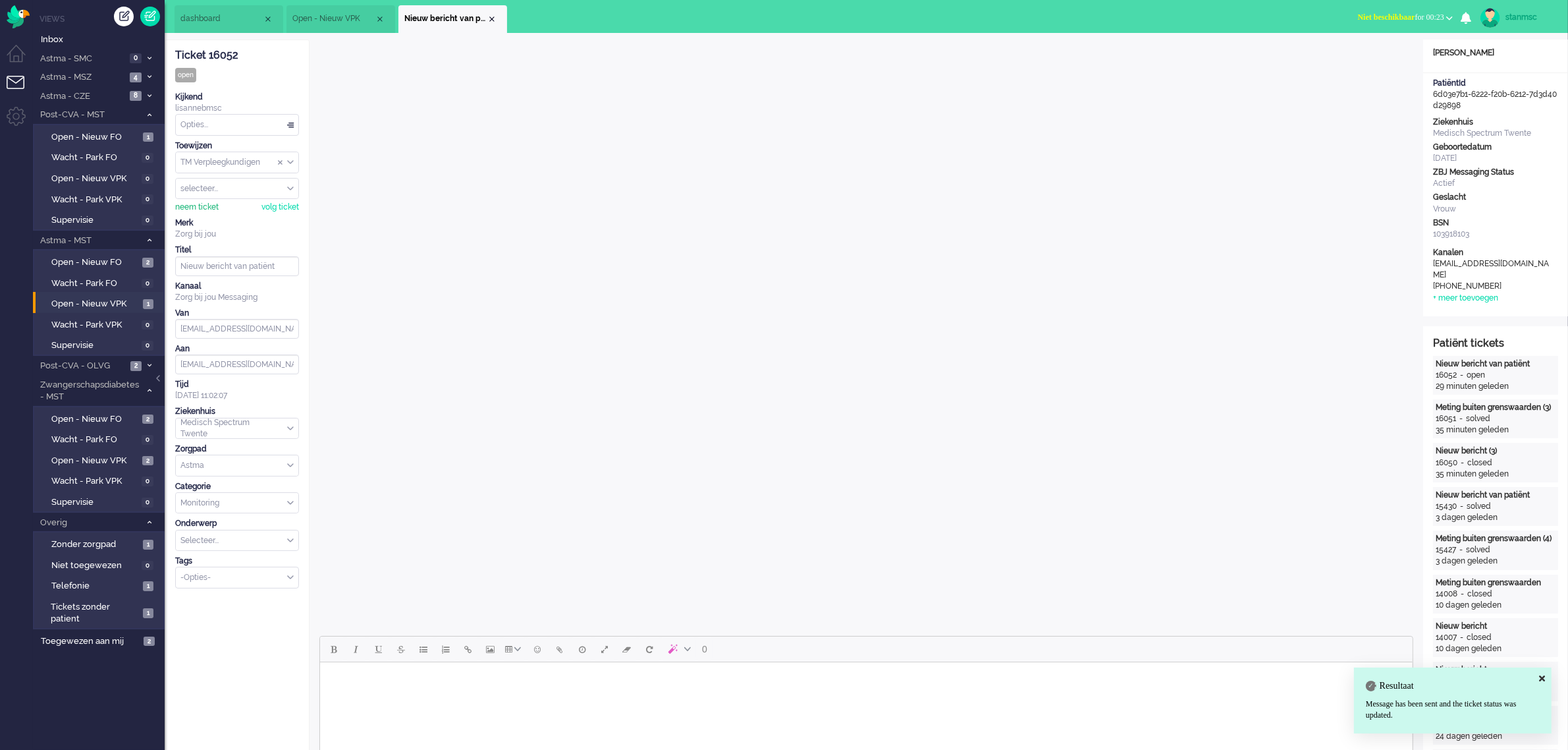
click at [211, 204] on div "neem ticket" at bounding box center [197, 207] width 43 height 11
click at [218, 122] on div "Opties..." at bounding box center [237, 125] width 122 height 21
click at [212, 214] on span "Opgelost" at bounding box center [198, 219] width 33 height 11
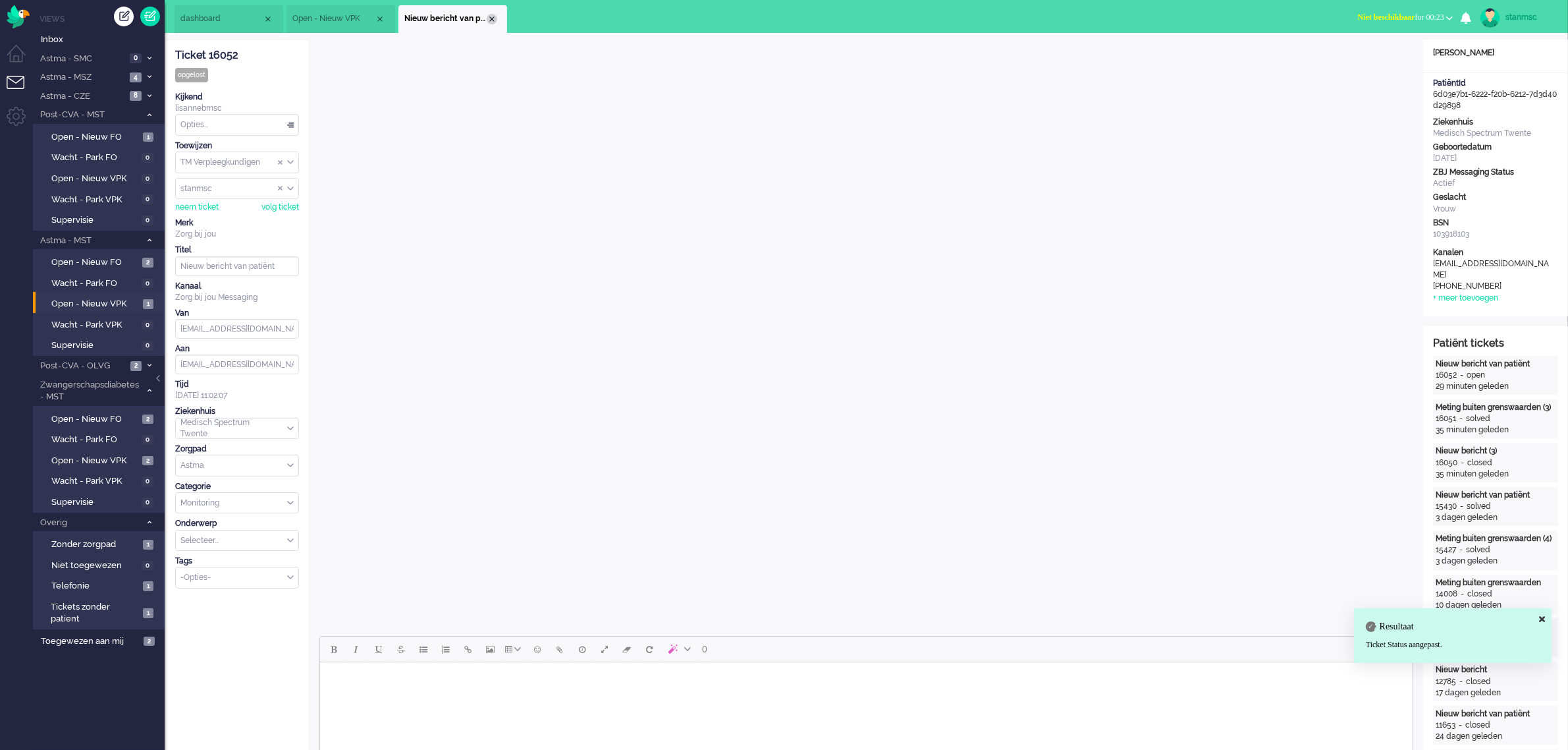
click at [492, 19] on div "Close tab" at bounding box center [492, 19] width 10 height 10
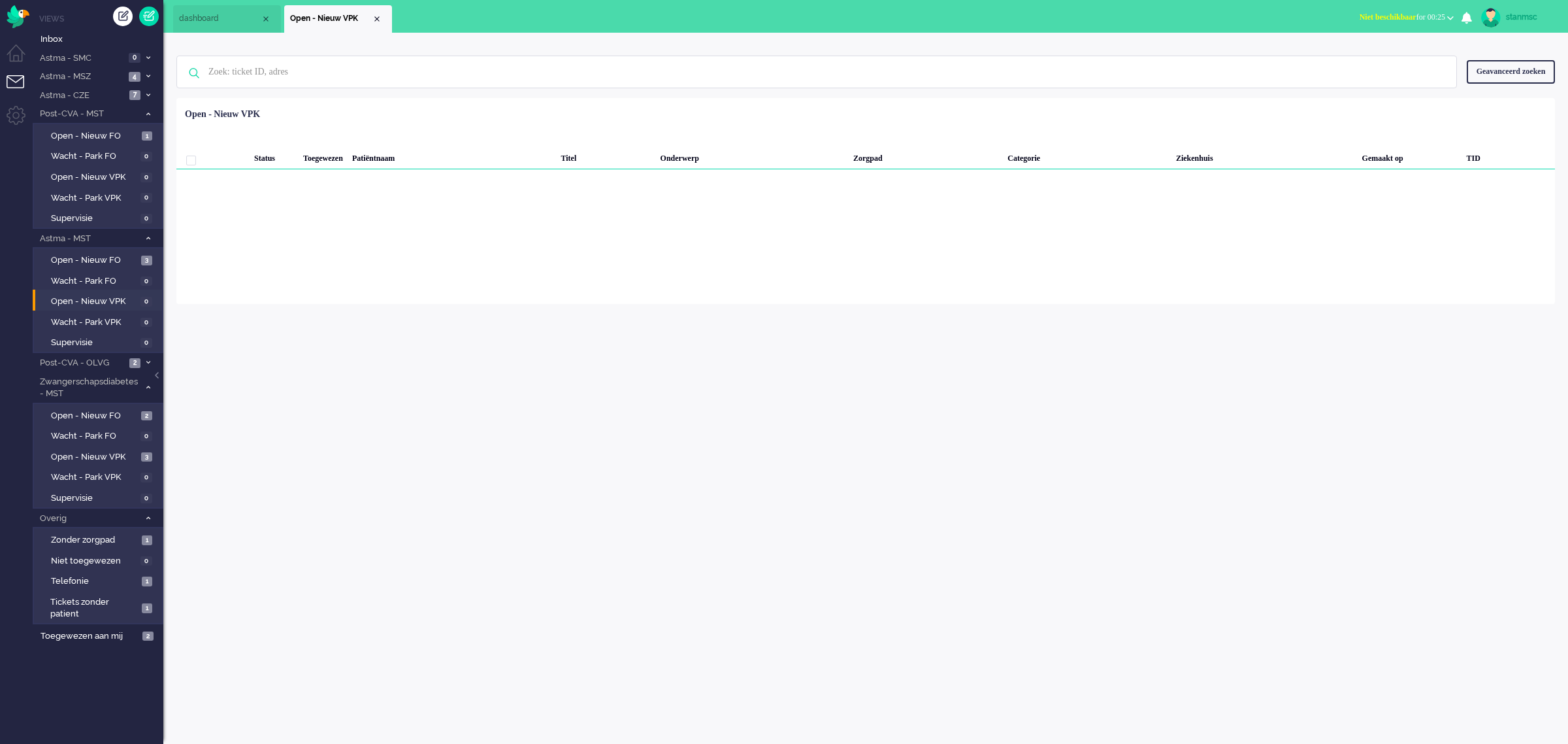
click at [206, 14] on span "dashboard" at bounding box center [220, 19] width 81 height 11
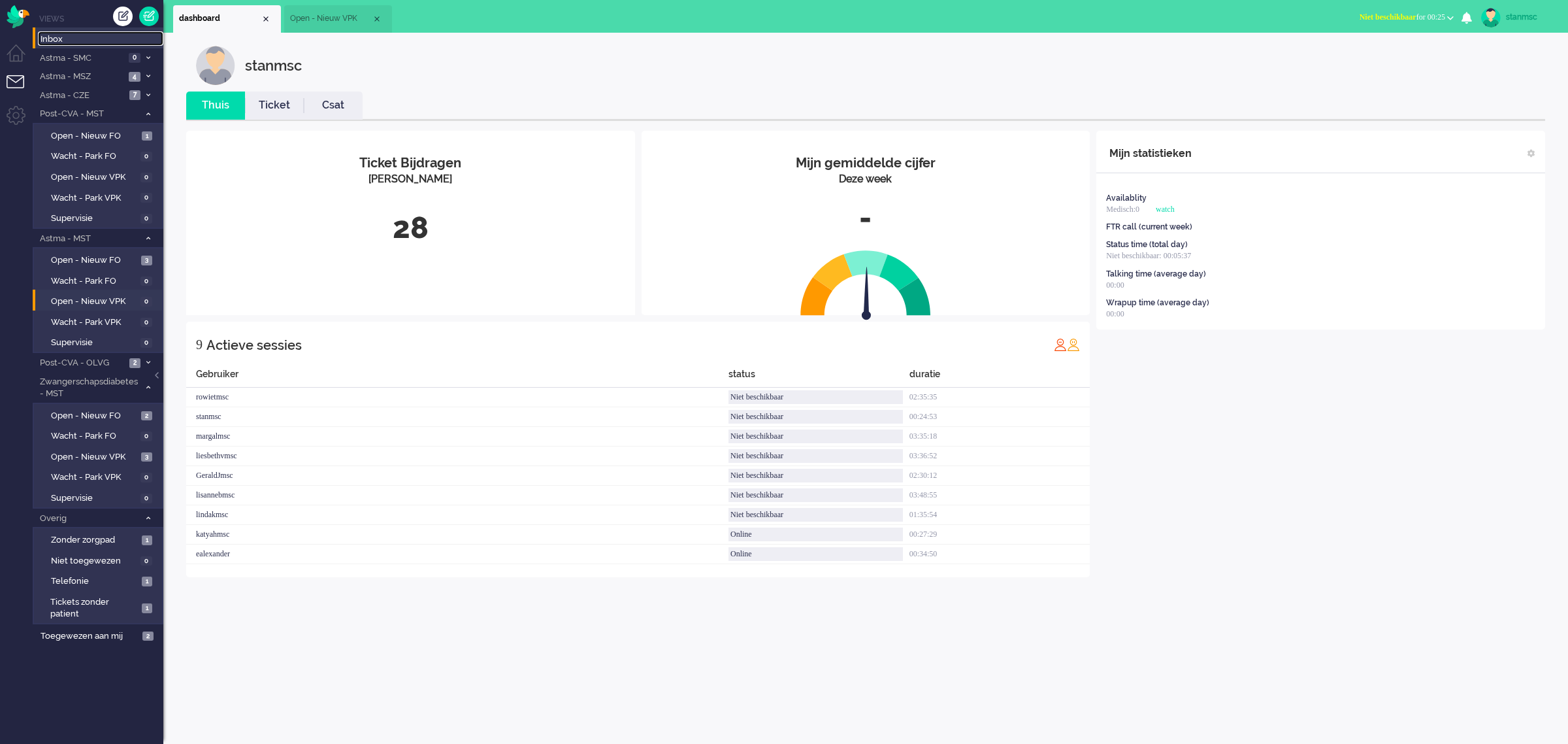
click at [63, 39] on span "Inbox" at bounding box center [101, 39] width 122 height 12
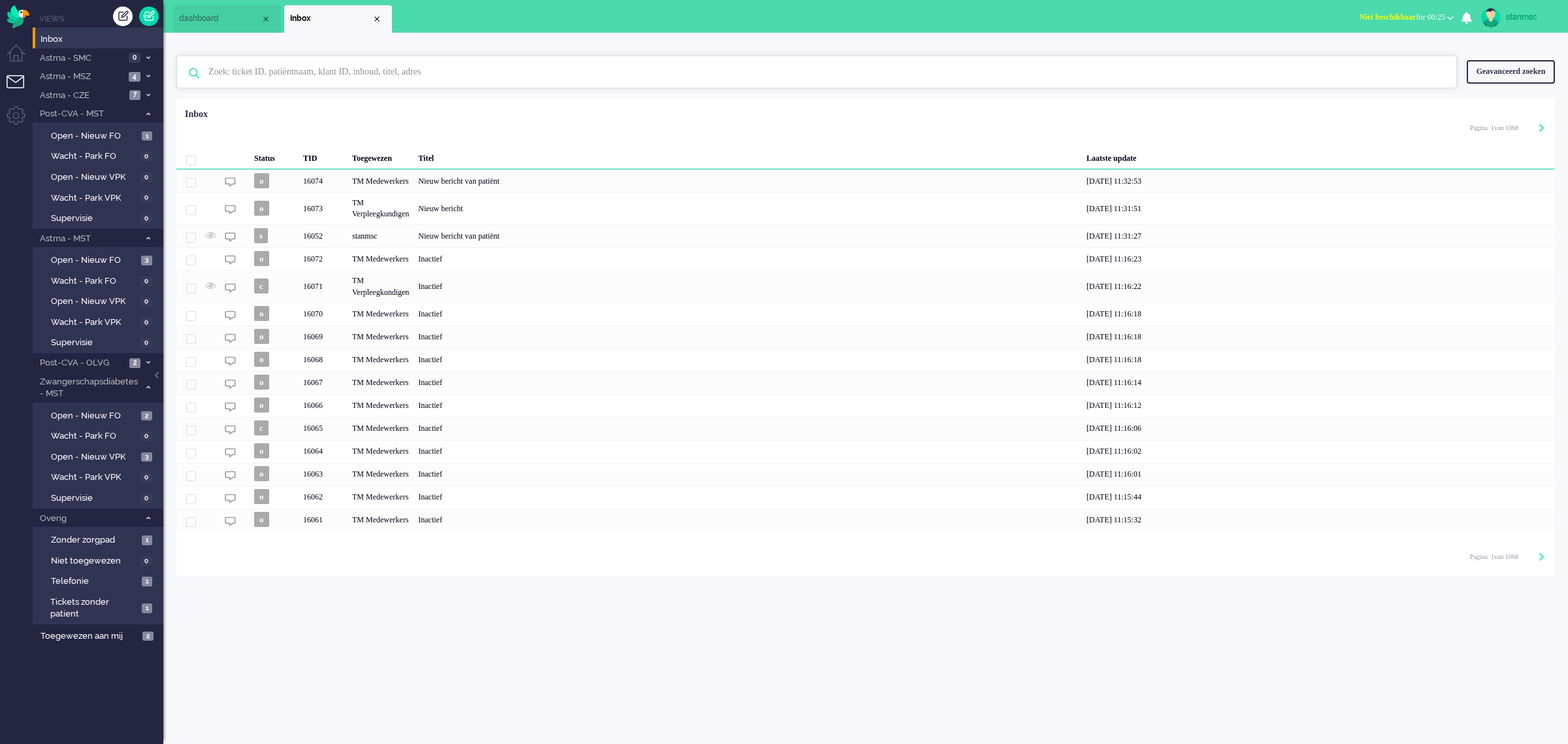
click at [240, 76] on input "text" at bounding box center [819, 72] width 1240 height 32
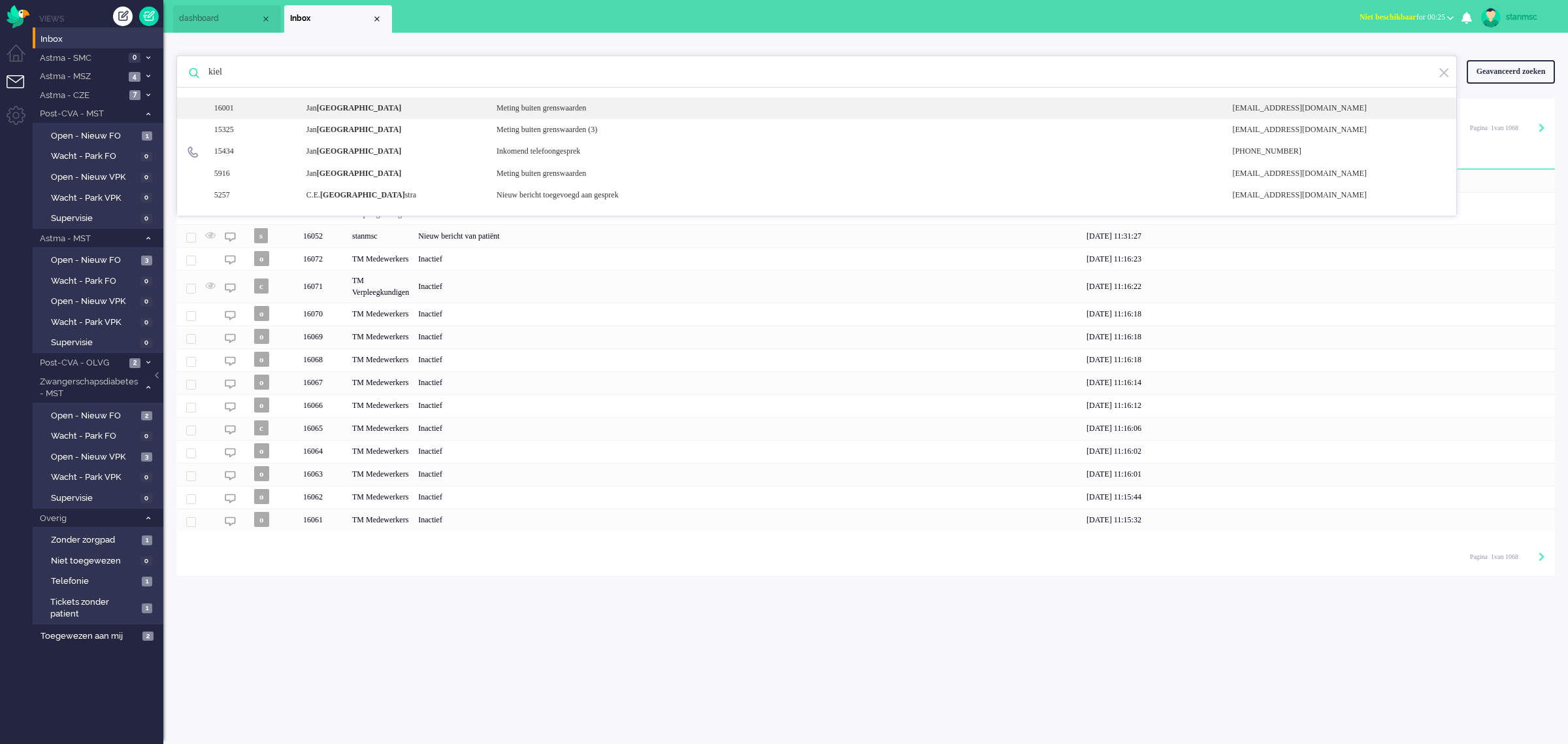
type input "kiel"
click at [338, 107] on b "Kiel" at bounding box center [359, 107] width 85 height 9
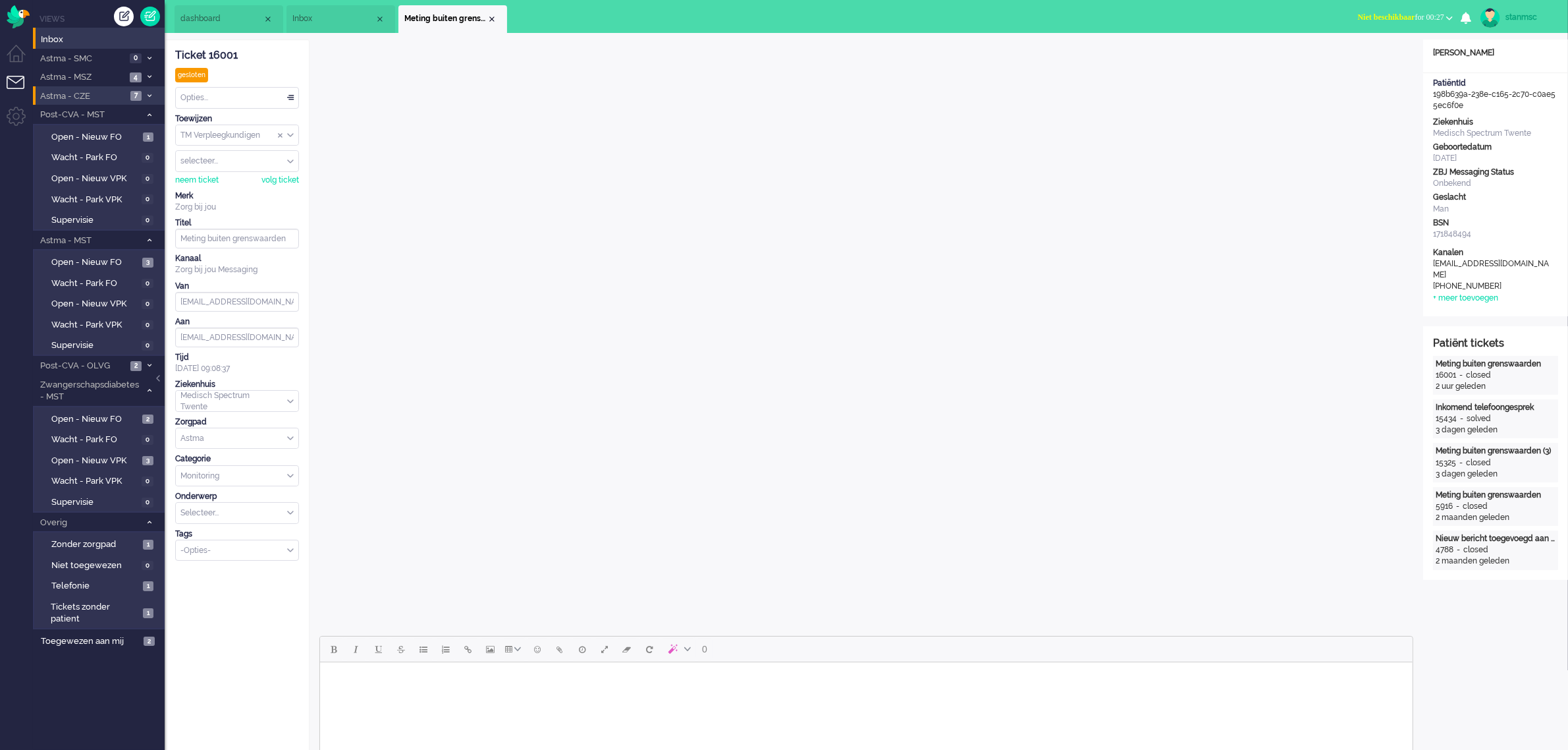
click at [97, 97] on span "Astma - CZE" at bounding box center [83, 96] width 89 height 12
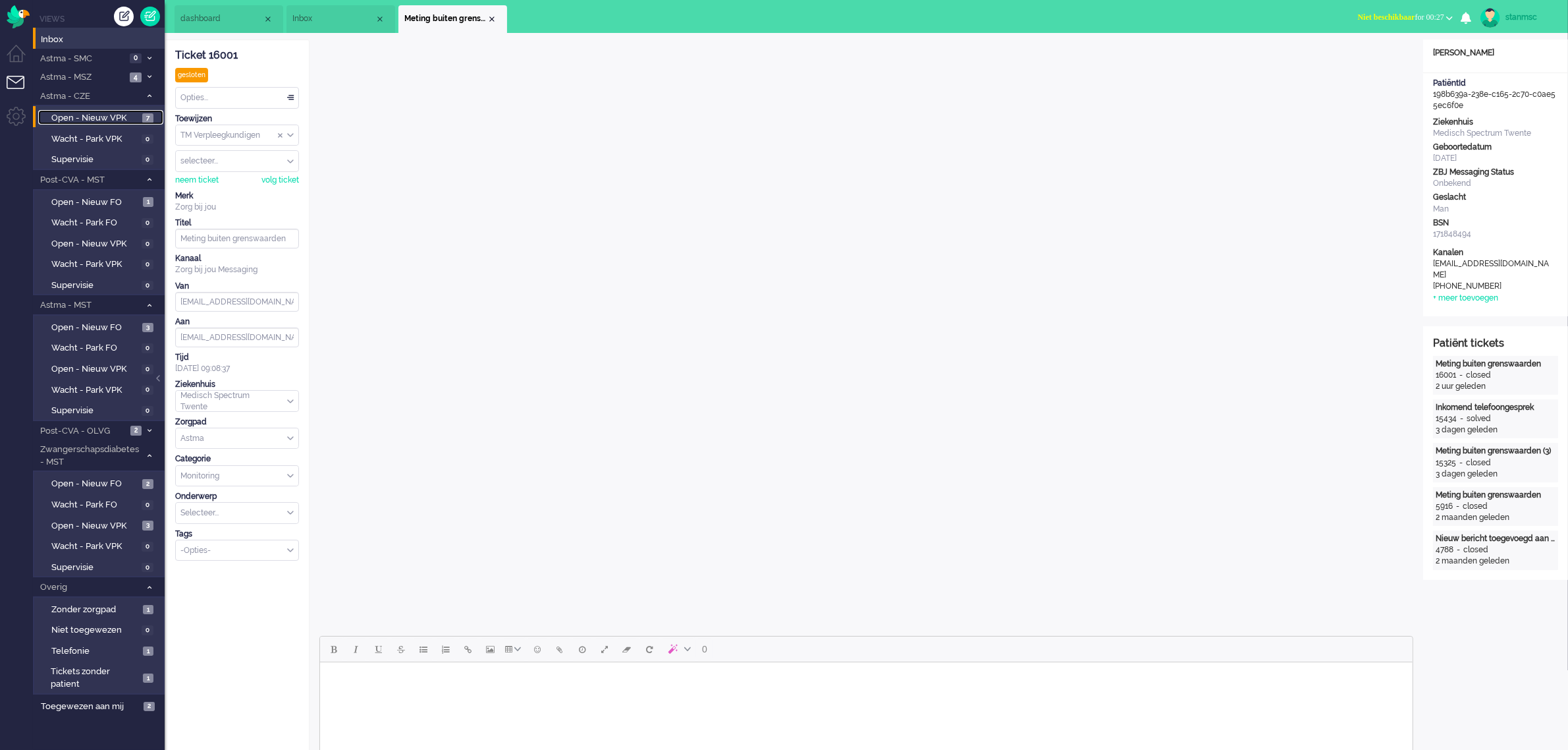
click at [110, 116] on span "Open - Nieuw VPK" at bounding box center [95, 118] width 88 height 12
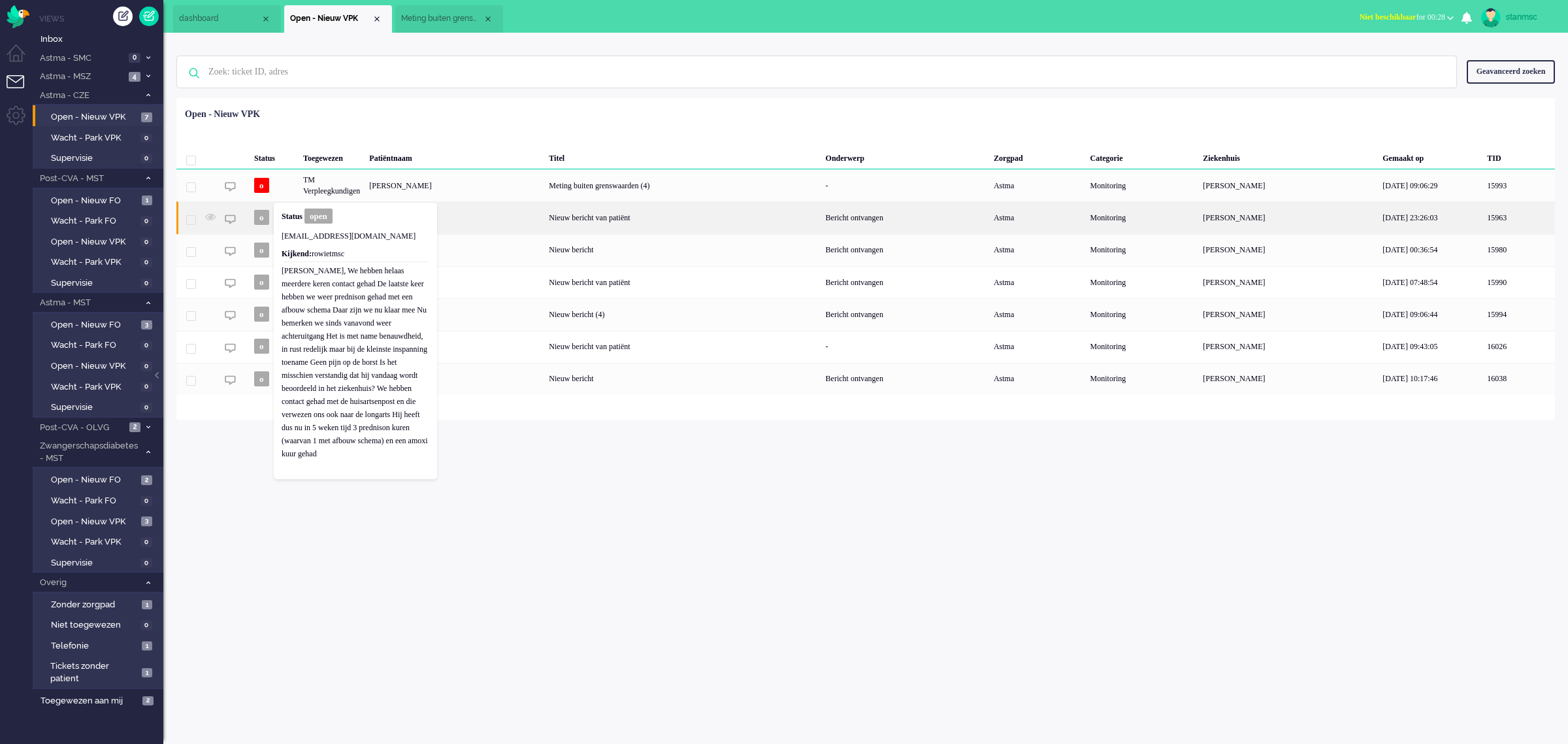
click at [514, 214] on div "Mansur Gurkan" at bounding box center [454, 217] width 179 height 32
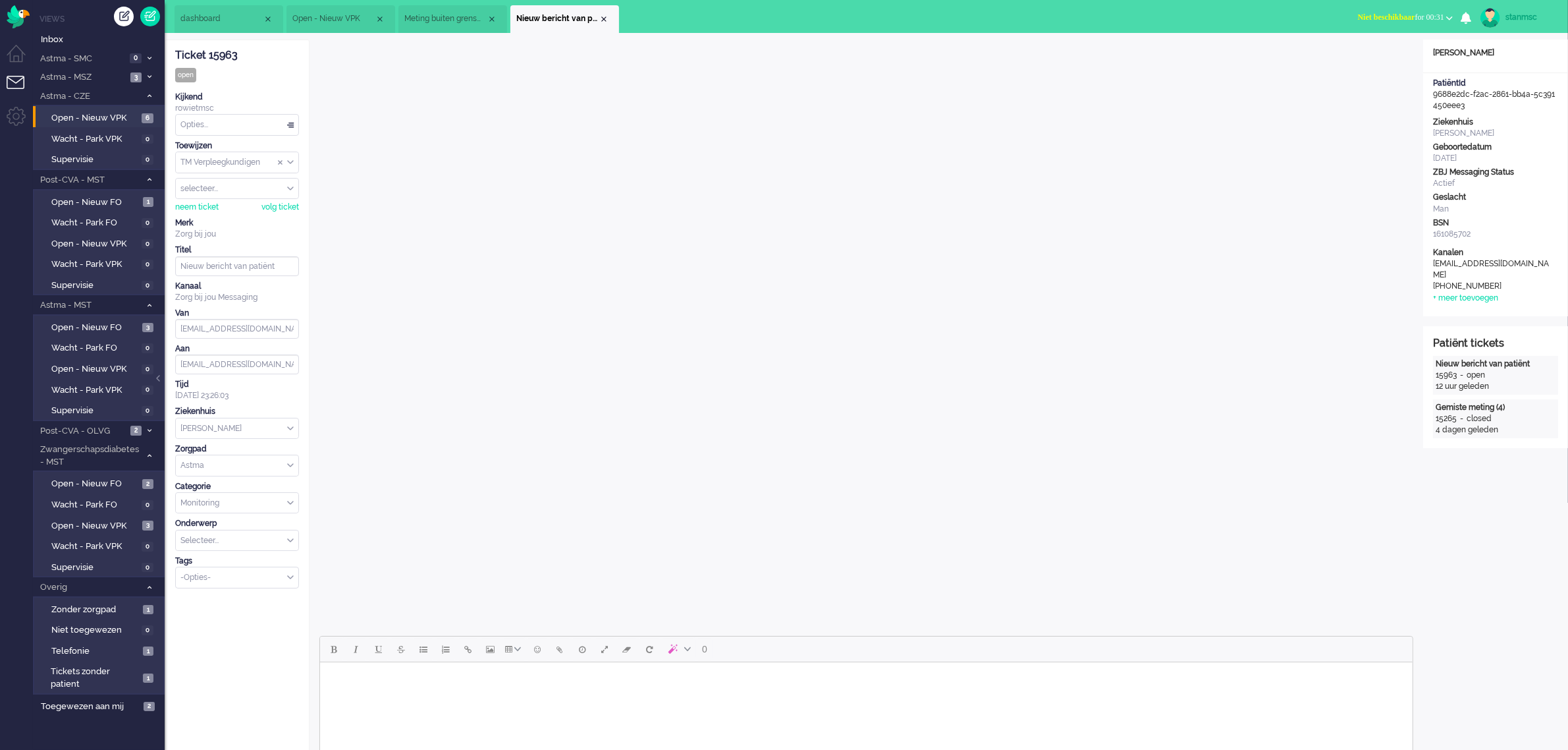
click at [245, 127] on div "Opties..." at bounding box center [237, 125] width 122 height 21
click at [244, 123] on div "Opties..." at bounding box center [237, 125] width 122 height 21
click at [254, 93] on div "Kijkend" at bounding box center [236, 97] width 123 height 11
click at [603, 15] on div "Close tab" at bounding box center [604, 19] width 10 height 10
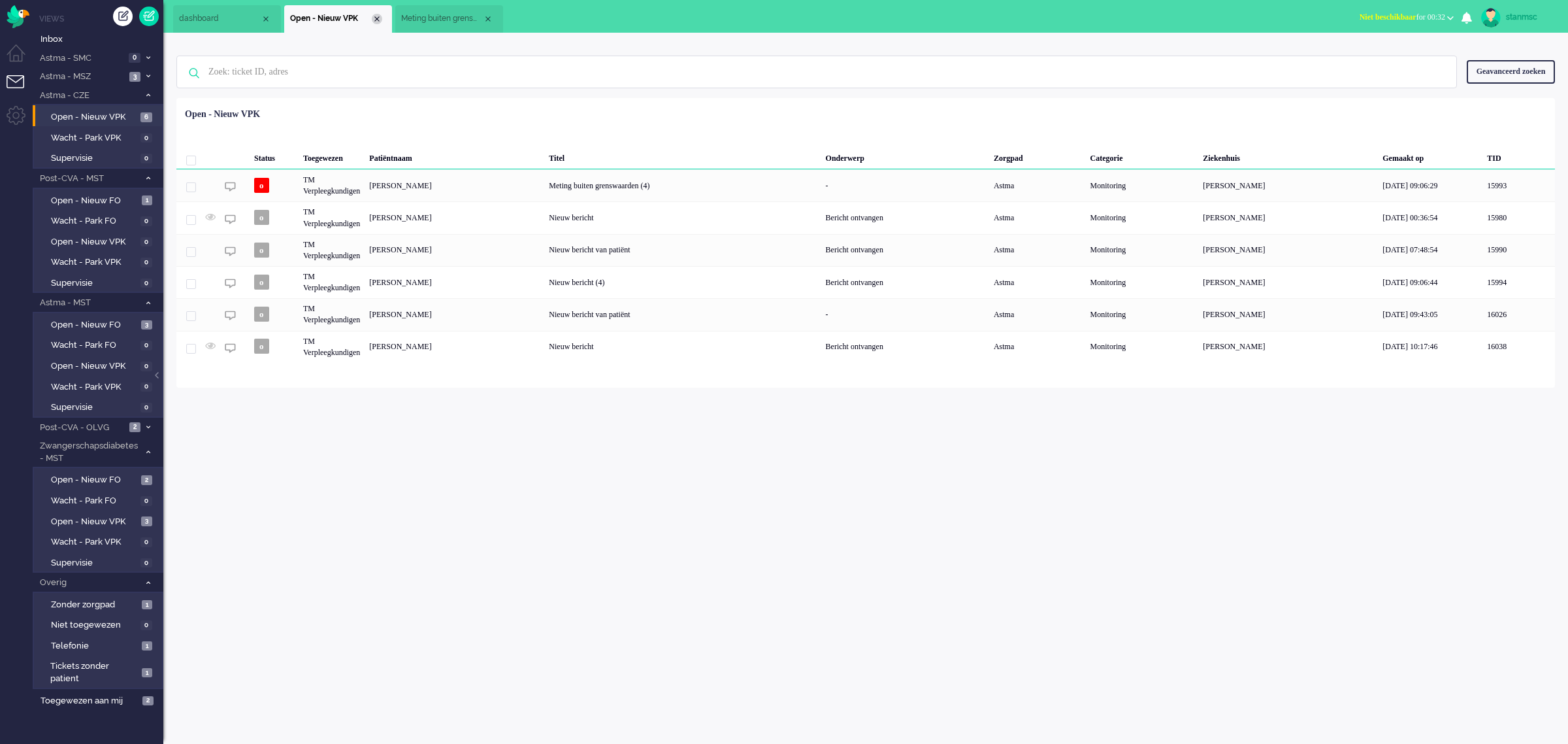
click at [375, 21] on div "Close tab" at bounding box center [377, 19] width 10 height 10
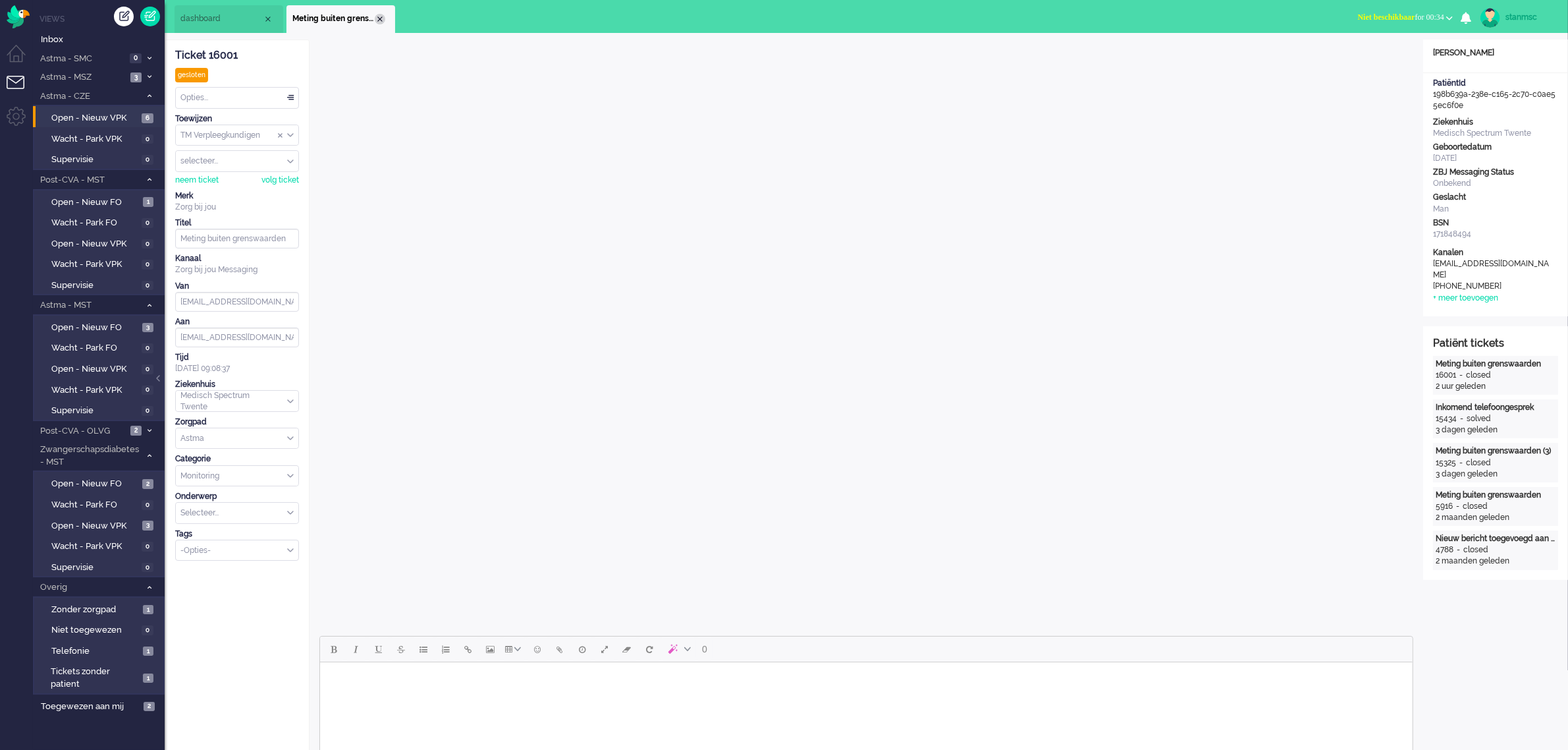
click at [379, 19] on div "Close tab" at bounding box center [380, 19] width 10 height 10
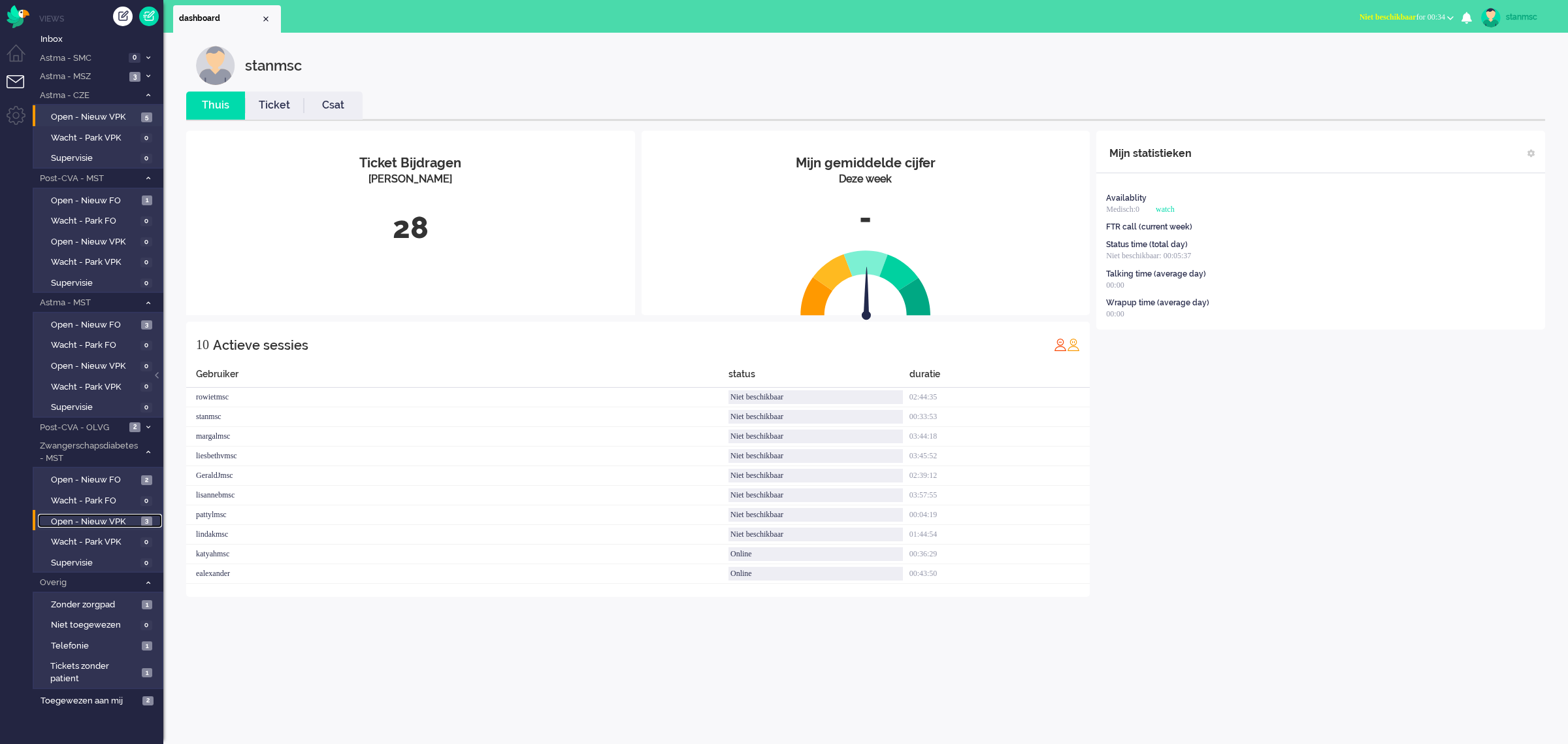
click at [109, 516] on span "Open - Nieuw VPK" at bounding box center [94, 522] width 87 height 12
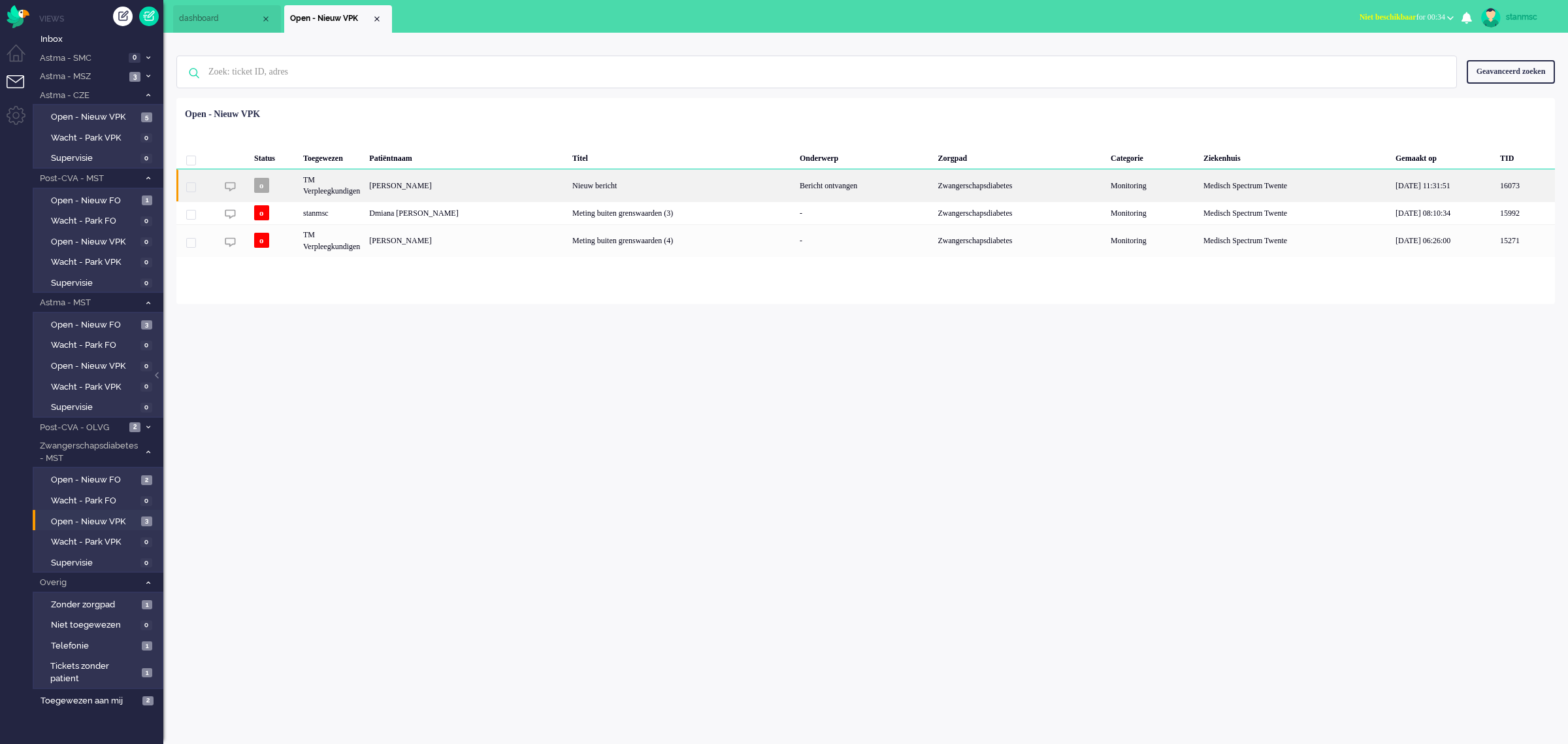
click at [364, 187] on div "TM Verpleegkundigen" at bounding box center [332, 185] width 66 height 32
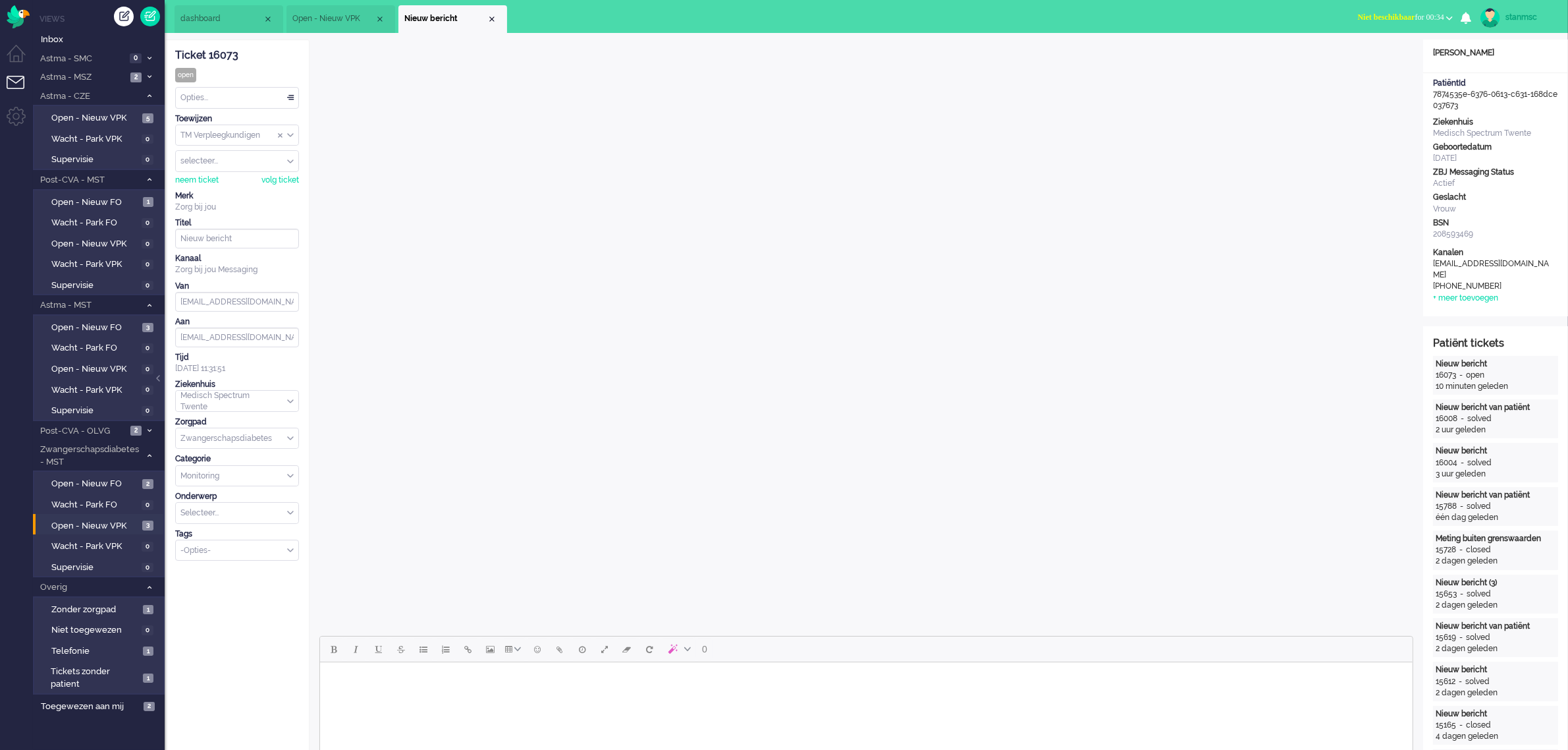
click at [326, 15] on span "Open - Nieuw VPK" at bounding box center [332, 19] width 82 height 11
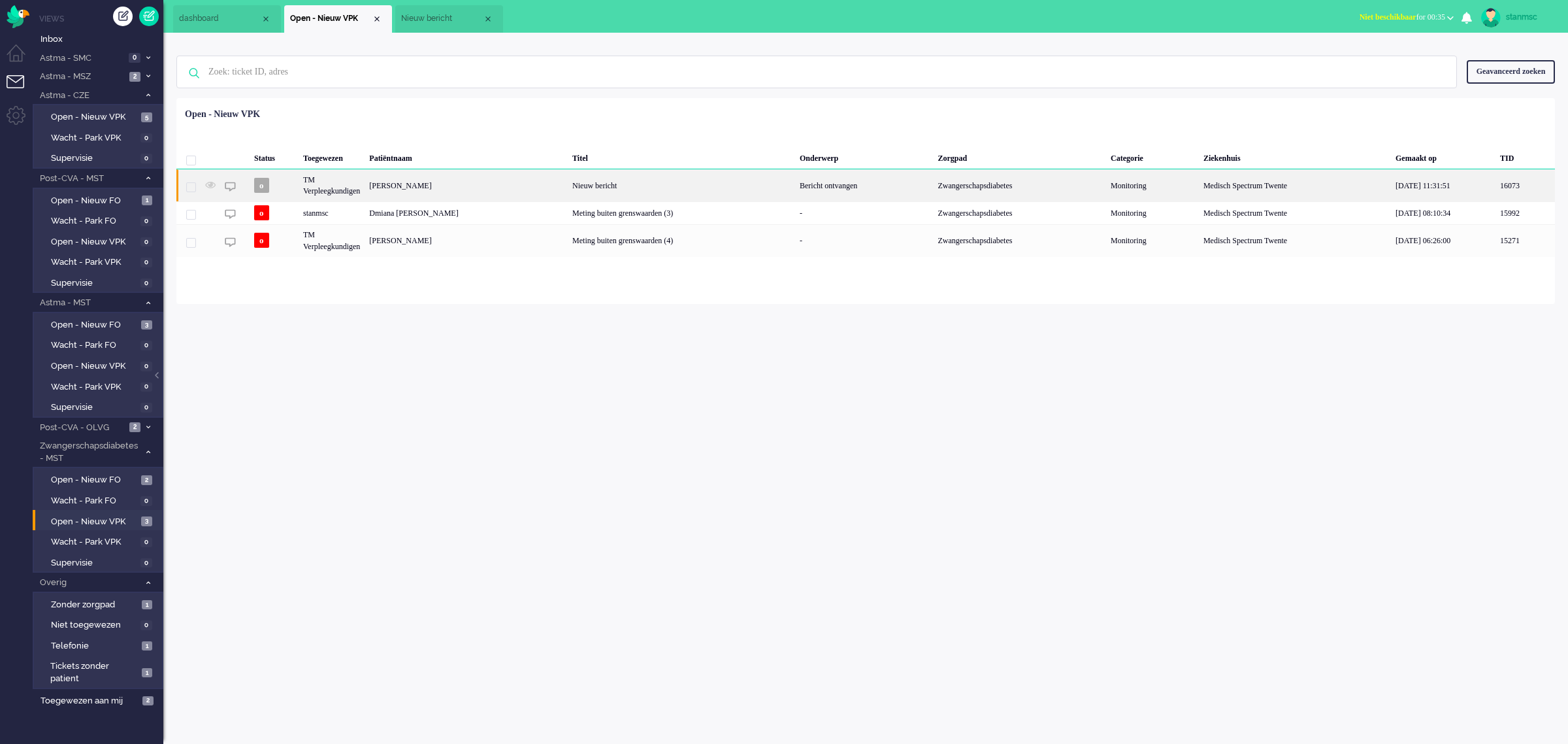
click at [445, 185] on div "[PERSON_NAME]" at bounding box center [465, 185] width 203 height 32
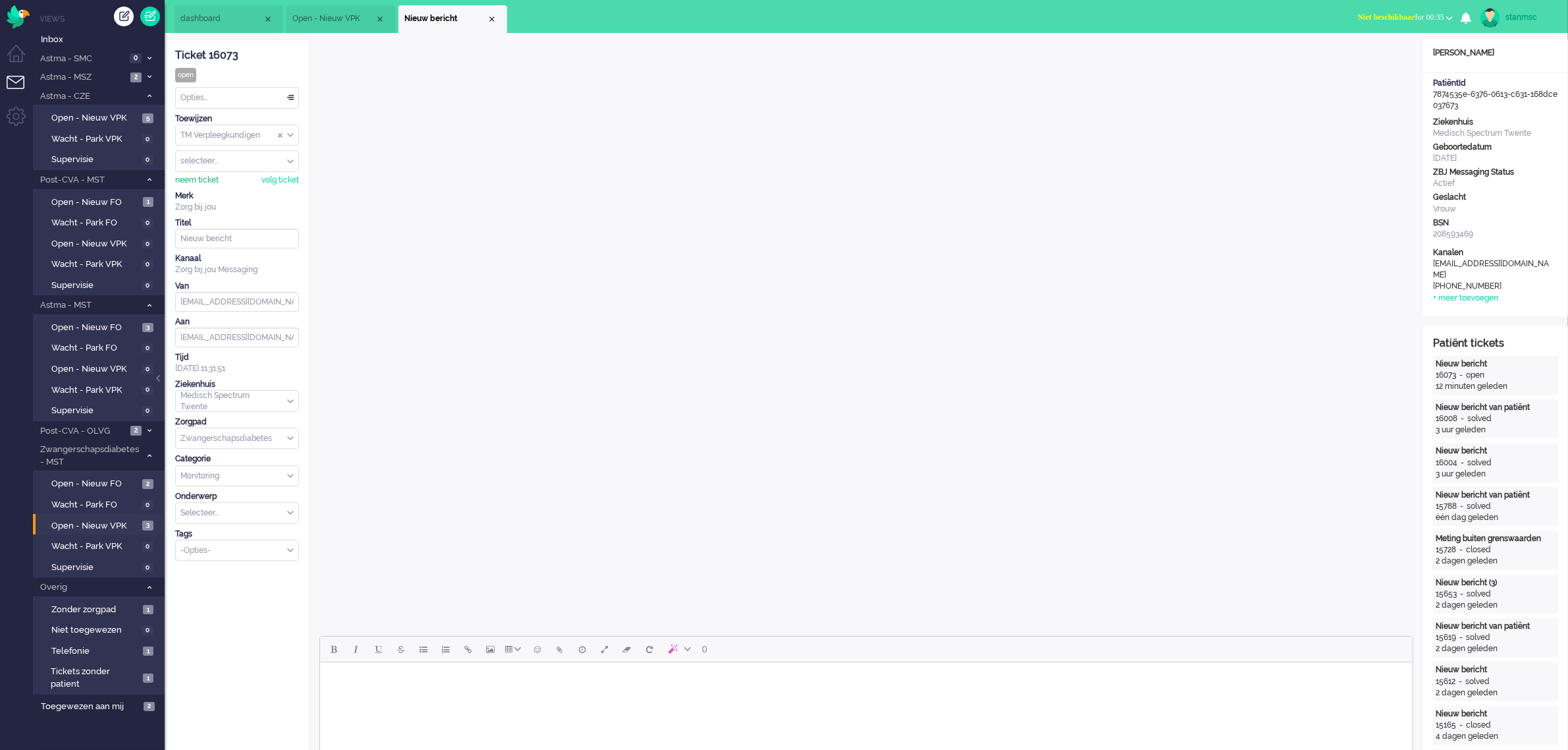
click at [191, 180] on div "neem ticket" at bounding box center [197, 180] width 43 height 11
click at [204, 94] on div "Opties..." at bounding box center [237, 98] width 122 height 21
click at [209, 189] on span "Opgelost" at bounding box center [198, 191] width 33 height 11
click at [492, 22] on div "Close tab" at bounding box center [492, 19] width 10 height 10
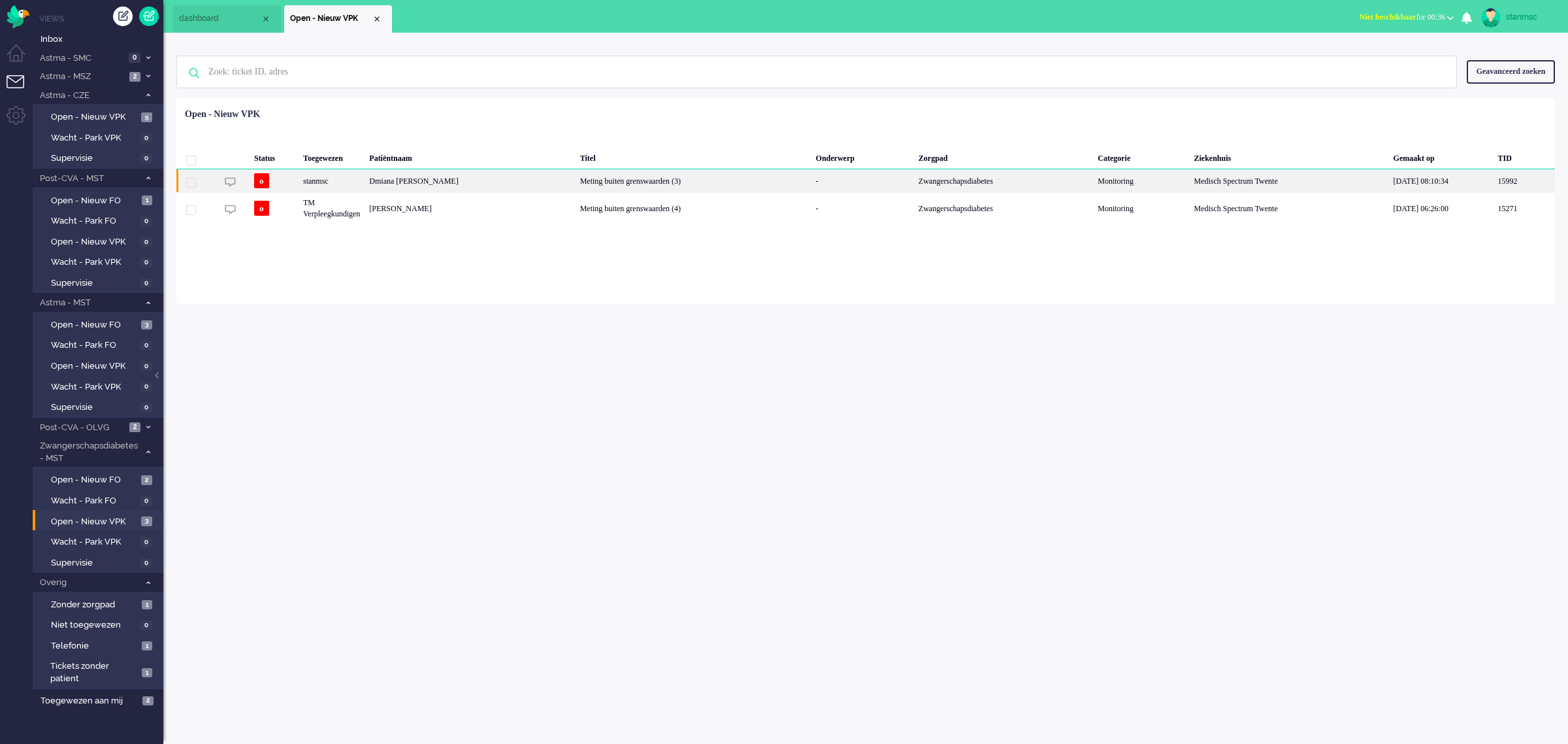
click at [340, 181] on div "stanmsc" at bounding box center [332, 180] width 66 height 22
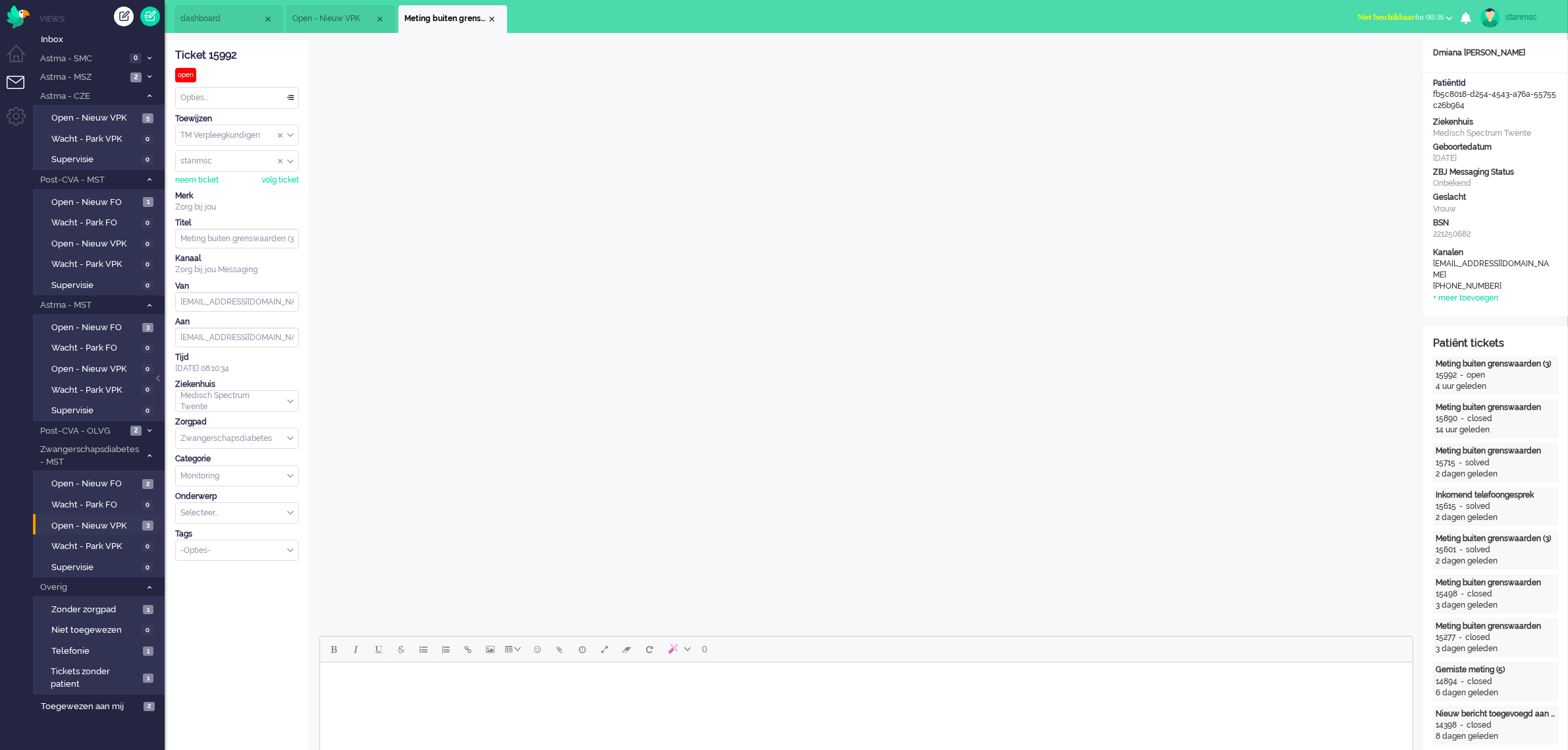
click at [328, 17] on span "Open - Nieuw VPK" at bounding box center [332, 19] width 82 height 11
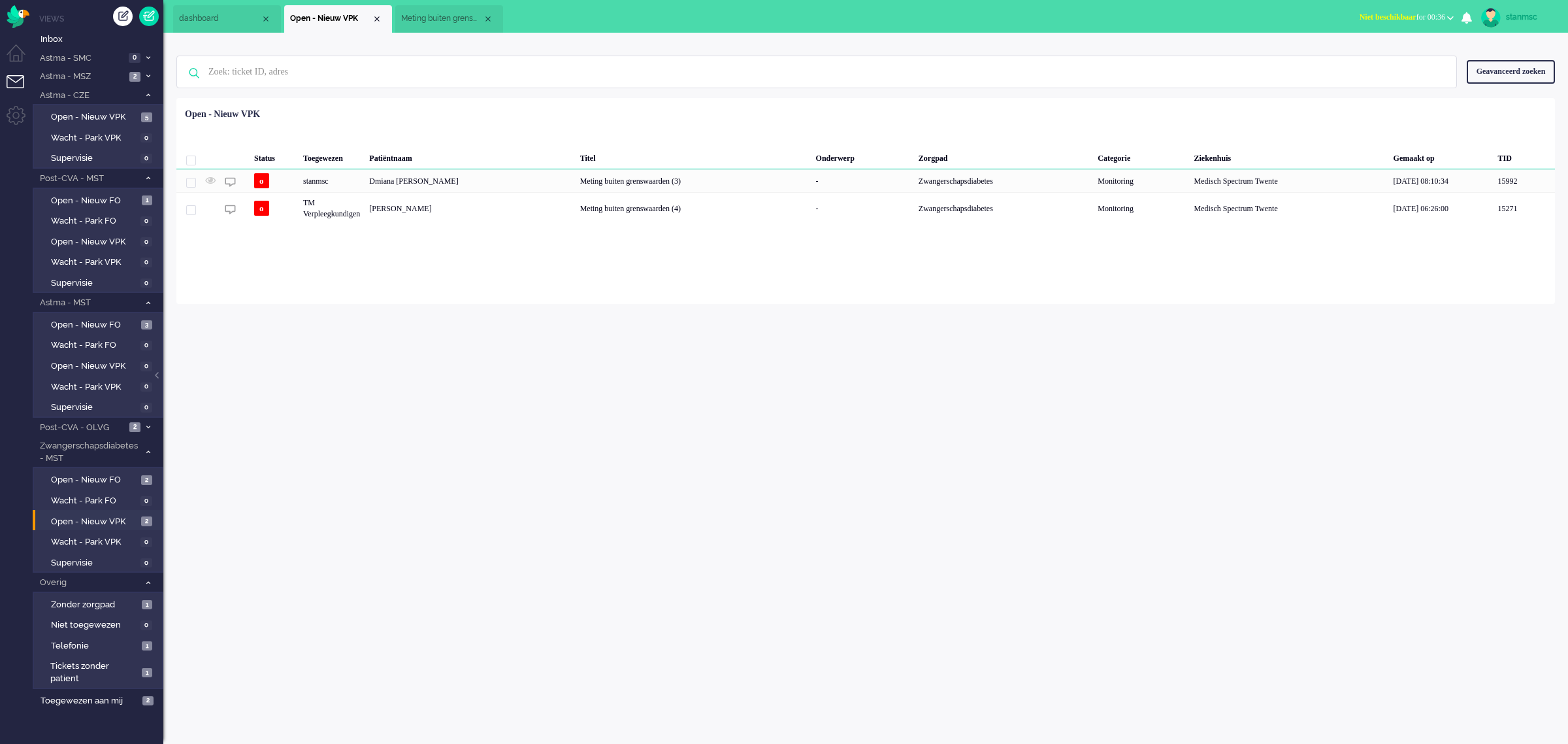
click at [433, 20] on span "Meting buiten grenswaarden (3)" at bounding box center [441, 19] width 81 height 11
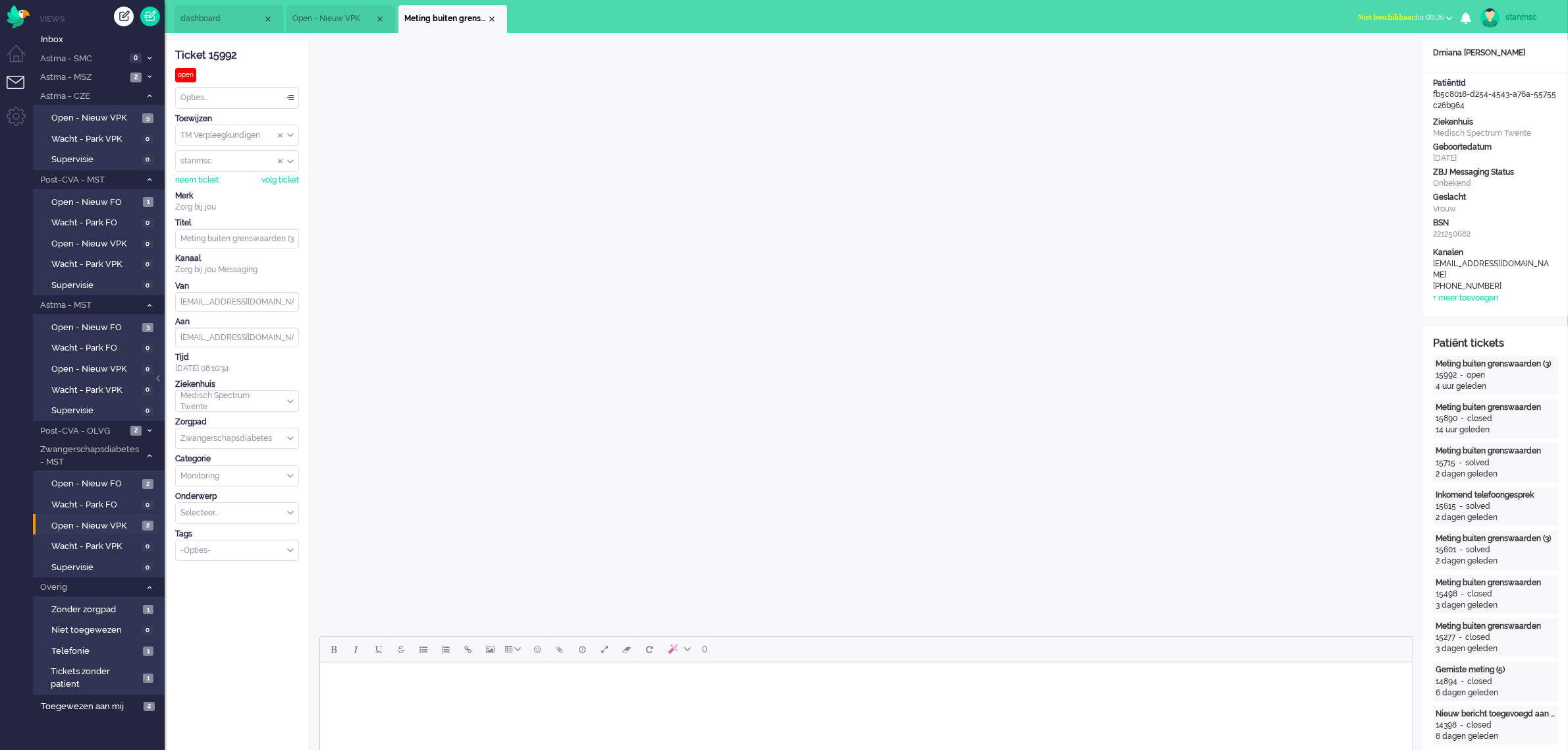
click at [340, 12] on li "Open - Nieuw VPK" at bounding box center [340, 19] width 108 height 27
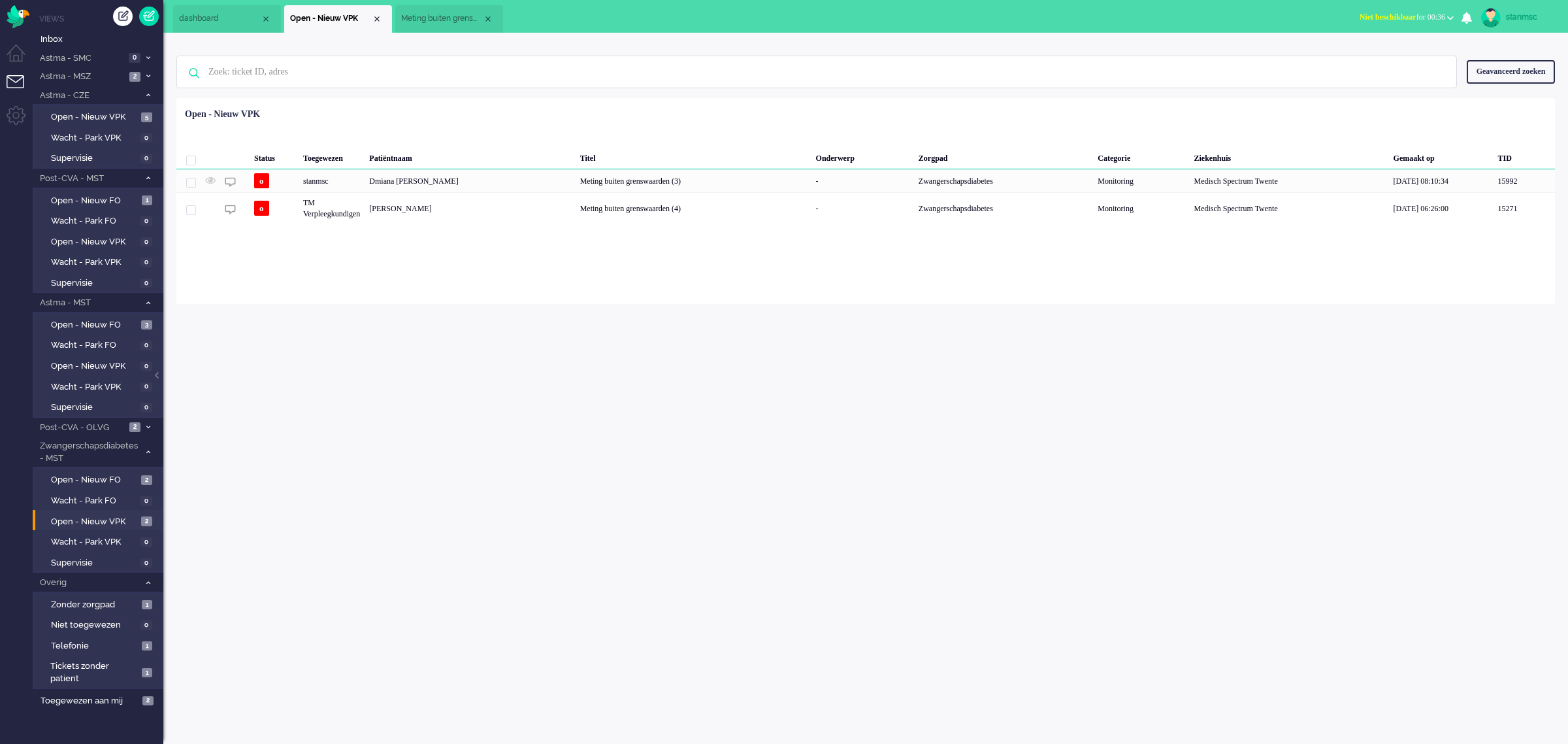
click at [439, 18] on span "Meting buiten grenswaarden (3)" at bounding box center [441, 19] width 81 height 11
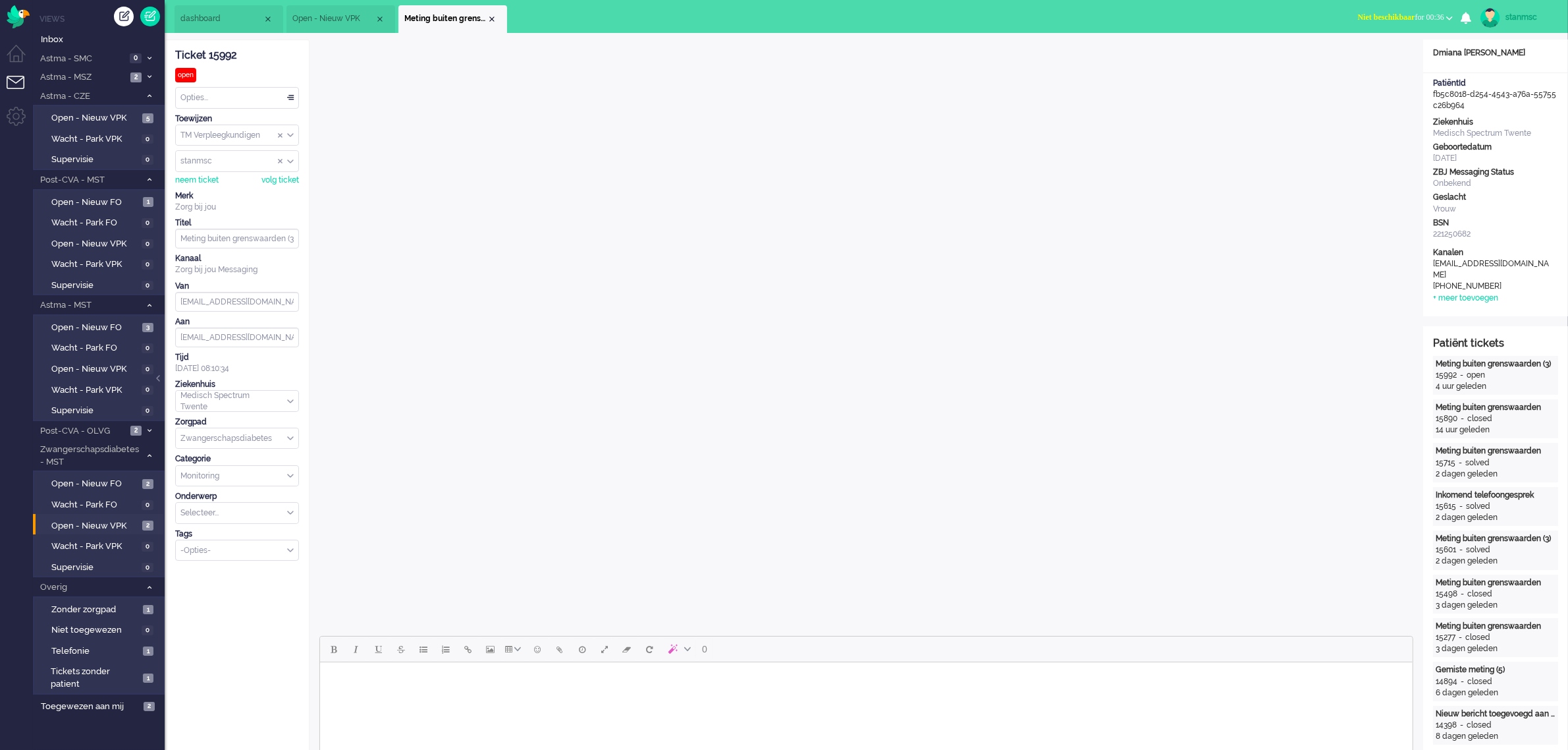
click at [344, 17] on span "Open - Nieuw VPK" at bounding box center [332, 19] width 82 height 11
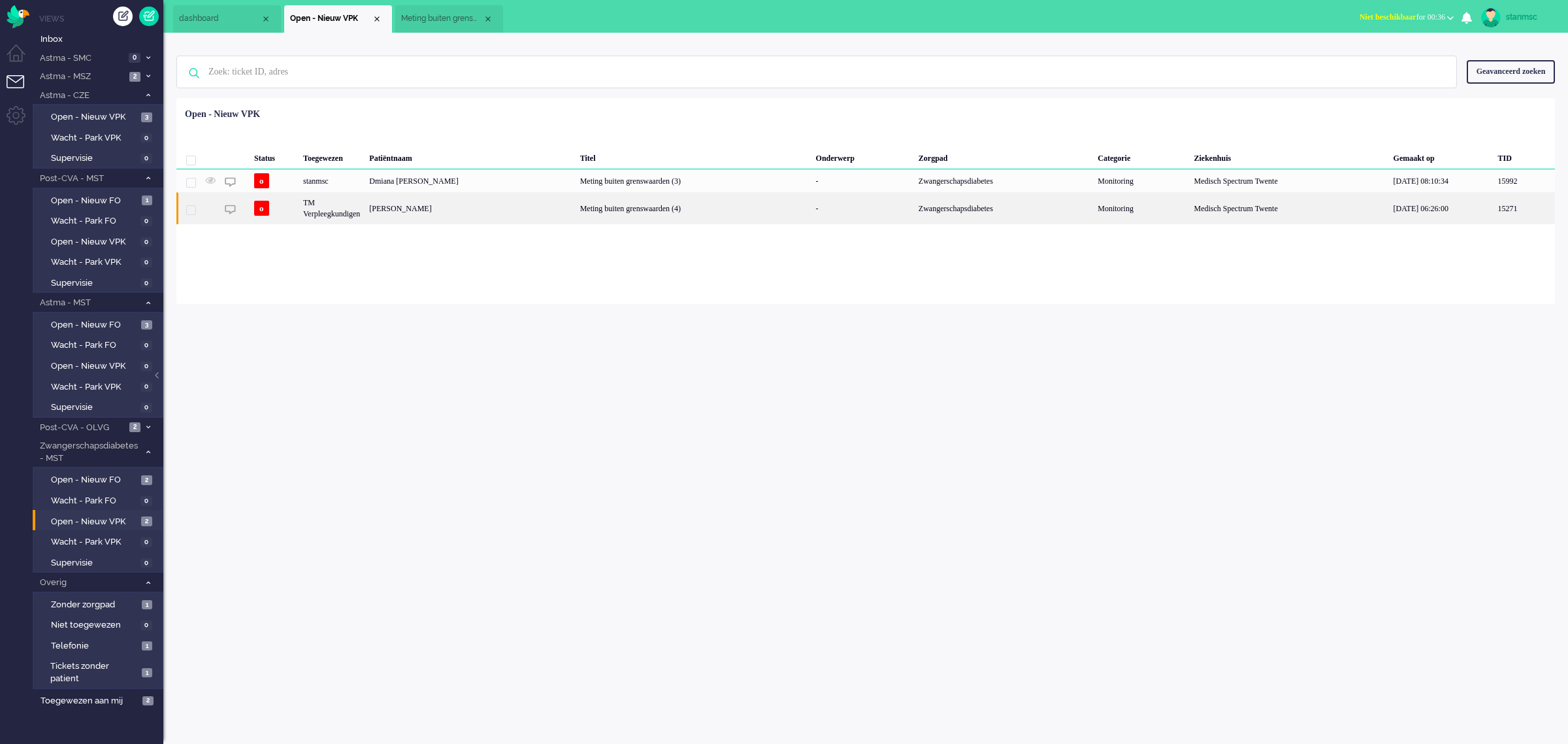
click at [407, 210] on div "[PERSON_NAME]" at bounding box center [469, 208] width 210 height 32
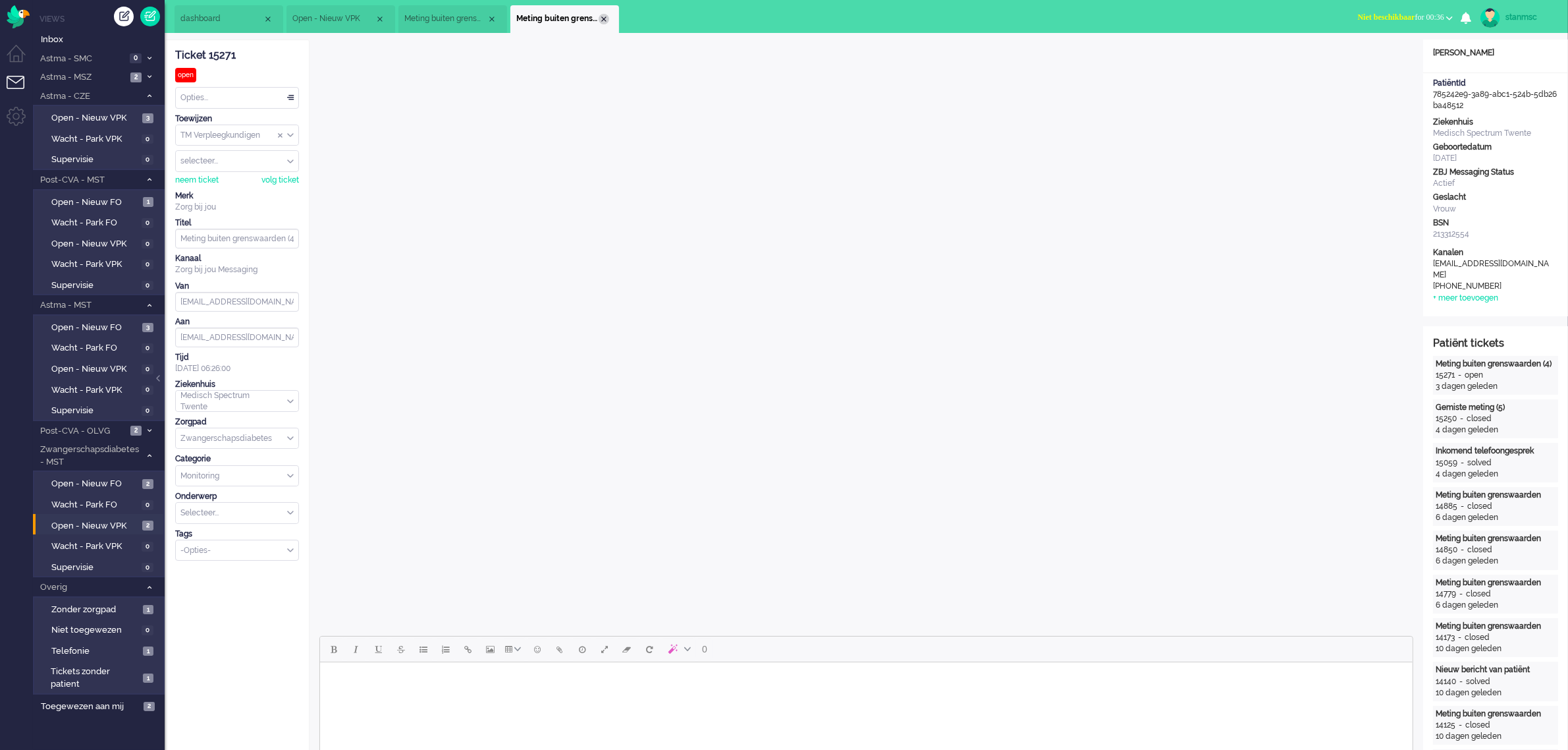
click at [604, 21] on div "Close tab" at bounding box center [604, 19] width 10 height 10
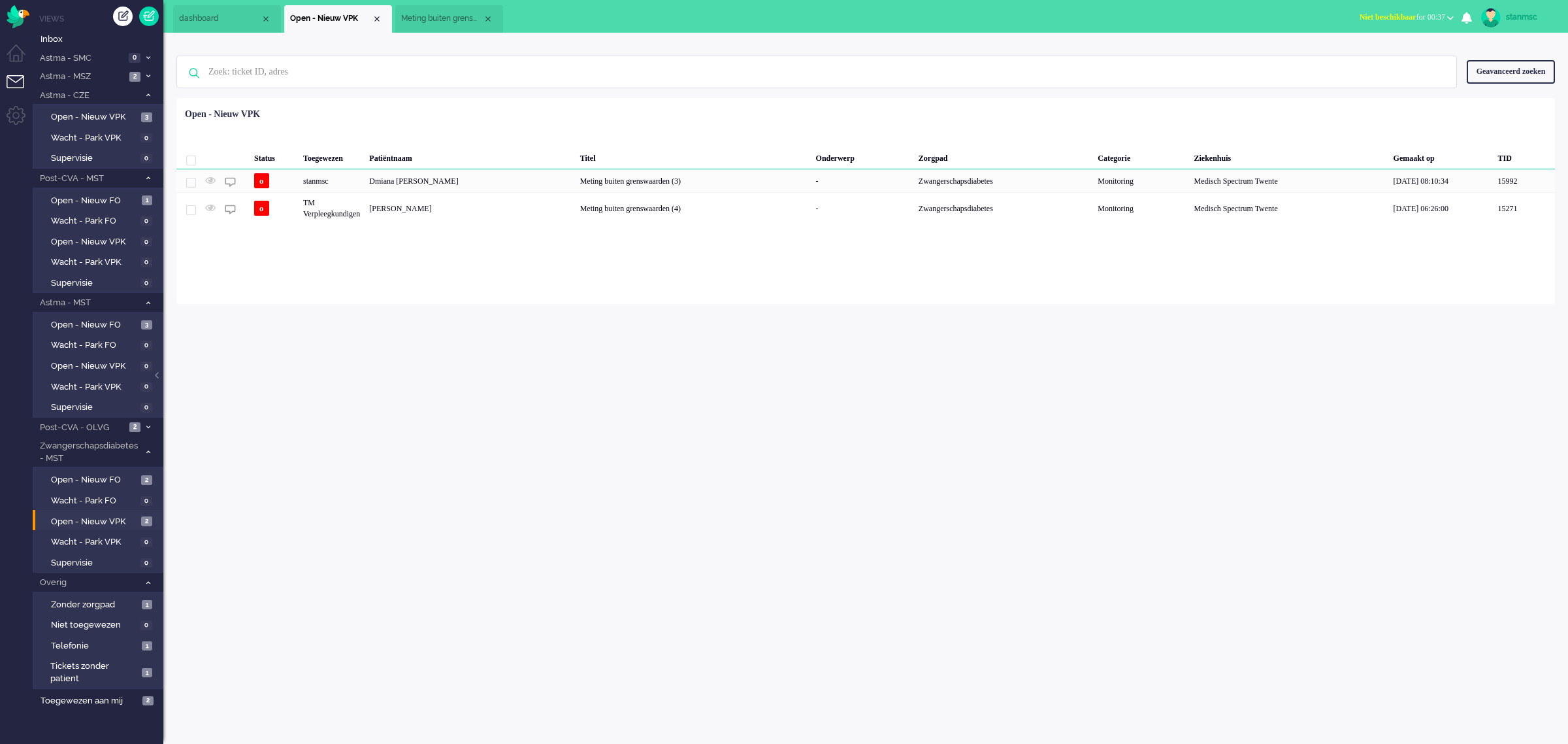
click at [446, 14] on span "Meting buiten grenswaarden (3)" at bounding box center [441, 19] width 81 height 11
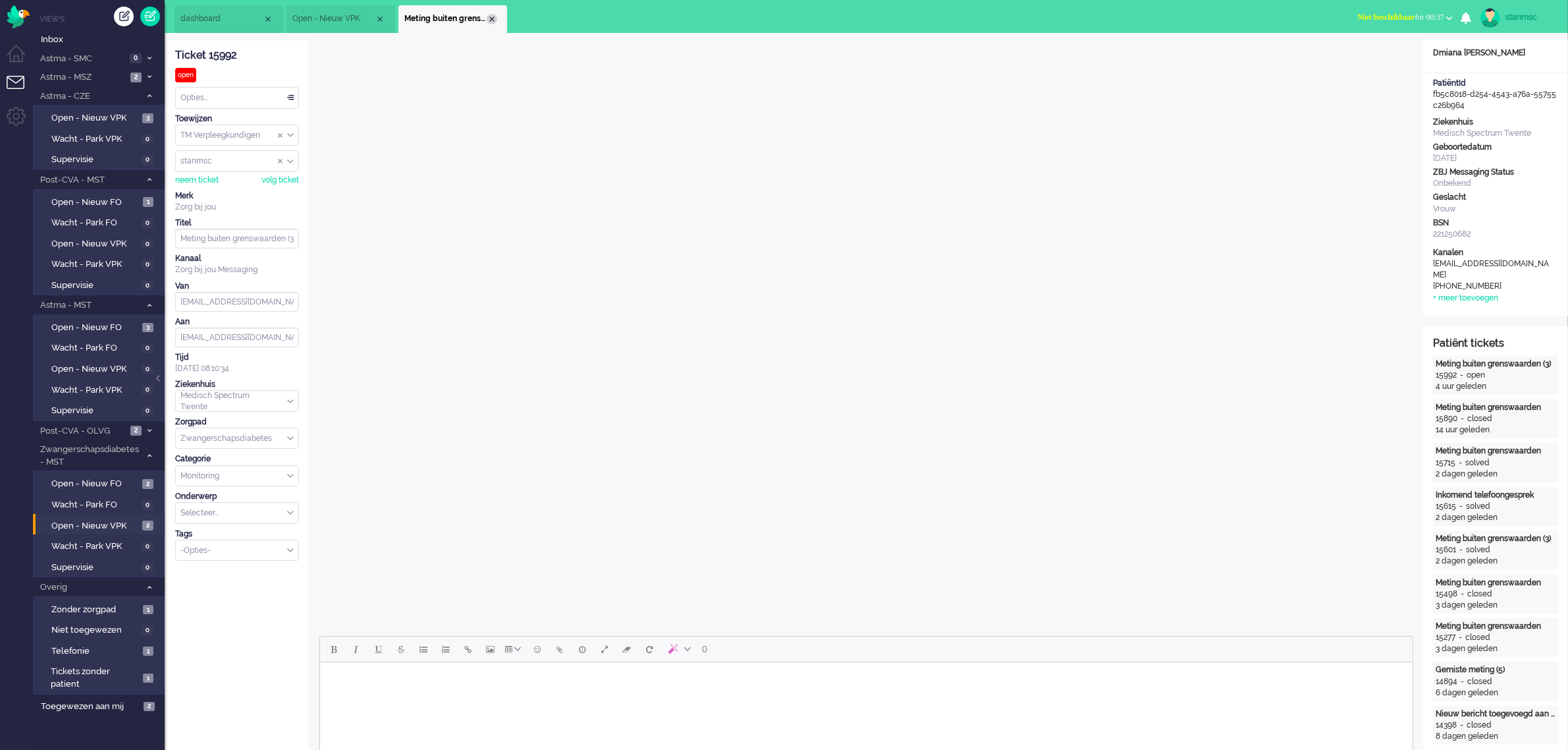
click at [490, 21] on div "Close tab" at bounding box center [492, 19] width 10 height 10
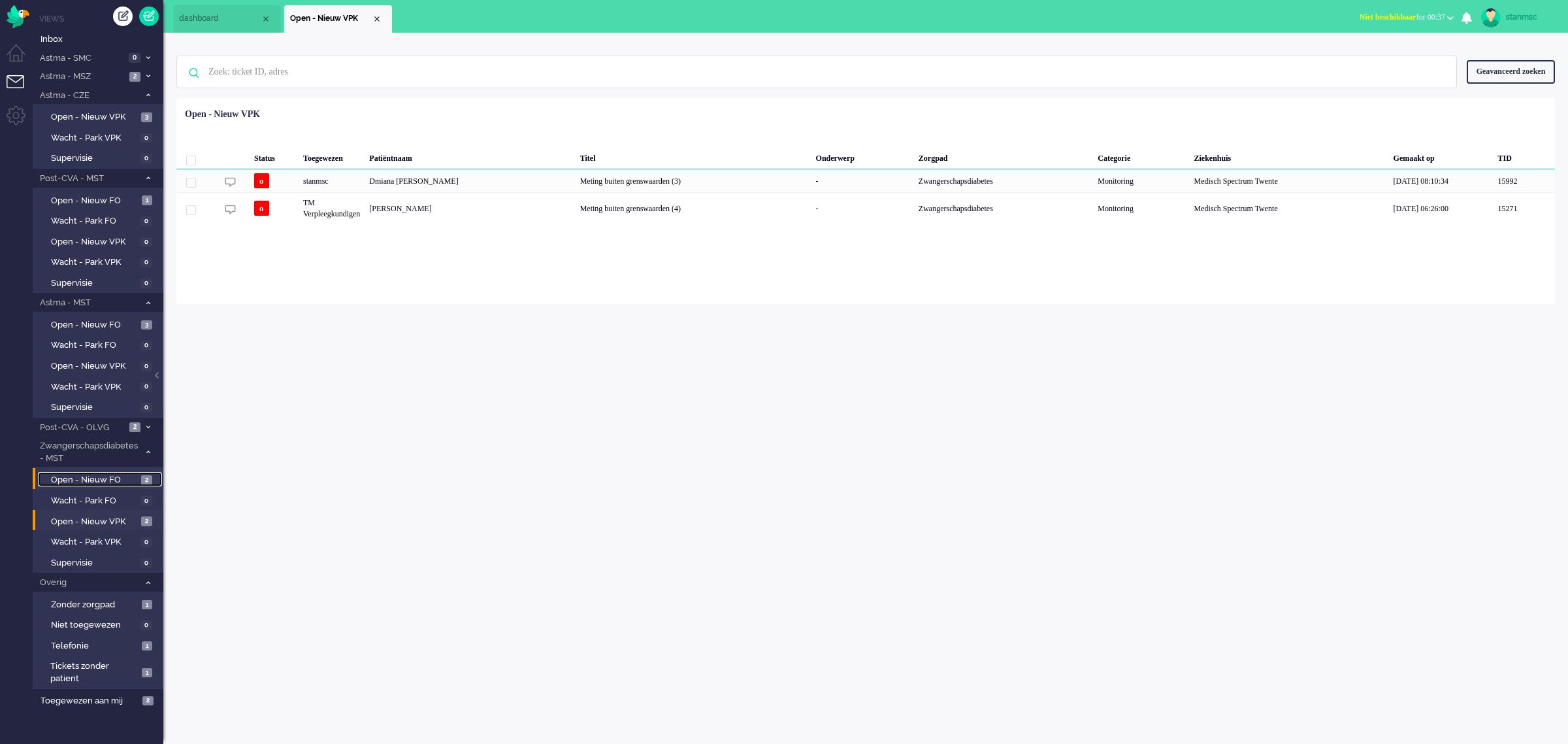
click at [99, 475] on span "Open - Nieuw FO" at bounding box center [94, 479] width 87 height 12
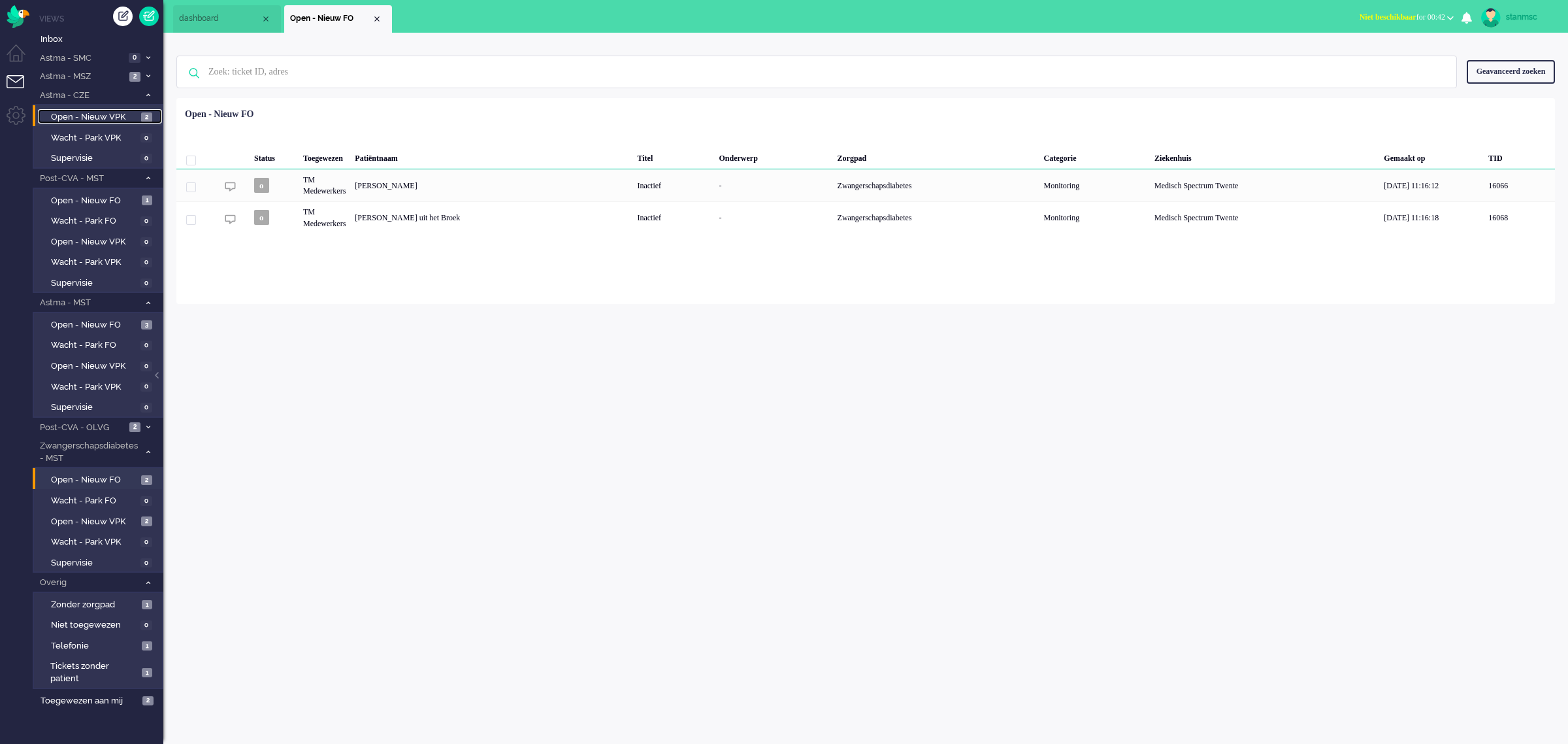
click at [99, 113] on span "Open - Nieuw VPK" at bounding box center [94, 117] width 87 height 12
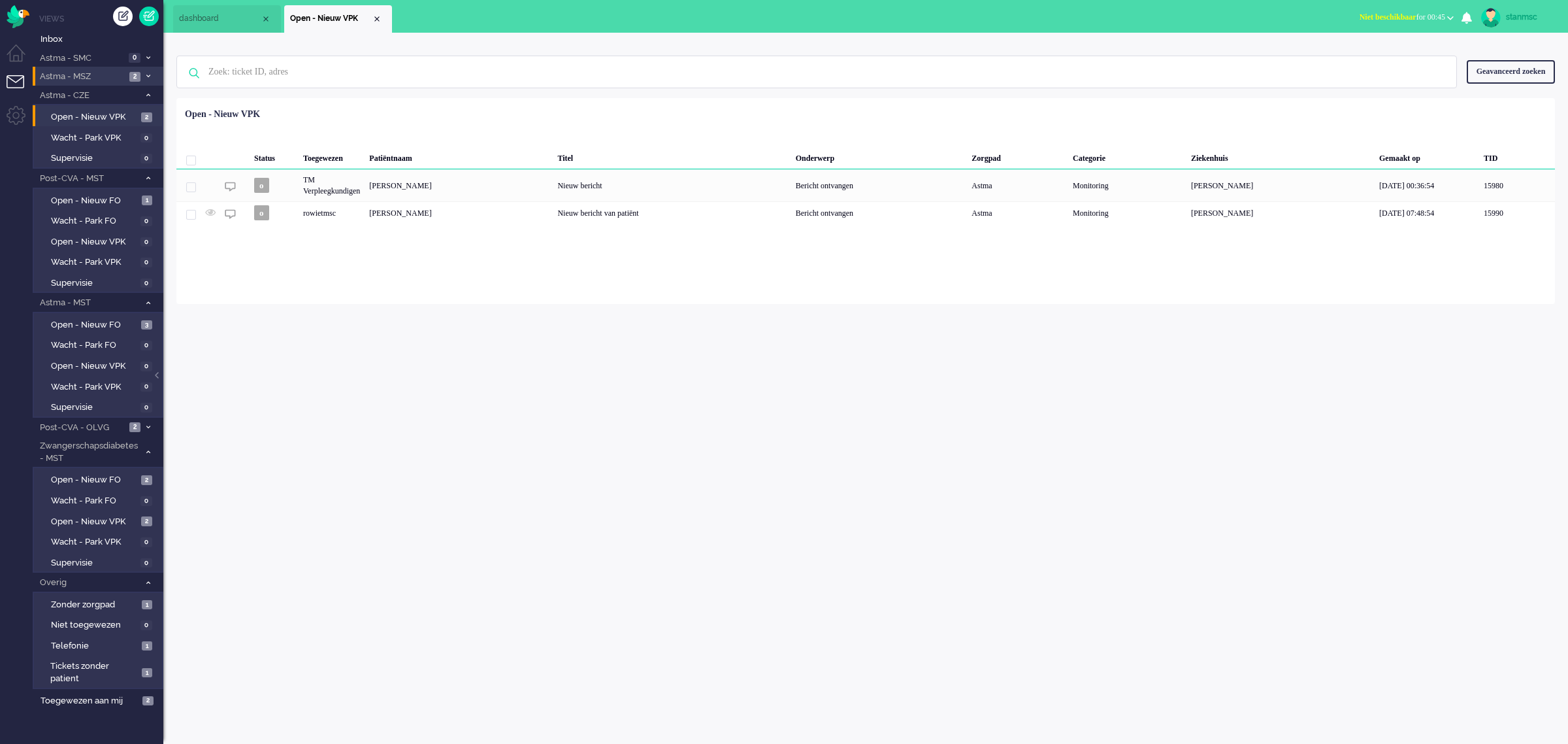
click at [89, 75] on span "Astma - MSZ" at bounding box center [82, 77] width 88 height 12
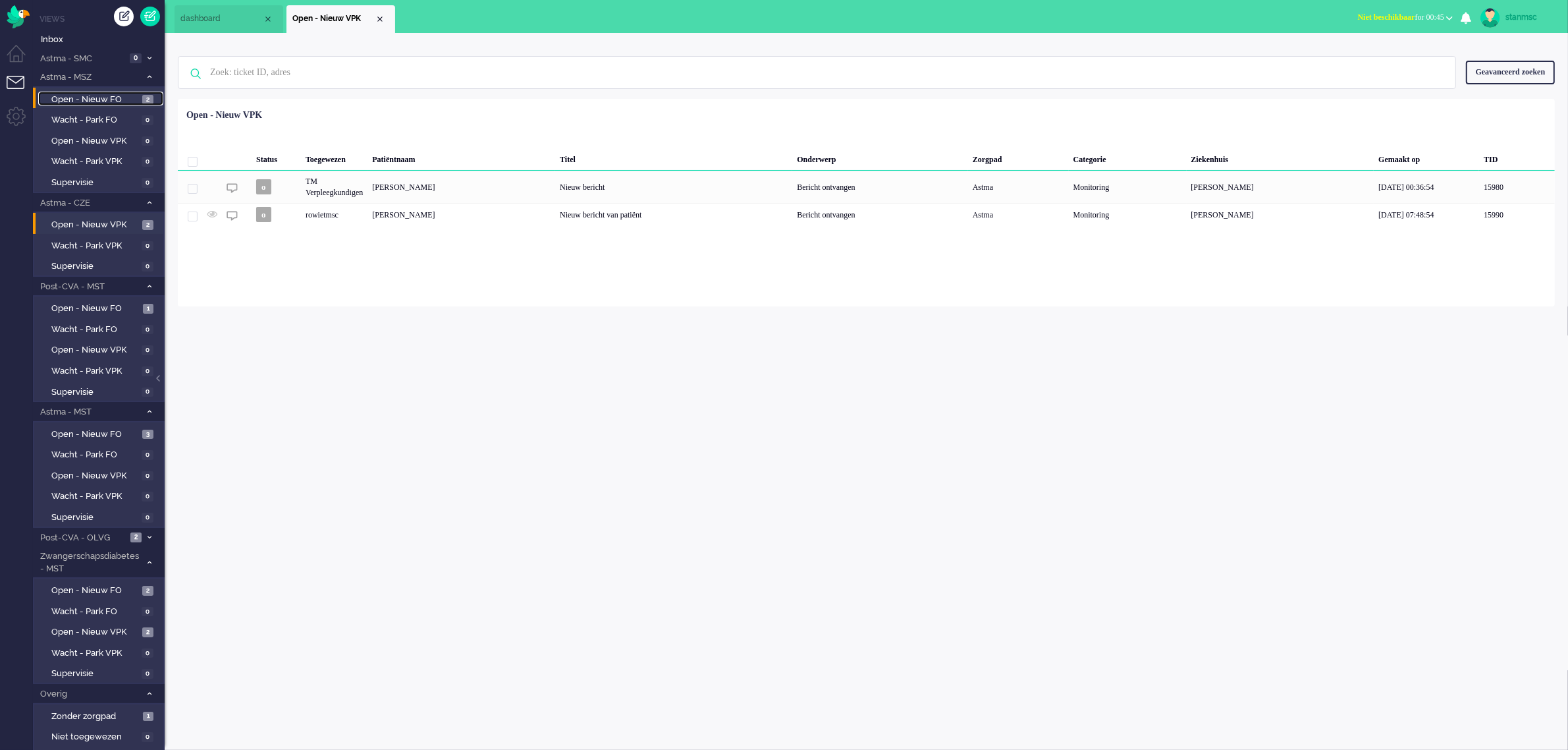
click at [88, 93] on span "Open - Nieuw FO" at bounding box center [95, 99] width 88 height 12
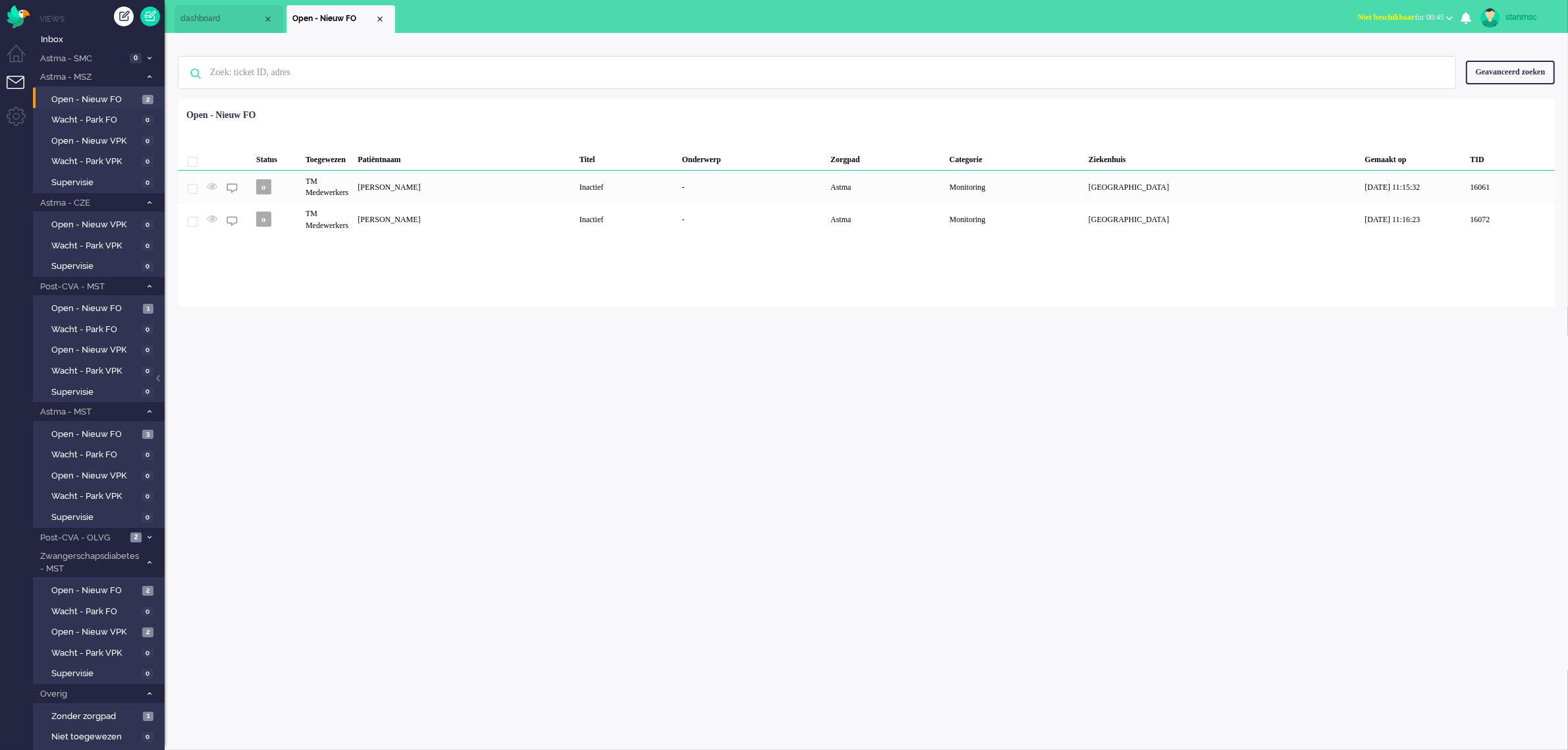
click at [1518, 21] on div "stanmsc" at bounding box center [1529, 17] width 49 height 13
click at [1486, 106] on link "Uitloggen" at bounding box center [1515, 106] width 90 height 13
